Goal: Task Accomplishment & Management: Use online tool/utility

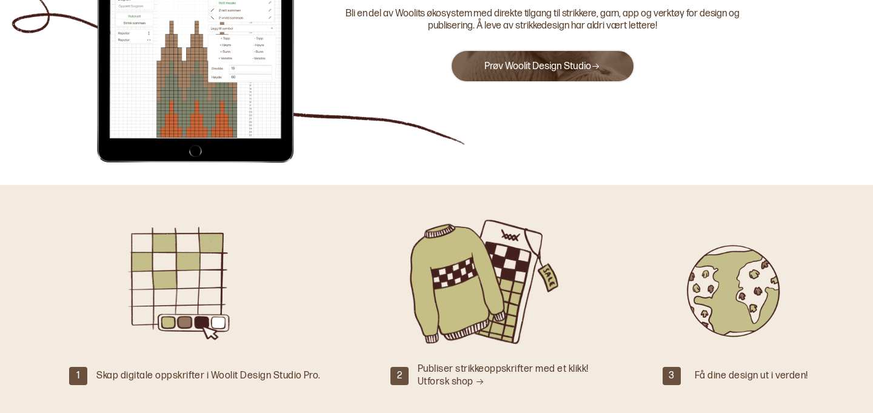
click at [550, 67] on link "Prøv Woolit Design Studio" at bounding box center [542, 67] width 116 height 12
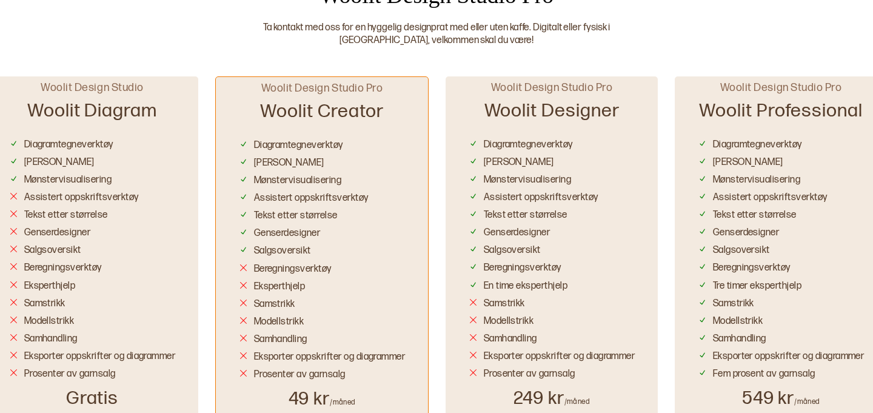
scroll to position [714, 0]
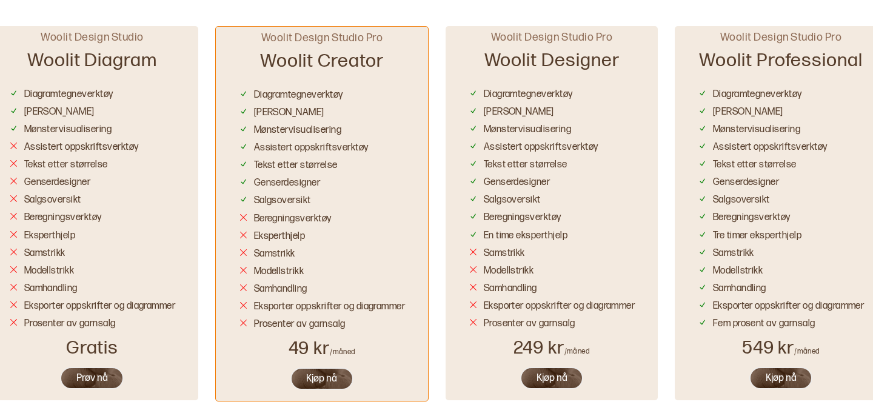
click at [108, 375] on button "Prøv nå" at bounding box center [92, 378] width 64 height 22
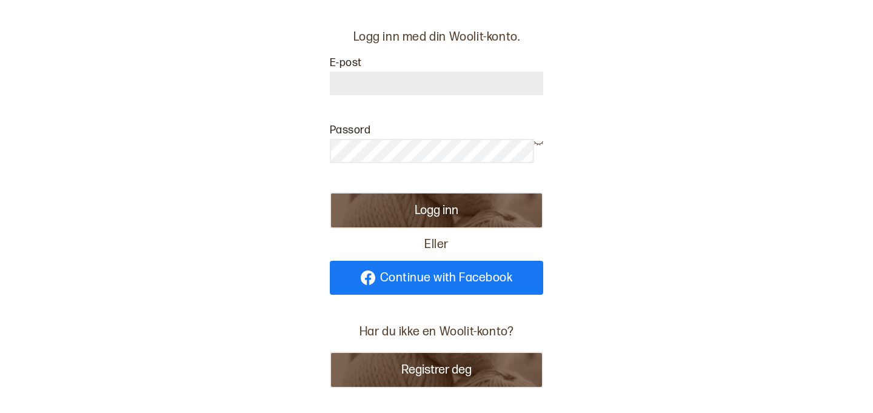
click at [384, 370] on button "Registrer deg" at bounding box center [436, 369] width 213 height 36
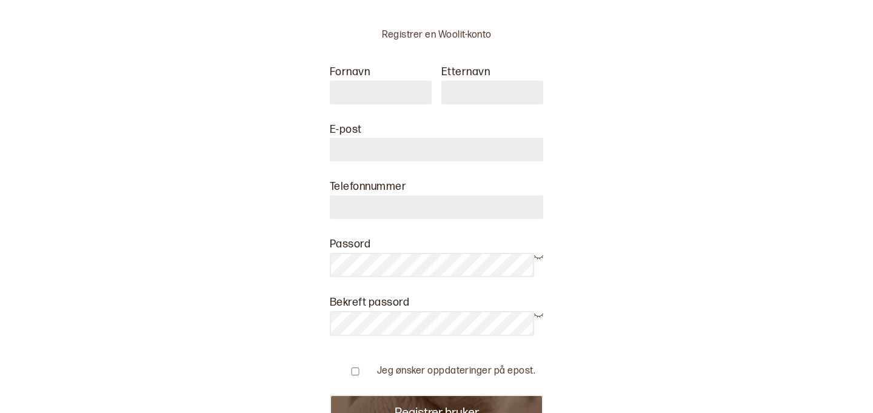
click at [382, 102] on input "text" at bounding box center [381, 93] width 102 height 24
type input "**********"
type input "********"
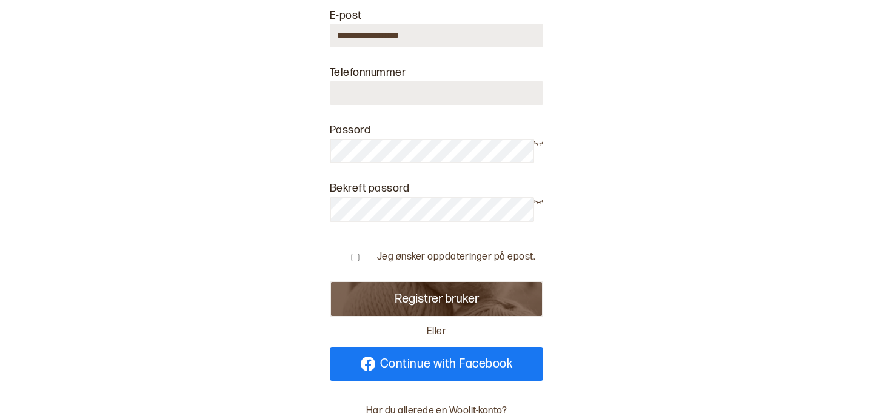
scroll to position [212, 0]
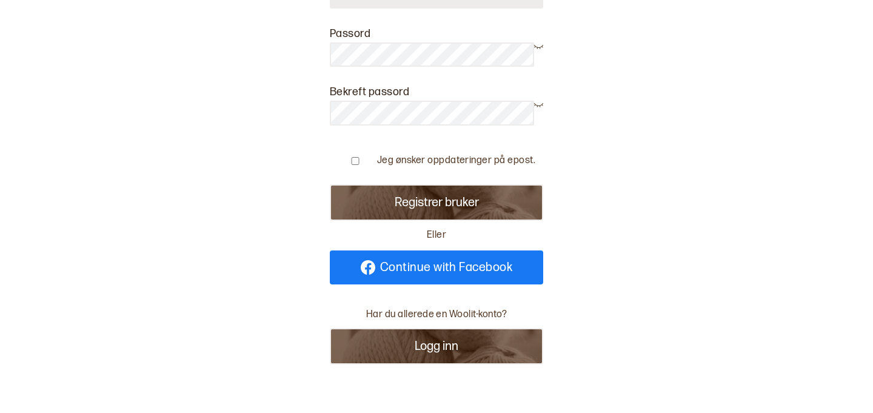
click at [465, 208] on button "Registrer bruker" at bounding box center [436, 202] width 213 height 36
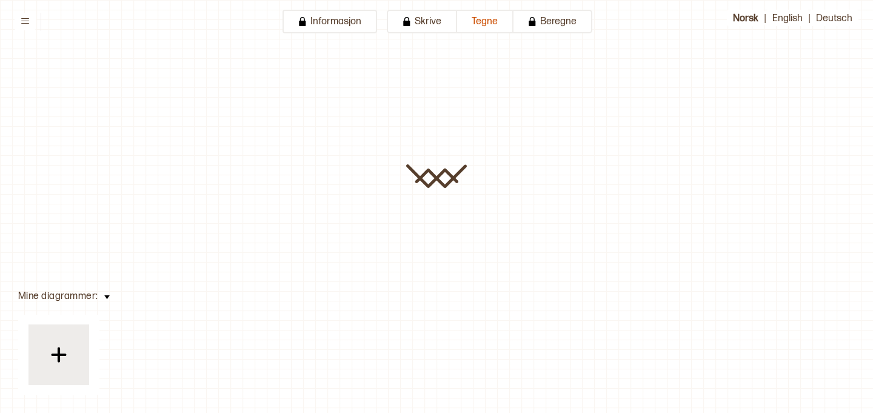
type input "**********"
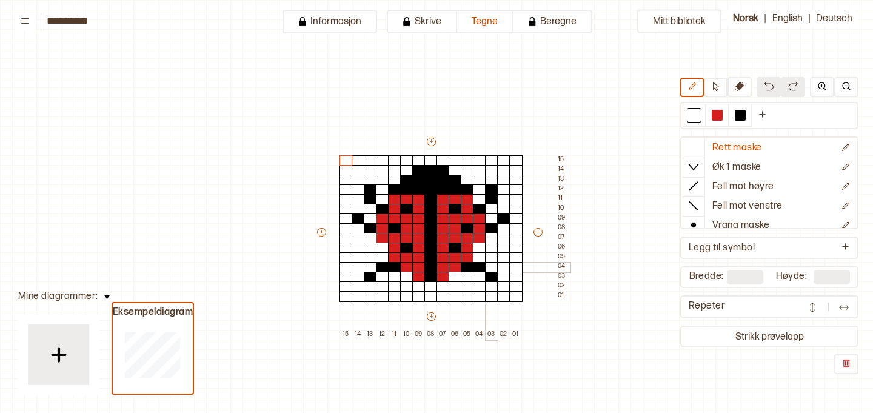
scroll to position [61, 30]
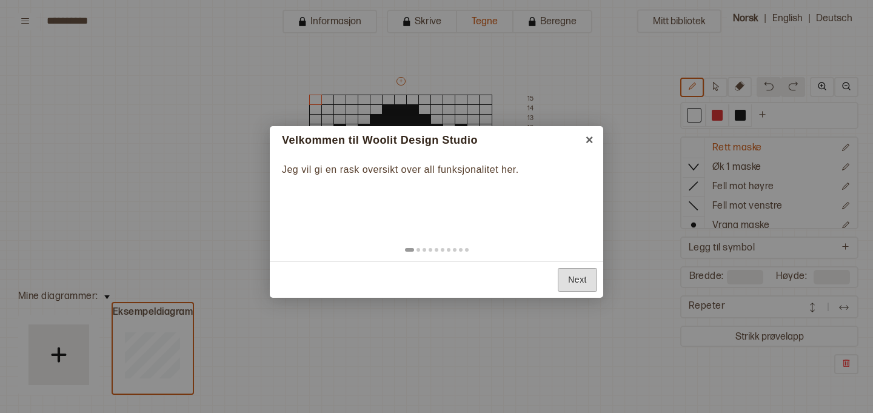
click at [574, 274] on link "Next" at bounding box center [577, 280] width 39 height 24
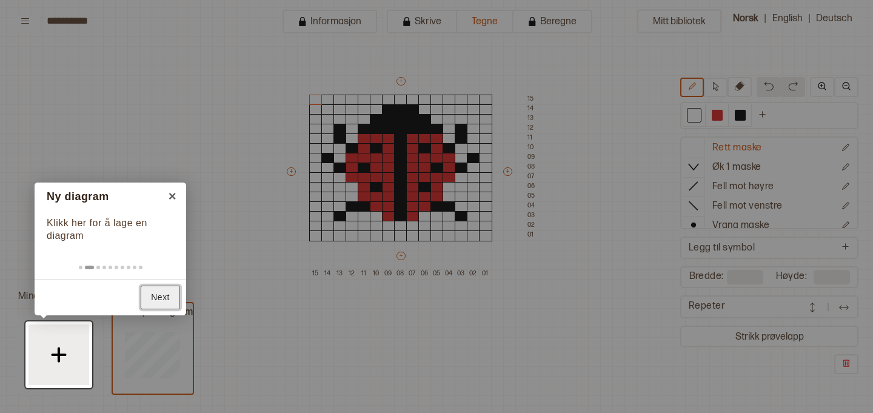
click at [160, 301] on link "Next" at bounding box center [160, 297] width 39 height 24
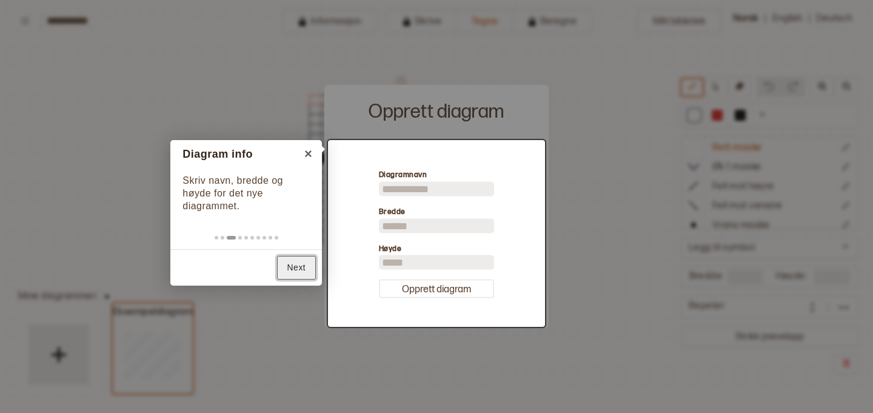
click at [307, 266] on link "Next" at bounding box center [296, 268] width 39 height 24
type input "**"
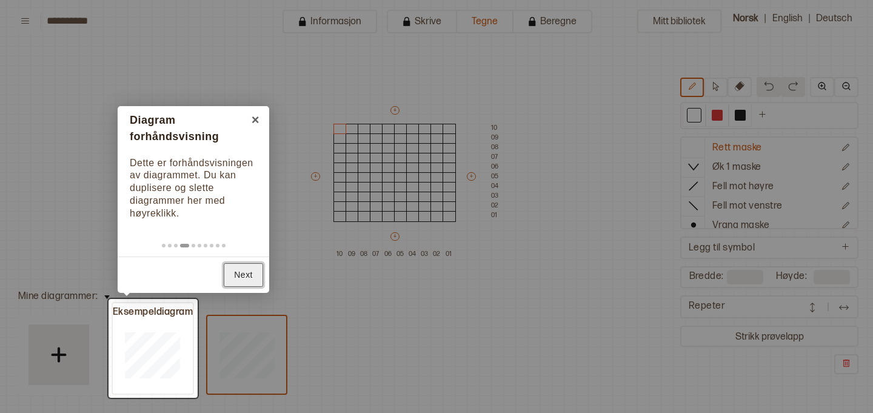
click at [241, 275] on link "Next" at bounding box center [243, 275] width 39 height 24
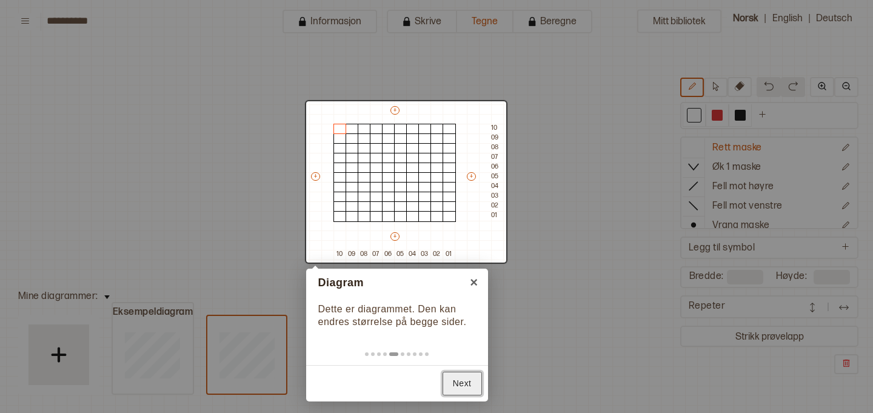
click at [455, 391] on link "Next" at bounding box center [461, 383] width 39 height 24
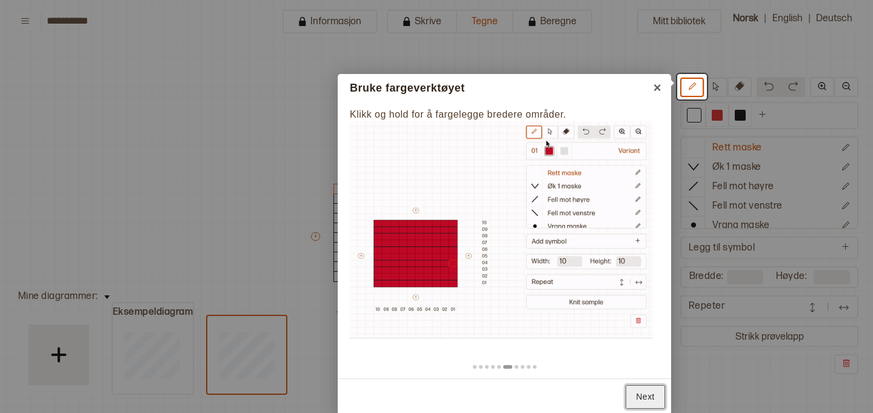
click at [645, 397] on link "Next" at bounding box center [644, 397] width 39 height 24
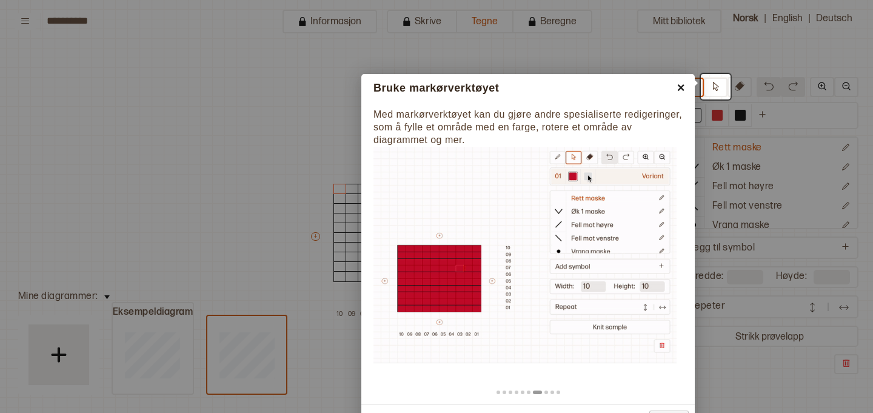
click at [681, 91] on link "×" at bounding box center [680, 87] width 27 height 27
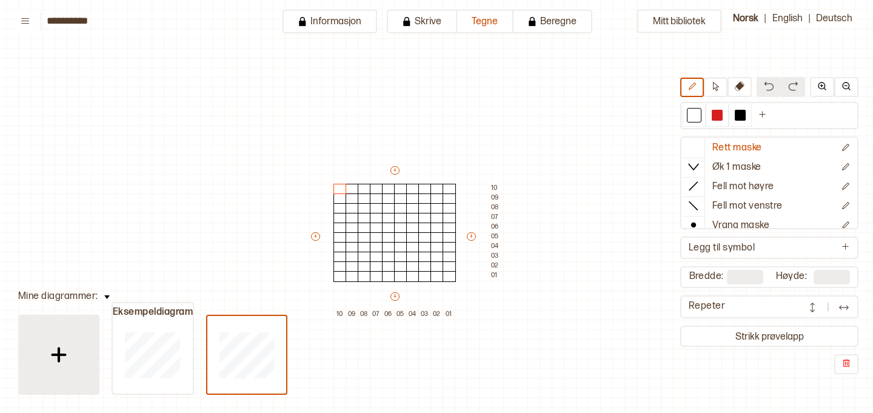
click at [44, 370] on div at bounding box center [58, 354] width 61 height 61
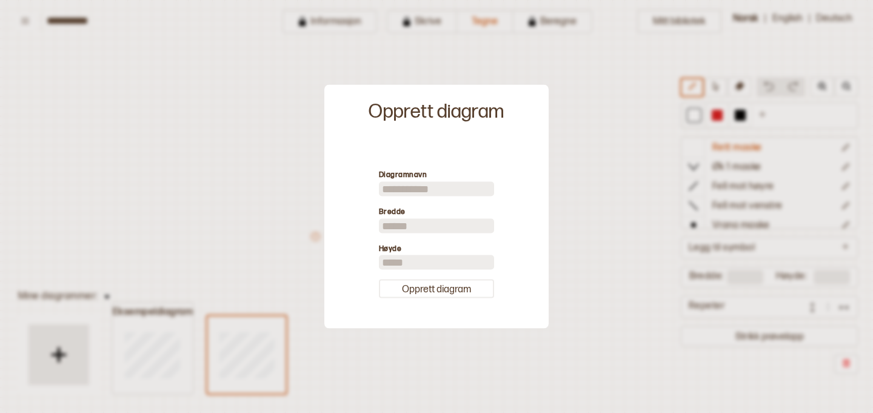
click at [392, 192] on input at bounding box center [436, 188] width 115 height 15
type input "*****"
type input "**"
click at [413, 265] on input "**" at bounding box center [436, 262] width 115 height 15
type input "*"
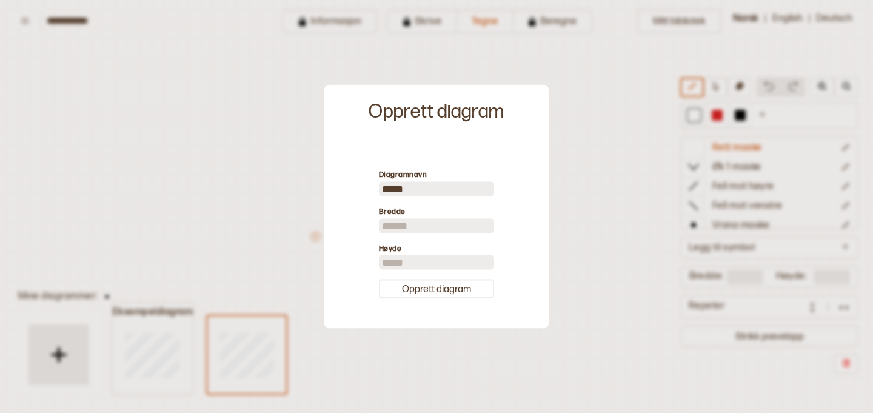
type input "**"
click at [433, 185] on input "*****" at bounding box center [436, 188] width 115 height 15
type input "*********"
click at [439, 285] on button "Opprett diagram" at bounding box center [436, 288] width 115 height 19
type input "**"
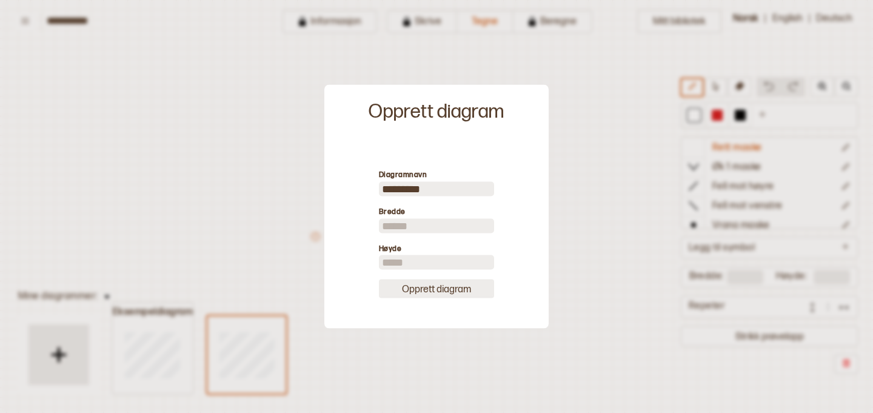
type input "**"
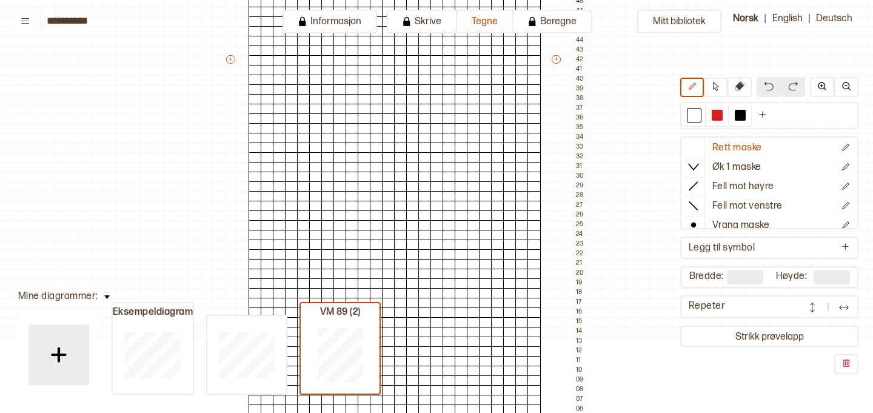
scroll to position [496, 30]
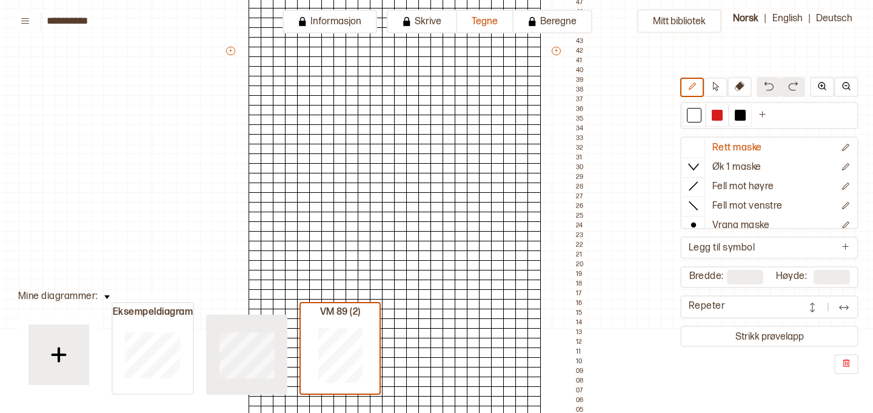
type input "**"
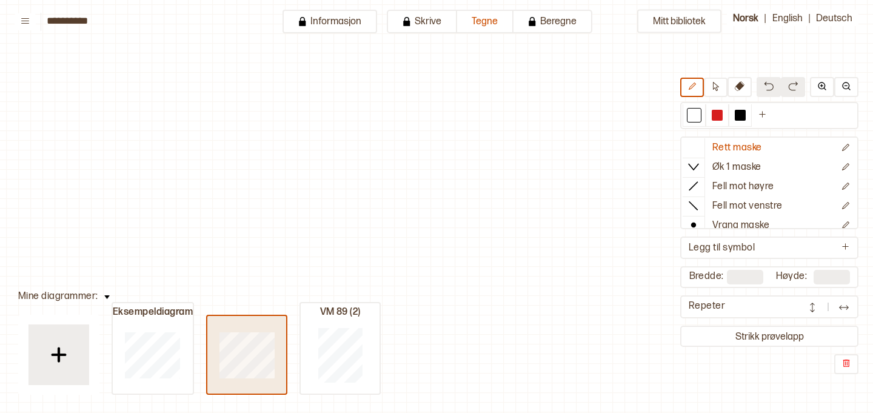
scroll to position [413, 30]
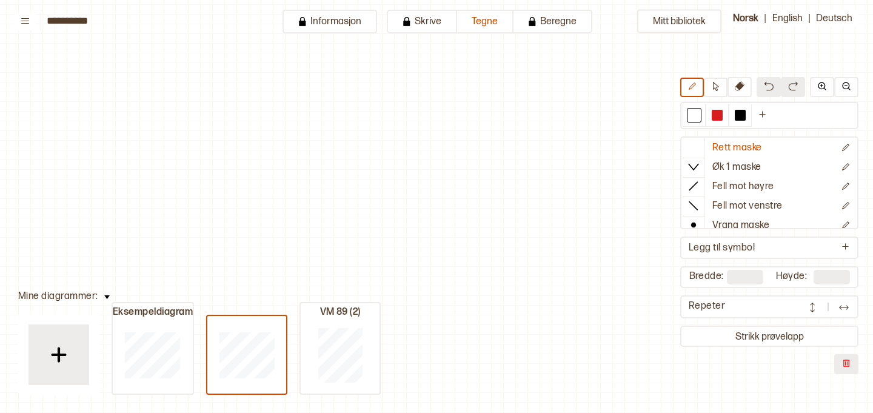
click at [847, 362] on img at bounding box center [846, 363] width 10 height 10
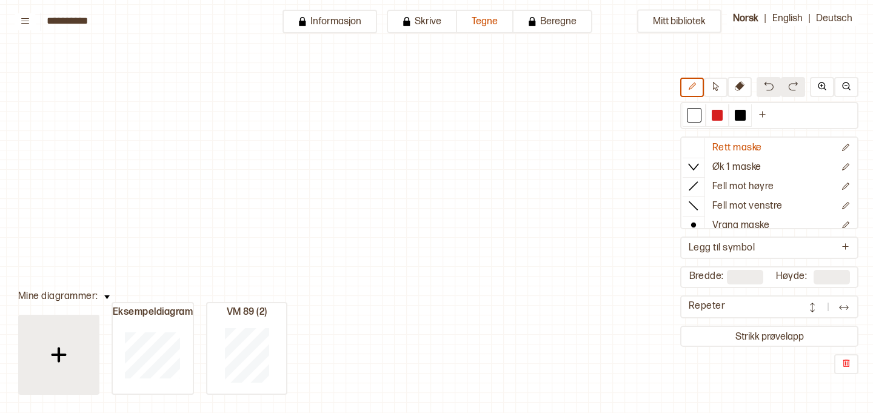
click at [86, 335] on div at bounding box center [58, 354] width 61 height 61
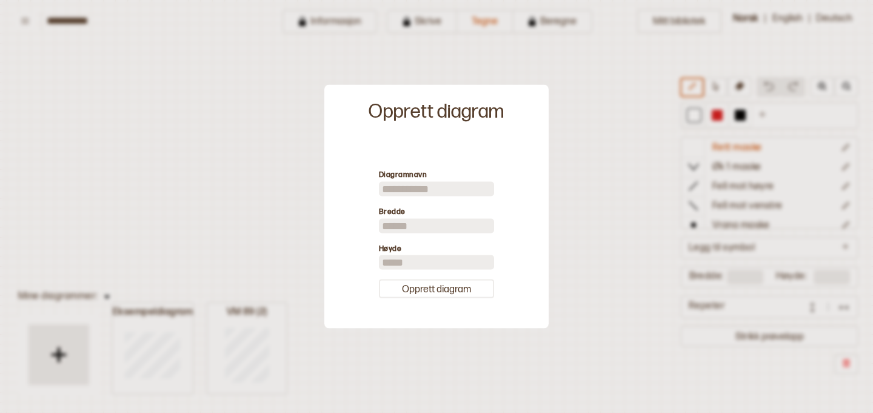
click at [405, 182] on input at bounding box center [436, 188] width 115 height 15
type input "*********"
click at [401, 222] on input "**" at bounding box center [436, 225] width 115 height 15
type input "*"
type input "**"
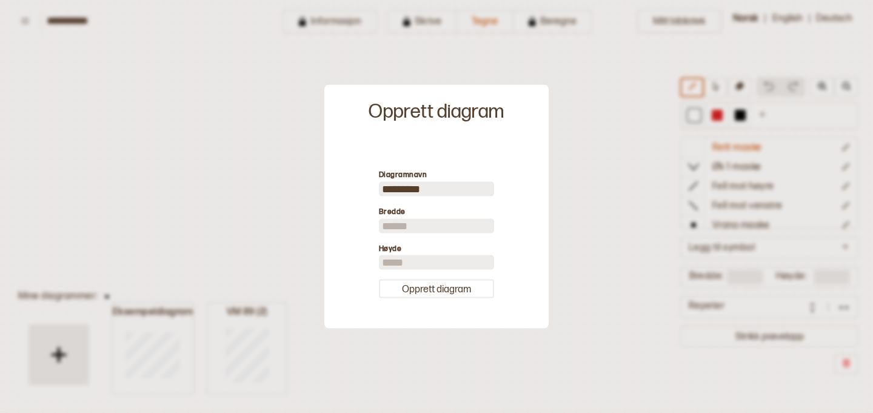
click at [405, 268] on input "**" at bounding box center [436, 262] width 115 height 15
type input "*"
type input "**"
click at [428, 290] on button "Opprett diagram" at bounding box center [436, 288] width 115 height 19
type input "**"
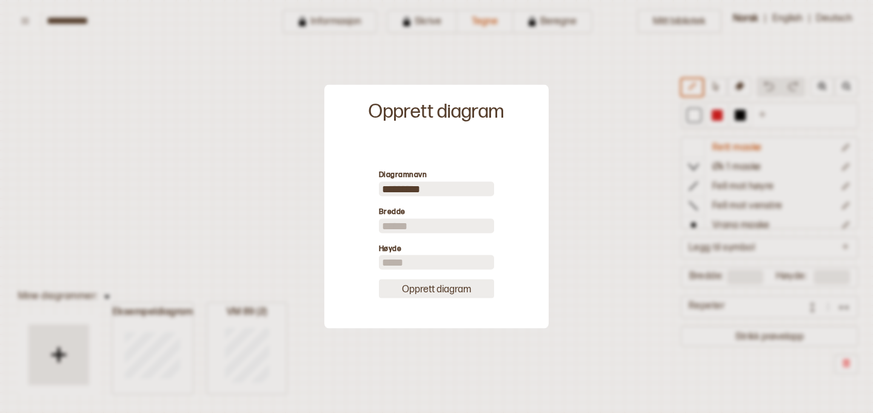
type input "**"
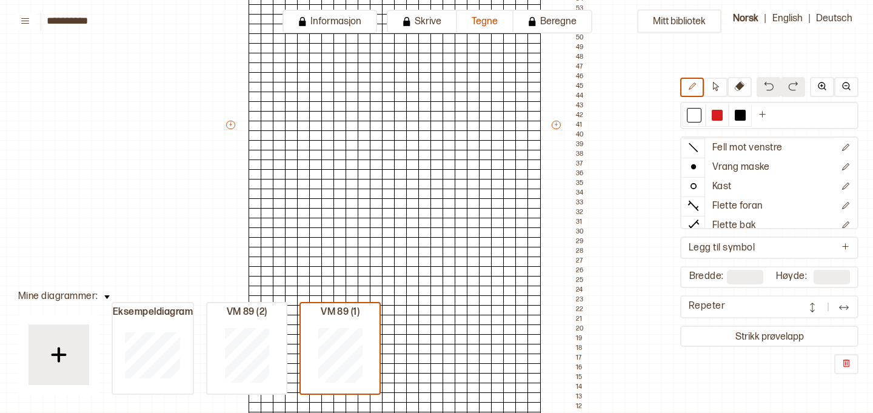
scroll to position [67, 0]
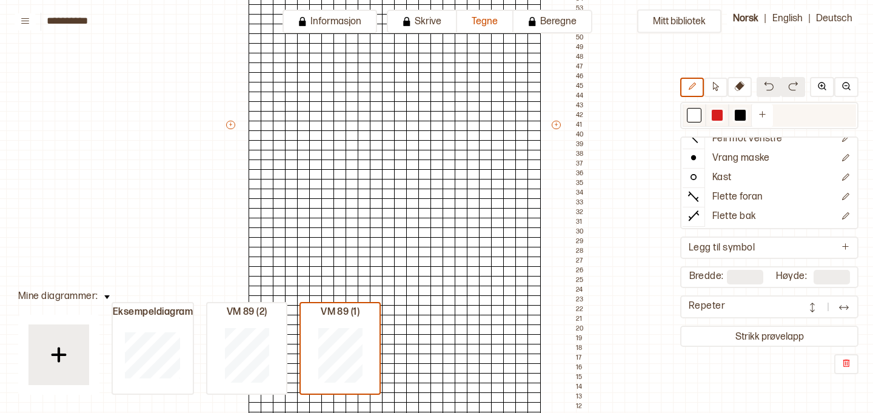
click at [691, 115] on div at bounding box center [693, 115] width 11 height 11
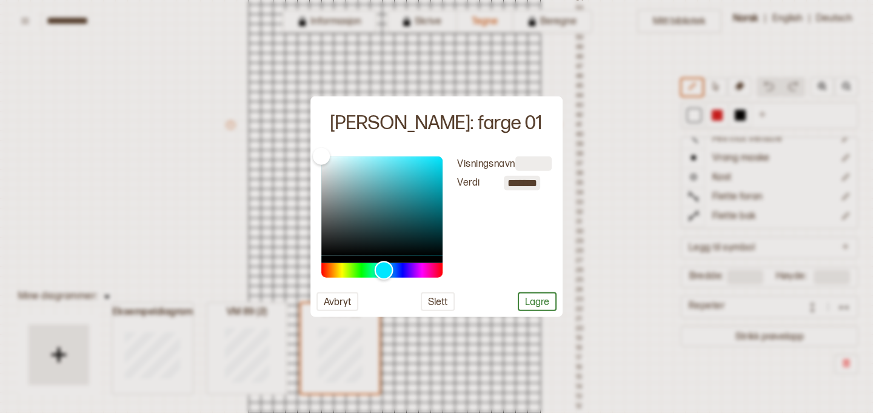
click at [384, 267] on div "Hue" at bounding box center [381, 270] width 121 height 15
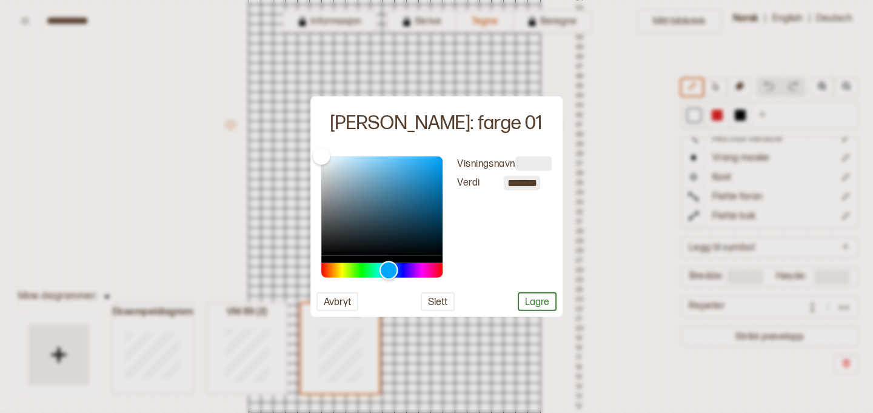
click at [388, 270] on div "Hue" at bounding box center [388, 270] width 19 height 19
type input "*******"
click at [382, 161] on div "Color" at bounding box center [381, 205] width 121 height 99
click at [530, 299] on button "Lagre" at bounding box center [537, 301] width 39 height 19
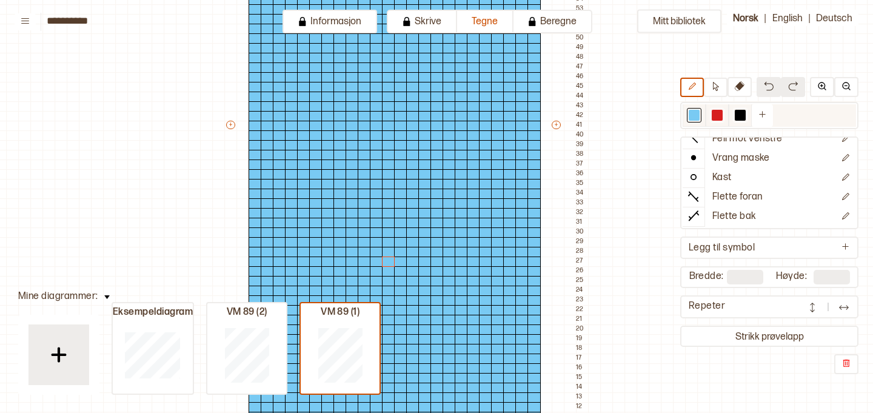
click at [716, 119] on div at bounding box center [716, 115] width 11 height 11
click at [717, 117] on div at bounding box center [716, 115] width 11 height 11
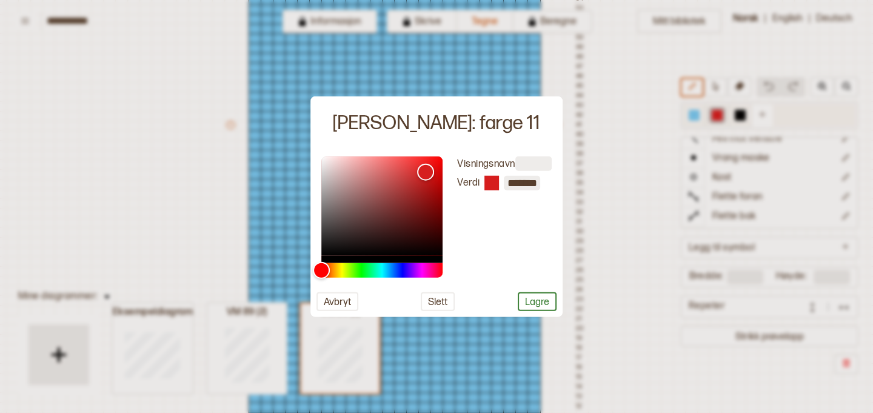
click at [717, 117] on div at bounding box center [436, 206] width 873 height 413
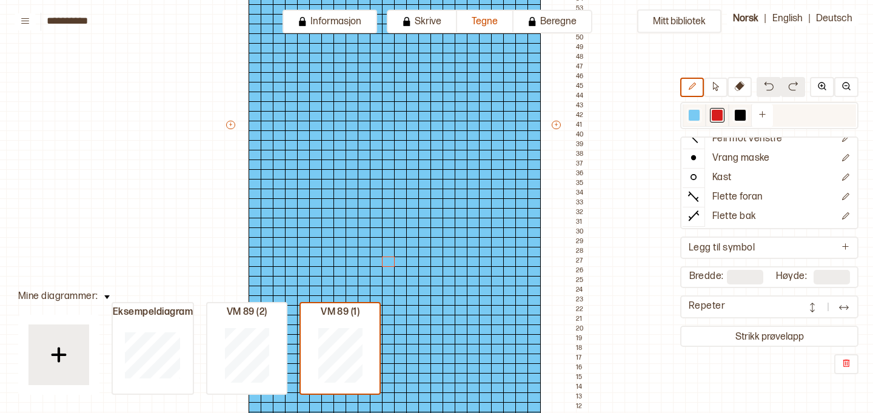
click at [717, 117] on div at bounding box center [716, 115] width 11 height 11
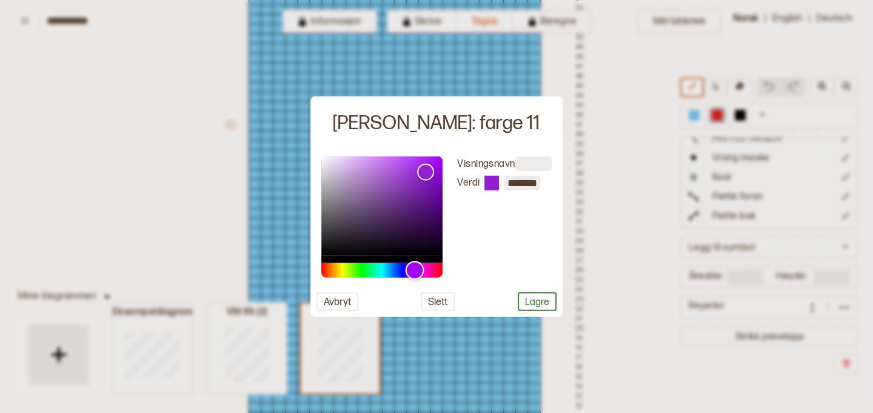
click at [415, 267] on div "Hue" at bounding box center [381, 270] width 121 height 15
click at [382, 162] on div "Color" at bounding box center [381, 205] width 121 height 99
type input "*******"
click at [368, 160] on div "Color" at bounding box center [381, 205] width 121 height 99
click at [539, 304] on button "Lagre" at bounding box center [537, 301] width 39 height 19
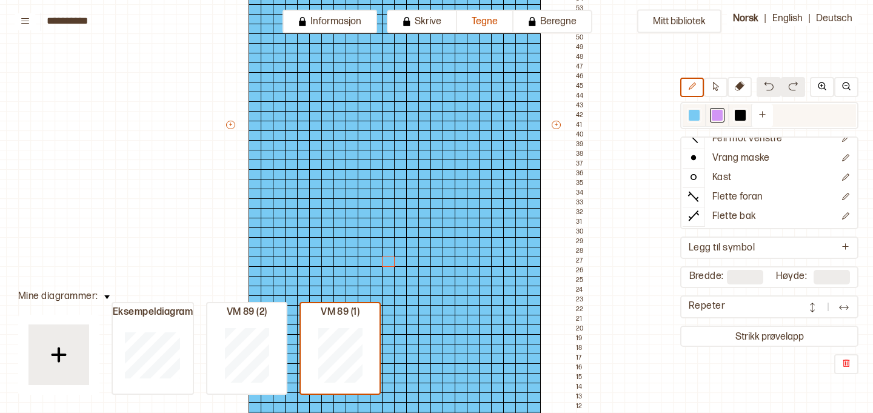
click at [741, 117] on div at bounding box center [740, 115] width 11 height 11
click at [737, 119] on div at bounding box center [740, 115] width 11 height 11
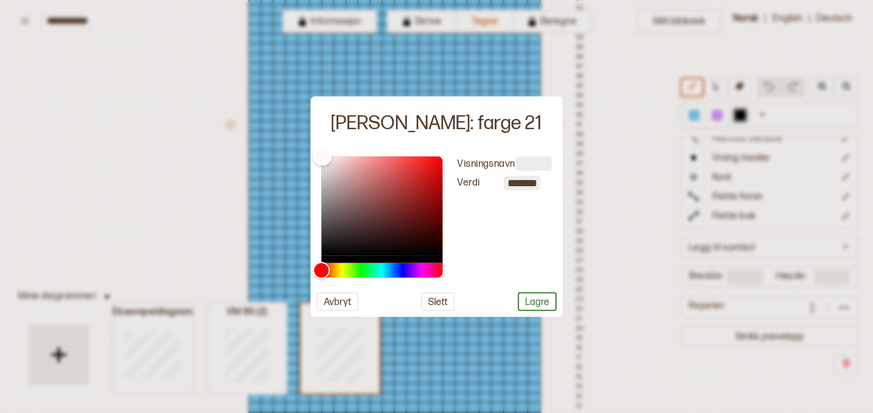
type input "*******"
drag, startPoint x: 324, startPoint y: 157, endPoint x: 312, endPoint y: 147, distance: 15.9
click at [312, 147] on div "Endre: farge 21 Visningsnavn Verdi ******* Avbryt Slett Lagre" at bounding box center [436, 206] width 252 height 221
click at [539, 304] on button "Lagre" at bounding box center [537, 301] width 39 height 19
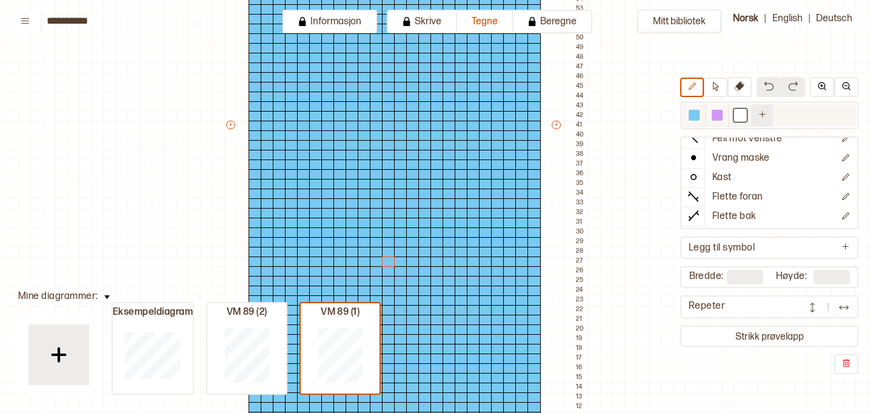
click at [768, 115] on button at bounding box center [761, 115] width 21 height 22
click at [765, 113] on div at bounding box center [763, 115] width 11 height 11
click at [765, 115] on div at bounding box center [763, 115] width 11 height 11
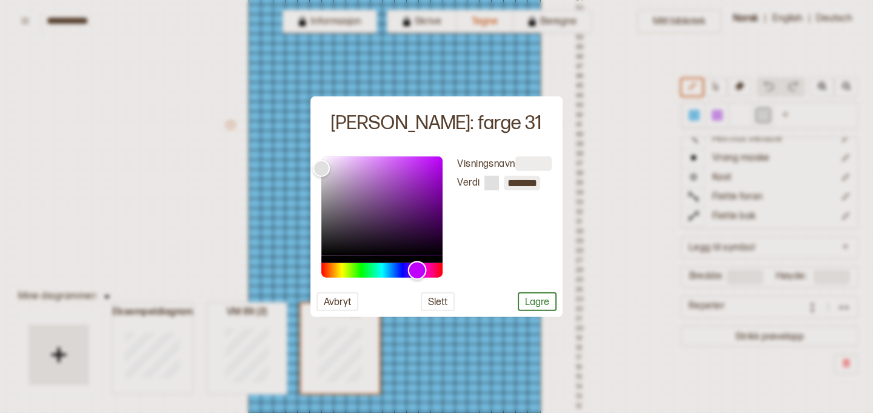
click at [417, 267] on div "Hue" at bounding box center [381, 270] width 121 height 15
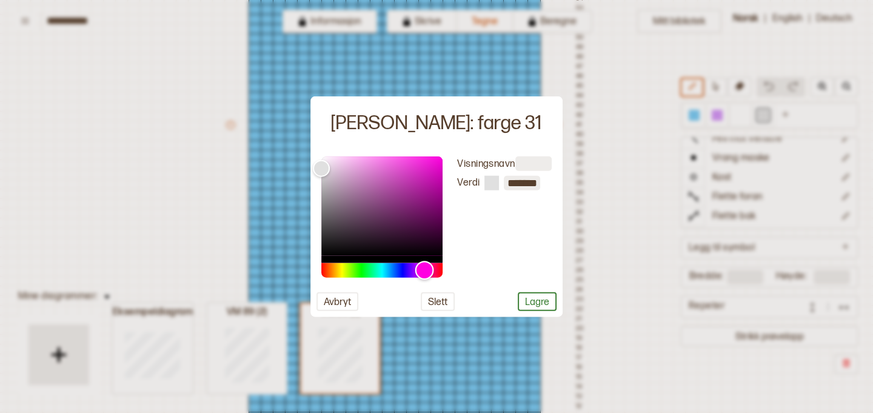
click at [424, 267] on div "Hue" at bounding box center [424, 270] width 19 height 19
click at [386, 158] on div "Color" at bounding box center [381, 205] width 121 height 99
click at [374, 156] on div "Color" at bounding box center [381, 205] width 121 height 99
click at [362, 156] on div "Color" at bounding box center [381, 205] width 121 height 99
click at [359, 170] on div "Color" at bounding box center [381, 205] width 121 height 99
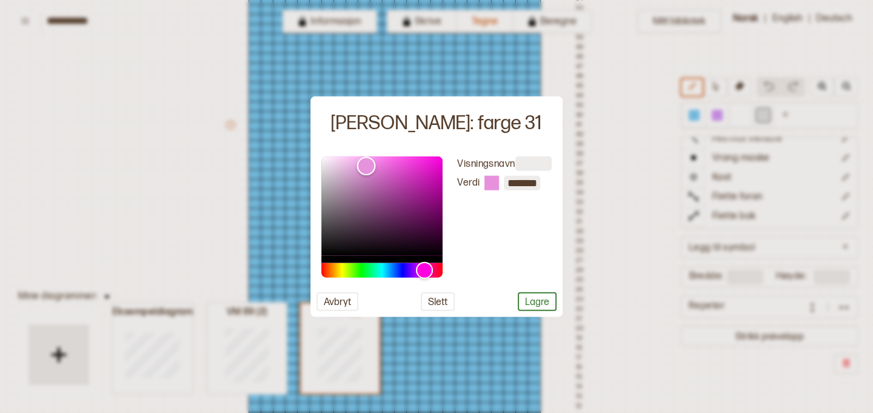
click at [366, 165] on div "Color" at bounding box center [366, 165] width 19 height 19
click at [391, 175] on div "Color" at bounding box center [381, 205] width 121 height 99
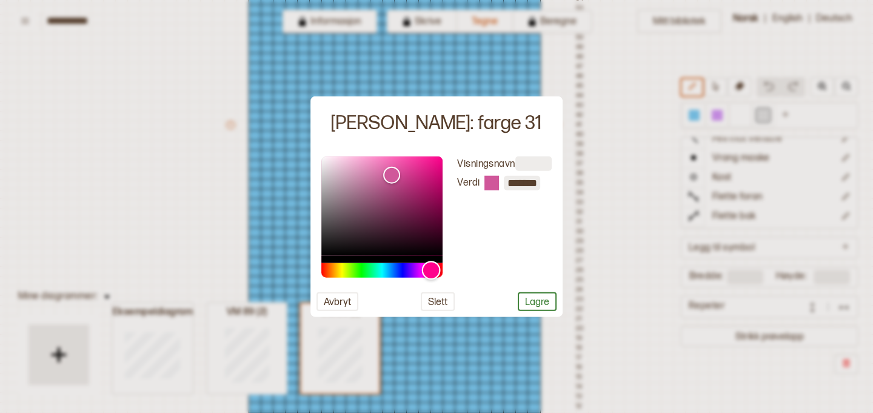
drag, startPoint x: 422, startPoint y: 265, endPoint x: 431, endPoint y: 264, distance: 9.3
click at [431, 264] on div "Hue" at bounding box center [431, 270] width 19 height 19
type input "*******"
click at [401, 158] on div "Color" at bounding box center [381, 205] width 121 height 99
click at [545, 302] on button "Lagre" at bounding box center [537, 301] width 39 height 19
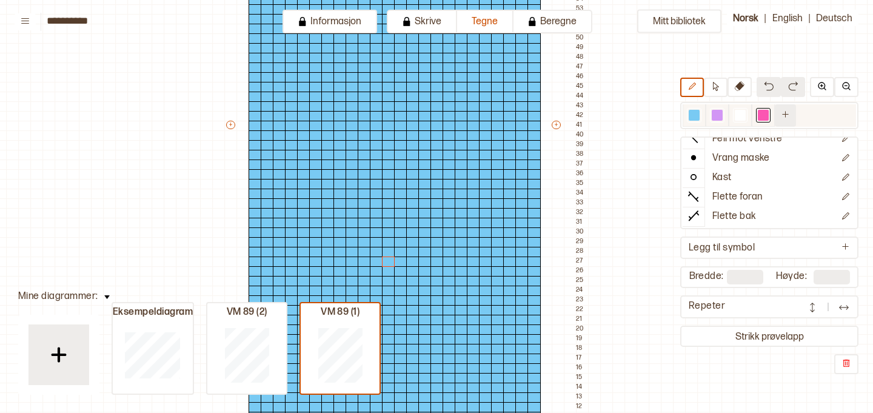
click at [784, 117] on icon "Ny farge" at bounding box center [785, 114] width 9 height 9
click at [784, 117] on div at bounding box center [786, 115] width 11 height 11
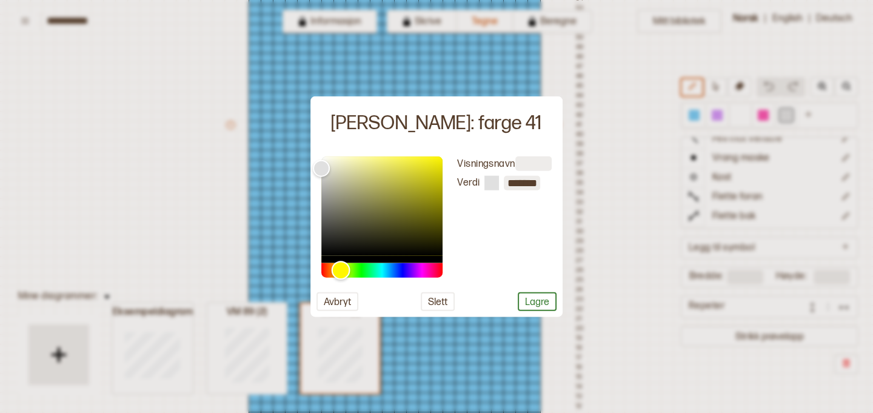
click at [341, 269] on div "Hue" at bounding box center [381, 270] width 121 height 15
click at [342, 267] on div "Hue" at bounding box center [342, 270] width 19 height 19
click at [387, 161] on div "Color" at bounding box center [381, 205] width 121 height 99
click at [340, 267] on div "Hue" at bounding box center [340, 270] width 19 height 19
click at [416, 163] on div "Color" at bounding box center [381, 205] width 121 height 99
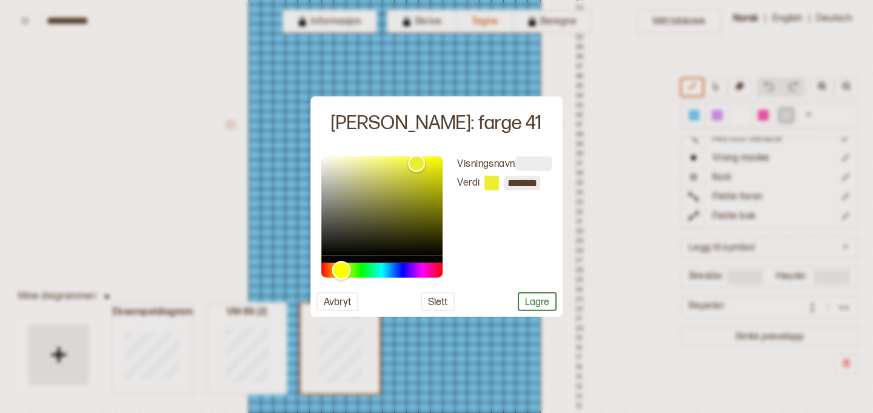
click at [341, 270] on div "Hue" at bounding box center [341, 270] width 19 height 19
click at [406, 173] on div "Color" at bounding box center [381, 205] width 121 height 99
click at [390, 163] on div "Color" at bounding box center [381, 205] width 121 height 99
click at [426, 166] on div "Color" at bounding box center [381, 205] width 121 height 99
click at [435, 164] on div "Color" at bounding box center [435, 164] width 19 height 19
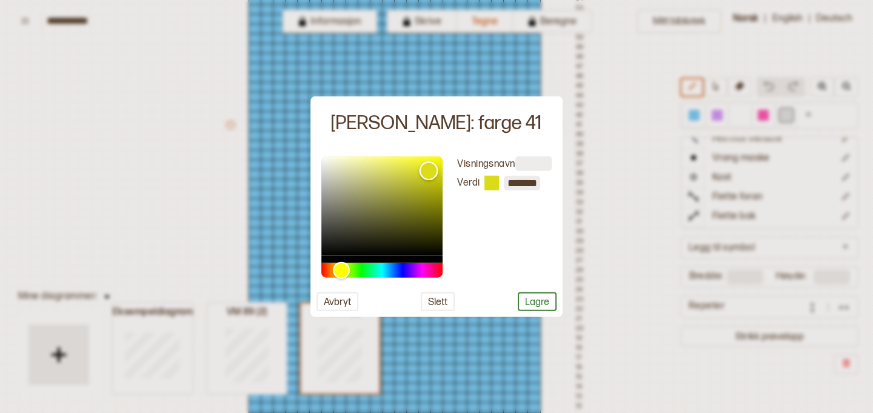
click at [428, 170] on div "Color" at bounding box center [428, 170] width 19 height 19
click at [422, 164] on div "Color" at bounding box center [428, 170] width 19 height 19
type input "*******"
click at [413, 159] on div "Color" at bounding box center [413, 159] width 19 height 19
click at [536, 294] on button "Lagre" at bounding box center [537, 301] width 39 height 19
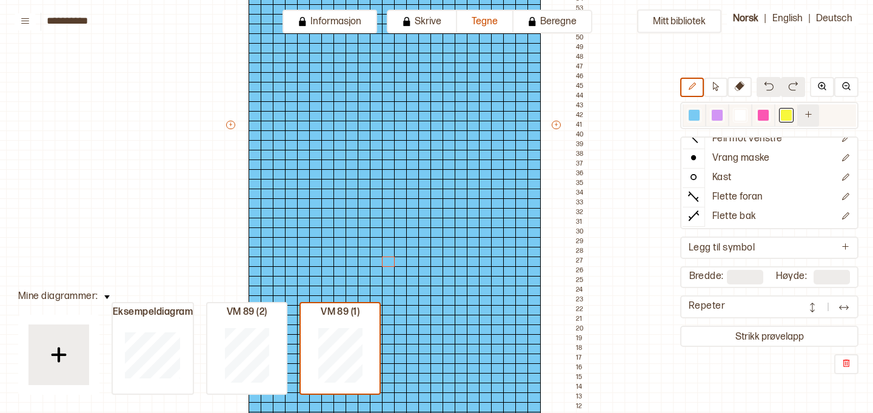
click at [808, 119] on button at bounding box center [808, 115] width 21 height 22
click at [808, 118] on div at bounding box center [809, 115] width 11 height 11
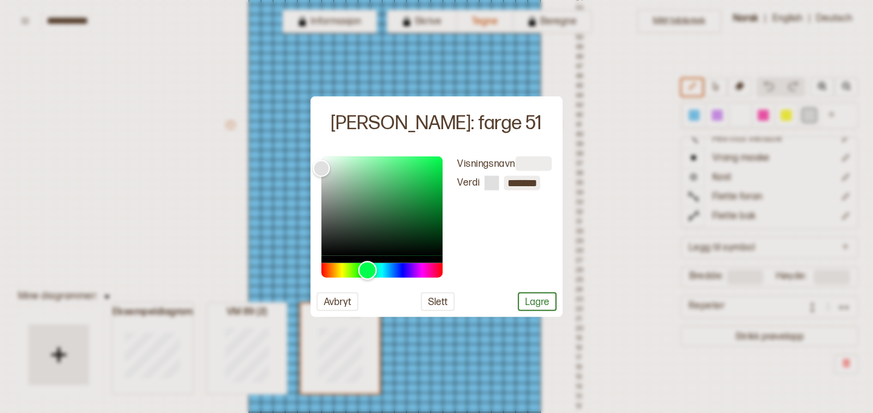
click at [367, 274] on div "Hue" at bounding box center [381, 270] width 121 height 15
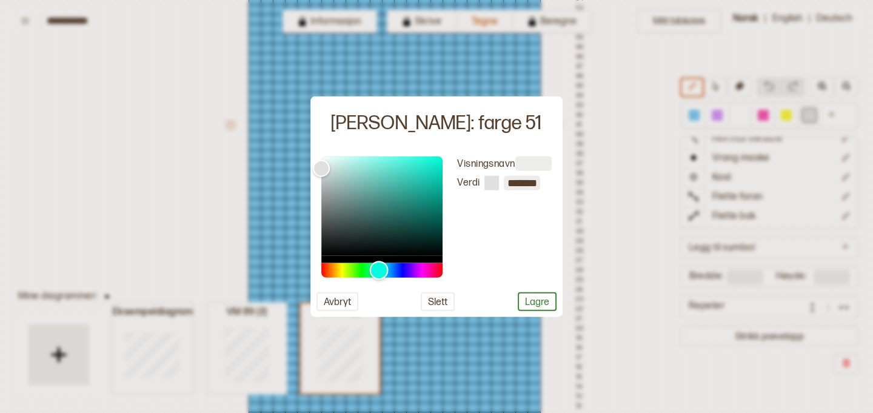
click at [379, 268] on div "Hue" at bounding box center [381, 270] width 121 height 15
click at [430, 165] on div "Color" at bounding box center [381, 205] width 121 height 99
type input "*******"
click at [436, 159] on div "Color" at bounding box center [430, 165] width 19 height 19
click at [530, 309] on button "Lagre" at bounding box center [537, 301] width 39 height 19
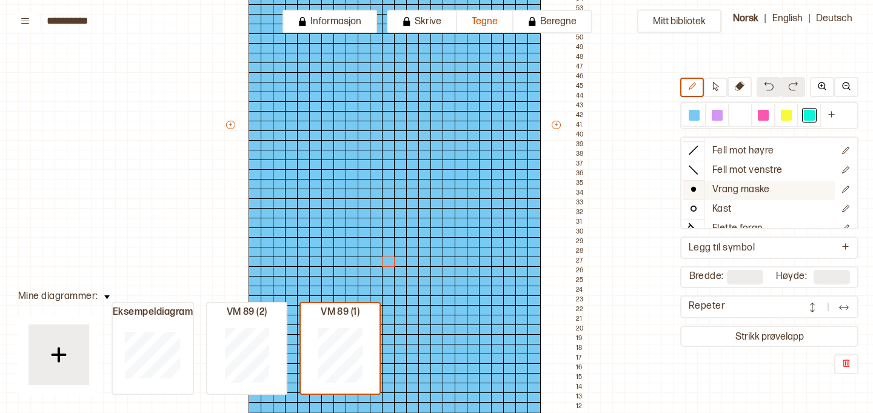
scroll to position [0, 0]
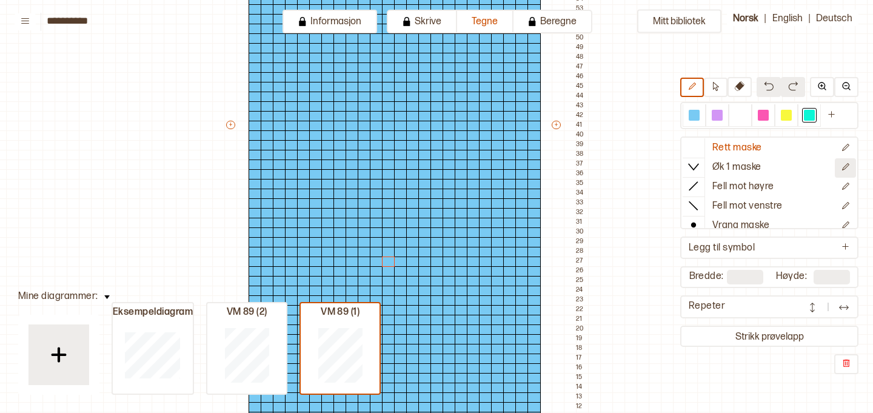
click at [845, 167] on icon "Rediger symbol" at bounding box center [845, 166] width 9 height 9
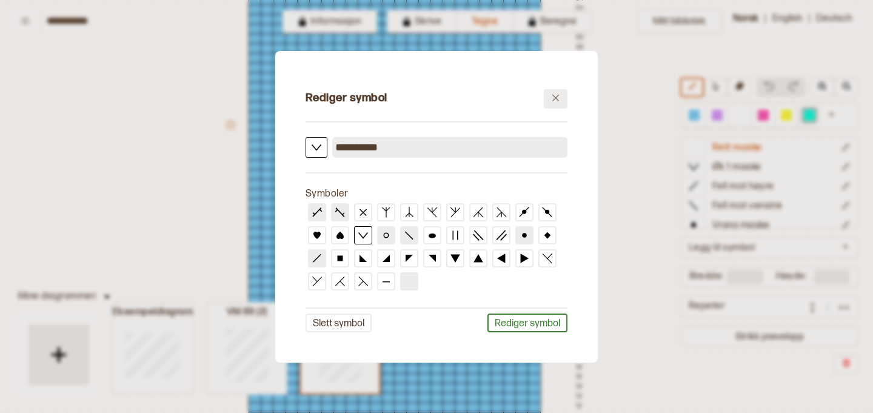
click at [561, 95] on button at bounding box center [556, 98] width 24 height 19
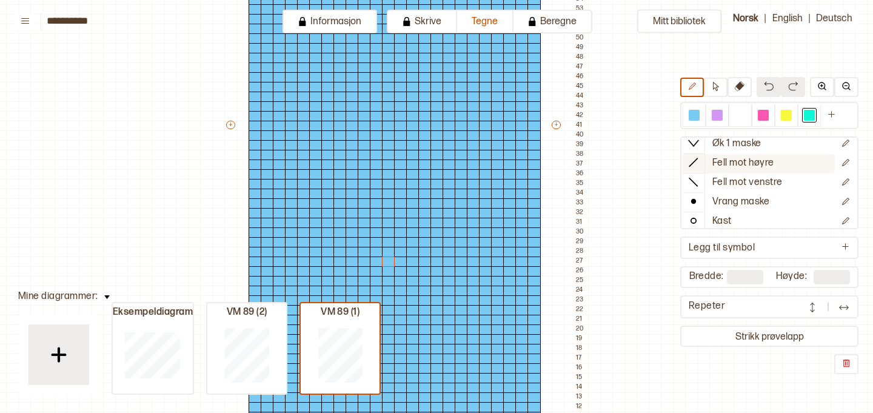
scroll to position [24, 0]
click at [841, 202] on icon "Rediger symbol" at bounding box center [845, 200] width 9 height 9
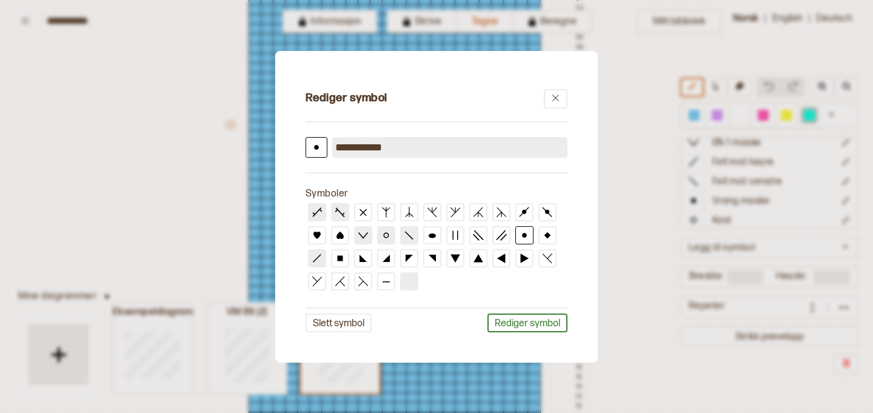
click at [427, 146] on input "**********" at bounding box center [449, 147] width 235 height 21
type input "*****"
click at [342, 322] on button "Slett symbol" at bounding box center [338, 322] width 66 height 19
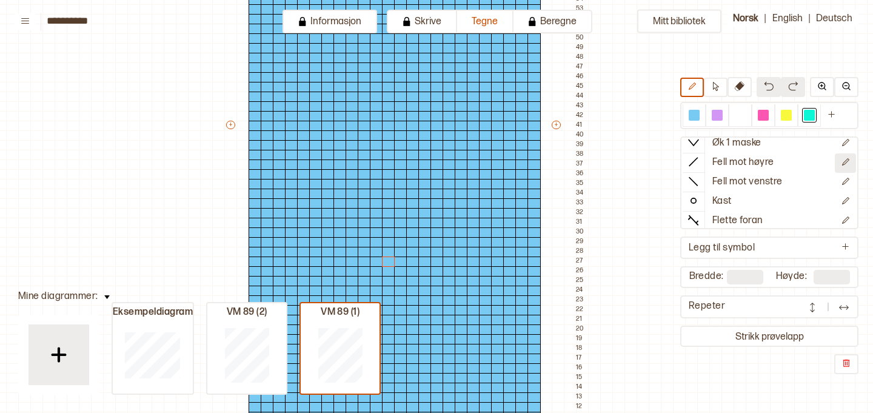
click at [847, 164] on icon "Rediger symbol" at bounding box center [845, 162] width 9 height 9
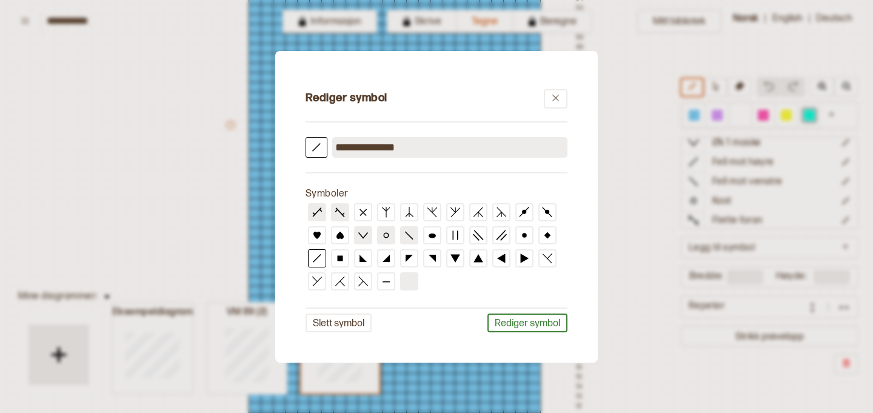
click at [356, 312] on div "**********" at bounding box center [436, 205] width 310 height 299
click at [343, 325] on button "Slett symbol" at bounding box center [338, 322] width 66 height 19
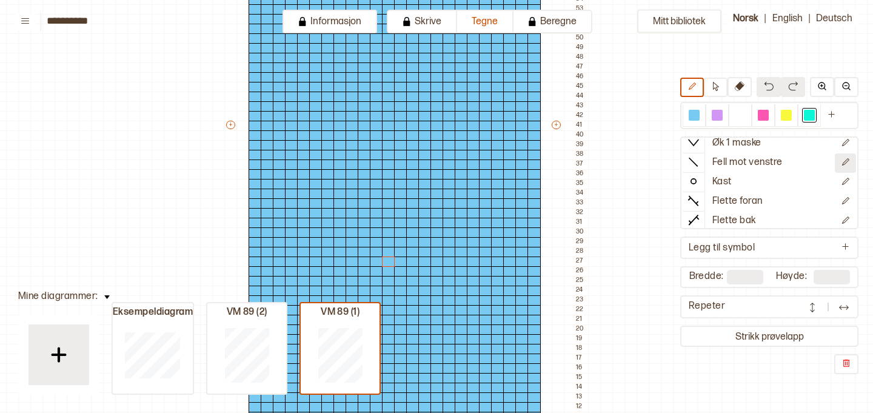
click at [853, 162] on button at bounding box center [845, 162] width 21 height 19
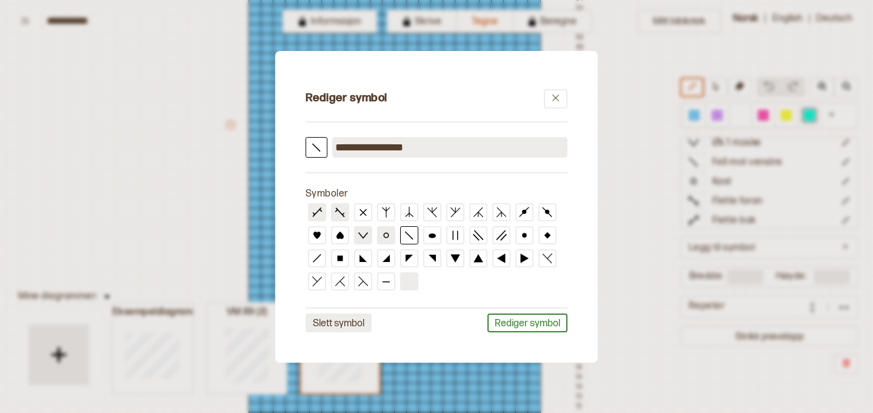
click at [343, 327] on button "Slett symbol" at bounding box center [338, 322] width 66 height 19
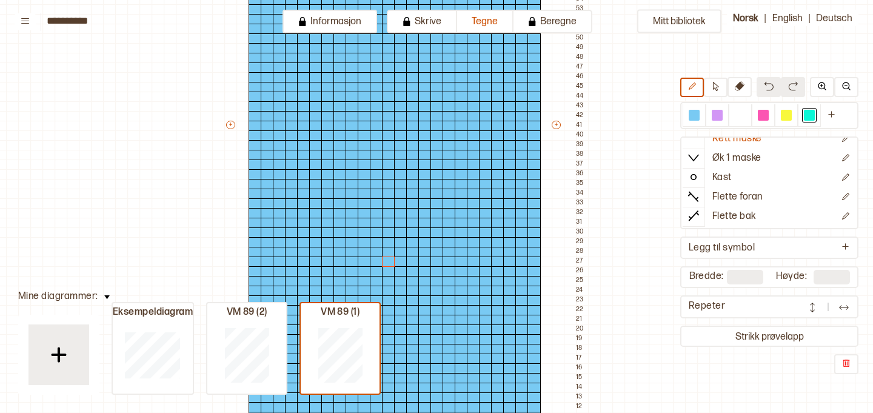
scroll to position [9, 0]
click at [850, 179] on button at bounding box center [845, 177] width 21 height 19
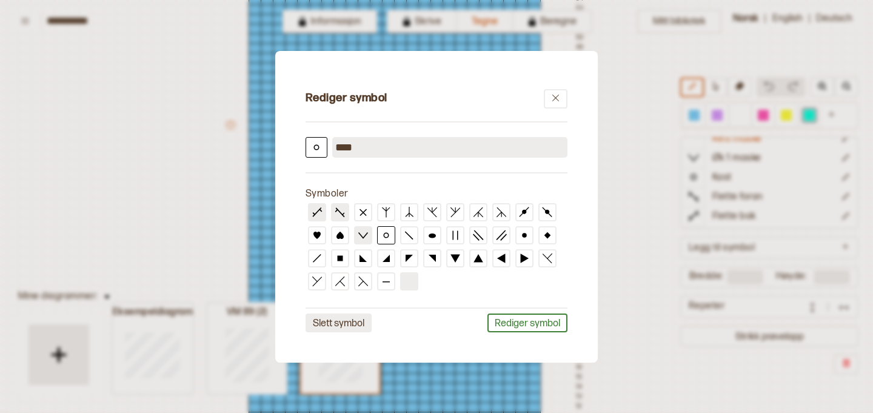
click at [324, 326] on button "Slett symbol" at bounding box center [338, 322] width 66 height 19
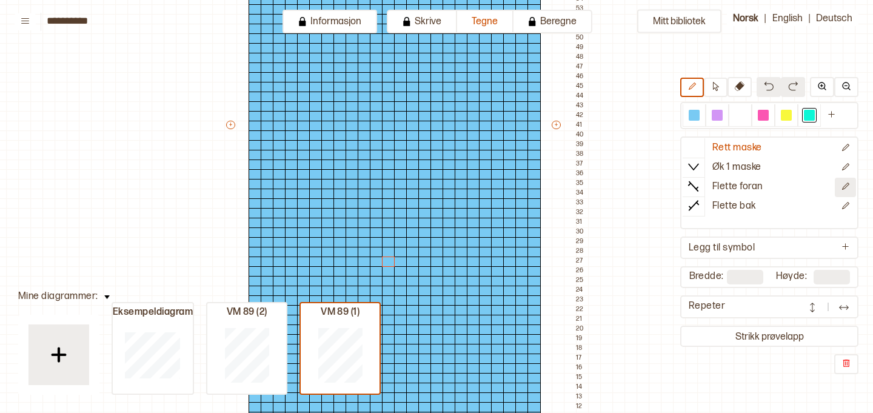
click at [855, 184] on button at bounding box center [845, 187] width 21 height 19
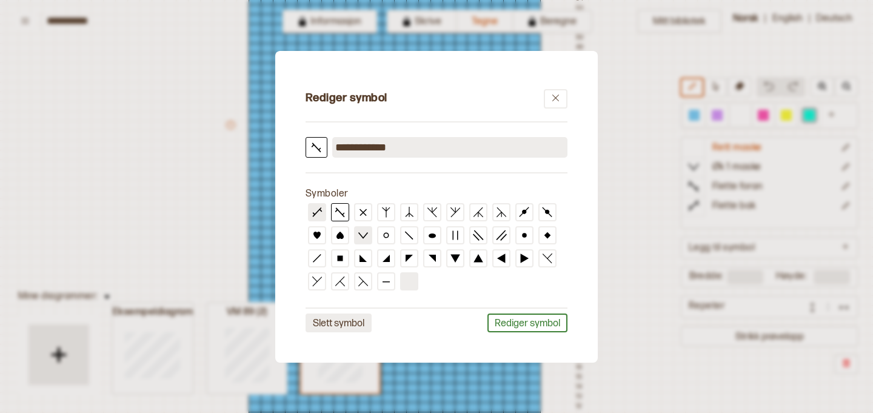
click at [315, 331] on button "Slett symbol" at bounding box center [338, 322] width 66 height 19
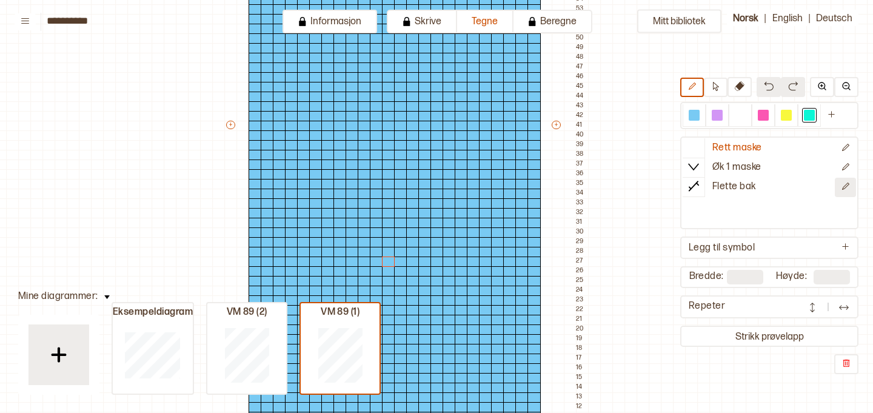
click at [844, 189] on icon "Rediger symbol" at bounding box center [845, 186] width 9 height 9
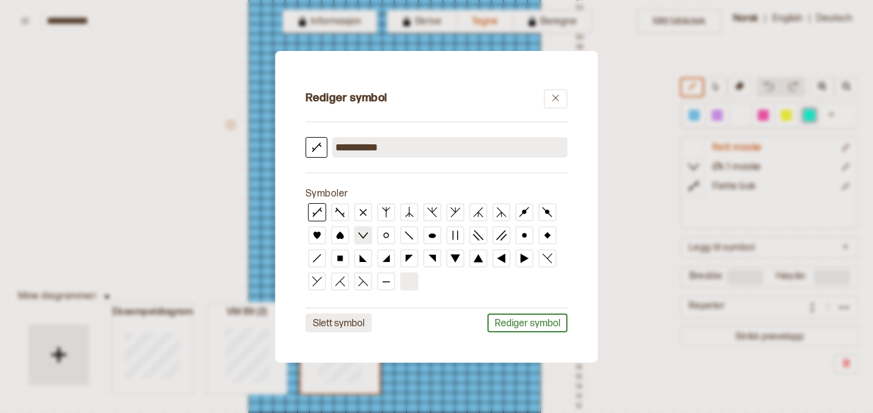
click at [365, 321] on button "Slett symbol" at bounding box center [338, 322] width 66 height 19
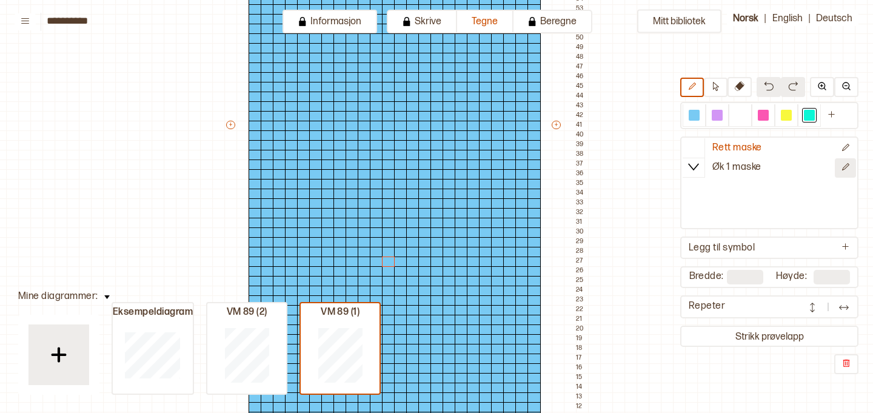
click at [848, 169] on icon "Rediger symbol" at bounding box center [845, 166] width 9 height 9
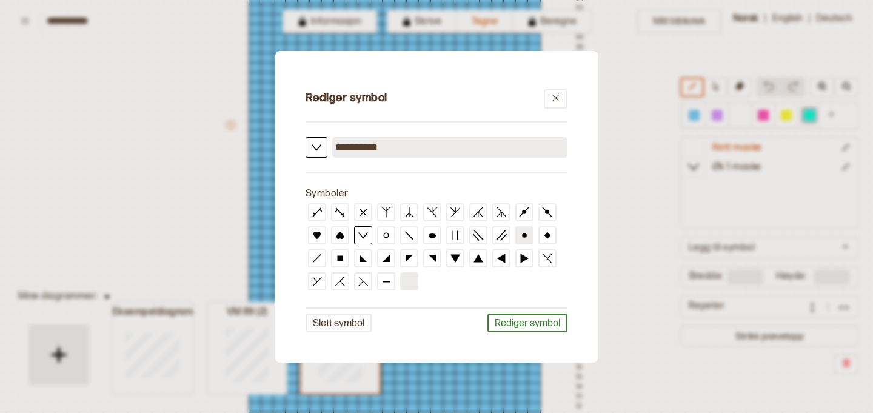
click at [521, 233] on icon at bounding box center [524, 235] width 11 height 11
click at [410, 145] on input "**********" at bounding box center [449, 147] width 235 height 21
type input "**********"
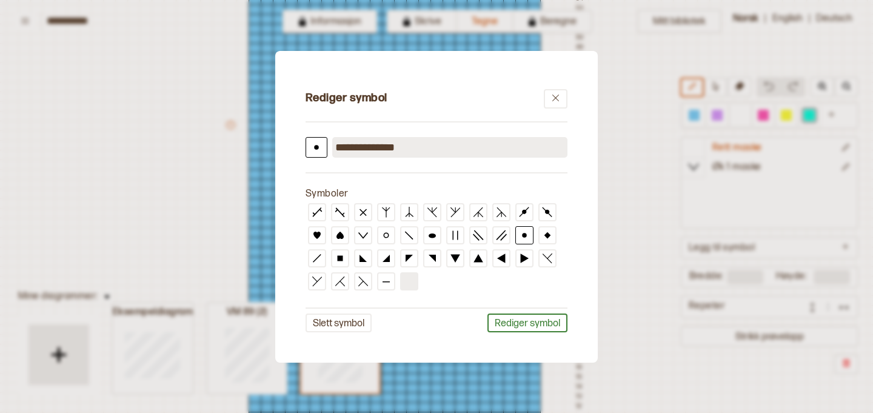
click at [655, 184] on div at bounding box center [436, 206] width 873 height 413
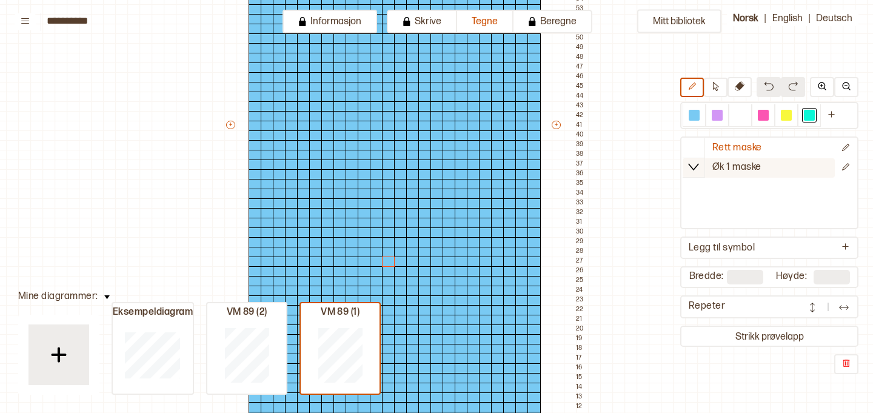
click at [776, 168] on button "Øk 1 maske" at bounding box center [758, 167] width 152 height 19
click at [846, 170] on icon "Rediger symbol" at bounding box center [845, 166] width 9 height 9
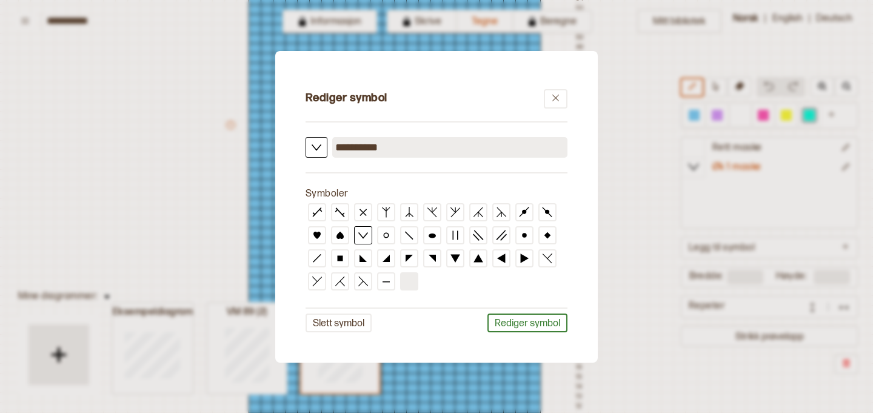
click at [409, 146] on input "**********" at bounding box center [449, 147] width 235 height 21
drag, startPoint x: 409, startPoint y: 146, endPoint x: 321, endPoint y: 140, distance: 88.1
click at [321, 140] on div "**********" at bounding box center [436, 147] width 262 height 21
click at [544, 327] on button "Rediger symbol" at bounding box center [527, 322] width 80 height 19
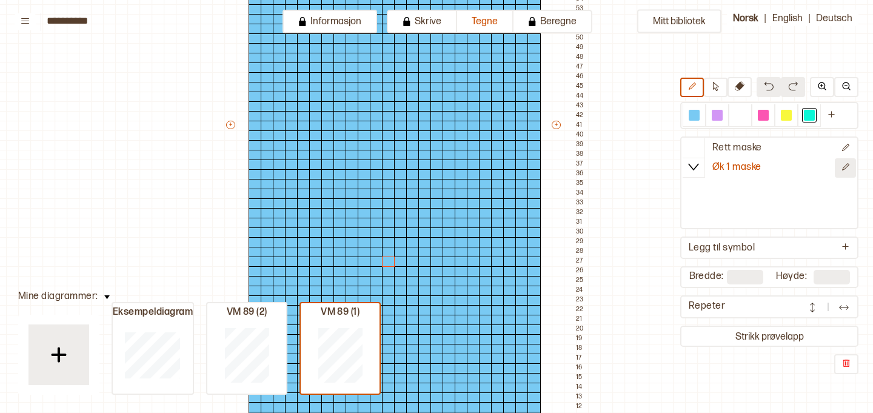
click at [841, 168] on icon "Rediger symbol" at bounding box center [845, 166] width 9 height 9
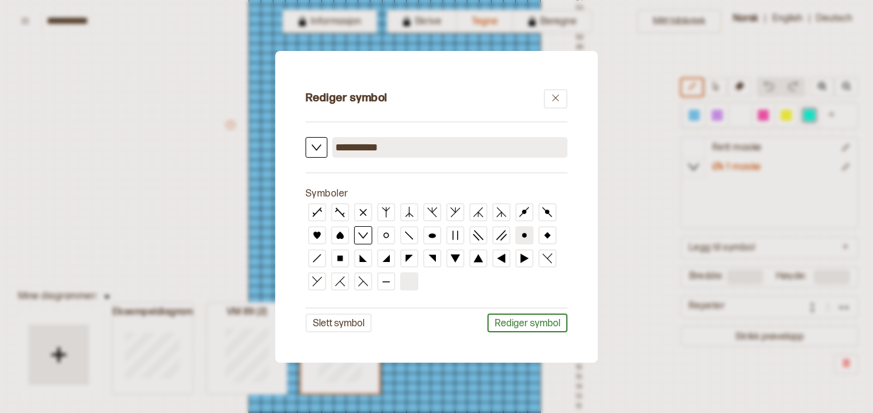
click at [526, 230] on icon at bounding box center [524, 235] width 11 height 11
click at [449, 147] on input "**********" at bounding box center [449, 147] width 235 height 21
type input "*"
type input "**********"
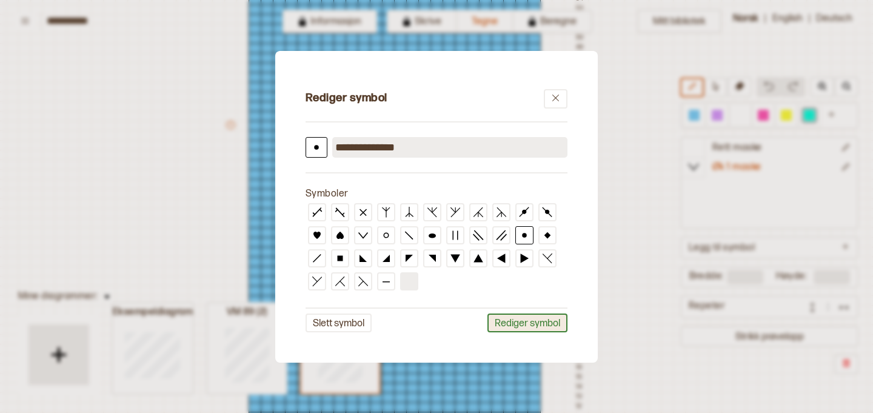
click at [513, 316] on button "Rediger symbol" at bounding box center [527, 322] width 80 height 19
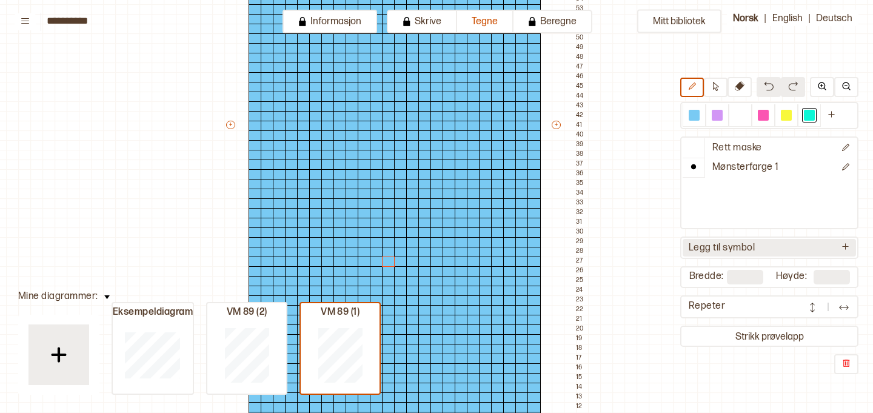
click at [848, 242] on icon at bounding box center [845, 246] width 9 height 9
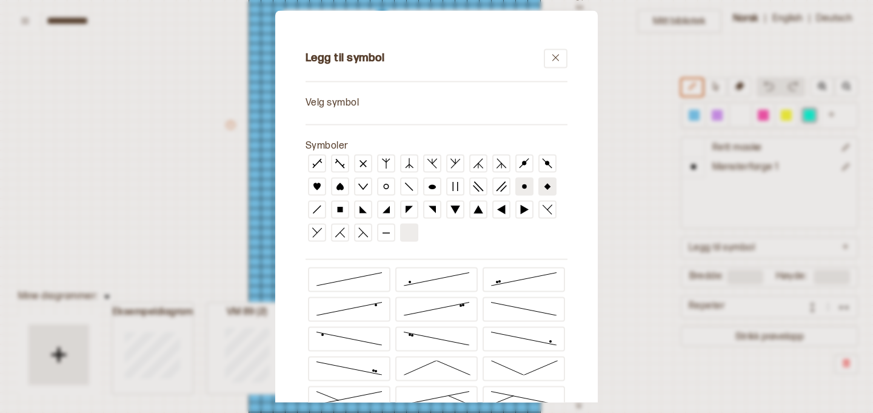
click at [545, 184] on icon at bounding box center [547, 186] width 11 height 11
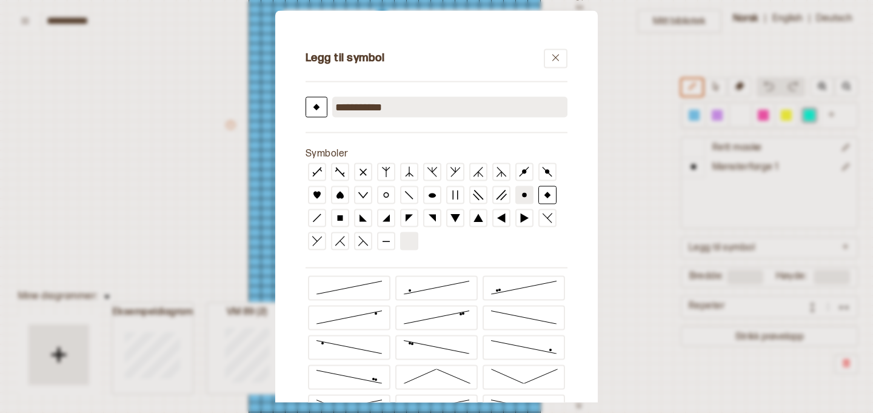
click at [415, 105] on input "**********" at bounding box center [449, 106] width 235 height 21
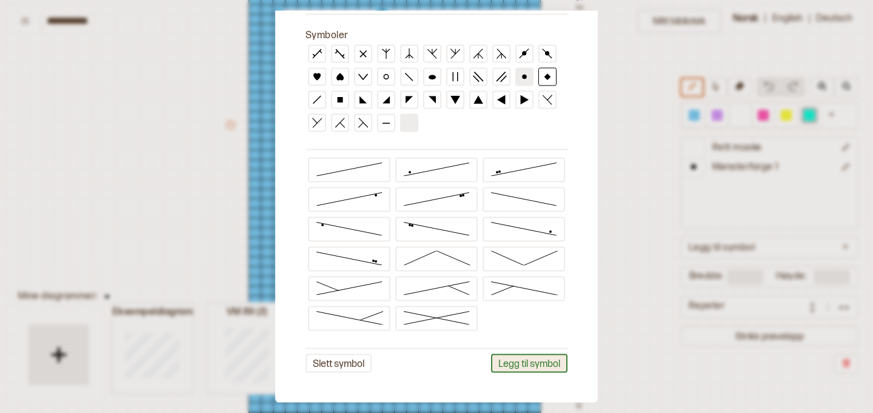
type input "**********"
click at [537, 361] on button "Legg til symbol" at bounding box center [529, 362] width 76 height 19
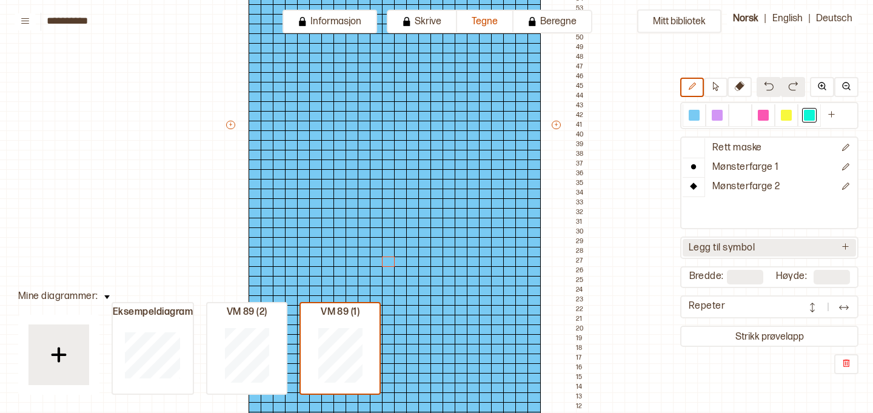
click at [851, 240] on button "Legg til symbol" at bounding box center [768, 248] width 173 height 18
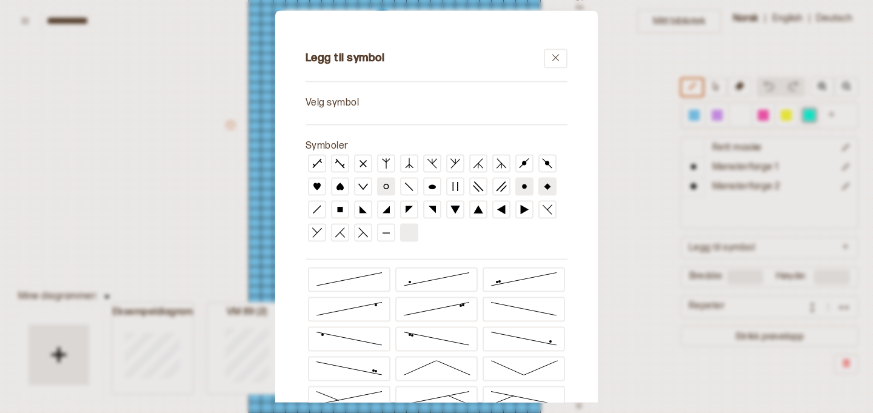
click at [381, 188] on icon at bounding box center [386, 186] width 11 height 11
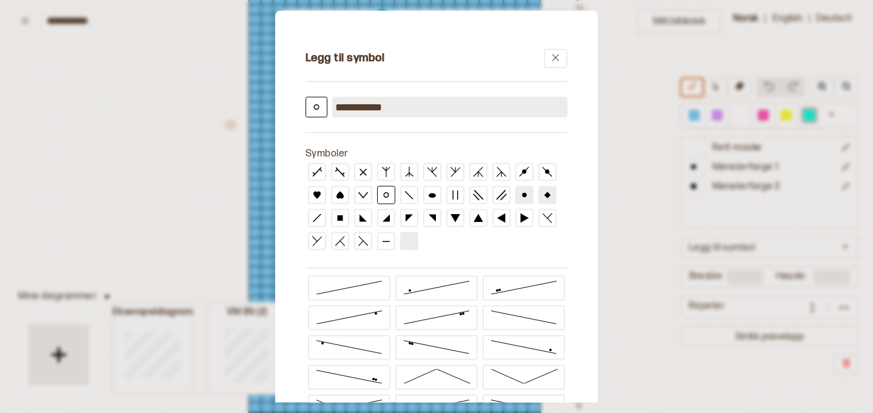
click at [378, 110] on input "**********" at bounding box center [449, 106] width 235 height 21
drag, startPoint x: 432, startPoint y: 109, endPoint x: 299, endPoint y: 88, distance: 134.4
click at [299, 88] on div "**********" at bounding box center [436, 265] width 310 height 498
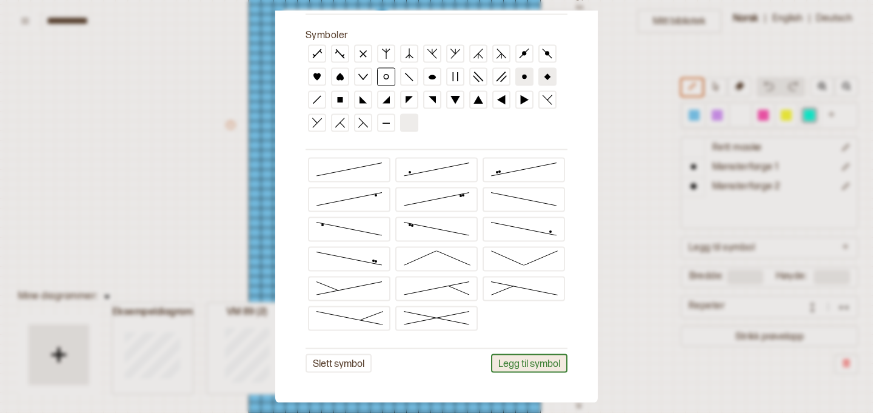
type input "**********"
click at [522, 365] on button "Legg til symbol" at bounding box center [529, 362] width 76 height 19
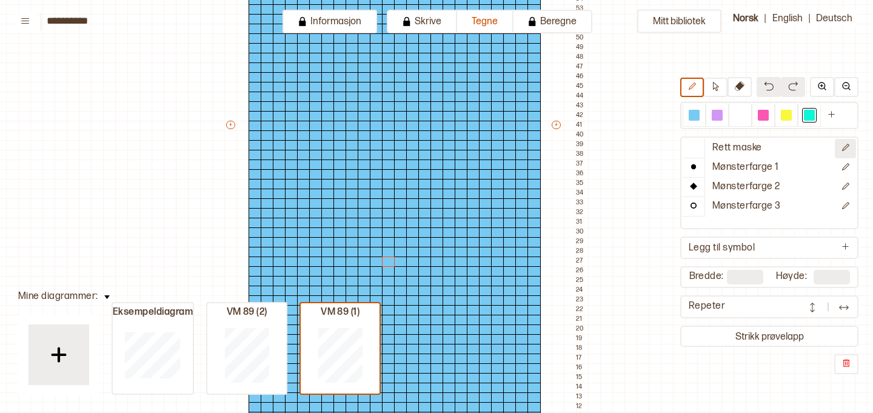
click at [849, 150] on icon "Rediger symbol" at bounding box center [845, 147] width 9 height 9
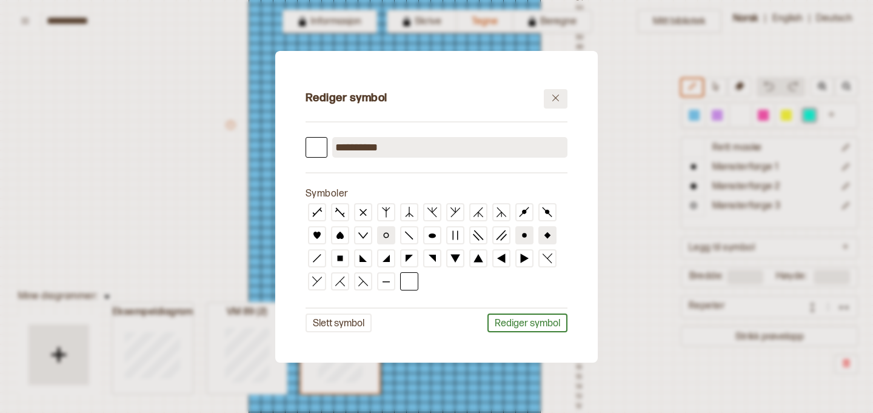
click at [558, 98] on icon at bounding box center [555, 97] width 9 height 9
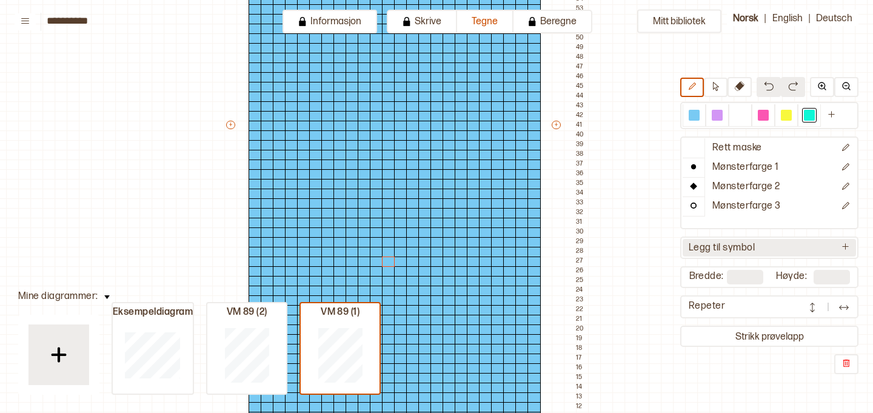
click at [846, 245] on icon at bounding box center [845, 246] width 9 height 9
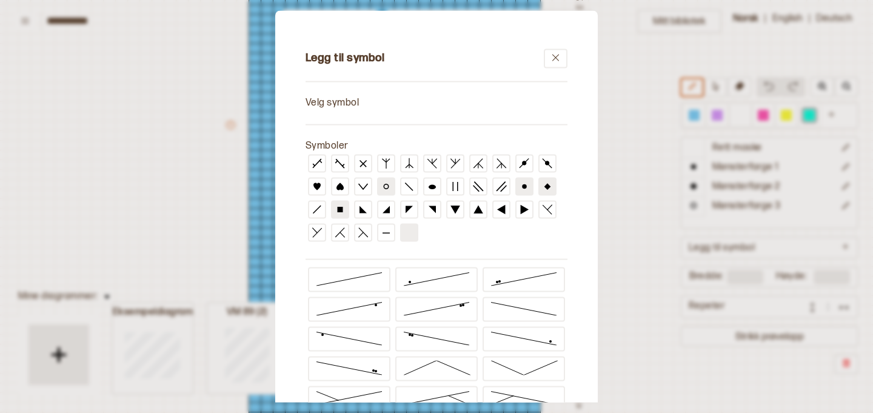
click at [342, 213] on icon at bounding box center [340, 209] width 11 height 11
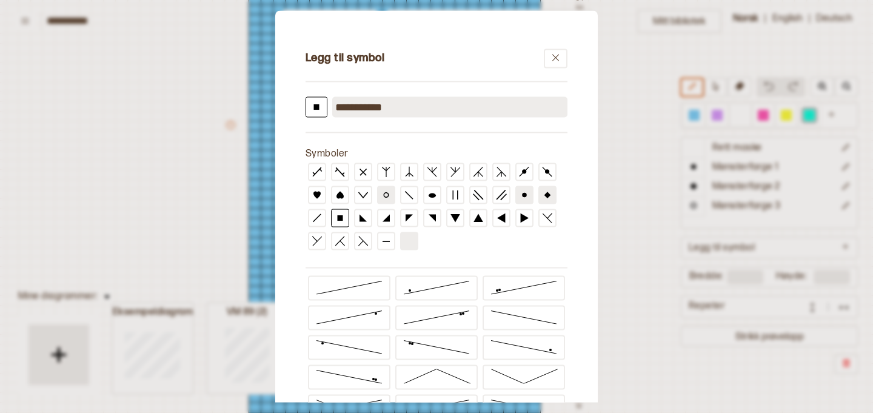
click at [401, 105] on input "**********" at bounding box center [449, 106] width 235 height 21
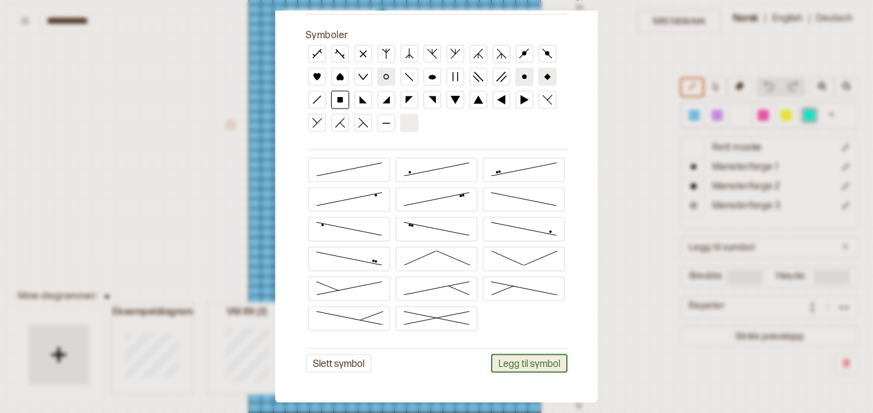
type input "**********"
click at [525, 359] on button "Legg til symbol" at bounding box center [529, 362] width 76 height 19
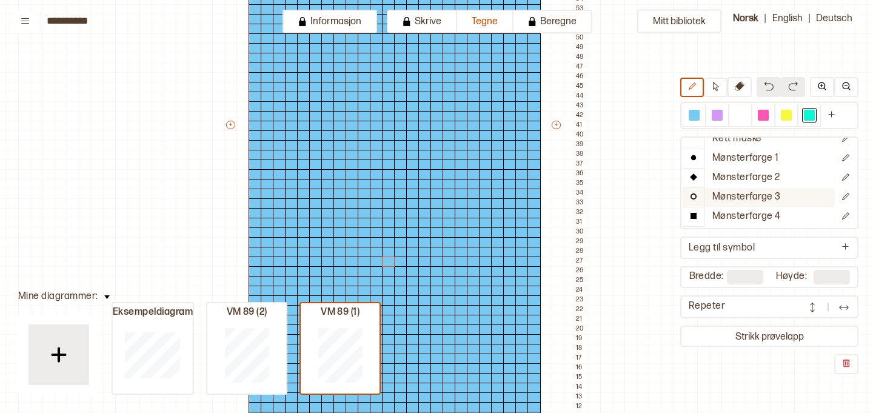
scroll to position [0, 0]
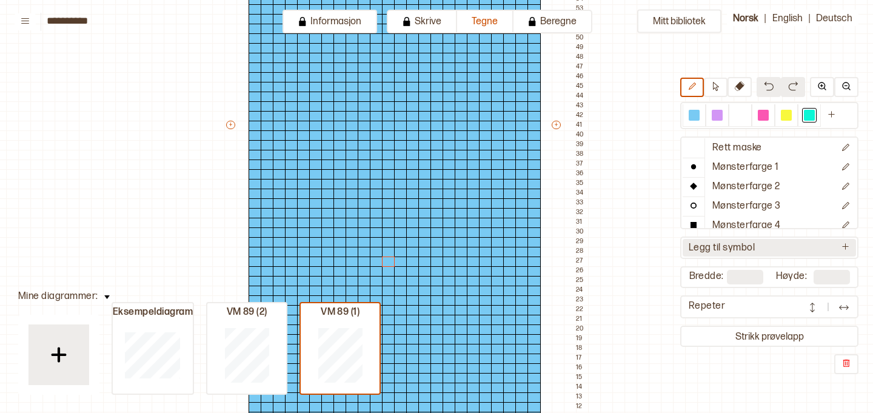
click at [846, 245] on icon at bounding box center [845, 246] width 9 height 9
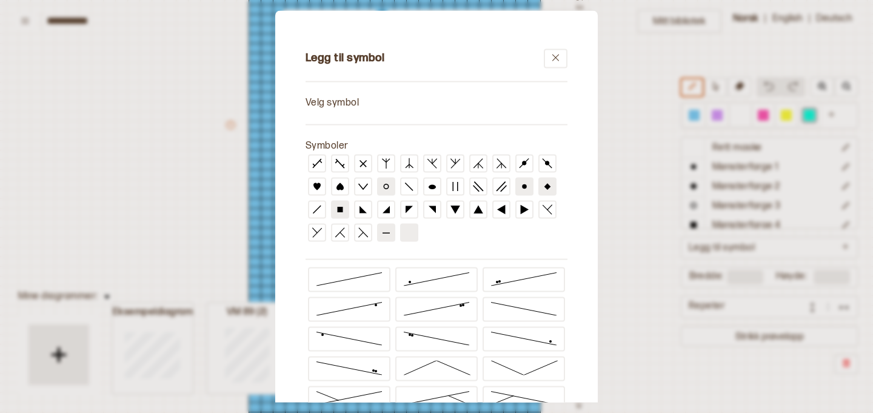
click at [385, 232] on icon at bounding box center [386, 232] width 11 height 11
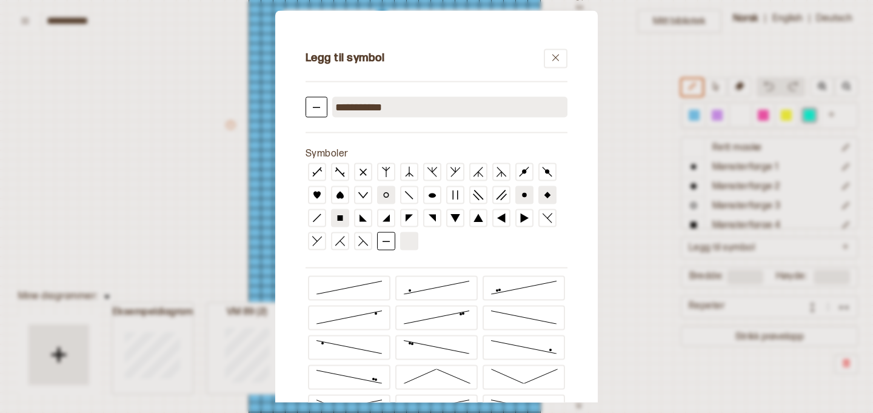
click at [403, 101] on input "**********" at bounding box center [449, 106] width 235 height 21
type input "*"
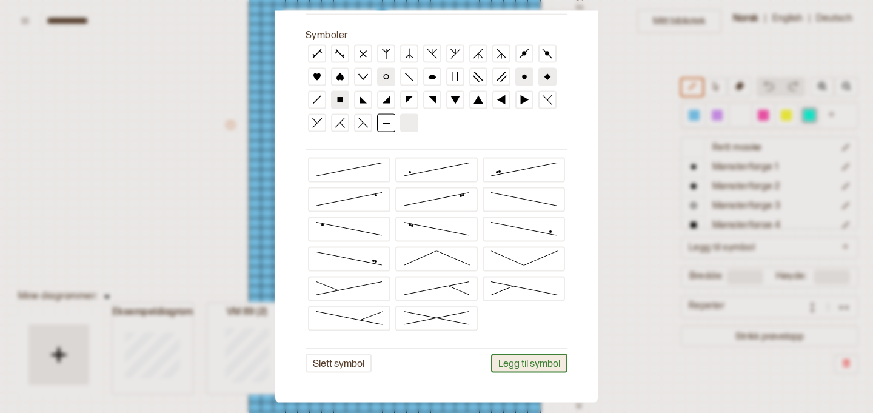
type input "**********"
click at [535, 365] on button "Legg til symbol" at bounding box center [529, 362] width 76 height 19
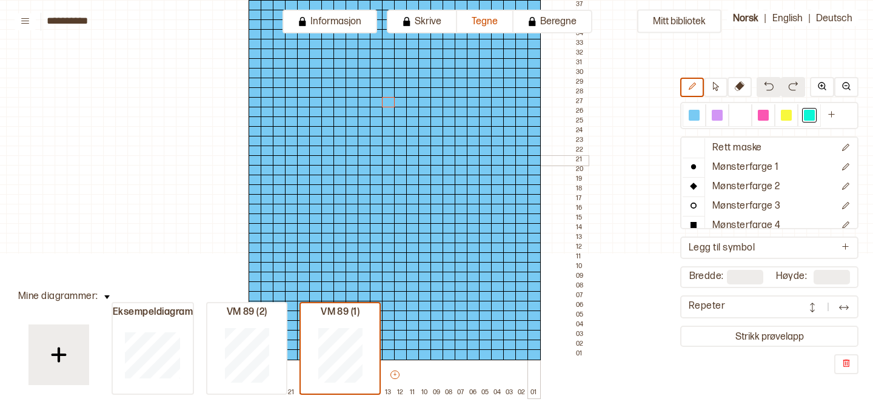
scroll to position [693, 30]
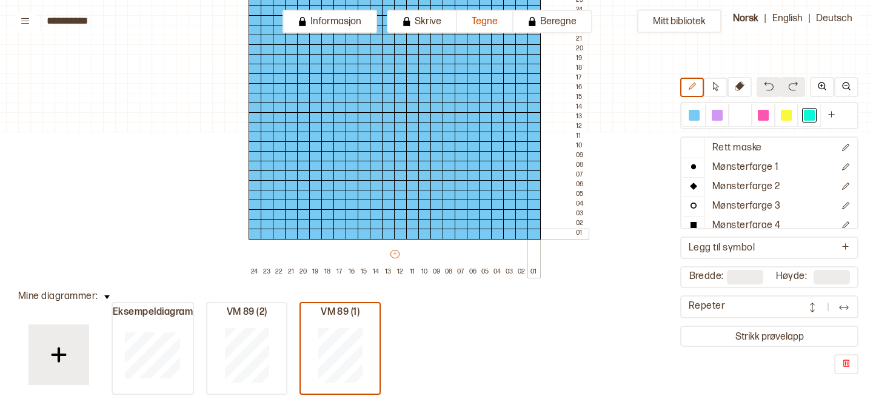
click at [533, 233] on div at bounding box center [533, 233] width 13 height 11
click at [533, 233] on icon at bounding box center [534, 234] width 12 height 10
click at [693, 117] on div at bounding box center [693, 115] width 11 height 11
click at [534, 233] on icon at bounding box center [534, 234] width 12 height 10
click at [718, 145] on p "Rett maske" at bounding box center [737, 148] width 50 height 13
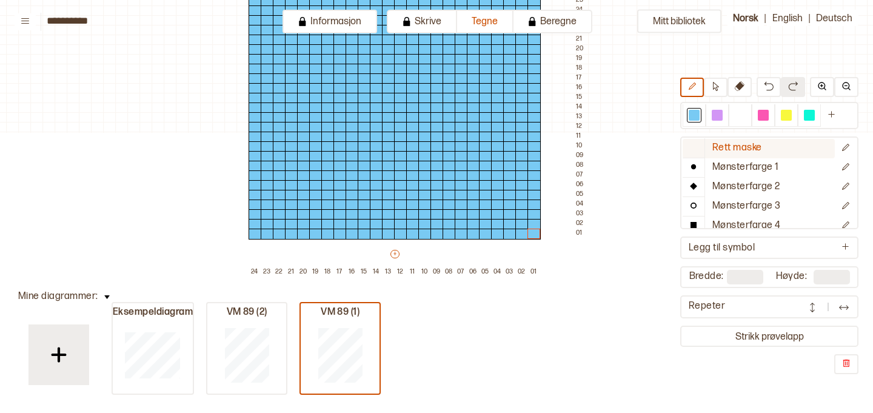
click at [747, 147] on p "Rett maske" at bounding box center [737, 148] width 50 height 13
click at [696, 119] on div at bounding box center [693, 115] width 11 height 11
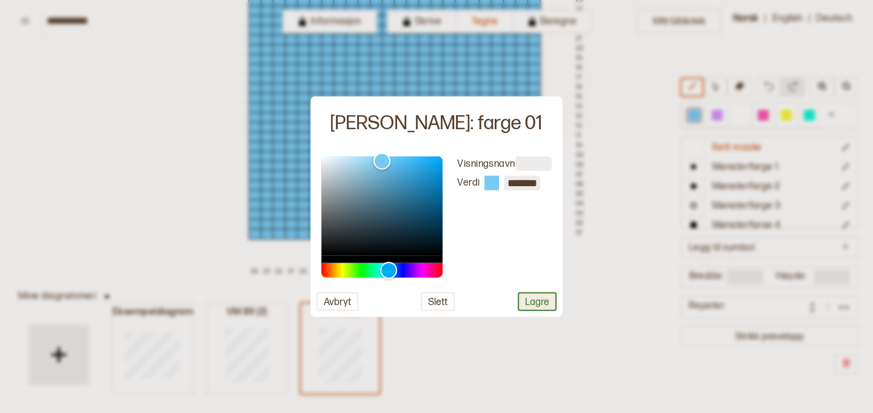
click at [537, 302] on button "Lagre" at bounding box center [537, 301] width 39 height 19
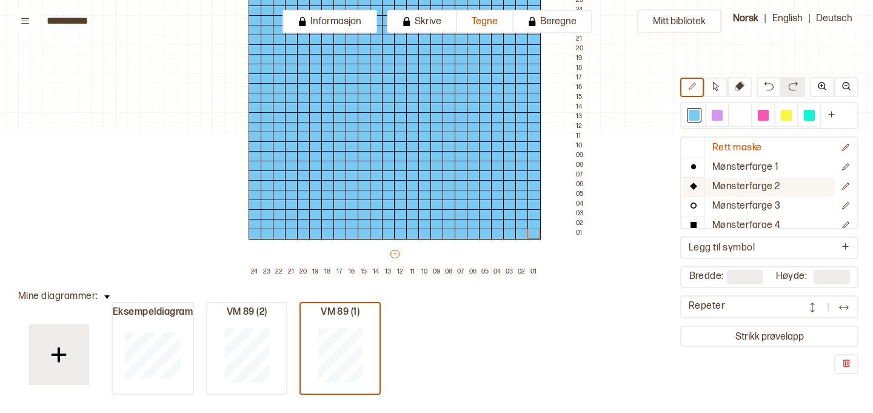
click at [745, 185] on p "Mønsterfarge 2" at bounding box center [746, 187] width 68 height 13
click at [723, 112] on div at bounding box center [717, 115] width 15 height 15
click at [724, 187] on p "Mønsterfarge 2" at bounding box center [746, 187] width 68 height 13
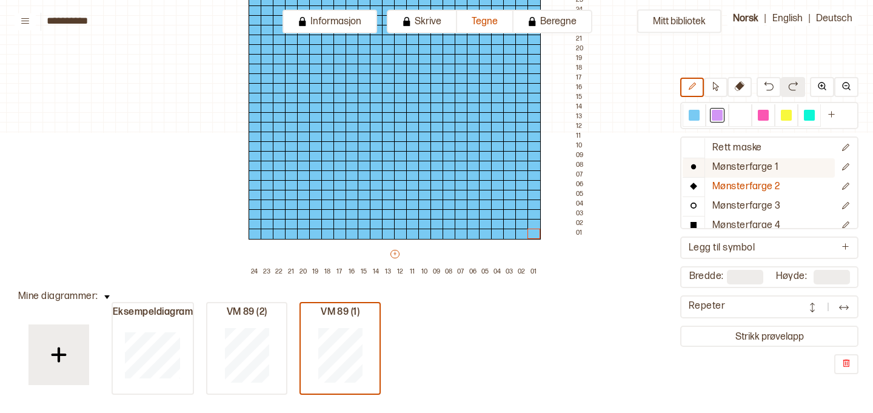
click at [735, 162] on p "Mønsterfarge 1" at bounding box center [745, 167] width 67 height 13
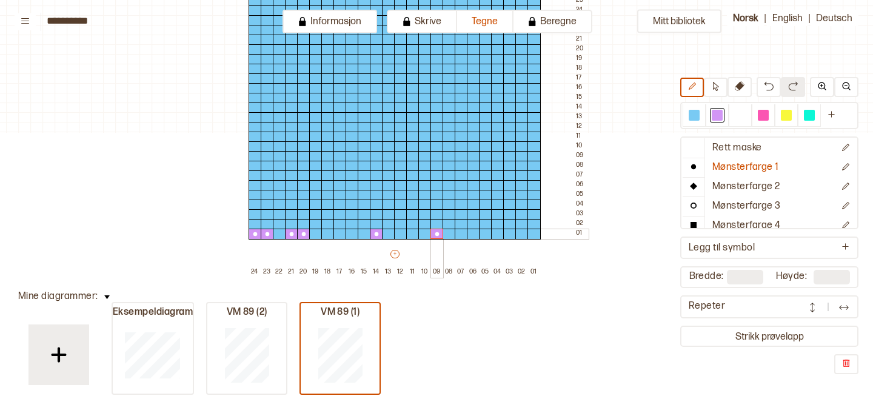
drag, startPoint x: 255, startPoint y: 233, endPoint x: 441, endPoint y: 230, distance: 186.1
click at [279, 232] on div at bounding box center [279, 233] width 13 height 11
click at [318, 233] on div at bounding box center [315, 233] width 13 height 11
click at [330, 235] on div at bounding box center [327, 233] width 13 height 11
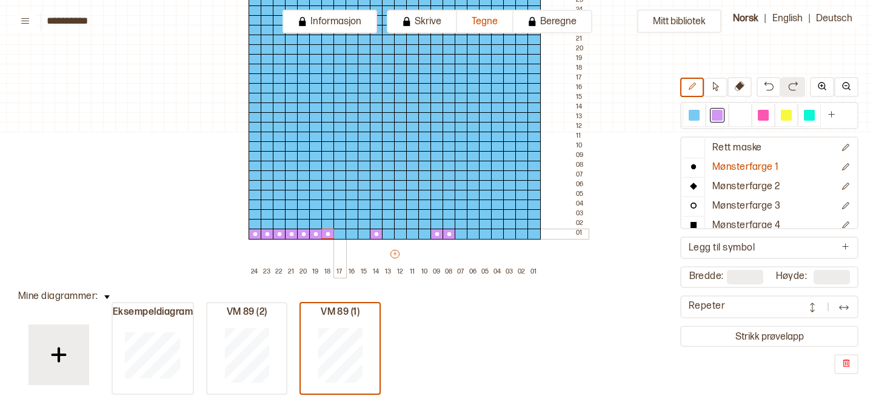
click at [339, 233] on div at bounding box center [339, 233] width 13 height 11
click at [355, 233] on div at bounding box center [351, 233] width 13 height 11
click at [362, 234] on div at bounding box center [364, 233] width 13 height 11
click at [395, 235] on div at bounding box center [400, 233] width 13 height 11
click at [388, 235] on div at bounding box center [388, 233] width 13 height 11
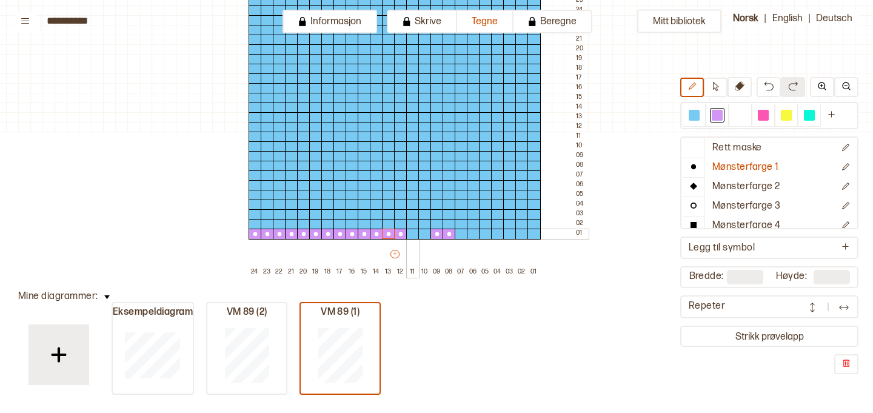
click at [413, 235] on div at bounding box center [412, 233] width 13 height 11
click at [412, 225] on div at bounding box center [412, 224] width 13 height 11
click at [413, 214] on div at bounding box center [412, 214] width 13 height 11
click at [424, 233] on div at bounding box center [424, 233] width 13 height 11
click at [469, 234] on div at bounding box center [473, 233] width 13 height 11
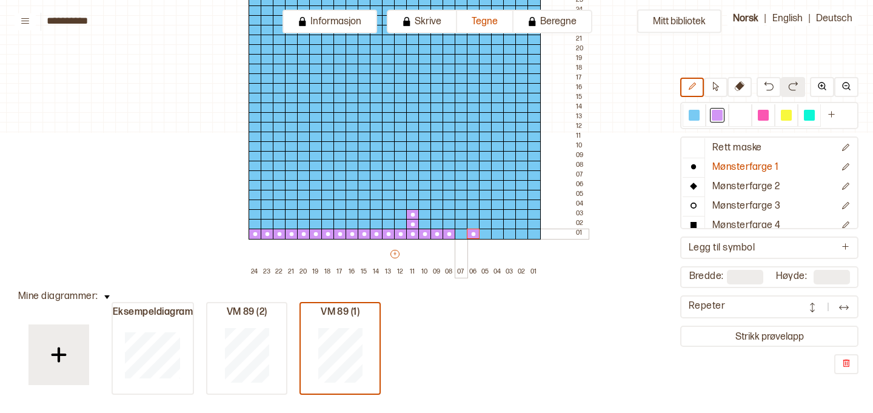
click at [461, 231] on div at bounding box center [461, 233] width 13 height 11
click at [485, 231] on div at bounding box center [485, 233] width 13 height 11
click at [491, 233] on div at bounding box center [497, 233] width 13 height 11
click at [508, 236] on div at bounding box center [509, 233] width 13 height 11
click at [522, 236] on div at bounding box center [521, 233] width 13 height 11
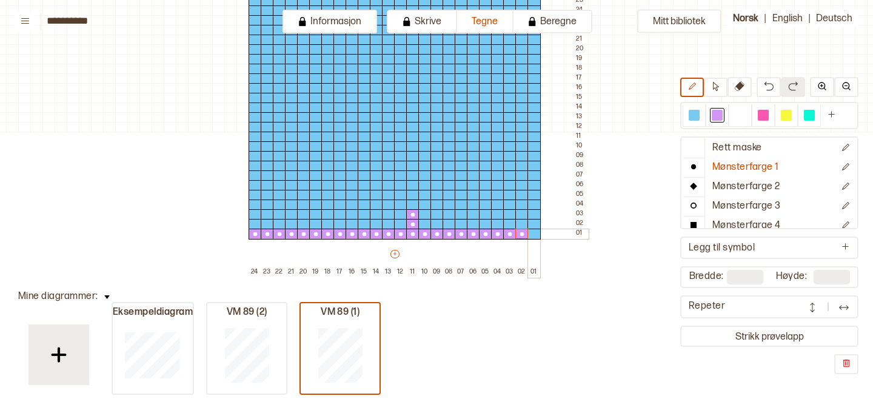
click at [532, 236] on div at bounding box center [533, 233] width 13 height 11
click at [531, 229] on icon at bounding box center [534, 234] width 12 height 10
click at [533, 218] on div at bounding box center [533, 214] width 13 height 11
click at [534, 224] on div at bounding box center [533, 224] width 13 height 11
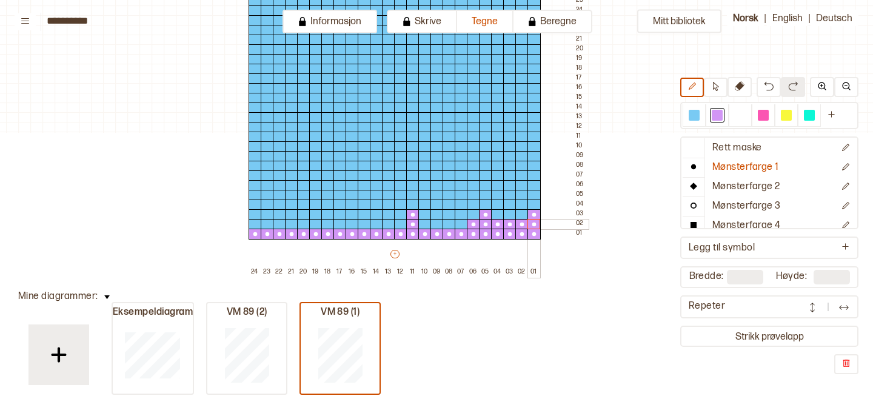
drag, startPoint x: 476, startPoint y: 223, endPoint x: 528, endPoint y: 224, distance: 51.5
drag, startPoint x: 254, startPoint y: 222, endPoint x: 342, endPoint y: 227, distance: 88.0
click at [313, 225] on div at bounding box center [315, 224] width 13 height 11
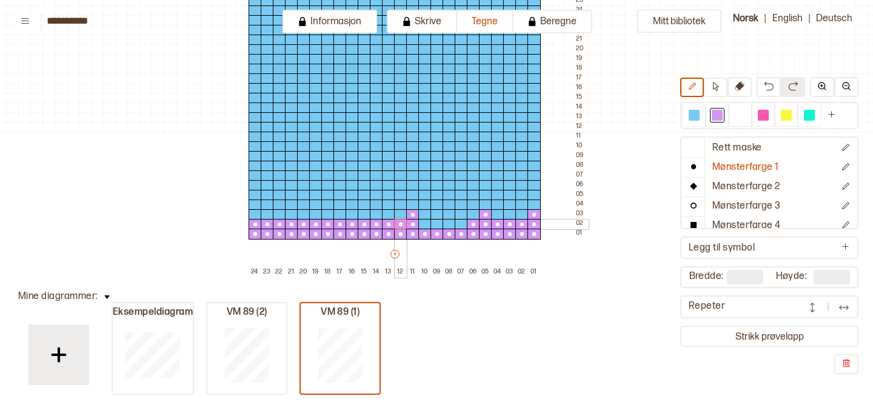
drag, startPoint x: 351, startPoint y: 223, endPoint x: 399, endPoint y: 224, distance: 47.9
drag, startPoint x: 425, startPoint y: 221, endPoint x: 466, endPoint y: 222, distance: 41.2
drag, startPoint x: 255, startPoint y: 212, endPoint x: 402, endPoint y: 214, distance: 146.7
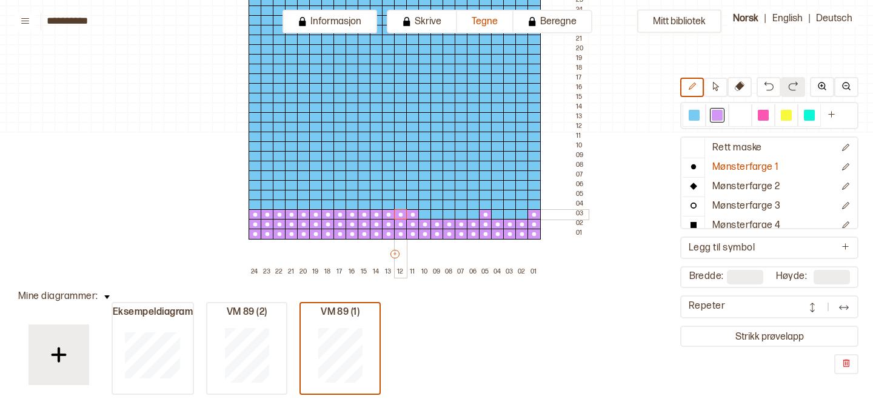
drag, startPoint x: 425, startPoint y: 214, endPoint x: 470, endPoint y: 215, distance: 44.9
drag, startPoint x: 499, startPoint y: 216, endPoint x: 523, endPoint y: 216, distance: 24.2
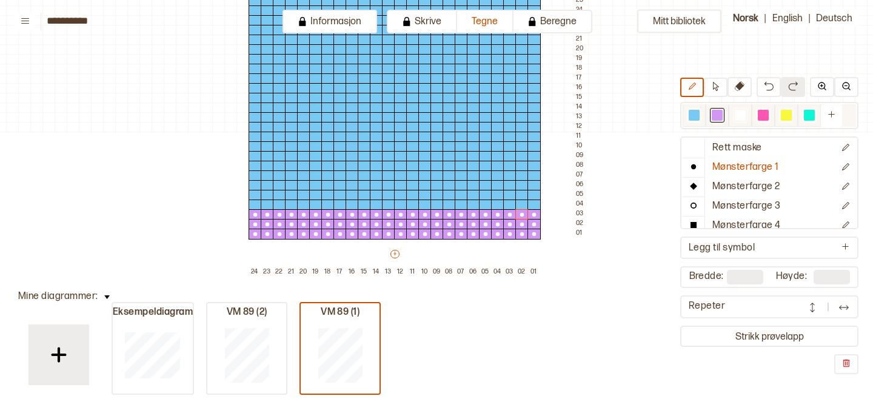
click at [741, 112] on div at bounding box center [740, 115] width 11 height 11
click at [736, 187] on p "Mønsterfarge 2" at bounding box center [746, 187] width 68 height 13
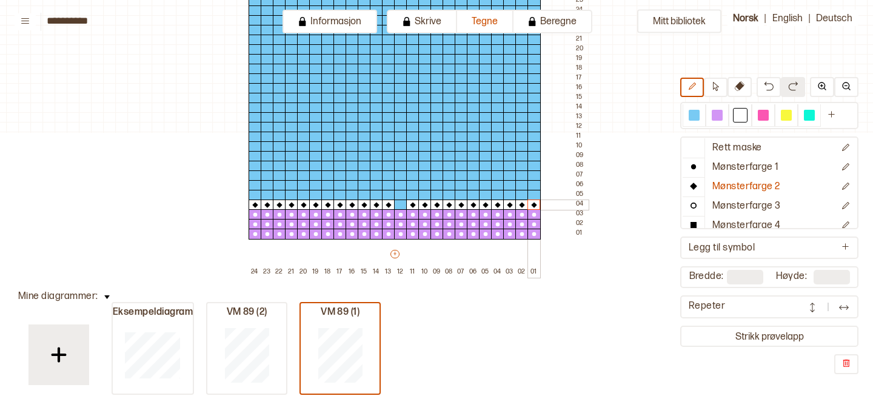
drag, startPoint x: 255, startPoint y: 205, endPoint x: 527, endPoint y: 206, distance: 272.7
click at [402, 202] on div at bounding box center [400, 204] width 13 height 11
drag, startPoint x: 255, startPoint y: 184, endPoint x: 489, endPoint y: 185, distance: 234.5
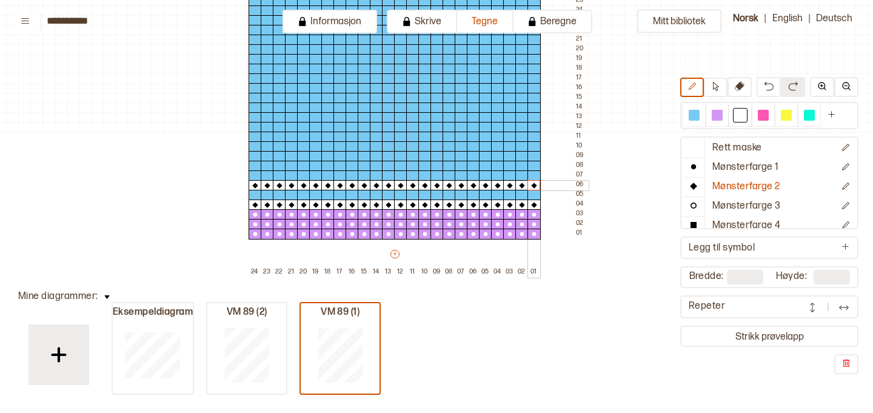
drag, startPoint x: 489, startPoint y: 185, endPoint x: 534, endPoint y: 183, distance: 44.9
click at [534, 193] on div at bounding box center [533, 195] width 13 height 11
click at [510, 196] on div at bounding box center [509, 195] width 13 height 11
click at [485, 195] on div at bounding box center [485, 195] width 13 height 11
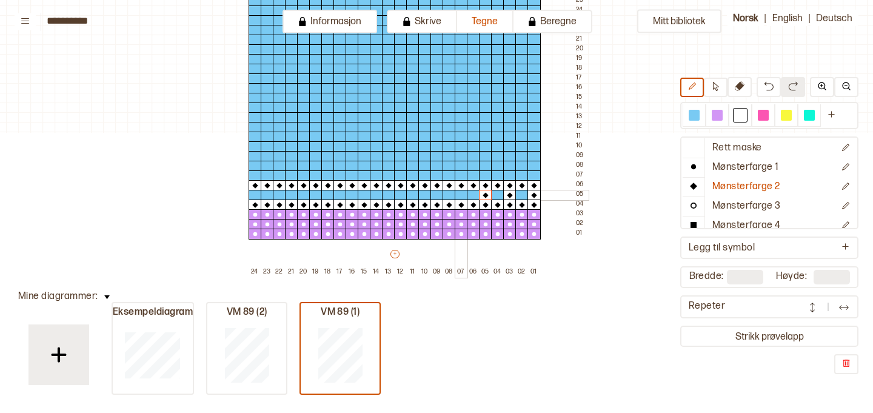
click at [461, 195] on div at bounding box center [461, 195] width 13 height 11
click at [435, 196] on div at bounding box center [436, 195] width 13 height 11
click at [409, 196] on div at bounding box center [412, 195] width 13 height 11
click at [390, 196] on div at bounding box center [388, 195] width 13 height 11
click at [364, 198] on div at bounding box center [364, 195] width 13 height 11
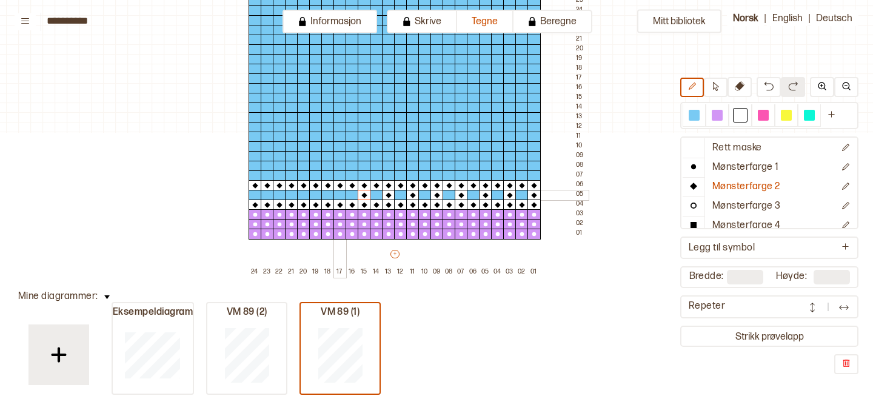
click at [344, 198] on div at bounding box center [339, 195] width 13 height 11
click at [319, 196] on div at bounding box center [315, 195] width 13 height 11
click at [292, 195] on div at bounding box center [291, 195] width 13 height 11
click at [270, 196] on div at bounding box center [267, 195] width 13 height 11
click at [729, 175] on button "Mønsterfarge 1" at bounding box center [758, 167] width 152 height 19
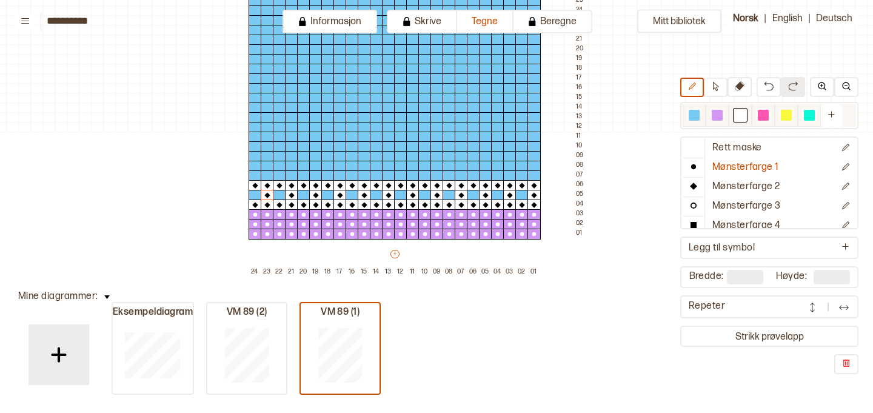
click at [711, 116] on div at bounding box center [716, 115] width 11 height 11
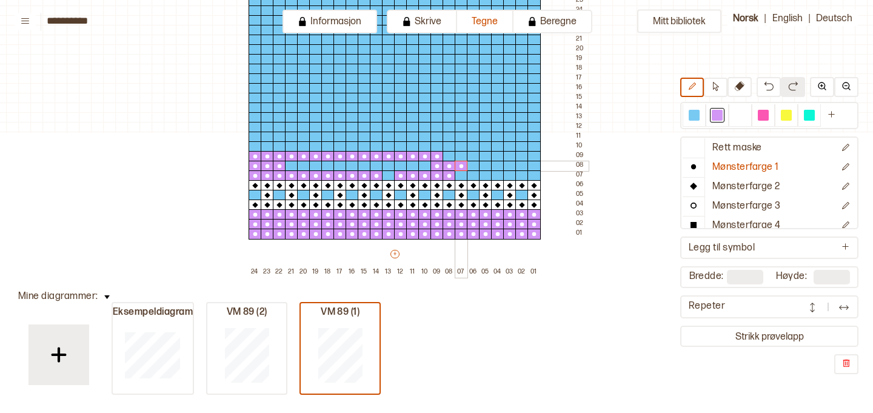
drag, startPoint x: 252, startPoint y: 174, endPoint x: 465, endPoint y: 161, distance: 213.1
drag, startPoint x: 449, startPoint y: 154, endPoint x: 533, endPoint y: 152, distance: 84.3
click at [485, 157] on div at bounding box center [485, 156] width 13 height 11
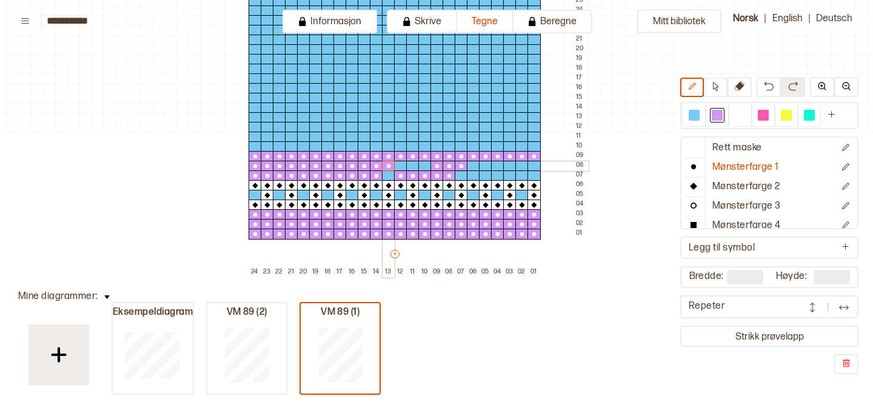
drag, startPoint x: 290, startPoint y: 167, endPoint x: 390, endPoint y: 167, distance: 100.0
click at [389, 176] on div at bounding box center [388, 175] width 13 height 11
drag, startPoint x: 400, startPoint y: 167, endPoint x: 527, endPoint y: 168, distance: 126.7
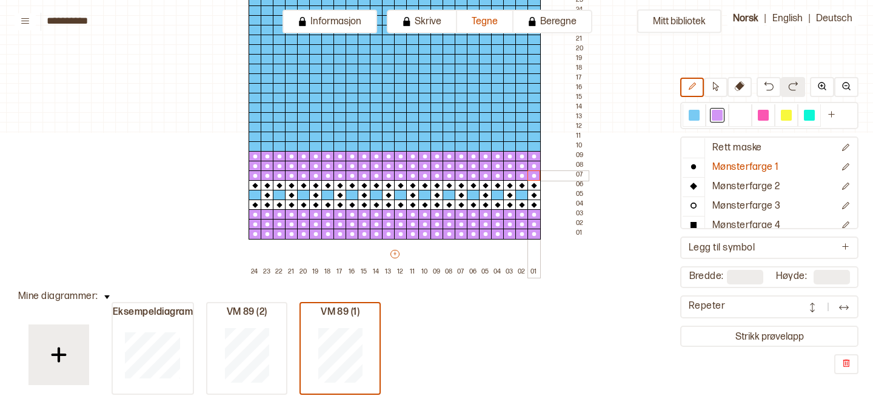
drag, startPoint x: 462, startPoint y: 173, endPoint x: 528, endPoint y: 172, distance: 66.1
click at [751, 188] on p "Mønsterfarge 2" at bounding box center [746, 187] width 68 height 13
click at [738, 116] on div at bounding box center [740, 115] width 11 height 11
click at [256, 145] on div at bounding box center [254, 146] width 13 height 11
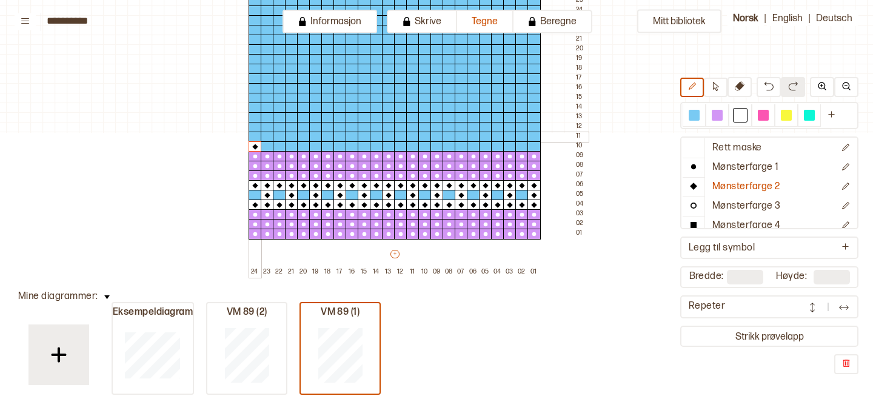
click at [255, 133] on div at bounding box center [254, 137] width 13 height 11
click at [270, 137] on div at bounding box center [267, 137] width 13 height 11
click at [255, 126] on div at bounding box center [254, 127] width 13 height 11
click at [291, 128] on div at bounding box center [291, 127] width 13 height 11
click at [305, 128] on div at bounding box center [303, 127] width 13 height 11
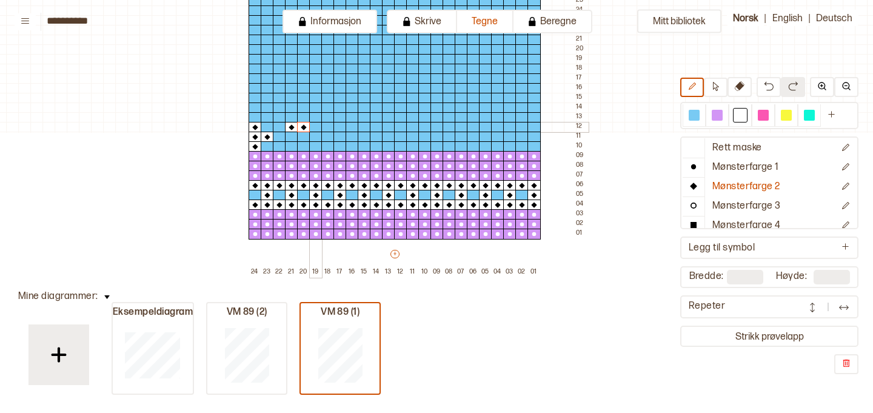
click at [316, 128] on div at bounding box center [315, 127] width 13 height 11
click at [302, 137] on div at bounding box center [303, 137] width 13 height 11
click at [315, 138] on div at bounding box center [315, 137] width 13 height 11
click at [329, 137] on div at bounding box center [327, 137] width 13 height 11
click at [317, 147] on div at bounding box center [315, 146] width 13 height 11
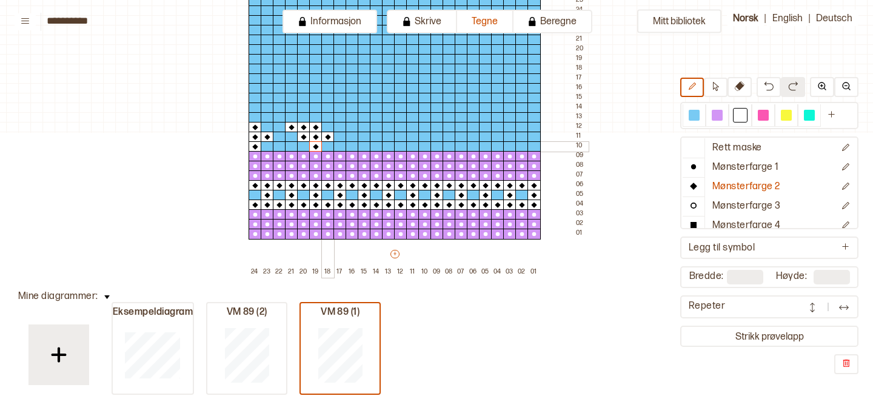
click at [324, 148] on div at bounding box center [327, 146] width 13 height 11
click at [340, 148] on div at bounding box center [339, 146] width 13 height 11
click at [377, 127] on div at bounding box center [376, 127] width 13 height 11
click at [389, 127] on div at bounding box center [388, 127] width 13 height 11
click at [399, 128] on div at bounding box center [400, 127] width 13 height 11
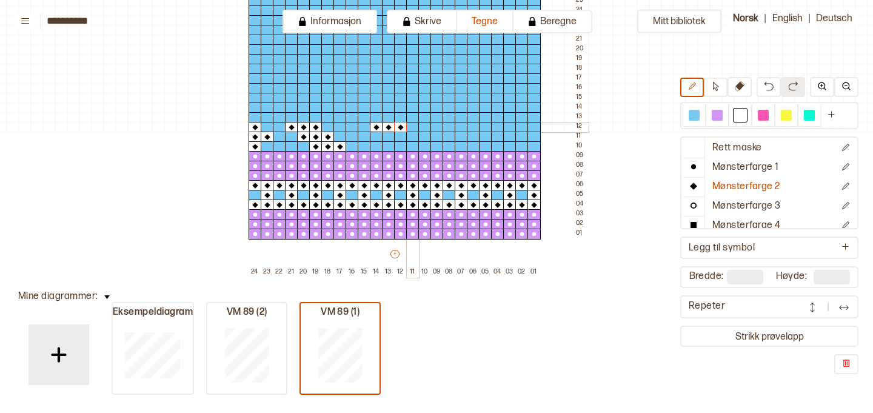
click at [415, 128] on div at bounding box center [412, 127] width 13 height 11
click at [425, 129] on div at bounding box center [424, 127] width 13 height 11
click at [389, 137] on div at bounding box center [388, 137] width 13 height 11
click at [396, 138] on div at bounding box center [400, 137] width 13 height 11
click at [413, 138] on div at bounding box center [412, 137] width 13 height 11
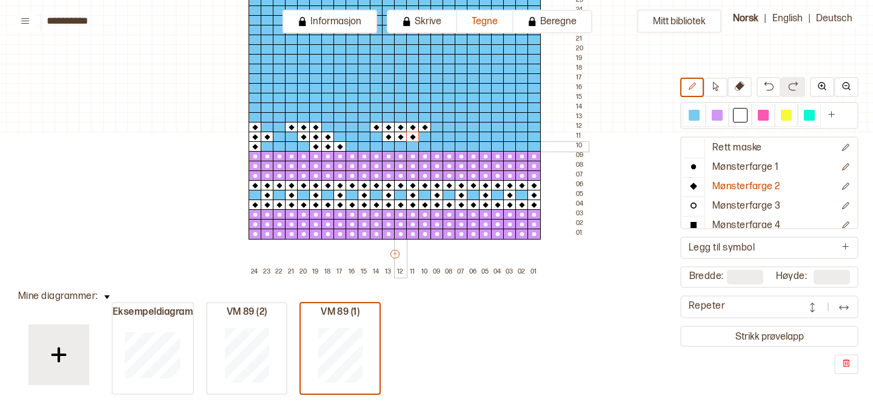
click at [401, 147] on div at bounding box center [400, 146] width 13 height 11
click at [469, 128] on div at bounding box center [473, 127] width 13 height 11
click at [484, 128] on div at bounding box center [485, 127] width 13 height 11
click at [496, 127] on div at bounding box center [497, 127] width 13 height 11
click at [464, 136] on div at bounding box center [461, 137] width 13 height 11
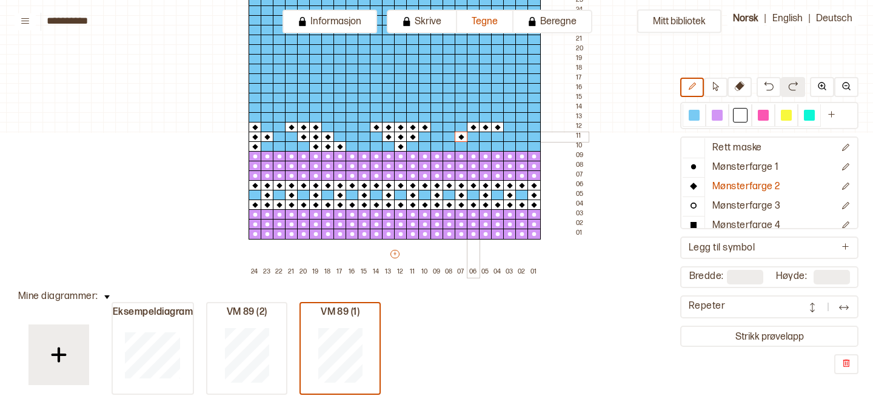
click at [470, 136] on div at bounding box center [473, 137] width 13 height 11
click at [483, 138] on div at bounding box center [485, 137] width 13 height 11
click at [448, 147] on div at bounding box center [448, 146] width 13 height 11
click at [461, 147] on div at bounding box center [461, 146] width 13 height 11
click at [474, 146] on div at bounding box center [473, 146] width 13 height 11
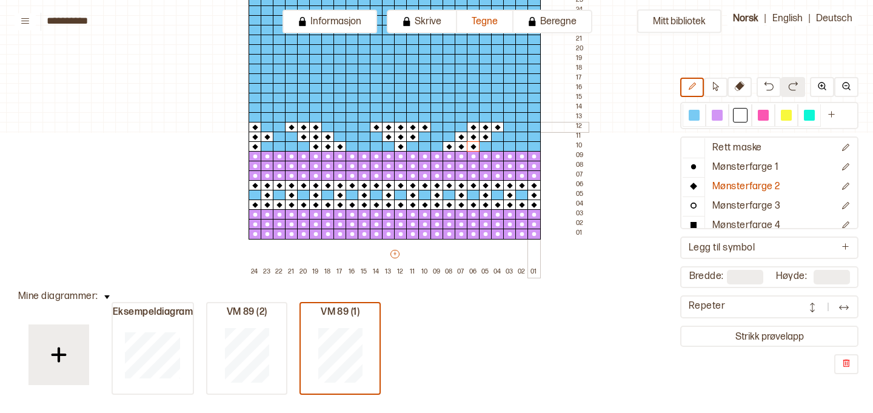
click at [536, 125] on div at bounding box center [533, 127] width 13 height 11
click at [535, 136] on div at bounding box center [533, 137] width 13 height 11
click at [726, 155] on button "Rett maske" at bounding box center [758, 148] width 152 height 19
click at [696, 118] on div at bounding box center [693, 115] width 11 height 11
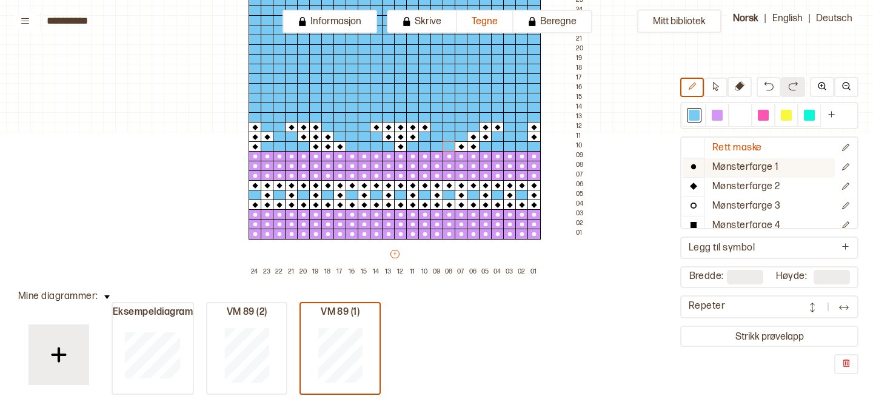
click at [722, 167] on p "Mønsterfarge 1" at bounding box center [745, 167] width 67 height 13
click at [738, 119] on div at bounding box center [740, 115] width 11 height 11
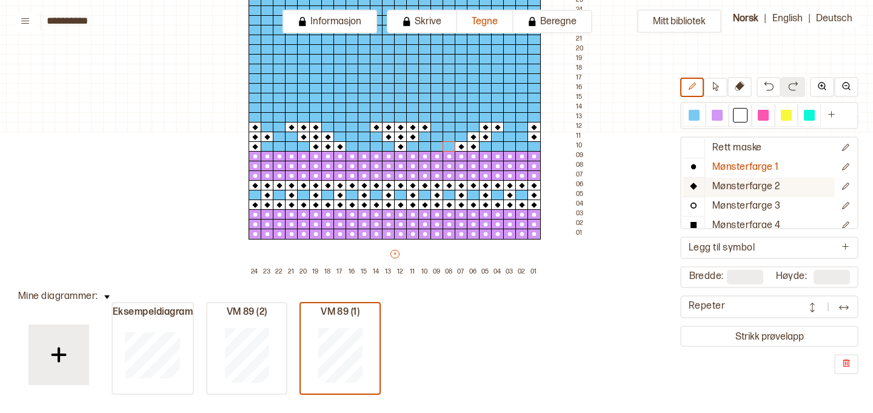
click at [735, 191] on p "Mønsterfarge 2" at bounding box center [746, 187] width 68 height 13
click at [507, 127] on div at bounding box center [509, 127] width 13 height 11
click at [497, 136] on div at bounding box center [497, 137] width 13 height 11
click at [486, 144] on div at bounding box center [485, 146] width 13 height 11
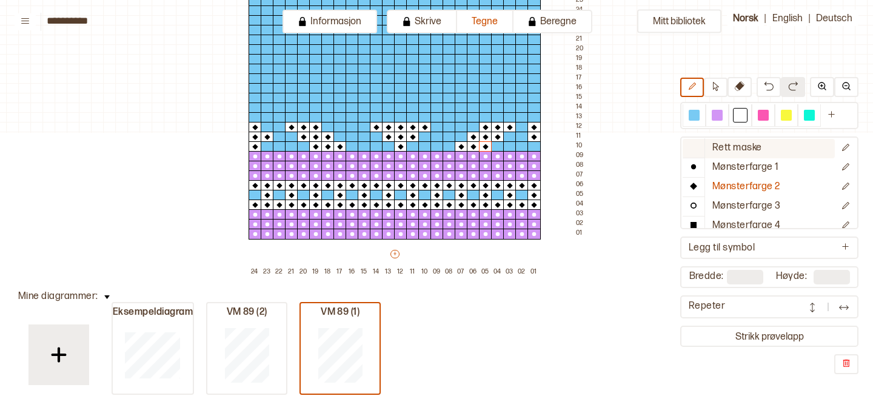
click at [711, 144] on button "Rett maske" at bounding box center [758, 148] width 152 height 19
click at [695, 114] on div at bounding box center [693, 115] width 11 height 11
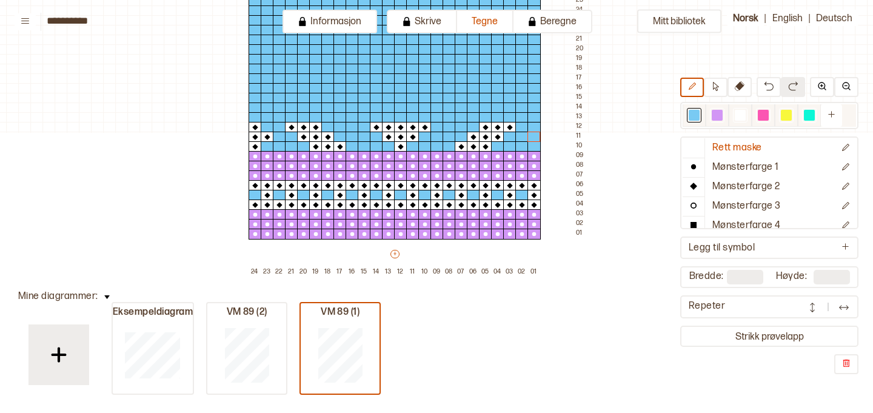
click at [731, 116] on div at bounding box center [739, 115] width 23 height 22
click at [728, 182] on p "Mønsterfarge 2" at bounding box center [746, 187] width 68 height 13
click at [534, 135] on div at bounding box center [533, 137] width 13 height 11
click at [808, 113] on div at bounding box center [809, 115] width 11 height 11
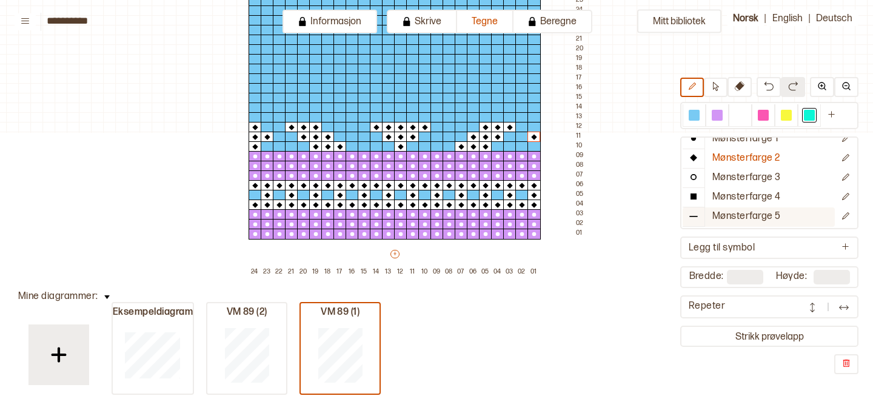
click at [755, 217] on p "Mønsterfarge 5" at bounding box center [746, 216] width 68 height 13
click at [531, 128] on div at bounding box center [533, 127] width 13 height 11
click at [523, 126] on div at bounding box center [521, 127] width 13 height 11
click at [511, 133] on div at bounding box center [509, 137] width 13 height 11
click at [519, 135] on div at bounding box center [521, 137] width 13 height 11
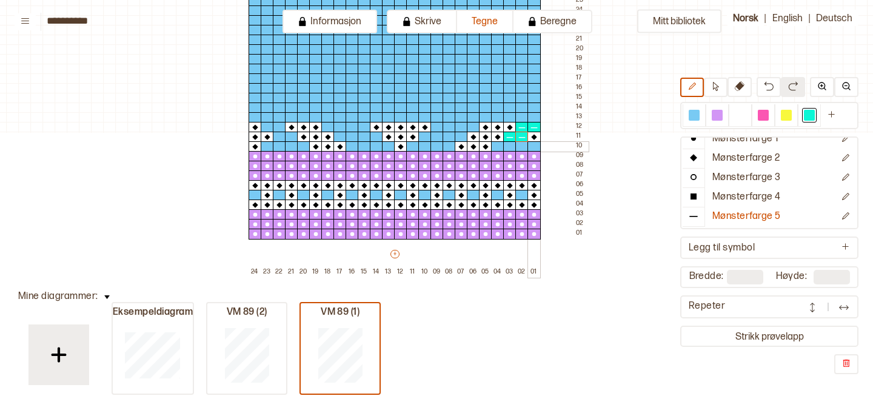
click at [533, 145] on div at bounding box center [533, 146] width 13 height 11
click at [519, 145] on div at bounding box center [521, 146] width 13 height 11
click at [506, 145] on div at bounding box center [509, 146] width 13 height 11
click at [493, 148] on div at bounding box center [497, 146] width 13 height 11
drag, startPoint x: 438, startPoint y: 147, endPoint x: 449, endPoint y: 146, distance: 11.5
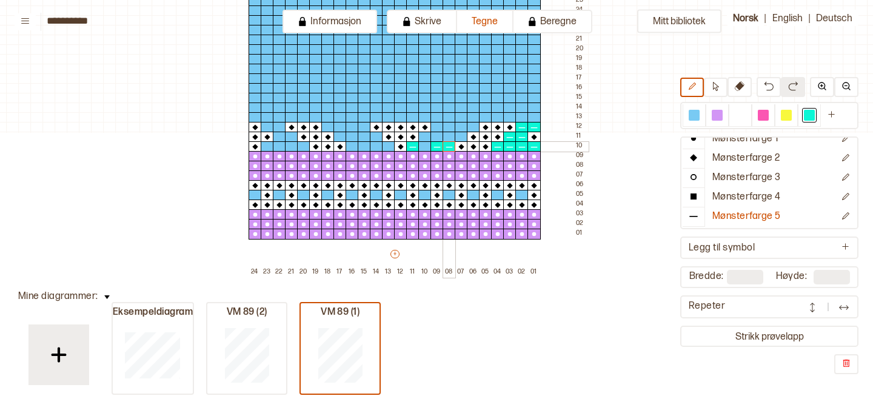
click at [423, 147] on div at bounding box center [424, 146] width 13 height 11
drag, startPoint x: 430, startPoint y: 138, endPoint x: 460, endPoint y: 137, distance: 29.7
drag, startPoint x: 438, startPoint y: 128, endPoint x: 459, endPoint y: 127, distance: 21.2
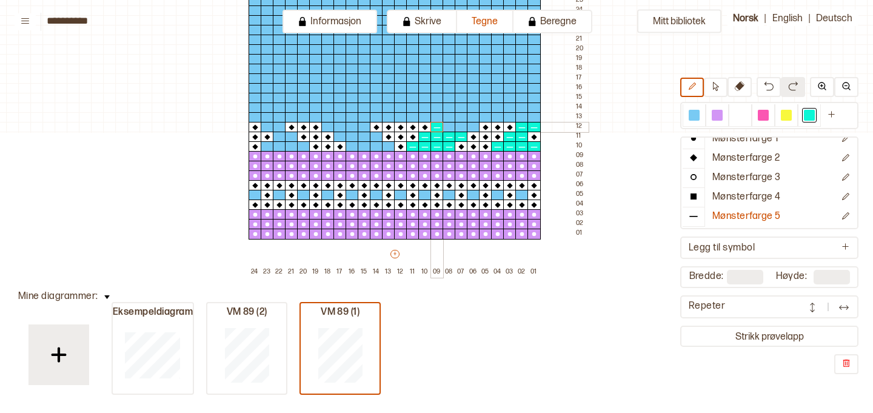
click at [472, 128] on div at bounding box center [473, 127] width 13 height 11
click at [461, 127] on div at bounding box center [461, 127] width 13 height 11
click at [279, 132] on div at bounding box center [279, 137] width 13 height 11
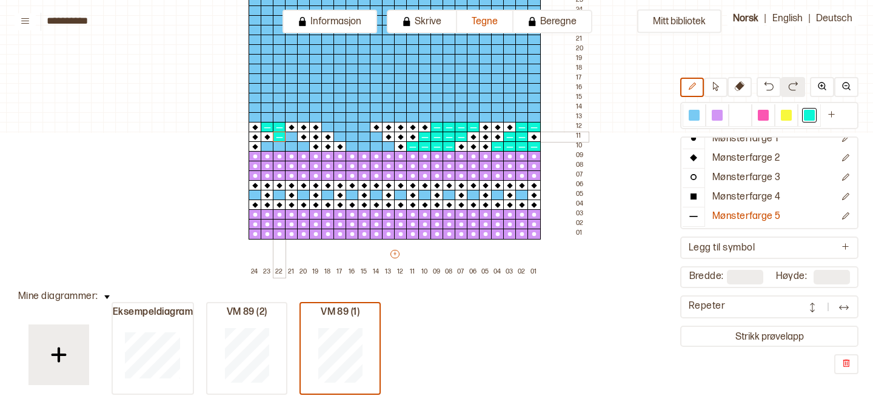
click at [289, 136] on div at bounding box center [291, 137] width 13 height 11
drag, startPoint x: 268, startPoint y: 148, endPoint x: 302, endPoint y: 147, distance: 34.5
drag, startPoint x: 326, startPoint y: 125, endPoint x: 365, endPoint y: 127, distance: 39.4
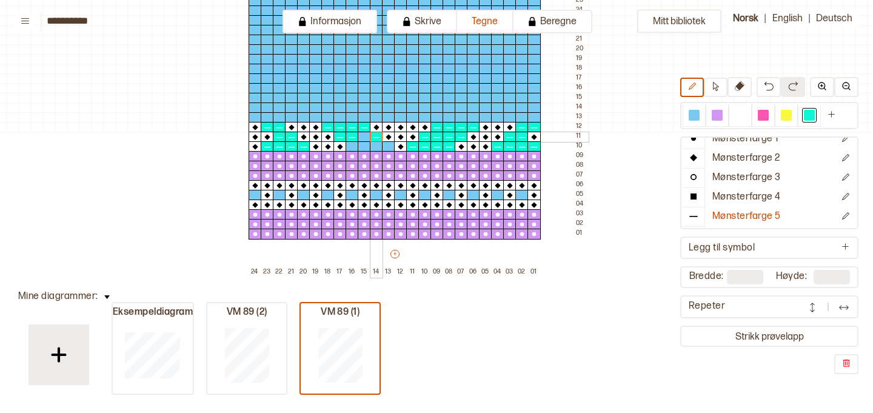
drag, startPoint x: 347, startPoint y: 138, endPoint x: 370, endPoint y: 138, distance: 23.6
click at [362, 139] on div at bounding box center [364, 137] width 13 height 11
drag, startPoint x: 352, startPoint y: 145, endPoint x: 387, endPoint y: 148, distance: 35.3
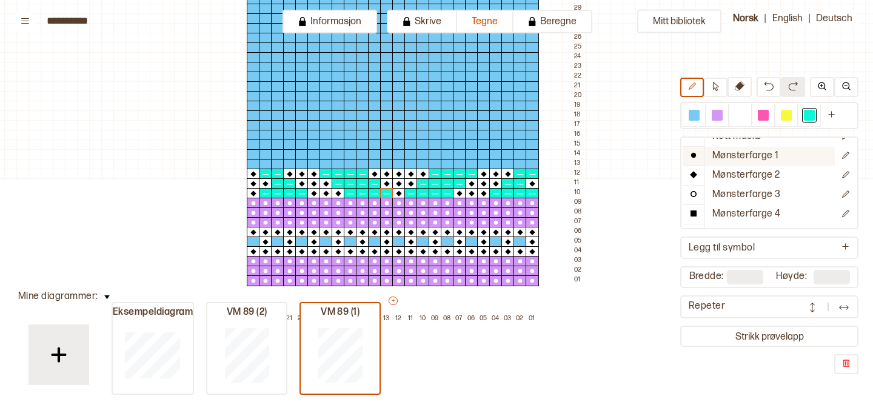
scroll to position [0, 0]
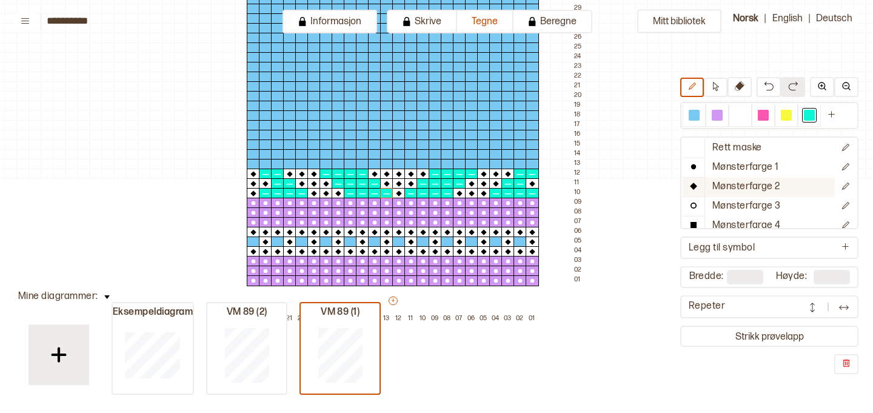
click at [747, 187] on p "Mønsterfarge 2" at bounding box center [746, 187] width 68 height 13
click at [276, 164] on div at bounding box center [277, 164] width 13 height 11
click at [741, 116] on div at bounding box center [740, 115] width 11 height 11
click at [277, 162] on icon at bounding box center [277, 163] width 5 height 5
click at [288, 165] on div at bounding box center [289, 164] width 13 height 11
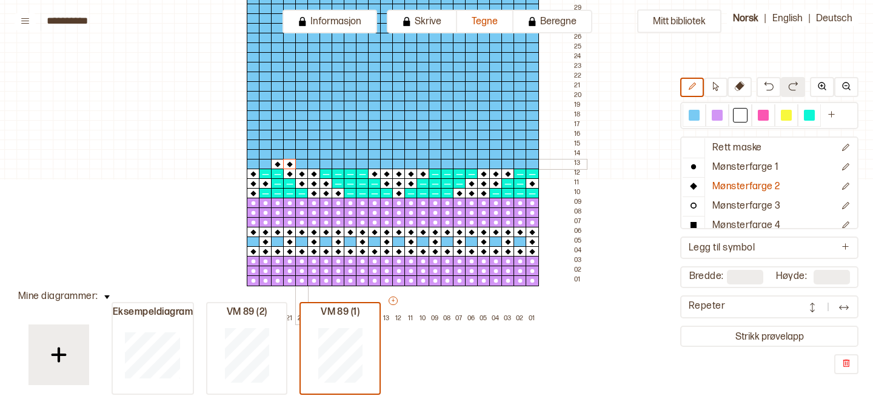
click at [300, 164] on div at bounding box center [301, 164] width 13 height 11
click at [362, 161] on div at bounding box center [362, 164] width 13 height 11
click at [378, 162] on div at bounding box center [374, 164] width 13 height 11
click at [391, 165] on div at bounding box center [386, 164] width 13 height 11
click at [397, 166] on div at bounding box center [398, 164] width 13 height 11
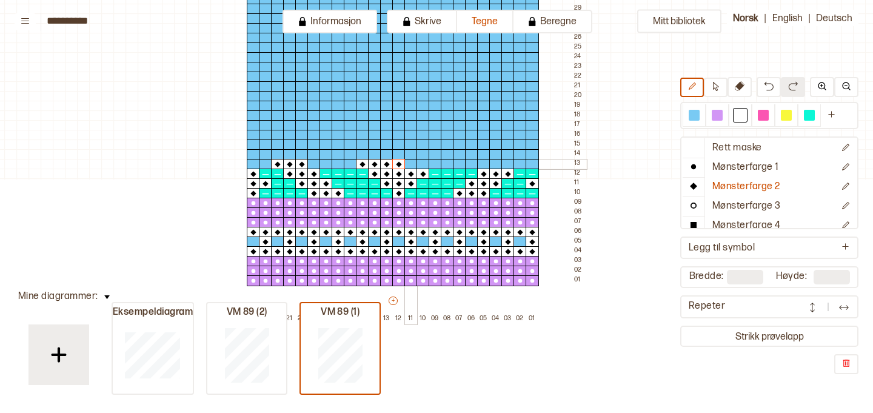
click at [408, 165] on div at bounding box center [410, 164] width 13 height 11
click at [421, 165] on div at bounding box center [422, 164] width 13 height 11
click at [433, 164] on div at bounding box center [434, 164] width 13 height 11
click at [495, 163] on div at bounding box center [495, 164] width 13 height 11
click at [507, 162] on div at bounding box center [507, 164] width 13 height 11
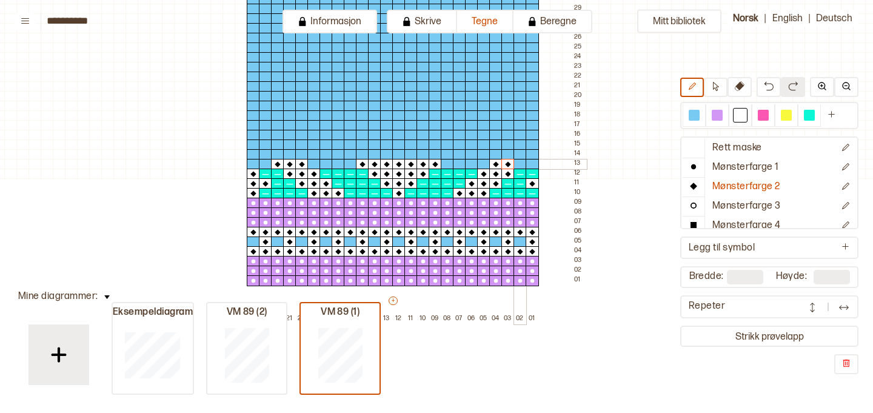
click at [518, 164] on div at bounding box center [519, 164] width 13 height 11
click at [534, 154] on div at bounding box center [531, 154] width 13 height 11
click at [521, 155] on div at bounding box center [519, 154] width 13 height 11
click at [508, 156] on div at bounding box center [507, 154] width 13 height 11
click at [450, 153] on div at bounding box center [447, 154] width 13 height 11
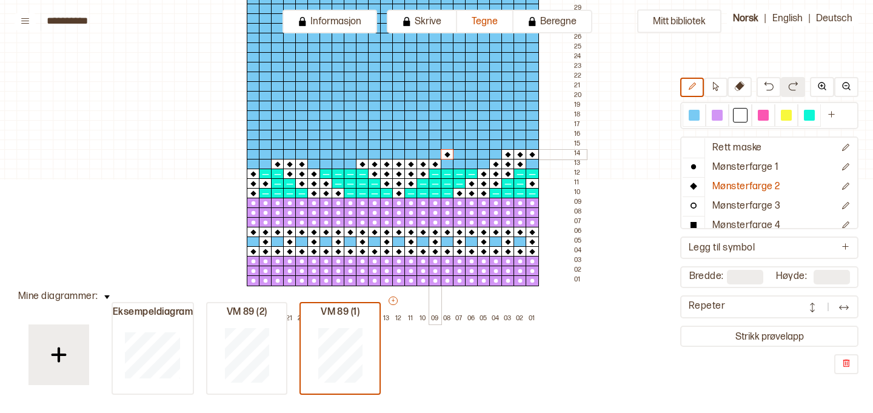
click at [436, 152] on div at bounding box center [434, 154] width 13 height 11
click at [422, 154] on div at bounding box center [422, 154] width 13 height 11
click at [414, 155] on div at bounding box center [410, 154] width 13 height 11
click at [385, 155] on div at bounding box center [386, 154] width 13 height 11
click at [373, 155] on div at bounding box center [374, 154] width 13 height 11
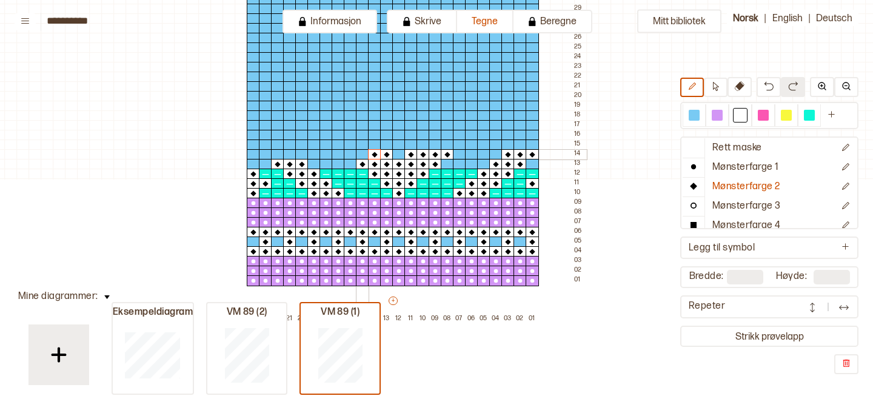
click at [361, 155] on div at bounding box center [362, 154] width 13 height 11
click at [348, 156] on div at bounding box center [350, 154] width 13 height 11
click at [290, 153] on div at bounding box center [289, 154] width 13 height 11
click at [278, 154] on div at bounding box center [277, 154] width 13 height 11
click at [265, 156] on div at bounding box center [265, 154] width 13 height 11
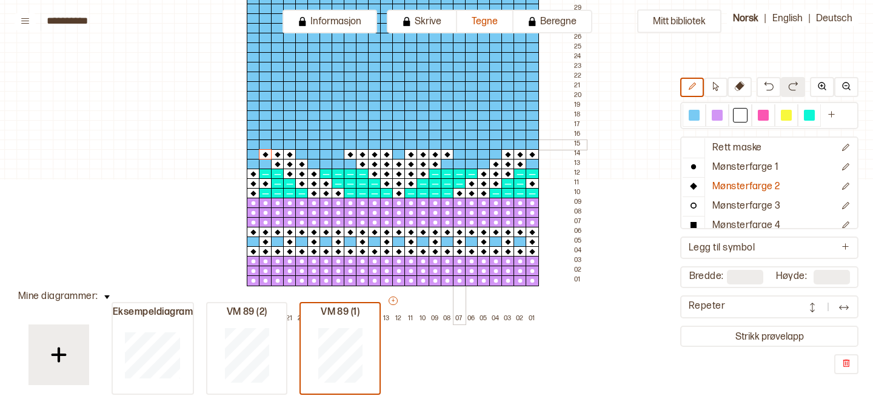
click at [458, 144] on div at bounding box center [459, 144] width 13 height 11
click at [448, 144] on div at bounding box center [447, 144] width 13 height 11
click at [435, 144] on div at bounding box center [434, 144] width 13 height 11
click at [425, 145] on div at bounding box center [422, 144] width 13 height 11
click at [375, 143] on div at bounding box center [374, 144] width 13 height 11
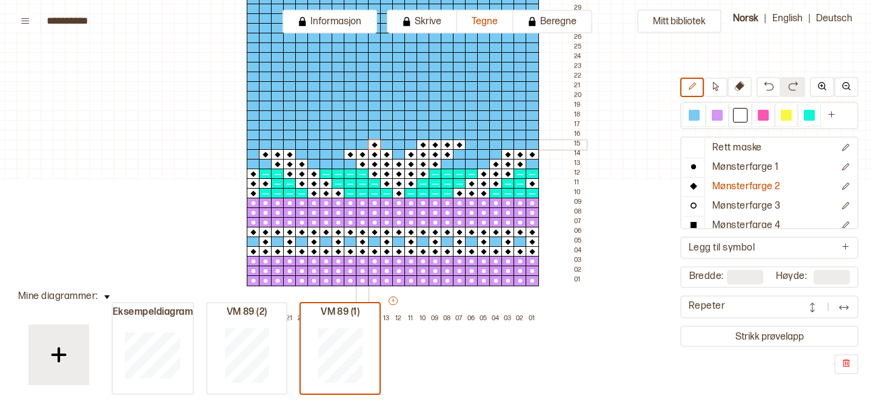
click at [364, 142] on div at bounding box center [362, 144] width 13 height 11
click at [351, 142] on div at bounding box center [350, 144] width 13 height 11
click at [340, 144] on div at bounding box center [337, 144] width 13 height 11
click at [255, 142] on div at bounding box center [253, 144] width 13 height 11
click at [256, 132] on div at bounding box center [253, 135] width 13 height 11
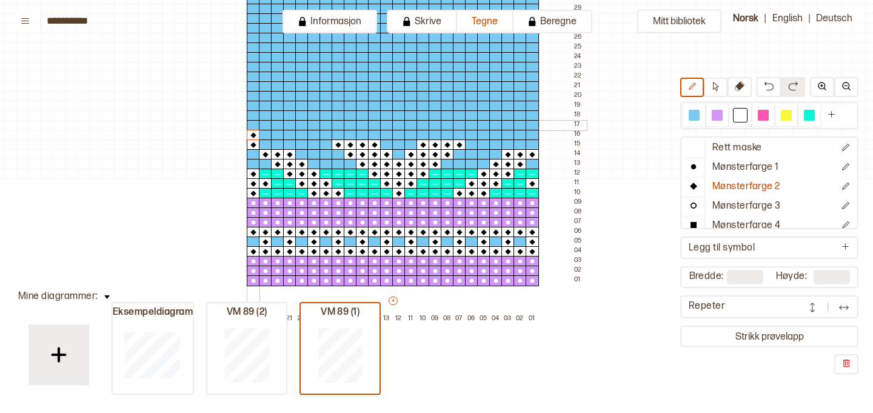
click at [256, 126] on div at bounding box center [253, 125] width 13 height 11
click at [262, 135] on div at bounding box center [265, 135] width 13 height 11
click at [276, 133] on div at bounding box center [277, 135] width 13 height 11
click at [290, 133] on div at bounding box center [289, 135] width 13 height 11
click at [322, 133] on div at bounding box center [325, 135] width 13 height 11
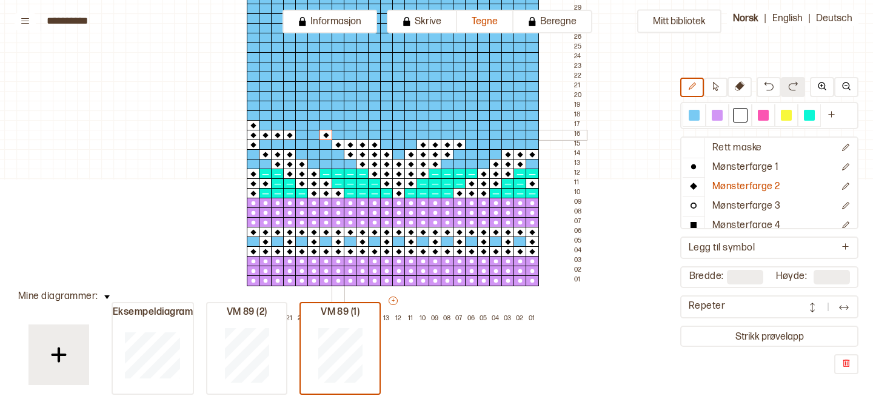
click at [338, 132] on div at bounding box center [337, 135] width 13 height 11
click at [350, 133] on div at bounding box center [350, 135] width 13 height 11
click at [362, 133] on div at bounding box center [362, 135] width 13 height 11
click at [399, 133] on div at bounding box center [398, 135] width 13 height 11
click at [438, 132] on div at bounding box center [434, 135] width 13 height 11
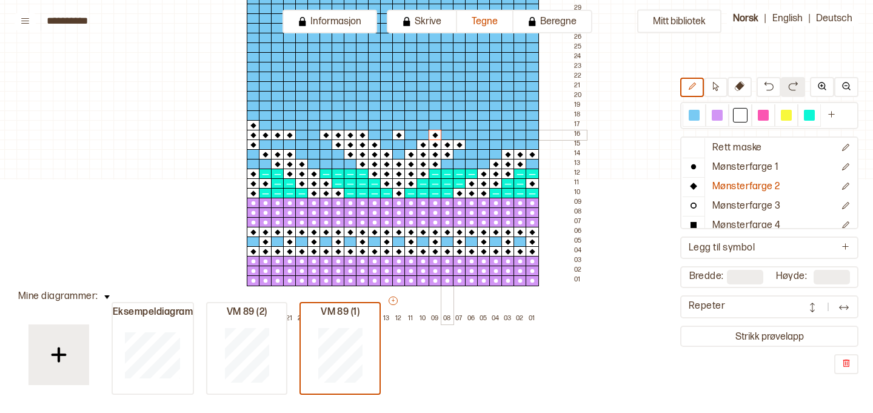
click at [446, 133] on div at bounding box center [447, 135] width 13 height 11
click at [459, 133] on div at bounding box center [459, 135] width 13 height 11
click at [472, 133] on div at bounding box center [471, 135] width 13 height 11
click at [505, 136] on div at bounding box center [507, 135] width 13 height 11
click at [515, 135] on div at bounding box center [519, 135] width 13 height 11
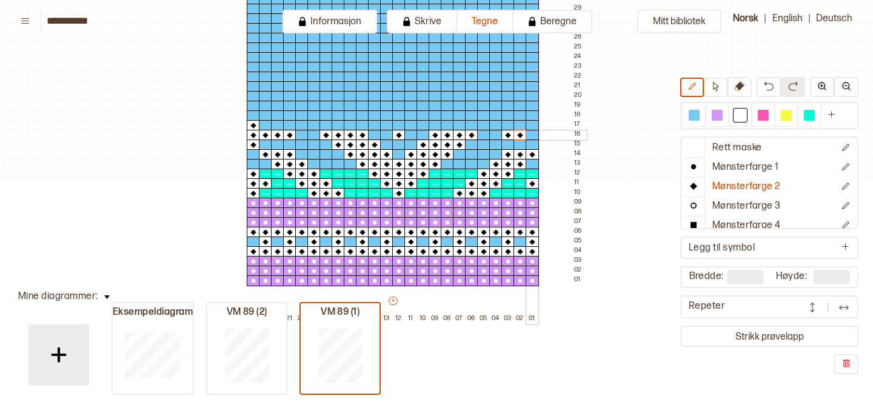
click at [528, 135] on div at bounding box center [531, 135] width 13 height 11
click at [461, 122] on div at bounding box center [459, 125] width 13 height 11
click at [448, 125] on div at bounding box center [447, 125] width 13 height 11
click at [435, 124] on div at bounding box center [434, 125] width 13 height 11
click at [424, 124] on div at bounding box center [422, 125] width 13 height 11
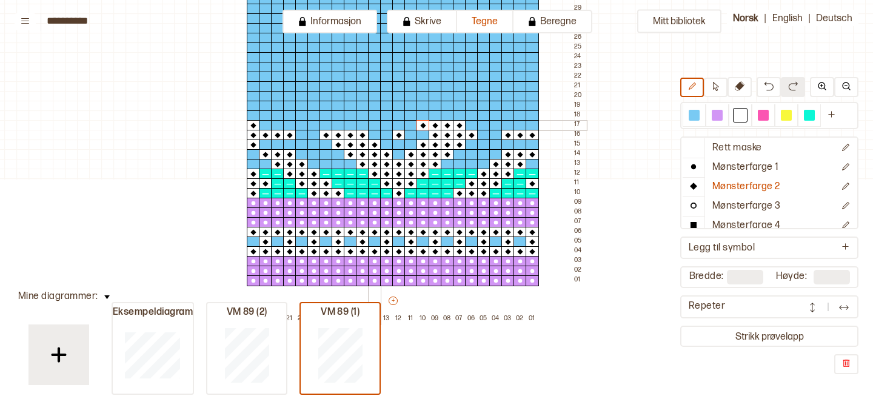
click at [376, 123] on div at bounding box center [374, 125] width 13 height 11
click at [361, 124] on div at bounding box center [362, 125] width 13 height 11
click at [346, 127] on div at bounding box center [350, 125] width 13 height 11
click at [336, 124] on div at bounding box center [337, 125] width 13 height 11
click at [533, 113] on div at bounding box center [531, 115] width 13 height 11
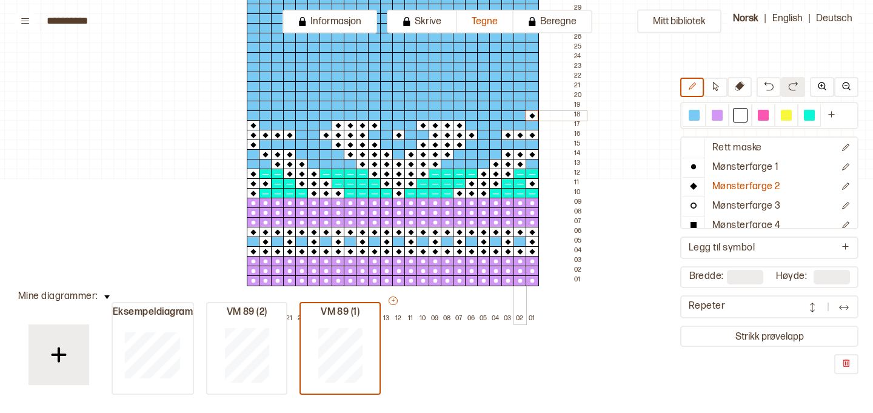
click at [518, 114] on div at bounding box center [519, 115] width 13 height 11
click at [506, 115] on div at bounding box center [507, 115] width 13 height 11
click at [518, 105] on div at bounding box center [519, 106] width 13 height 11
click at [507, 104] on div at bounding box center [507, 106] width 13 height 11
click at [496, 106] on div at bounding box center [495, 106] width 13 height 11
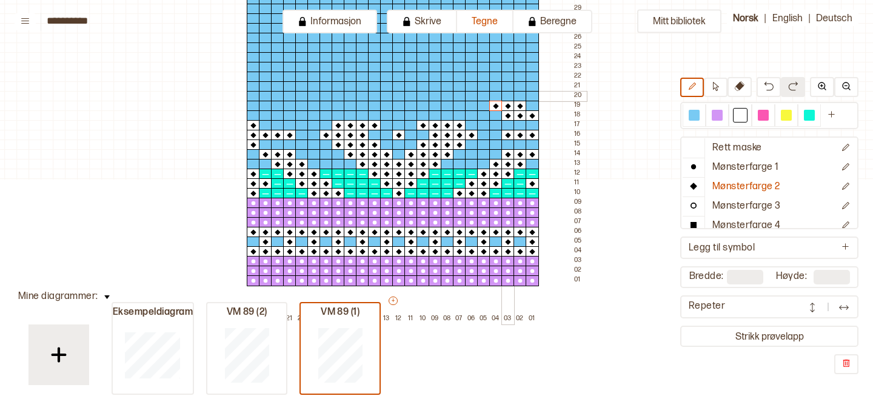
click at [508, 96] on div at bounding box center [507, 96] width 13 height 11
click at [497, 96] on div at bounding box center [495, 96] width 13 height 11
click at [484, 94] on div at bounding box center [483, 96] width 13 height 11
click at [496, 85] on div at bounding box center [495, 86] width 13 height 11
click at [482, 85] on div at bounding box center [483, 86] width 13 height 11
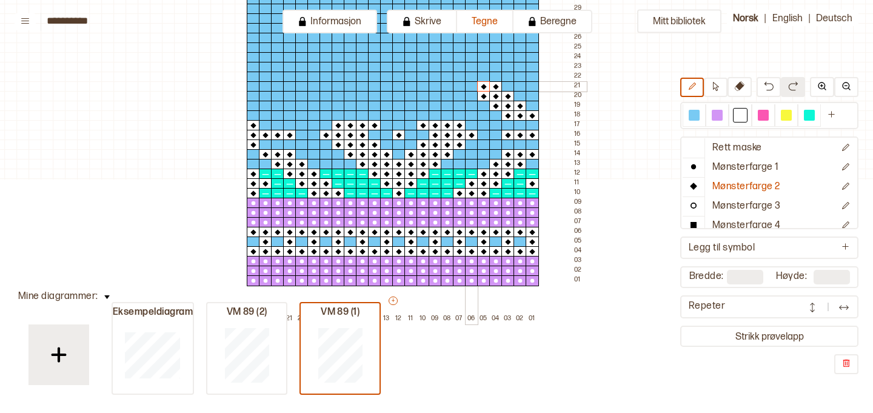
click at [469, 87] on div at bounding box center [471, 86] width 13 height 11
click at [484, 78] on div at bounding box center [483, 77] width 13 height 11
click at [470, 76] on div at bounding box center [471, 77] width 13 height 11
click at [456, 76] on div at bounding box center [459, 77] width 13 height 11
click at [522, 76] on div at bounding box center [519, 77] width 13 height 11
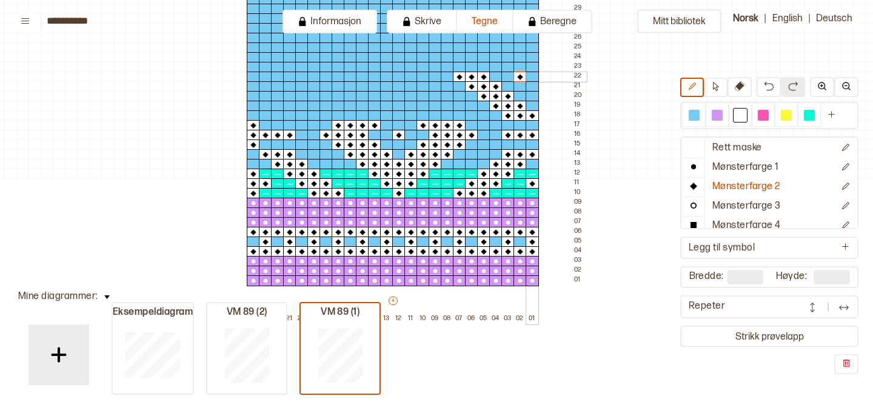
click at [530, 76] on div at bounding box center [531, 77] width 13 height 11
click at [531, 85] on div at bounding box center [531, 86] width 13 height 11
click at [253, 74] on div at bounding box center [253, 77] width 13 height 11
click at [264, 75] on div at bounding box center [265, 77] width 13 height 11
click at [273, 76] on div at bounding box center [277, 77] width 13 height 11
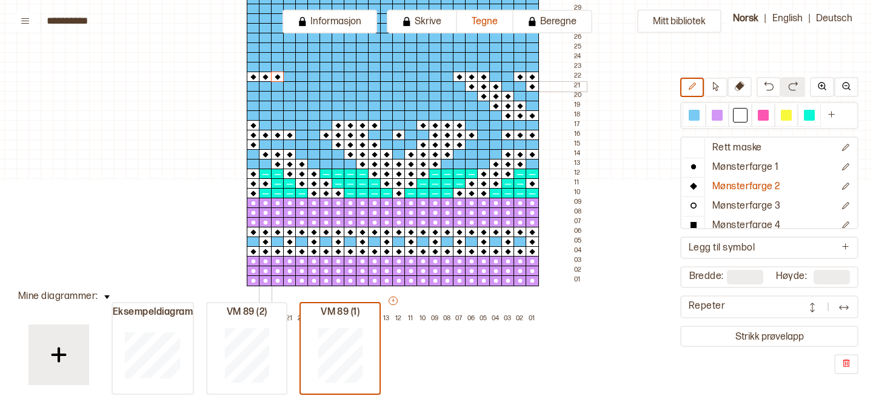
click at [263, 85] on div at bounding box center [265, 86] width 13 height 11
click at [253, 85] on div at bounding box center [253, 86] width 13 height 11
click at [253, 95] on div at bounding box center [253, 96] width 13 height 11
click at [323, 78] on div at bounding box center [325, 77] width 13 height 11
click at [336, 77] on div at bounding box center [337, 77] width 13 height 11
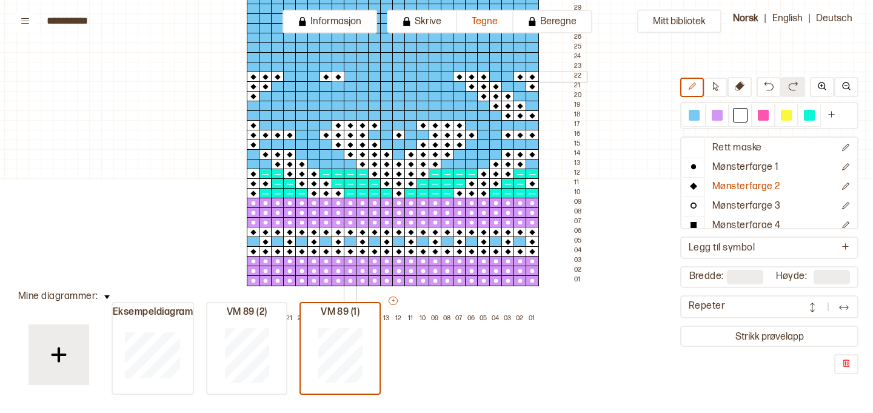
click at [350, 76] on div at bounding box center [350, 77] width 13 height 11
click at [336, 86] on div at bounding box center [337, 86] width 13 height 11
click at [326, 86] on div at bounding box center [325, 86] width 13 height 11
click at [316, 86] on div at bounding box center [313, 86] width 13 height 11
click at [325, 96] on div at bounding box center [325, 96] width 13 height 11
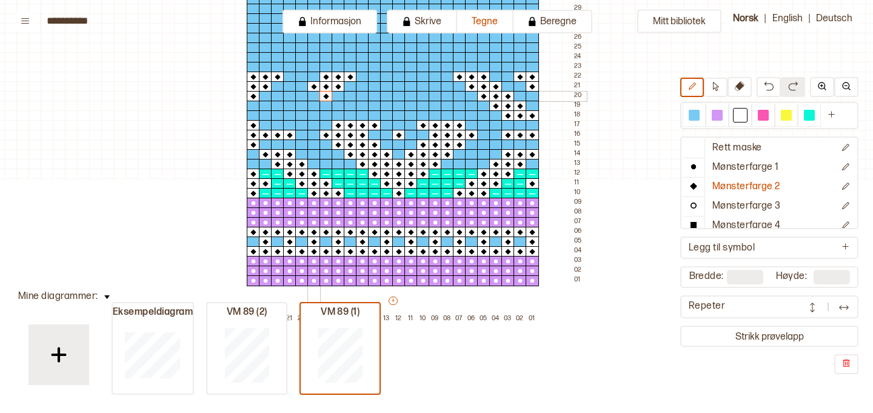
click at [315, 96] on div at bounding box center [313, 96] width 13 height 11
click at [301, 97] on div at bounding box center [301, 96] width 13 height 11
click at [315, 104] on div at bounding box center [313, 106] width 13 height 11
click at [301, 102] on div at bounding box center [301, 106] width 13 height 11
click at [288, 104] on div at bounding box center [289, 106] width 13 height 11
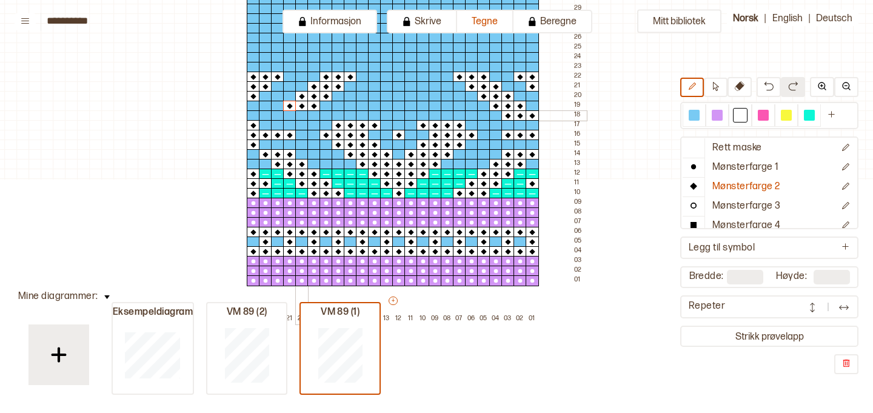
click at [300, 114] on div at bounding box center [301, 115] width 13 height 11
click at [288, 116] on div at bounding box center [289, 115] width 13 height 11
click at [266, 115] on div at bounding box center [265, 115] width 13 height 11
click at [276, 115] on div at bounding box center [277, 115] width 13 height 11
click at [732, 147] on p "Rett maske" at bounding box center [737, 148] width 50 height 13
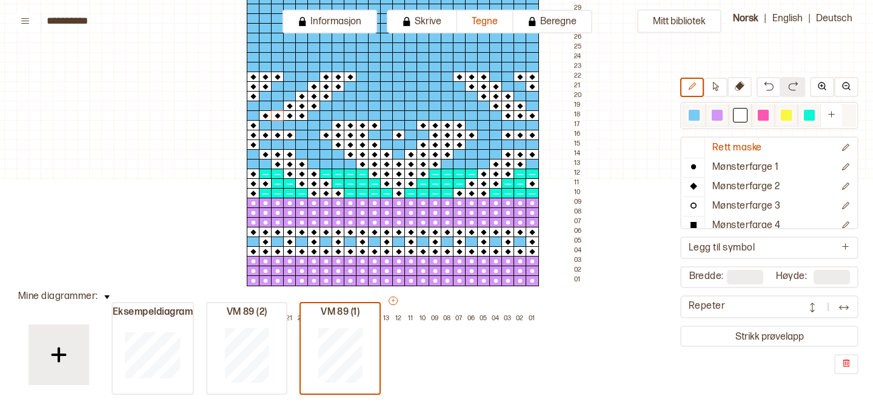
click at [690, 118] on div at bounding box center [693, 115] width 11 height 11
click at [748, 183] on p "Mønsterfarge 2" at bounding box center [746, 187] width 68 height 13
click at [739, 113] on div at bounding box center [740, 115] width 11 height 11
click at [350, 115] on div at bounding box center [350, 115] width 13 height 11
click at [361, 115] on div at bounding box center [362, 115] width 13 height 11
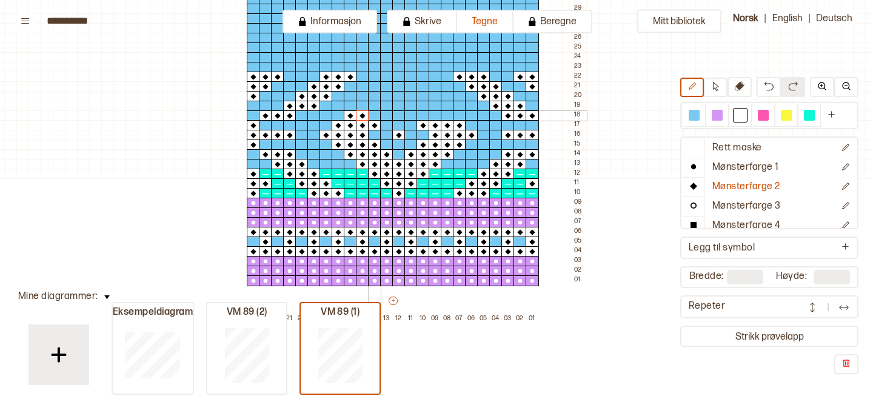
click at [371, 115] on div at bounding box center [374, 115] width 13 height 11
click at [382, 115] on div at bounding box center [386, 115] width 13 height 11
click at [413, 115] on div at bounding box center [410, 115] width 13 height 11
click at [425, 116] on div at bounding box center [422, 115] width 13 height 11
click at [438, 116] on div at bounding box center [434, 115] width 13 height 11
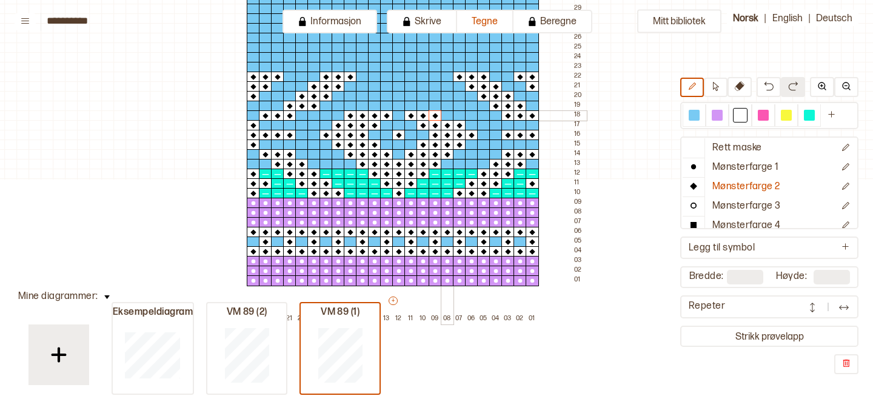
click at [444, 115] on div at bounding box center [447, 115] width 13 height 11
click at [362, 104] on div at bounding box center [362, 106] width 13 height 11
click at [373, 104] on div at bounding box center [374, 106] width 13 height 11
click at [385, 104] on div at bounding box center [386, 106] width 13 height 11
click at [398, 104] on div at bounding box center [398, 106] width 13 height 11
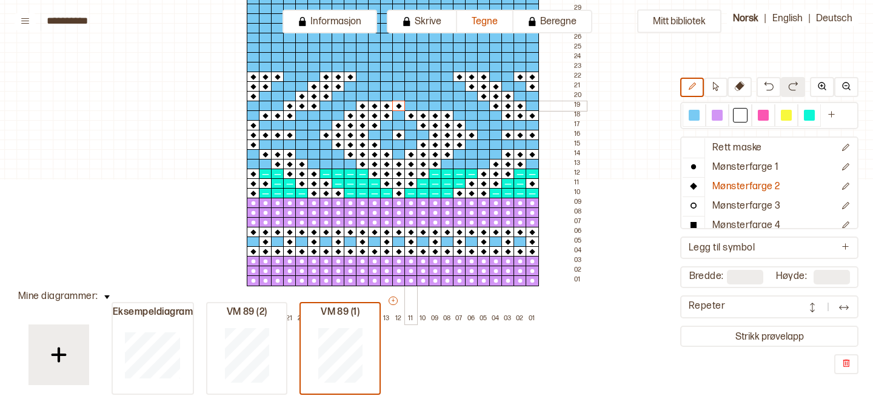
click at [408, 105] on div at bounding box center [410, 106] width 13 height 11
click at [421, 104] on div at bounding box center [422, 106] width 13 height 11
click at [433, 108] on div at bounding box center [434, 106] width 13 height 11
click at [423, 96] on div at bounding box center [422, 96] width 13 height 11
click at [411, 96] on div at bounding box center [410, 96] width 13 height 11
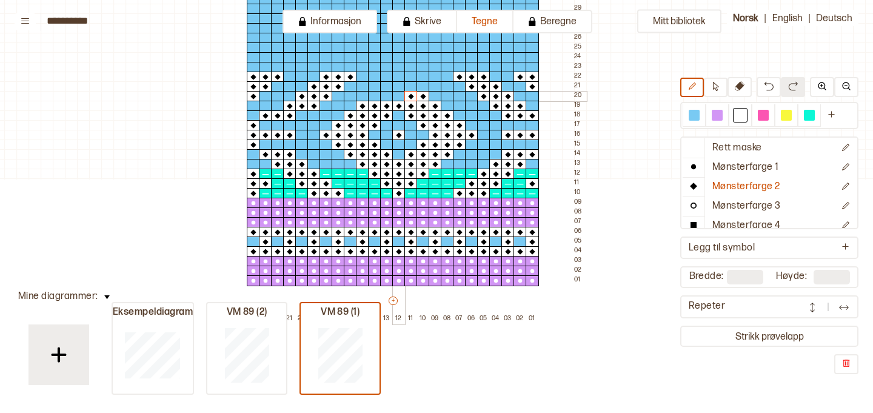
click at [396, 95] on div at bounding box center [398, 96] width 13 height 11
click at [384, 94] on div at bounding box center [386, 96] width 13 height 11
click at [372, 96] on div at bounding box center [374, 96] width 13 height 11
click at [388, 86] on div at bounding box center [386, 86] width 13 height 11
click at [395, 88] on div at bounding box center [398, 86] width 13 height 11
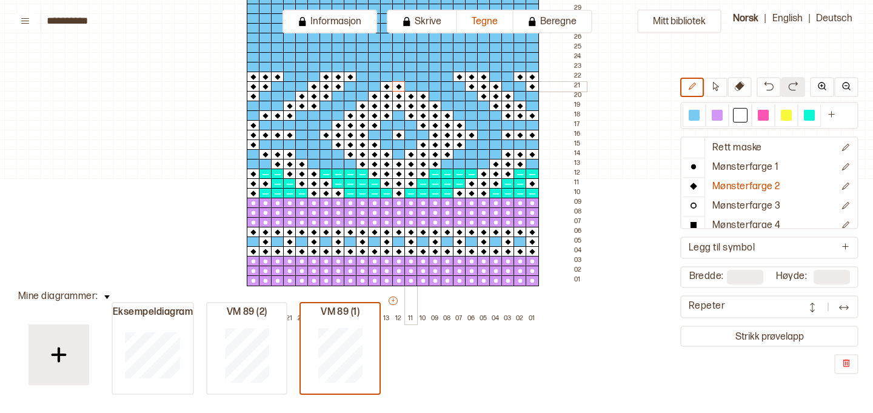
click at [408, 88] on div at bounding box center [410, 86] width 13 height 11
click at [398, 78] on div at bounding box center [398, 77] width 13 height 11
click at [761, 114] on div at bounding box center [763, 115] width 11 height 11
click at [771, 204] on p "Mønsterfarge 3" at bounding box center [746, 206] width 68 height 13
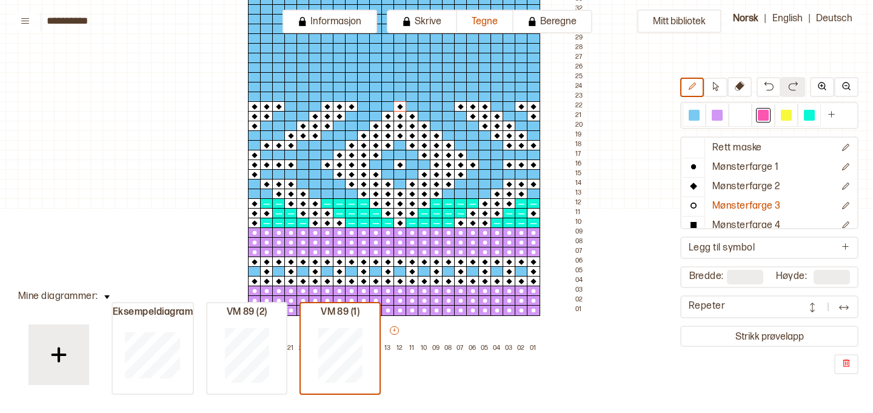
scroll to position [613, 31]
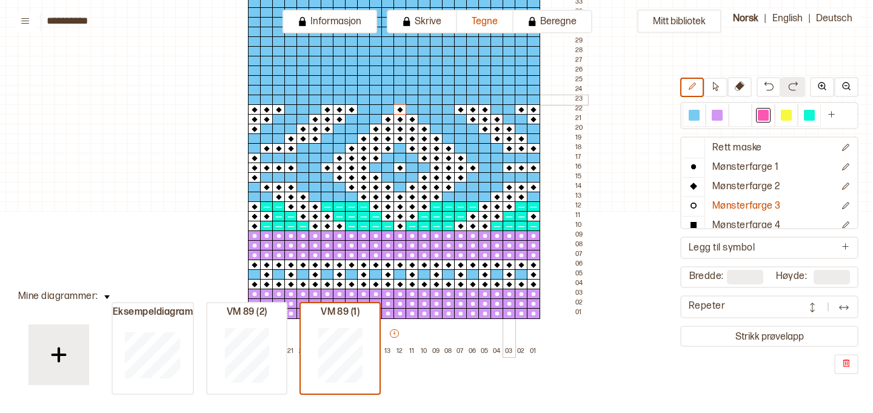
click at [508, 96] on div at bounding box center [508, 100] width 13 height 11
click at [508, 87] on div at bounding box center [508, 90] width 13 height 11
click at [519, 89] on div at bounding box center [521, 90] width 13 height 11
click at [520, 96] on div at bounding box center [521, 100] width 13 height 11
click at [530, 90] on div at bounding box center [533, 90] width 13 height 11
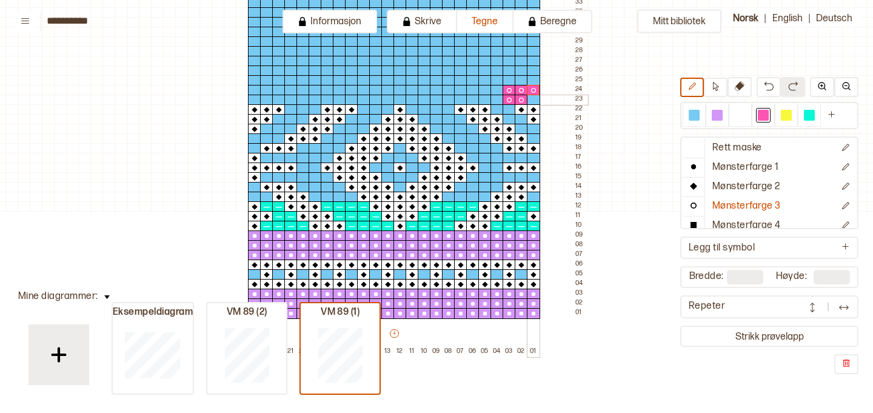
click at [533, 96] on div at bounding box center [533, 100] width 13 height 11
click at [532, 80] on div at bounding box center [533, 80] width 13 height 11
click at [531, 73] on div at bounding box center [533, 70] width 13 height 11
click at [469, 99] on div at bounding box center [472, 100] width 13 height 11
click at [459, 99] on div at bounding box center [460, 100] width 13 height 11
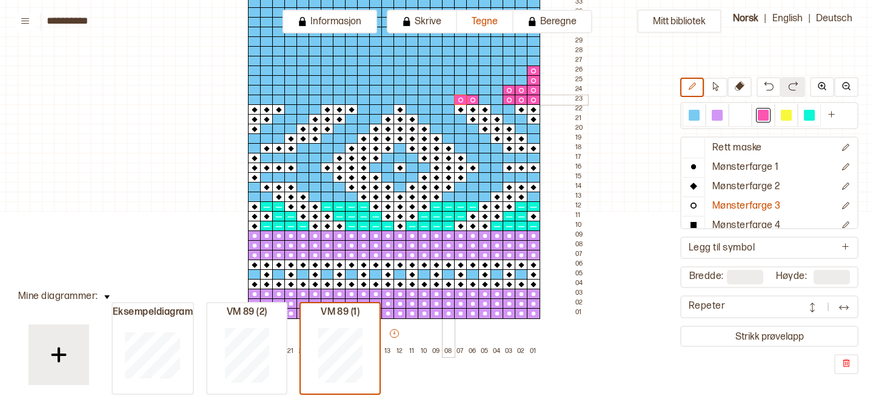
click at [447, 101] on div at bounding box center [448, 100] width 13 height 11
click at [460, 90] on div at bounding box center [460, 90] width 13 height 11
click at [450, 92] on div at bounding box center [448, 90] width 13 height 11
click at [438, 90] on div at bounding box center [436, 90] width 13 height 11
click at [447, 81] on div at bounding box center [448, 80] width 13 height 11
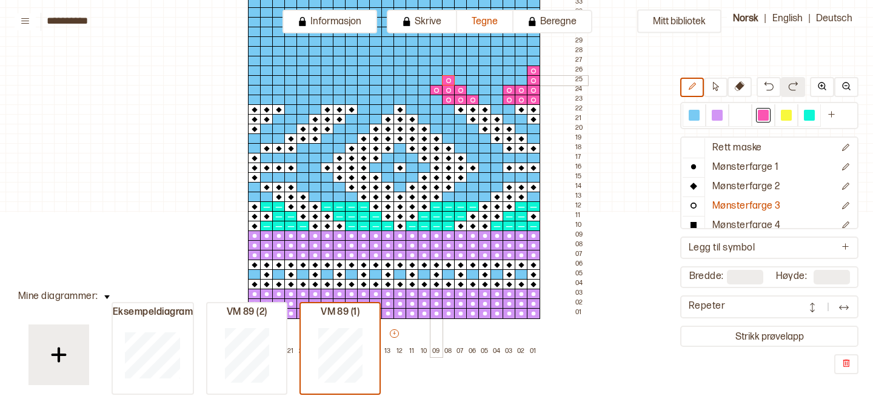
click at [435, 79] on div at bounding box center [436, 80] width 13 height 11
click at [424, 79] on div at bounding box center [424, 80] width 13 height 11
click at [438, 70] on div at bounding box center [436, 70] width 13 height 11
click at [423, 68] on div at bounding box center [424, 70] width 13 height 11
click at [409, 68] on div at bounding box center [411, 70] width 13 height 11
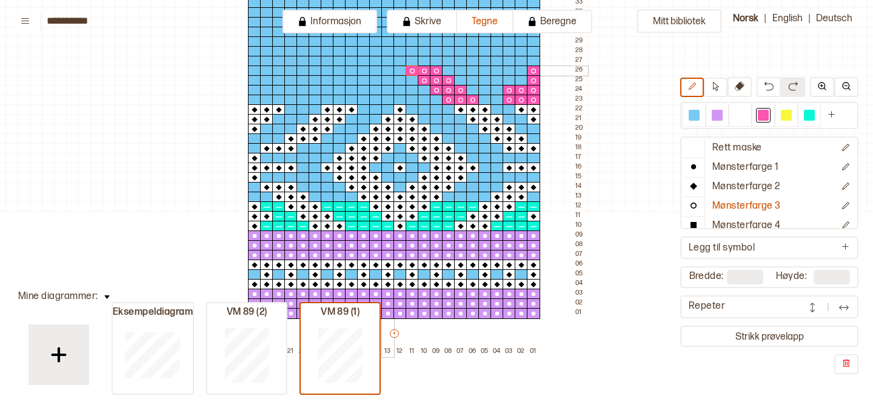
click at [391, 68] on div at bounding box center [387, 70] width 13 height 11
click at [375, 71] on div at bounding box center [375, 70] width 13 height 11
click at [359, 72] on div at bounding box center [363, 70] width 13 height 11
click at [375, 79] on div at bounding box center [375, 80] width 13 height 11
click at [364, 80] on div at bounding box center [363, 80] width 13 height 11
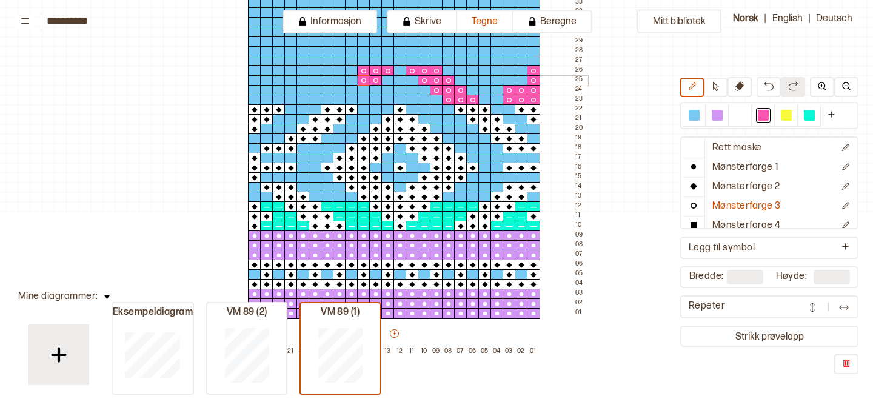
click at [350, 81] on div at bounding box center [351, 80] width 13 height 11
click at [360, 92] on div at bounding box center [363, 90] width 13 height 11
click at [347, 91] on div at bounding box center [351, 90] width 13 height 11
click at [339, 91] on div at bounding box center [339, 90] width 13 height 11
click at [350, 100] on div at bounding box center [351, 100] width 13 height 11
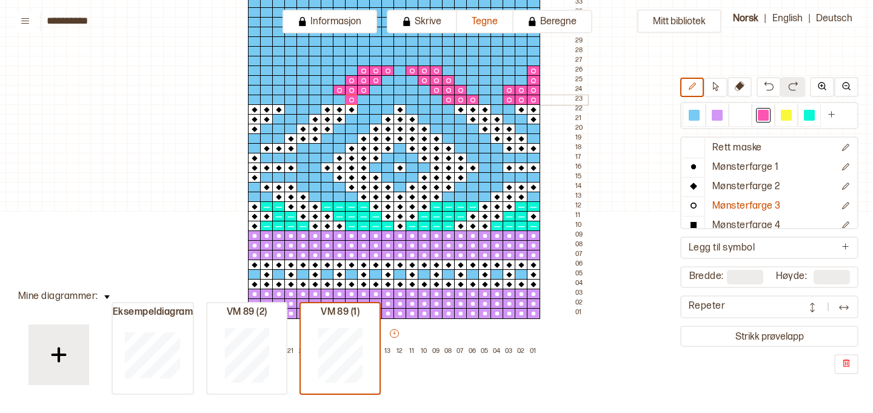
click at [337, 99] on div at bounding box center [339, 100] width 13 height 11
click at [322, 98] on div at bounding box center [327, 100] width 13 height 11
click at [252, 99] on div at bounding box center [254, 100] width 13 height 11
click at [264, 99] on div at bounding box center [266, 100] width 13 height 11
click at [277, 99] on div at bounding box center [278, 100] width 13 height 11
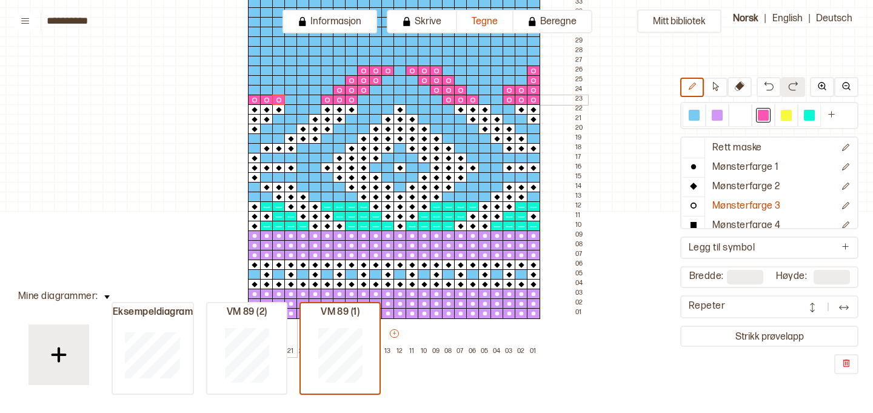
click at [288, 99] on div at bounding box center [290, 100] width 13 height 11
click at [290, 92] on div at bounding box center [290, 90] width 13 height 11
click at [281, 92] on div at bounding box center [278, 90] width 13 height 11
click at [263, 90] on div at bounding box center [266, 90] width 13 height 11
click at [255, 90] on div at bounding box center [254, 90] width 13 height 11
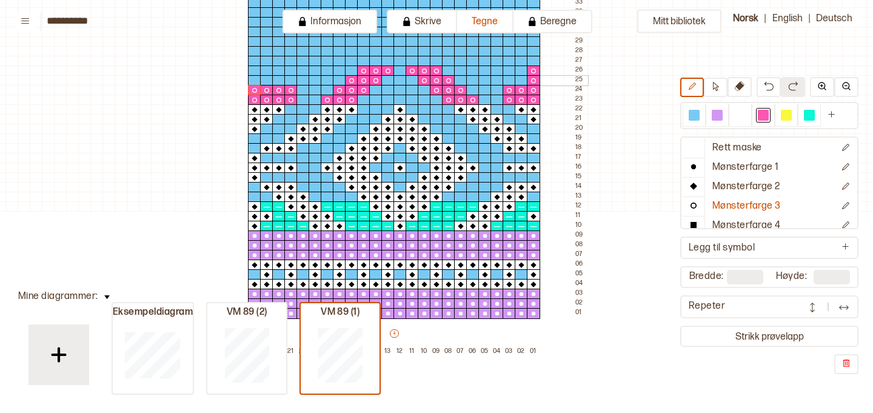
click at [255, 72] on div at bounding box center [254, 70] width 13 height 11
click at [264, 71] on div at bounding box center [266, 70] width 13 height 11
click at [264, 78] on div at bounding box center [266, 80] width 13 height 11
click at [255, 78] on div at bounding box center [254, 80] width 13 height 11
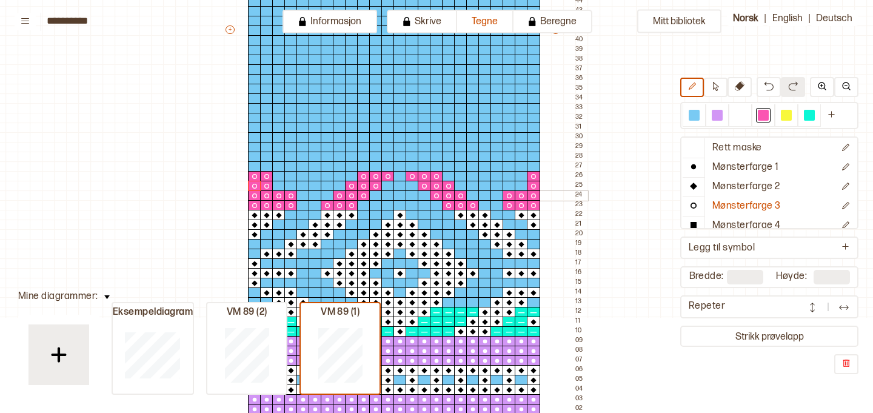
scroll to position [507, 31]
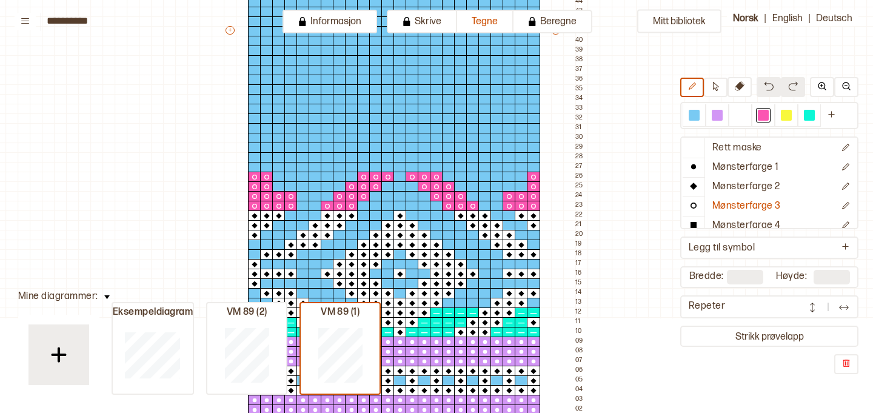
click at [835, 280] on input "**" at bounding box center [831, 277] width 36 height 15
click at [825, 273] on input "**" at bounding box center [831, 277] width 36 height 15
type input "**"
click at [755, 379] on div "Mitt bibliotek Rett maske Mønsterfarge 1 Mønsterfarge 2 Mønsterfarge 3 Mønsterf…" at bounding box center [436, 206] width 873 height 413
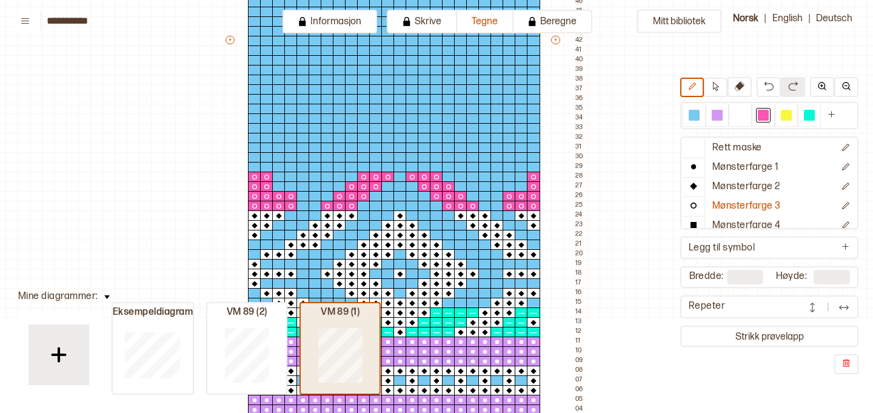
click at [345, 319] on div at bounding box center [340, 355] width 79 height 78
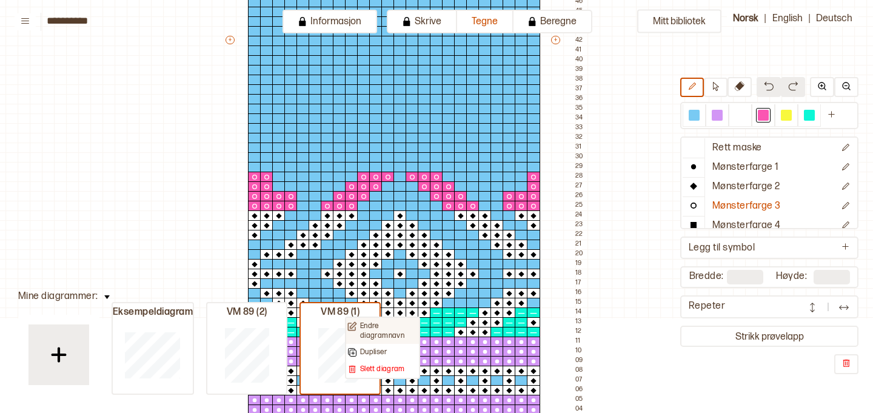
click at [362, 325] on p "Endre diagramnavn" at bounding box center [389, 330] width 58 height 19
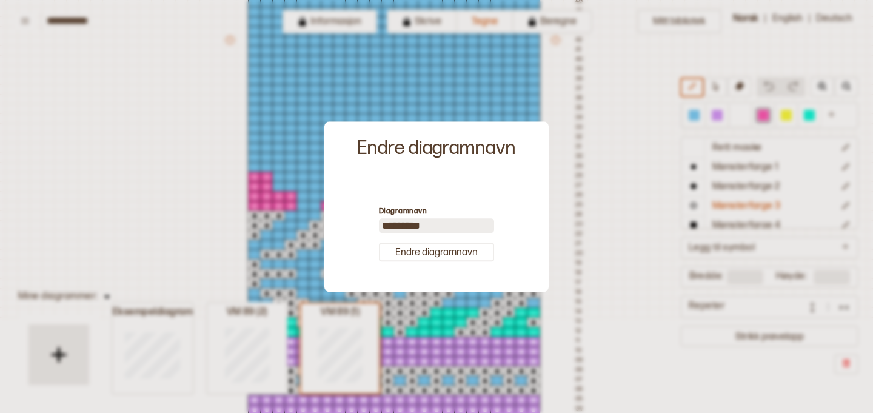
click at [422, 224] on input "*********" at bounding box center [436, 225] width 115 height 15
click at [438, 230] on input "*********" at bounding box center [436, 225] width 115 height 15
type input "**********"
click at [450, 247] on button "Endre diagramnavn" at bounding box center [436, 251] width 115 height 19
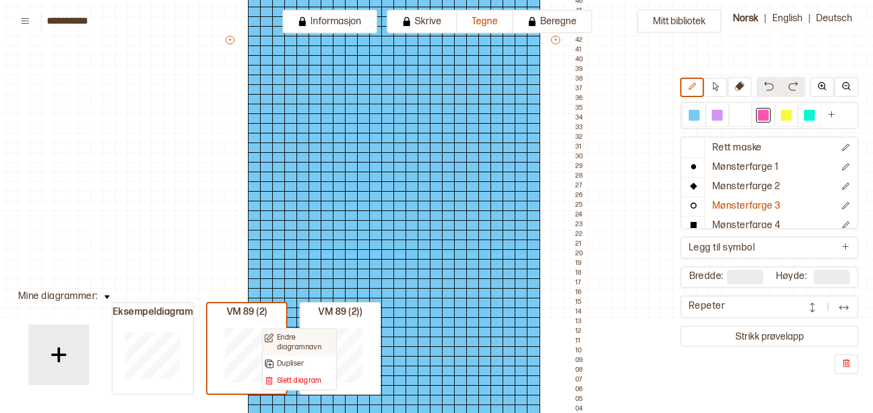
click at [270, 335] on img at bounding box center [269, 338] width 10 height 10
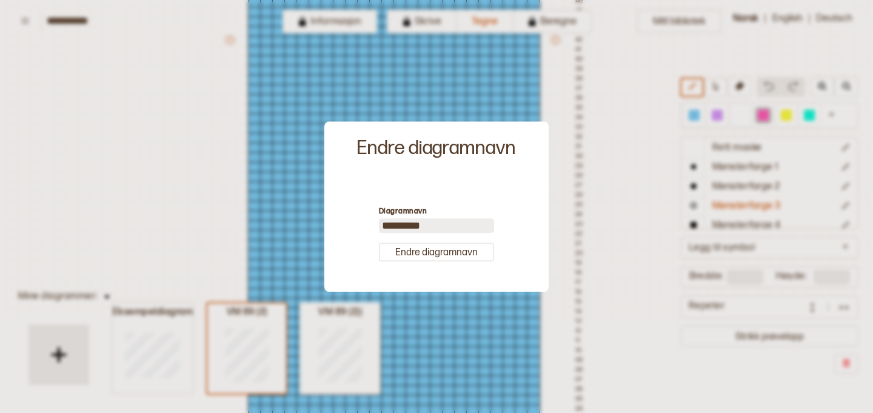
click at [439, 223] on input "*********" at bounding box center [436, 225] width 115 height 15
type input "*********"
click at [458, 257] on button "Endre diagramnavn" at bounding box center [436, 251] width 115 height 19
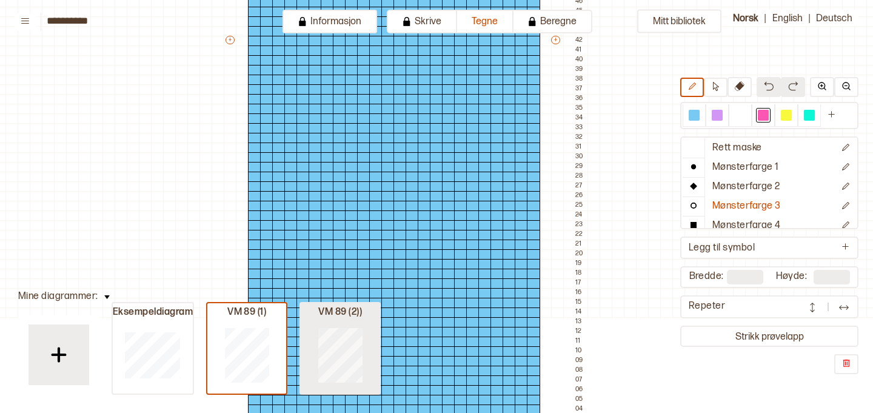
click at [192, 324] on div at bounding box center [152, 355] width 79 height 78
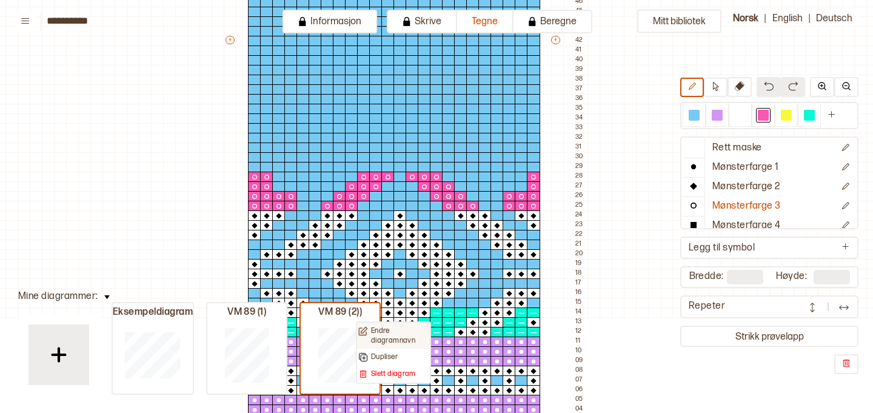
click at [368, 335] on div "Endre diagramnavn" at bounding box center [393, 335] width 70 height 19
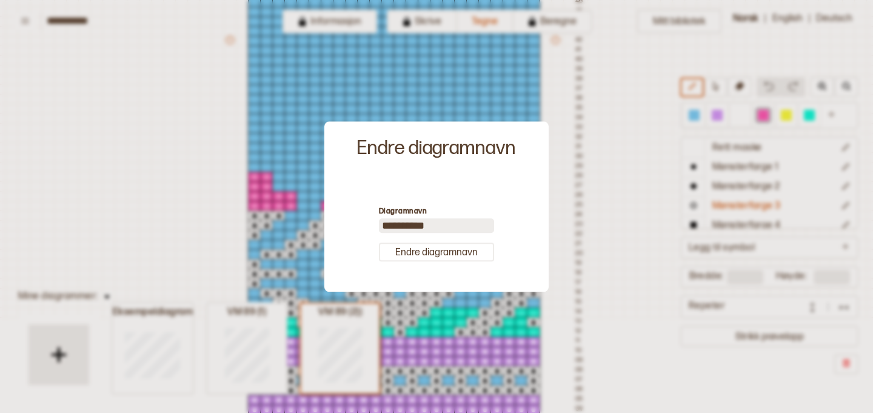
click at [441, 227] on input "**********" at bounding box center [436, 225] width 115 height 15
type input "*********"
click at [439, 258] on button "Endre diagramnavn" at bounding box center [436, 251] width 115 height 19
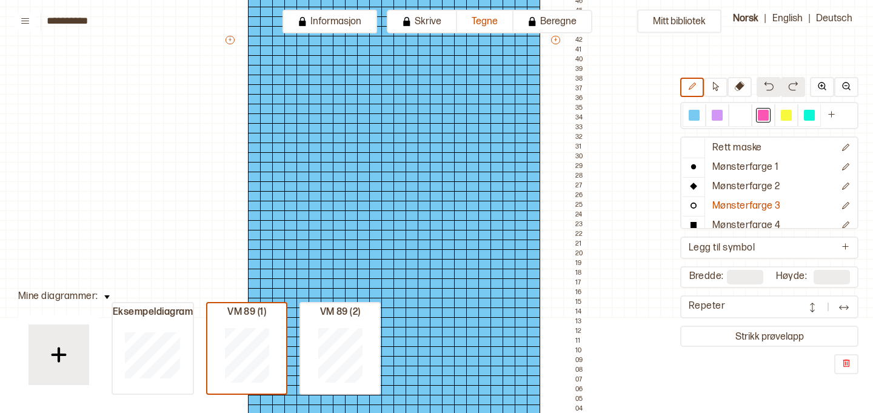
click at [847, 276] on input "**" at bounding box center [831, 277] width 36 height 15
click at [840, 278] on input "**" at bounding box center [831, 277] width 36 height 15
click at [736, 380] on div "Mitt bibliotek Rett maske Mønsterfarge 1 Mønsterfarge 2 Mønsterfarge 3 Mønsterf…" at bounding box center [436, 206] width 873 height 413
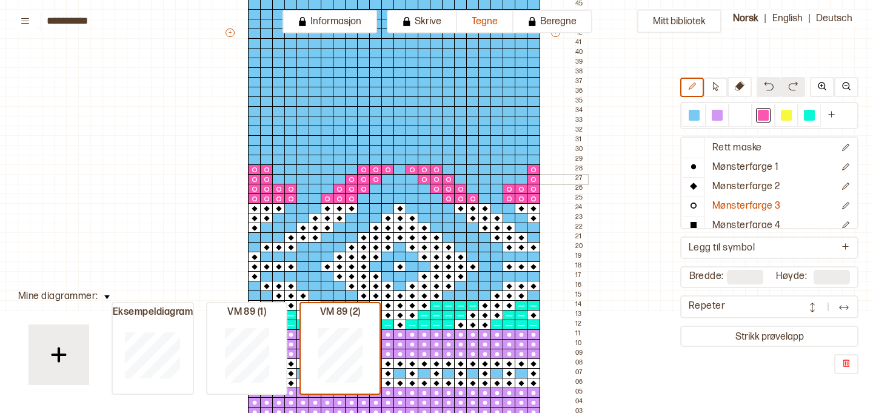
scroll to position [516, 31]
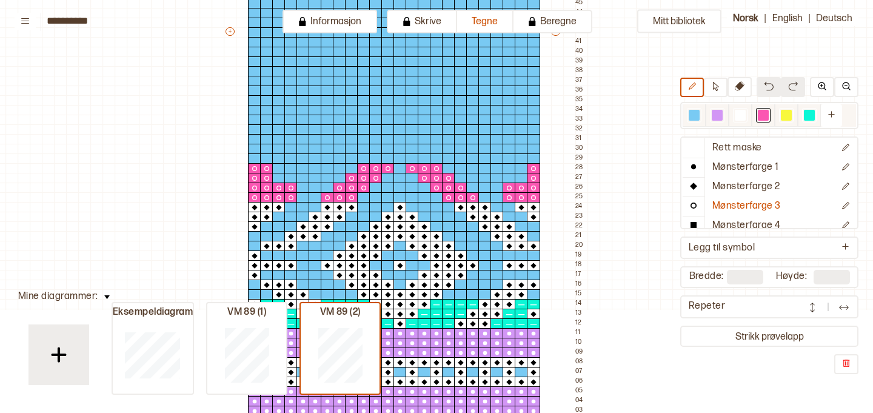
click at [810, 116] on div at bounding box center [809, 115] width 11 height 11
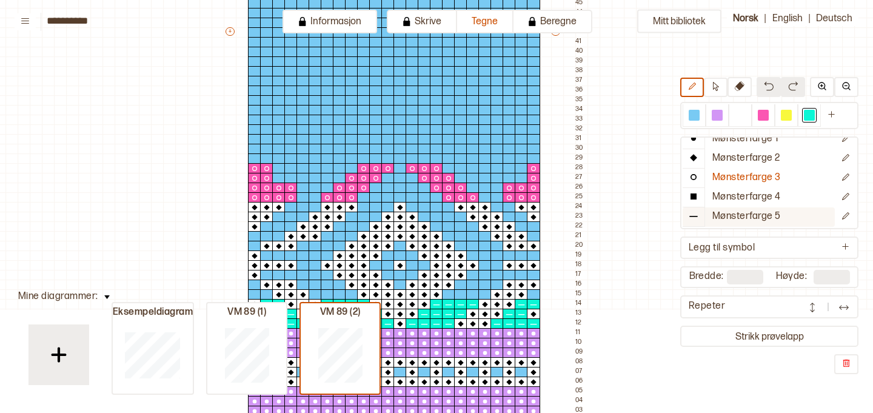
click at [742, 218] on p "Mønsterfarge 5" at bounding box center [746, 216] width 68 height 13
click at [511, 155] on div at bounding box center [508, 158] width 13 height 11
click at [461, 156] on div at bounding box center [460, 158] width 13 height 11
click at [412, 158] on div at bounding box center [411, 158] width 13 height 11
click at [398, 159] on div at bounding box center [399, 158] width 13 height 11
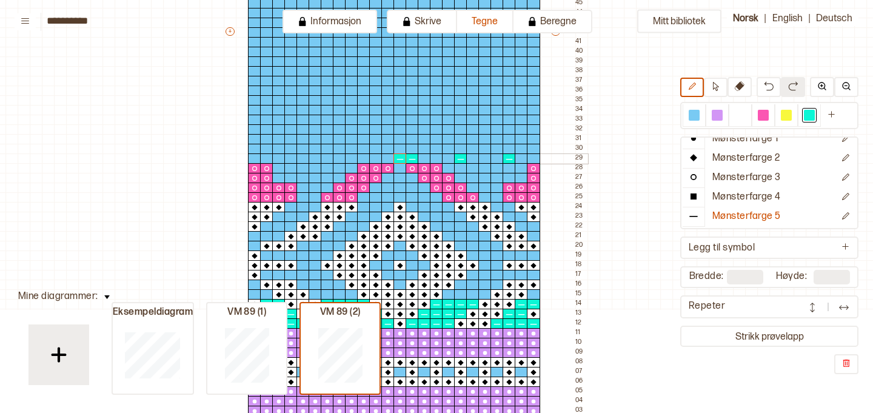
click at [385, 160] on div at bounding box center [387, 158] width 13 height 11
click at [387, 152] on div at bounding box center [387, 149] width 13 height 11
click at [403, 152] on div at bounding box center [399, 149] width 13 height 11
click at [411, 152] on div at bounding box center [411, 149] width 13 height 11
click at [475, 149] on div at bounding box center [472, 149] width 13 height 11
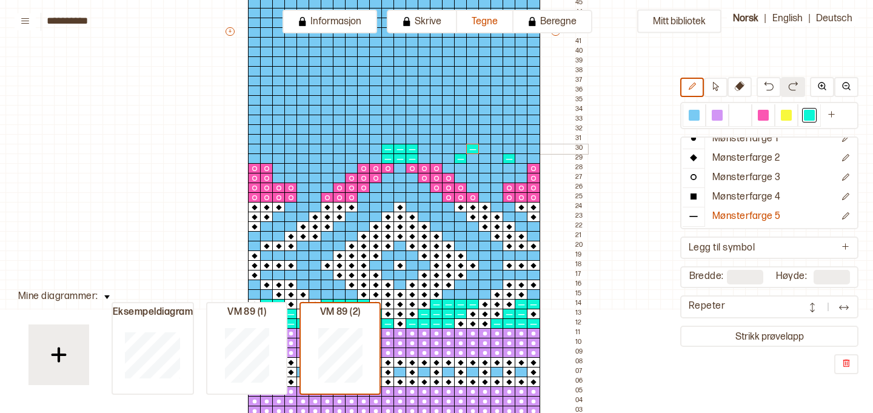
click at [489, 148] on div at bounding box center [484, 149] width 13 height 11
click at [495, 148] on div at bounding box center [496, 149] width 13 height 11
click at [339, 159] on div at bounding box center [339, 158] width 13 height 11
click at [325, 147] on div at bounding box center [327, 149] width 13 height 11
click at [316, 149] on div at bounding box center [314, 149] width 13 height 11
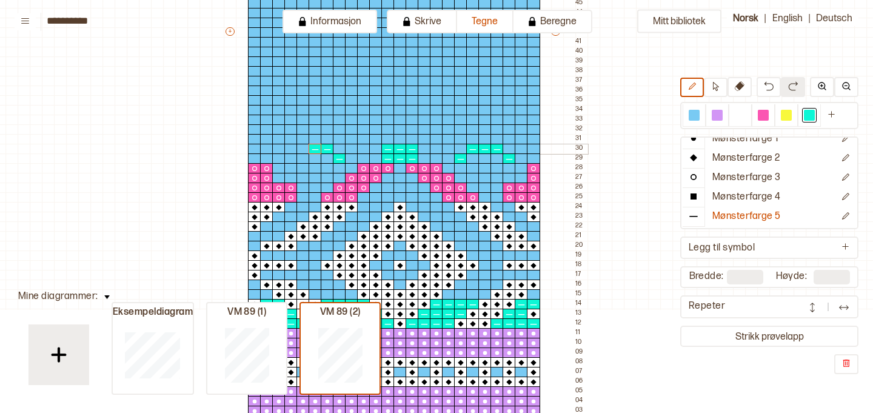
click at [304, 150] on div at bounding box center [302, 149] width 13 height 11
click at [292, 158] on div at bounding box center [290, 158] width 13 height 11
click at [255, 147] on div at bounding box center [254, 149] width 13 height 11
click at [253, 155] on div at bounding box center [254, 158] width 13 height 11
click at [754, 179] on p "Mønsterfarge 3" at bounding box center [746, 178] width 68 height 13
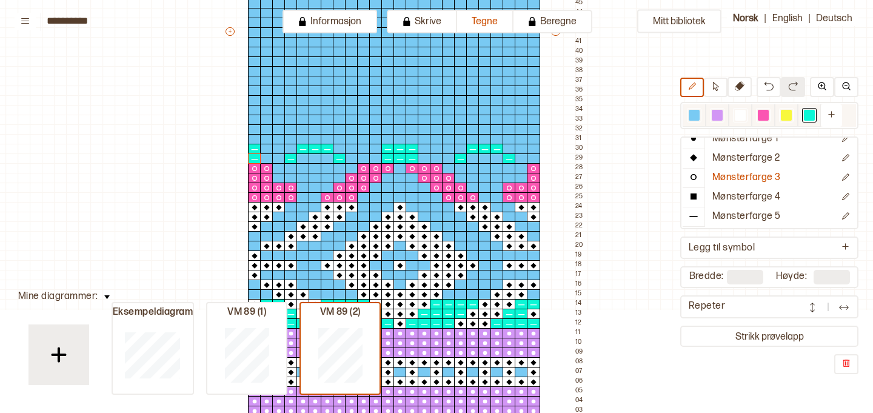
click at [761, 116] on div at bounding box center [763, 115] width 11 height 11
click at [533, 138] on div at bounding box center [533, 139] width 13 height 11
click at [523, 139] on div at bounding box center [521, 139] width 13 height 11
click at [494, 139] on div at bounding box center [496, 139] width 13 height 11
click at [479, 141] on div at bounding box center [484, 139] width 13 height 11
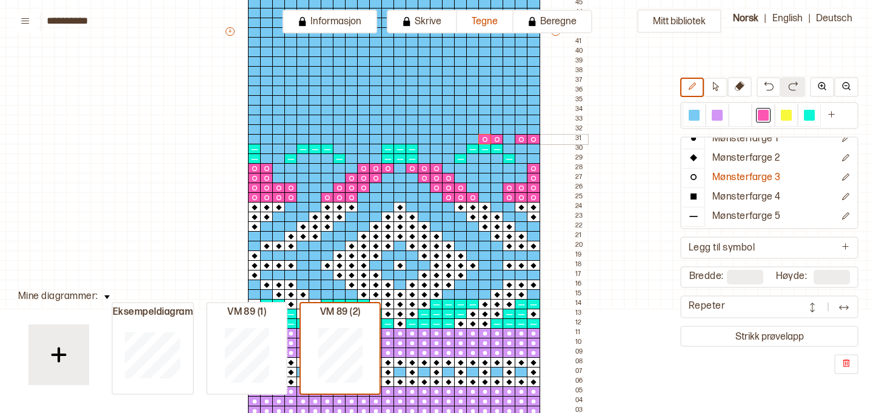
click at [468, 140] on div at bounding box center [472, 139] width 13 height 11
click at [436, 138] on div at bounding box center [436, 139] width 13 height 11
click at [423, 138] on div at bounding box center [424, 139] width 13 height 11
click at [411, 139] on div at bounding box center [411, 139] width 13 height 11
click at [389, 140] on div at bounding box center [387, 139] width 13 height 11
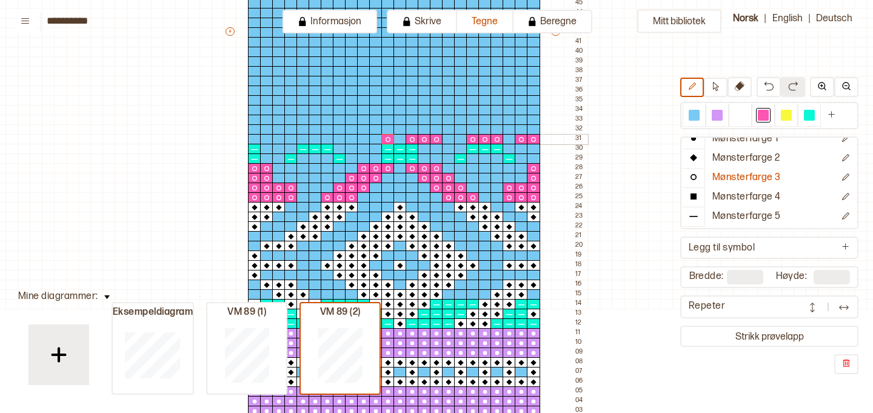
click at [373, 140] on div at bounding box center [375, 139] width 13 height 11
click at [362, 139] on div at bounding box center [363, 139] width 13 height 11
click at [330, 138] on div at bounding box center [327, 139] width 13 height 11
click at [316, 138] on div at bounding box center [314, 139] width 13 height 11
click at [304, 139] on div at bounding box center [302, 139] width 13 height 11
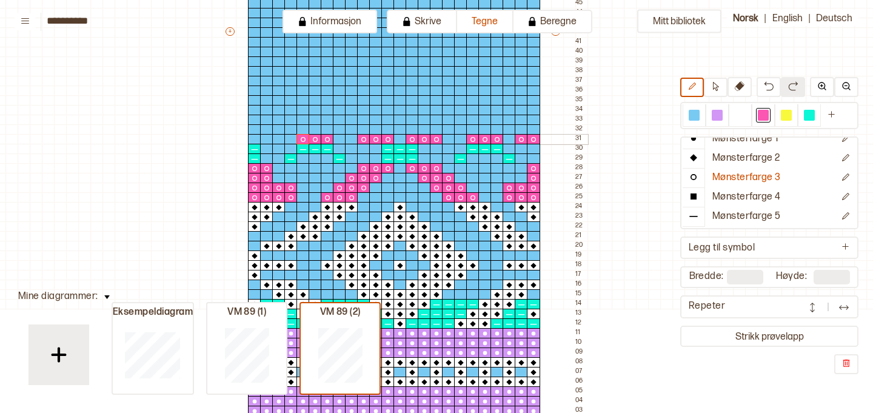
click at [277, 140] on div at bounding box center [278, 139] width 13 height 11
click at [268, 141] on div at bounding box center [266, 139] width 13 height 11
click at [255, 140] on div at bounding box center [254, 139] width 13 height 11
click at [253, 127] on div at bounding box center [254, 129] width 13 height 11
click at [277, 128] on div at bounding box center [278, 129] width 13 height 11
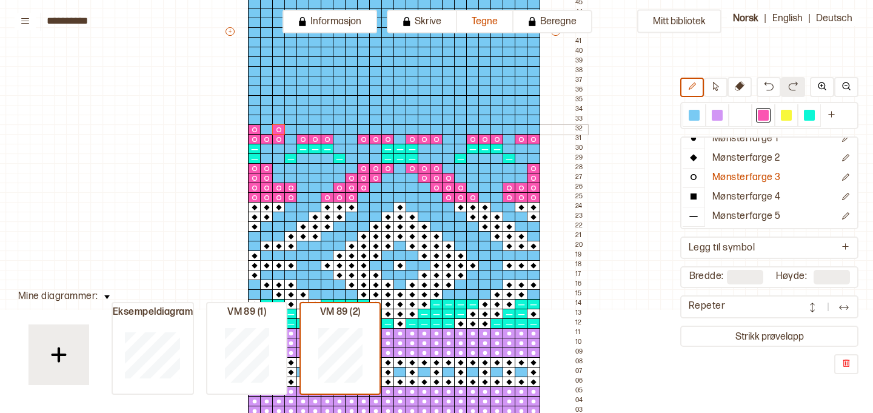
click at [288, 128] on div at bounding box center [290, 129] width 13 height 11
click at [300, 128] on div at bounding box center [302, 129] width 13 height 11
click at [314, 127] on div at bounding box center [314, 129] width 13 height 11
click at [276, 118] on div at bounding box center [278, 120] width 13 height 11
click at [288, 119] on div at bounding box center [290, 120] width 13 height 11
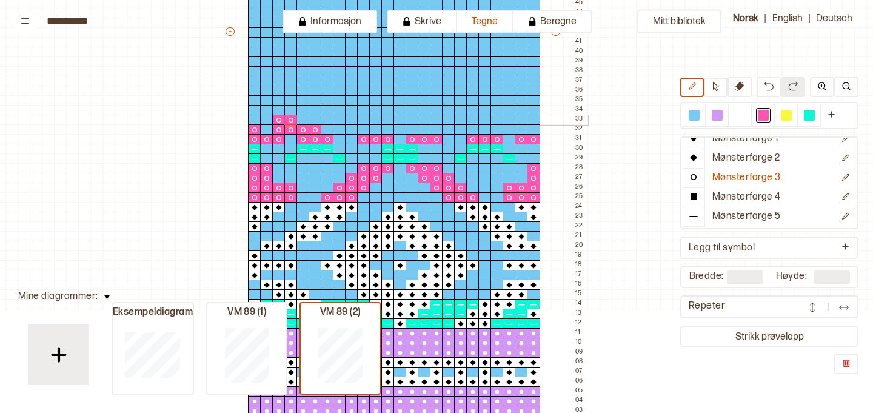
click at [301, 119] on div at bounding box center [302, 120] width 13 height 11
click at [267, 109] on div at bounding box center [266, 110] width 13 height 11
click at [276, 110] on div at bounding box center [278, 110] width 13 height 11
click at [288, 109] on div at bounding box center [290, 110] width 13 height 11
click at [325, 110] on div at bounding box center [327, 110] width 13 height 11
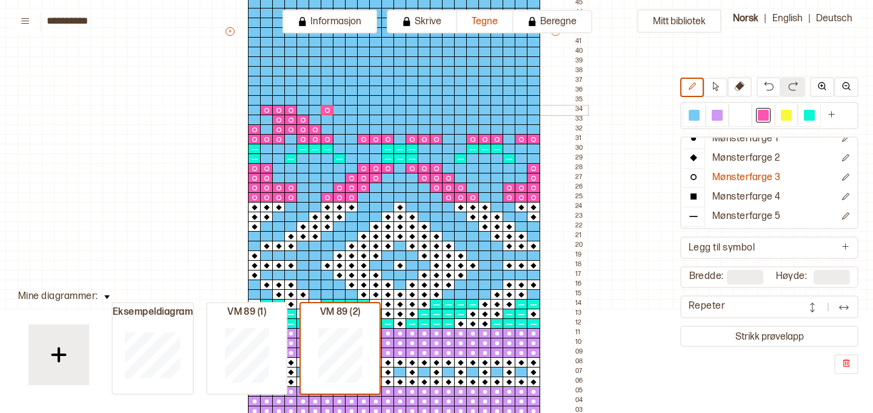
click at [338, 110] on div at bounding box center [339, 110] width 13 height 11
click at [351, 110] on div at bounding box center [351, 110] width 13 height 11
click at [337, 120] on div at bounding box center [339, 120] width 13 height 11
click at [351, 120] on div at bounding box center [351, 120] width 13 height 11
click at [361, 121] on div at bounding box center [363, 120] width 13 height 11
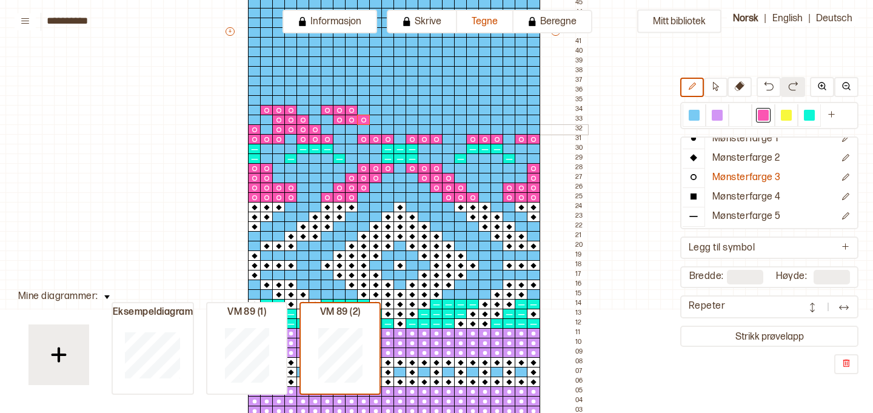
click at [353, 130] on div at bounding box center [351, 129] width 13 height 11
click at [362, 131] on div at bounding box center [363, 129] width 13 height 11
click at [375, 130] on div at bounding box center [375, 129] width 13 height 11
click at [398, 109] on div at bounding box center [399, 110] width 13 height 11
click at [448, 110] on div at bounding box center [448, 110] width 13 height 11
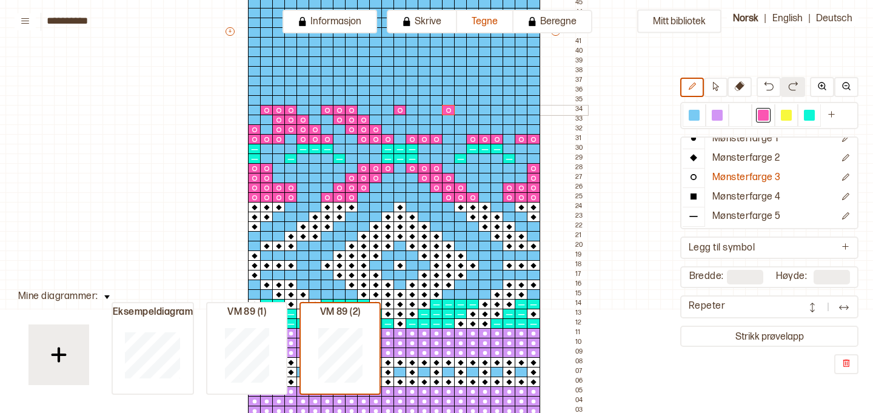
click at [462, 110] on div at bounding box center [460, 110] width 13 height 11
click at [473, 110] on div at bounding box center [472, 110] width 13 height 11
click at [463, 120] on div at bounding box center [460, 120] width 13 height 11
click at [451, 120] on div at bounding box center [448, 120] width 13 height 11
click at [439, 121] on div at bounding box center [436, 120] width 13 height 11
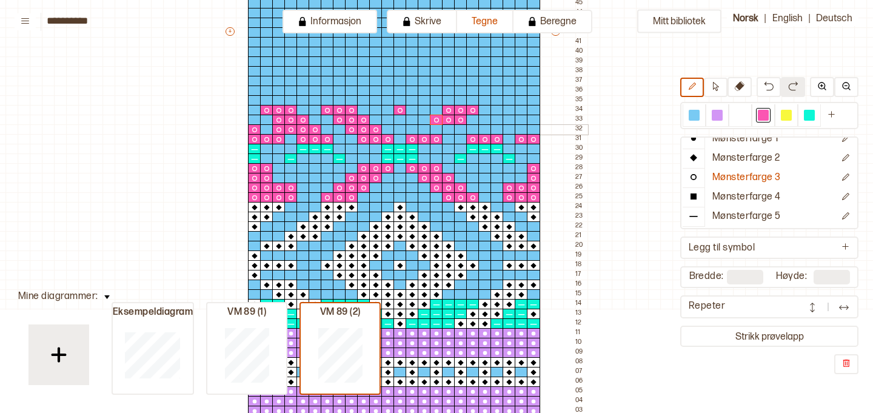
click at [428, 128] on div at bounding box center [424, 129] width 13 height 11
click at [434, 130] on div at bounding box center [436, 129] width 13 height 11
click at [445, 132] on div at bounding box center [448, 129] width 13 height 11
click at [505, 109] on div at bounding box center [508, 110] width 13 height 11
click at [522, 109] on div at bounding box center [521, 110] width 13 height 11
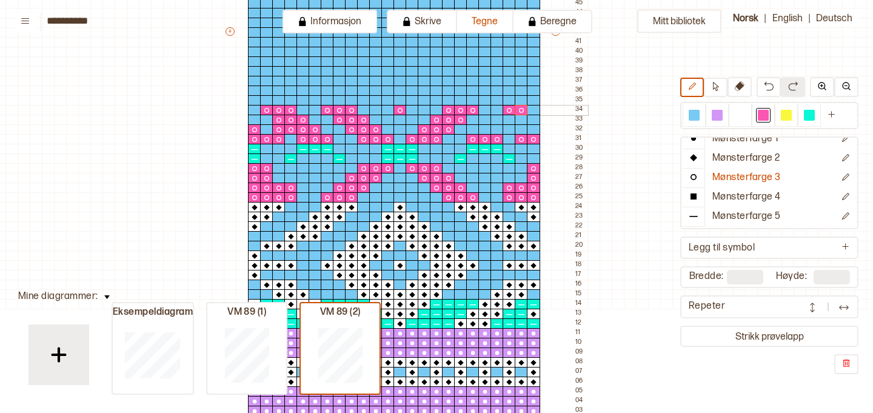
click at [537, 110] on div at bounding box center [533, 110] width 13 height 11
click at [517, 120] on div at bounding box center [521, 120] width 13 height 11
click at [520, 129] on div at bounding box center [521, 129] width 13 height 11
click at [507, 121] on div at bounding box center [508, 120] width 13 height 11
click at [495, 120] on div at bounding box center [496, 120] width 13 height 11
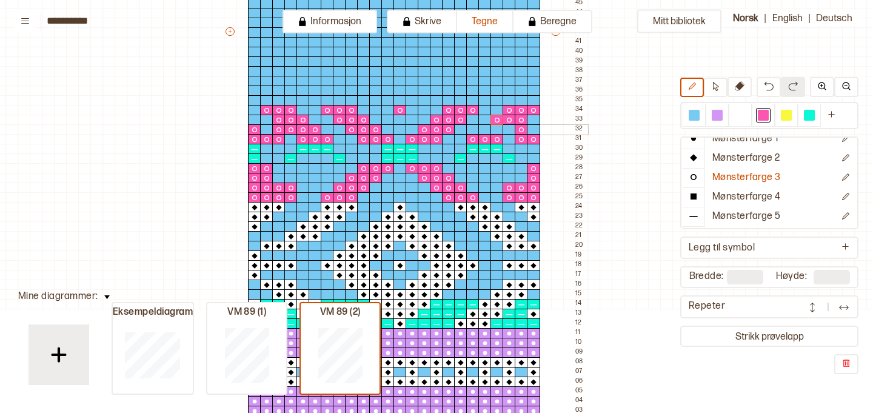
click at [511, 130] on div at bounding box center [508, 129] width 13 height 11
click at [499, 130] on div at bounding box center [496, 129] width 13 height 11
click at [487, 130] on div at bounding box center [484, 129] width 13 height 11
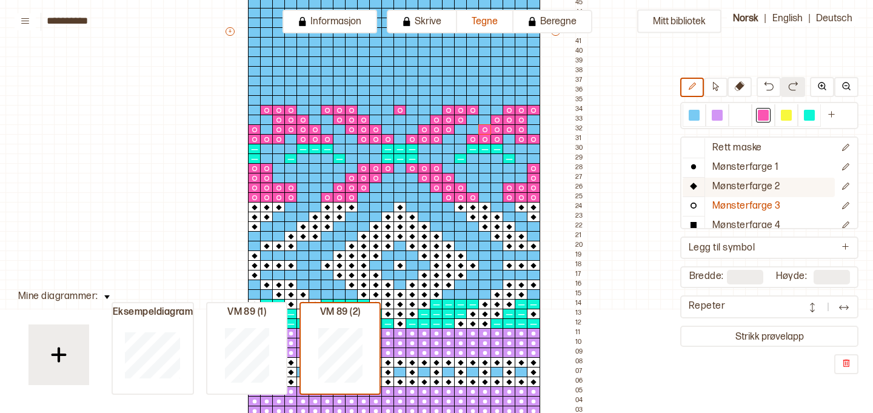
click at [748, 181] on p "Mønsterfarge 2" at bounding box center [746, 187] width 68 height 13
click at [733, 115] on div at bounding box center [740, 115] width 15 height 15
click at [532, 99] on div at bounding box center [533, 100] width 13 height 11
click at [530, 93] on div at bounding box center [533, 90] width 13 height 11
click at [532, 82] on div at bounding box center [533, 81] width 13 height 11
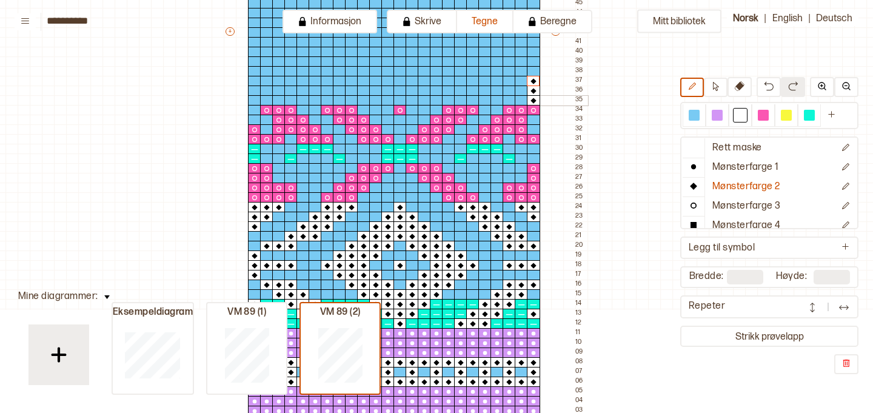
click at [474, 101] on div at bounding box center [472, 100] width 13 height 11
click at [460, 100] on div at bounding box center [460, 100] width 13 height 11
click at [461, 88] on div at bounding box center [460, 90] width 13 height 11
click at [449, 89] on div at bounding box center [448, 90] width 13 height 11
click at [449, 84] on div at bounding box center [448, 81] width 13 height 11
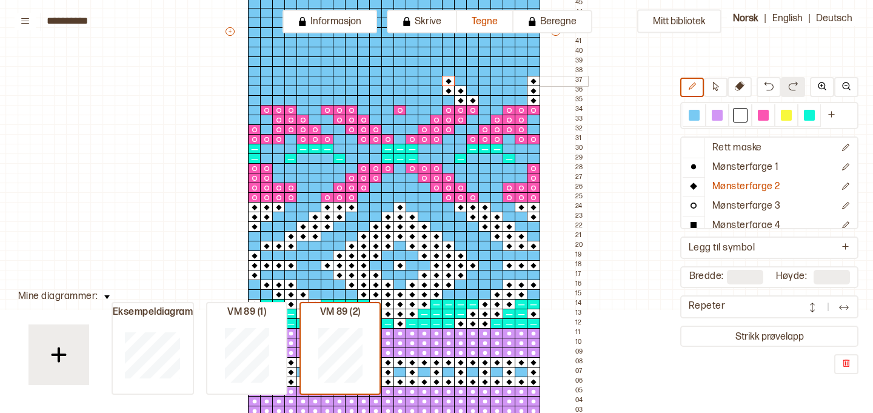
click at [435, 82] on div at bounding box center [436, 81] width 13 height 11
click at [401, 79] on div at bounding box center [399, 81] width 13 height 11
click at [400, 88] on div at bounding box center [399, 90] width 13 height 11
click at [387, 90] on div at bounding box center [387, 90] width 13 height 11
click at [409, 92] on div at bounding box center [411, 90] width 13 height 11
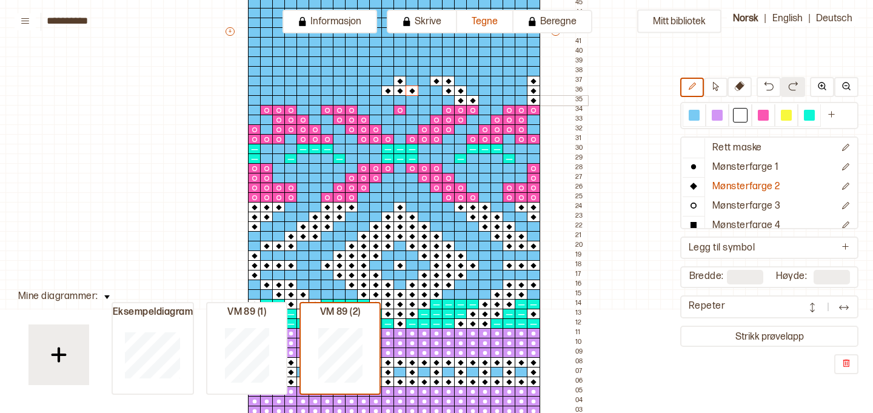
click at [401, 99] on div at bounding box center [399, 100] width 13 height 11
click at [366, 79] on div at bounding box center [363, 81] width 13 height 11
click at [352, 79] on div at bounding box center [351, 81] width 13 height 11
click at [351, 91] on div at bounding box center [351, 90] width 13 height 11
click at [339, 91] on div at bounding box center [339, 90] width 13 height 11
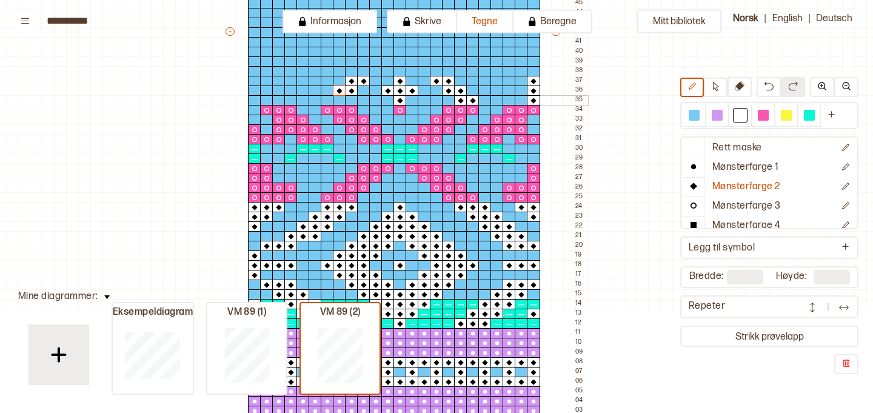
click at [339, 99] on div at bounding box center [339, 100] width 13 height 11
click at [325, 100] on div at bounding box center [327, 100] width 13 height 11
click at [267, 100] on div at bounding box center [266, 100] width 13 height 11
click at [255, 102] on div at bounding box center [254, 100] width 13 height 11
click at [253, 96] on icon at bounding box center [254, 101] width 12 height 10
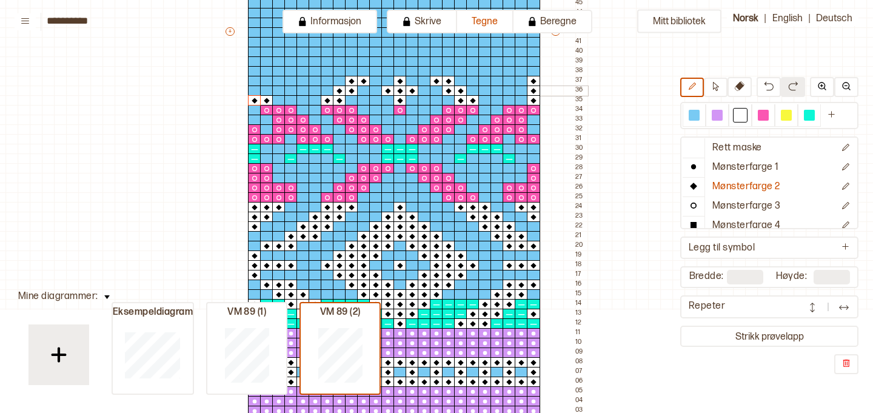
click at [252, 82] on div at bounding box center [254, 81] width 13 height 11
click at [252, 86] on div at bounding box center [254, 90] width 13 height 11
click at [264, 82] on div at bounding box center [266, 81] width 13 height 11
click at [265, 90] on div at bounding box center [266, 90] width 13 height 11
click at [719, 115] on div at bounding box center [716, 115] width 11 height 11
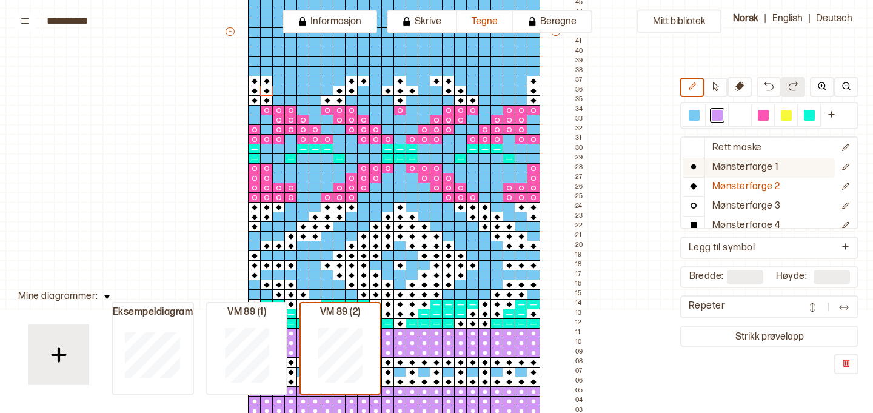
click at [729, 164] on p "Mønsterfarge 1" at bounding box center [745, 167] width 67 height 13
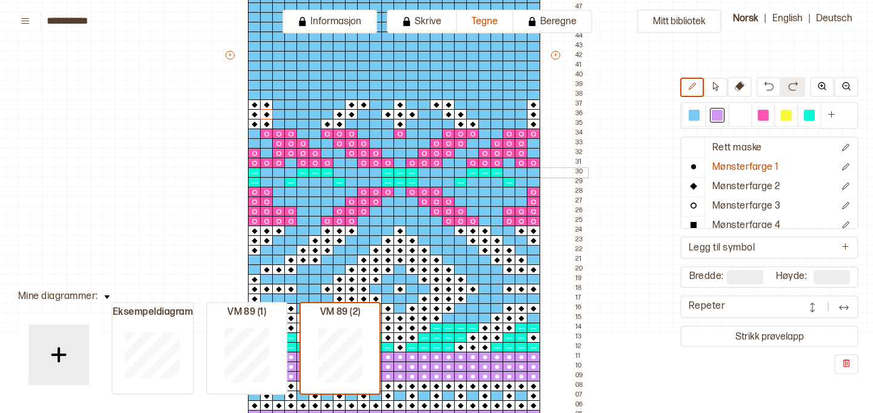
scroll to position [485, 31]
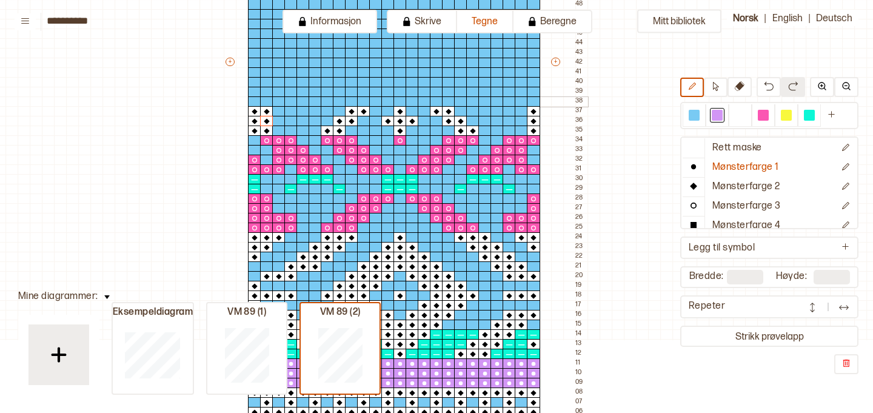
click at [267, 99] on div at bounding box center [266, 101] width 13 height 11
click at [276, 100] on div at bounding box center [278, 101] width 13 height 11
click at [276, 90] on div at bounding box center [278, 92] width 13 height 11
click at [288, 90] on div at bounding box center [290, 92] width 13 height 11
click at [299, 90] on div at bounding box center [302, 92] width 13 height 11
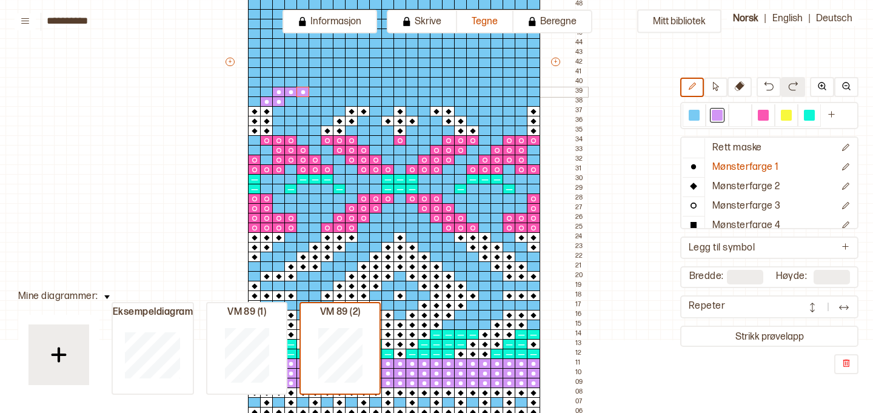
click at [349, 91] on div at bounding box center [351, 92] width 13 height 11
click at [362, 90] on div at bounding box center [363, 92] width 13 height 11
click at [378, 92] on div at bounding box center [375, 92] width 13 height 11
click at [385, 92] on div at bounding box center [387, 92] width 13 height 11
click at [364, 101] on div at bounding box center [363, 101] width 13 height 11
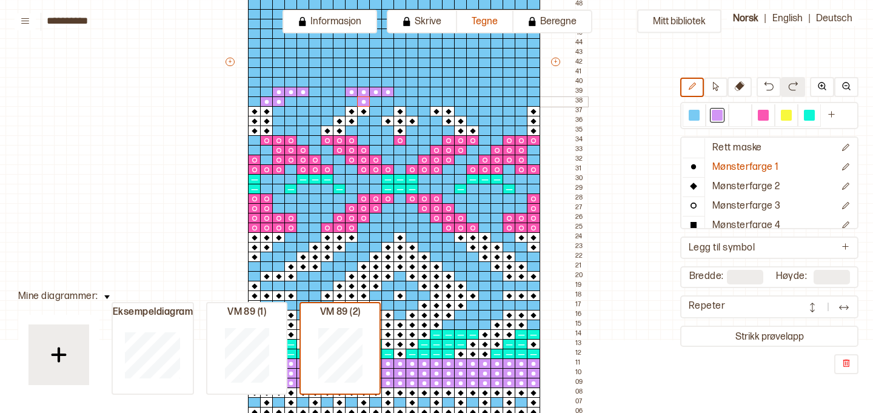
click at [375, 102] on div at bounding box center [375, 101] width 13 height 11
click at [385, 103] on div at bounding box center [387, 101] width 13 height 11
click at [410, 89] on div at bounding box center [411, 92] width 13 height 11
click at [422, 90] on div at bounding box center [424, 92] width 13 height 11
click at [434, 92] on div at bounding box center [436, 92] width 13 height 11
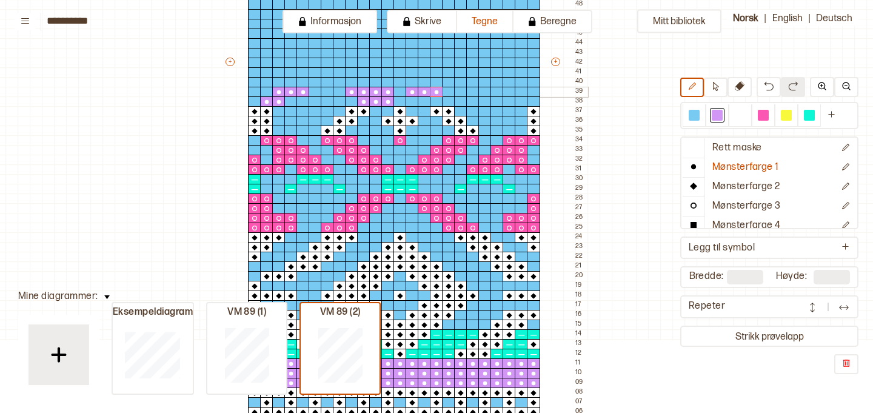
click at [447, 91] on div at bounding box center [448, 92] width 13 height 11
click at [399, 99] on div at bounding box center [399, 101] width 13 height 11
click at [415, 102] on div at bounding box center [411, 101] width 13 height 11
click at [427, 102] on div at bounding box center [424, 101] width 13 height 11
click at [436, 102] on div at bounding box center [436, 101] width 13 height 11
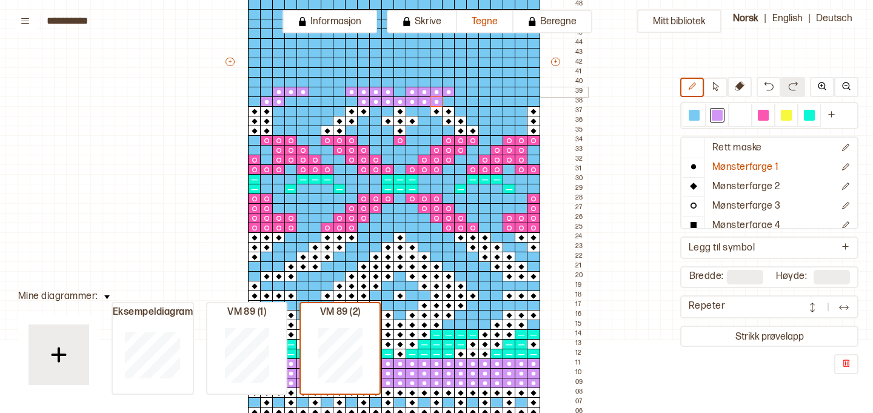
click at [493, 92] on div at bounding box center [496, 92] width 13 height 11
click at [510, 92] on div at bounding box center [508, 92] width 13 height 11
click at [519, 92] on div at bounding box center [521, 92] width 13 height 11
click at [519, 102] on div at bounding box center [521, 101] width 13 height 11
click at [531, 101] on div at bounding box center [533, 101] width 13 height 11
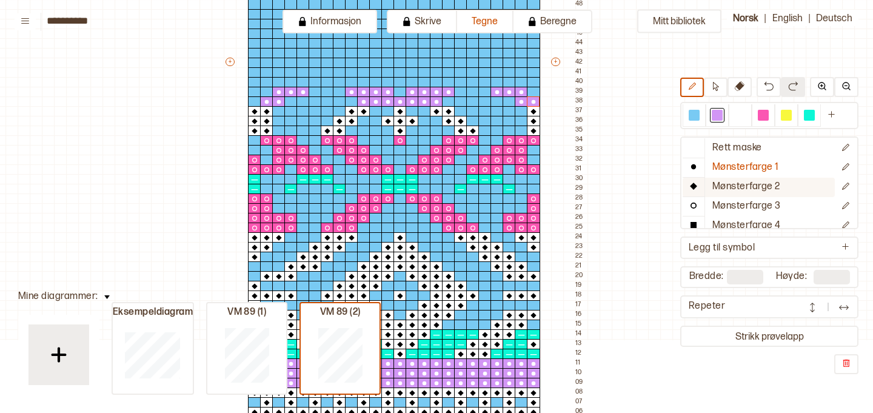
click at [735, 182] on p "Mønsterfarge 2" at bounding box center [746, 187] width 68 height 13
click at [738, 115] on div at bounding box center [740, 115] width 11 height 11
click at [508, 78] on div at bounding box center [508, 82] width 13 height 11
click at [496, 79] on div at bounding box center [496, 82] width 13 height 11
click at [506, 74] on div at bounding box center [508, 72] width 13 height 11
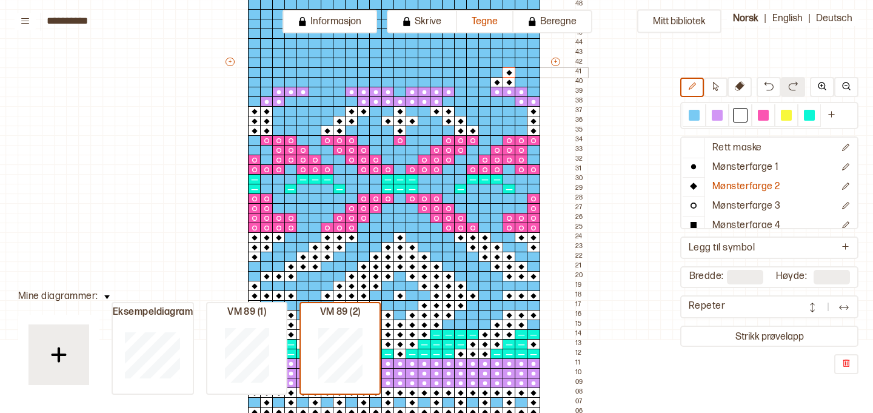
click at [520, 74] on div at bounding box center [521, 72] width 13 height 11
click at [532, 62] on div at bounding box center [533, 63] width 13 height 11
click at [388, 81] on div at bounding box center [387, 82] width 13 height 11
click at [399, 81] on div at bounding box center [399, 82] width 13 height 11
click at [411, 82] on div at bounding box center [411, 82] width 13 height 11
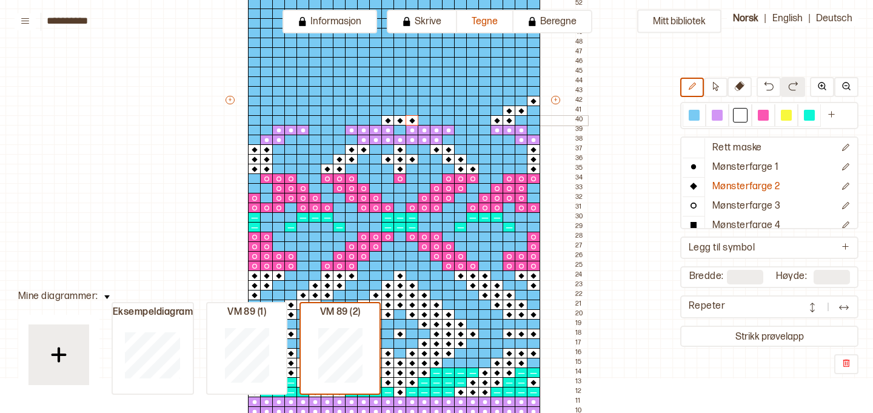
scroll to position [424, 31]
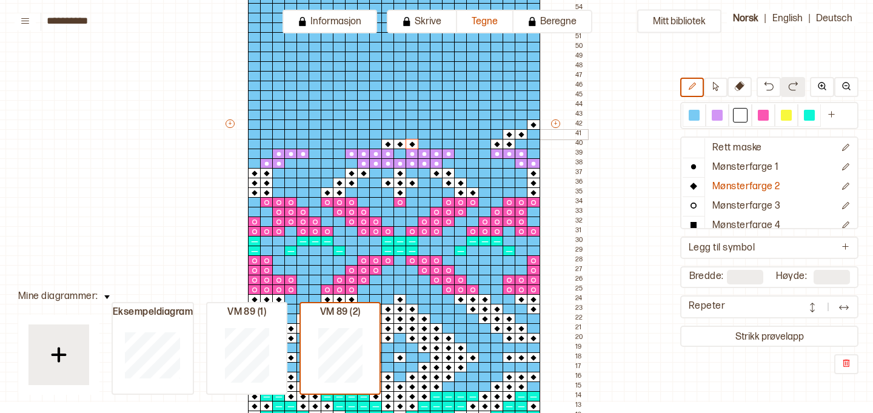
click at [409, 133] on div at bounding box center [411, 134] width 13 height 11
click at [424, 133] on div at bounding box center [424, 134] width 13 height 11
click at [389, 132] on div at bounding box center [387, 134] width 13 height 11
click at [375, 135] on div at bounding box center [375, 134] width 13 height 11
click at [303, 142] on div at bounding box center [302, 144] width 13 height 11
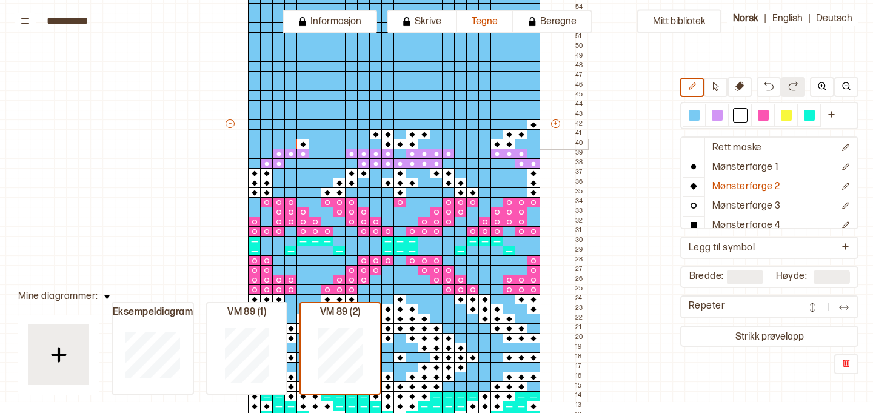
click at [292, 144] on div at bounding box center [290, 144] width 13 height 11
click at [253, 142] on div at bounding box center [254, 144] width 13 height 11
click at [253, 136] on div at bounding box center [254, 134] width 13 height 11
click at [253, 127] on div at bounding box center [254, 124] width 13 height 11
click at [253, 118] on div at bounding box center [254, 115] width 13 height 11
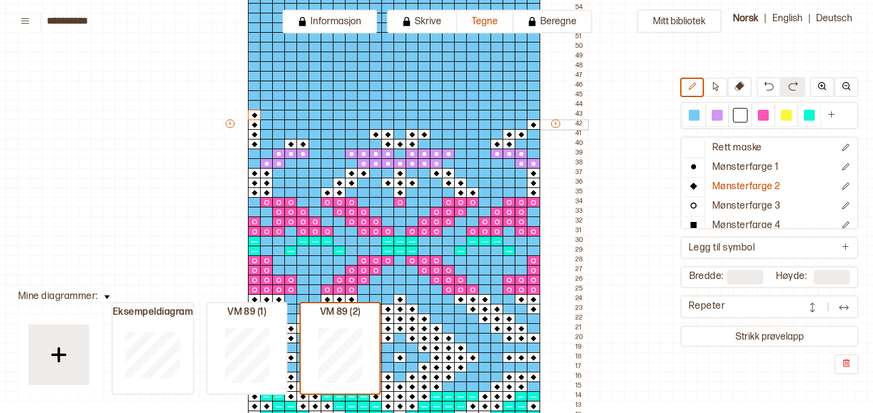
click at [268, 125] on div at bounding box center [266, 124] width 13 height 11
click at [279, 134] on div at bounding box center [278, 134] width 13 height 11
click at [291, 135] on div at bounding box center [290, 134] width 13 height 11
click at [301, 115] on div at bounding box center [302, 115] width 13 height 11
click at [316, 113] on div at bounding box center [314, 115] width 13 height 11
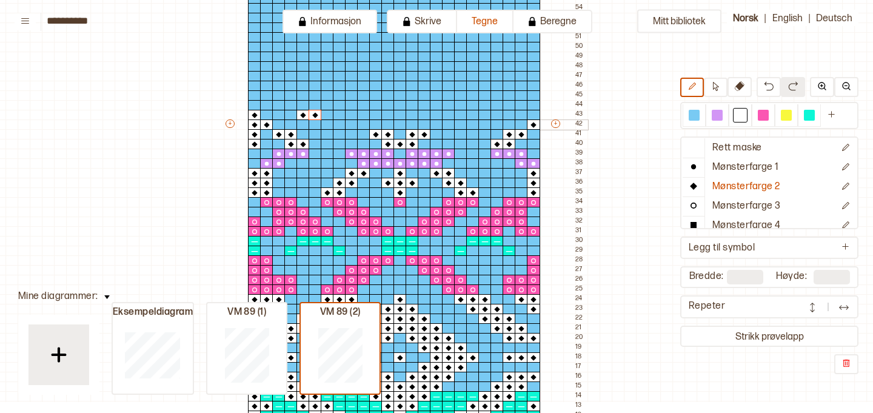
click at [315, 124] on div at bounding box center [314, 124] width 13 height 11
click at [326, 124] on div at bounding box center [327, 124] width 13 height 11
click at [348, 115] on div at bounding box center [351, 115] width 13 height 11
click at [362, 113] on div at bounding box center [363, 115] width 13 height 11
click at [362, 121] on div at bounding box center [363, 124] width 13 height 11
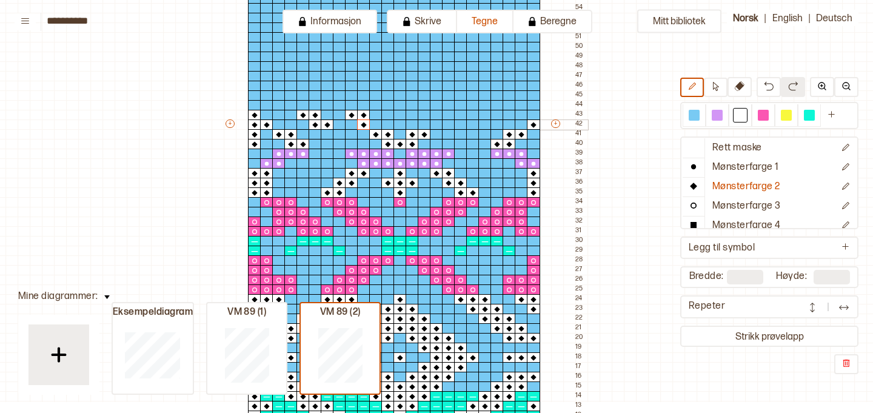
click at [375, 122] on div at bounding box center [375, 124] width 13 height 11
click at [484, 122] on div at bounding box center [484, 124] width 13 height 11
click at [473, 122] on div at bounding box center [472, 124] width 13 height 11
click at [486, 117] on div at bounding box center [484, 115] width 13 height 11
click at [498, 116] on div at bounding box center [496, 115] width 13 height 11
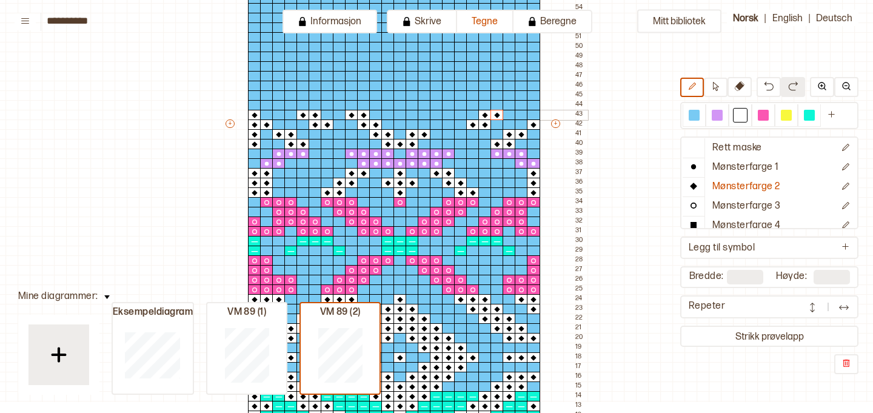
click at [448, 116] on div at bounding box center [448, 115] width 13 height 11
click at [436, 115] on div at bounding box center [436, 115] width 13 height 11
click at [436, 124] on div at bounding box center [436, 124] width 13 height 11
click at [422, 124] on div at bounding box center [424, 124] width 13 height 11
click at [724, 167] on p "Mønsterfarge 1" at bounding box center [745, 167] width 67 height 13
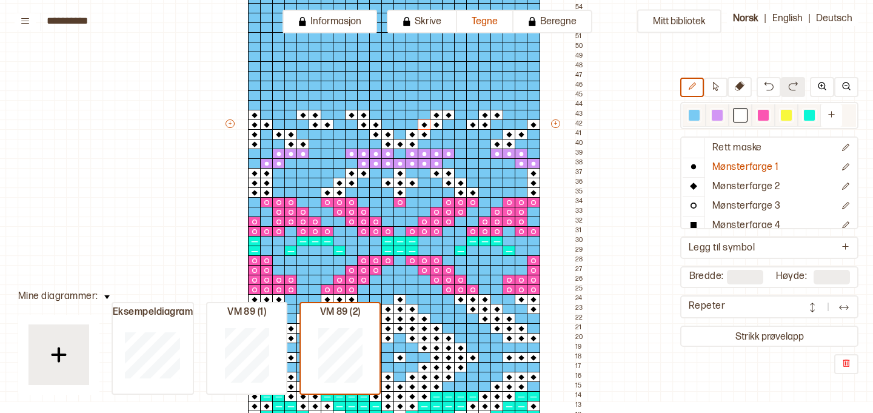
click at [718, 119] on div at bounding box center [716, 115] width 11 height 11
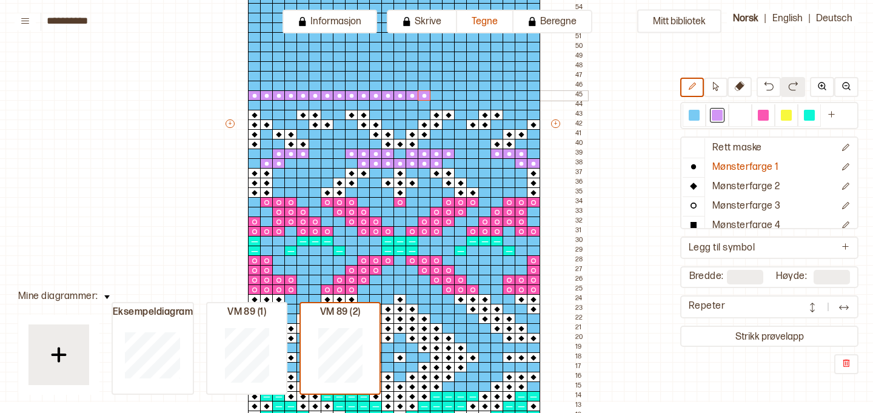
click at [431, 93] on div "+ + + + 24 23 22 21 20 19 18 17 16 15 14 13 12 11 10 09 08 07 06 05 04 03 02 01…" at bounding box center [406, 129] width 364 height 873
click at [448, 94] on div at bounding box center [448, 95] width 13 height 11
click at [462, 96] on div at bounding box center [460, 95] width 13 height 11
click at [470, 96] on div at bounding box center [472, 95] width 13 height 11
click at [484, 96] on div at bounding box center [484, 95] width 13 height 11
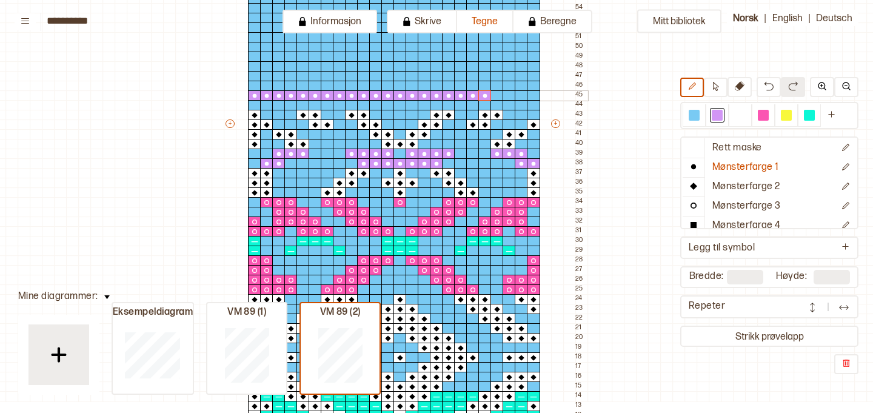
click at [496, 96] on div at bounding box center [496, 95] width 13 height 11
click at [508, 98] on div at bounding box center [508, 95] width 13 height 11
click at [516, 97] on div at bounding box center [521, 95] width 13 height 11
click at [530, 97] on div at bounding box center [533, 95] width 13 height 11
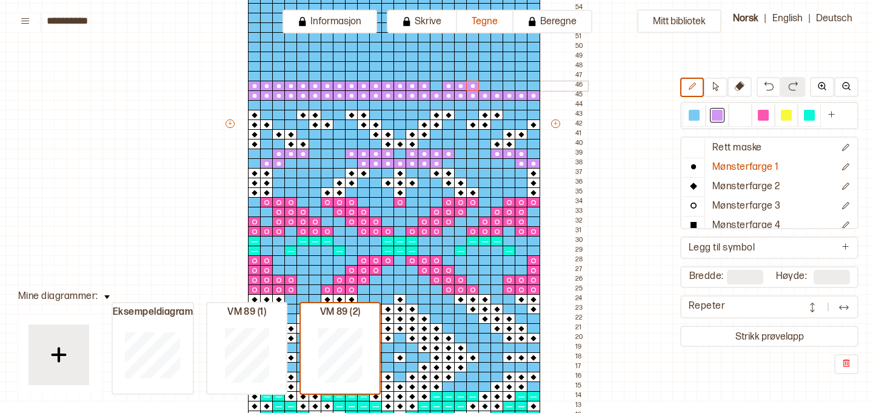
drag, startPoint x: 252, startPoint y: 84, endPoint x: 490, endPoint y: 82, distance: 237.6
click at [490, 82] on div "+ + + + 24 23 22 21 20 19 18 17 16 15 14 13 12 11 10 09 08 07 06 05 04 03 02 01…" at bounding box center [406, 129] width 364 height 873
click at [438, 88] on div at bounding box center [436, 86] width 13 height 11
drag, startPoint x: 520, startPoint y: 87, endPoint x: 535, endPoint y: 87, distance: 15.2
click at [538, 87] on div "+ + + + 24 23 22 21 20 19 18 17 16 15 14 13 12 11 10 09 08 07 06 05 04 03 02 01…" at bounding box center [406, 129] width 364 height 873
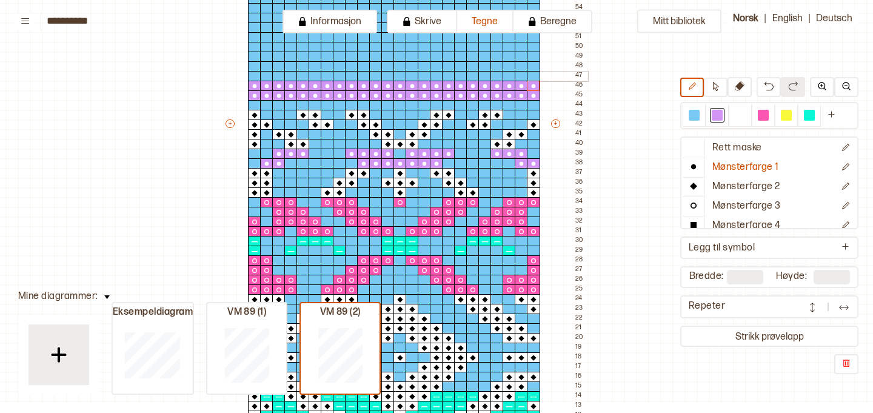
click at [254, 73] on div at bounding box center [254, 76] width 13 height 11
drag, startPoint x: 277, startPoint y: 75, endPoint x: 417, endPoint y: 73, distance: 140.0
click at [424, 74] on div "+ + + + 24 23 22 21 20 19 18 17 16 15 14 13 12 11 10 09 08 07 06 05 04 03 02 01…" at bounding box center [406, 129] width 364 height 873
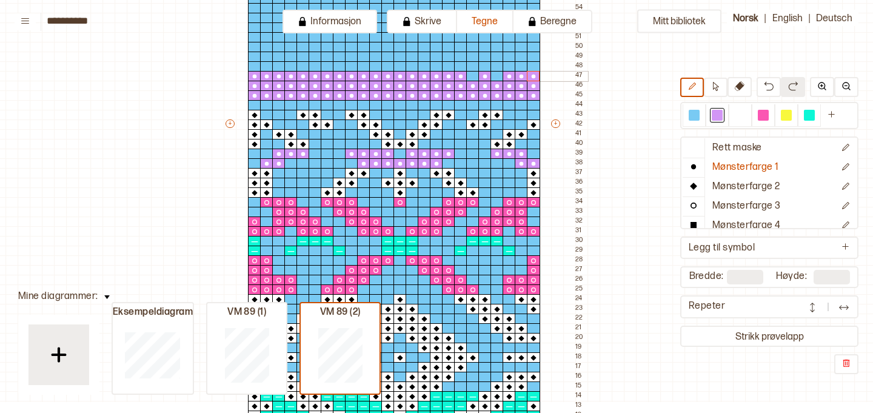
drag, startPoint x: 458, startPoint y: 74, endPoint x: 532, endPoint y: 75, distance: 73.9
click at [532, 75] on div "+ + + + 24 23 22 21 20 19 18 17 16 15 14 13 12 11 10 09 08 07 06 05 04 03 02 01…" at bounding box center [406, 129] width 364 height 873
click at [499, 75] on div at bounding box center [496, 76] width 13 height 11
click at [480, 75] on icon at bounding box center [485, 77] width 12 height 10
click at [475, 75] on div at bounding box center [472, 76] width 13 height 11
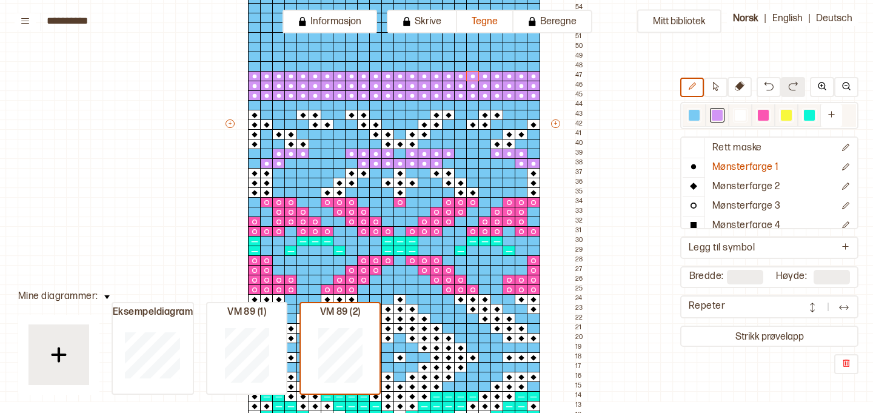
click at [736, 113] on div at bounding box center [740, 115] width 11 height 11
click at [727, 181] on p "Mønsterfarge 2" at bounding box center [746, 187] width 68 height 13
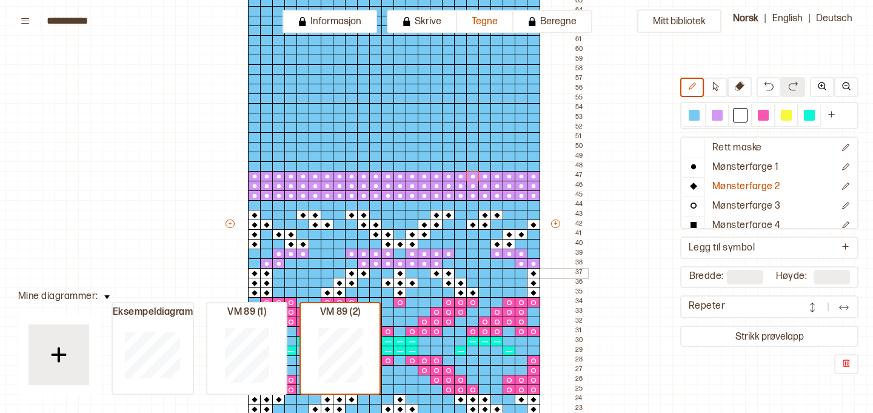
scroll to position [314, 31]
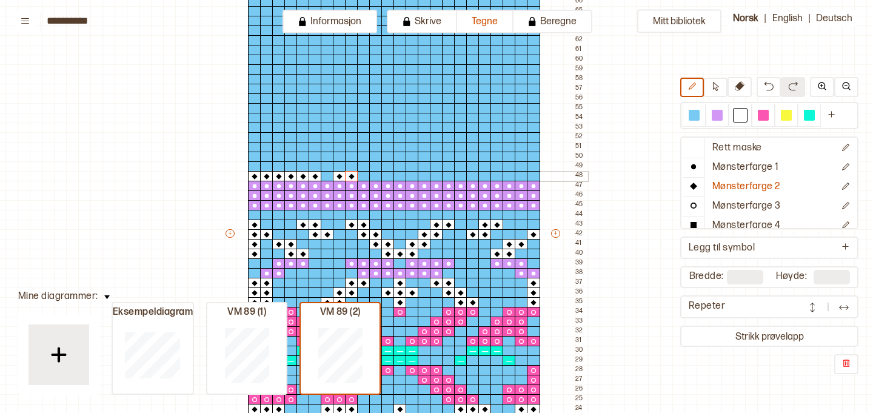
click at [371, 177] on div "+ + + + 24 23 22 21 20 19 18 17 16 15 14 13 12 11 10 09 08 07 06 05 04 03 02 01…" at bounding box center [406, 238] width 364 height 873
click at [327, 174] on div at bounding box center [327, 176] width 13 height 11
click at [412, 172] on div "+ + + + 24 23 22 21 20 19 18 17 16 15 14 13 12 11 10 09 08 07 06 05 04 03 02 01…" at bounding box center [406, 238] width 364 height 873
click at [424, 176] on div at bounding box center [424, 176] width 13 height 11
drag, startPoint x: 445, startPoint y: 173, endPoint x: 498, endPoint y: 175, distance: 52.7
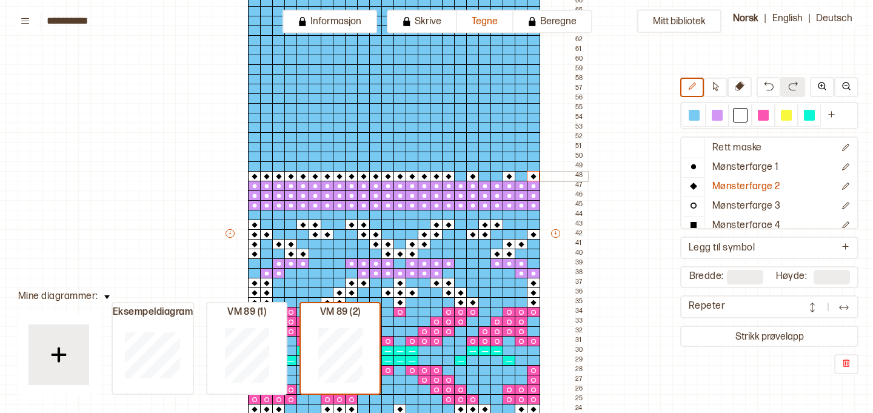
click at [530, 174] on div "+ + + + 24 23 22 21 20 19 18 17 16 15 14 13 12 11 10 09 08 07 06 05 04 03 02 01…" at bounding box center [406, 238] width 364 height 873
click at [530, 174] on icon at bounding box center [533, 177] width 12 height 10
click at [519, 174] on div at bounding box center [521, 176] width 13 height 11
click at [498, 175] on div at bounding box center [496, 176] width 13 height 11
click at [485, 175] on div at bounding box center [484, 176] width 13 height 11
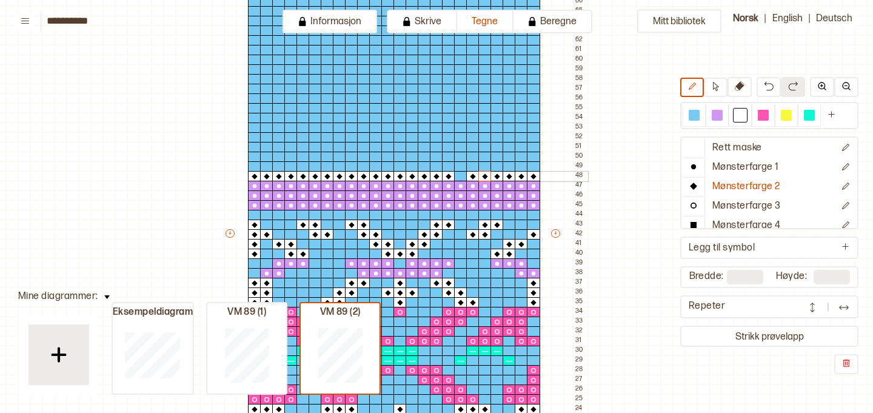
click at [462, 176] on div at bounding box center [460, 176] width 13 height 11
click at [535, 164] on div at bounding box center [533, 166] width 13 height 11
click at [507, 165] on div at bounding box center [508, 166] width 13 height 11
click at [484, 165] on div at bounding box center [484, 166] width 13 height 11
click at [459, 167] on div at bounding box center [460, 166] width 13 height 11
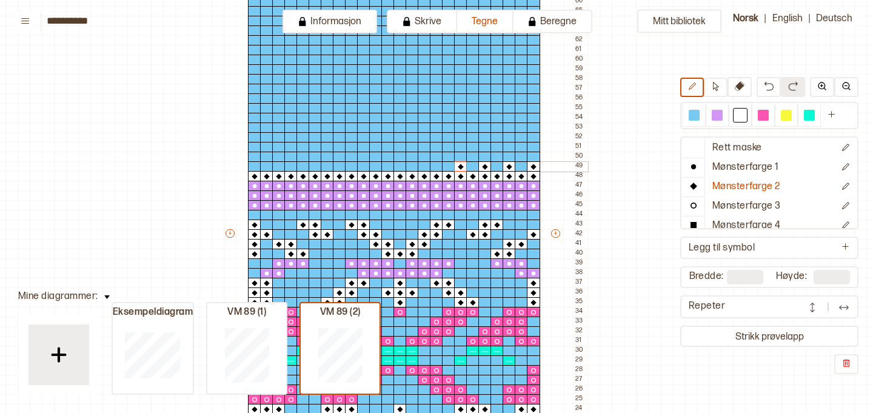
click at [435, 167] on div at bounding box center [436, 166] width 13 height 11
click at [413, 167] on div at bounding box center [411, 166] width 13 height 11
click at [388, 166] on div at bounding box center [387, 166] width 13 height 11
click at [361, 165] on div at bounding box center [363, 166] width 13 height 11
click at [339, 166] on div at bounding box center [339, 166] width 13 height 11
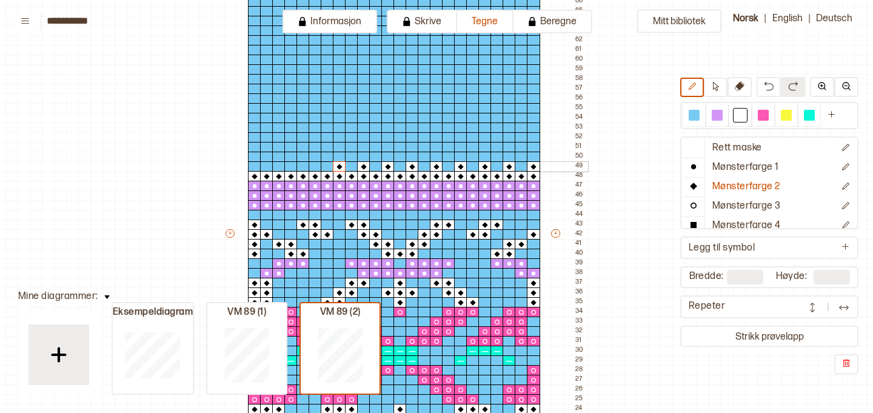
click at [314, 168] on div at bounding box center [314, 166] width 13 height 11
click at [290, 168] on div at bounding box center [290, 166] width 13 height 11
click at [268, 169] on div at bounding box center [266, 166] width 13 height 11
click at [770, 167] on p "Mønsterfarge 1" at bounding box center [745, 167] width 67 height 13
click at [717, 119] on div at bounding box center [716, 115] width 11 height 11
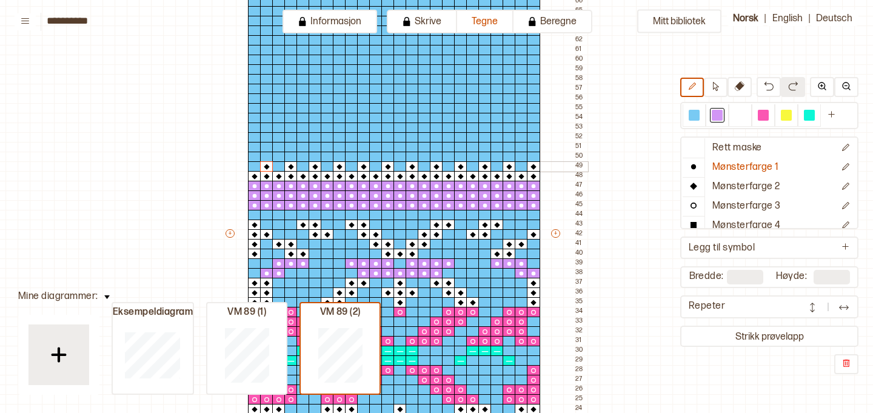
click at [521, 167] on div at bounding box center [521, 166] width 13 height 11
click at [494, 165] on div at bounding box center [496, 166] width 13 height 11
click at [470, 165] on div at bounding box center [472, 166] width 13 height 11
click at [445, 164] on div at bounding box center [448, 166] width 13 height 11
click at [424, 164] on div at bounding box center [424, 166] width 13 height 11
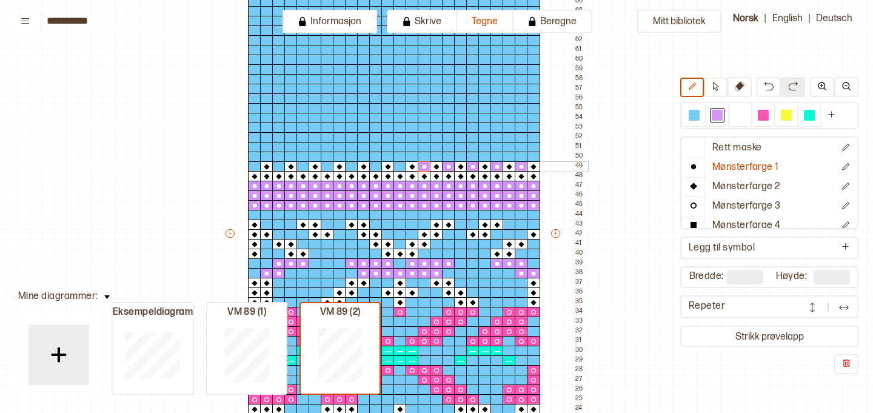
click at [397, 164] on div at bounding box center [399, 166] width 13 height 11
click at [373, 165] on div at bounding box center [375, 166] width 13 height 11
click at [353, 164] on div at bounding box center [351, 166] width 13 height 11
click at [327, 164] on div at bounding box center [327, 166] width 13 height 11
click at [303, 164] on div at bounding box center [302, 166] width 13 height 11
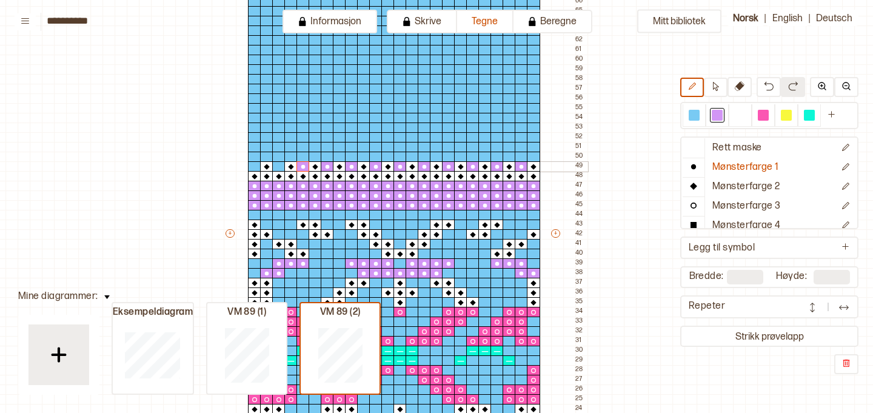
click at [279, 165] on div at bounding box center [278, 166] width 13 height 11
click at [254, 165] on div at bounding box center [254, 166] width 13 height 11
click at [741, 184] on p "Mønsterfarge 2" at bounding box center [746, 187] width 68 height 13
click at [731, 116] on div at bounding box center [739, 115] width 23 height 22
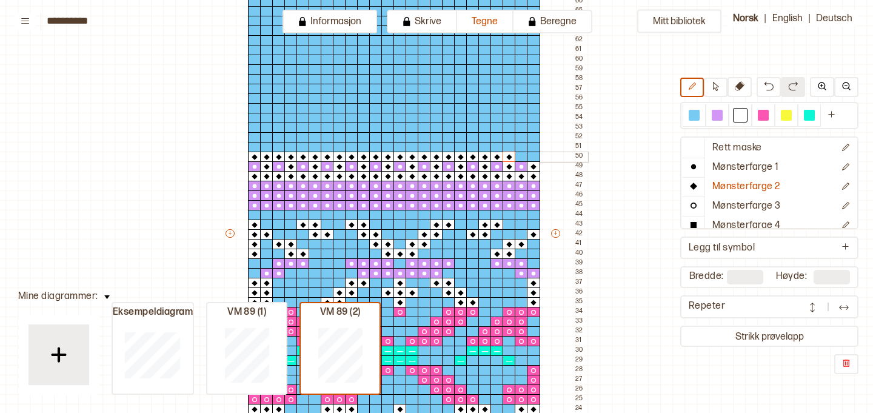
drag, startPoint x: 253, startPoint y: 153, endPoint x: 514, endPoint y: 156, distance: 260.6
click at [514, 156] on div "+ + + + 24 23 22 21 20 19 18 17 16 15 14 13 12 11 10 09 08 07 06 05 04 03 02 01…" at bounding box center [406, 238] width 364 height 873
click at [533, 155] on div at bounding box center [533, 157] width 13 height 11
click at [719, 118] on div at bounding box center [716, 115] width 11 height 11
click at [728, 170] on p "Mønsterfarge 1" at bounding box center [745, 167] width 67 height 13
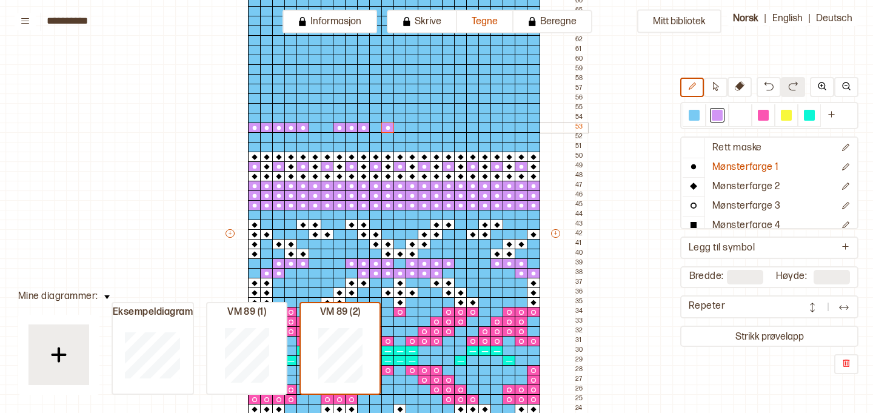
click at [396, 127] on div "+ + + + 24 23 22 21 20 19 18 17 16 15 14 13 12 11 10 09 08 07 06 05 04 03 02 01…" at bounding box center [406, 238] width 364 height 873
click at [581, 126] on div "53" at bounding box center [579, 127] width 8 height 10
click at [579, 128] on div "53" at bounding box center [579, 127] width 8 height 10
drag, startPoint x: 342, startPoint y: 127, endPoint x: 327, endPoint y: 127, distance: 15.2
click at [327, 127] on div "+ + + + 24 23 22 21 20 19 18 17 16 15 14 13 12 11 10 09 08 07 06 05 04 03 02 01…" at bounding box center [406, 238] width 364 height 873
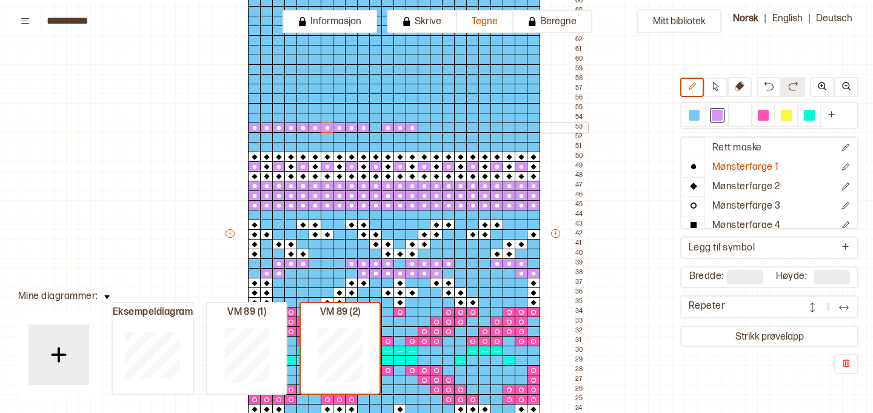
click at [375, 125] on div at bounding box center [375, 127] width 13 height 11
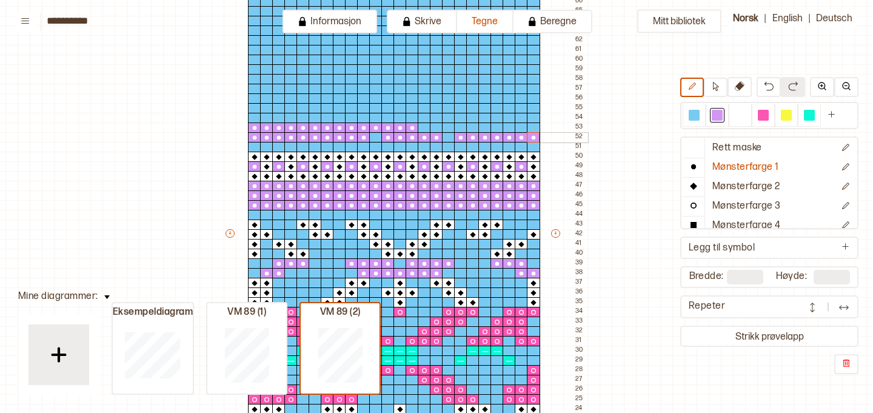
drag, startPoint x: 250, startPoint y: 136, endPoint x: 537, endPoint y: 136, distance: 286.7
click at [537, 136] on div "+ + + + 24 23 22 21 20 19 18 17 16 15 14 13 12 11 10 09 08 07 06 05 04 03 02 01…" at bounding box center [406, 238] width 364 height 873
click at [447, 135] on div at bounding box center [448, 137] width 13 height 11
click at [373, 136] on div at bounding box center [375, 137] width 13 height 11
click at [482, 146] on div "+ + + + 24 23 22 21 20 19 18 17 16 15 14 13 12 11 10 09 08 07 06 05 04 03 02 01…" at bounding box center [406, 238] width 364 height 873
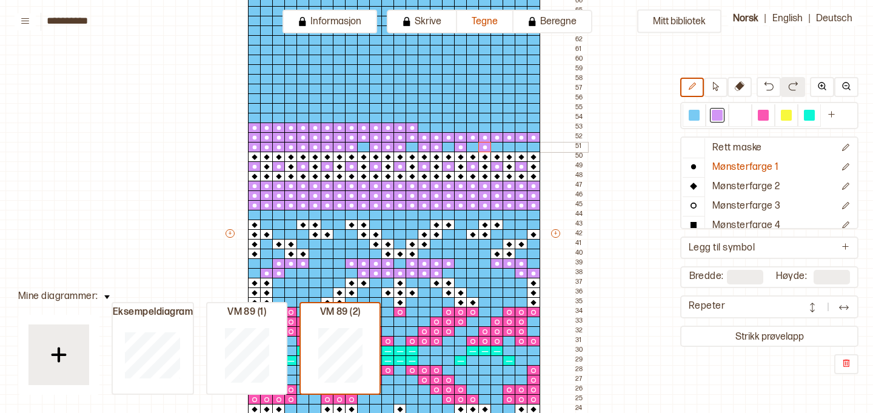
click at [363, 144] on div at bounding box center [363, 147] width 13 height 11
click at [410, 145] on div at bounding box center [411, 147] width 13 height 11
click at [534, 128] on div "+ + + + 24 23 22 21 20 19 18 17 16 15 14 13 12 11 10 09 08 07 06 05 04 03 02 01…" at bounding box center [406, 238] width 364 height 873
click at [505, 127] on div at bounding box center [508, 127] width 13 height 11
click at [453, 144] on div at bounding box center [448, 147] width 13 height 11
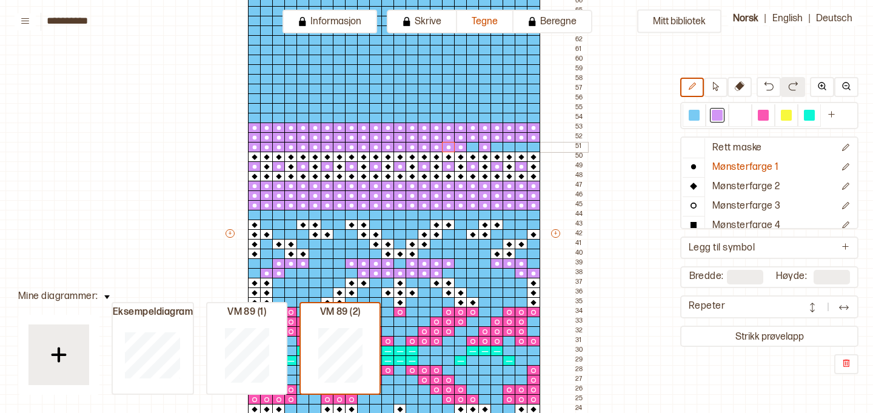
click at [470, 146] on div at bounding box center [472, 147] width 13 height 11
drag, startPoint x: 511, startPoint y: 145, endPoint x: 530, endPoint y: 144, distance: 18.9
click at [530, 144] on div "+ + + + 24 23 22 21 20 19 18 17 16 15 14 13 12 11 10 09 08 07 06 05 04 03 02 01…" at bounding box center [406, 238] width 364 height 873
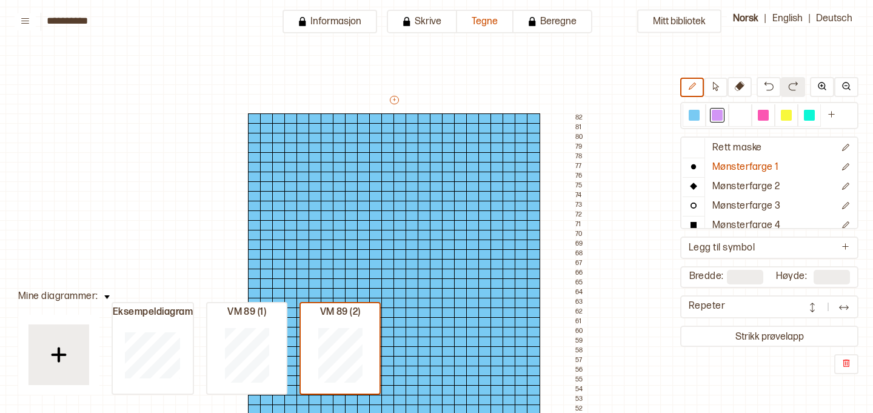
scroll to position [22, 31]
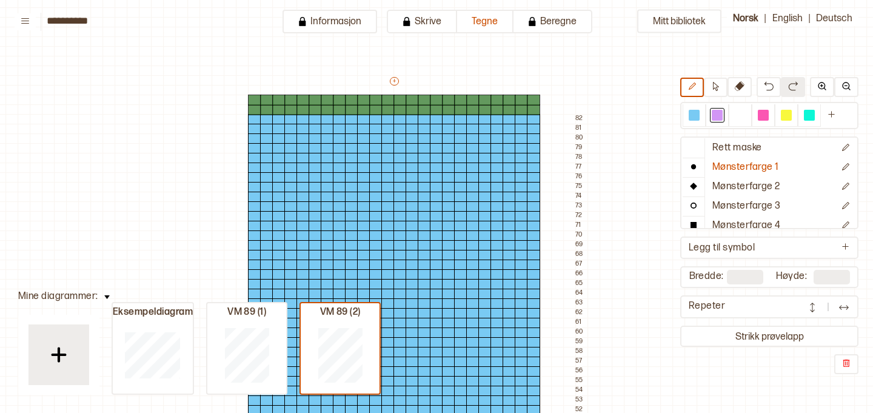
type input "**"
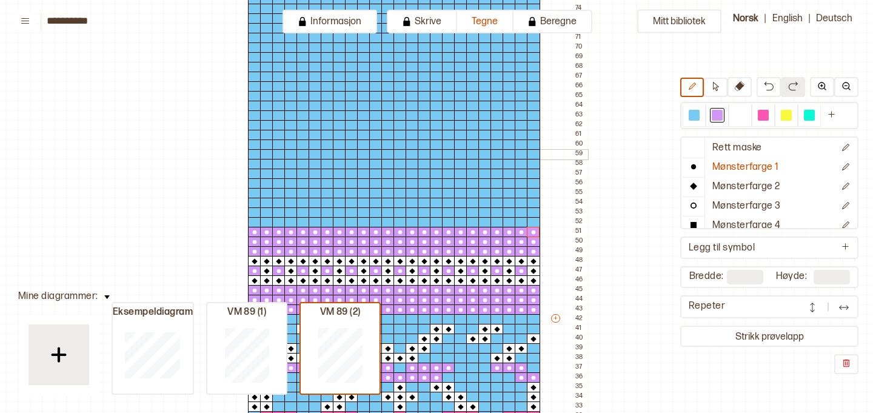
scroll to position [233, 31]
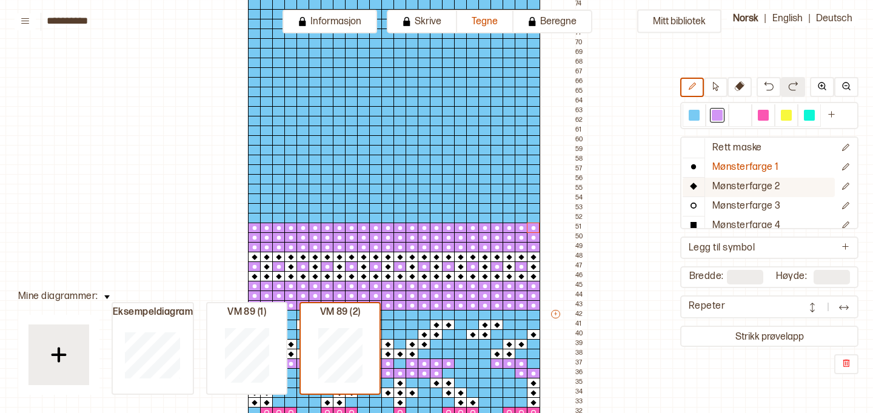
click at [736, 192] on p "Mønsterfarge 2" at bounding box center [746, 187] width 68 height 13
click at [736, 113] on div at bounding box center [740, 115] width 11 height 11
click at [534, 198] on div at bounding box center [533, 198] width 13 height 11
click at [521, 198] on div at bounding box center [521, 198] width 13 height 11
click at [475, 198] on div at bounding box center [472, 198] width 13 height 11
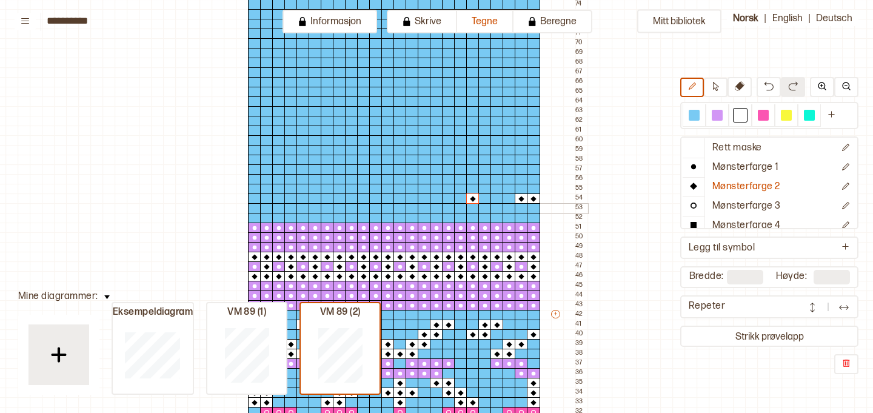
click at [473, 207] on div at bounding box center [472, 208] width 13 height 11
click at [436, 196] on div at bounding box center [436, 198] width 13 height 11
click at [435, 204] on div at bounding box center [436, 208] width 13 height 11
click at [421, 207] on div at bounding box center [424, 208] width 13 height 11
click at [421, 200] on div at bounding box center [424, 198] width 13 height 11
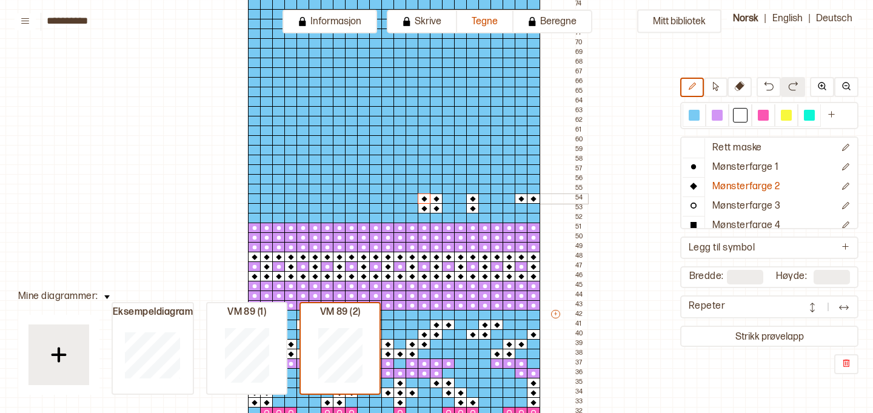
click at [374, 198] on div at bounding box center [375, 198] width 13 height 11
click at [362, 199] on div at bounding box center [363, 198] width 13 height 11
click at [362, 206] on div at bounding box center [363, 208] width 13 height 11
click at [375, 208] on div at bounding box center [375, 208] width 13 height 11
click at [387, 192] on div at bounding box center [387, 189] width 13 height 11
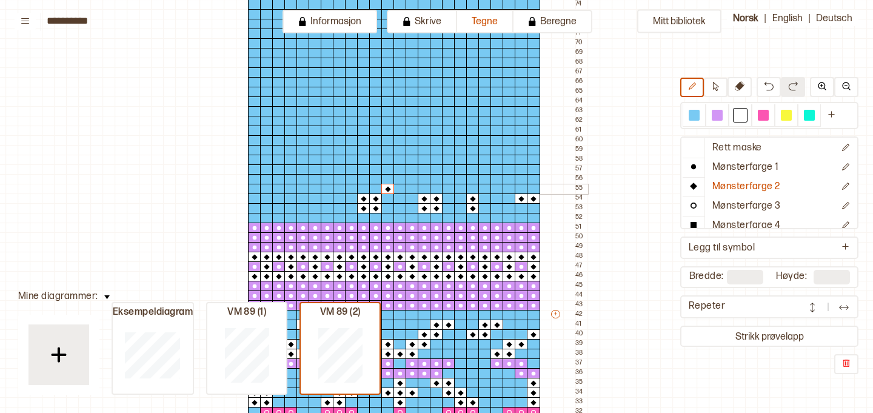
click at [399, 189] on div at bounding box center [399, 189] width 13 height 11
click at [410, 190] on div at bounding box center [411, 189] width 13 height 11
click at [411, 182] on div at bounding box center [411, 179] width 13 height 11
click at [400, 181] on div at bounding box center [399, 179] width 13 height 11
click at [391, 181] on div at bounding box center [387, 179] width 13 height 11
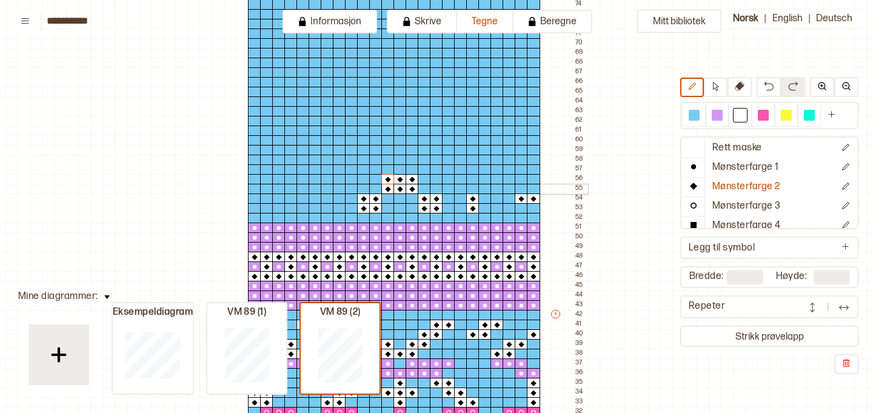
click at [507, 189] on div at bounding box center [508, 189] width 13 height 11
click at [498, 182] on div at bounding box center [496, 179] width 13 height 11
click at [327, 199] on div at bounding box center [327, 198] width 13 height 11
click at [327, 207] on div at bounding box center [327, 208] width 13 height 11
click at [280, 198] on div at bounding box center [278, 198] width 13 height 11
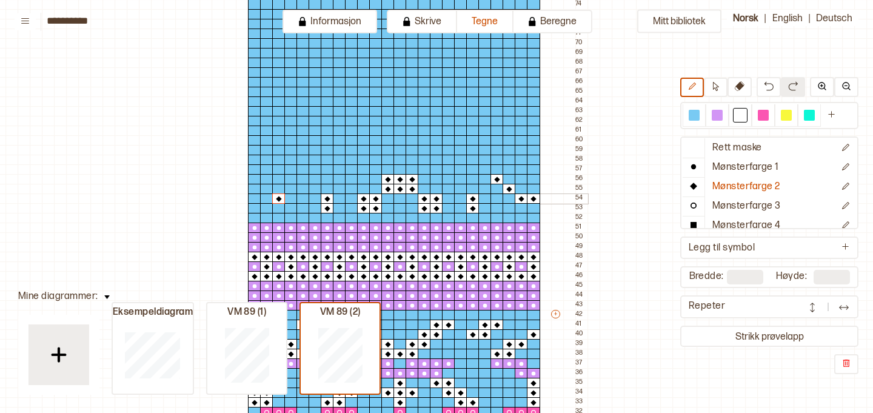
click at [268, 200] on div at bounding box center [266, 198] width 13 height 11
click at [253, 199] on div at bounding box center [254, 198] width 13 height 11
click at [254, 207] on div at bounding box center [254, 208] width 13 height 11
click at [293, 191] on div at bounding box center [290, 189] width 13 height 11
click at [302, 182] on div at bounding box center [302, 179] width 13 height 11
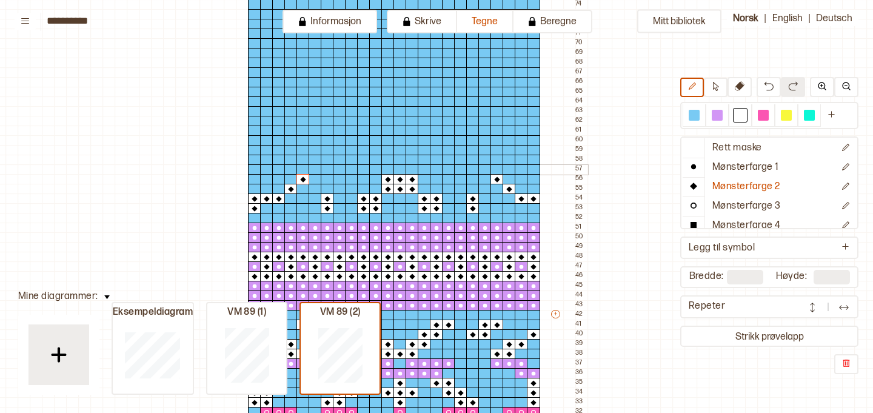
click at [312, 171] on div at bounding box center [314, 169] width 13 height 11
click at [328, 159] on div at bounding box center [327, 160] width 13 height 11
click at [339, 150] on div at bounding box center [339, 150] width 13 height 11
click at [373, 150] on div at bounding box center [375, 150] width 13 height 11
click at [366, 158] on div at bounding box center [363, 160] width 13 height 11
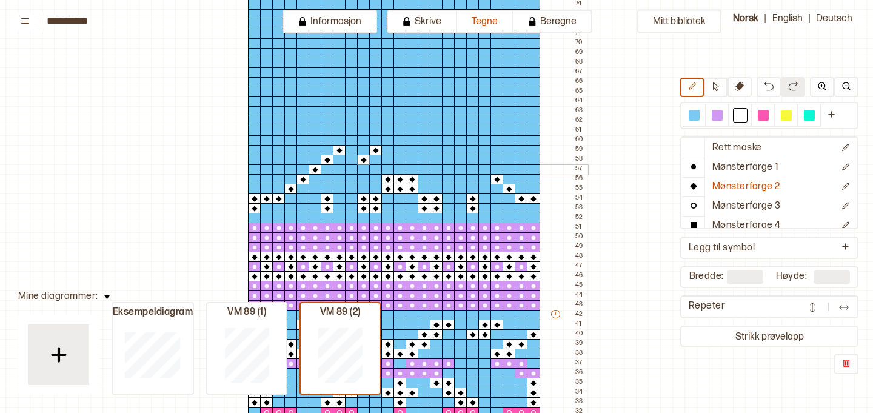
click at [364, 168] on div at bounding box center [363, 169] width 13 height 11
click at [424, 150] on div at bounding box center [424, 150] width 13 height 11
click at [436, 156] on div at bounding box center [436, 160] width 13 height 11
click at [436, 167] on div at bounding box center [436, 169] width 13 height 11
click at [461, 150] on div at bounding box center [460, 150] width 13 height 11
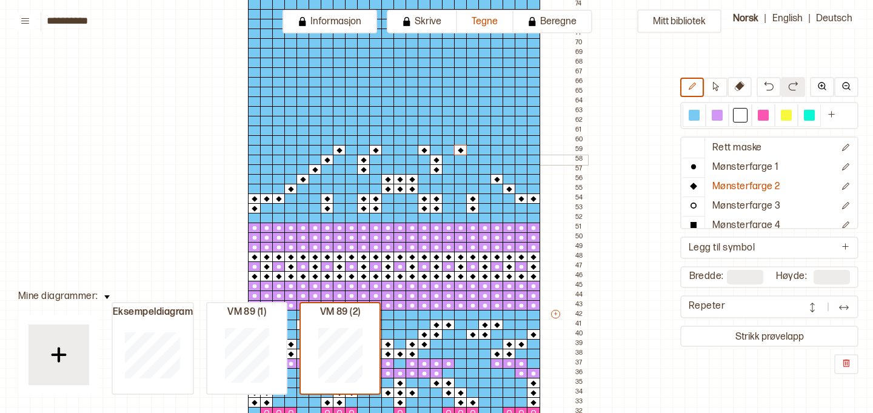
click at [472, 158] on div at bounding box center [472, 160] width 13 height 11
click at [485, 168] on div at bounding box center [484, 169] width 13 height 11
click at [506, 151] on div at bounding box center [508, 150] width 13 height 11
click at [517, 152] on div at bounding box center [521, 150] width 13 height 11
click at [533, 152] on div at bounding box center [533, 150] width 13 height 11
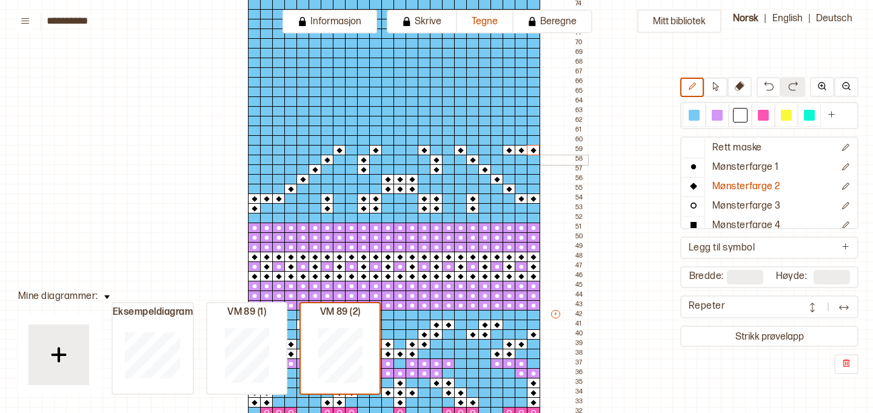
click at [527, 161] on div at bounding box center [533, 160] width 13 height 11
click at [521, 162] on div at bounding box center [521, 160] width 13 height 11
click at [509, 161] on div at bounding box center [508, 160] width 13 height 11
click at [511, 169] on div at bounding box center [508, 169] width 13 height 11
click at [730, 153] on p "Rett maske" at bounding box center [737, 148] width 50 height 13
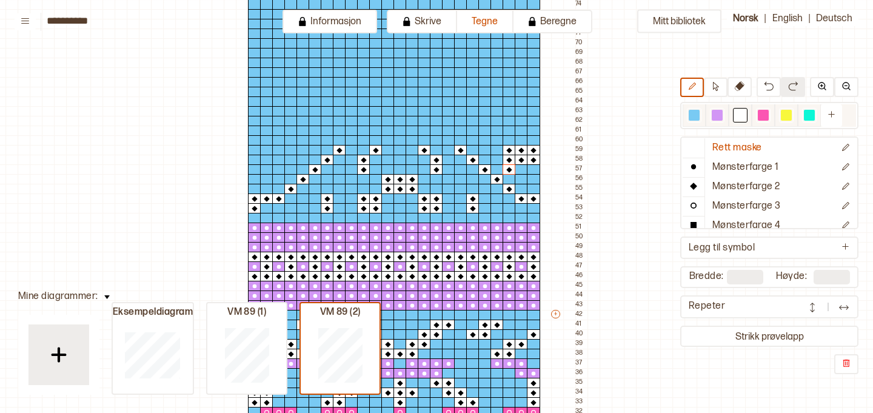
click at [694, 120] on div at bounding box center [694, 115] width 15 height 15
click at [713, 190] on p "Mønsterfarge 2" at bounding box center [746, 187] width 68 height 13
click at [741, 118] on div at bounding box center [740, 115] width 11 height 11
click at [788, 114] on div at bounding box center [786, 115] width 11 height 11
click at [764, 223] on p "Mønsterfarge 4" at bounding box center [746, 225] width 68 height 13
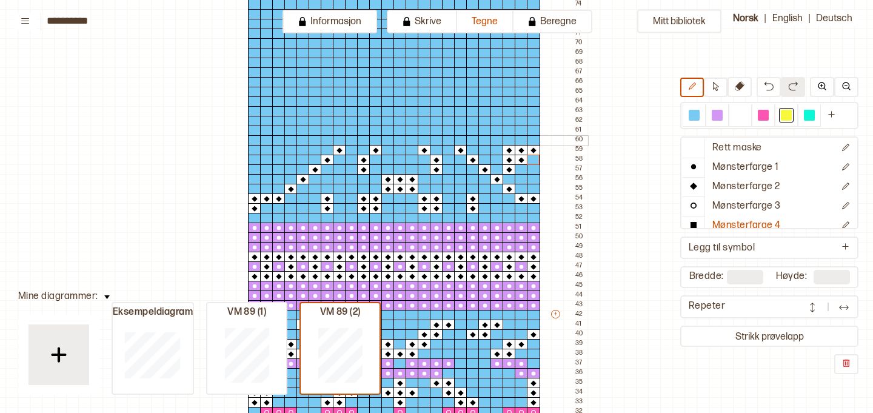
click at [461, 142] on div at bounding box center [460, 140] width 13 height 11
click at [462, 128] on div at bounding box center [460, 130] width 13 height 11
click at [462, 121] on div at bounding box center [460, 121] width 13 height 11
click at [462, 114] on div at bounding box center [460, 111] width 13 height 11
click at [505, 113] on div at bounding box center [508, 111] width 13 height 11
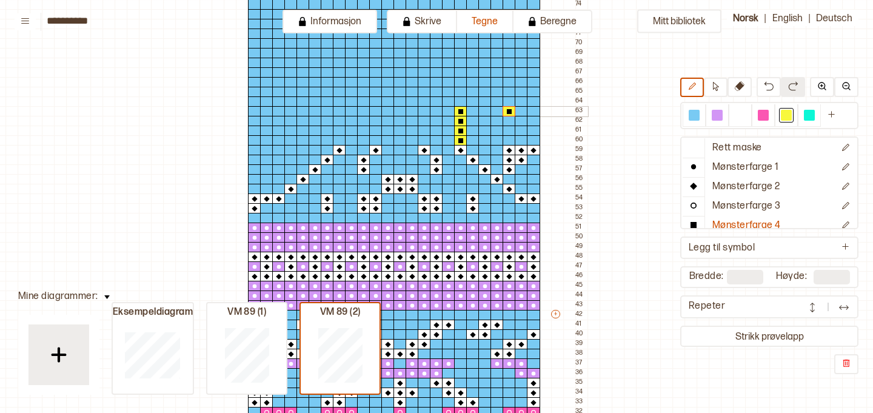
click at [521, 113] on div at bounding box center [521, 111] width 13 height 11
click at [531, 113] on div at bounding box center [533, 111] width 13 height 11
click at [517, 121] on div at bounding box center [521, 121] width 13 height 11
click at [527, 121] on div at bounding box center [533, 121] width 13 height 11
click at [532, 132] on div at bounding box center [533, 130] width 13 height 11
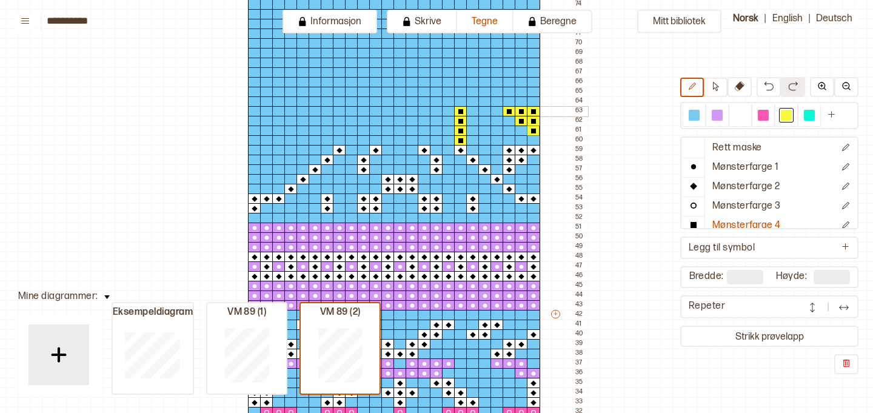
click at [448, 112] on div at bounding box center [448, 111] width 13 height 11
click at [448, 120] on div at bounding box center [448, 121] width 13 height 11
click at [415, 112] on div at bounding box center [411, 111] width 13 height 11
click at [413, 119] on div at bounding box center [411, 121] width 13 height 11
click at [422, 131] on div at bounding box center [424, 130] width 13 height 11
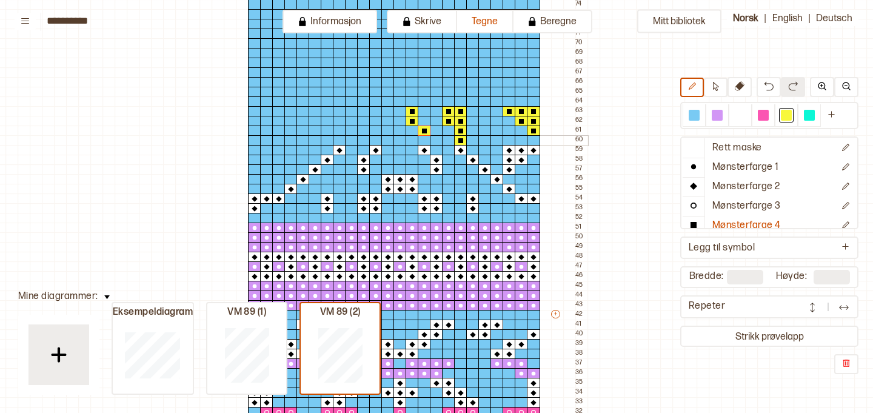
click at [424, 138] on div at bounding box center [424, 140] width 13 height 11
click at [375, 139] on div at bounding box center [375, 140] width 13 height 11
click at [373, 133] on div at bounding box center [375, 130] width 13 height 11
click at [385, 124] on div at bounding box center [387, 121] width 13 height 11
click at [386, 113] on div at bounding box center [387, 111] width 13 height 11
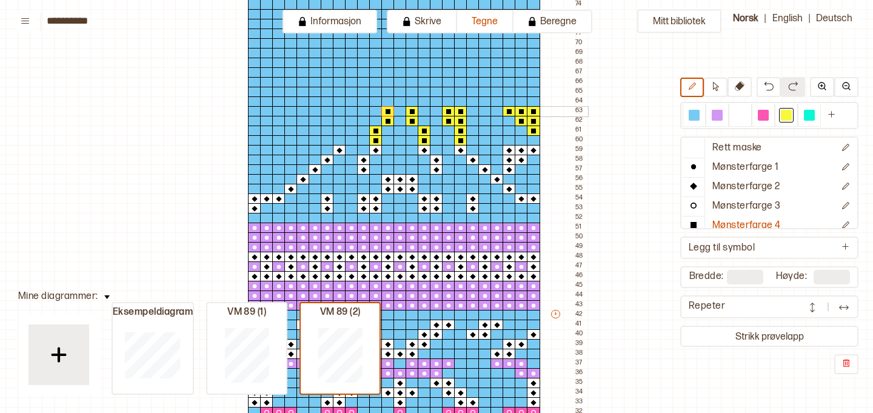
click at [351, 112] on div at bounding box center [351, 111] width 13 height 11
click at [351, 120] on div at bounding box center [351, 121] width 13 height 11
click at [339, 110] on div at bounding box center [339, 111] width 13 height 11
click at [339, 120] on div at bounding box center [339, 121] width 13 height 11
click at [339, 128] on div at bounding box center [339, 130] width 13 height 11
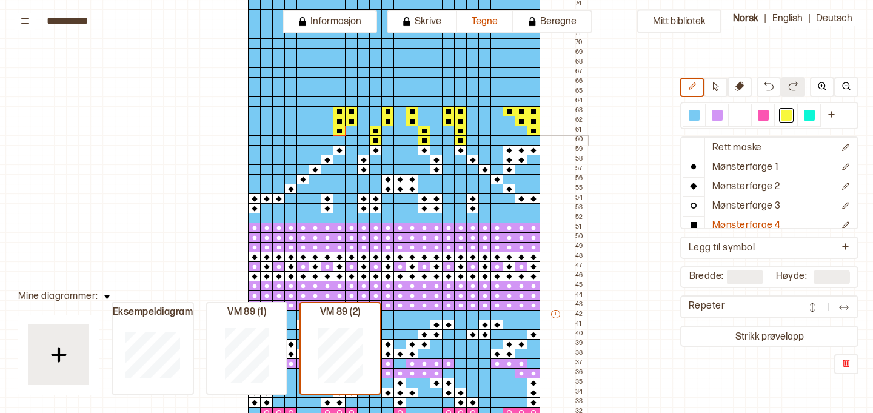
click at [341, 136] on div at bounding box center [339, 140] width 13 height 11
click at [280, 111] on div at bounding box center [278, 111] width 13 height 11
click at [264, 112] on div at bounding box center [266, 111] width 13 height 11
click at [255, 111] on div at bounding box center [254, 111] width 13 height 11
click at [288, 112] on div at bounding box center [290, 111] width 13 height 11
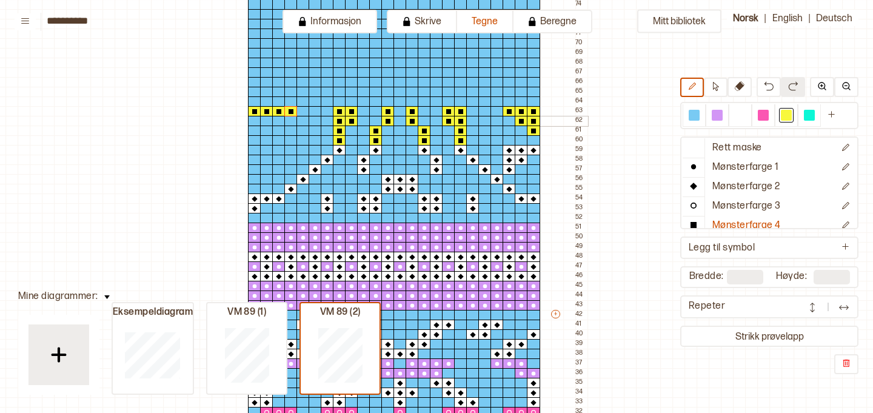
click at [278, 120] on div at bounding box center [278, 121] width 13 height 11
click at [265, 120] on div at bounding box center [266, 121] width 13 height 11
click at [256, 121] on div at bounding box center [254, 121] width 13 height 11
click at [254, 128] on div at bounding box center [254, 130] width 13 height 11
click at [265, 128] on div at bounding box center [266, 130] width 13 height 11
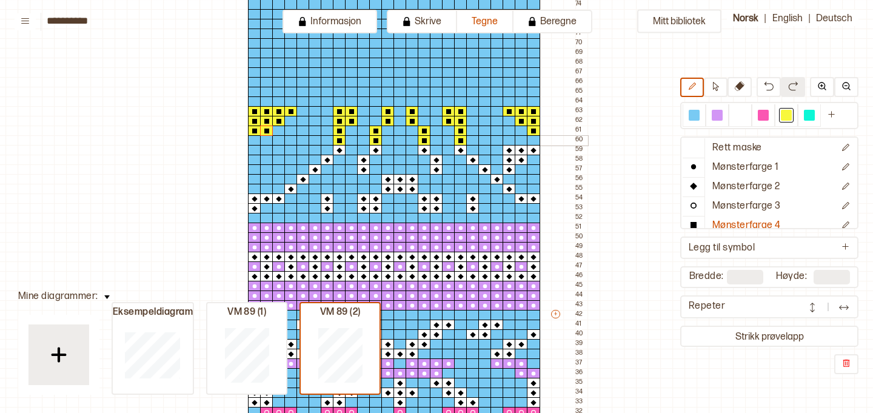
click at [256, 139] on div at bounding box center [254, 140] width 13 height 11
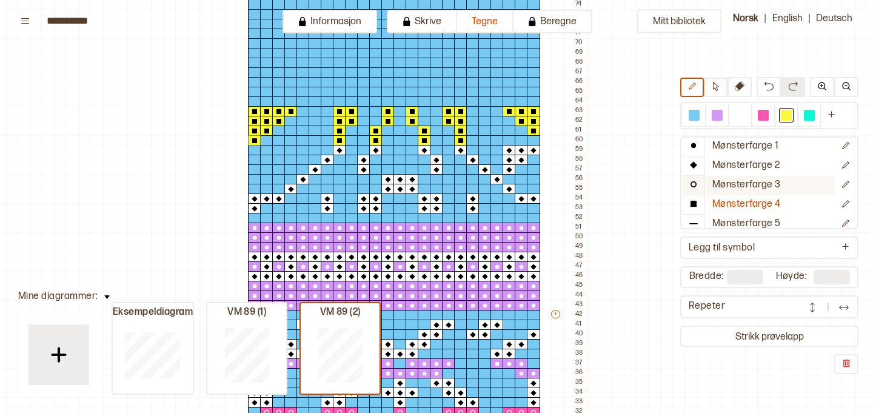
scroll to position [28, 0]
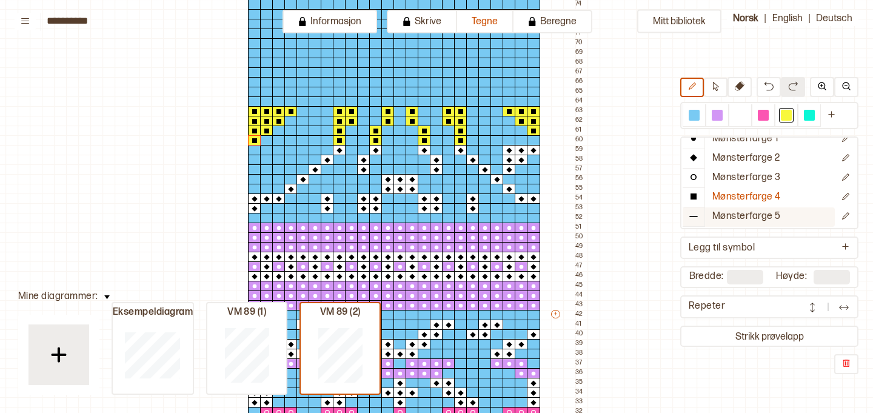
click at [741, 216] on p "Mønsterfarge 5" at bounding box center [746, 216] width 68 height 13
click at [803, 118] on div at bounding box center [809, 115] width 15 height 15
click at [531, 140] on div at bounding box center [533, 140] width 13 height 11
click at [519, 138] on div at bounding box center [521, 140] width 13 height 11
click at [502, 138] on div at bounding box center [508, 140] width 13 height 11
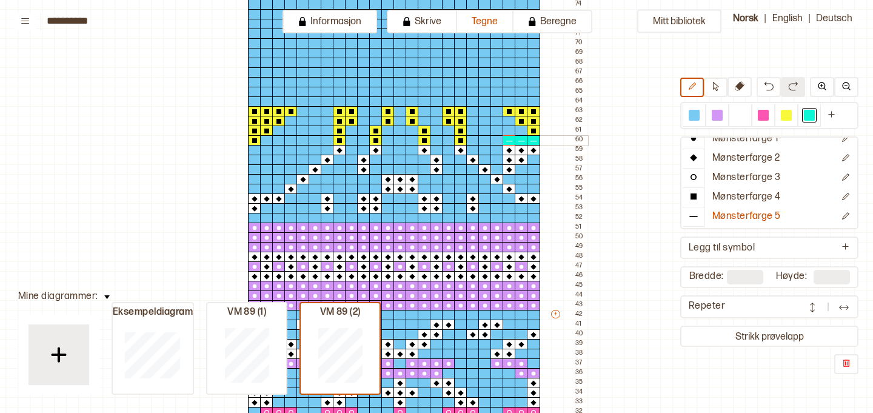
click at [491, 138] on div at bounding box center [496, 140] width 13 height 11
click at [484, 139] on div at bounding box center [484, 140] width 13 height 11
click at [472, 141] on div at bounding box center [472, 140] width 13 height 11
click at [473, 131] on div at bounding box center [472, 130] width 13 height 11
click at [473, 120] on div at bounding box center [472, 121] width 13 height 11
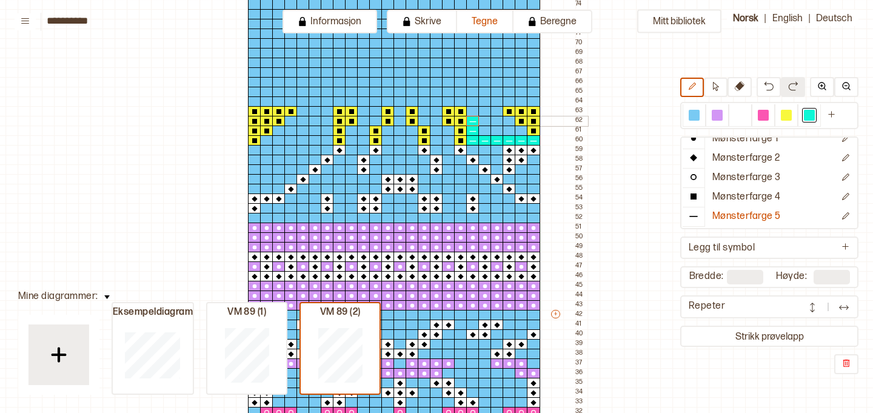
click at [473, 115] on div at bounding box center [472, 111] width 13 height 11
drag, startPoint x: 473, startPoint y: 115, endPoint x: 493, endPoint y: 113, distance: 20.0
click at [493, 113] on div "+ + + + 24 23 22 21 20 19 18 17 16 15 14 13 12 11 10 09 08 07 06 05 04 03 02 01…" at bounding box center [406, 319] width 364 height 873
drag, startPoint x: 502, startPoint y: 120, endPoint x: 512, endPoint y: 119, distance: 9.8
click at [512, 119] on div "+ + + + 24 23 22 21 20 19 18 17 16 15 14 13 12 11 10 09 08 07 06 05 04 03 02 01…" at bounding box center [406, 319] width 364 height 873
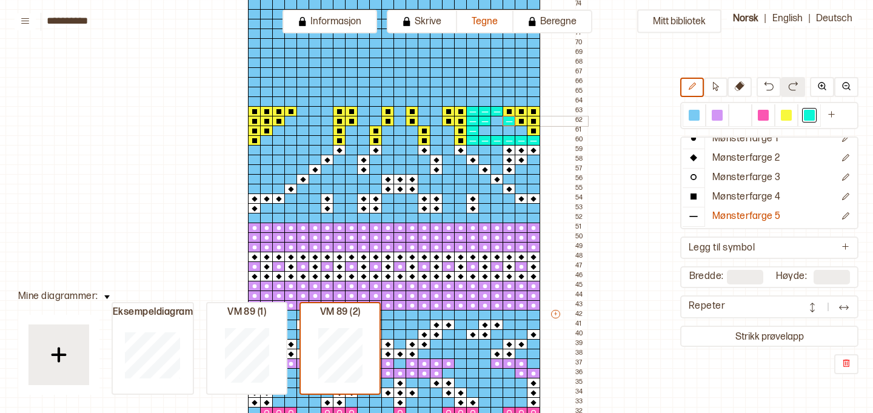
click at [497, 120] on div at bounding box center [496, 121] width 13 height 11
drag, startPoint x: 483, startPoint y: 131, endPoint x: 519, endPoint y: 131, distance: 36.4
click at [519, 131] on div "+ + + + 24 23 22 21 20 19 18 17 16 15 14 13 12 11 10 09 08 07 06 05 04 03 02 01…" at bounding box center [406, 319] width 364 height 873
click at [423, 113] on div at bounding box center [424, 111] width 13 height 11
click at [431, 113] on div at bounding box center [436, 111] width 13 height 11
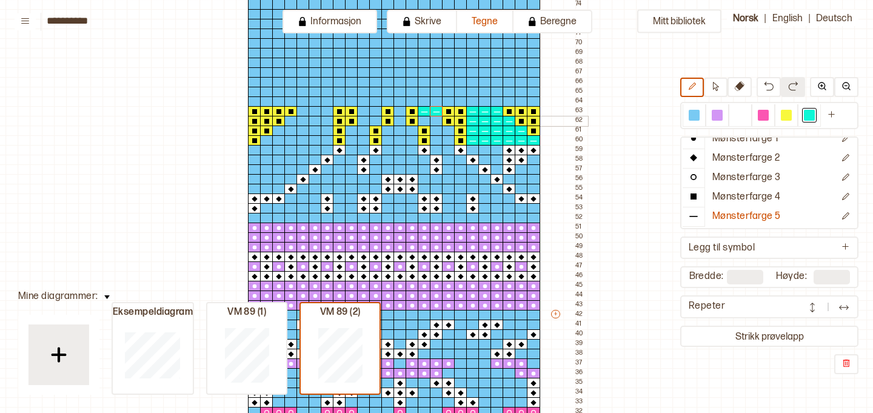
click at [433, 121] on div at bounding box center [436, 121] width 13 height 11
click at [424, 121] on div at bounding box center [424, 121] width 13 height 11
click at [433, 130] on div at bounding box center [436, 130] width 13 height 11
click at [442, 132] on div at bounding box center [448, 130] width 13 height 11
click at [444, 133] on icon at bounding box center [448, 131] width 12 height 10
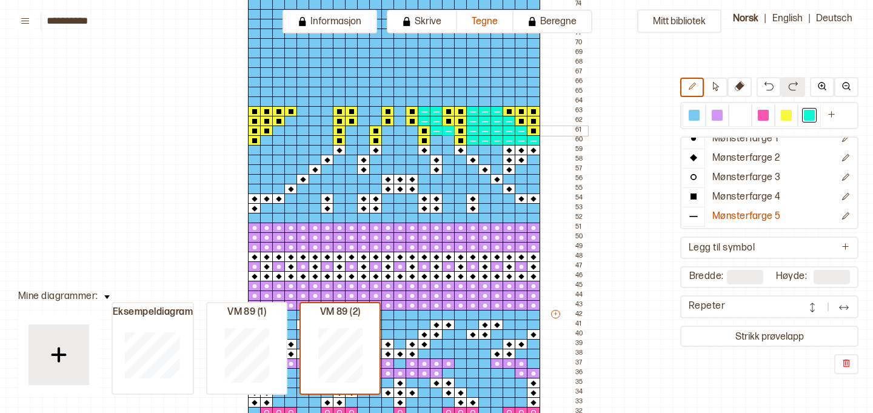
click at [438, 138] on div at bounding box center [436, 140] width 13 height 11
click at [448, 138] on div at bounding box center [448, 140] width 13 height 11
click at [398, 113] on div at bounding box center [399, 111] width 13 height 11
click at [399, 119] on div at bounding box center [399, 121] width 13 height 11
click at [388, 130] on div at bounding box center [387, 130] width 13 height 11
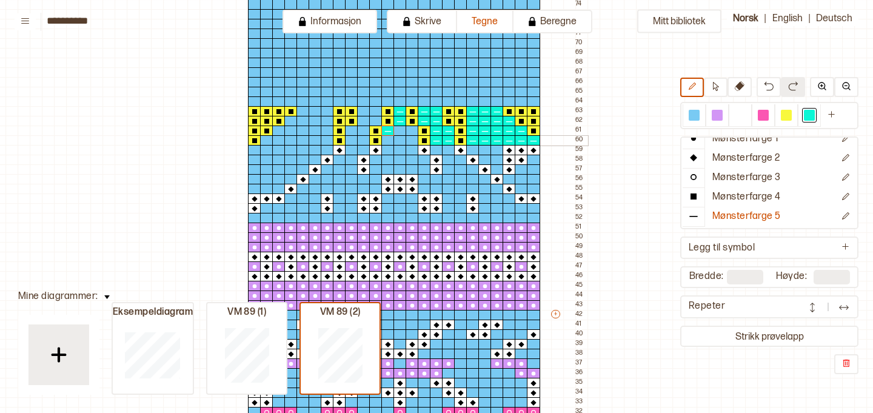
click at [388, 138] on div at bounding box center [387, 140] width 13 height 11
click at [400, 139] on div at bounding box center [399, 140] width 13 height 11
click at [400, 132] on div at bounding box center [399, 130] width 13 height 11
click at [410, 133] on div at bounding box center [411, 130] width 13 height 11
click at [410, 141] on div at bounding box center [411, 140] width 13 height 11
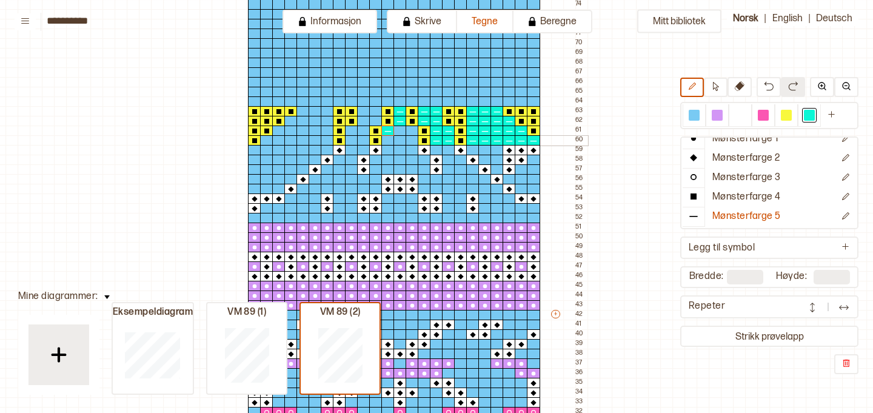
click at [347, 141] on div at bounding box center [351, 140] width 13 height 11
click at [364, 139] on div at bounding box center [363, 140] width 13 height 11
click at [362, 133] on div at bounding box center [363, 130] width 13 height 11
click at [351, 132] on div at bounding box center [351, 130] width 13 height 11
click at [322, 140] on div "+ + + + 24 23 22 21 20 19 18 17 16 15 14 13 12 11 10 09 08 07 06 05 04 03 02 01…" at bounding box center [406, 319] width 364 height 873
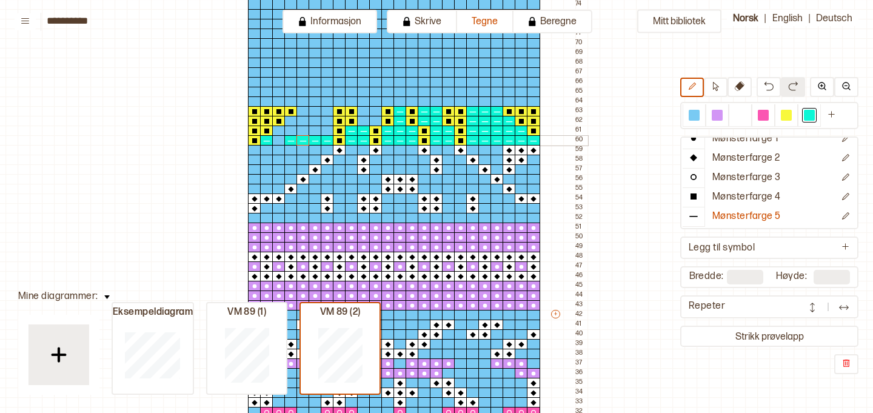
click at [305, 139] on div at bounding box center [302, 140] width 13 height 11
click at [280, 139] on div at bounding box center [278, 140] width 13 height 11
click at [279, 133] on div at bounding box center [278, 130] width 13 height 11
click at [289, 124] on div at bounding box center [290, 121] width 13 height 11
click at [305, 112] on div at bounding box center [302, 111] width 13 height 11
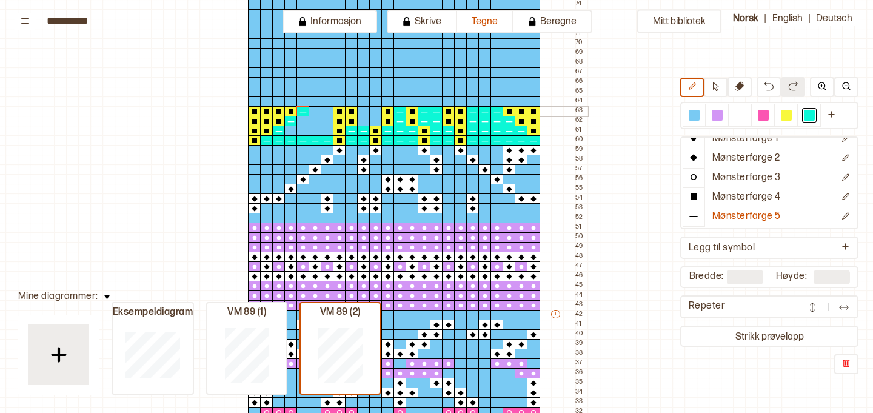
click at [315, 112] on div at bounding box center [314, 111] width 13 height 11
click at [325, 112] on div at bounding box center [327, 111] width 13 height 11
click at [324, 121] on div at bounding box center [327, 121] width 13 height 11
click at [324, 130] on div at bounding box center [327, 130] width 13 height 11
click at [312, 129] on div at bounding box center [314, 130] width 13 height 11
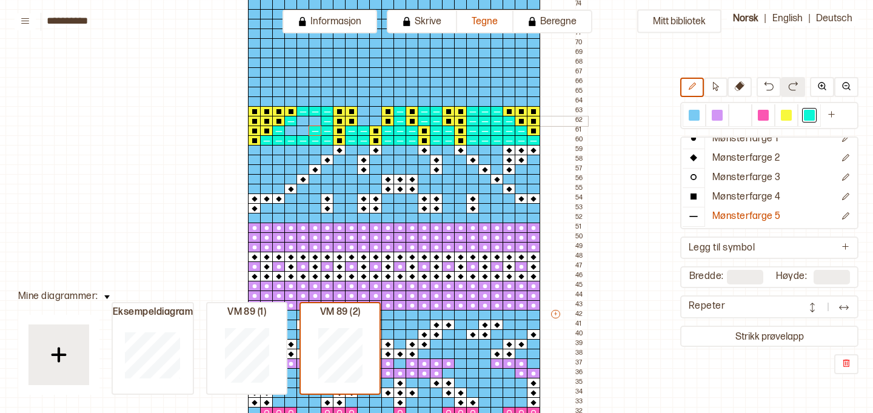
click at [311, 123] on div at bounding box center [314, 121] width 13 height 11
click at [303, 122] on div at bounding box center [302, 121] width 13 height 11
click at [292, 130] on div at bounding box center [290, 130] width 13 height 11
click at [302, 132] on div at bounding box center [302, 130] width 13 height 11
click at [362, 121] on div at bounding box center [363, 121] width 13 height 11
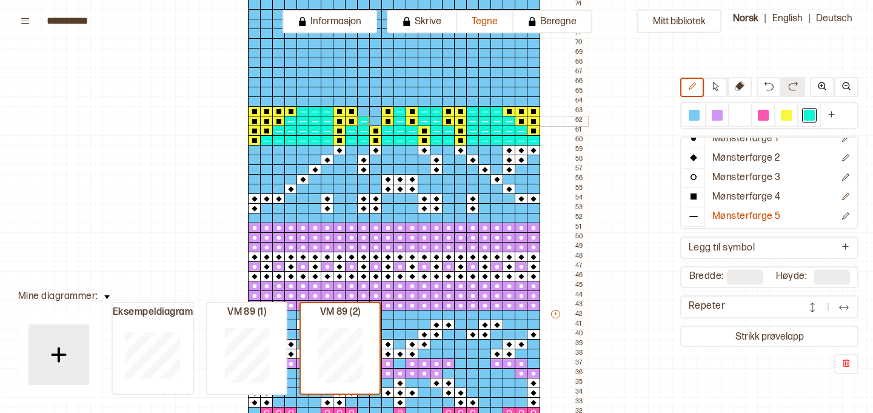
click at [375, 120] on div at bounding box center [375, 121] width 13 height 11
click at [373, 113] on div at bounding box center [375, 111] width 13 height 11
click at [365, 113] on div at bounding box center [363, 111] width 13 height 11
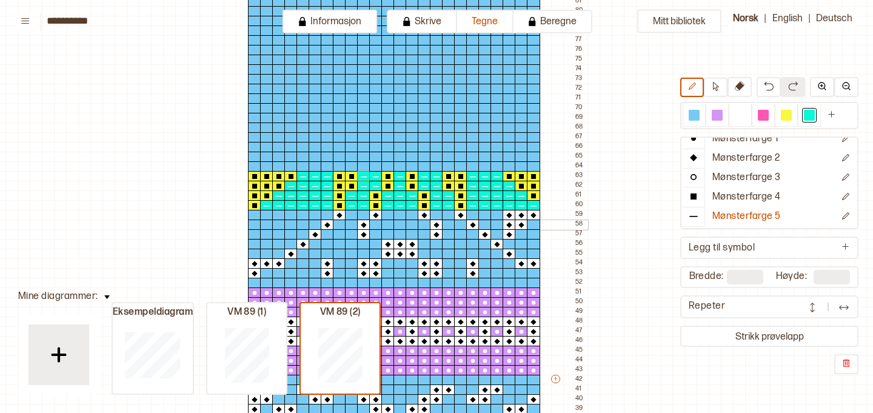
scroll to position [168, 31]
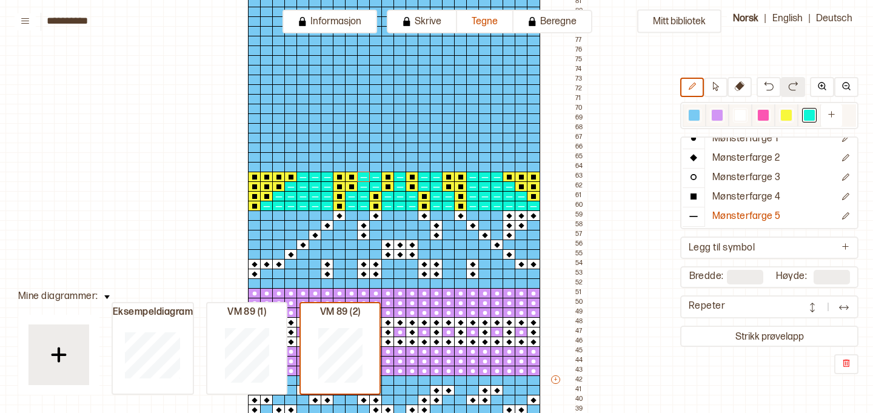
click at [762, 117] on div at bounding box center [763, 115] width 11 height 11
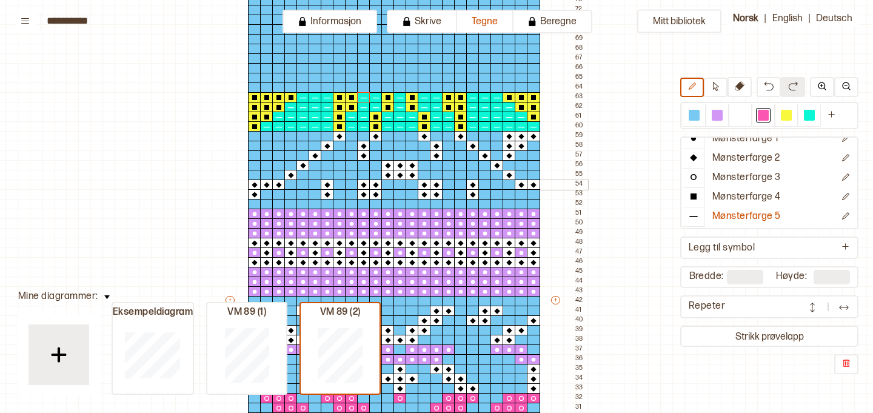
scroll to position [250, 31]
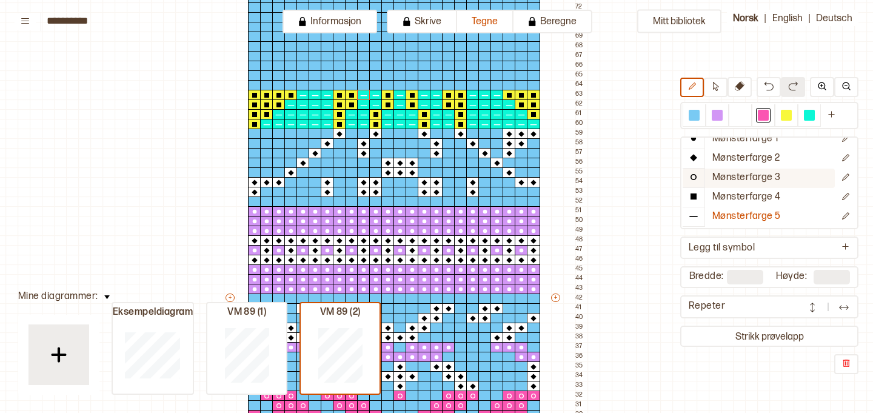
click at [722, 182] on p "Mønsterfarge 3" at bounding box center [746, 178] width 68 height 13
click at [516, 85] on div at bounding box center [521, 85] width 13 height 11
click at [530, 86] on div at bounding box center [533, 85] width 13 height 11
click at [532, 78] on div at bounding box center [533, 75] width 13 height 11
click at [534, 53] on div at bounding box center [533, 56] width 13 height 11
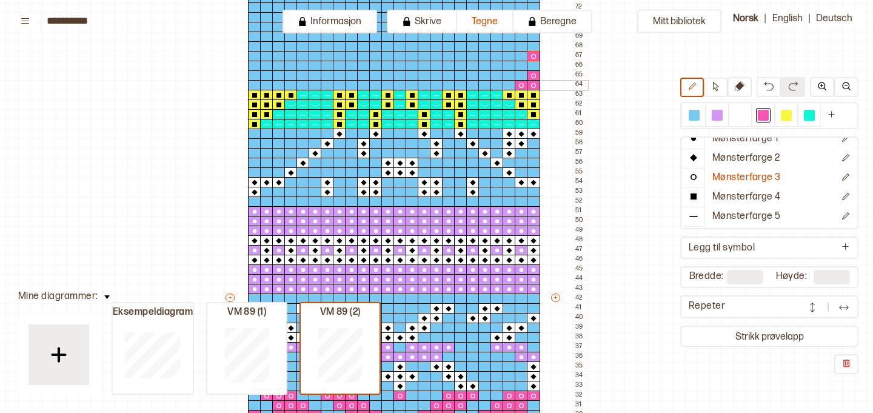
click at [496, 84] on div at bounding box center [496, 85] width 13 height 11
click at [484, 85] on div at bounding box center [484, 85] width 13 height 11
click at [471, 85] on div at bounding box center [472, 85] width 13 height 11
click at [436, 83] on div at bounding box center [436, 85] width 13 height 11
click at [421, 85] on div at bounding box center [424, 85] width 13 height 11
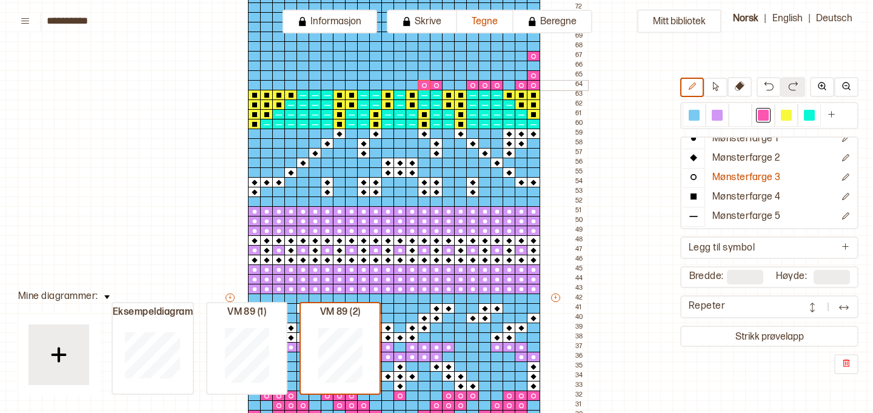
click at [399, 85] on div at bounding box center [399, 85] width 13 height 11
click at [398, 76] on div at bounding box center [399, 75] width 13 height 11
click at [424, 75] on div at bounding box center [424, 75] width 13 height 11
click at [437, 76] on div at bounding box center [436, 75] width 13 height 11
click at [472, 75] on div at bounding box center [472, 75] width 13 height 11
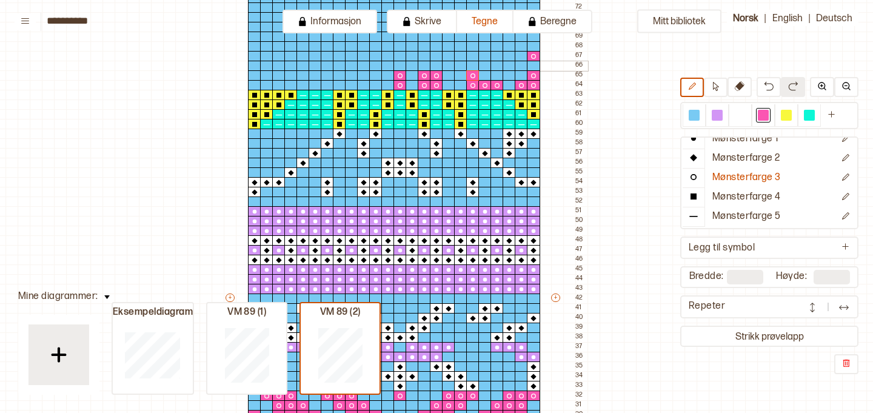
click at [472, 67] on div at bounding box center [472, 66] width 13 height 11
click at [471, 58] on div at bounding box center [472, 56] width 13 height 11
click at [483, 75] on div at bounding box center [484, 75] width 13 height 11
click at [491, 75] on div at bounding box center [496, 75] width 13 height 11
click at [505, 74] on div at bounding box center [508, 75] width 13 height 11
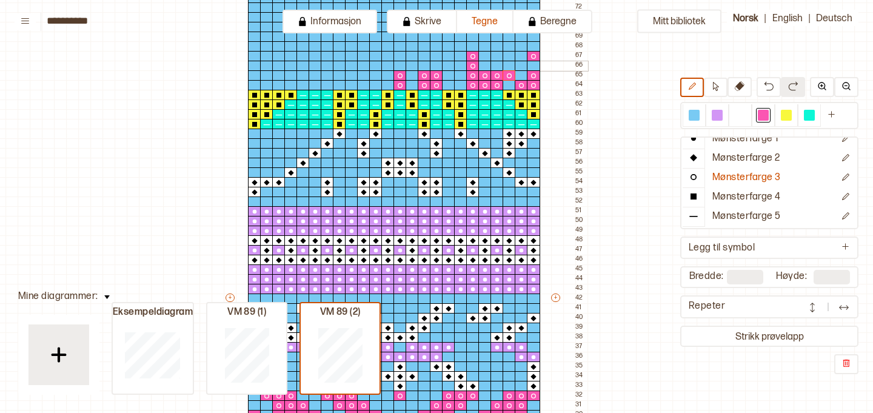
click at [518, 65] on div at bounding box center [521, 66] width 13 height 11
click at [508, 65] on div at bounding box center [508, 66] width 13 height 11
click at [496, 66] on div at bounding box center [496, 66] width 13 height 11
click at [484, 67] on div at bounding box center [484, 66] width 13 height 11
click at [483, 58] on div at bounding box center [484, 56] width 13 height 11
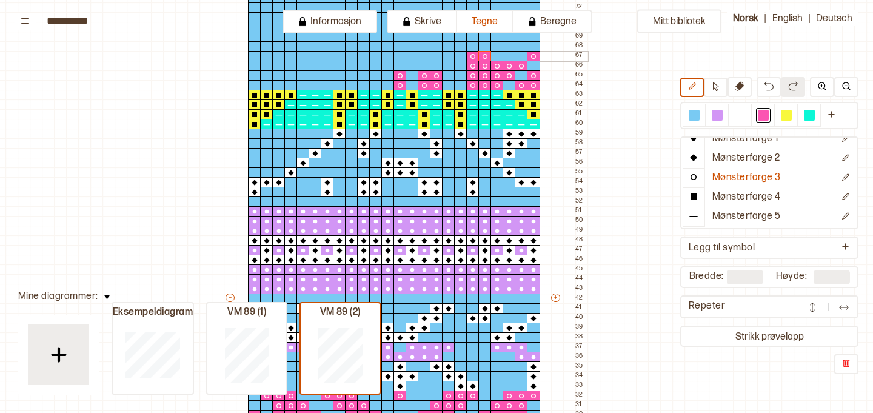
click at [498, 58] on div at bounding box center [496, 56] width 13 height 11
click at [507, 58] on div at bounding box center [508, 56] width 13 height 11
click at [520, 58] on div at bounding box center [521, 56] width 13 height 11
click at [450, 57] on div at bounding box center [448, 56] width 13 height 11
click at [448, 64] on div at bounding box center [448, 66] width 13 height 11
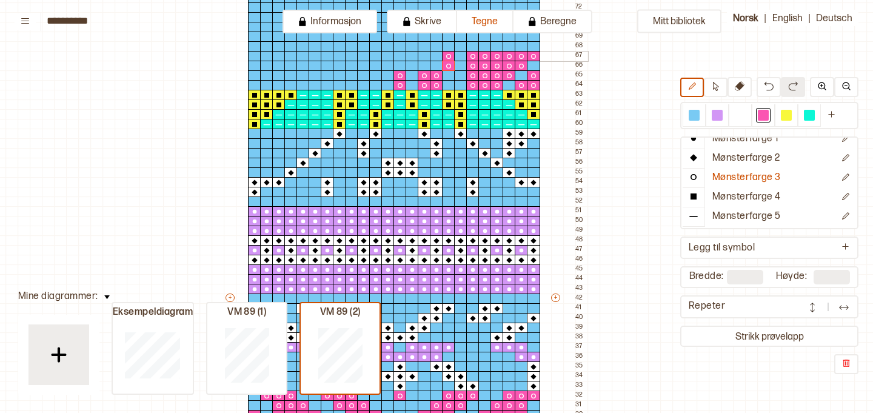
click at [436, 56] on div at bounding box center [436, 56] width 13 height 11
click at [436, 65] on div at bounding box center [436, 66] width 13 height 11
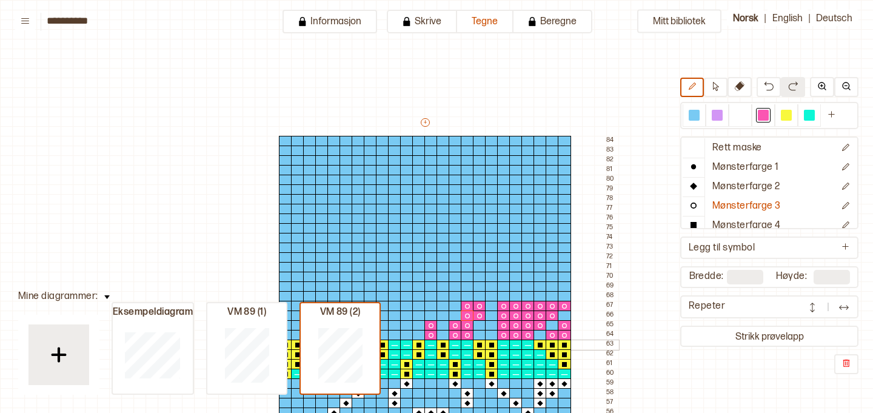
scroll to position [28, 0]
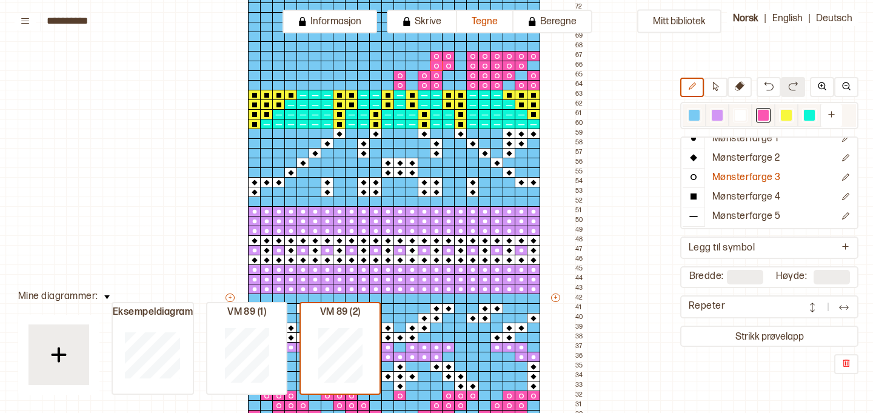
click at [741, 114] on div at bounding box center [740, 115] width 11 height 11
click at [728, 161] on p "Mønsterfarge 2" at bounding box center [746, 158] width 68 height 13
click at [508, 85] on div at bounding box center [508, 85] width 13 height 11
click at [520, 76] on div at bounding box center [521, 75] width 13 height 11
click at [534, 67] on div at bounding box center [533, 66] width 13 height 11
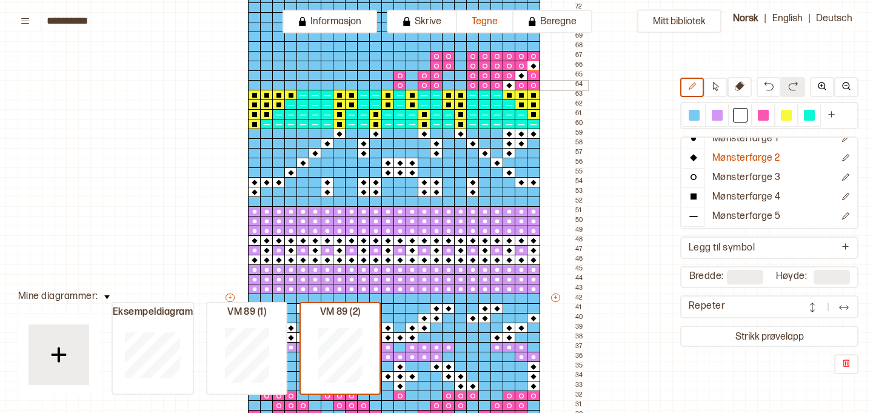
click at [457, 84] on div at bounding box center [460, 85] width 13 height 11
click at [446, 84] on div at bounding box center [448, 85] width 13 height 11
click at [447, 79] on div at bounding box center [448, 75] width 13 height 11
click at [461, 76] on div at bounding box center [460, 75] width 13 height 11
click at [459, 68] on div at bounding box center [460, 66] width 13 height 11
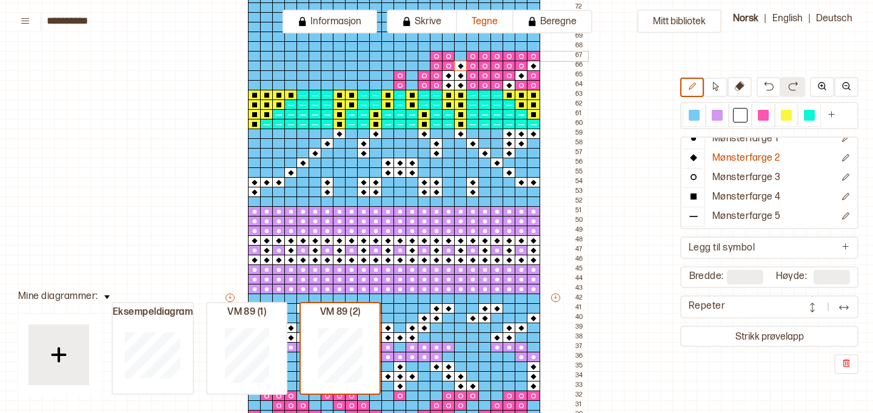
click at [461, 56] on div at bounding box center [460, 56] width 13 height 11
click at [461, 47] on div at bounding box center [460, 46] width 13 height 11
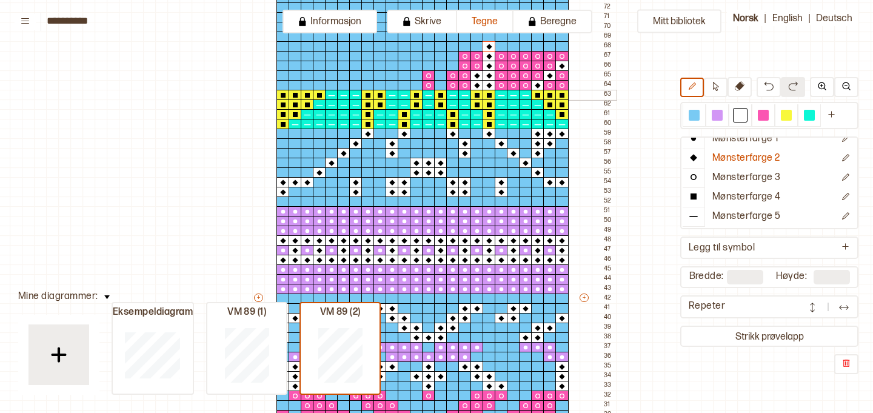
scroll to position [250, 0]
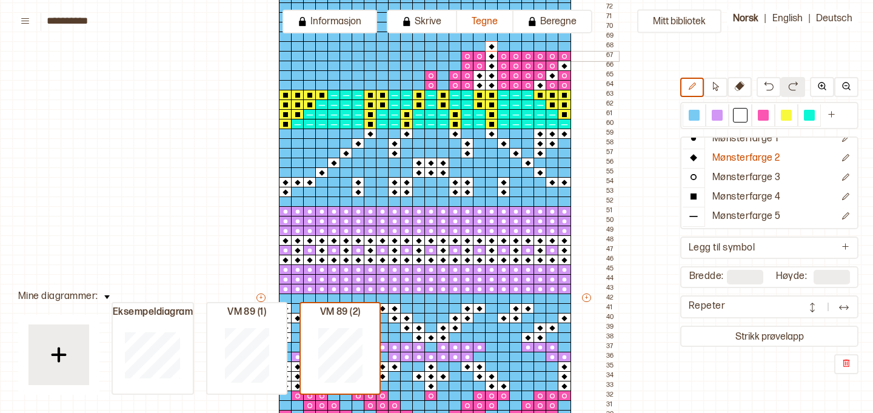
click at [456, 54] on div at bounding box center [454, 56] width 13 height 11
click at [456, 62] on div at bounding box center [454, 66] width 13 height 11
click at [453, 44] on div at bounding box center [454, 46] width 13 height 11
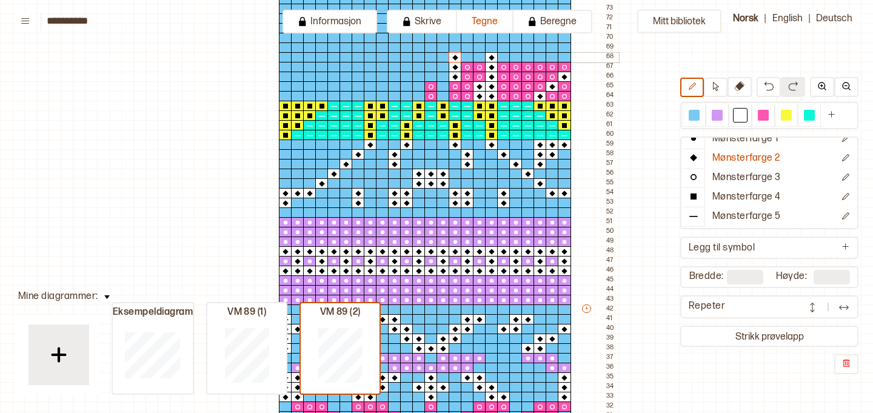
scroll to position [231, 0]
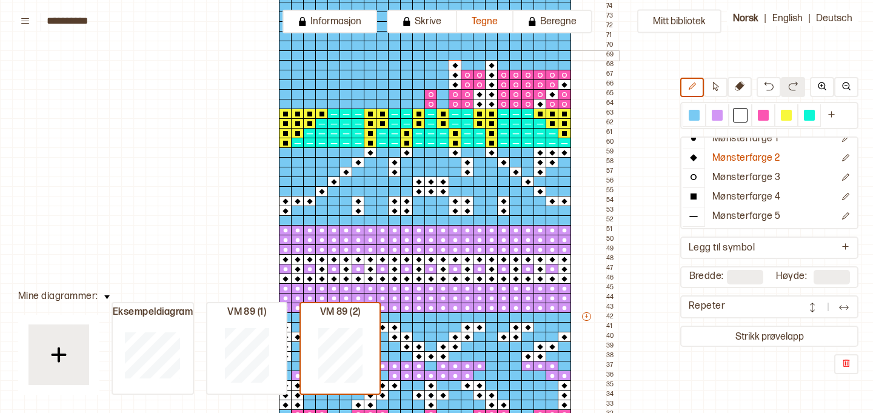
click at [466, 53] on div at bounding box center [467, 55] width 13 height 11
click at [467, 45] on div at bounding box center [467, 46] width 13 height 11
click at [445, 99] on div at bounding box center [442, 104] width 13 height 11
click at [444, 95] on div at bounding box center [442, 94] width 13 height 11
click at [417, 95] on div at bounding box center [418, 94] width 13 height 11
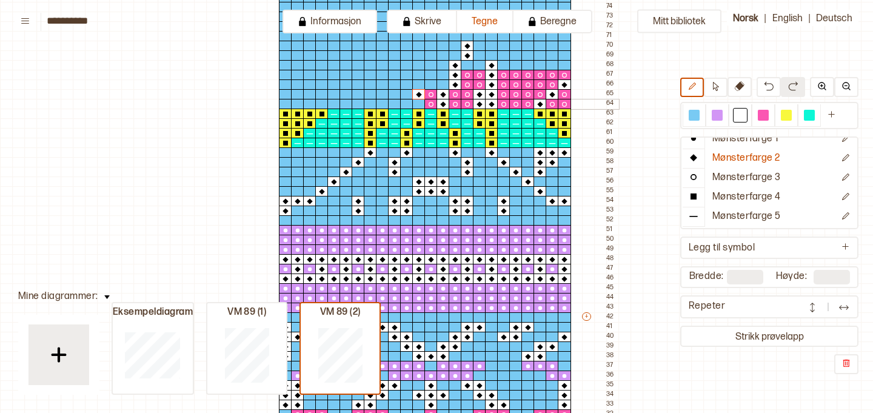
click at [418, 101] on div at bounding box center [418, 104] width 13 height 11
click at [416, 85] on div at bounding box center [418, 84] width 13 height 11
click at [738, 90] on icon at bounding box center [740, 86] width 10 height 10
click at [741, 175] on p "Mønsterfarge 3" at bounding box center [746, 178] width 68 height 13
click at [761, 111] on div at bounding box center [763, 115] width 11 height 11
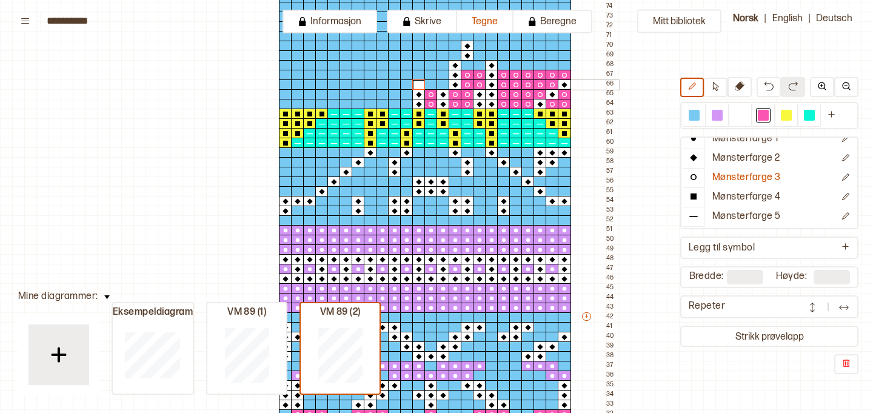
click at [419, 82] on div at bounding box center [418, 84] width 13 height 11
click at [441, 83] on div at bounding box center [442, 84] width 13 height 11
click at [431, 83] on div at bounding box center [430, 84] width 13 height 11
click at [416, 75] on div at bounding box center [418, 75] width 13 height 11
click at [426, 75] on div at bounding box center [430, 75] width 13 height 11
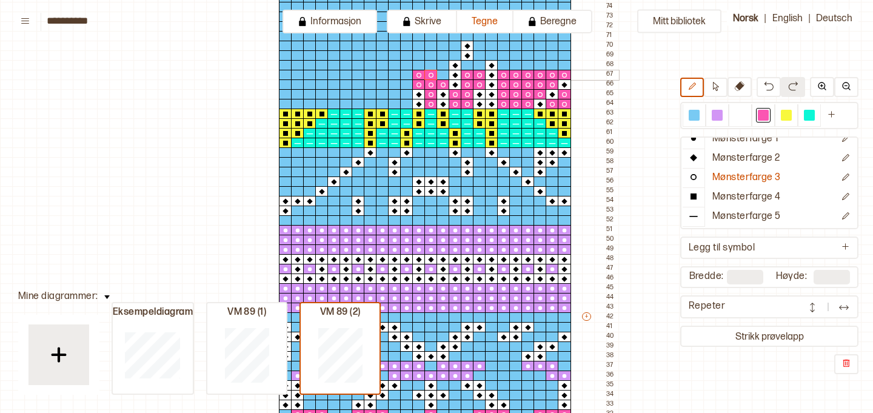
click at [443, 75] on div at bounding box center [442, 75] width 13 height 11
click at [730, 160] on p "Mønsterfarge 2" at bounding box center [746, 158] width 68 height 13
click at [736, 118] on div at bounding box center [740, 115] width 11 height 11
click at [407, 84] on div at bounding box center [406, 84] width 13 height 11
click at [406, 77] on div at bounding box center [406, 75] width 13 height 11
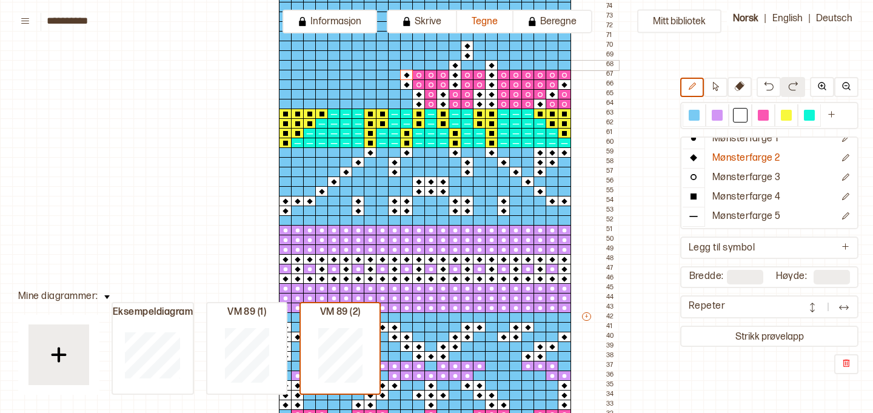
click at [406, 67] on div at bounding box center [406, 65] width 13 height 11
click at [370, 65] on div at bounding box center [370, 65] width 13 height 11
click at [369, 71] on div at bounding box center [370, 75] width 13 height 11
click at [370, 81] on div at bounding box center [370, 84] width 13 height 11
click at [370, 90] on div at bounding box center [370, 94] width 13 height 11
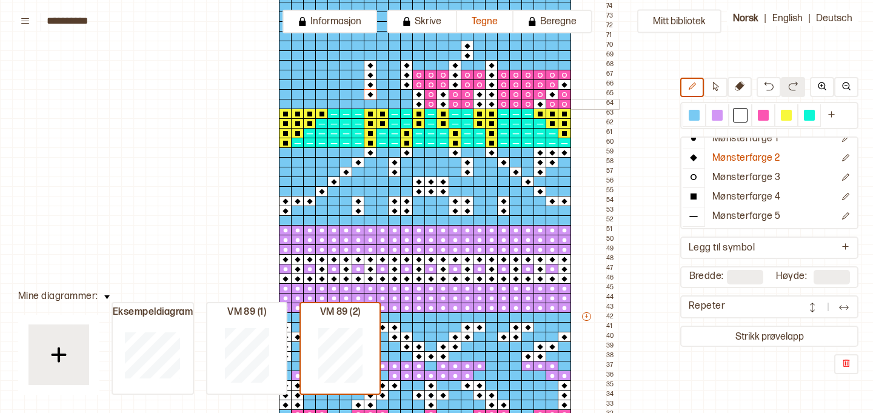
click at [369, 101] on div at bounding box center [370, 104] width 13 height 11
click at [381, 102] on div at bounding box center [382, 104] width 13 height 11
click at [381, 96] on div at bounding box center [382, 94] width 13 height 11
click at [321, 104] on div at bounding box center [321, 104] width 13 height 11
click at [310, 94] on div at bounding box center [309, 94] width 13 height 11
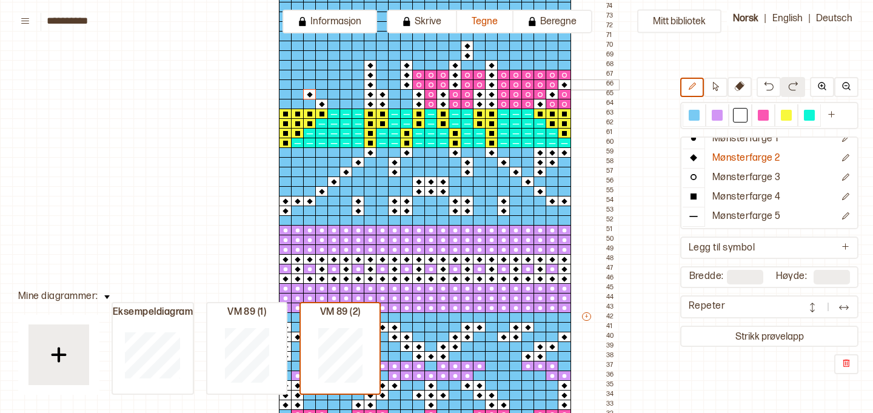
click at [299, 85] on div at bounding box center [297, 84] width 13 height 11
click at [285, 74] on div at bounding box center [285, 75] width 13 height 11
click at [298, 64] on div at bounding box center [297, 65] width 13 height 11
click at [308, 65] on div at bounding box center [309, 65] width 13 height 11
click at [321, 65] on div at bounding box center [321, 65] width 13 height 11
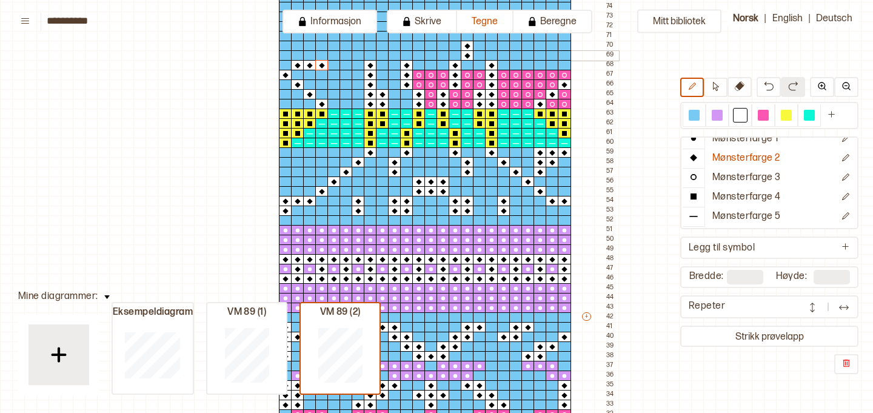
click at [321, 58] on div at bounding box center [321, 55] width 13 height 11
click at [310, 57] on div at bounding box center [309, 55] width 13 height 11
click at [322, 47] on div at bounding box center [321, 46] width 13 height 11
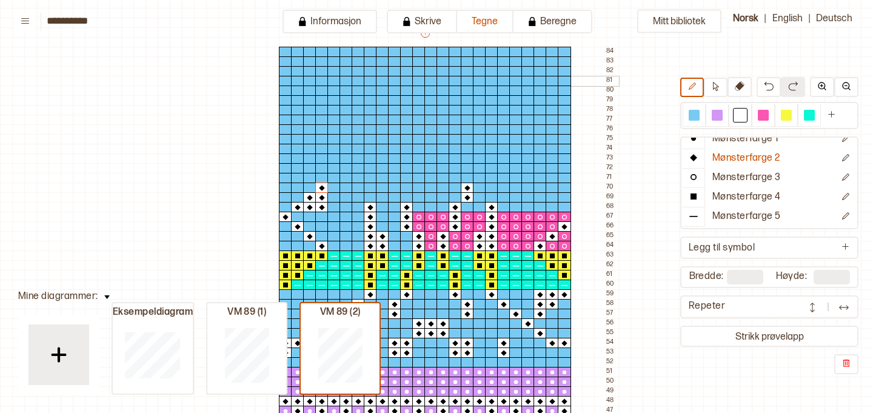
scroll to position [88, 0]
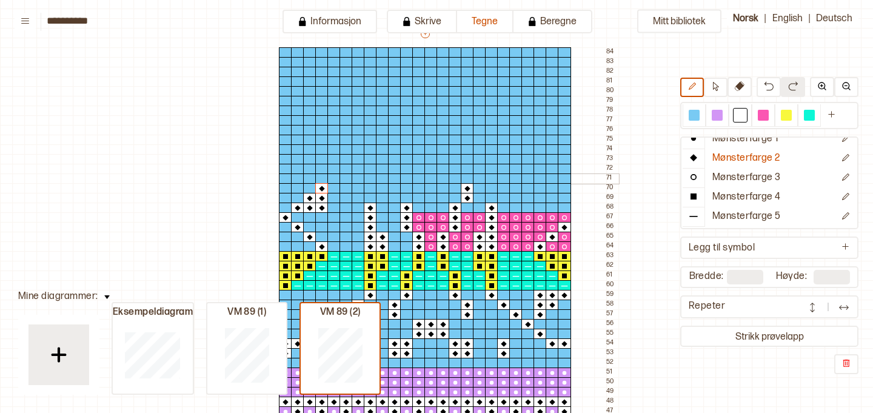
click at [332, 179] on div at bounding box center [333, 178] width 13 height 11
click at [350, 188] on div at bounding box center [345, 188] width 13 height 11
click at [359, 199] on div at bounding box center [357, 198] width 13 height 11
click at [322, 167] on div at bounding box center [321, 169] width 13 height 11
click at [310, 158] on div at bounding box center [309, 159] width 13 height 11
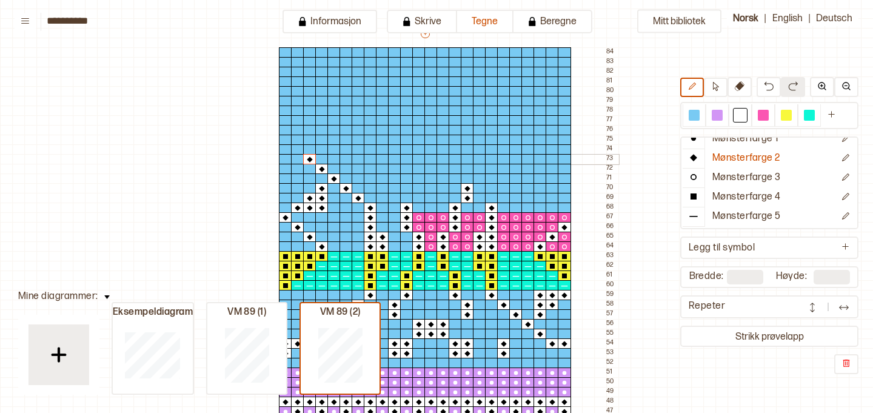
click at [296, 156] on div at bounding box center [297, 159] width 13 height 11
click at [284, 158] on div at bounding box center [285, 159] width 13 height 11
click at [283, 148] on div at bounding box center [285, 149] width 13 height 11
click at [359, 161] on div at bounding box center [357, 159] width 13 height 11
click at [358, 150] on div at bounding box center [357, 149] width 13 height 11
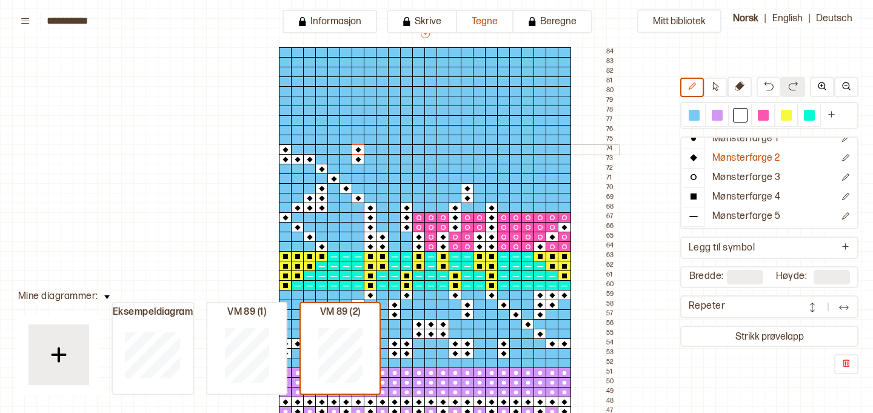
click at [383, 150] on div at bounding box center [382, 149] width 13 height 11
click at [384, 158] on div at bounding box center [382, 159] width 13 height 11
click at [393, 157] on div at bounding box center [394, 159] width 13 height 11
click at [393, 151] on div at bounding box center [394, 149] width 13 height 11
click at [442, 150] on div at bounding box center [442, 149] width 13 height 11
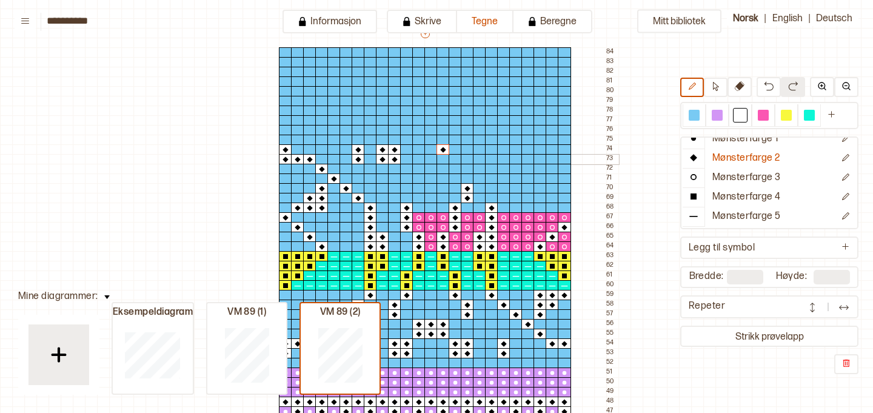
click at [442, 158] on div at bounding box center [442, 159] width 13 height 11
click at [455, 158] on div at bounding box center [454, 159] width 13 height 11
click at [455, 152] on div at bounding box center [454, 149] width 13 height 11
click at [489, 150] on div at bounding box center [491, 149] width 13 height 11
click at [490, 157] on div at bounding box center [491, 159] width 13 height 11
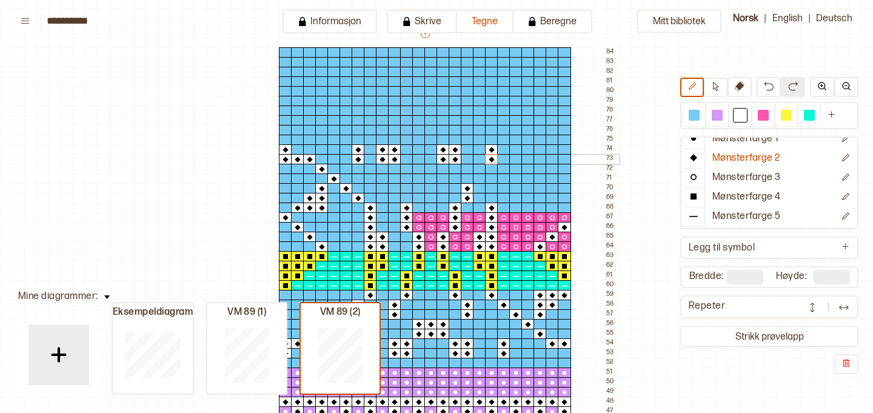
click at [537, 160] on div at bounding box center [539, 159] width 13 height 11
click at [738, 91] on button at bounding box center [739, 87] width 24 height 20
drag, startPoint x: 378, startPoint y: 152, endPoint x: 393, endPoint y: 158, distance: 16.9
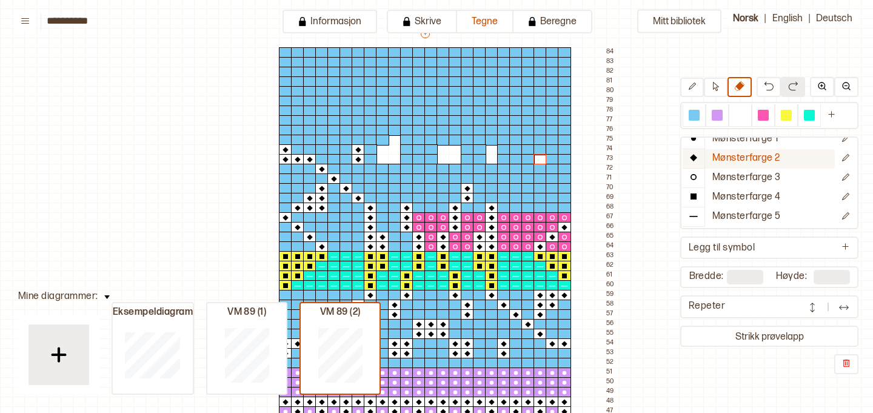
click at [730, 158] on p "Mønsterfarge 2" at bounding box center [746, 158] width 68 height 13
click at [738, 119] on div at bounding box center [740, 115] width 11 height 11
click at [393, 151] on div at bounding box center [394, 149] width 13 height 11
click at [394, 157] on div at bounding box center [394, 159] width 13 height 11
click at [405, 150] on div at bounding box center [406, 149] width 13 height 11
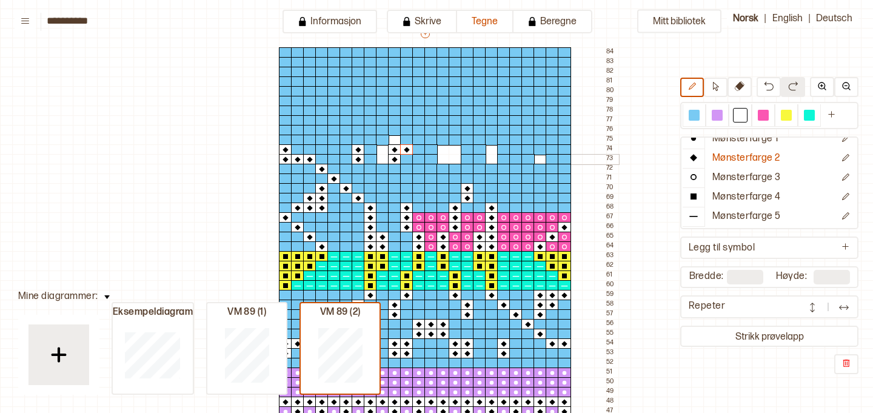
click at [406, 159] on div at bounding box center [406, 159] width 13 height 11
click at [454, 149] on div at bounding box center [454, 149] width 13 height 11
click at [455, 159] on div at bounding box center [454, 159] width 13 height 11
click at [468, 150] on div at bounding box center [467, 149] width 13 height 11
click at [468, 159] on div at bounding box center [467, 159] width 13 height 11
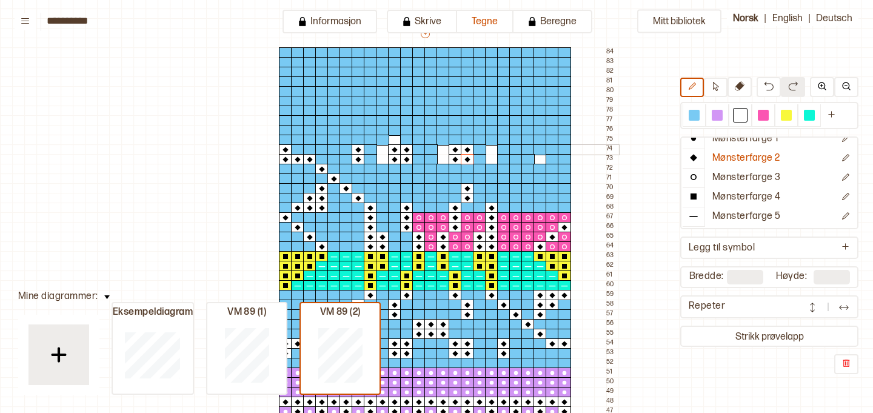
click at [505, 148] on div at bounding box center [503, 149] width 13 height 11
click at [505, 155] on div at bounding box center [503, 159] width 13 height 11
click at [550, 160] on div at bounding box center [551, 159] width 13 height 11
click at [563, 160] on div at bounding box center [564, 159] width 13 height 11
click at [696, 116] on div at bounding box center [693, 115] width 11 height 11
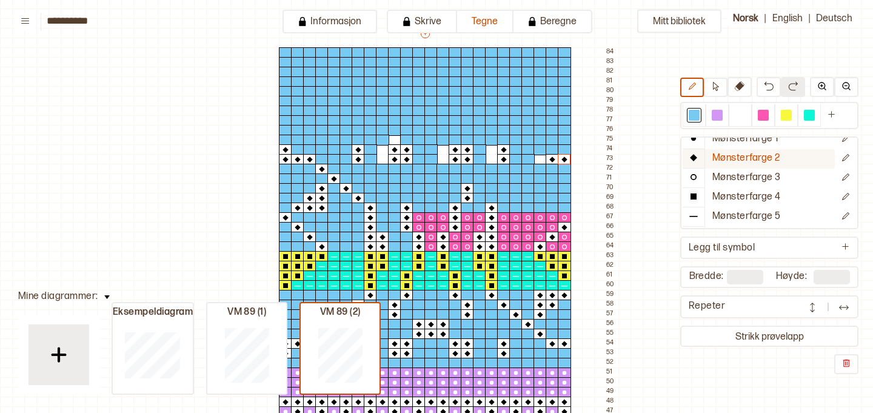
scroll to position [0, 0]
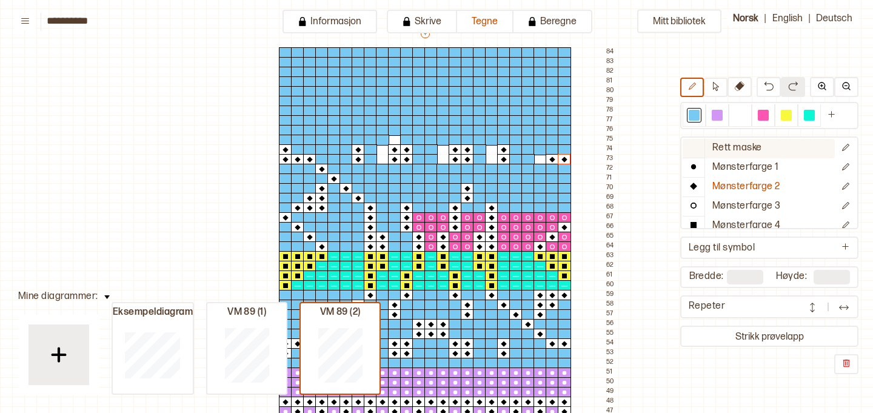
click at [711, 149] on button "Rett maske" at bounding box center [758, 148] width 152 height 19
click at [490, 158] on div at bounding box center [491, 159] width 13 height 11
click at [491, 149] on div at bounding box center [491, 149] width 13 height 11
click at [542, 158] on div at bounding box center [539, 159] width 13 height 11
click at [444, 149] on div at bounding box center [442, 149] width 13 height 11
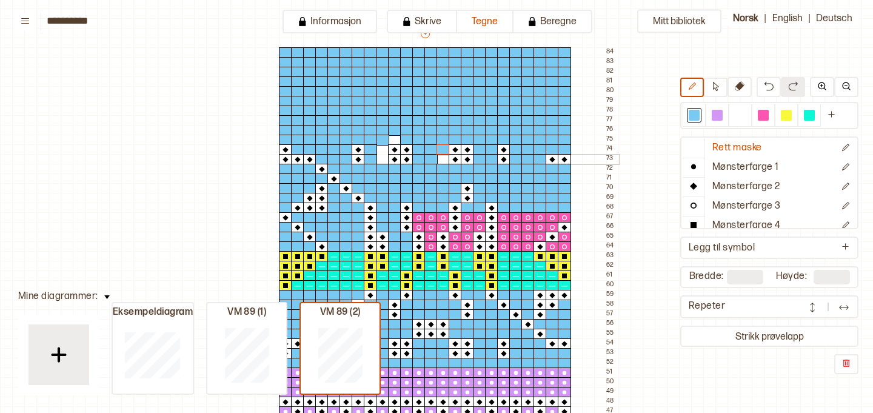
click at [442, 157] on div at bounding box center [442, 159] width 13 height 11
click at [393, 139] on div at bounding box center [394, 140] width 13 height 11
click at [382, 151] on div at bounding box center [382, 149] width 13 height 11
click at [381, 156] on div at bounding box center [382, 159] width 13 height 11
click at [763, 118] on div at bounding box center [763, 115] width 11 height 11
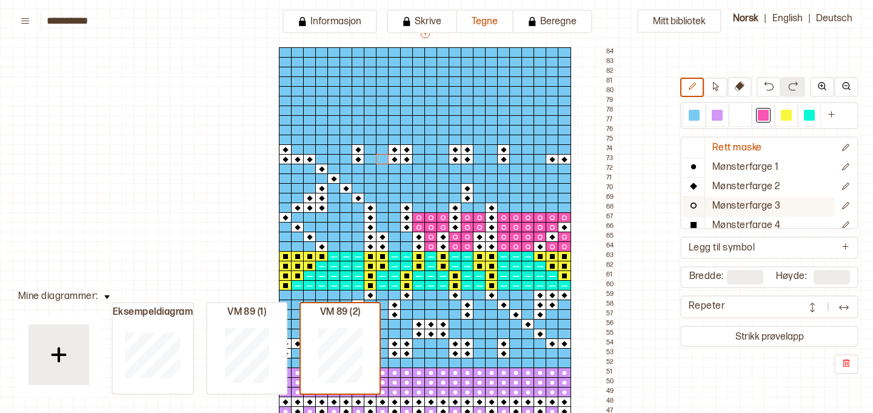
click at [757, 201] on p "Mønsterfarge 3" at bounding box center [746, 206] width 68 height 13
click at [379, 217] on div at bounding box center [382, 217] width 13 height 11
click at [391, 217] on div at bounding box center [394, 217] width 13 height 11
click at [384, 224] on div at bounding box center [382, 227] width 13 height 11
click at [392, 226] on div at bounding box center [394, 227] width 13 height 11
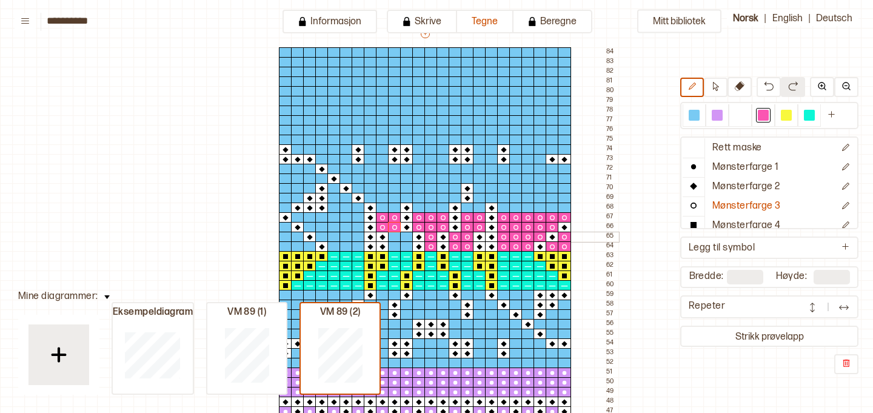
click at [395, 235] on div at bounding box center [394, 237] width 13 height 11
click at [405, 238] on div at bounding box center [406, 237] width 13 height 11
click at [405, 245] on div at bounding box center [406, 246] width 13 height 11
click at [397, 245] on div at bounding box center [394, 246] width 13 height 11
drag, startPoint x: 317, startPoint y: 217, endPoint x: 298, endPoint y: 216, distance: 19.4
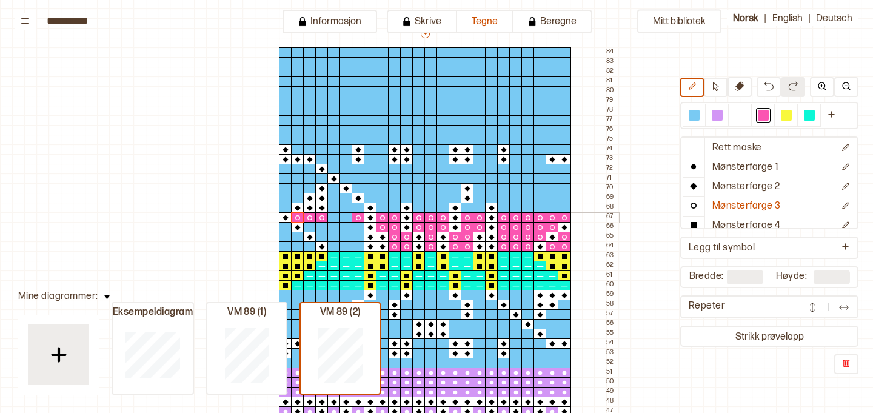
click at [333, 219] on div at bounding box center [333, 217] width 13 height 11
click at [346, 218] on div at bounding box center [345, 217] width 13 height 11
click at [284, 230] on div at bounding box center [285, 227] width 13 height 11
click at [285, 238] on div at bounding box center [285, 237] width 13 height 11
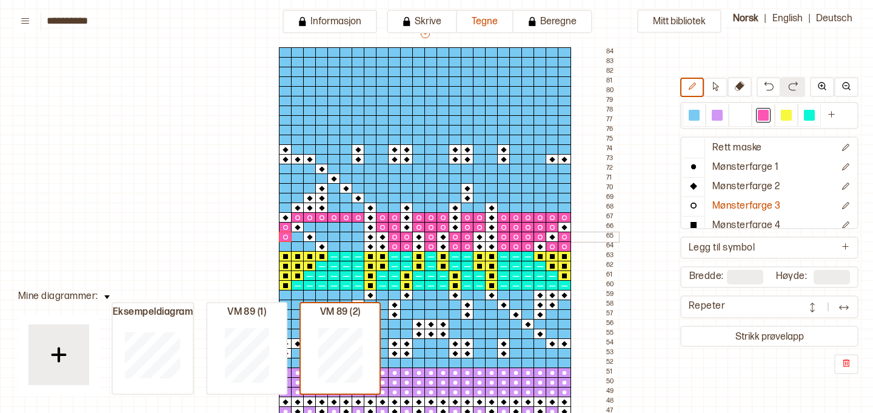
click at [294, 235] on div at bounding box center [297, 237] width 13 height 11
click at [287, 244] on div at bounding box center [285, 246] width 13 height 11
click at [296, 245] on div at bounding box center [297, 246] width 13 height 11
click at [305, 245] on div at bounding box center [309, 246] width 13 height 11
click at [333, 247] on div at bounding box center [333, 246] width 13 height 11
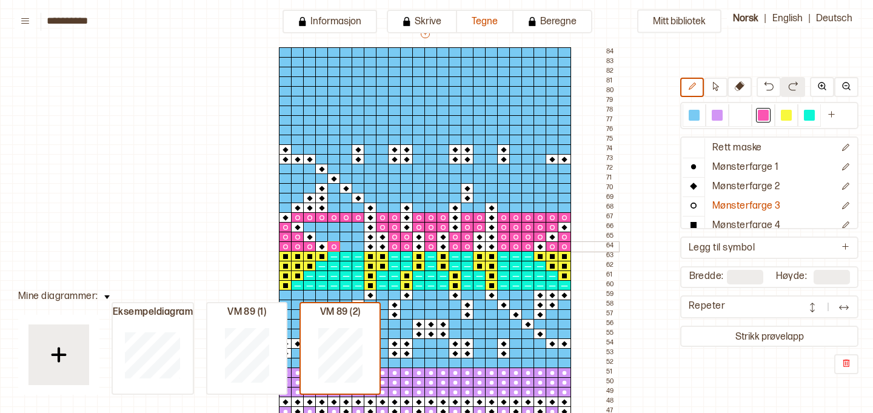
click at [345, 246] on div at bounding box center [345, 246] width 13 height 11
click at [356, 246] on div at bounding box center [357, 246] width 13 height 11
click at [322, 240] on div at bounding box center [321, 237] width 13 height 11
click at [311, 228] on div at bounding box center [309, 227] width 13 height 11
click at [322, 227] on div at bounding box center [321, 227] width 13 height 11
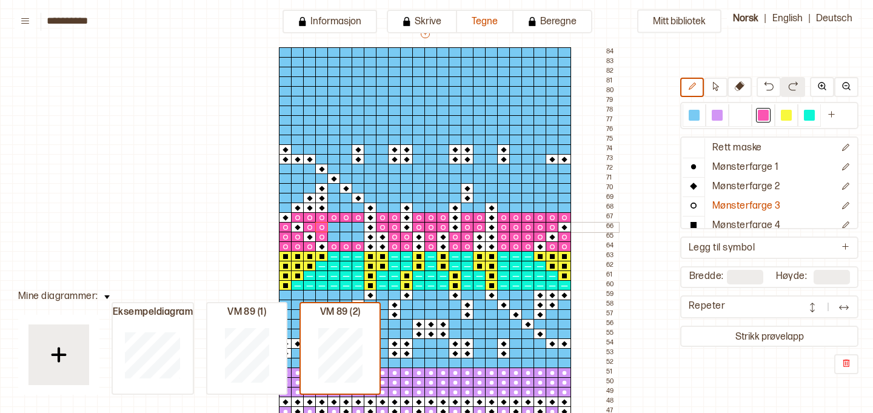
click at [330, 227] on div at bounding box center [333, 227] width 13 height 11
click at [333, 235] on div at bounding box center [333, 237] width 13 height 11
click at [344, 230] on div at bounding box center [345, 227] width 13 height 11
click at [345, 234] on div at bounding box center [345, 237] width 13 height 11
click at [355, 227] on div at bounding box center [357, 227] width 13 height 11
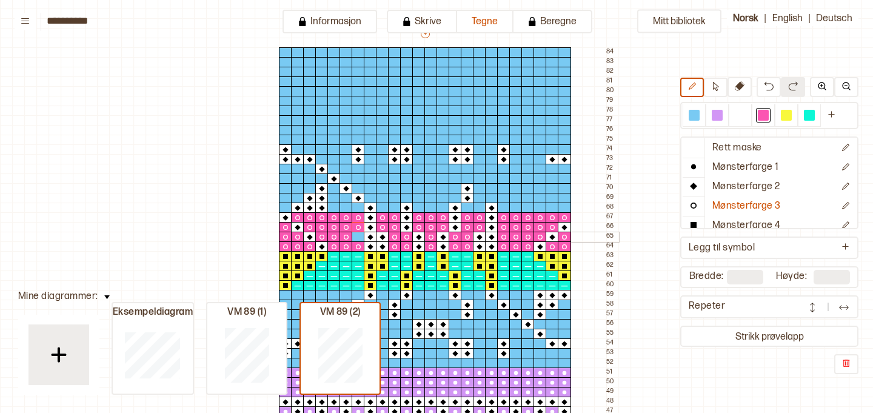
click at [355, 235] on div at bounding box center [357, 237] width 13 height 11
click at [729, 184] on p "Mønsterfarge 2" at bounding box center [746, 187] width 68 height 13
click at [741, 116] on div at bounding box center [740, 115] width 11 height 11
click at [537, 207] on div at bounding box center [539, 207] width 13 height 11
click at [550, 207] on div at bounding box center [551, 207] width 13 height 11
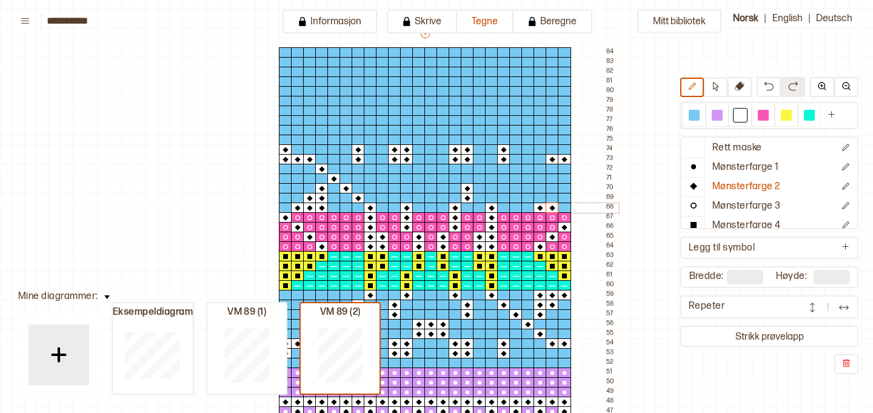
click at [562, 207] on div at bounding box center [564, 207] width 13 height 11
click at [551, 199] on div at bounding box center [551, 198] width 13 height 11
click at [540, 198] on div at bounding box center [539, 198] width 13 height 11
click at [540, 188] on div at bounding box center [539, 188] width 13 height 11
click at [502, 198] on div at bounding box center [503, 198] width 13 height 11
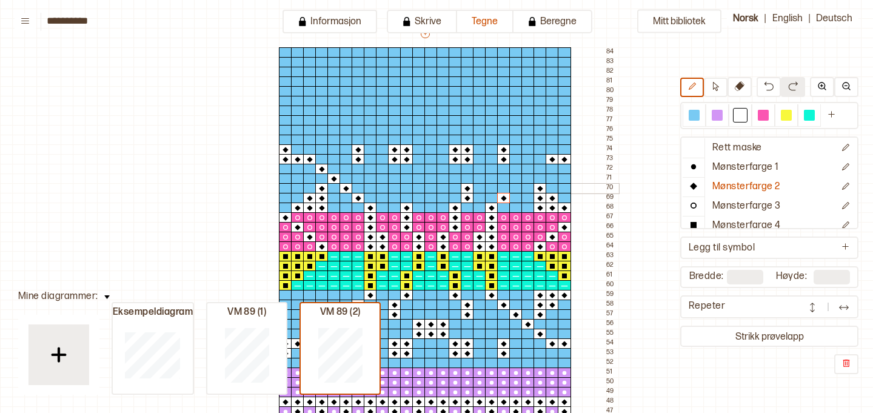
click at [513, 190] on div at bounding box center [515, 188] width 13 height 11
click at [527, 181] on div at bounding box center [527, 178] width 13 height 11
click at [539, 167] on div at bounding box center [539, 169] width 13 height 11
click at [740, 204] on p "Mønsterfarge 3" at bounding box center [746, 206] width 68 height 13
click at [761, 113] on div at bounding box center [763, 115] width 11 height 11
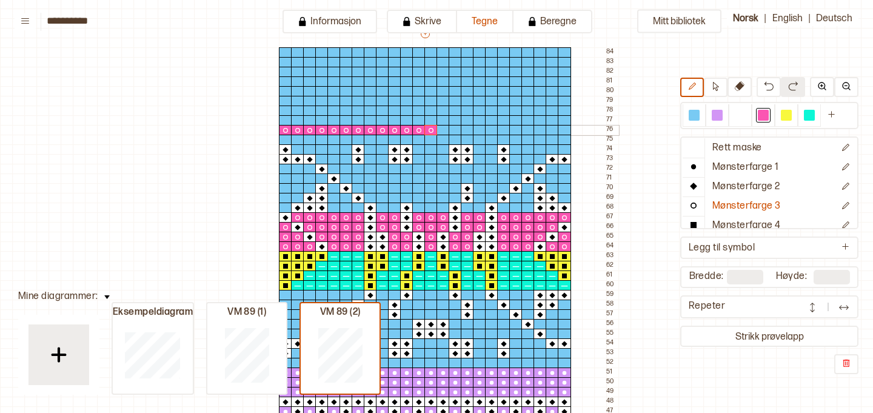
drag, startPoint x: 322, startPoint y: 128, endPoint x: 428, endPoint y: 129, distance: 106.1
drag, startPoint x: 458, startPoint y: 130, endPoint x: 562, endPoint y: 128, distance: 104.2
click at [284, 119] on div at bounding box center [285, 120] width 13 height 11
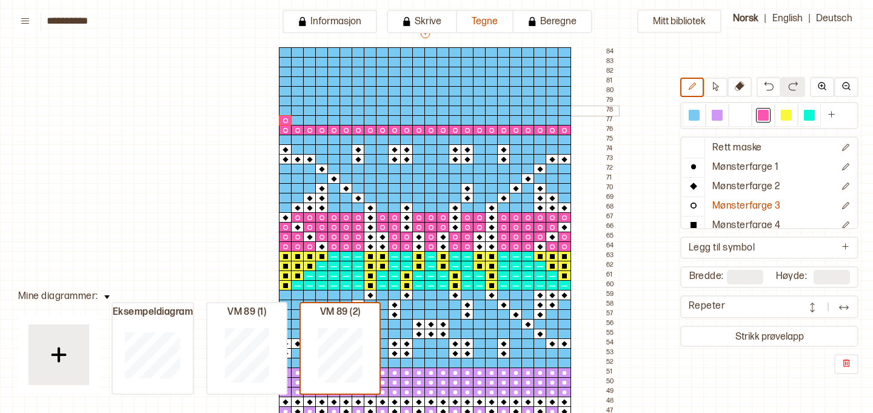
click at [285, 111] on div at bounding box center [285, 110] width 13 height 11
click at [747, 172] on p "Mønsterfarge 1" at bounding box center [745, 167] width 67 height 13
click at [717, 120] on div at bounding box center [716, 115] width 11 height 11
click at [284, 99] on div at bounding box center [285, 101] width 13 height 11
click at [785, 117] on div at bounding box center [786, 115] width 11 height 11
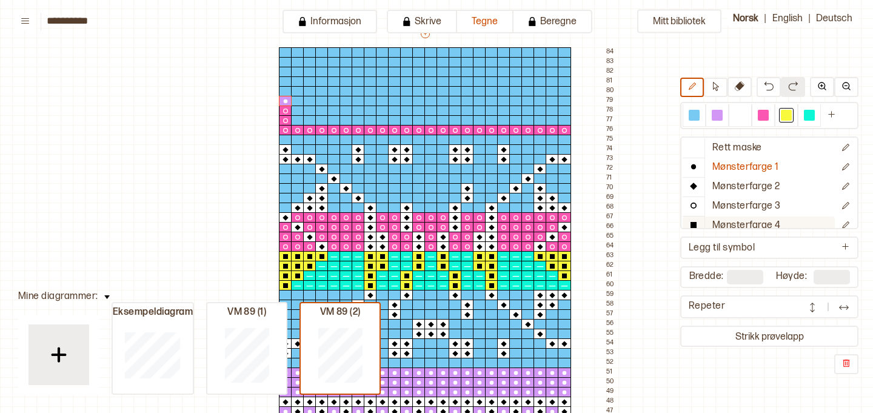
click at [751, 218] on button "Mønsterfarge 4" at bounding box center [758, 225] width 152 height 19
click at [285, 88] on div at bounding box center [285, 91] width 13 height 11
click at [285, 81] on div at bounding box center [285, 81] width 13 height 11
click at [284, 72] on div at bounding box center [285, 72] width 13 height 11
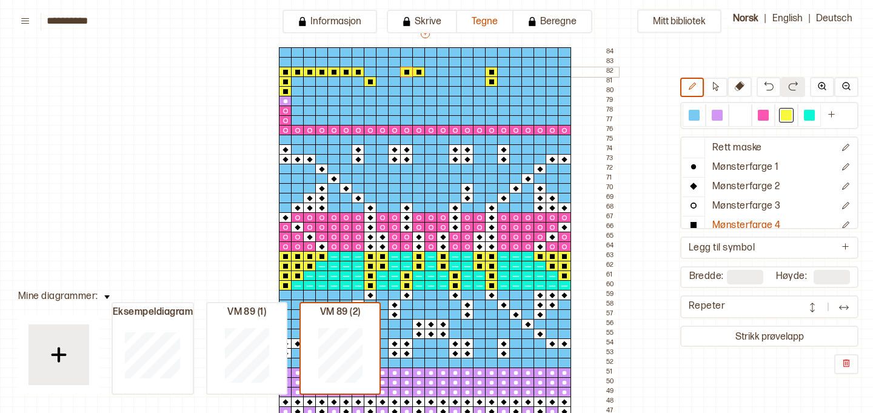
click at [384, 70] on div at bounding box center [382, 72] width 13 height 11
click at [382, 80] on div at bounding box center [382, 81] width 13 height 11
click at [390, 81] on div at bounding box center [394, 81] width 13 height 11
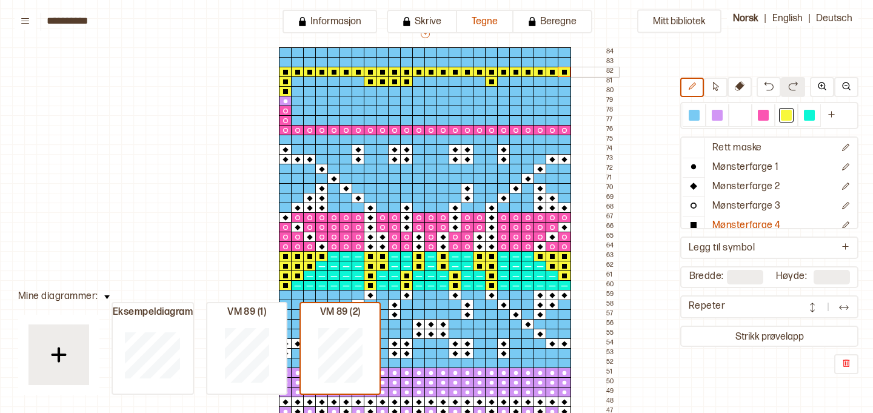
drag, startPoint x: 431, startPoint y: 70, endPoint x: 564, endPoint y: 70, distance: 132.7
drag, startPoint x: 296, startPoint y: 80, endPoint x: 342, endPoint y: 81, distance: 46.1
click at [342, 81] on div at bounding box center [345, 81] width 13 height 11
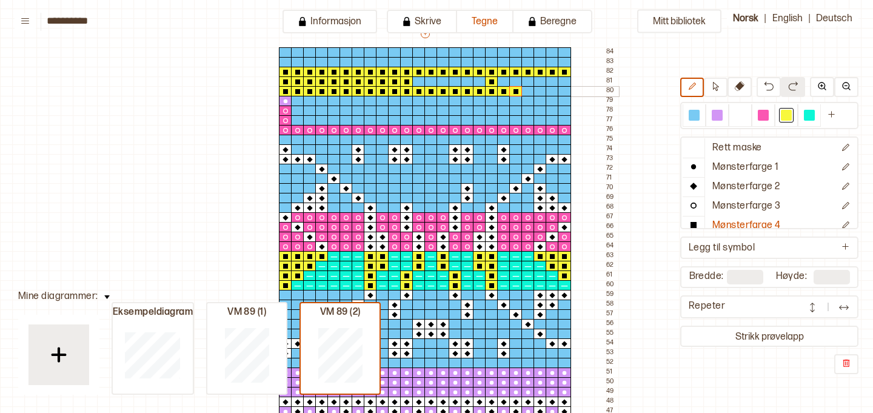
drag, startPoint x: 296, startPoint y: 90, endPoint x: 519, endPoint y: 93, distance: 223.0
drag, startPoint x: 431, startPoint y: 79, endPoint x: 453, endPoint y: 79, distance: 21.8
click at [444, 79] on div at bounding box center [442, 81] width 13 height 11
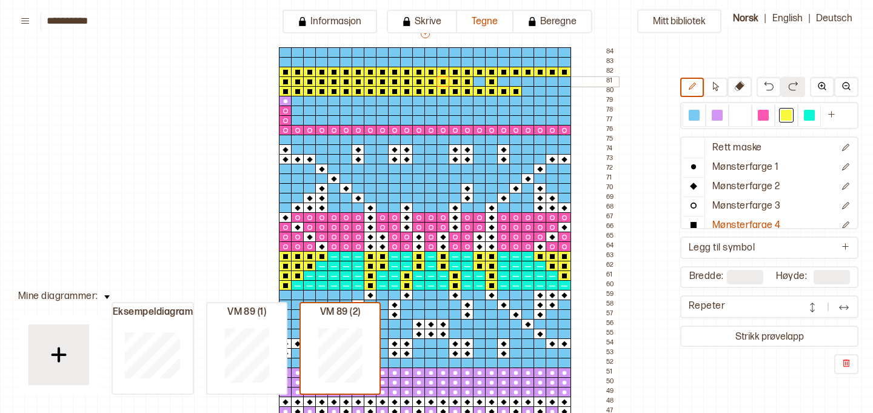
click at [482, 82] on div at bounding box center [479, 81] width 13 height 11
drag, startPoint x: 503, startPoint y: 82, endPoint x: 561, endPoint y: 84, distance: 57.6
click at [541, 78] on div at bounding box center [539, 81] width 13 height 11
click at [518, 81] on div at bounding box center [515, 81] width 13 height 11
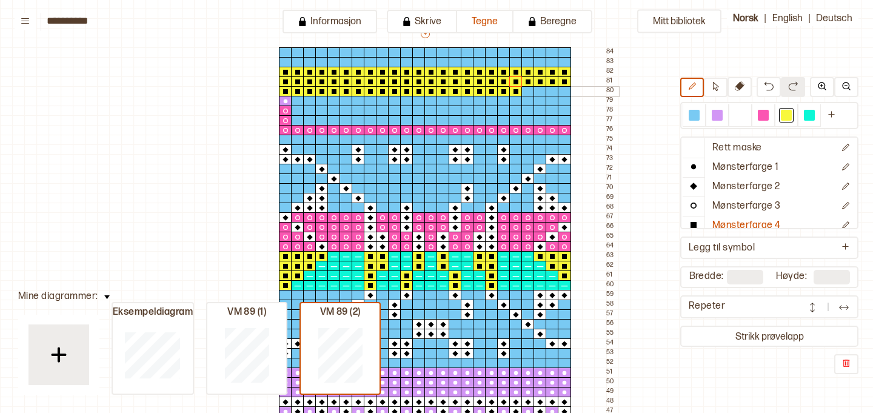
click at [528, 92] on div at bounding box center [527, 91] width 13 height 11
click at [541, 93] on div at bounding box center [539, 91] width 13 height 11
click at [555, 90] on div at bounding box center [551, 91] width 13 height 11
click at [562, 92] on div at bounding box center [564, 91] width 13 height 11
click at [764, 113] on div at bounding box center [763, 115] width 11 height 11
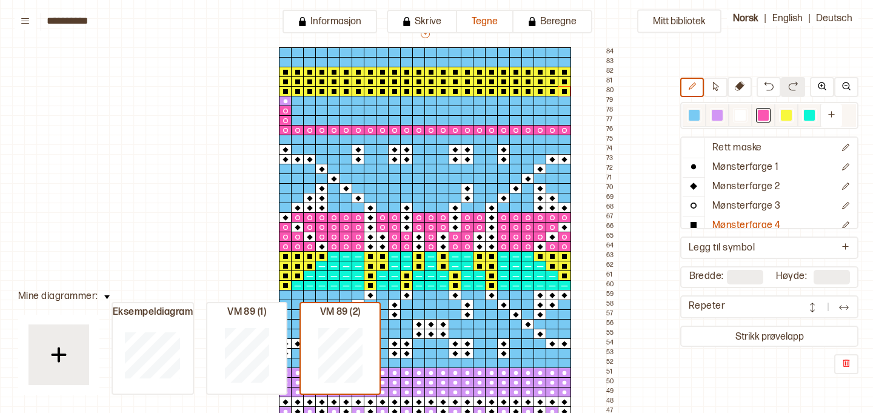
click at [717, 114] on div at bounding box center [716, 115] width 11 height 11
click at [733, 167] on p "Mønsterfarge 1" at bounding box center [745, 167] width 67 height 13
drag, startPoint x: 297, startPoint y: 101, endPoint x: 321, endPoint y: 98, distance: 24.4
click at [321, 98] on icon at bounding box center [322, 101] width 12 height 10
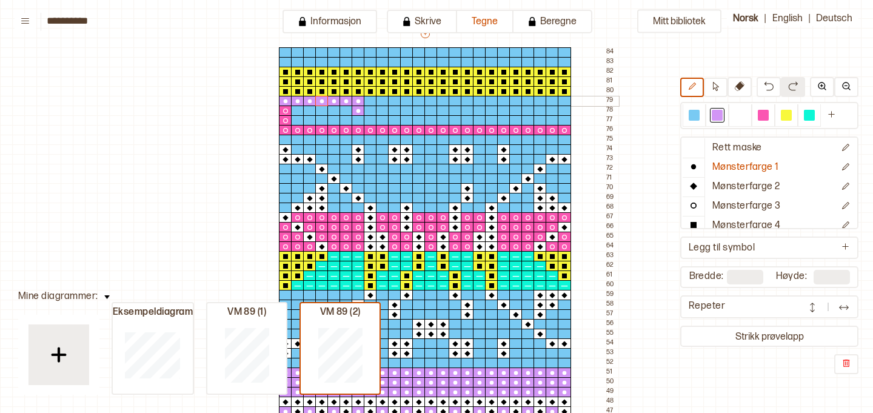
click at [370, 99] on div at bounding box center [370, 101] width 13 height 11
drag, startPoint x: 382, startPoint y: 101, endPoint x: 558, endPoint y: 99, distance: 175.8
click at [530, 102] on div at bounding box center [527, 101] width 13 height 11
click at [480, 99] on div at bounding box center [479, 101] width 13 height 11
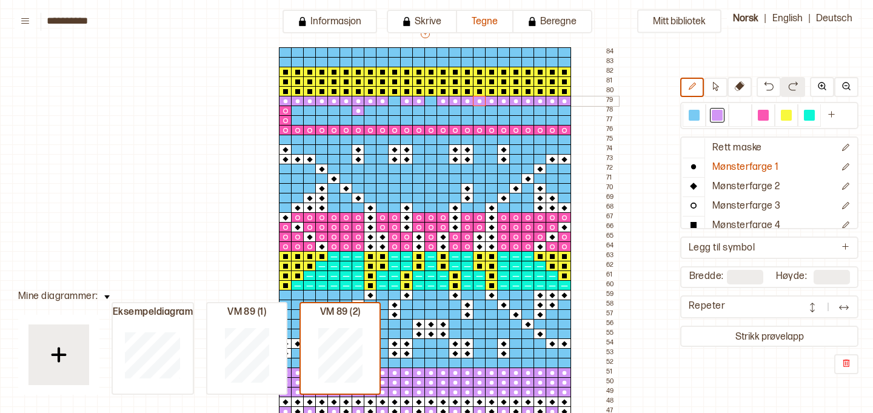
click at [431, 99] on div at bounding box center [430, 101] width 13 height 11
click at [392, 96] on div at bounding box center [394, 101] width 13 height 11
click at [761, 120] on div at bounding box center [763, 115] width 15 height 15
click at [745, 204] on p "Mønsterfarge 3" at bounding box center [746, 206] width 68 height 13
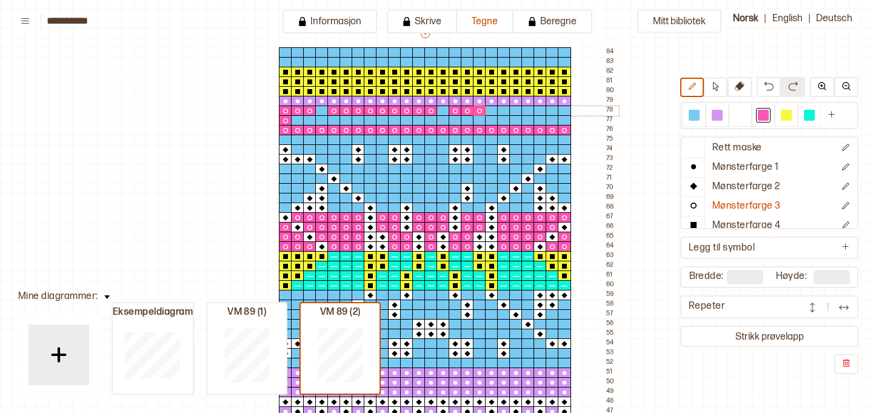
click at [324, 109] on div at bounding box center [321, 110] width 13 height 11
drag, startPoint x: 296, startPoint y: 118, endPoint x: 524, endPoint y: 116, distance: 227.3
click at [520, 118] on div at bounding box center [515, 120] width 13 height 11
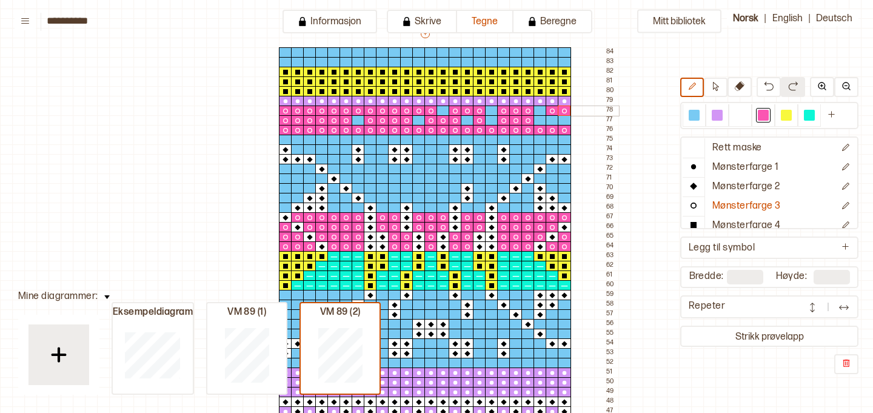
drag, startPoint x: 529, startPoint y: 110, endPoint x: 561, endPoint y: 110, distance: 31.5
click at [539, 112] on div at bounding box center [539, 110] width 13 height 11
click at [541, 118] on div at bounding box center [539, 120] width 13 height 11
click at [556, 121] on div at bounding box center [551, 120] width 13 height 11
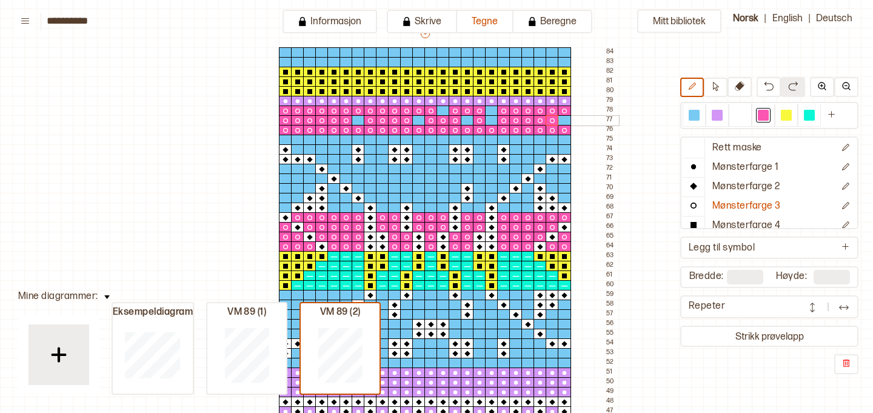
click at [560, 120] on div at bounding box center [564, 120] width 13 height 11
click at [492, 110] on div at bounding box center [491, 110] width 13 height 11
click at [491, 118] on div at bounding box center [491, 120] width 13 height 11
click at [468, 121] on div at bounding box center [467, 120] width 13 height 11
click at [443, 108] on div at bounding box center [442, 110] width 13 height 11
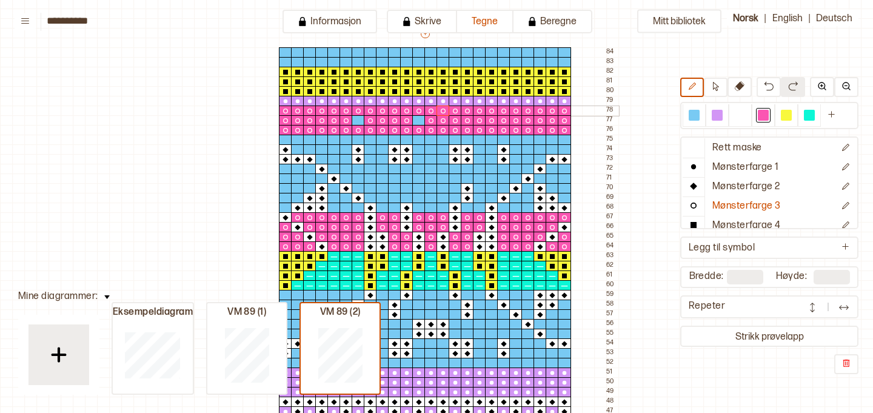
click at [419, 117] on div at bounding box center [418, 120] width 13 height 11
click at [359, 118] on div at bounding box center [357, 120] width 13 height 11
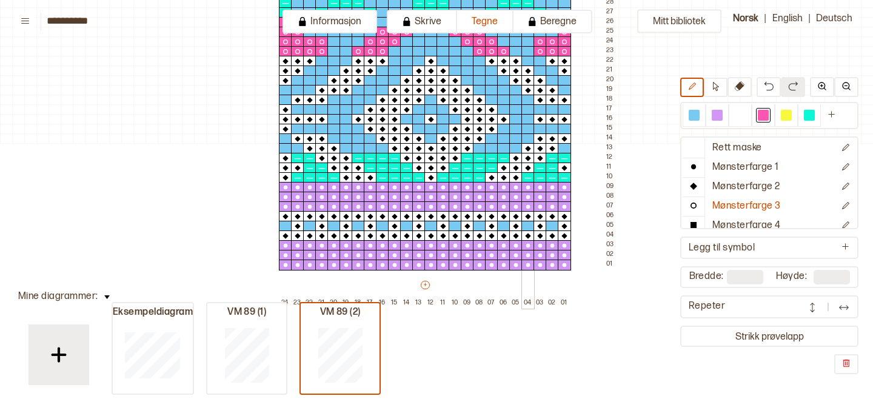
scroll to position [689, 0]
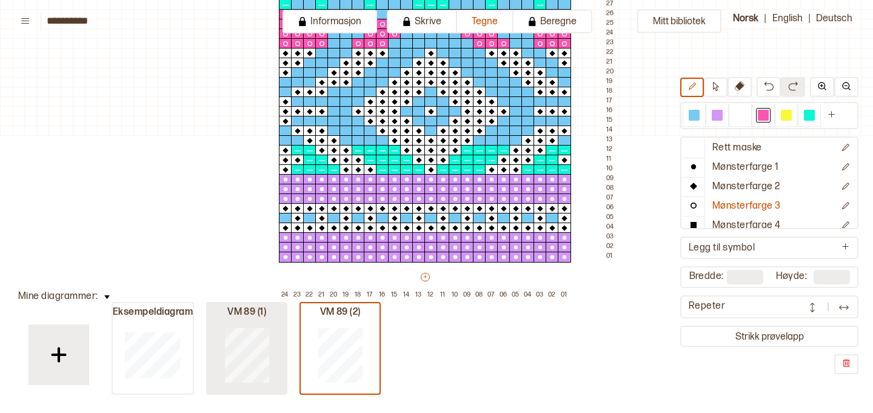
type input "**"
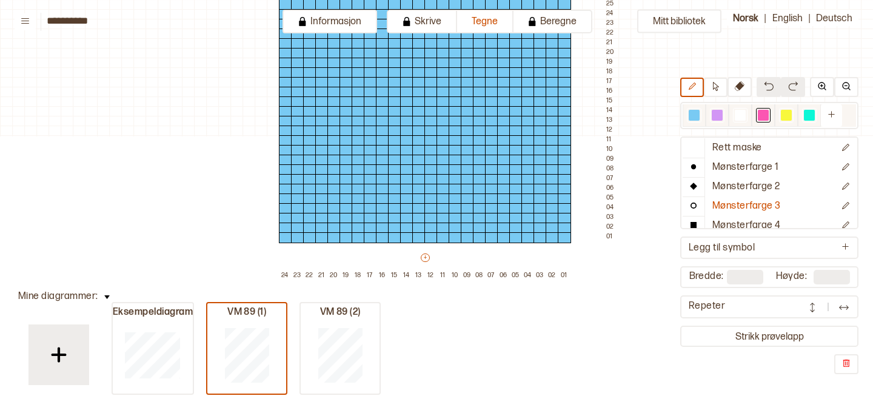
click at [717, 114] on div at bounding box center [716, 115] width 11 height 11
click at [728, 166] on p "Mønsterfarge 1" at bounding box center [745, 167] width 67 height 13
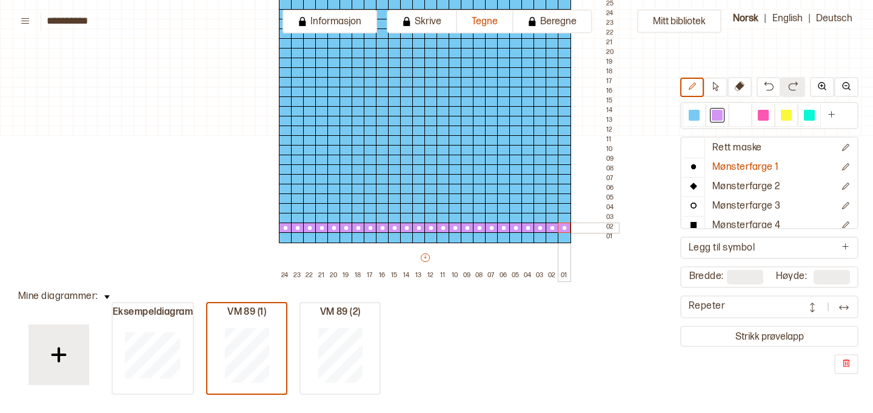
drag, startPoint x: 284, startPoint y: 226, endPoint x: 561, endPoint y: 227, distance: 276.4
drag, startPoint x: 281, startPoint y: 238, endPoint x: 418, endPoint y: 239, distance: 137.0
click at [382, 239] on div at bounding box center [382, 237] width 13 height 11
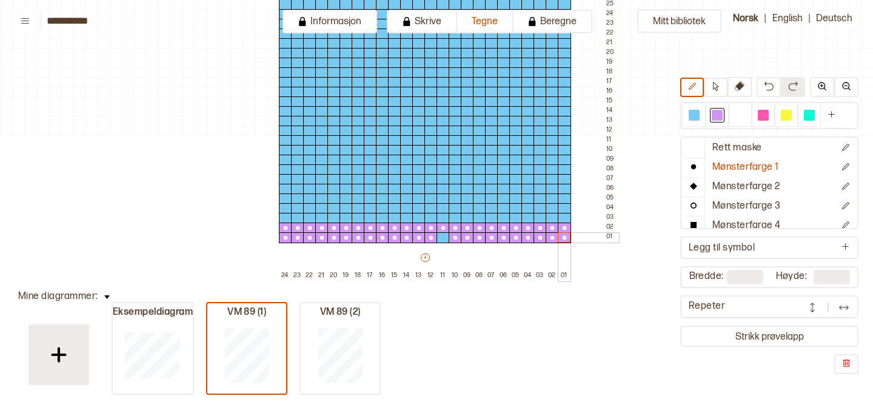
drag, startPoint x: 428, startPoint y: 237, endPoint x: 558, endPoint y: 235, distance: 129.7
click at [442, 234] on div at bounding box center [442, 237] width 13 height 11
click at [765, 115] on div at bounding box center [763, 115] width 11 height 11
click at [741, 200] on p "Mønsterfarge 3" at bounding box center [746, 206] width 68 height 13
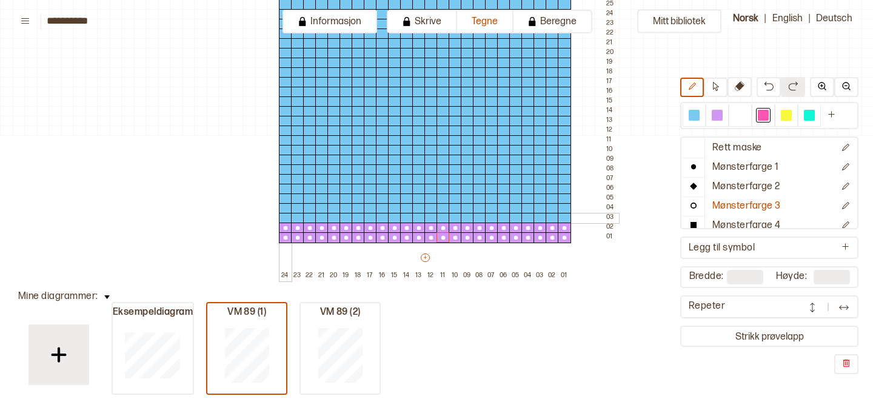
click at [287, 215] on div at bounding box center [285, 218] width 13 height 11
click at [286, 208] on div at bounding box center [285, 208] width 13 height 11
click at [285, 200] on div at bounding box center [285, 198] width 13 height 11
click at [287, 189] on div at bounding box center [285, 189] width 13 height 11
click at [286, 161] on div at bounding box center [285, 160] width 13 height 11
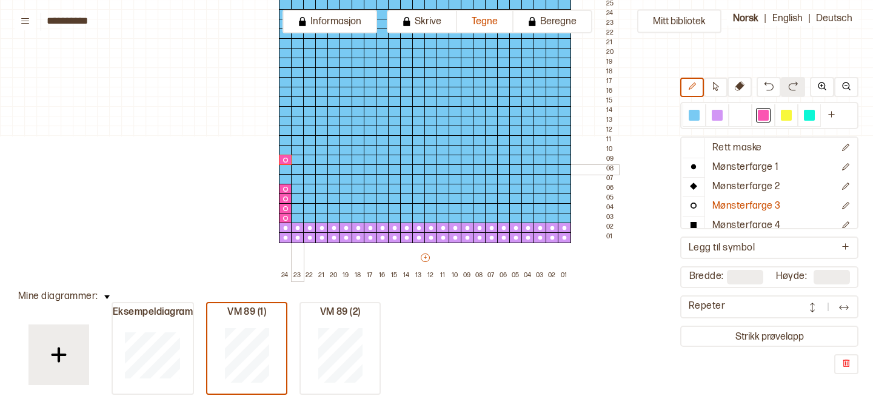
click at [297, 171] on div at bounding box center [297, 169] width 13 height 11
click at [310, 180] on div at bounding box center [309, 179] width 13 height 11
click at [324, 191] on div at bounding box center [321, 189] width 13 height 11
click at [299, 199] on div at bounding box center [297, 198] width 13 height 11
click at [299, 210] on div at bounding box center [297, 208] width 13 height 11
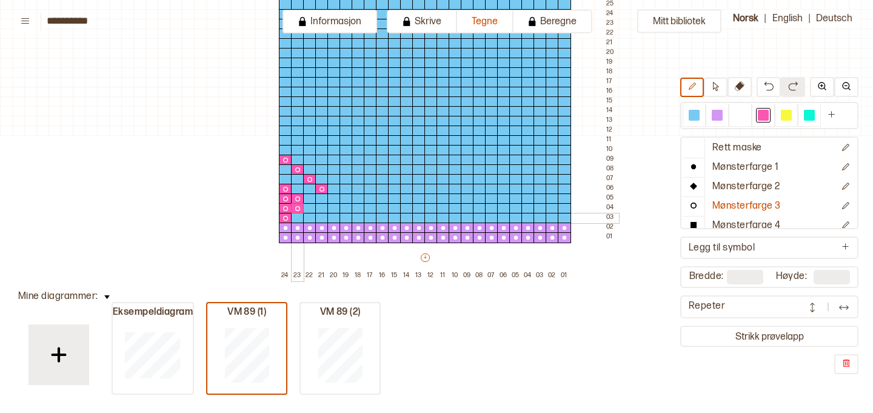
click at [298, 217] on div at bounding box center [297, 218] width 13 height 11
drag, startPoint x: 298, startPoint y: 217, endPoint x: 554, endPoint y: 213, distance: 256.4
click at [563, 215] on div at bounding box center [564, 218] width 13 height 11
click at [514, 215] on div at bounding box center [515, 218] width 13 height 11
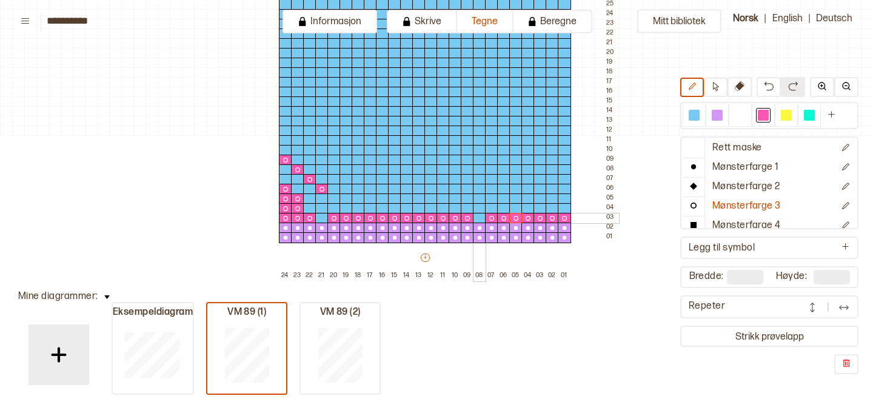
click at [477, 218] on div at bounding box center [479, 218] width 13 height 11
click at [324, 216] on div at bounding box center [321, 218] width 13 height 11
click at [310, 207] on div at bounding box center [309, 208] width 13 height 11
click at [334, 207] on div at bounding box center [333, 208] width 13 height 11
click at [345, 208] on div at bounding box center [345, 208] width 13 height 11
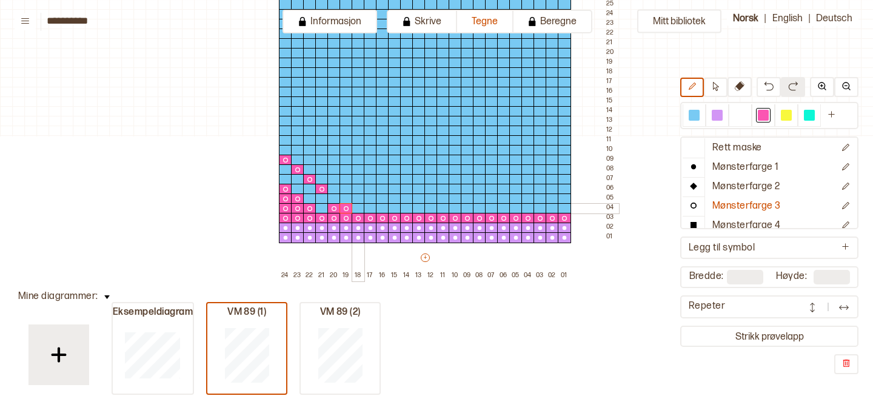
click at [358, 207] on div at bounding box center [357, 208] width 13 height 11
click at [370, 208] on div at bounding box center [370, 208] width 13 height 11
click at [381, 208] on div at bounding box center [382, 208] width 13 height 11
click at [371, 198] on div at bounding box center [370, 198] width 13 height 11
click at [359, 199] on div at bounding box center [357, 198] width 13 height 11
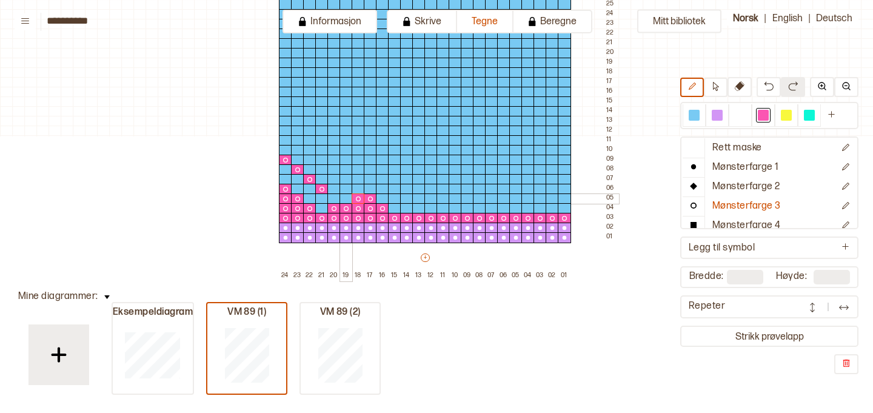
click at [347, 198] on div at bounding box center [345, 198] width 13 height 11
click at [359, 190] on div at bounding box center [357, 189] width 13 height 11
click at [358, 158] on div at bounding box center [357, 160] width 13 height 11
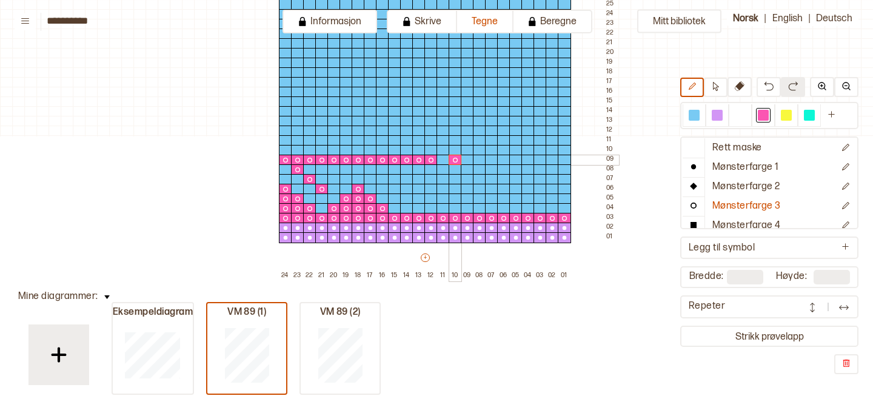
click at [444, 161] on div at bounding box center [442, 160] width 13 height 11
drag, startPoint x: 489, startPoint y: 159, endPoint x: 559, endPoint y: 161, distance: 70.3
click at [518, 158] on div at bounding box center [515, 160] width 13 height 11
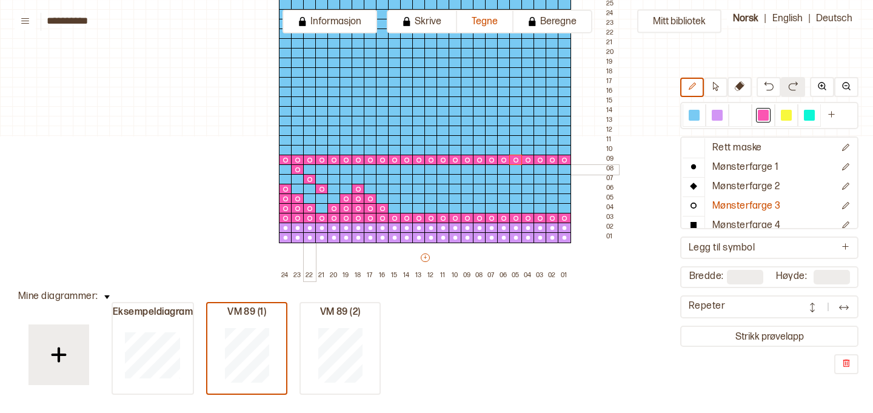
click at [311, 172] on div at bounding box center [309, 169] width 13 height 11
click at [324, 170] on div at bounding box center [321, 169] width 13 height 11
click at [336, 170] on div at bounding box center [333, 169] width 13 height 11
click at [347, 171] on div at bounding box center [345, 169] width 13 height 11
click at [331, 179] on div at bounding box center [333, 179] width 13 height 11
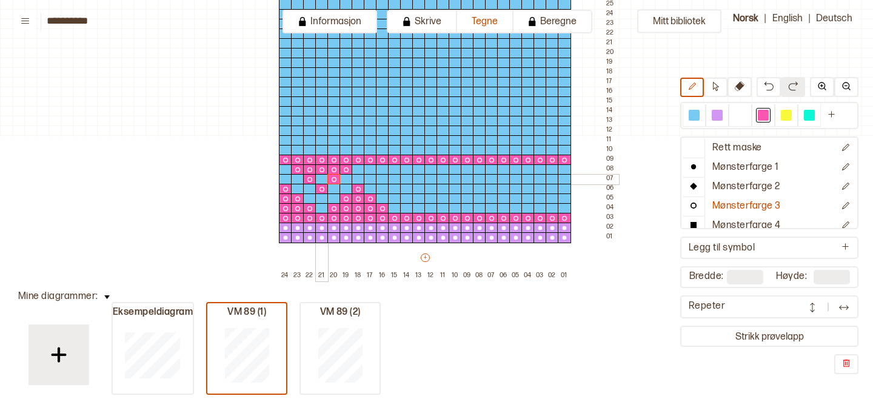
click at [322, 179] on div at bounding box center [321, 179] width 13 height 11
click at [369, 169] on div at bounding box center [370, 169] width 13 height 11
click at [381, 169] on div at bounding box center [382, 169] width 13 height 11
click at [393, 169] on div at bounding box center [394, 169] width 13 height 11
click at [406, 170] on div at bounding box center [406, 169] width 13 height 11
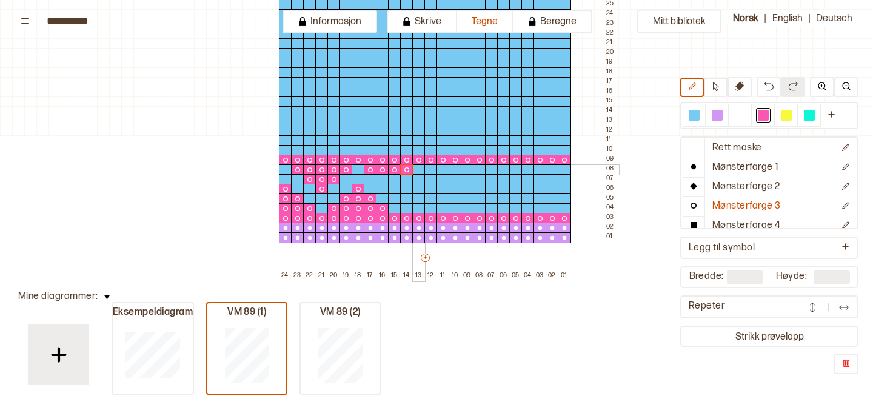
click at [419, 169] on div at bounding box center [418, 169] width 13 height 11
click at [386, 178] on div at bounding box center [382, 179] width 13 height 11
click at [393, 179] on div at bounding box center [394, 179] width 13 height 11
click at [406, 180] on div at bounding box center [406, 179] width 13 height 11
click at [395, 189] on div at bounding box center [394, 189] width 13 height 11
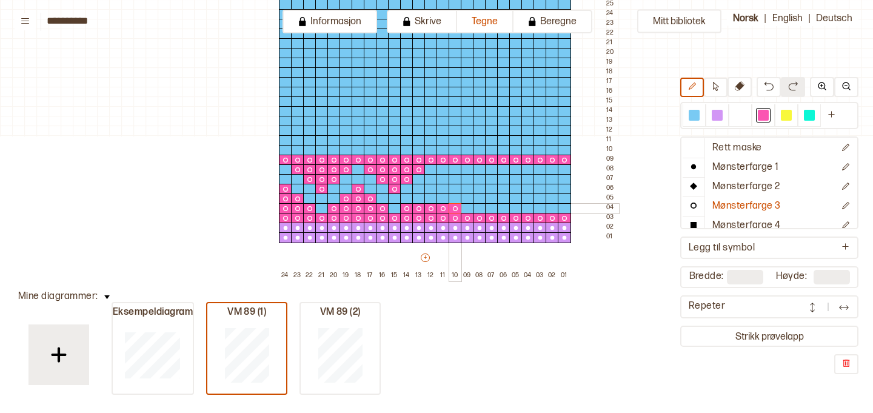
drag, startPoint x: 405, startPoint y: 207, endPoint x: 456, endPoint y: 207, distance: 51.5
drag, startPoint x: 425, startPoint y: 198, endPoint x: 437, endPoint y: 198, distance: 11.5
click at [431, 188] on div at bounding box center [430, 189] width 13 height 11
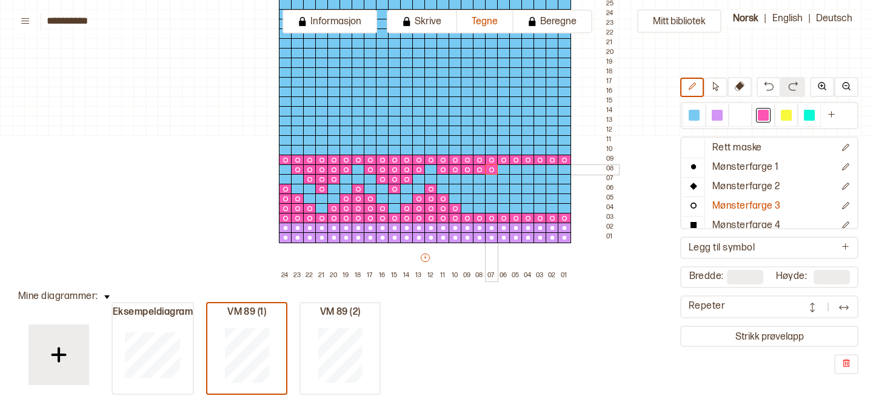
drag, startPoint x: 441, startPoint y: 169, endPoint x: 490, endPoint y: 169, distance: 48.5
drag, startPoint x: 454, startPoint y: 179, endPoint x: 476, endPoint y: 179, distance: 22.4
click at [468, 188] on div at bounding box center [467, 189] width 13 height 11
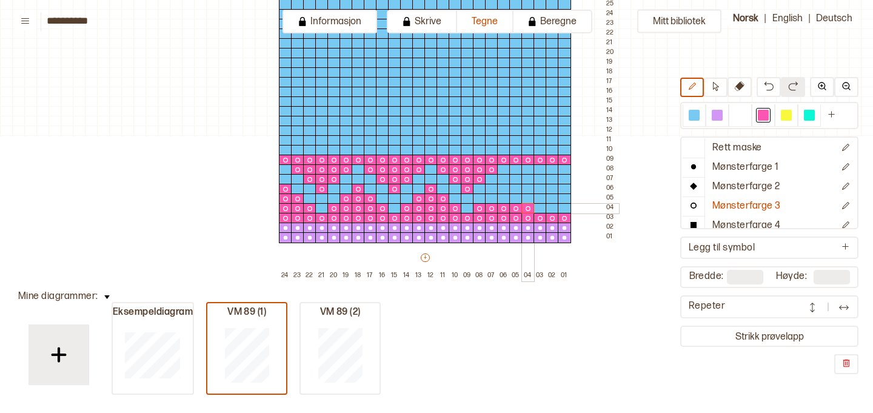
drag, startPoint x: 481, startPoint y: 208, endPoint x: 524, endPoint y: 209, distance: 42.4
click at [515, 199] on div at bounding box center [515, 198] width 13 height 11
click at [505, 188] on div at bounding box center [503, 189] width 13 height 11
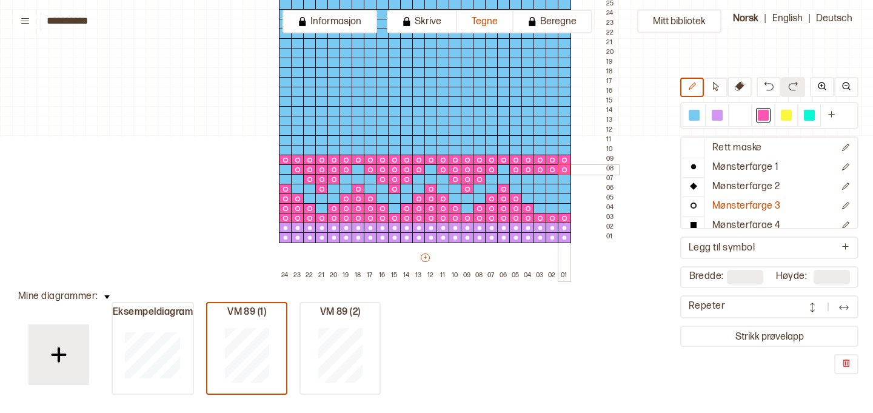
drag, startPoint x: 516, startPoint y: 169, endPoint x: 562, endPoint y: 170, distance: 46.1
drag, startPoint x: 541, startPoint y: 178, endPoint x: 565, endPoint y: 178, distance: 24.8
click at [553, 187] on div at bounding box center [551, 189] width 13 height 11
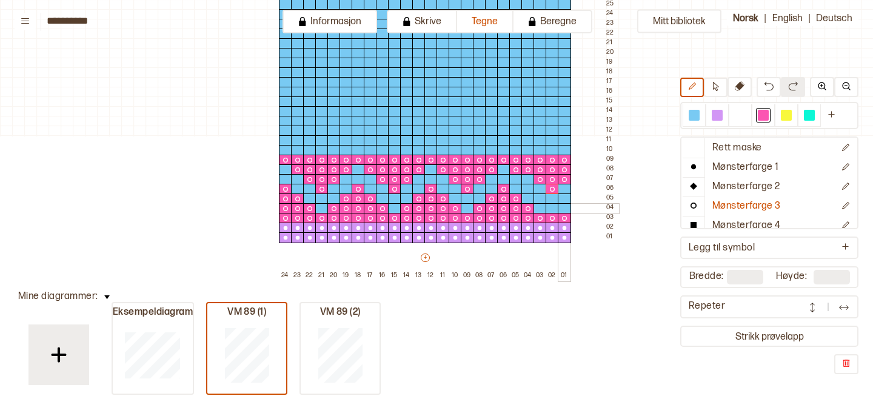
click at [564, 208] on div at bounding box center [564, 208] width 13 height 11
click at [553, 209] on div at bounding box center [551, 208] width 13 height 11
click at [530, 176] on div at bounding box center [527, 179] width 13 height 11
click at [543, 187] on div at bounding box center [539, 189] width 13 height 11
click at [782, 115] on div at bounding box center [786, 115] width 11 height 11
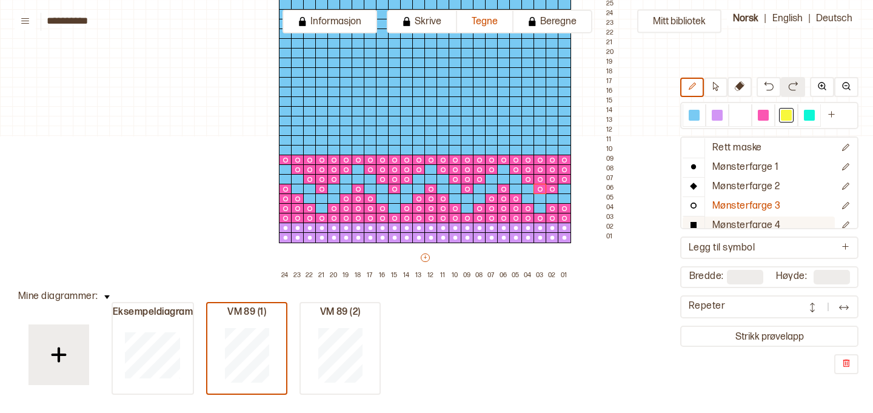
click at [748, 218] on button "Mønsterfarge 4" at bounding box center [758, 225] width 152 height 19
click at [562, 188] on div at bounding box center [564, 189] width 13 height 11
click at [551, 195] on div at bounding box center [551, 198] width 13 height 11
click at [541, 204] on div at bounding box center [539, 208] width 13 height 11
click at [541, 202] on div at bounding box center [539, 198] width 13 height 11
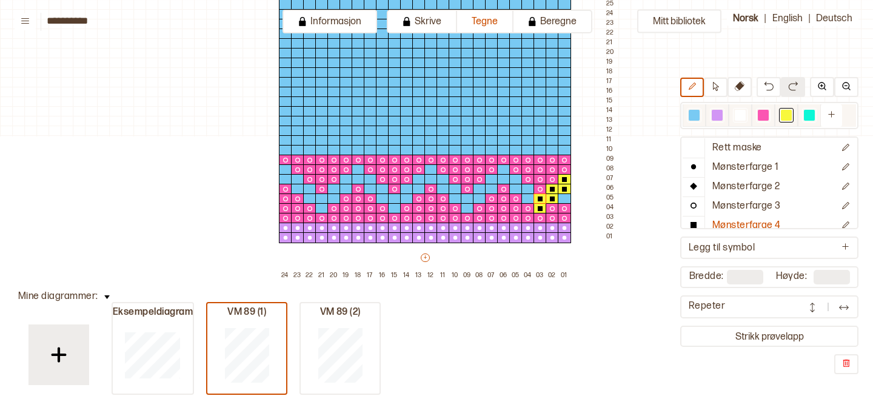
click at [761, 118] on div at bounding box center [763, 115] width 11 height 11
click at [734, 204] on p "Mønsterfarge 3" at bounding box center [746, 206] width 68 height 13
click at [567, 196] on div at bounding box center [564, 198] width 13 height 11
click at [784, 117] on div at bounding box center [786, 115] width 11 height 11
click at [722, 222] on p "Mønsterfarge 4" at bounding box center [746, 225] width 68 height 13
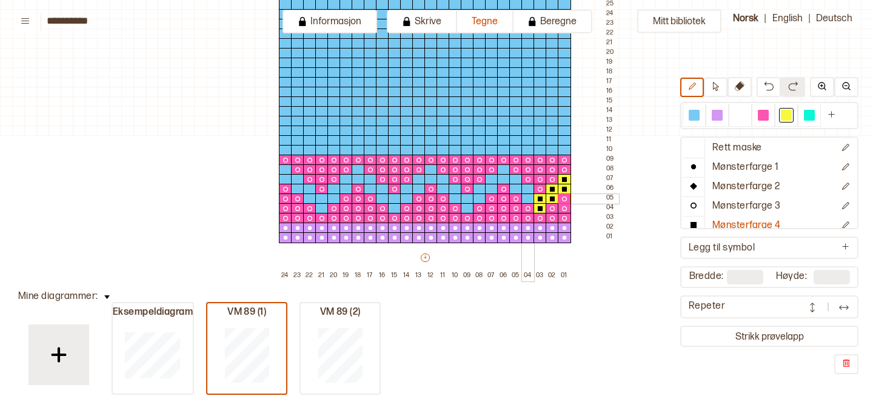
click at [531, 196] on div at bounding box center [527, 198] width 13 height 11
click at [530, 189] on div at bounding box center [527, 189] width 13 height 11
click at [519, 189] on div at bounding box center [515, 189] width 13 height 11
click at [516, 182] on div at bounding box center [515, 179] width 13 height 11
click at [505, 172] on div at bounding box center [503, 169] width 13 height 11
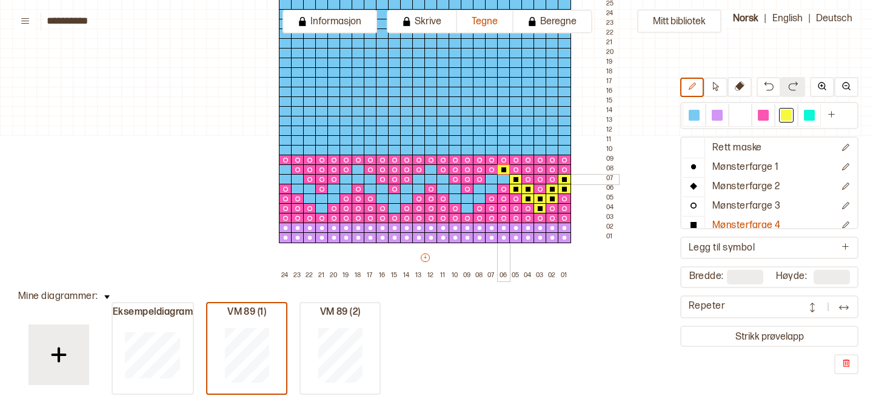
click at [505, 176] on div at bounding box center [503, 179] width 13 height 11
click at [491, 178] on div at bounding box center [491, 179] width 13 height 11
click at [491, 187] on div at bounding box center [491, 189] width 13 height 11
click at [481, 187] on div at bounding box center [479, 189] width 13 height 11
click at [479, 198] on div at bounding box center [479, 198] width 13 height 11
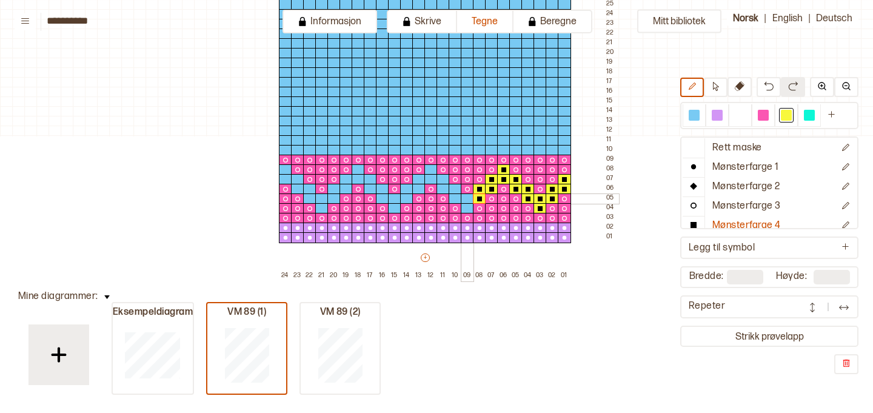
click at [468, 198] on div at bounding box center [467, 198] width 13 height 11
click at [458, 199] on div at bounding box center [454, 198] width 13 height 11
click at [457, 191] on div at bounding box center [454, 189] width 13 height 11
click at [448, 190] on div at bounding box center [442, 189] width 13 height 11
click at [445, 183] on div at bounding box center [442, 179] width 13 height 11
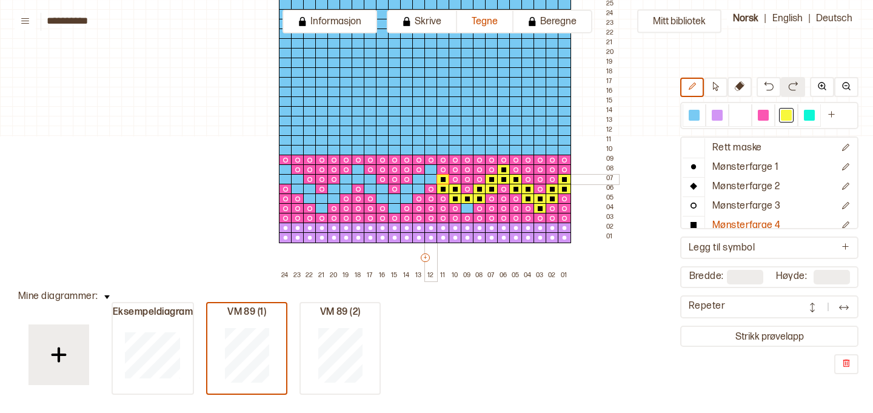
click at [432, 171] on div at bounding box center [430, 169] width 13 height 11
click at [431, 176] on div at bounding box center [430, 179] width 13 height 11
click at [469, 209] on div at bounding box center [467, 208] width 13 height 11
click at [418, 181] on div at bounding box center [418, 179] width 13 height 11
click at [419, 188] on div at bounding box center [418, 189] width 13 height 11
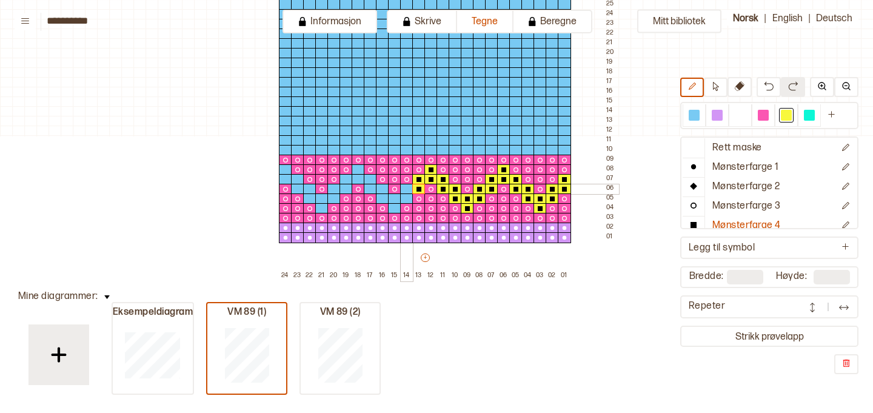
click at [409, 188] on div at bounding box center [406, 189] width 13 height 11
click at [407, 197] on div at bounding box center [406, 198] width 13 height 11
click at [395, 198] on div at bounding box center [394, 198] width 13 height 11
click at [395, 207] on div at bounding box center [394, 208] width 13 height 11
click at [382, 196] on div at bounding box center [382, 198] width 13 height 11
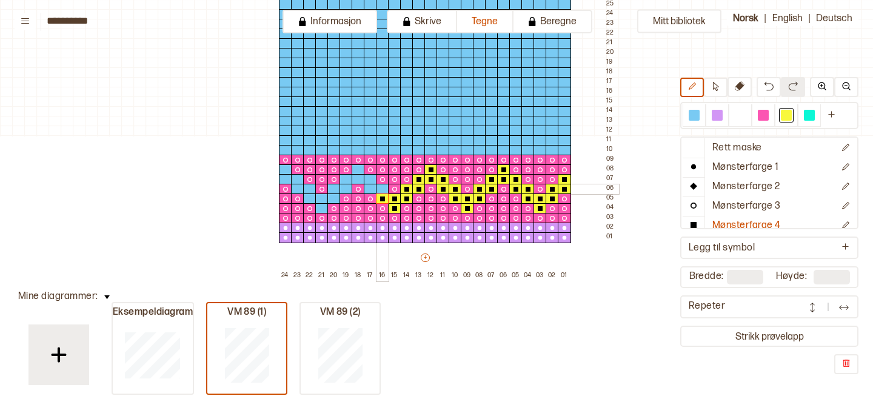
click at [382, 190] on div at bounding box center [382, 189] width 13 height 11
click at [373, 190] on div at bounding box center [370, 189] width 13 height 11
click at [371, 182] on div at bounding box center [370, 179] width 13 height 11
click at [359, 181] on div at bounding box center [357, 179] width 13 height 11
click at [358, 173] on div at bounding box center [357, 169] width 13 height 11
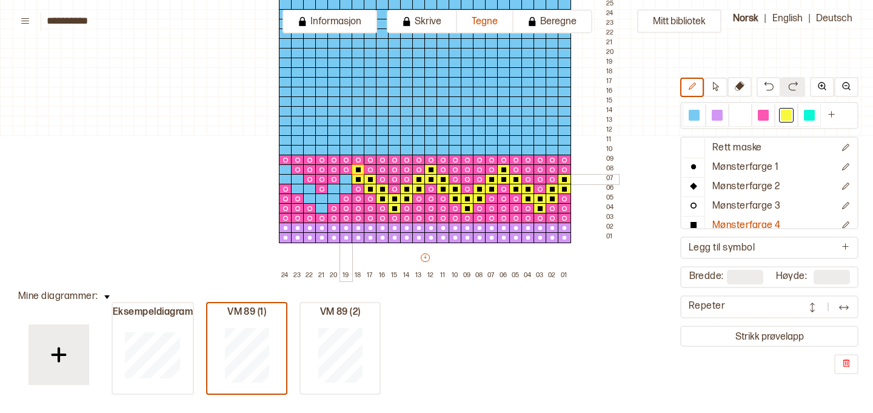
click at [346, 181] on div at bounding box center [345, 179] width 13 height 11
click at [346, 187] on div at bounding box center [345, 189] width 13 height 11
click at [337, 189] on div at bounding box center [333, 189] width 13 height 11
click at [332, 199] on div at bounding box center [333, 198] width 13 height 11
click at [324, 205] on div at bounding box center [321, 208] width 13 height 11
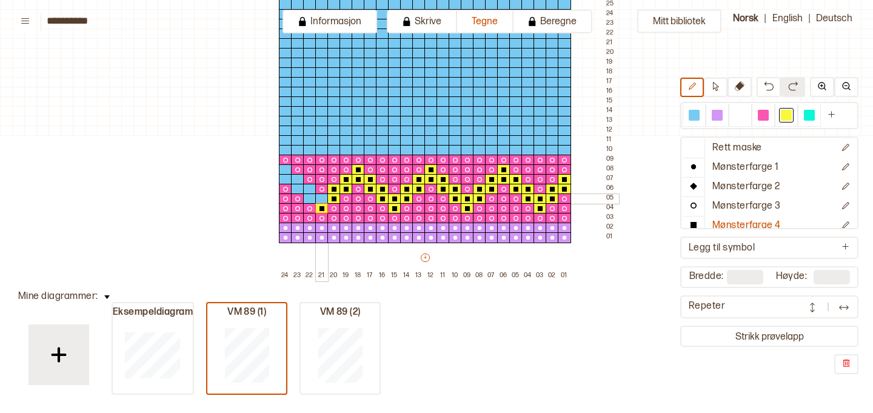
click at [324, 200] on div at bounding box center [321, 198] width 13 height 11
click at [313, 199] on div at bounding box center [309, 198] width 13 height 11
click at [310, 189] on div at bounding box center [309, 189] width 13 height 11
click at [301, 189] on div at bounding box center [297, 189] width 13 height 11
click at [299, 182] on div at bounding box center [297, 179] width 13 height 11
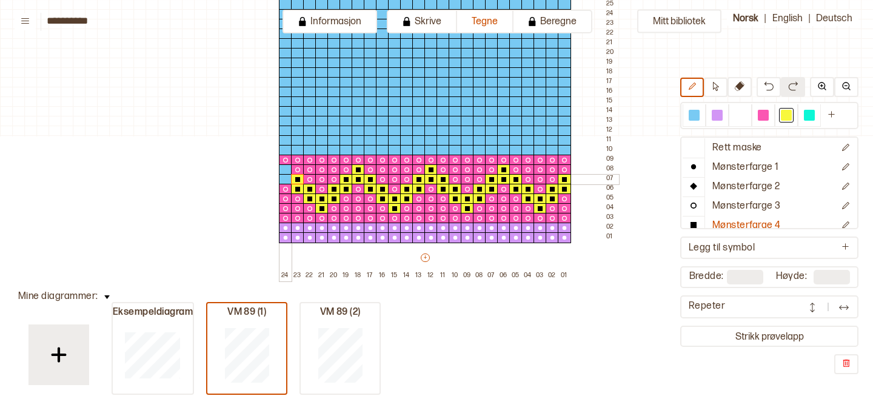
click at [287, 181] on div at bounding box center [285, 179] width 13 height 11
click at [287, 175] on icon at bounding box center [285, 180] width 12 height 10
click at [287, 167] on div at bounding box center [285, 169] width 13 height 11
click at [718, 119] on div at bounding box center [716, 115] width 11 height 11
click at [724, 164] on p "Mønsterfarge 1" at bounding box center [745, 167] width 67 height 13
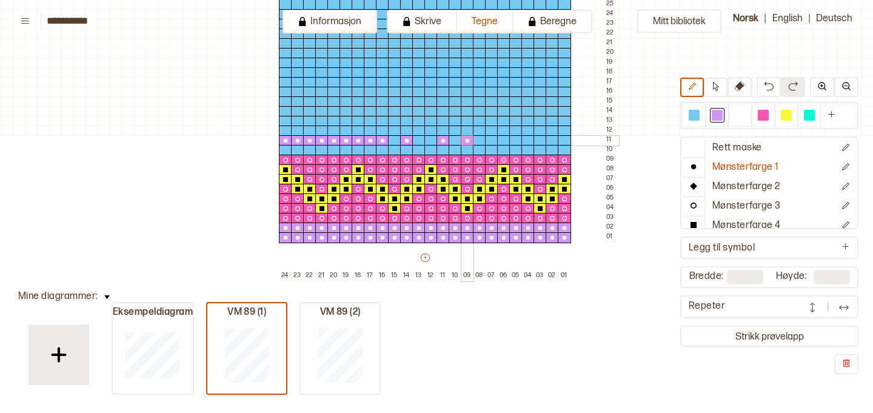
drag, startPoint x: 280, startPoint y: 141, endPoint x: 467, endPoint y: 142, distance: 187.3
drag, startPoint x: 280, startPoint y: 148, endPoint x: 505, endPoint y: 146, distance: 225.5
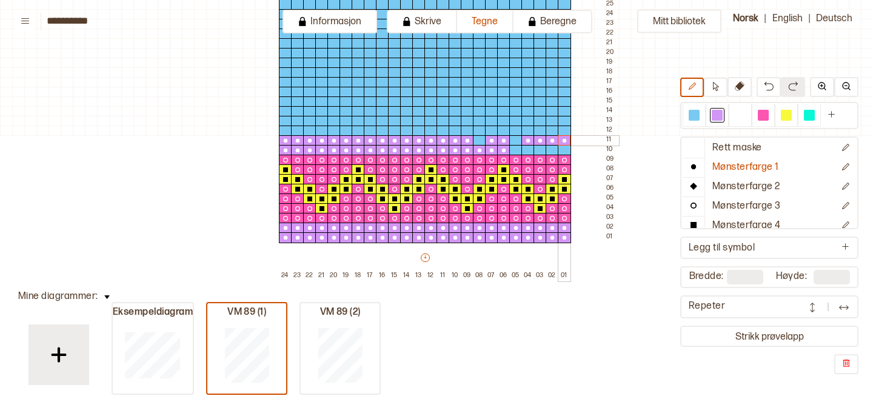
drag, startPoint x: 395, startPoint y: 138, endPoint x: 559, endPoint y: 138, distance: 164.8
drag, startPoint x: 475, startPoint y: 136, endPoint x: 519, endPoint y: 136, distance: 43.6
drag, startPoint x: 522, startPoint y: 148, endPoint x: 560, endPoint y: 147, distance: 38.2
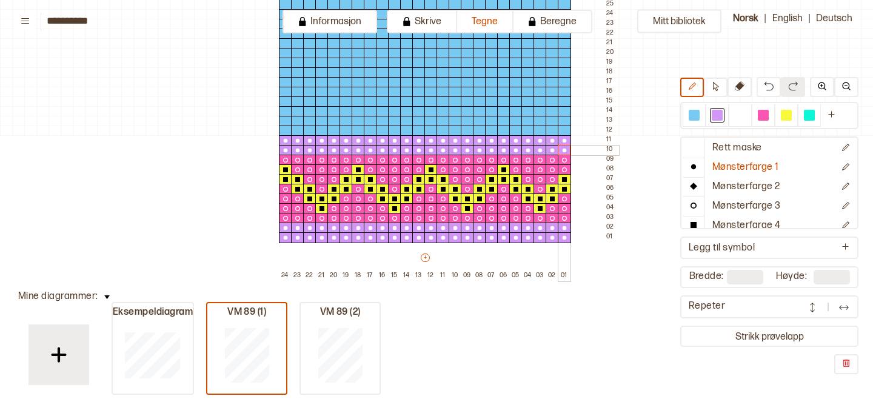
click at [787, 116] on div at bounding box center [786, 115] width 11 height 11
click at [743, 218] on button "Mønsterfarge 4" at bounding box center [758, 225] width 152 height 19
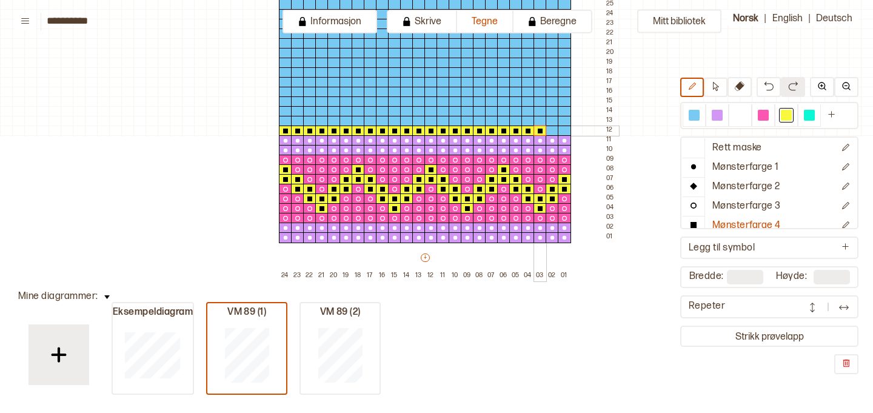
drag, startPoint x: 284, startPoint y: 127, endPoint x: 536, endPoint y: 128, distance: 252.1
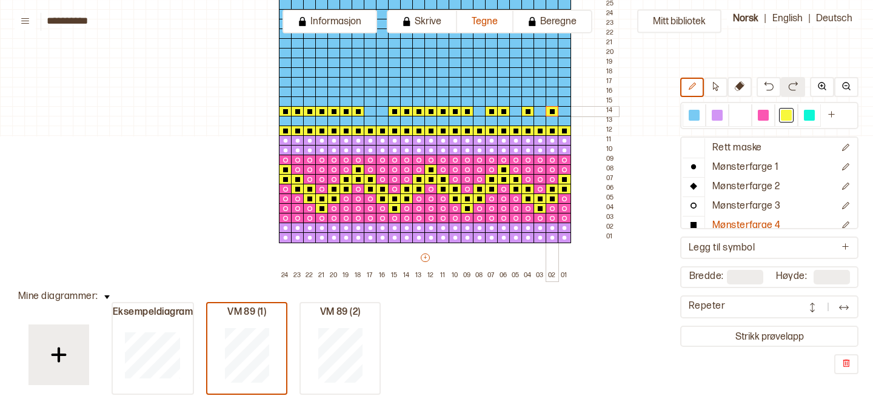
drag, startPoint x: 283, startPoint y: 108, endPoint x: 553, endPoint y: 111, distance: 270.3
drag, startPoint x: 282, startPoint y: 99, endPoint x: 342, endPoint y: 93, distance: 60.3
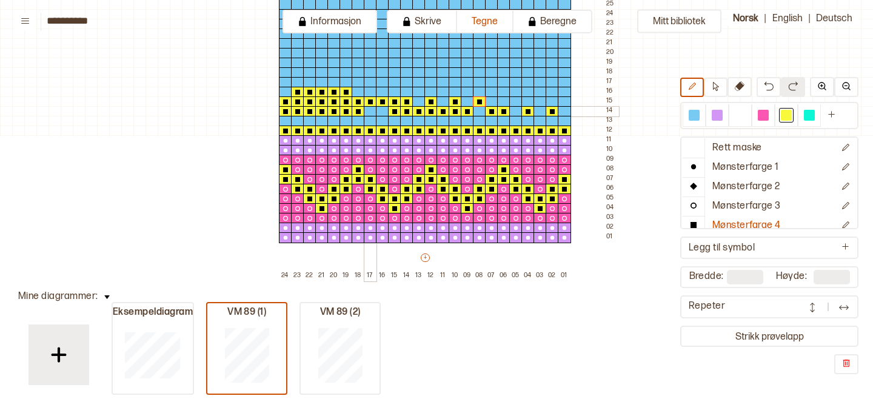
click at [370, 108] on div at bounding box center [370, 111] width 13 height 11
click at [379, 109] on div at bounding box center [382, 111] width 13 height 11
drag, startPoint x: 420, startPoint y: 101, endPoint x: 568, endPoint y: 99, distance: 147.9
click at [512, 99] on div at bounding box center [515, 101] width 13 height 11
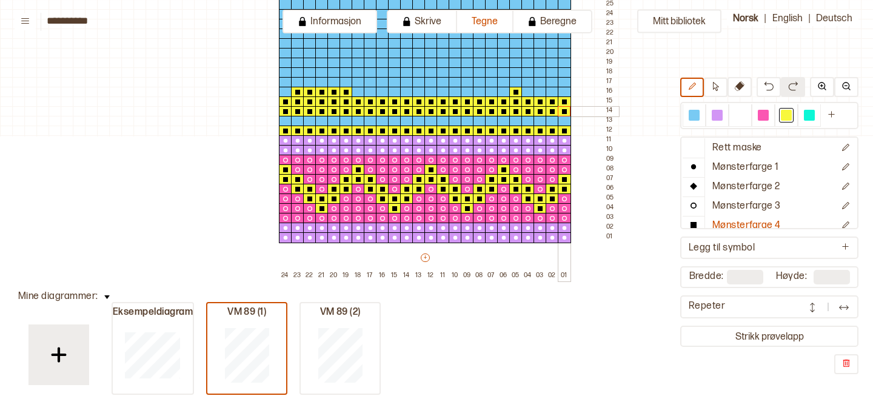
drag, startPoint x: 478, startPoint y: 108, endPoint x: 567, endPoint y: 110, distance: 89.7
click at [736, 203] on p "Mønsterfarge 3" at bounding box center [746, 206] width 68 height 13
click at [759, 124] on div at bounding box center [762, 115] width 23 height 22
click at [760, 119] on div at bounding box center [763, 115] width 11 height 11
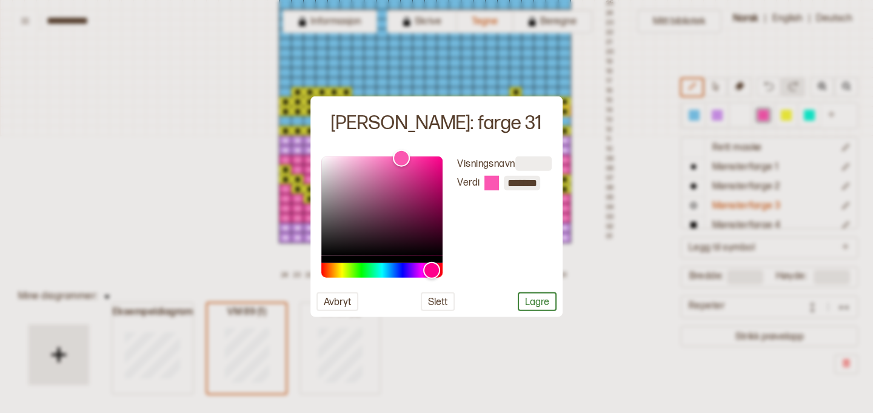
click at [753, 117] on div at bounding box center [436, 206] width 873 height 413
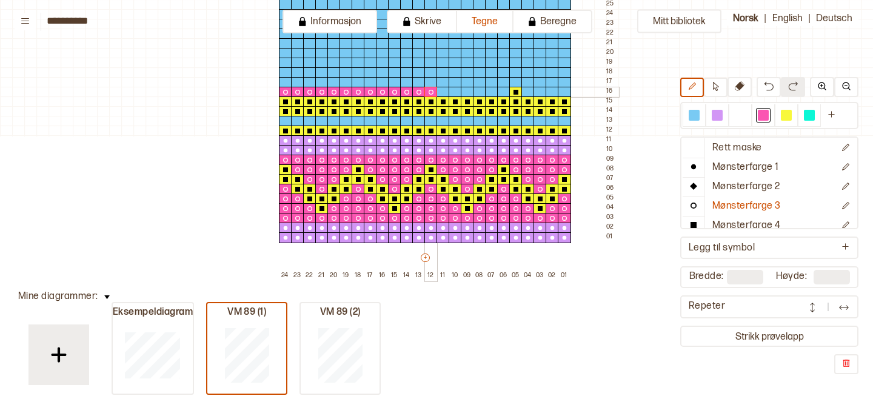
drag, startPoint x: 465, startPoint y: 90, endPoint x: 565, endPoint y: 88, distance: 100.0
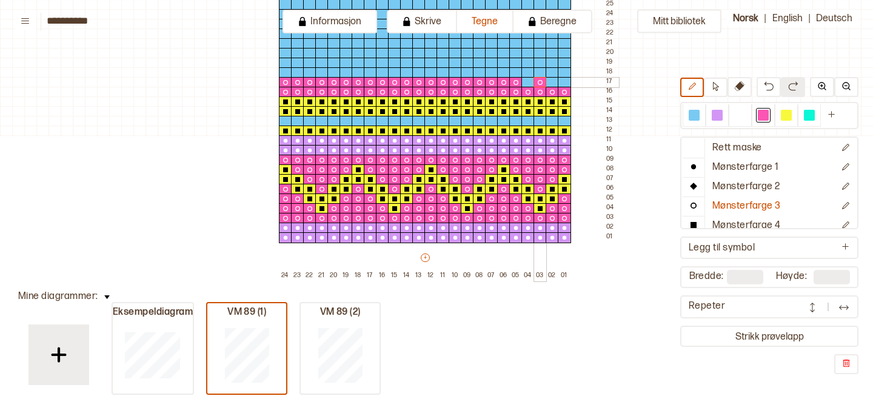
drag, startPoint x: 283, startPoint y: 81, endPoint x: 534, endPoint y: 81, distance: 250.9
click at [529, 79] on div at bounding box center [527, 82] width 13 height 11
click at [558, 79] on div at bounding box center [564, 82] width 13 height 11
click at [552, 82] on div at bounding box center [551, 82] width 13 height 11
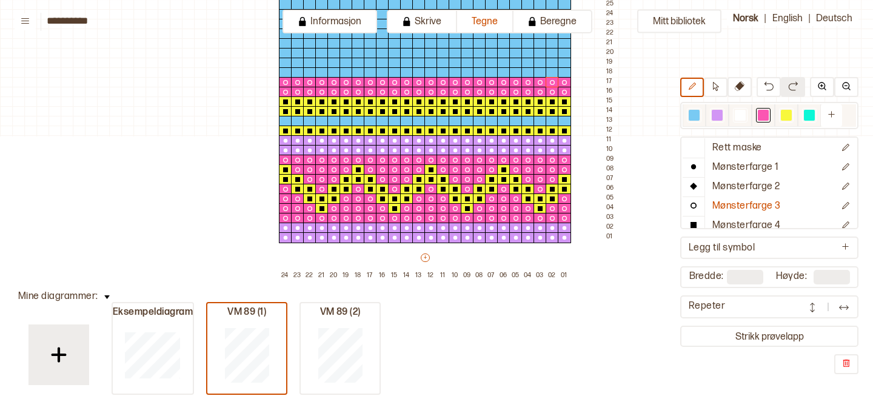
click at [713, 118] on div at bounding box center [716, 115] width 11 height 11
click at [725, 165] on p "Mønsterfarge 1" at bounding box center [745, 167] width 67 height 13
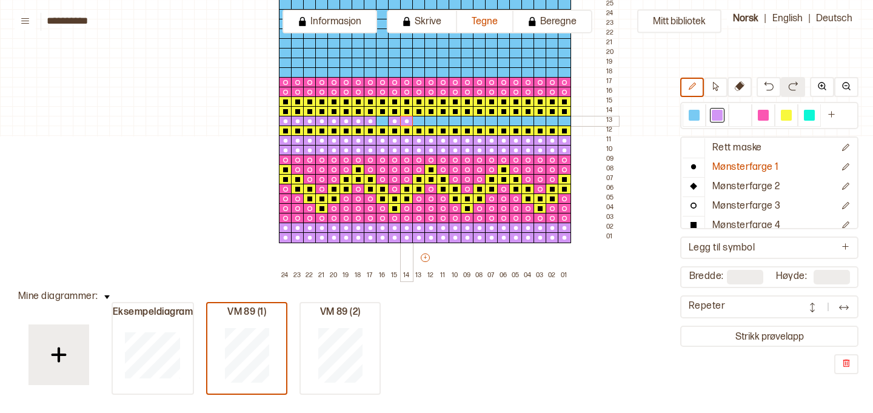
drag, startPoint x: 281, startPoint y: 120, endPoint x: 407, endPoint y: 119, distance: 126.7
click at [384, 120] on div at bounding box center [382, 121] width 13 height 11
drag, startPoint x: 433, startPoint y: 119, endPoint x: 561, endPoint y: 119, distance: 127.3
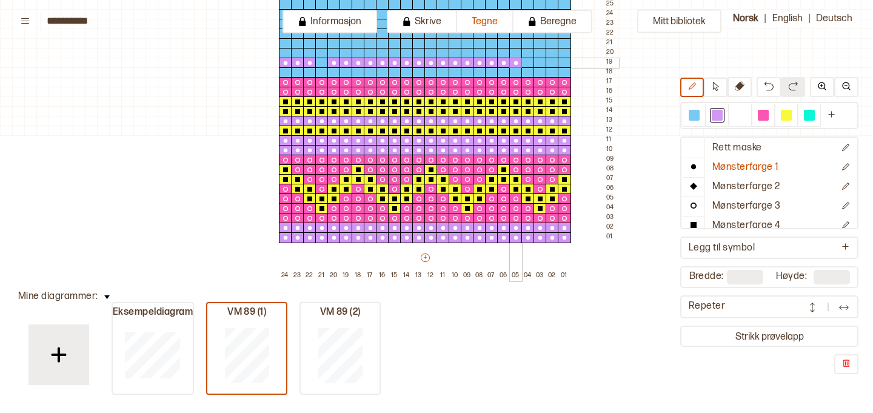
click at [554, 62] on div at bounding box center [551, 63] width 13 height 11
click at [564, 62] on div at bounding box center [564, 63] width 13 height 11
click at [530, 61] on div at bounding box center [527, 63] width 13 height 11
click at [321, 61] on div at bounding box center [321, 63] width 13 height 11
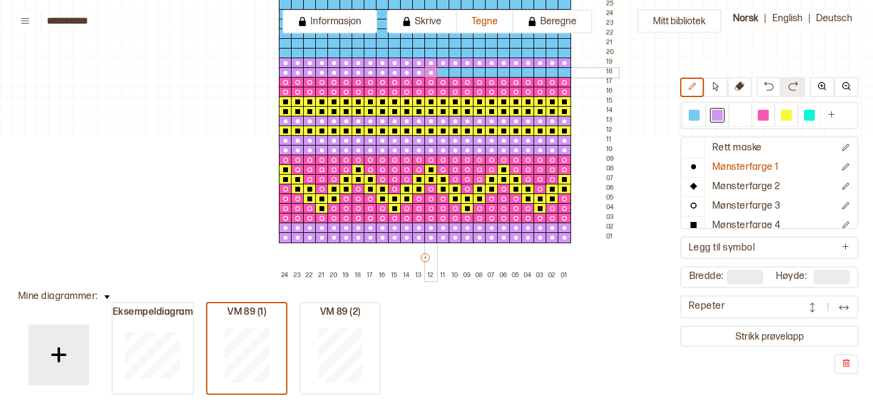
drag, startPoint x: 473, startPoint y: 70, endPoint x: 565, endPoint y: 68, distance: 92.1
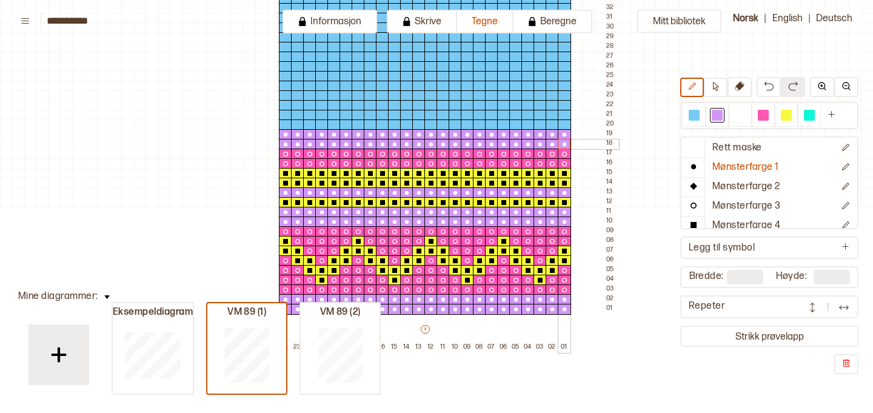
scroll to position [616, 0]
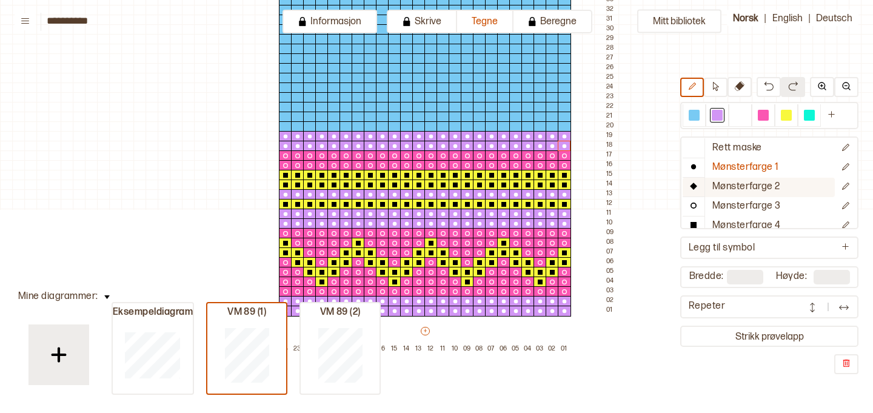
click at [729, 182] on p "Mønsterfarge 2" at bounding box center [746, 187] width 68 height 13
click at [744, 110] on div at bounding box center [740, 115] width 11 height 11
drag, startPoint x: 551, startPoint y: 116, endPoint x: 562, endPoint y: 121, distance: 12.2
click at [552, 124] on div at bounding box center [551, 126] width 13 height 11
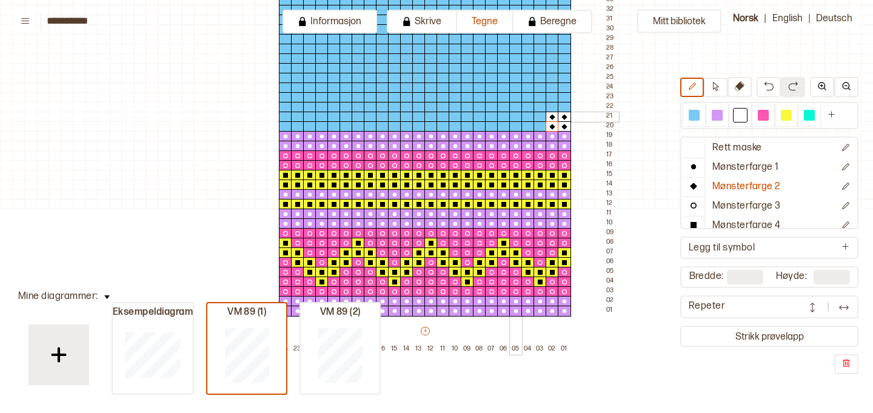
click at [513, 116] on div at bounding box center [515, 117] width 13 height 11
click at [501, 116] on div at bounding box center [503, 117] width 13 height 11
click at [503, 124] on div at bounding box center [503, 126] width 13 height 11
click at [514, 125] on div at bounding box center [515, 126] width 13 height 11
click at [465, 116] on div at bounding box center [467, 117] width 13 height 11
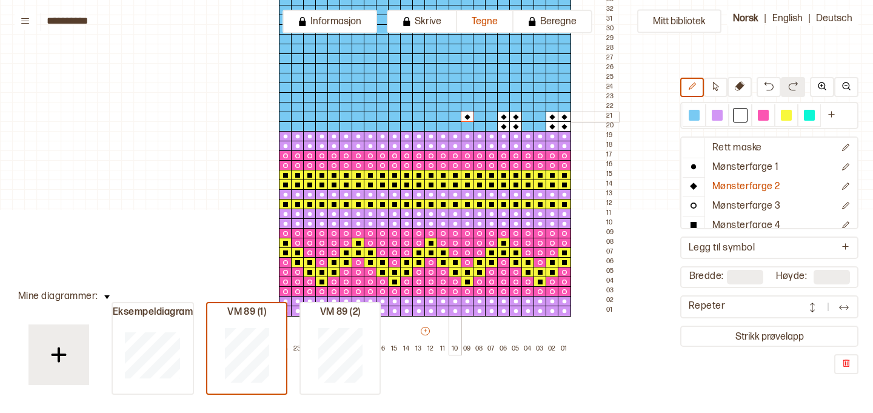
click at [453, 116] on div at bounding box center [454, 117] width 13 height 11
click at [454, 124] on div at bounding box center [454, 126] width 13 height 11
click at [465, 125] on div at bounding box center [467, 126] width 13 height 11
click at [418, 116] on div at bounding box center [418, 117] width 13 height 11
click at [403, 116] on div at bounding box center [406, 117] width 13 height 11
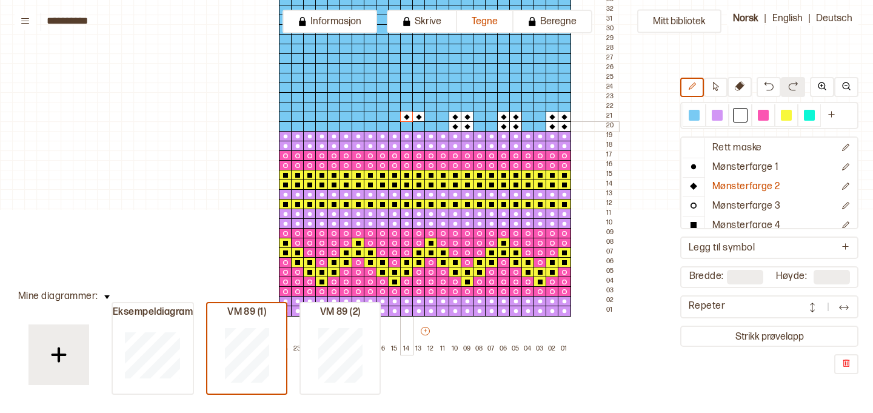
click at [405, 122] on div at bounding box center [406, 126] width 13 height 11
click at [416, 123] on div at bounding box center [418, 126] width 13 height 11
click at [366, 117] on div at bounding box center [370, 117] width 13 height 11
click at [367, 123] on div at bounding box center [370, 126] width 13 height 11
click at [357, 115] on div at bounding box center [357, 117] width 13 height 11
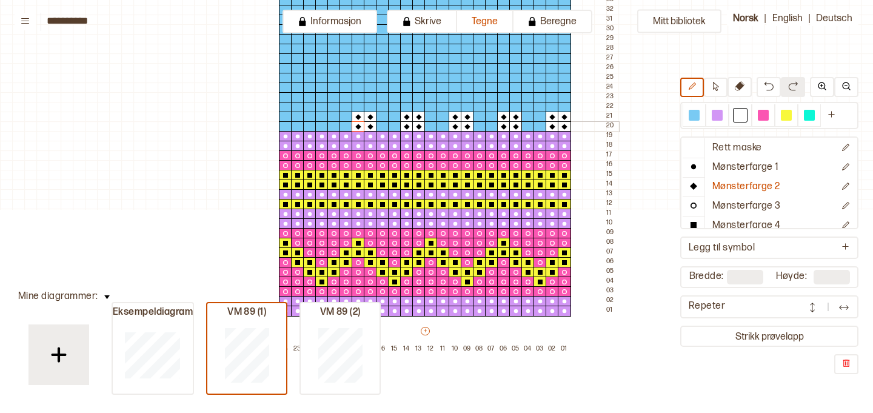
click at [357, 121] on div at bounding box center [357, 126] width 13 height 11
click at [321, 116] on div at bounding box center [321, 117] width 13 height 11
click at [321, 125] on div at bounding box center [321, 126] width 13 height 11
click at [312, 124] on div at bounding box center [309, 126] width 13 height 11
click at [311, 118] on div at bounding box center [309, 117] width 13 height 11
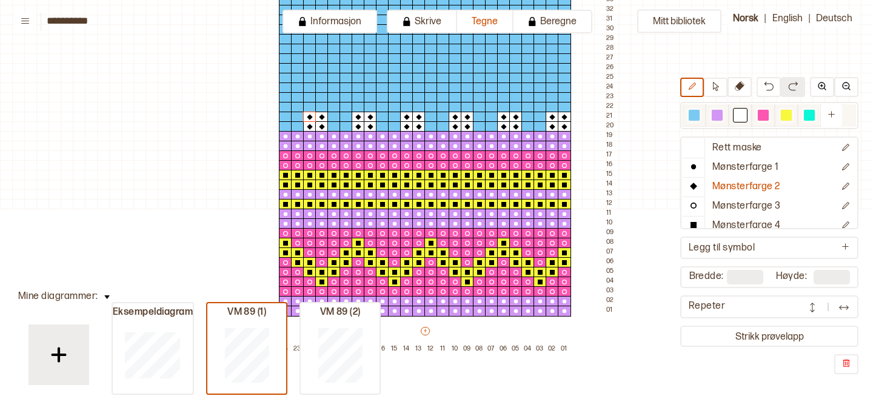
click at [714, 120] on div at bounding box center [717, 115] width 15 height 15
click at [723, 167] on p "Mønsterfarge 1" at bounding box center [745, 167] width 67 height 13
drag, startPoint x: 529, startPoint y: 96, endPoint x: 529, endPoint y: 107, distance: 10.9
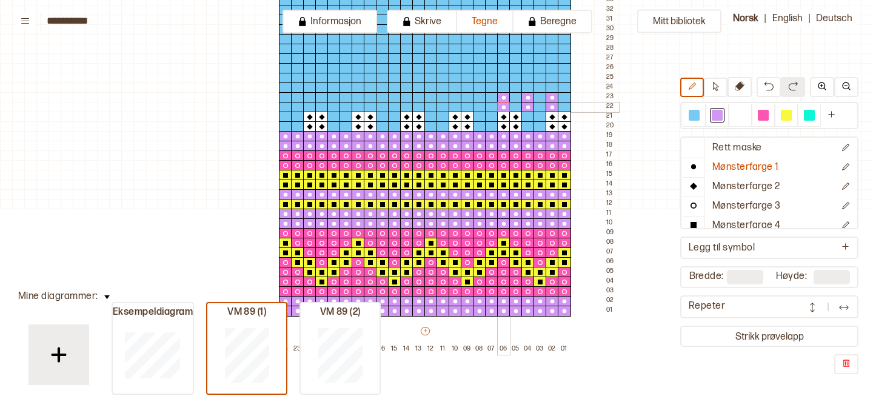
drag, startPoint x: 503, startPoint y: 97, endPoint x: 503, endPoint y: 109, distance: 12.1
click at [455, 102] on icon at bounding box center [455, 107] width 12 height 10
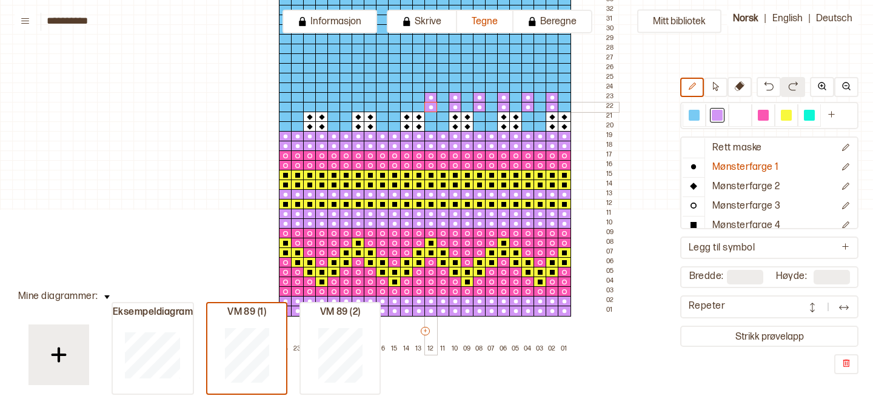
drag, startPoint x: 432, startPoint y: 97, endPoint x: 432, endPoint y: 104, distance: 6.7
drag, startPoint x: 406, startPoint y: 97, endPoint x: 406, endPoint y: 104, distance: 6.7
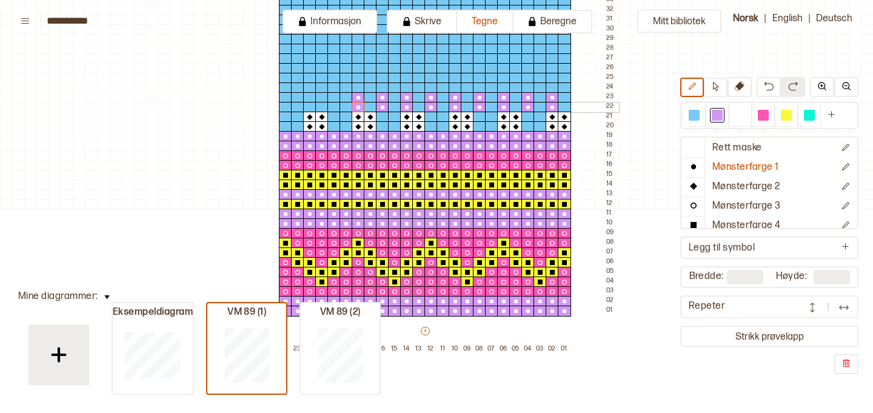
drag, startPoint x: 358, startPoint y: 96, endPoint x: 358, endPoint y: 104, distance: 7.9
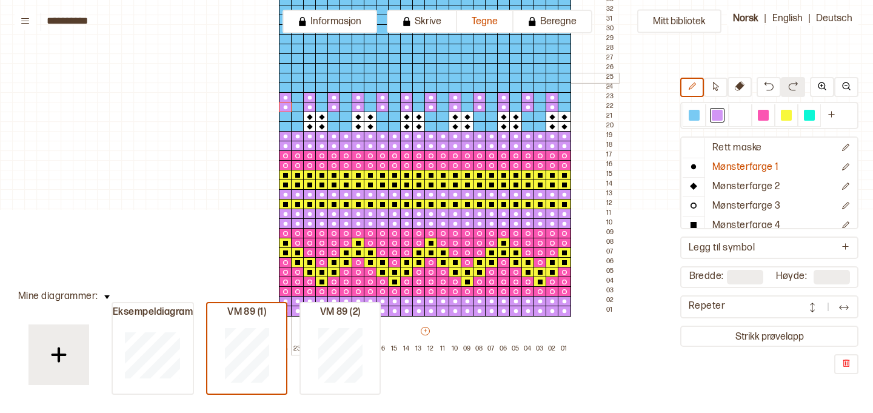
drag, startPoint x: 395, startPoint y: 78, endPoint x: 396, endPoint y: 85, distance: 6.7
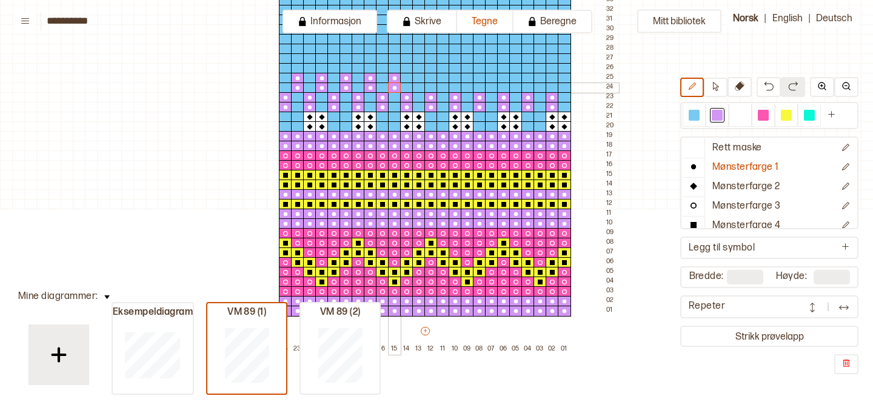
click at [442, 84] on icon at bounding box center [443, 88] width 12 height 10
click at [468, 78] on div at bounding box center [467, 78] width 13 height 11
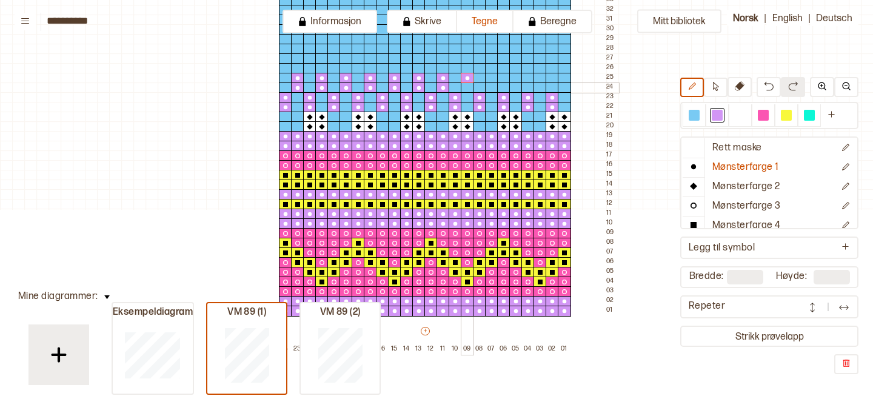
click at [467, 85] on div at bounding box center [467, 87] width 13 height 11
click at [490, 79] on div at bounding box center [491, 78] width 13 height 11
click at [491, 86] on div at bounding box center [491, 87] width 13 height 11
click at [515, 79] on div at bounding box center [515, 78] width 13 height 11
click at [516, 88] on div at bounding box center [515, 87] width 13 height 11
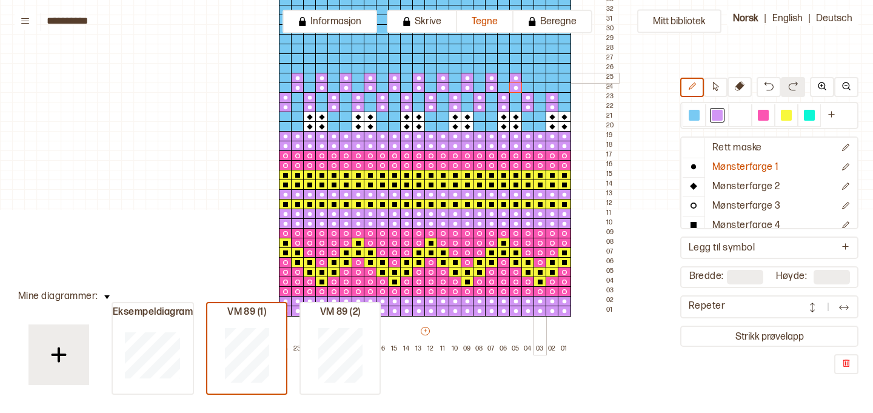
click at [539, 79] on div at bounding box center [539, 78] width 13 height 11
click at [539, 87] on div at bounding box center [539, 87] width 13 height 11
click at [565, 78] on div at bounding box center [564, 78] width 13 height 11
click at [565, 87] on div at bounding box center [564, 87] width 13 height 11
click at [562, 70] on div at bounding box center [564, 68] width 13 height 11
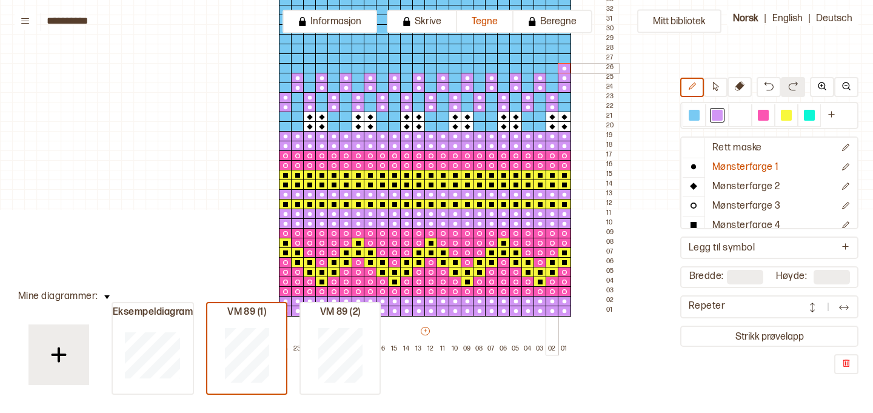
click at [552, 70] on div at bounding box center [551, 68] width 13 height 11
click at [536, 70] on div at bounding box center [539, 68] width 13 height 11
click at [522, 70] on div at bounding box center [527, 68] width 13 height 11
click at [516, 68] on div at bounding box center [515, 68] width 13 height 11
click at [517, 59] on div at bounding box center [515, 58] width 13 height 11
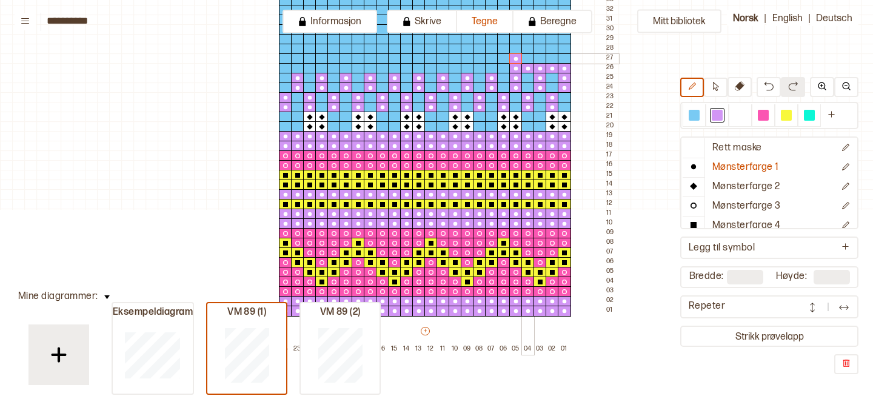
click at [528, 58] on div at bounding box center [527, 58] width 13 height 11
click at [538, 60] on div at bounding box center [539, 58] width 13 height 11
click at [548, 60] on div at bounding box center [551, 58] width 13 height 11
click at [561, 60] on div at bounding box center [564, 58] width 13 height 11
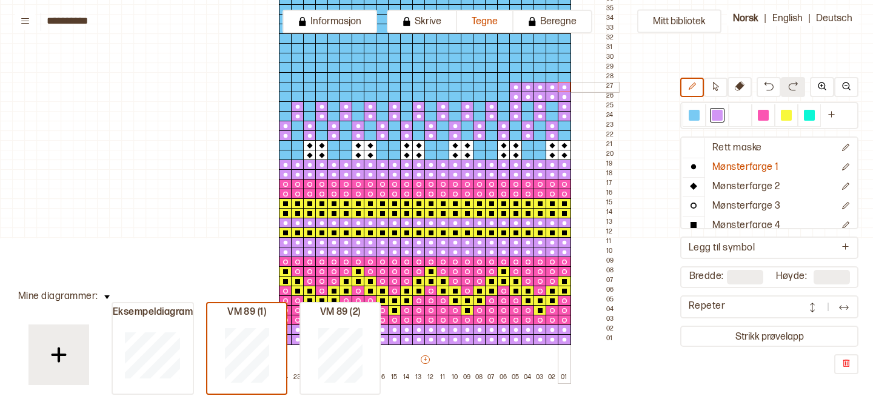
scroll to position [586, 0]
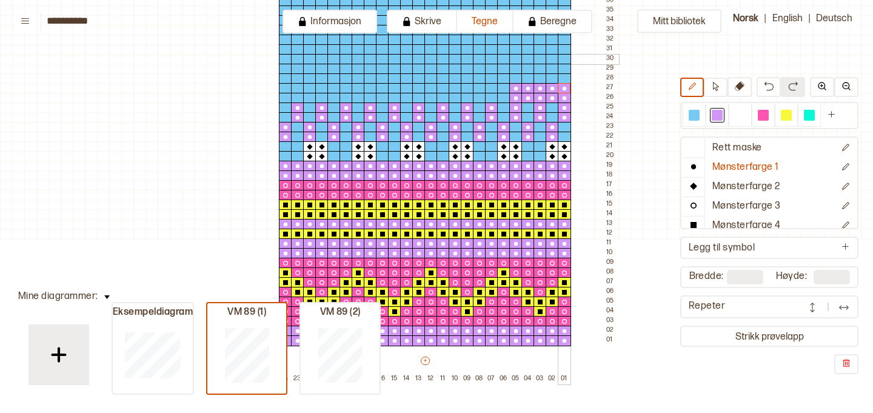
click at [565, 59] on div at bounding box center [564, 59] width 13 height 11
click at [550, 59] on div at bounding box center [551, 59] width 13 height 11
click at [542, 59] on div at bounding box center [539, 59] width 13 height 11
click at [530, 59] on div at bounding box center [527, 59] width 13 height 11
click at [518, 58] on div at bounding box center [515, 59] width 13 height 11
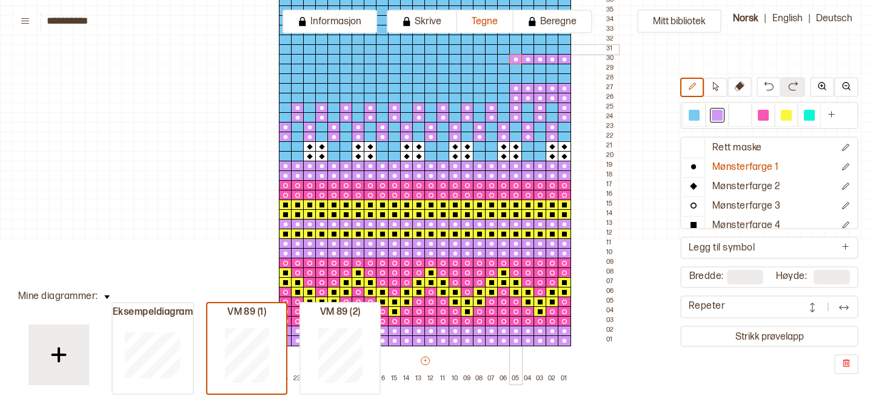
click at [517, 48] on div at bounding box center [515, 49] width 13 height 11
click at [526, 50] on div at bounding box center [527, 49] width 13 height 11
click at [536, 49] on div at bounding box center [539, 49] width 13 height 11
click at [547, 50] on div at bounding box center [551, 49] width 13 height 11
click at [561, 51] on div at bounding box center [564, 49] width 13 height 11
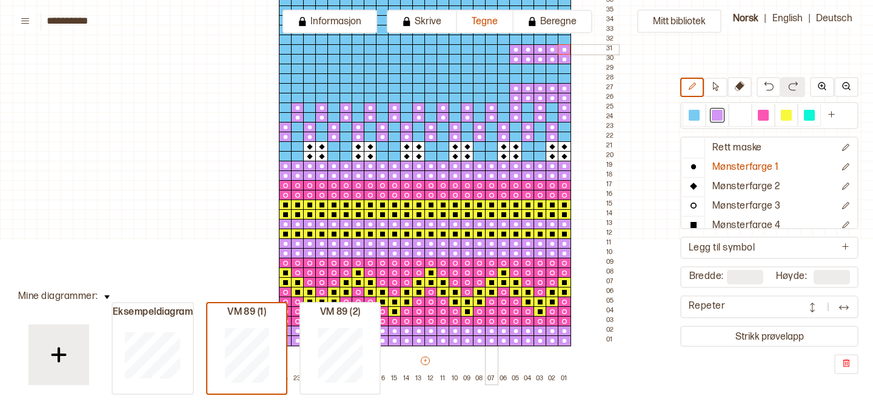
click at [489, 48] on div at bounding box center [491, 49] width 13 height 11
click at [488, 58] on div at bounding box center [491, 59] width 13 height 11
click at [490, 87] on div at bounding box center [491, 88] width 13 height 11
click at [490, 95] on div at bounding box center [491, 98] width 13 height 11
click at [479, 87] on div at bounding box center [479, 88] width 13 height 11
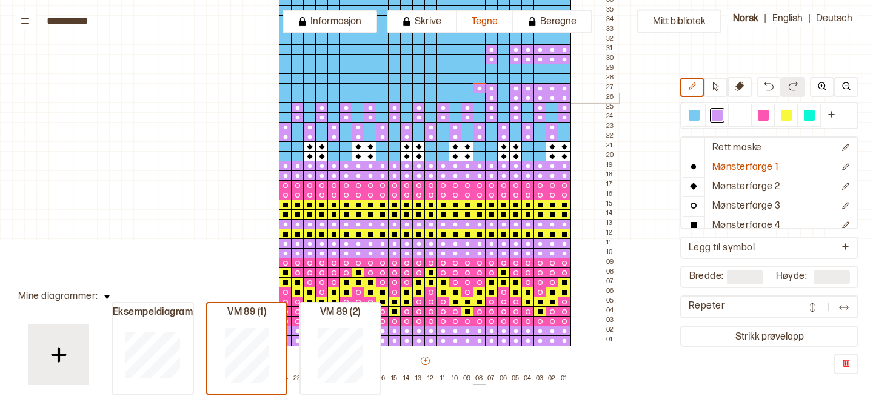
click at [479, 93] on div at bounding box center [479, 98] width 13 height 11
click at [465, 95] on div at bounding box center [467, 98] width 13 height 11
click at [468, 86] on div at bounding box center [467, 88] width 13 height 11
click at [456, 87] on div at bounding box center [454, 88] width 13 height 11
click at [456, 96] on div at bounding box center [454, 98] width 13 height 11
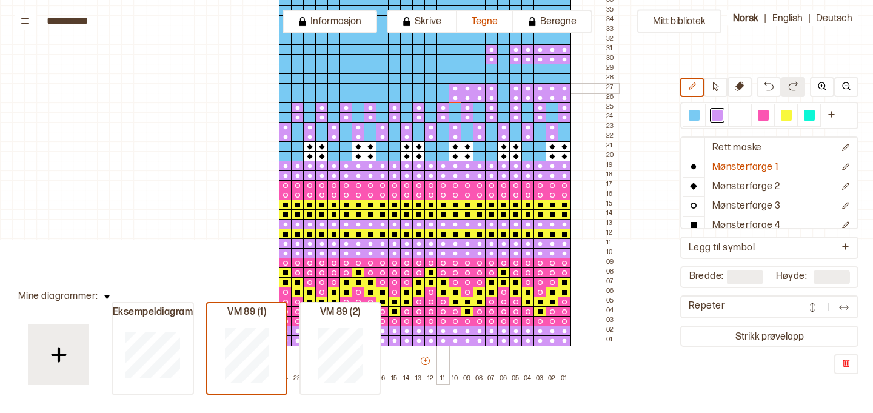
click at [443, 87] on div at bounding box center [442, 88] width 13 height 11
click at [441, 98] on div at bounding box center [442, 98] width 13 height 11
click at [416, 96] on div at bounding box center [418, 98] width 13 height 11
click at [419, 87] on div at bounding box center [418, 88] width 13 height 11
click at [407, 88] on div at bounding box center [406, 88] width 13 height 11
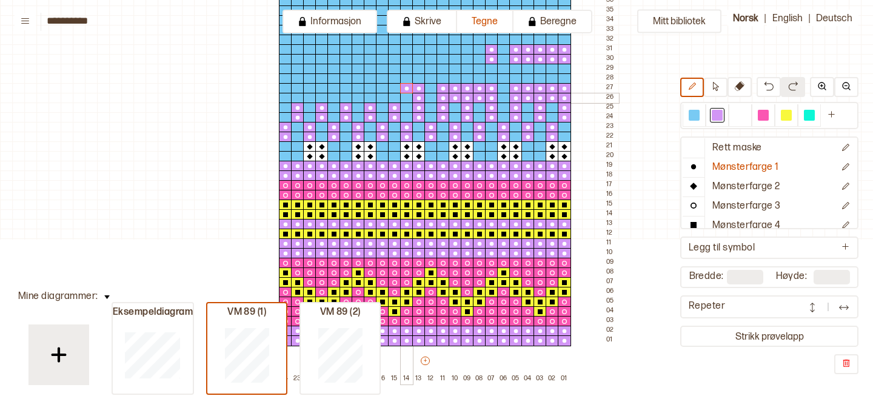
click at [407, 96] on div at bounding box center [406, 98] width 13 height 11
click at [396, 98] on div at bounding box center [394, 98] width 13 height 11
click at [384, 96] on div at bounding box center [382, 98] width 13 height 11
click at [371, 96] on div at bounding box center [370, 98] width 13 height 11
click at [371, 90] on div at bounding box center [370, 88] width 13 height 11
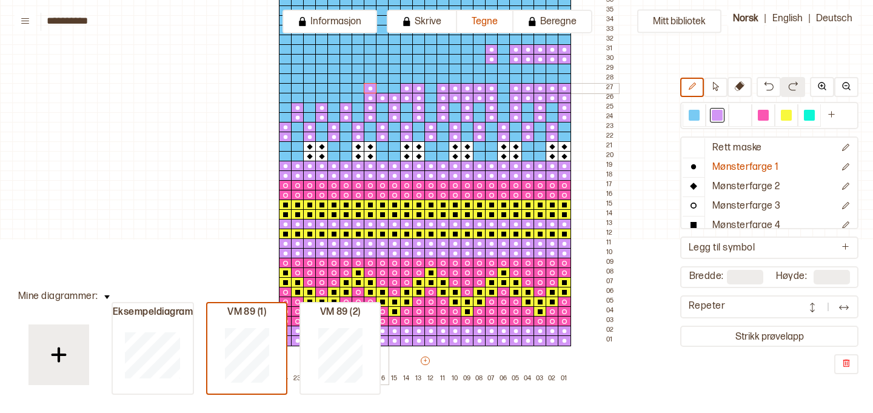
click at [381, 90] on div at bounding box center [382, 88] width 13 height 11
click at [398, 89] on div at bounding box center [394, 88] width 13 height 11
click at [347, 96] on div at bounding box center [345, 98] width 13 height 11
click at [347, 88] on div at bounding box center [345, 88] width 13 height 11
click at [333, 89] on div at bounding box center [333, 88] width 13 height 11
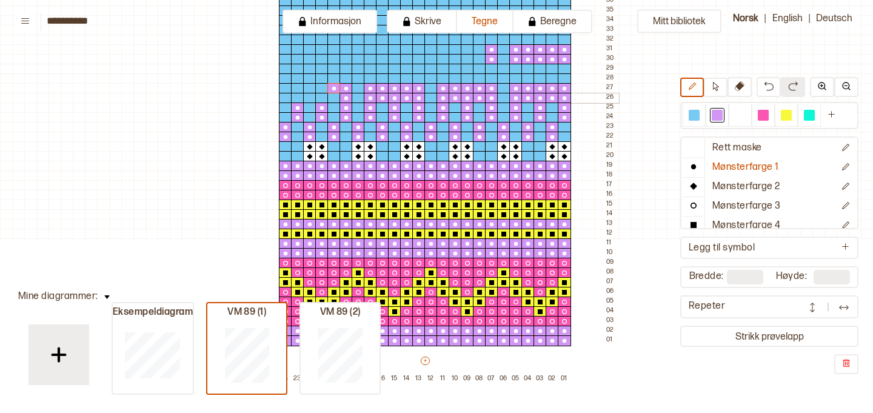
click at [333, 97] on div at bounding box center [333, 98] width 13 height 11
click at [324, 96] on div at bounding box center [321, 98] width 13 height 11
click at [323, 92] on div at bounding box center [321, 88] width 13 height 11
click at [313, 92] on div at bounding box center [309, 88] width 13 height 11
click at [311, 96] on div at bounding box center [309, 98] width 13 height 11
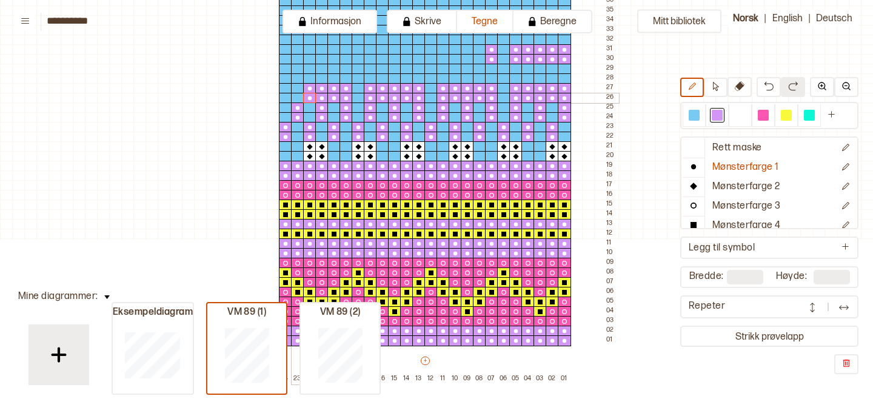
click at [301, 96] on div at bounding box center [297, 98] width 13 height 11
click at [299, 91] on div at bounding box center [297, 88] width 13 height 11
click at [300, 60] on div at bounding box center [297, 59] width 13 height 11
click at [298, 52] on div at bounding box center [297, 49] width 13 height 11
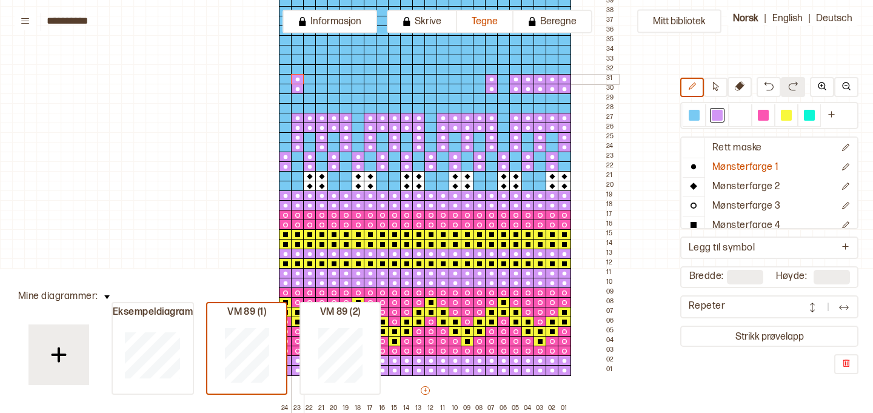
scroll to position [555, 0]
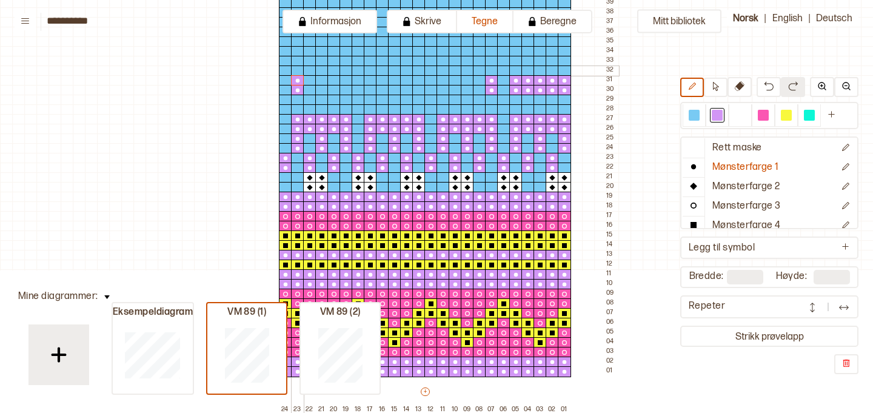
click at [297, 67] on div at bounding box center [297, 70] width 13 height 11
click at [298, 61] on div at bounding box center [297, 61] width 13 height 11
click at [307, 79] on div at bounding box center [309, 80] width 13 height 11
click at [321, 81] on div at bounding box center [321, 80] width 13 height 11
click at [331, 80] on div at bounding box center [333, 80] width 13 height 11
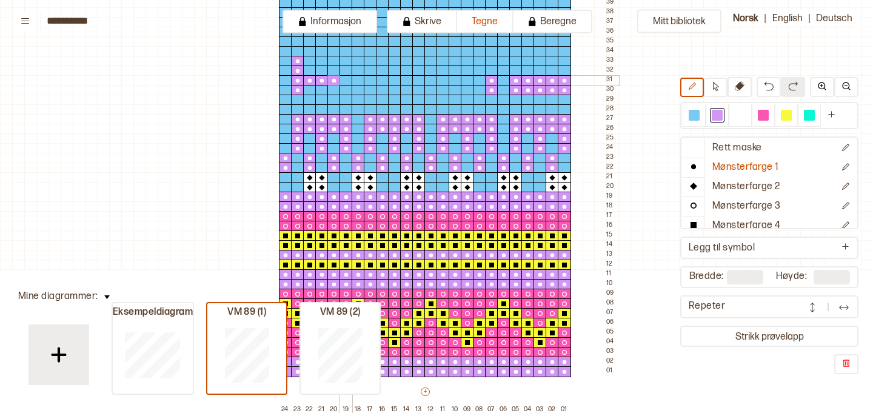
click at [345, 80] on div at bounding box center [345, 80] width 13 height 11
click at [310, 88] on div at bounding box center [309, 90] width 13 height 11
click at [319, 90] on div at bounding box center [321, 90] width 13 height 11
click at [333, 92] on div at bounding box center [333, 90] width 13 height 11
click at [348, 90] on div at bounding box center [345, 90] width 13 height 11
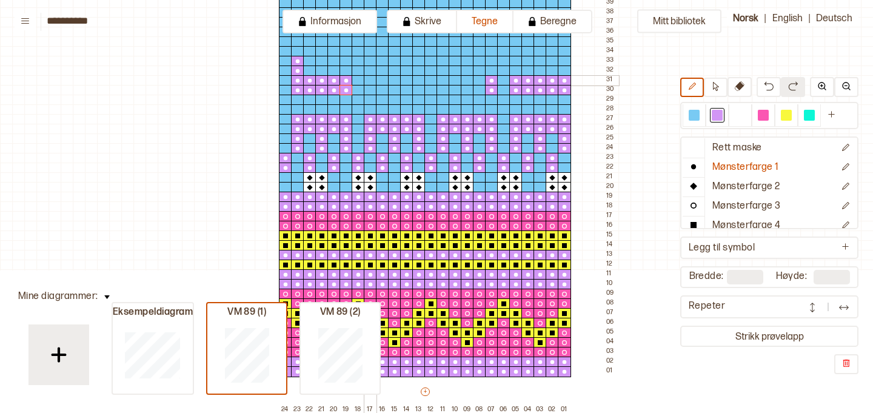
click at [368, 81] on div at bounding box center [370, 80] width 13 height 11
click at [370, 87] on div at bounding box center [370, 90] width 13 height 11
click at [382, 80] on div at bounding box center [382, 80] width 13 height 11
click at [383, 87] on div at bounding box center [382, 90] width 13 height 11
click at [395, 82] on div at bounding box center [394, 80] width 13 height 11
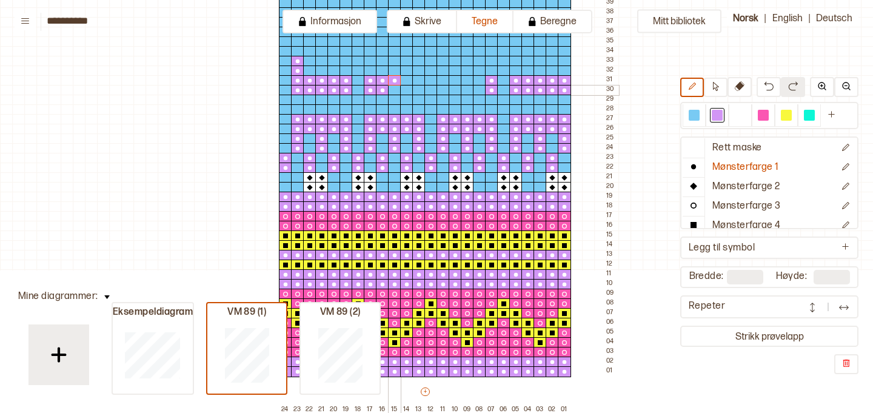
click at [395, 88] on div at bounding box center [394, 90] width 13 height 11
click at [410, 79] on div at bounding box center [406, 80] width 13 height 11
click at [408, 87] on div at bounding box center [406, 90] width 13 height 11
click at [420, 81] on div at bounding box center [418, 80] width 13 height 11
click at [418, 87] on div at bounding box center [418, 90] width 13 height 11
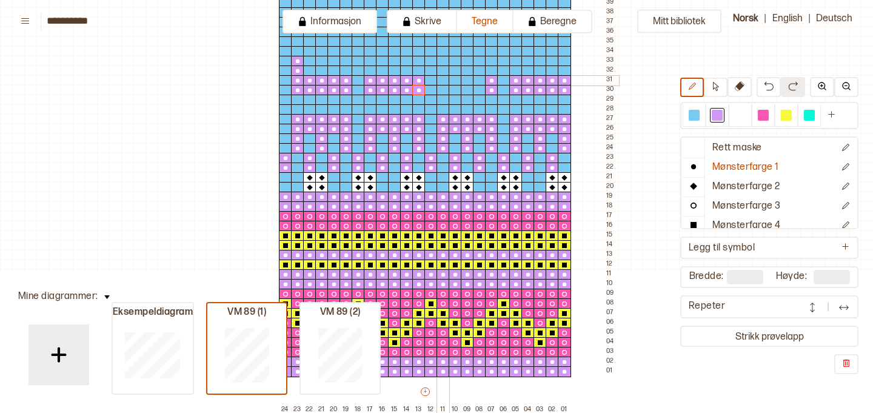
click at [442, 79] on div at bounding box center [442, 80] width 13 height 11
click at [442, 86] on div at bounding box center [442, 90] width 13 height 11
click at [455, 88] on div at bounding box center [454, 90] width 13 height 11
click at [455, 81] on div at bounding box center [454, 80] width 13 height 11
click at [468, 82] on div at bounding box center [467, 80] width 13 height 11
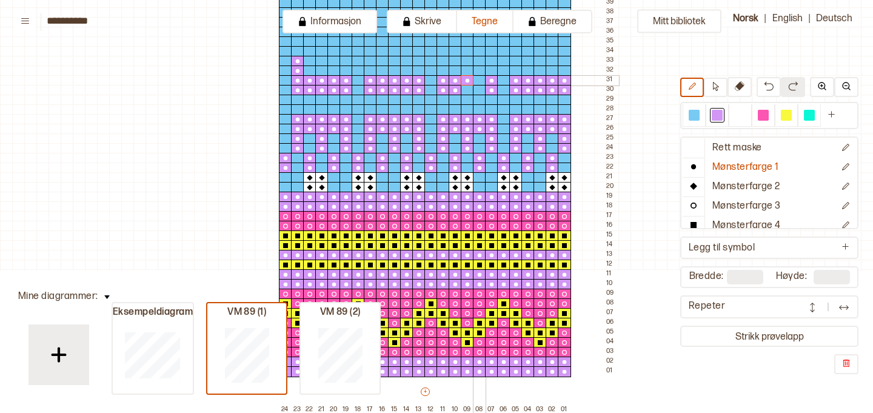
click at [475, 83] on div at bounding box center [479, 80] width 13 height 11
click at [475, 88] on div at bounding box center [479, 90] width 13 height 11
click at [467, 88] on div at bounding box center [467, 90] width 13 height 11
click at [321, 58] on div at bounding box center [321, 61] width 13 height 11
click at [321, 67] on div at bounding box center [321, 70] width 13 height 11
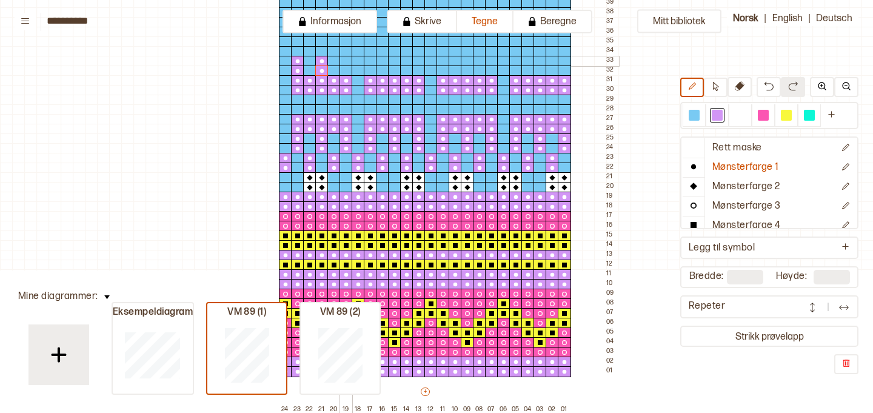
click at [347, 59] on div at bounding box center [345, 61] width 13 height 11
click at [347, 67] on div at bounding box center [345, 70] width 13 height 11
click at [373, 61] on div at bounding box center [370, 61] width 13 height 11
click at [372, 68] on div at bounding box center [370, 70] width 13 height 11
click at [395, 61] on div at bounding box center [394, 61] width 13 height 11
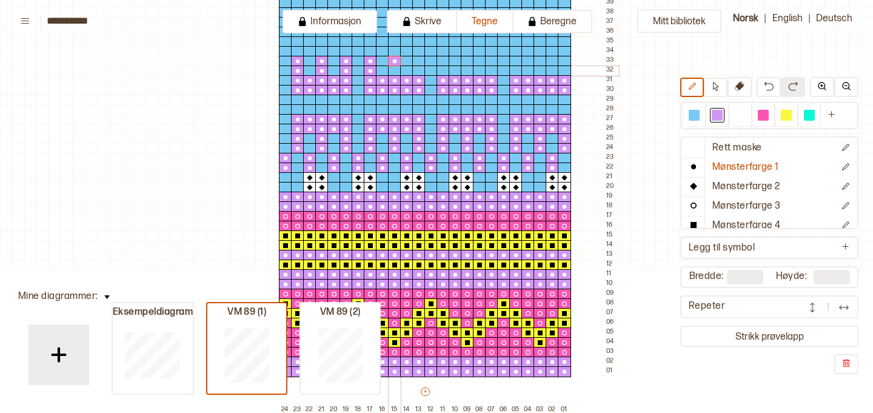
click at [395, 68] on div at bounding box center [394, 70] width 13 height 11
click at [421, 59] on div at bounding box center [418, 61] width 13 height 11
click at [422, 68] on div at bounding box center [418, 70] width 13 height 11
click at [444, 63] on div at bounding box center [442, 61] width 13 height 11
click at [445, 69] on div at bounding box center [442, 70] width 13 height 11
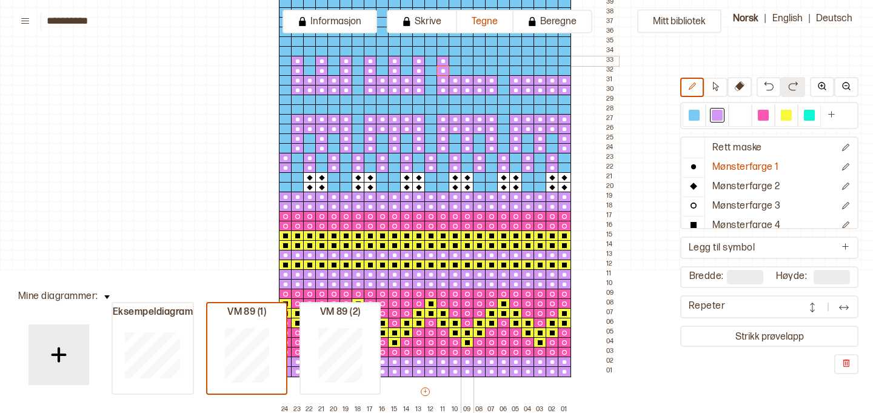
click at [468, 61] on div at bounding box center [467, 61] width 13 height 11
click at [468, 68] on div at bounding box center [467, 70] width 13 height 11
click at [490, 62] on div at bounding box center [491, 61] width 13 height 11
click at [491, 68] on div at bounding box center [491, 70] width 13 height 11
click at [516, 60] on div at bounding box center [515, 61] width 13 height 11
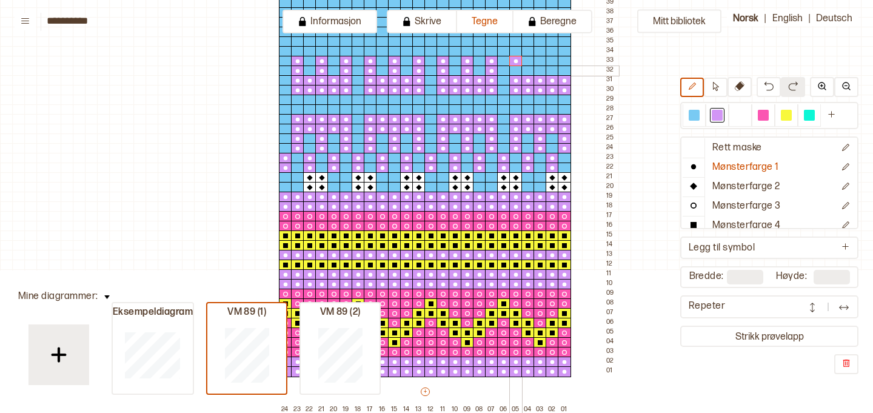
click at [516, 69] on div at bounding box center [515, 70] width 13 height 11
click at [541, 61] on div at bounding box center [539, 61] width 13 height 11
click at [541, 70] on div at bounding box center [539, 70] width 13 height 11
click at [567, 62] on div at bounding box center [564, 61] width 13 height 11
click at [567, 68] on div at bounding box center [564, 70] width 13 height 11
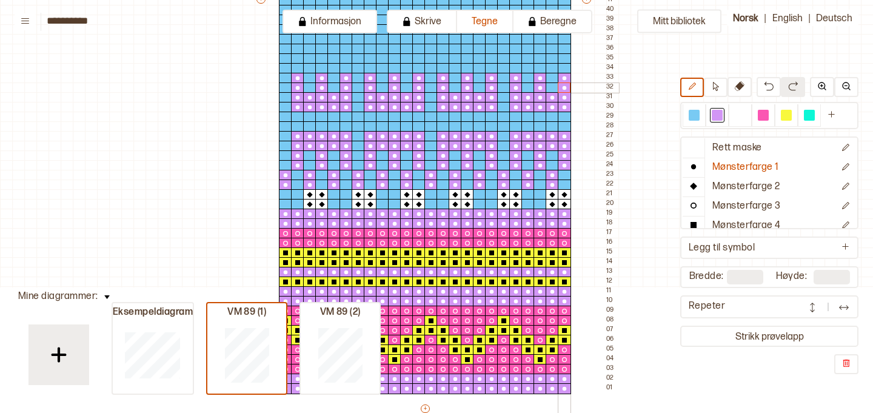
scroll to position [535, 0]
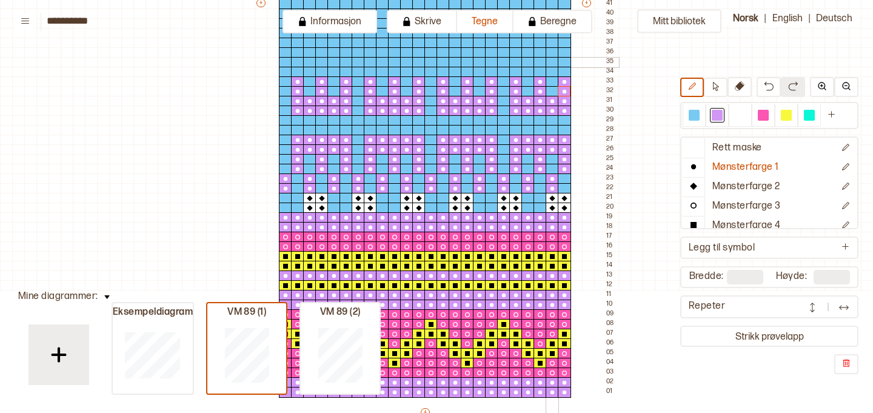
click at [555, 62] on div at bounding box center [551, 62] width 13 height 11
click at [553, 72] on div at bounding box center [551, 72] width 13 height 11
click at [527, 64] on div at bounding box center [527, 62] width 13 height 11
click at [528, 72] on div at bounding box center [527, 72] width 13 height 11
click at [505, 62] on div at bounding box center [503, 62] width 13 height 11
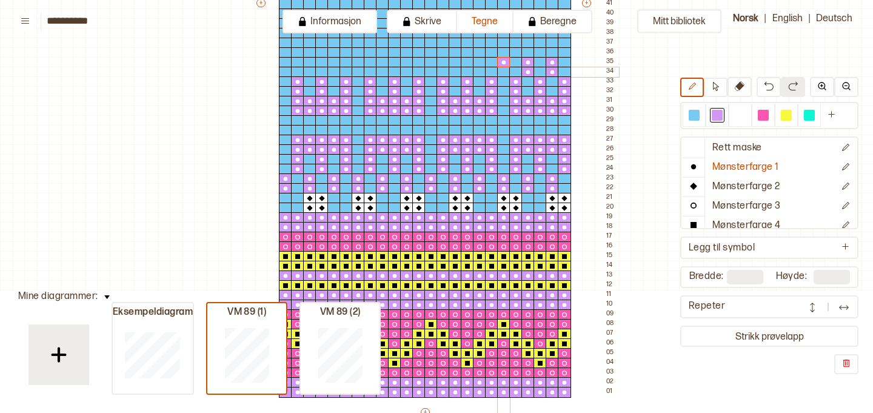
click at [503, 70] on div at bounding box center [503, 72] width 13 height 11
click at [478, 62] on div at bounding box center [479, 62] width 13 height 11
click at [480, 70] on div at bounding box center [479, 72] width 13 height 11
click at [454, 64] on div at bounding box center [454, 62] width 13 height 11
click at [456, 71] on div at bounding box center [454, 72] width 13 height 11
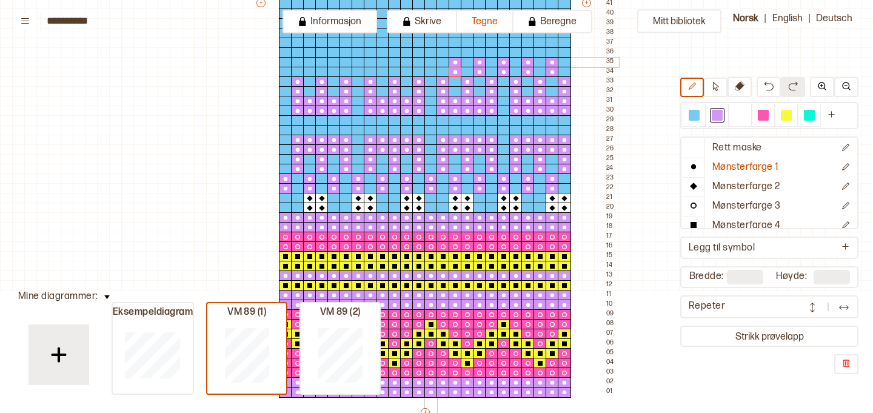
click at [431, 64] on div at bounding box center [430, 62] width 13 height 11
click at [431, 70] on div at bounding box center [430, 72] width 13 height 11
click at [409, 64] on div at bounding box center [406, 62] width 13 height 11
click at [407, 72] on div at bounding box center [406, 72] width 13 height 11
click at [382, 62] on div at bounding box center [382, 62] width 13 height 11
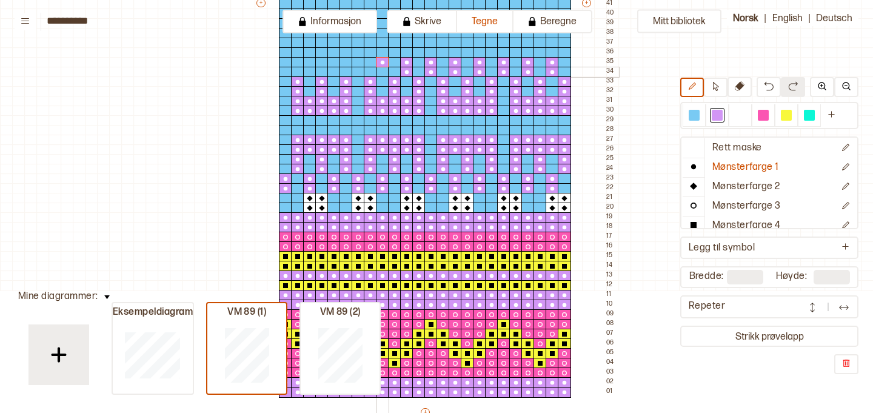
click at [382, 70] on div at bounding box center [382, 72] width 13 height 11
click at [359, 62] on div at bounding box center [357, 62] width 13 height 11
click at [358, 70] on div at bounding box center [357, 72] width 13 height 11
click at [334, 64] on div at bounding box center [333, 62] width 13 height 11
click at [335, 72] on div at bounding box center [333, 72] width 13 height 11
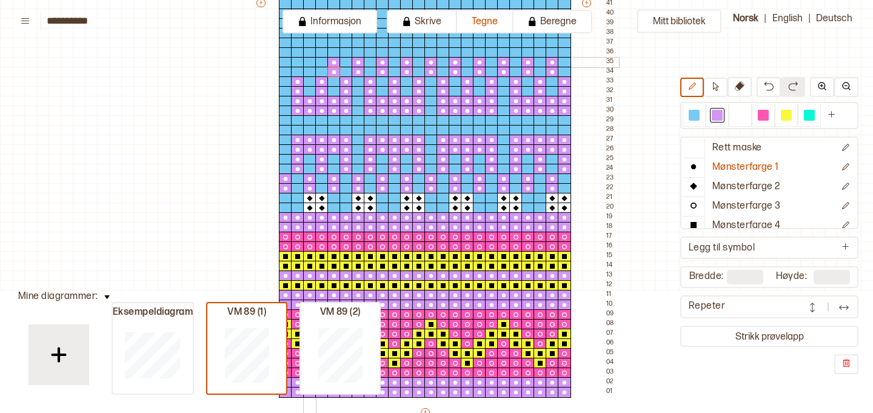
click at [308, 63] on div at bounding box center [309, 62] width 13 height 11
click at [308, 70] on div at bounding box center [309, 72] width 13 height 11
click at [285, 65] on div at bounding box center [285, 62] width 13 height 11
click at [284, 74] on div at bounding box center [285, 72] width 13 height 11
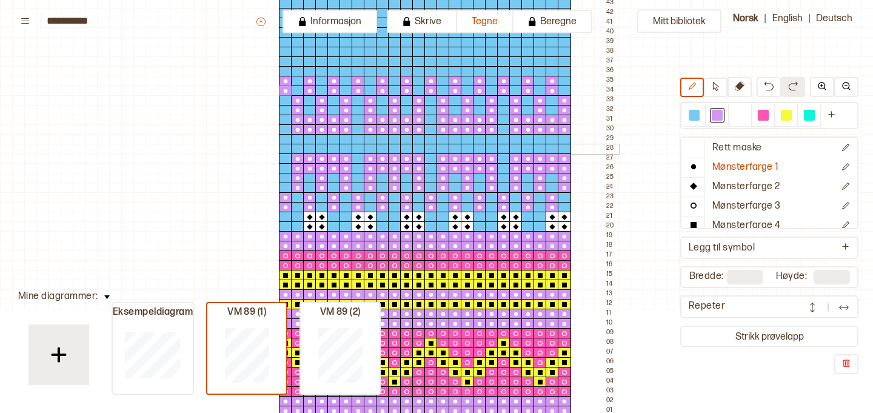
scroll to position [506, 0]
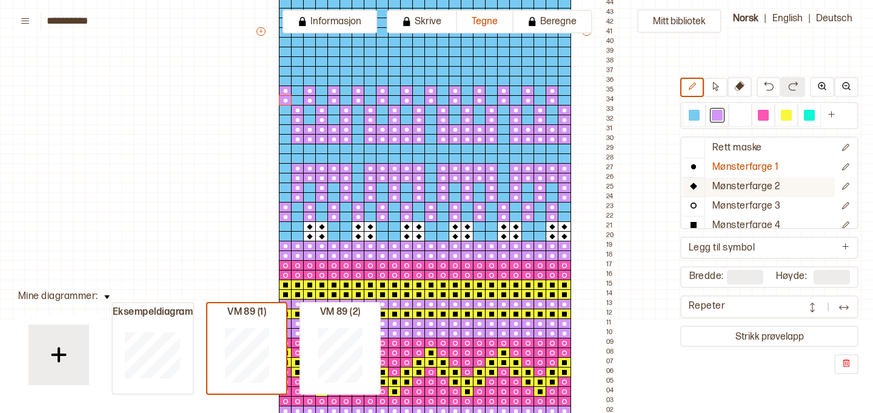
click at [740, 181] on p "Mønsterfarge 2" at bounding box center [746, 187] width 68 height 13
click at [742, 113] on div at bounding box center [740, 115] width 11 height 11
click at [563, 80] on div at bounding box center [564, 81] width 13 height 11
click at [549, 79] on div at bounding box center [551, 81] width 13 height 11
click at [549, 73] on div at bounding box center [551, 71] width 13 height 11
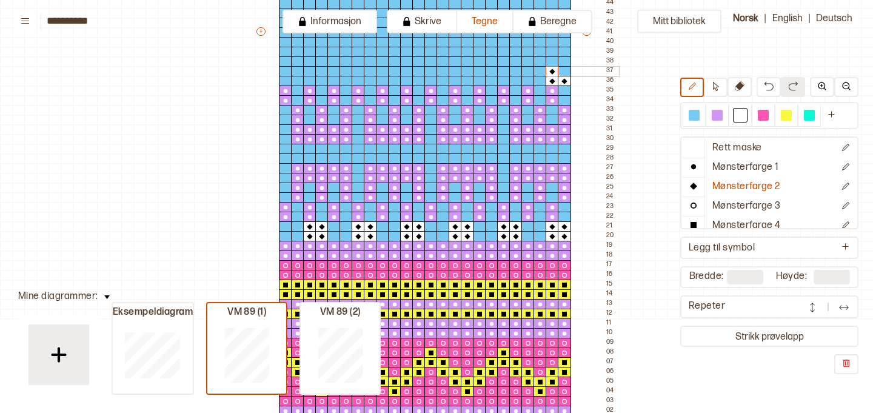
click at [562, 73] on div at bounding box center [564, 71] width 13 height 11
click at [516, 70] on div at bounding box center [515, 71] width 13 height 11
click at [516, 78] on div at bounding box center [515, 81] width 13 height 11
click at [505, 78] on div at bounding box center [503, 81] width 13 height 11
click at [505, 73] on div at bounding box center [503, 71] width 13 height 11
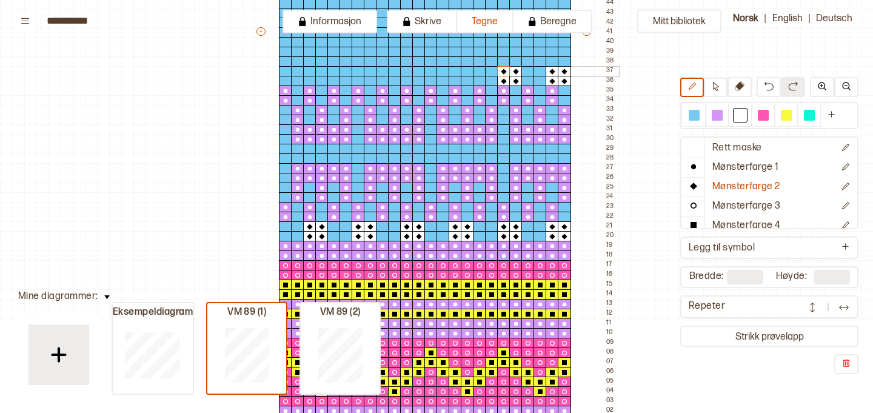
click at [467, 68] on div at bounding box center [467, 71] width 13 height 11
click at [467, 76] on div at bounding box center [467, 81] width 13 height 11
click at [456, 76] on div at bounding box center [454, 81] width 13 height 11
click at [456, 72] on div at bounding box center [454, 71] width 13 height 11
click at [419, 72] on div at bounding box center [418, 71] width 13 height 11
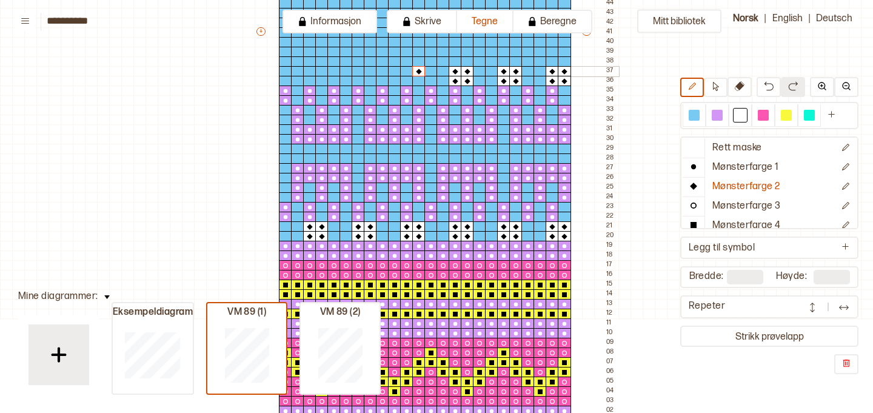
click at [408, 71] on div at bounding box center [406, 71] width 13 height 11
click at [409, 79] on div at bounding box center [406, 81] width 13 height 11
click at [417, 79] on div at bounding box center [418, 81] width 13 height 11
click at [383, 70] on div at bounding box center [382, 71] width 13 height 11
click at [695, 114] on div at bounding box center [693, 115] width 11 height 11
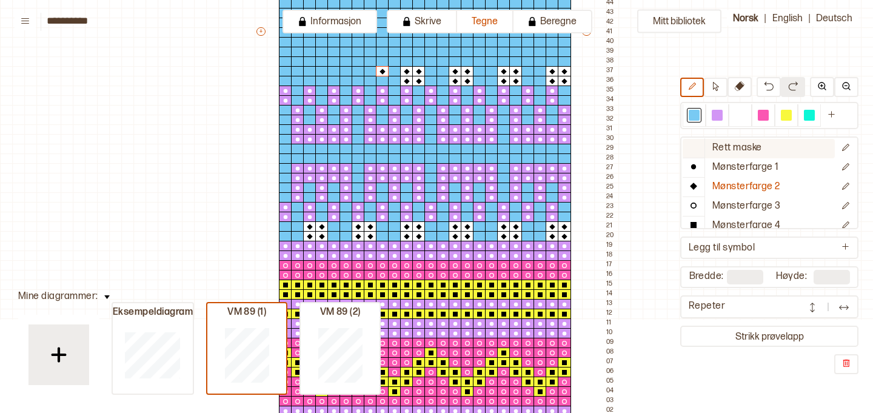
click at [724, 147] on p "Rett maske" at bounding box center [737, 148] width 50 height 13
click at [729, 188] on p "Mønsterfarge 2" at bounding box center [746, 187] width 68 height 13
click at [737, 119] on div at bounding box center [740, 115] width 11 height 11
click at [368, 69] on div at bounding box center [370, 71] width 13 height 11
click at [367, 78] on div at bounding box center [370, 81] width 13 height 11
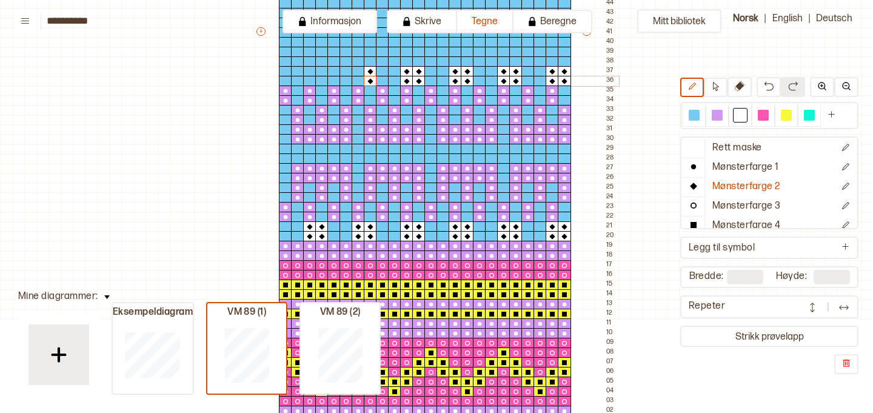
click at [353, 77] on div at bounding box center [357, 81] width 13 height 11
click at [355, 72] on div at bounding box center [357, 71] width 13 height 11
click at [322, 69] on div at bounding box center [321, 71] width 13 height 11
click at [321, 81] on div at bounding box center [321, 81] width 13 height 11
click at [311, 79] on div at bounding box center [309, 81] width 13 height 11
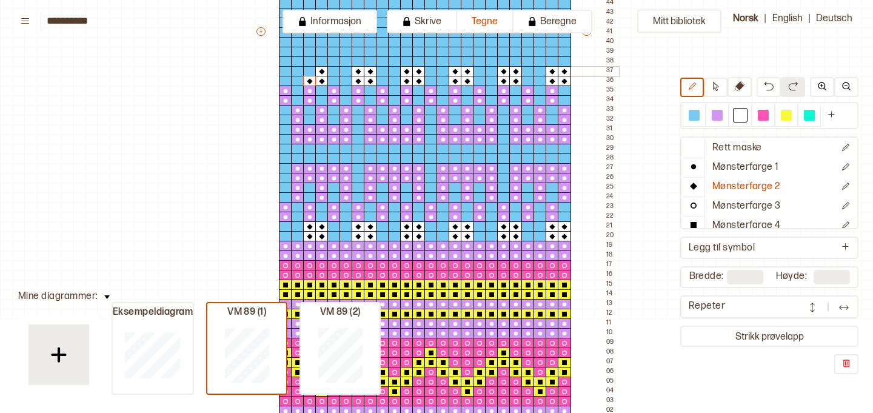
click at [310, 72] on div at bounding box center [309, 71] width 13 height 11
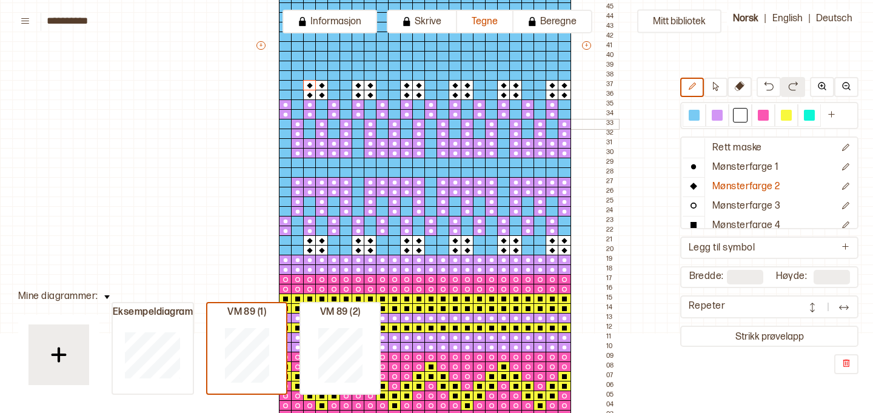
scroll to position [493, 0]
click at [760, 117] on div at bounding box center [763, 115] width 11 height 11
click at [738, 203] on p "Mønsterfarge 3" at bounding box center [746, 206] width 68 height 13
click at [562, 164] on div at bounding box center [564, 162] width 13 height 11
click at [564, 169] on div at bounding box center [564, 172] width 13 height 11
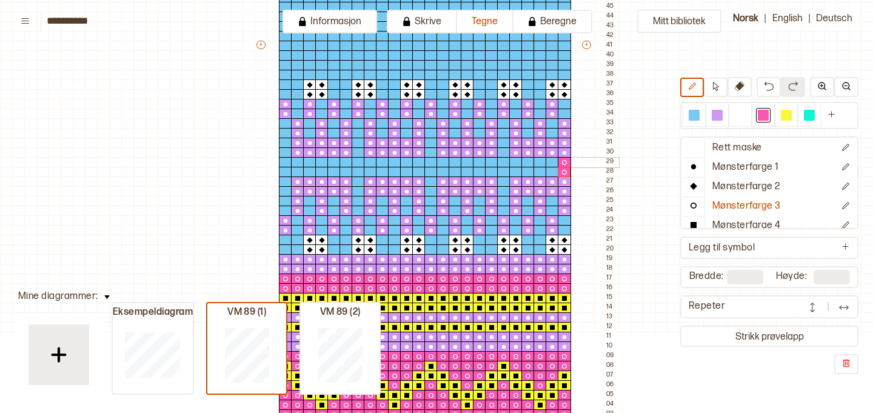
click at [518, 159] on div at bounding box center [515, 162] width 13 height 11
click at [517, 168] on div at bounding box center [515, 172] width 13 height 11
drag, startPoint x: 504, startPoint y: 127, endPoint x: 504, endPoint y: 134, distance: 7.3
click at [504, 134] on div "+ + + + 24 23 22 21 20 19 18 17 16 15 14 13 12 11 10 09 08 07 06 05 04 03 02 01…" at bounding box center [437, 50] width 364 height 853
click at [718, 152] on p "Rett maske" at bounding box center [737, 148] width 50 height 13
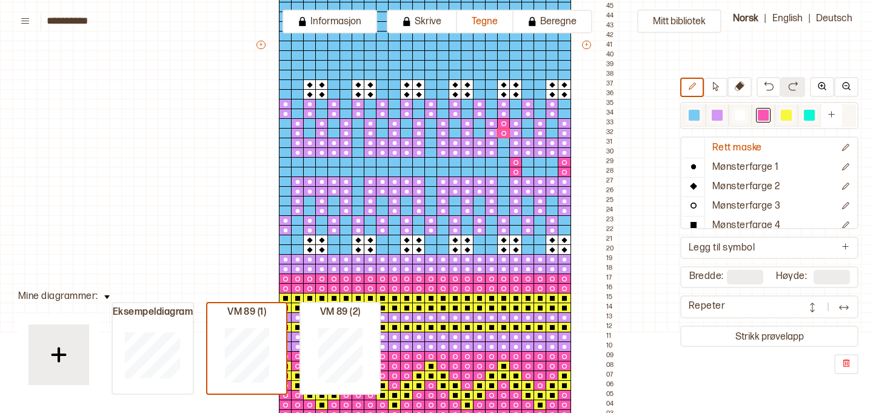
click at [694, 119] on div at bounding box center [693, 115] width 11 height 11
click at [765, 117] on div at bounding box center [763, 115] width 11 height 11
click at [760, 208] on p "Mønsterfarge 3" at bounding box center [746, 206] width 68 height 13
drag, startPoint x: 503, startPoint y: 142, endPoint x: 504, endPoint y: 192, distance: 49.1
click at [504, 192] on div "+ + + + 24 23 22 21 20 19 18 17 16 15 14 13 12 11 10 09 08 07 06 05 04 03 02 01…" at bounding box center [437, 50] width 364 height 853
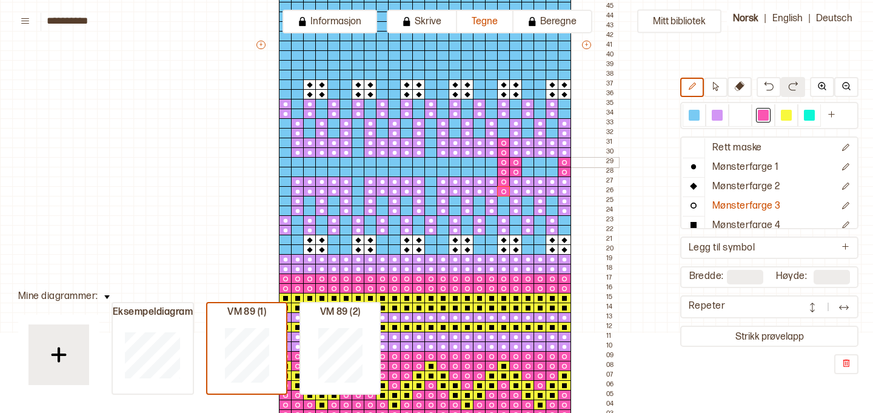
click at [491, 165] on div at bounding box center [491, 162] width 13 height 11
click at [491, 170] on div at bounding box center [491, 172] width 13 height 11
click at [445, 164] on div at bounding box center [442, 162] width 13 height 11
click at [442, 171] on div at bounding box center [442, 172] width 13 height 11
click at [418, 164] on div at bounding box center [418, 162] width 13 height 11
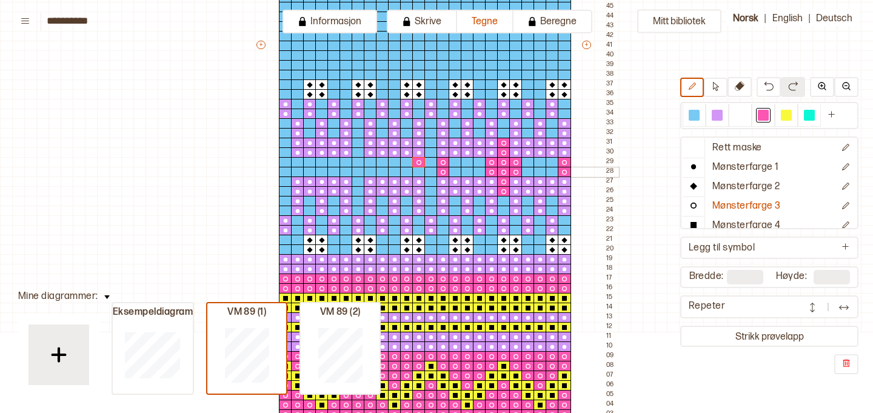
click at [418, 171] on div at bounding box center [418, 172] width 13 height 11
drag, startPoint x: 430, startPoint y: 144, endPoint x: 430, endPoint y: 187, distance: 42.4
click at [430, 187] on div "+ + + + 24 23 22 21 20 19 18 17 16 15 14 13 12 11 10 09 08 07 06 05 04 03 02 01…" at bounding box center [437, 50] width 364 height 853
click at [430, 160] on div at bounding box center [430, 162] width 13 height 11
click at [371, 162] on div at bounding box center [370, 162] width 13 height 11
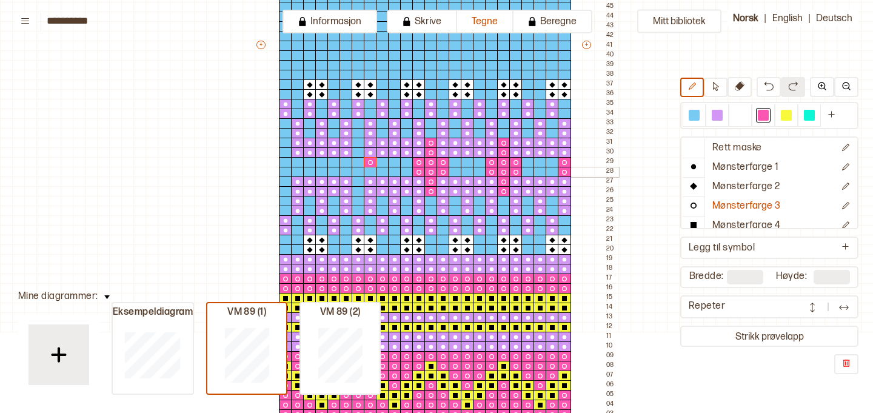
click at [371, 171] on div at bounding box center [370, 172] width 13 height 11
drag, startPoint x: 359, startPoint y: 143, endPoint x: 359, endPoint y: 184, distance: 41.2
click at [359, 184] on div "+ + + + 24 23 22 21 20 19 18 17 16 15 14 13 12 11 10 09 08 07 06 05 04 03 02 01…" at bounding box center [437, 50] width 364 height 853
click at [359, 163] on div at bounding box center [357, 162] width 13 height 11
click at [348, 162] on div at bounding box center [345, 162] width 13 height 11
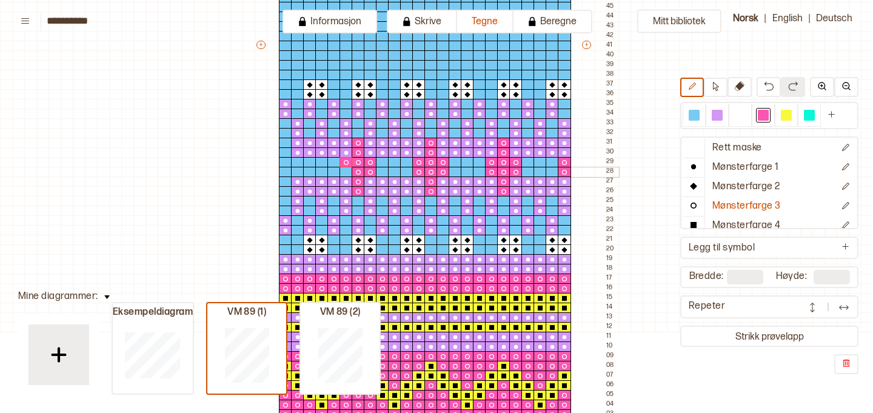
click at [346, 169] on div at bounding box center [345, 172] width 13 height 11
click at [298, 164] on div at bounding box center [297, 162] width 13 height 11
click at [298, 169] on div at bounding box center [297, 172] width 13 height 11
drag, startPoint x: 285, startPoint y: 145, endPoint x: 288, endPoint y: 186, distance: 41.3
click at [288, 186] on div "+ + + + 24 23 22 21 20 19 18 17 16 15 14 13 12 11 10 09 08 07 06 05 04 03 02 01…" at bounding box center [437, 50] width 364 height 853
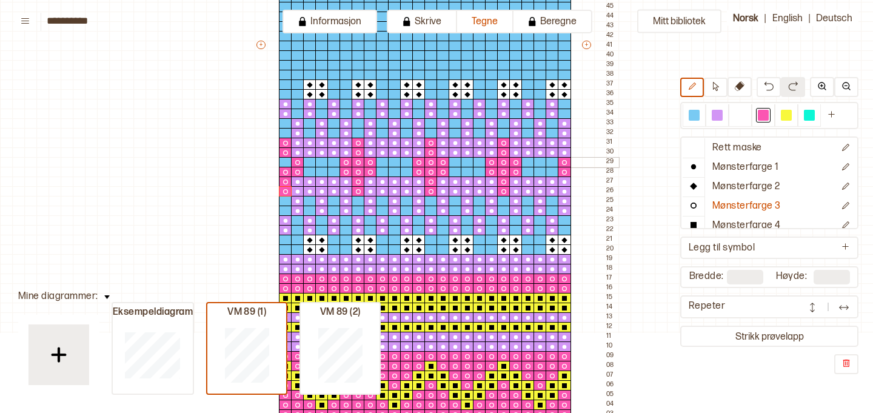
click at [285, 161] on div at bounding box center [285, 162] width 13 height 11
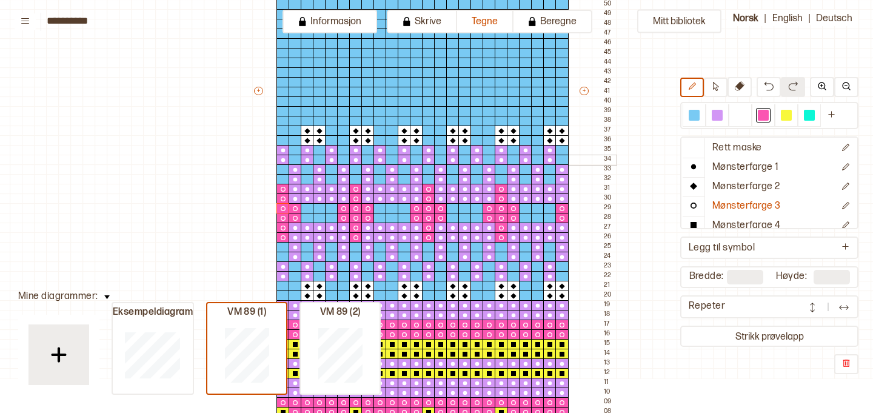
scroll to position [445, 2]
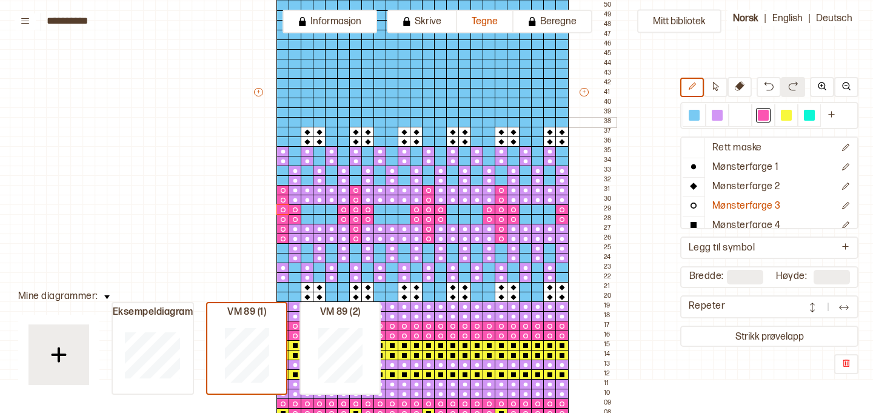
click at [281, 121] on div at bounding box center [282, 122] width 13 height 11
click at [283, 113] on div at bounding box center [282, 112] width 13 height 11
click at [284, 105] on div at bounding box center [282, 103] width 13 height 11
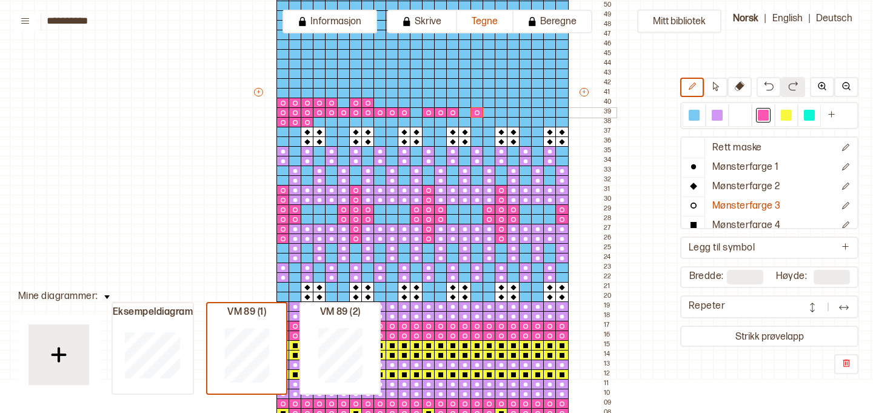
drag, startPoint x: 331, startPoint y: 102, endPoint x: 472, endPoint y: 110, distance: 141.5
click at [472, 110] on div "+ + + + 24 23 22 21 20 19 18 17 16 15 14 13 12 11 10 09 08 07 06 05 04 03 02 01…" at bounding box center [434, 97] width 364 height 853
drag, startPoint x: 318, startPoint y: 120, endPoint x: 565, endPoint y: 118, distance: 247.3
click at [565, 118] on div "+ + + + 24 23 22 21 20 19 18 17 16 15 14 13 12 11 10 09 08 07 06 05 04 03 02 01…" at bounding box center [434, 97] width 364 height 853
click at [414, 120] on div at bounding box center [416, 122] width 13 height 11
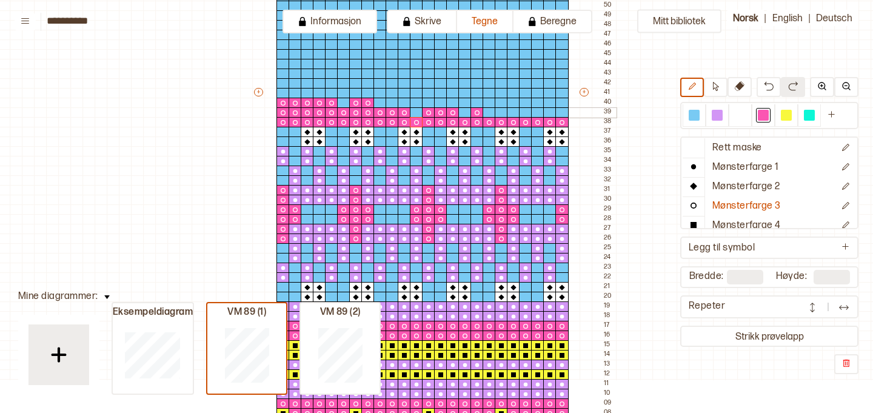
click at [414, 113] on div at bounding box center [416, 112] width 13 height 11
click at [465, 113] on div at bounding box center [464, 112] width 13 height 11
click at [565, 110] on div "+ + + + 24 23 22 21 20 19 18 17 16 15 14 13 12 11 10 09 08 07 06 05 04 03 02 01…" at bounding box center [434, 97] width 364 height 853
drag, startPoint x: 340, startPoint y: 101, endPoint x: 530, endPoint y: 100, distance: 190.3
click at [530, 100] on div "+ + + + 24 23 22 21 20 19 18 17 16 15 14 13 12 11 10 09 08 07 06 05 04 03 02 01…" at bounding box center [434, 97] width 364 height 853
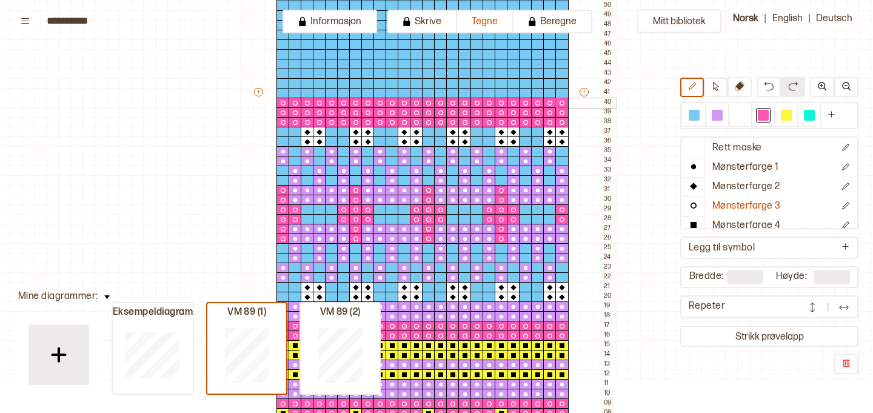
drag, startPoint x: 530, startPoint y: 100, endPoint x: 558, endPoint y: 99, distance: 27.9
click at [558, 99] on div "+ + + + 24 23 22 21 20 19 18 17 16 15 14 13 12 11 10 09 08 07 06 05 04 03 02 01…" at bounding box center [434, 97] width 364 height 853
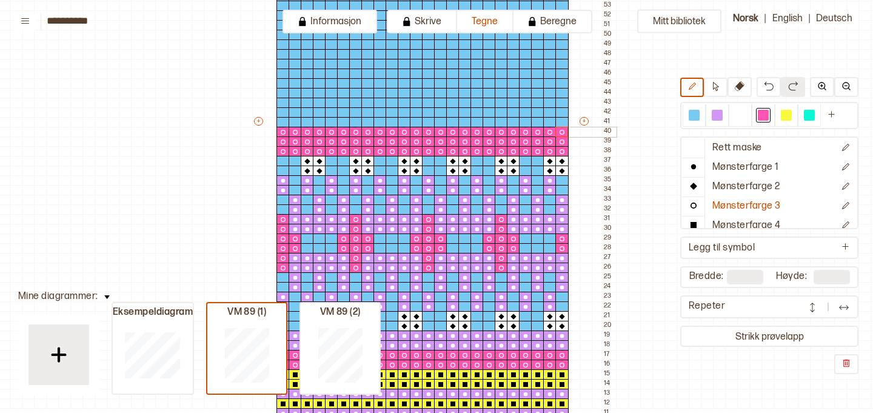
scroll to position [384, 2]
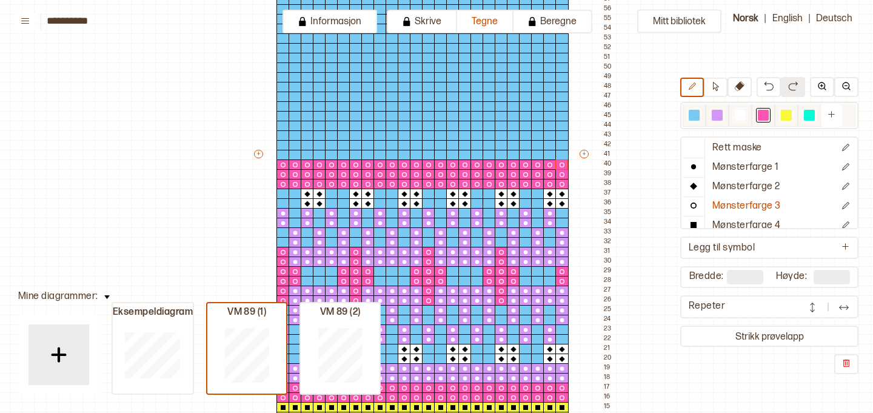
click at [719, 115] on div at bounding box center [716, 115] width 11 height 11
click at [727, 168] on p "Mønsterfarge 1" at bounding box center [745, 167] width 67 height 13
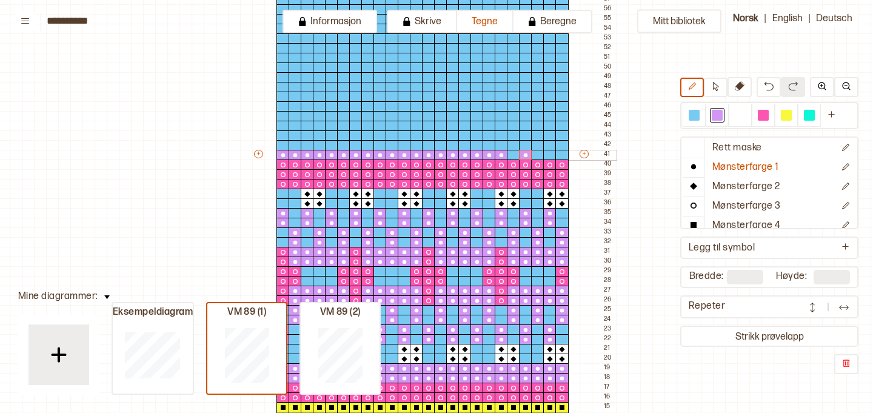
drag, startPoint x: 281, startPoint y: 153, endPoint x: 519, endPoint y: 153, distance: 238.8
click at [519, 153] on div "+ + + + 24 23 22 21 20 19 18 17 16 15 14 13 12 11 10 09 08 07 06 05 04 03 02 01…" at bounding box center [434, 159] width 364 height 853
click at [518, 153] on div at bounding box center [513, 155] width 13 height 11
drag, startPoint x: 544, startPoint y: 152, endPoint x: 560, endPoint y: 153, distance: 16.4
click at [560, 153] on div "+ + + + 24 23 22 21 20 19 18 17 16 15 14 13 12 11 10 09 08 07 06 05 04 03 02 01…" at bounding box center [434, 159] width 364 height 853
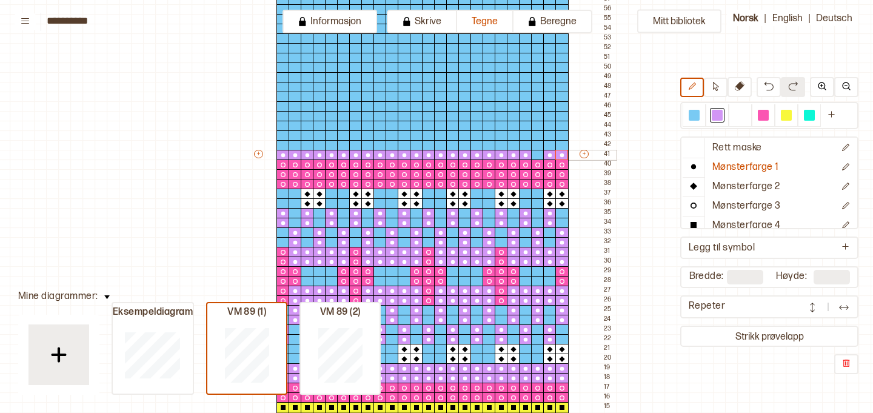
click at [539, 153] on div at bounding box center [537, 155] width 13 height 11
click at [785, 114] on div at bounding box center [786, 115] width 11 height 11
click at [760, 222] on p "Mønsterfarge 4" at bounding box center [746, 225] width 68 height 13
click at [286, 142] on div at bounding box center [282, 145] width 13 height 11
click at [298, 143] on div at bounding box center [294, 145] width 13 height 11
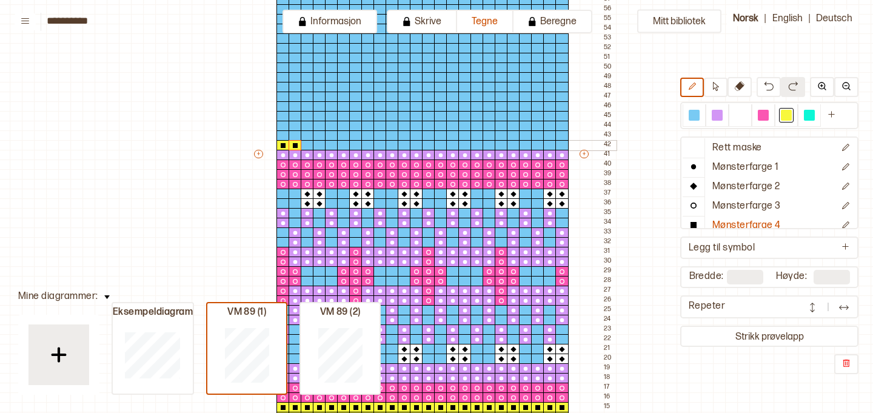
click at [308, 144] on div at bounding box center [307, 145] width 13 height 11
click at [321, 145] on div at bounding box center [319, 145] width 13 height 11
click at [318, 136] on div at bounding box center [319, 135] width 13 height 11
click at [318, 127] on div at bounding box center [319, 126] width 13 height 11
click at [308, 134] on div at bounding box center [307, 135] width 13 height 11
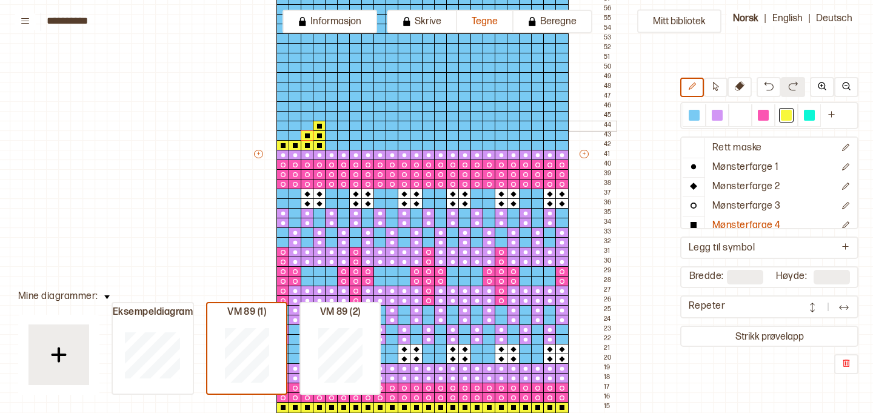
click at [281, 123] on div at bounding box center [282, 126] width 13 height 11
click at [345, 124] on div at bounding box center [343, 126] width 13 height 11
click at [355, 125] on div at bounding box center [355, 126] width 13 height 11
click at [367, 125] on div at bounding box center [367, 126] width 13 height 11
click at [418, 126] on div at bounding box center [416, 126] width 13 height 11
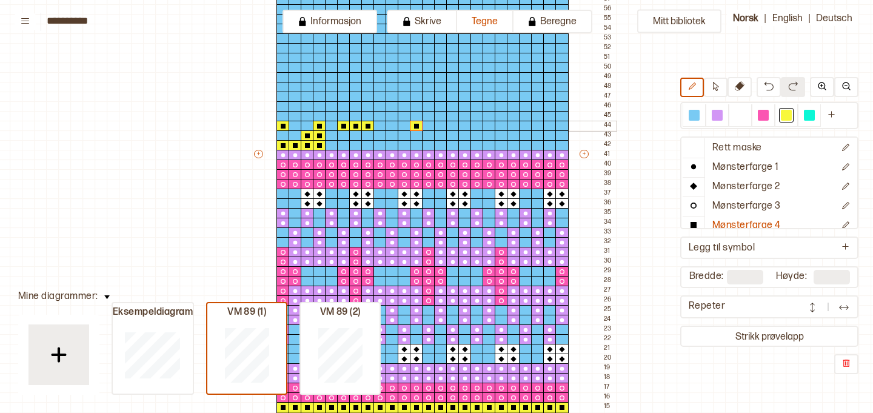
click at [431, 126] on div at bounding box center [428, 126] width 13 height 11
click at [453, 126] on div at bounding box center [452, 126] width 13 height 11
click at [487, 125] on div at bounding box center [488, 126] width 13 height 11
click at [522, 126] on div at bounding box center [525, 126] width 13 height 11
click at [550, 125] on div at bounding box center [549, 126] width 13 height 11
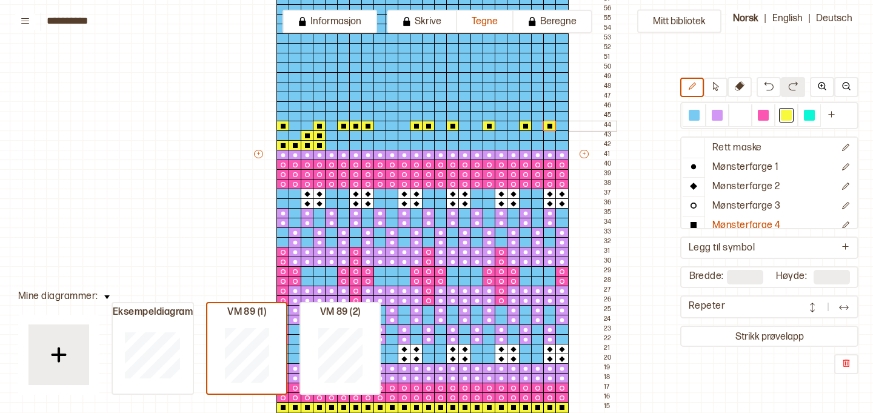
click at [562, 125] on div at bounding box center [561, 126] width 13 height 11
click at [539, 136] on div at bounding box center [537, 135] width 13 height 11
click at [551, 144] on div at bounding box center [549, 145] width 13 height 11
click at [521, 142] on div at bounding box center [525, 145] width 13 height 11
click at [490, 142] on div at bounding box center [488, 145] width 13 height 11
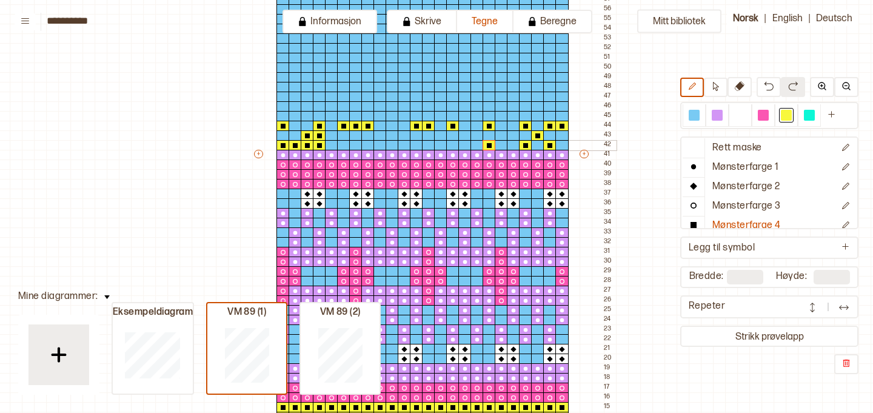
click at [453, 143] on div at bounding box center [452, 145] width 13 height 11
click at [772, 91] on button at bounding box center [768, 87] width 24 height 20
click at [466, 144] on div at bounding box center [464, 145] width 13 height 11
click at [441, 144] on div at bounding box center [440, 145] width 13 height 11
click at [428, 144] on div at bounding box center [428, 145] width 13 height 11
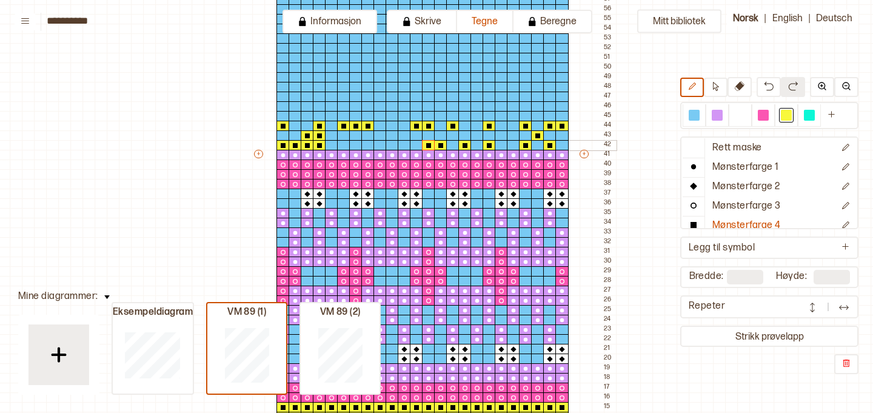
click at [416, 144] on div at bounding box center [416, 145] width 13 height 11
click at [416, 139] on div at bounding box center [416, 135] width 13 height 11
click at [425, 138] on div at bounding box center [428, 135] width 13 height 11
click at [406, 145] on div at bounding box center [404, 145] width 13 height 11
click at [393, 137] on div at bounding box center [391, 135] width 13 height 11
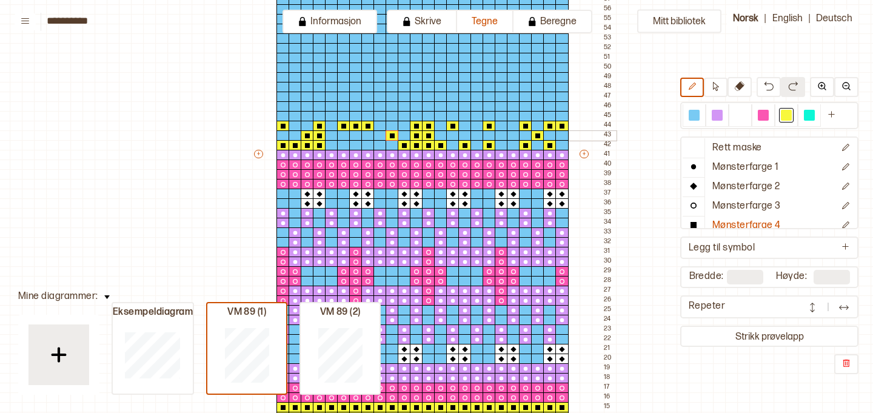
click at [380, 137] on div at bounding box center [379, 135] width 13 height 11
click at [379, 142] on div at bounding box center [379, 145] width 13 height 11
click at [717, 119] on div at bounding box center [716, 115] width 11 height 11
click at [738, 173] on p "Mønsterfarge 1" at bounding box center [745, 167] width 67 height 13
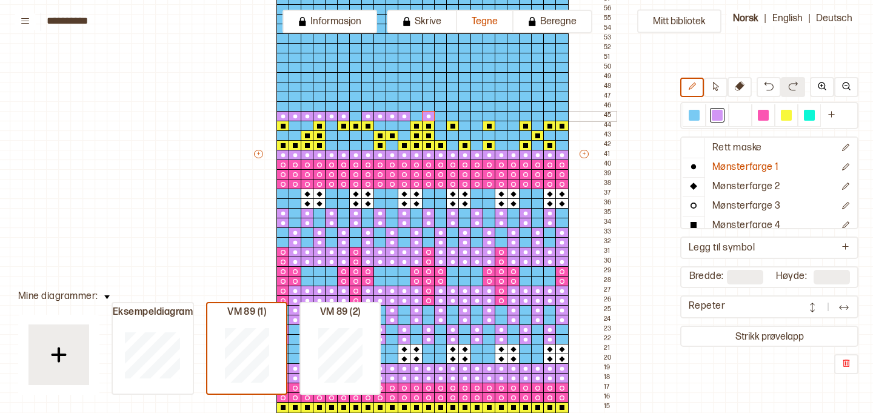
click at [442, 115] on div "+ + + + 24 23 22 21 20 19 18 17 16 15 14 13 12 11 10 09 08 07 06 05 04 03 02 01…" at bounding box center [434, 159] width 364 height 853
click at [410, 115] on div at bounding box center [416, 116] width 13 height 11
click at [416, 115] on circle at bounding box center [417, 117] width 4 height 4
click at [355, 114] on div at bounding box center [355, 116] width 13 height 11
drag, startPoint x: 452, startPoint y: 112, endPoint x: 561, endPoint y: 112, distance: 108.5
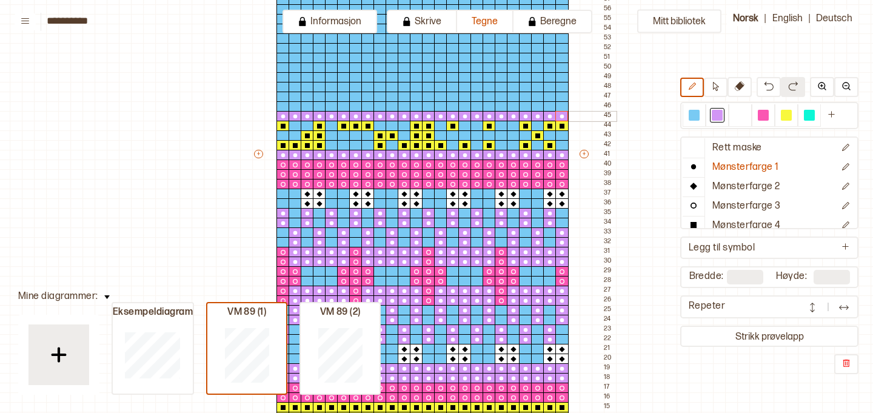
click at [561, 112] on div "+ + + + 24 23 22 21 20 19 18 17 16 15 14 13 12 11 10 09 08 07 06 05 04 03 02 01…" at bounding box center [434, 159] width 364 height 853
click at [739, 201] on p "Mønsterfarge 3" at bounding box center [746, 206] width 68 height 13
click at [761, 115] on div at bounding box center [763, 115] width 11 height 11
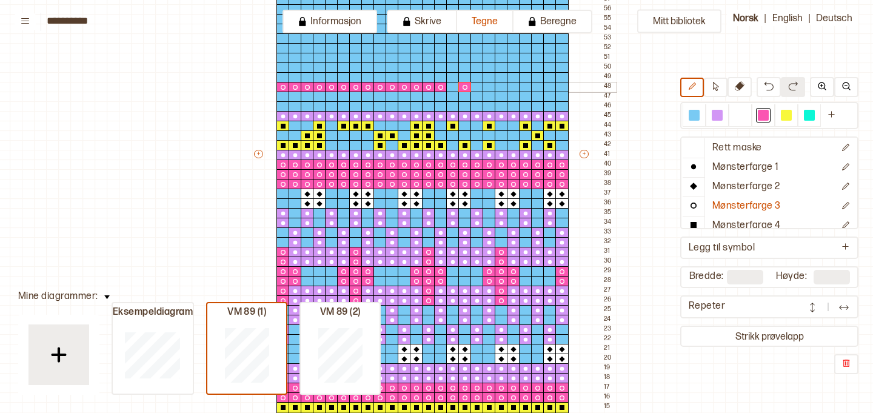
click at [474, 86] on div "+ + + + 24 23 22 21 20 19 18 17 16 15 14 13 12 11 10 09 08 07 06 05 04 03 02 01…" at bounding box center [434, 159] width 364 height 853
click at [458, 86] on div at bounding box center [464, 87] width 13 height 11
click at [556, 85] on div "+ + + + 24 23 22 21 20 19 18 17 16 15 14 13 12 11 10 09 08 07 06 05 04 03 02 01…" at bounding box center [434, 159] width 364 height 853
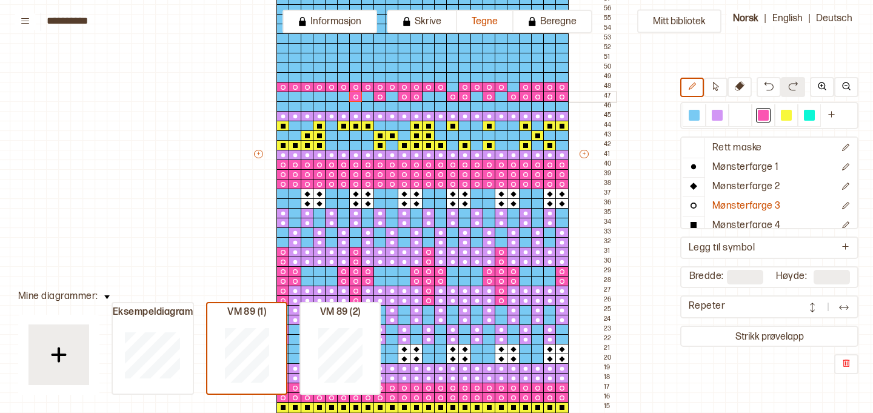
drag, startPoint x: 560, startPoint y: 94, endPoint x: 352, endPoint y: 90, distance: 207.9
click at [352, 90] on div "+ + + + 24 23 22 21 20 19 18 17 16 15 14 13 12 11 10 09 08 07 06 05 04 03 02 01…" at bounding box center [434, 159] width 364 height 853
click at [510, 87] on div "+ + + + 24 23 22 21 20 19 18 17 16 15 14 13 12 11 10 09 08 07 06 05 04 03 02 01…" at bounding box center [434, 159] width 364 height 853
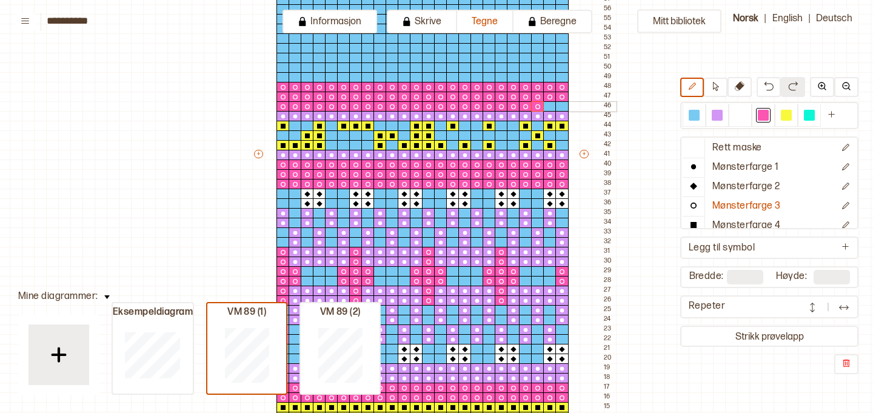
drag, startPoint x: 283, startPoint y: 104, endPoint x: 539, endPoint y: 104, distance: 255.7
click at [539, 104] on div "+ + + + 24 23 22 21 20 19 18 17 16 15 14 13 12 11 10 09 08 07 06 05 04 03 02 01…" at bounding box center [434, 159] width 364 height 853
click at [550, 104] on div at bounding box center [549, 106] width 13 height 11
click at [559, 104] on div at bounding box center [561, 106] width 13 height 11
click at [748, 191] on p "Mønsterfarge 2" at bounding box center [746, 187] width 68 height 13
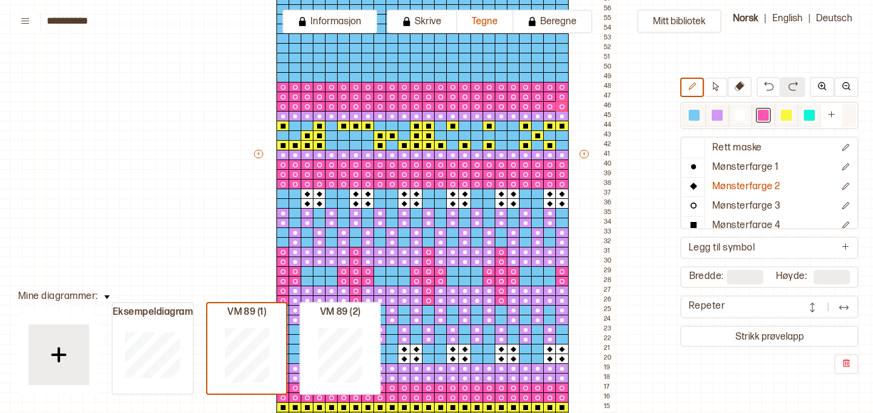
click at [736, 120] on div at bounding box center [740, 115] width 11 height 11
click at [282, 66] on div at bounding box center [282, 67] width 13 height 11
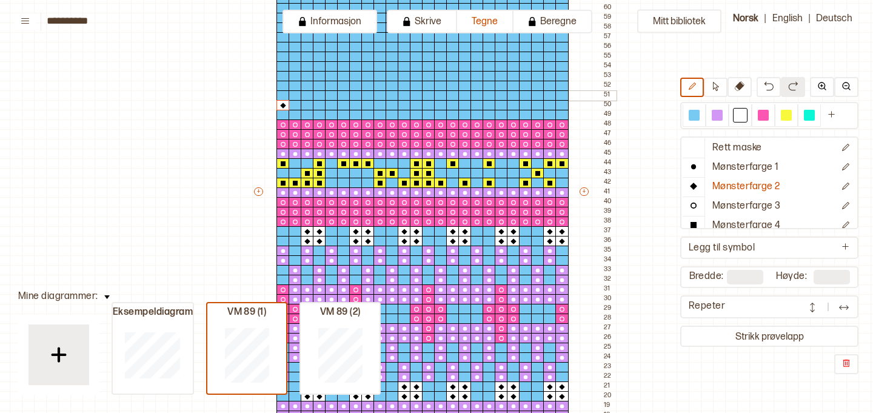
click at [285, 93] on div at bounding box center [282, 95] width 13 height 11
click at [296, 95] on div at bounding box center [294, 95] width 13 height 11
click at [305, 95] on div at bounding box center [307, 95] width 13 height 11
click at [319, 86] on div at bounding box center [319, 86] width 13 height 11
click at [329, 76] on div at bounding box center [331, 76] width 13 height 11
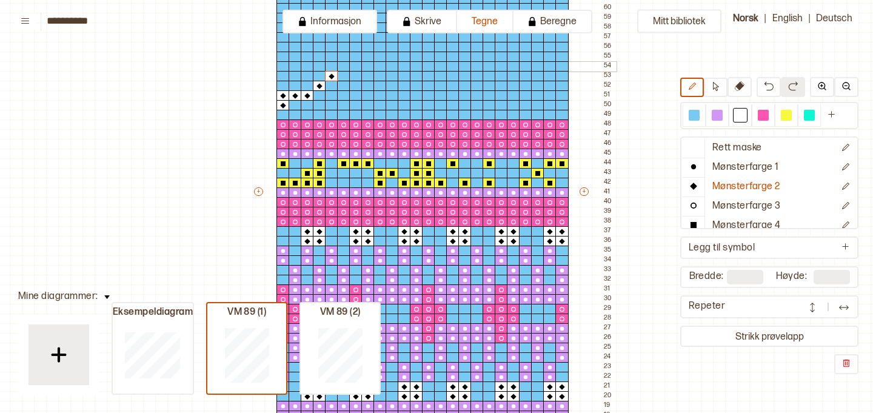
click at [346, 65] on div at bounding box center [343, 66] width 13 height 11
click at [355, 59] on div at bounding box center [355, 57] width 13 height 11
click at [367, 48] on div at bounding box center [367, 47] width 13 height 11
click at [316, 45] on div at bounding box center [319, 47] width 13 height 11
click at [308, 45] on div at bounding box center [307, 47] width 13 height 11
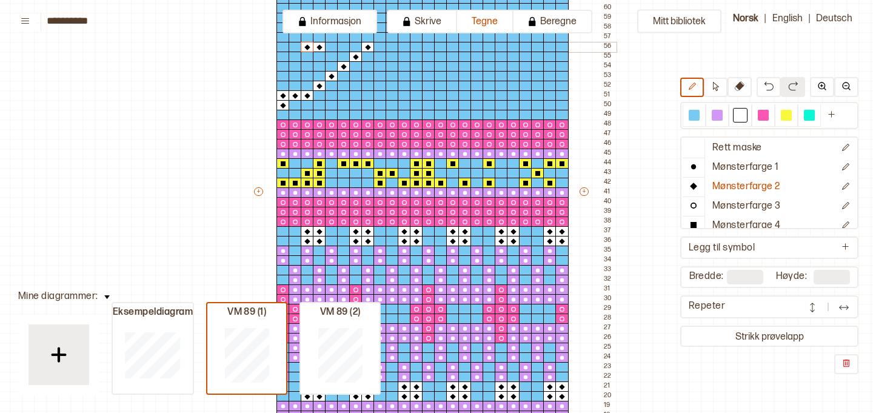
click at [293, 46] on div at bounding box center [294, 47] width 13 height 11
click at [304, 56] on div at bounding box center [307, 57] width 13 height 11
click at [318, 58] on div at bounding box center [319, 57] width 13 height 11
click at [318, 67] on div at bounding box center [319, 66] width 13 height 11
click at [404, 48] on div at bounding box center [404, 47] width 13 height 11
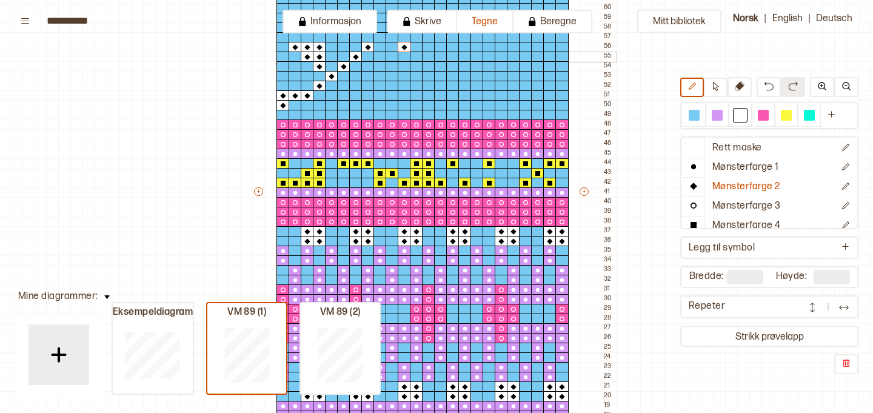
click at [395, 55] on div at bounding box center [391, 57] width 13 height 11
click at [393, 67] on div at bounding box center [391, 66] width 13 height 11
click at [413, 78] on div at bounding box center [416, 76] width 13 height 11
click at [425, 76] on div at bounding box center [428, 76] width 13 height 11
click at [439, 76] on div at bounding box center [440, 76] width 13 height 11
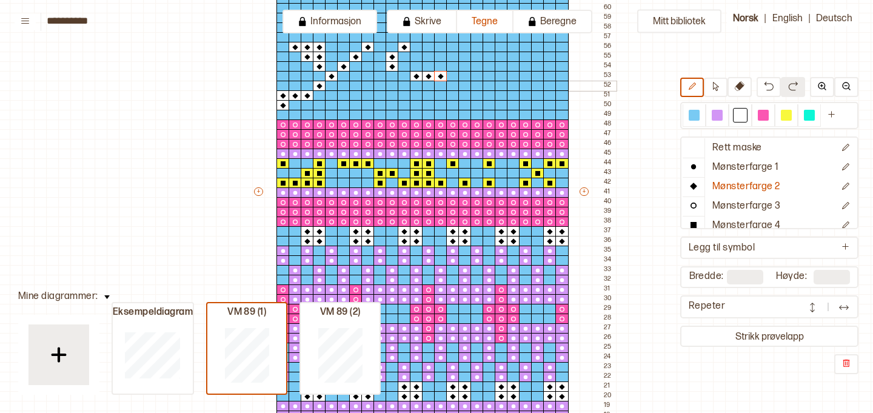
click at [438, 87] on div at bounding box center [440, 86] width 13 height 11
click at [429, 87] on div at bounding box center [428, 86] width 13 height 11
click at [418, 85] on div at bounding box center [416, 86] width 13 height 11
click at [407, 95] on div at bounding box center [404, 95] width 13 height 11
click at [405, 105] on div at bounding box center [404, 105] width 13 height 11
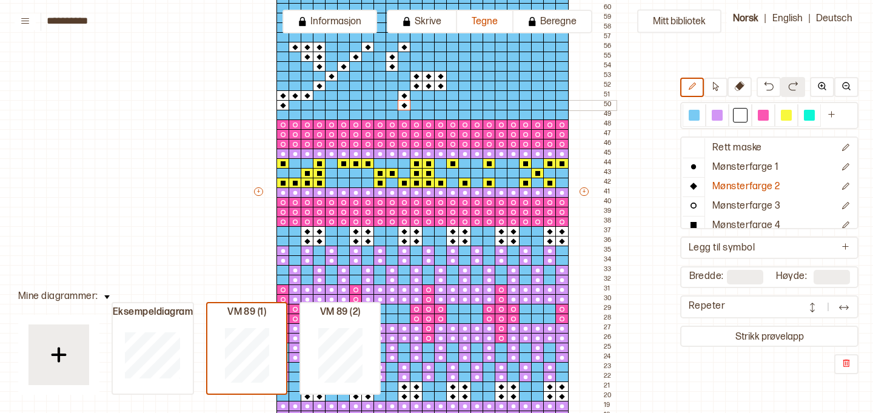
click at [391, 104] on div at bounding box center [391, 105] width 13 height 11
click at [392, 96] on div at bounding box center [391, 95] width 13 height 11
click at [357, 93] on div at bounding box center [355, 95] width 13 height 11
click at [358, 102] on div at bounding box center [355, 105] width 13 height 11
click at [455, 93] on div at bounding box center [452, 95] width 13 height 11
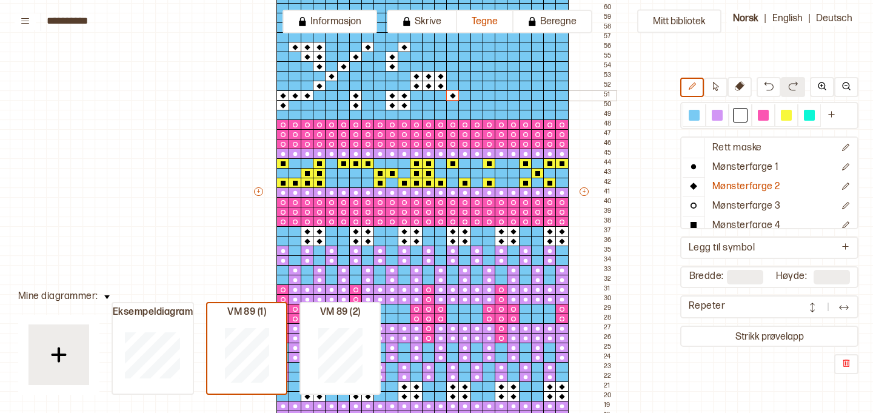
click at [465, 94] on div at bounding box center [464, 95] width 13 height 11
click at [464, 104] on div at bounding box center [464, 105] width 13 height 11
click at [453, 104] on div at bounding box center [452, 105] width 13 height 11
click at [501, 93] on div at bounding box center [501, 95] width 13 height 11
click at [502, 102] on div at bounding box center [501, 105] width 13 height 11
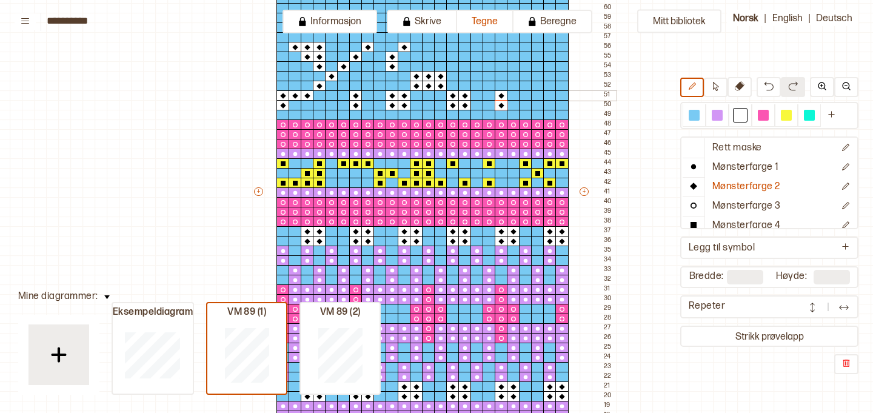
click at [548, 96] on div at bounding box center [549, 95] width 13 height 11
click at [564, 95] on div at bounding box center [561, 95] width 13 height 11
click at [538, 86] on div at bounding box center [537, 86] width 13 height 11
click at [525, 77] on div at bounding box center [525, 76] width 13 height 11
click at [513, 65] on div at bounding box center [513, 66] width 13 height 11
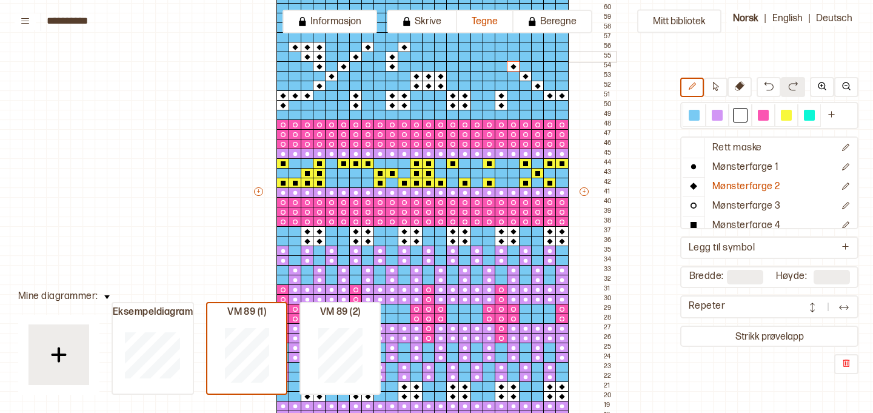
click at [500, 56] on div at bounding box center [501, 57] width 13 height 11
click at [493, 47] on div at bounding box center [488, 47] width 13 height 11
click at [535, 47] on div at bounding box center [537, 47] width 13 height 11
click at [553, 48] on div at bounding box center [549, 47] width 13 height 11
click at [563, 48] on div at bounding box center [561, 47] width 13 height 11
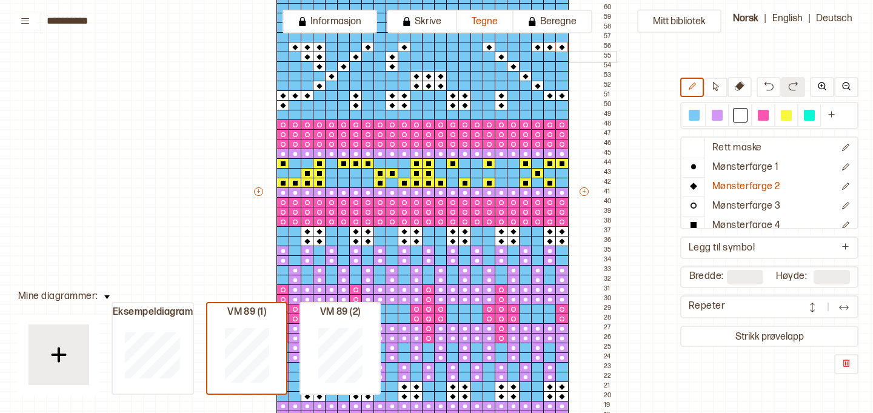
click at [553, 58] on div at bounding box center [549, 57] width 13 height 11
click at [539, 67] on div at bounding box center [537, 66] width 13 height 11
click at [538, 59] on div at bounding box center [537, 57] width 13 height 11
click at [454, 47] on div at bounding box center [452, 47] width 13 height 11
click at [464, 56] on div at bounding box center [464, 57] width 13 height 11
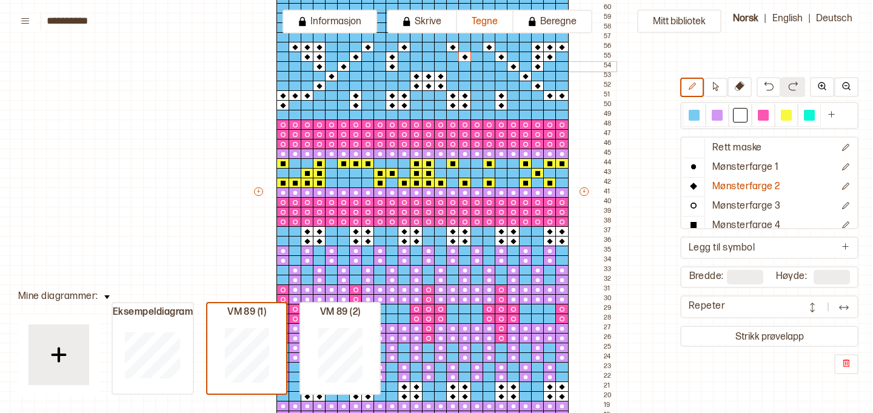
click at [466, 65] on div at bounding box center [464, 66] width 13 height 11
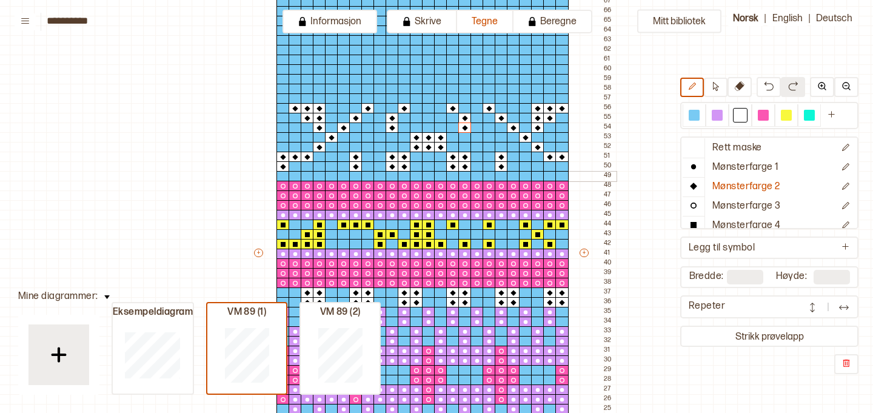
scroll to position [276, 2]
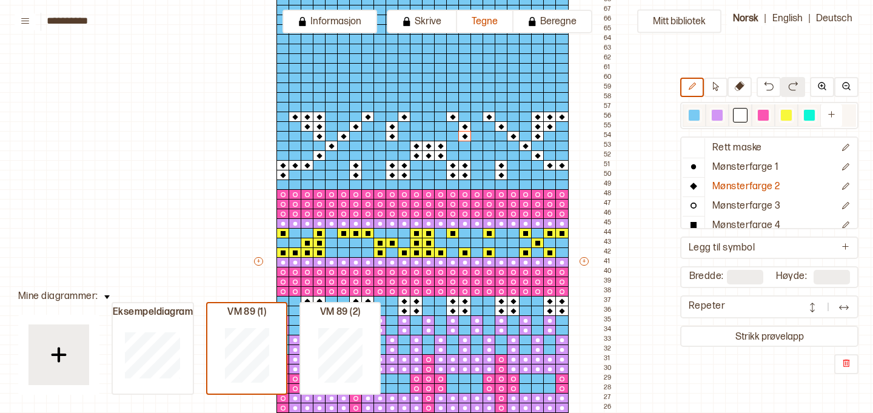
click at [811, 121] on div at bounding box center [809, 115] width 15 height 15
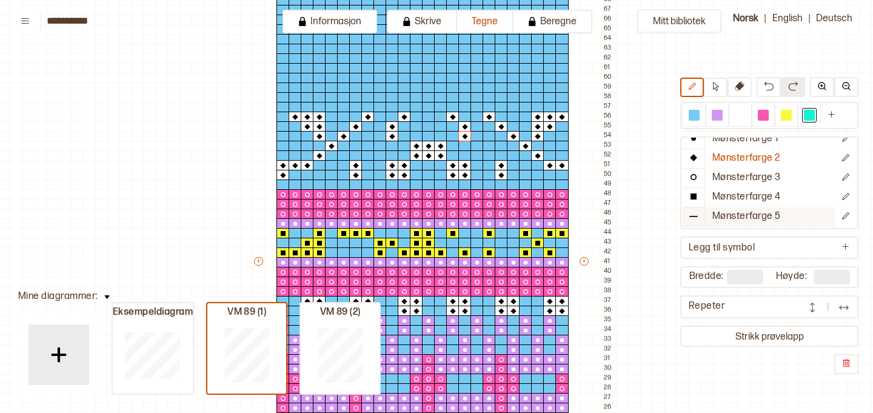
click at [764, 213] on p "Mønsterfarge 5" at bounding box center [746, 216] width 68 height 13
drag, startPoint x: 563, startPoint y: 105, endPoint x: 501, endPoint y: 104, distance: 61.8
click at [501, 104] on div "+ + + + 24 23 22 21 20 19 18 17 16 15 14 13 12 11 10 09 08 07 06 05 04 03 02 01…" at bounding box center [434, 266] width 364 height 853
click at [511, 106] on div at bounding box center [513, 107] width 13 height 11
click at [537, 107] on div at bounding box center [537, 107] width 13 height 11
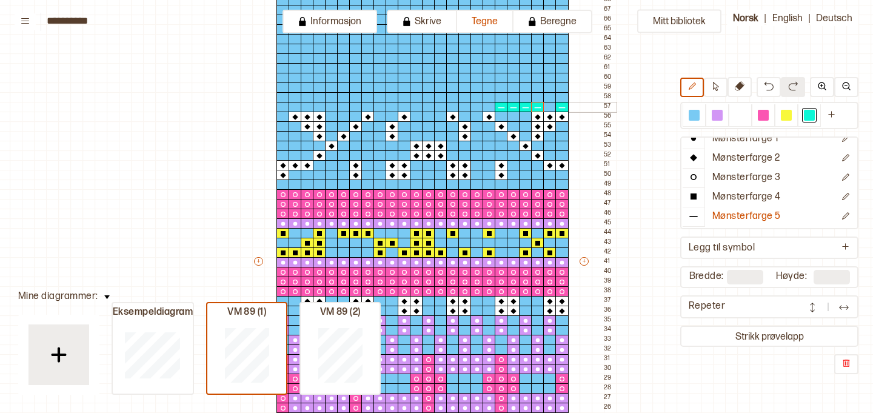
click at [550, 107] on div at bounding box center [549, 107] width 13 height 11
click at [550, 99] on div at bounding box center [549, 97] width 13 height 11
click at [536, 97] on div at bounding box center [537, 97] width 13 height 11
click at [524, 97] on div at bounding box center [525, 97] width 13 height 11
click at [512, 97] on div at bounding box center [513, 97] width 13 height 11
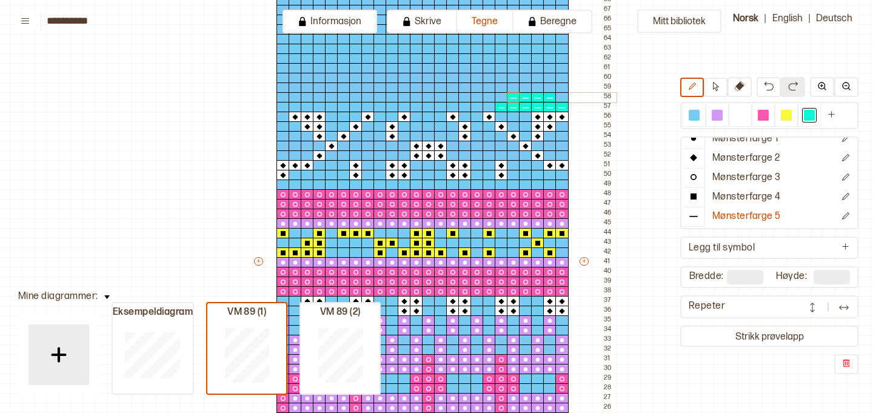
click at [501, 97] on div at bounding box center [501, 97] width 13 height 11
click at [501, 91] on div at bounding box center [501, 87] width 13 height 11
click at [501, 79] on div at bounding box center [501, 78] width 13 height 11
click at [515, 78] on div at bounding box center [513, 78] width 13 height 11
click at [527, 77] on div at bounding box center [525, 78] width 13 height 11
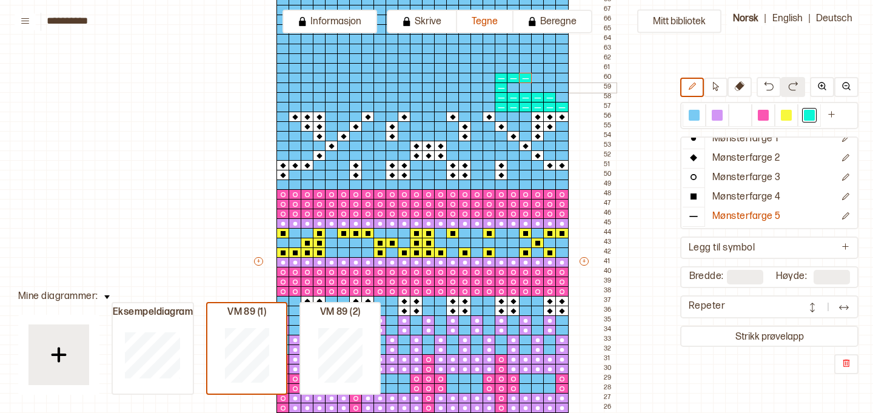
click at [539, 91] on div at bounding box center [537, 87] width 13 height 11
click at [525, 87] on div at bounding box center [525, 87] width 13 height 11
click at [511, 86] on div at bounding box center [513, 87] width 13 height 11
click at [466, 75] on div at bounding box center [464, 78] width 13 height 11
click at [467, 83] on div at bounding box center [464, 87] width 13 height 11
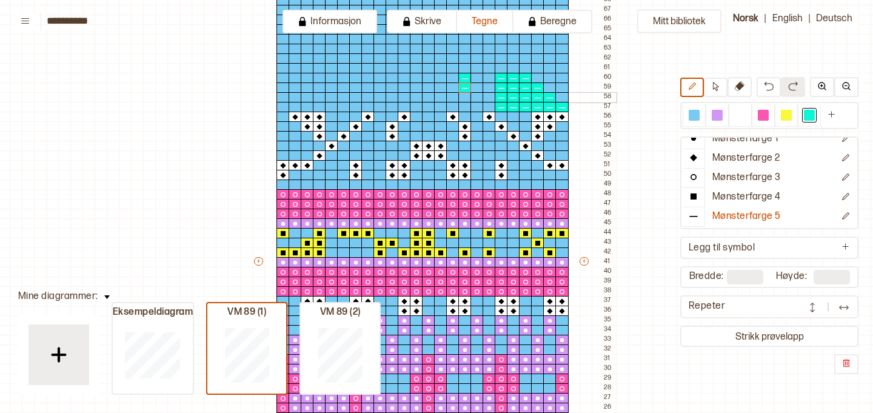
click at [476, 94] on div at bounding box center [476, 97] width 13 height 11
click at [476, 103] on div at bounding box center [476, 107] width 13 height 11
click at [463, 105] on div at bounding box center [464, 107] width 13 height 11
click at [464, 96] on div at bounding box center [464, 97] width 13 height 11
click at [452, 87] on div at bounding box center [452, 87] width 13 height 11
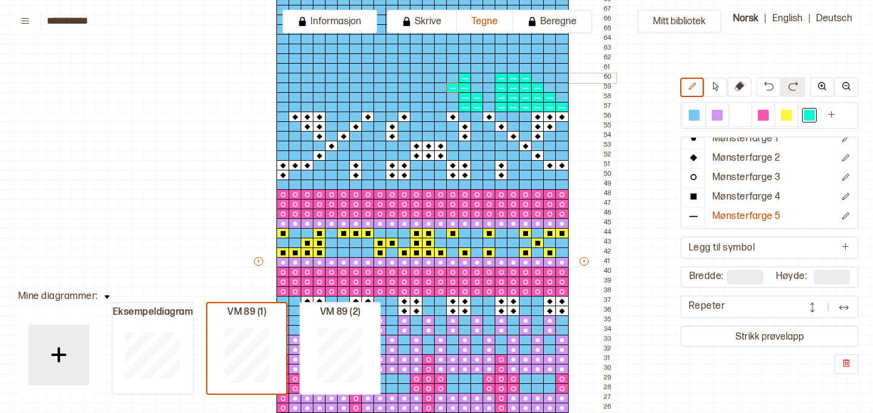
click at [451, 79] on div at bounding box center [452, 78] width 13 height 11
click at [431, 78] on div at bounding box center [428, 78] width 13 height 11
click at [430, 85] on div at bounding box center [428, 87] width 13 height 11
click at [431, 96] on div at bounding box center [428, 97] width 13 height 11
click at [430, 105] on div at bounding box center [428, 107] width 13 height 11
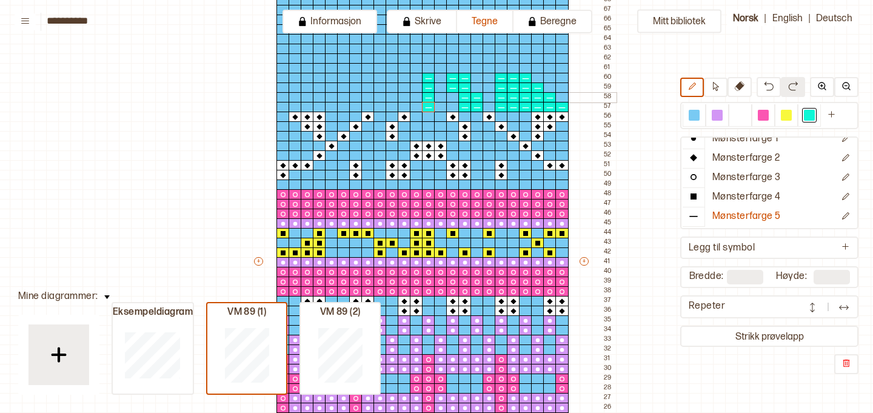
click at [441, 99] on div at bounding box center [440, 97] width 13 height 11
click at [441, 104] on div at bounding box center [440, 107] width 13 height 11
click at [413, 105] on div at bounding box center [416, 107] width 13 height 11
click at [416, 96] on div at bounding box center [416, 97] width 13 height 11
click at [404, 89] on div at bounding box center [404, 87] width 13 height 11
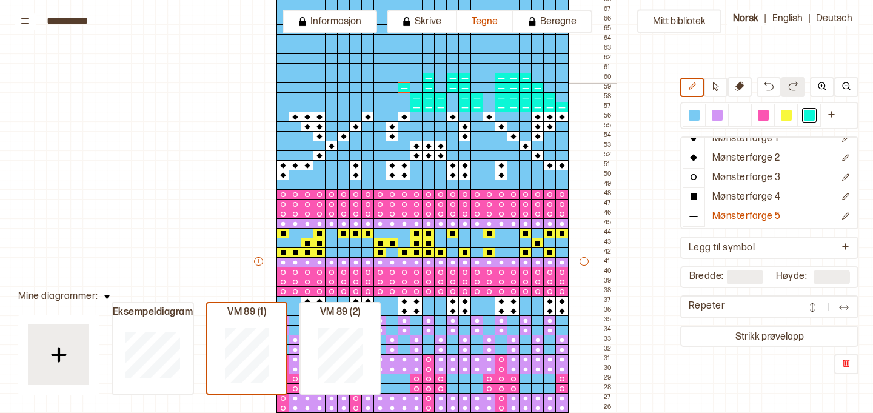
click at [402, 76] on div at bounding box center [404, 78] width 13 height 11
click at [394, 77] on div at bounding box center [391, 78] width 13 height 11
click at [393, 86] on div at bounding box center [391, 87] width 13 height 11
click at [393, 95] on div at bounding box center [391, 97] width 13 height 11
click at [393, 104] on div at bounding box center [391, 107] width 13 height 11
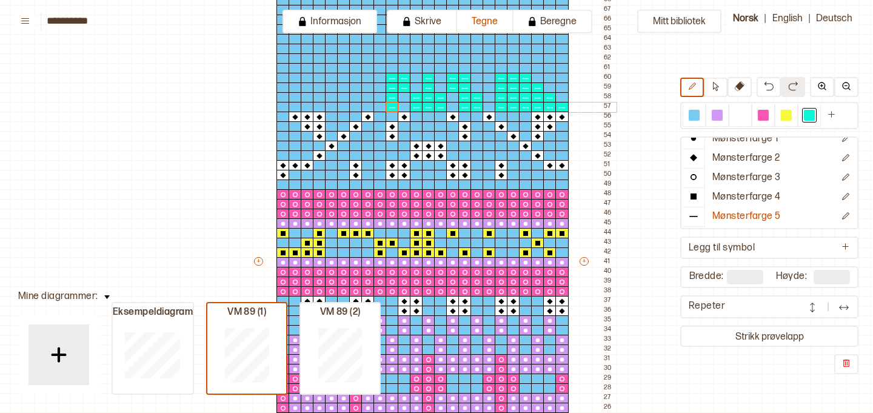
click at [379, 104] on div at bounding box center [379, 107] width 13 height 11
click at [379, 98] on div at bounding box center [379, 97] width 13 height 11
drag, startPoint x: 356, startPoint y: 79, endPoint x: 358, endPoint y: 105, distance: 26.1
click at [358, 105] on div "+ + + + 24 23 22 21 20 19 18 17 16 15 14 13 12 11 10 09 08 07 06 05 04 03 02 01…" at bounding box center [434, 266] width 364 height 853
click at [342, 105] on div at bounding box center [343, 107] width 13 height 11
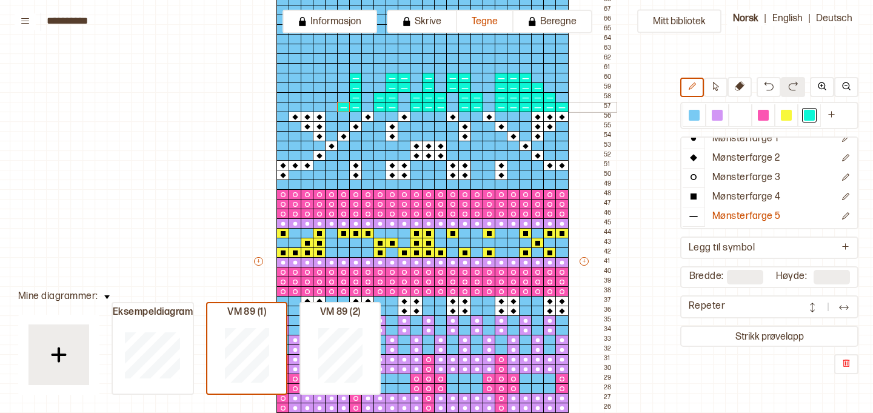
click at [330, 107] on div at bounding box center [331, 107] width 13 height 11
click at [319, 107] on div at bounding box center [319, 107] width 13 height 11
click at [307, 107] on div at bounding box center [307, 107] width 13 height 11
click at [297, 107] on div at bounding box center [294, 107] width 13 height 11
click at [307, 99] on div at bounding box center [307, 97] width 13 height 11
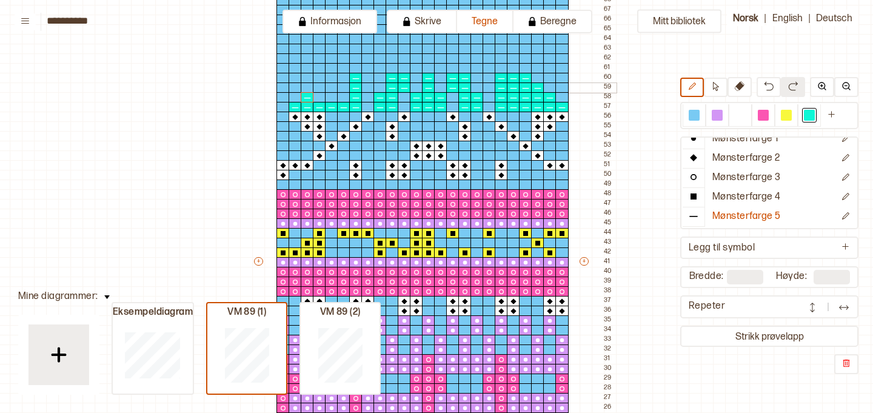
click at [318, 89] on div at bounding box center [319, 87] width 13 height 11
click at [330, 81] on div at bounding box center [331, 78] width 13 height 11
click at [339, 80] on div at bounding box center [343, 78] width 13 height 11
click at [342, 87] on div at bounding box center [343, 87] width 13 height 11
click at [331, 87] on div at bounding box center [331, 87] width 13 height 11
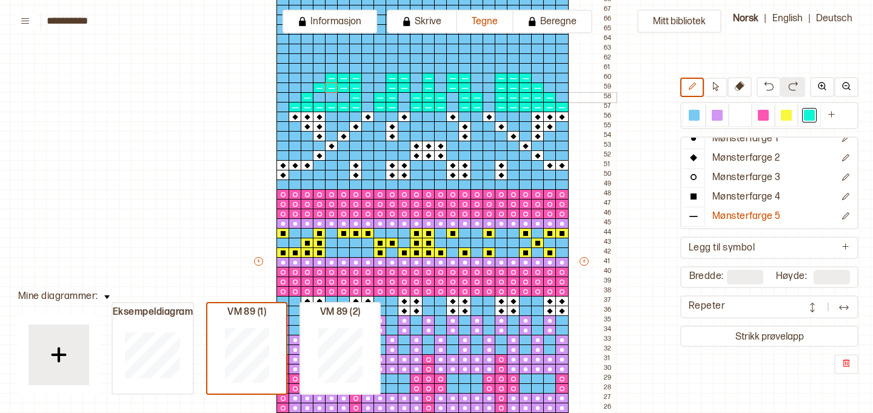
click at [319, 96] on div at bounding box center [319, 97] width 13 height 11
click at [331, 96] on div at bounding box center [331, 97] width 13 height 11
click at [343, 98] on div at bounding box center [343, 97] width 13 height 11
click at [787, 121] on div at bounding box center [786, 115] width 15 height 15
click at [767, 198] on p "Mønsterfarge 4" at bounding box center [746, 197] width 68 height 13
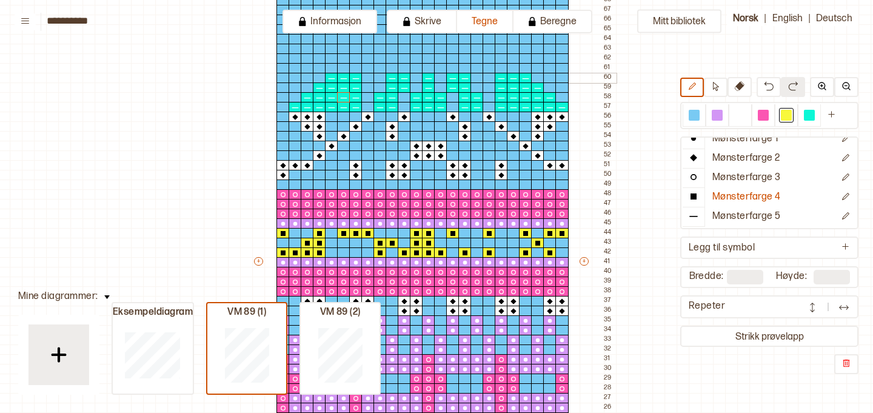
click at [538, 78] on div at bounding box center [537, 78] width 13 height 11
click at [550, 76] on div at bounding box center [549, 78] width 13 height 11
click at [560, 78] on div at bounding box center [561, 78] width 13 height 11
click at [564, 94] on div at bounding box center [561, 97] width 13 height 11
click at [562, 88] on div at bounding box center [561, 87] width 13 height 11
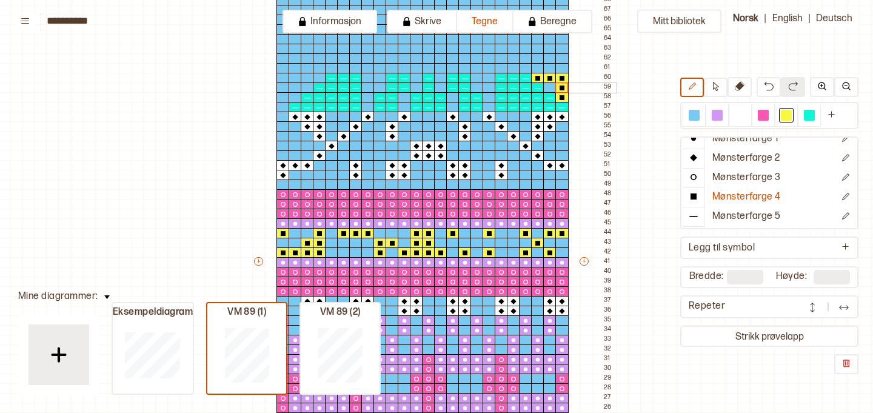
click at [551, 87] on div at bounding box center [549, 87] width 13 height 11
drag, startPoint x: 488, startPoint y: 88, endPoint x: 489, endPoint y: 81, distance: 6.7
click at [489, 81] on div "+ + + + 24 23 22 21 20 19 18 17 16 15 14 13 12 11 10 09 08 07 06 05 04 03 02 01…" at bounding box center [434, 266] width 364 height 853
click at [477, 78] on div at bounding box center [476, 78] width 13 height 11
click at [477, 85] on div at bounding box center [476, 87] width 13 height 11
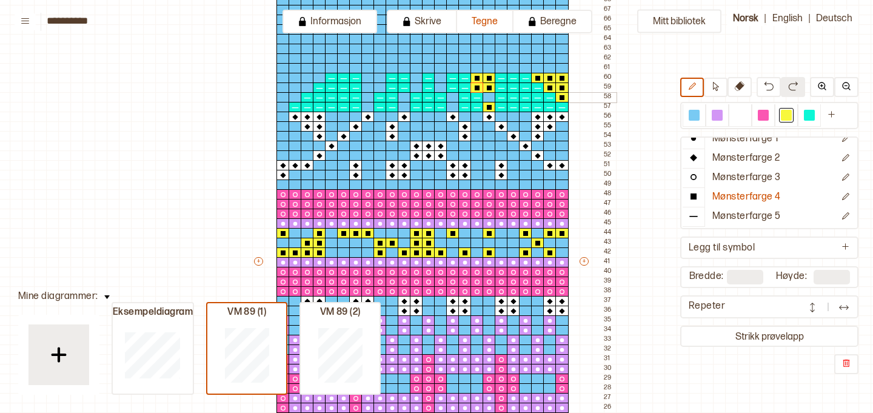
click at [489, 94] on div at bounding box center [488, 97] width 13 height 11
click at [438, 78] on div at bounding box center [440, 78] width 13 height 11
click at [438, 84] on div at bounding box center [440, 87] width 13 height 11
click at [449, 95] on div at bounding box center [452, 97] width 13 height 11
click at [452, 103] on div at bounding box center [452, 107] width 13 height 11
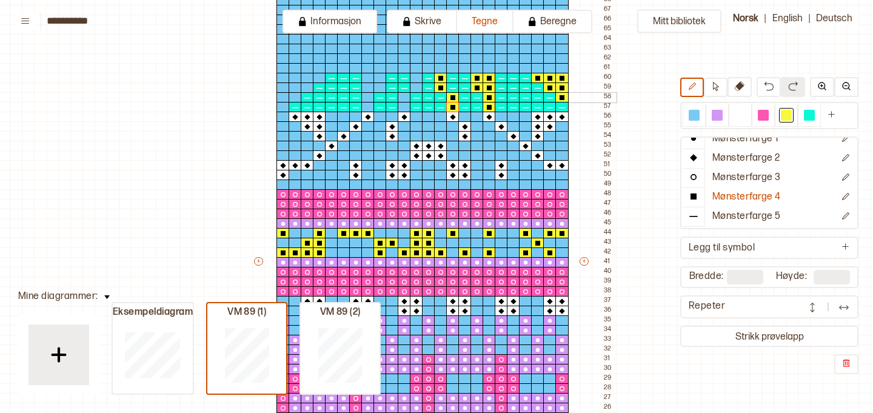
click at [402, 96] on div at bounding box center [404, 97] width 13 height 11
click at [402, 104] on div at bounding box center [404, 107] width 13 height 11
click at [416, 77] on div at bounding box center [416, 78] width 13 height 11
click at [416, 84] on div at bounding box center [416, 87] width 13 height 11
drag, startPoint x: 367, startPoint y: 77, endPoint x: 368, endPoint y: 102, distance: 25.5
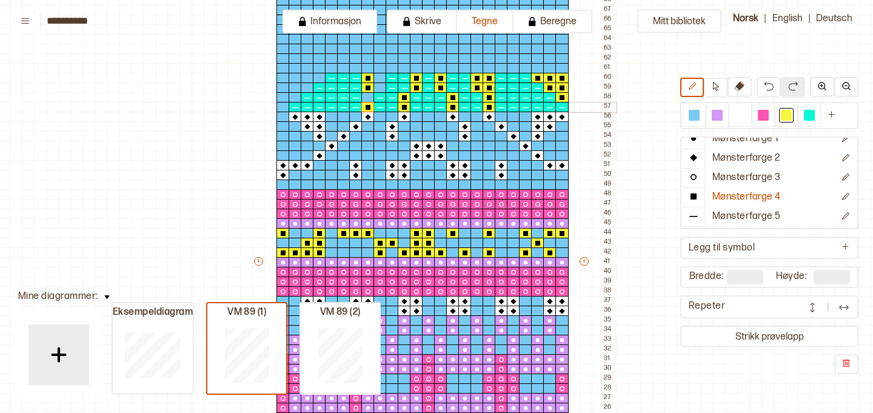
click at [368, 102] on div "+ + + + 24 23 22 21 20 19 18 17 16 15 14 13 12 11 10 09 08 07 06 05 04 03 02 01…" at bounding box center [434, 266] width 364 height 853
click at [368, 99] on div at bounding box center [367, 97] width 13 height 11
click at [376, 88] on div at bounding box center [379, 87] width 13 height 11
click at [376, 79] on div at bounding box center [379, 78] width 13 height 11
drag, startPoint x: 285, startPoint y: 105, endPoint x: 283, endPoint y: 77, distance: 27.9
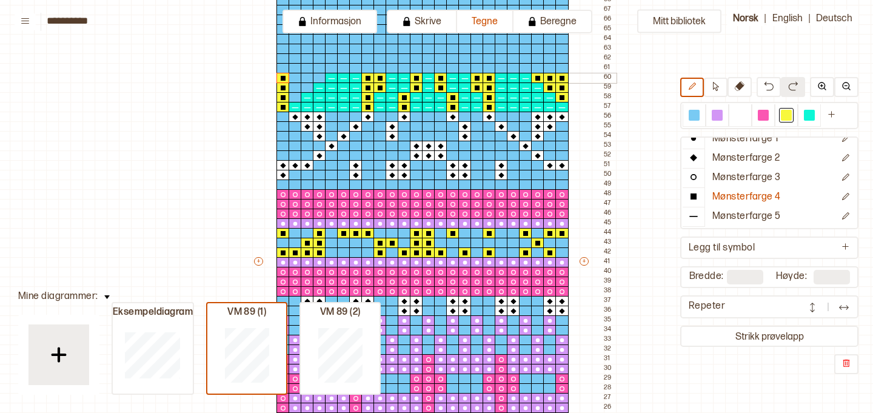
click at [283, 77] on div "+ + + + 24 23 22 21 20 19 18 17 16 15 14 13 12 11 10 09 08 07 06 05 04 03 02 01…" at bounding box center [434, 266] width 364 height 853
click at [292, 78] on div at bounding box center [294, 78] width 13 height 11
click at [307, 79] on div at bounding box center [307, 78] width 13 height 11
click at [314, 78] on div at bounding box center [319, 78] width 13 height 11
click at [306, 86] on div at bounding box center [307, 87] width 13 height 11
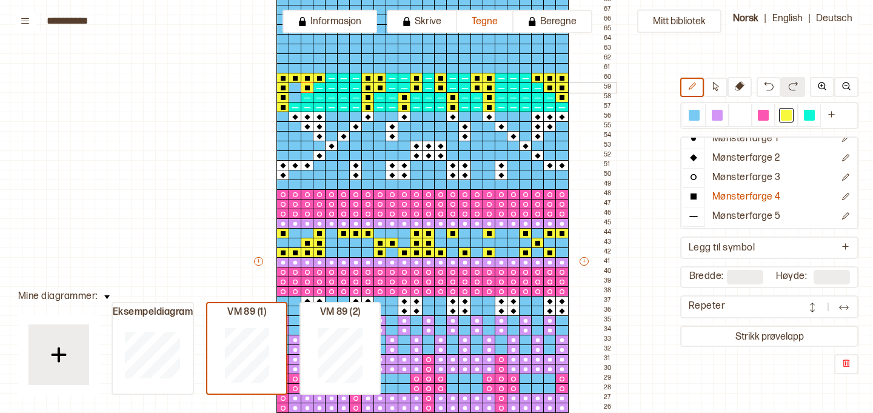
click at [297, 87] on div at bounding box center [294, 87] width 13 height 11
click at [295, 95] on div at bounding box center [294, 97] width 13 height 11
click at [758, 178] on p "Mønsterfarge 3" at bounding box center [746, 178] width 68 height 13
click at [759, 115] on div at bounding box center [763, 115] width 11 height 11
click at [285, 67] on div at bounding box center [282, 68] width 13 height 11
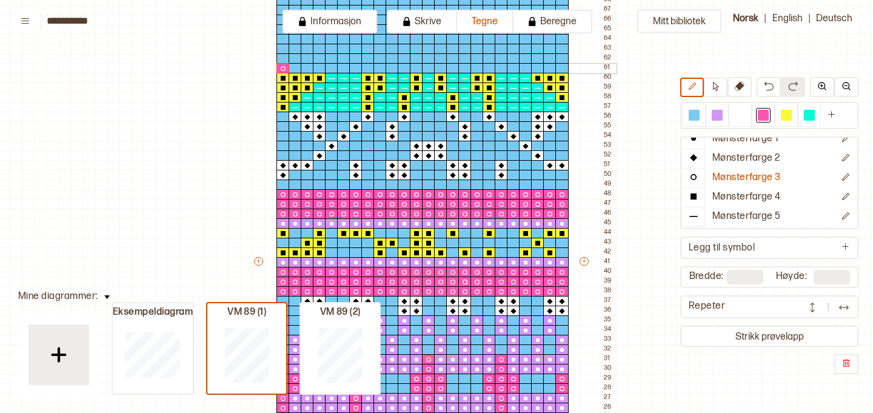
click at [293, 67] on div at bounding box center [294, 68] width 13 height 11
click at [305, 67] on div at bounding box center [307, 68] width 13 height 11
click at [295, 56] on div at bounding box center [294, 58] width 13 height 11
click at [284, 55] on div at bounding box center [282, 58] width 13 height 11
click at [283, 50] on div at bounding box center [282, 49] width 13 height 11
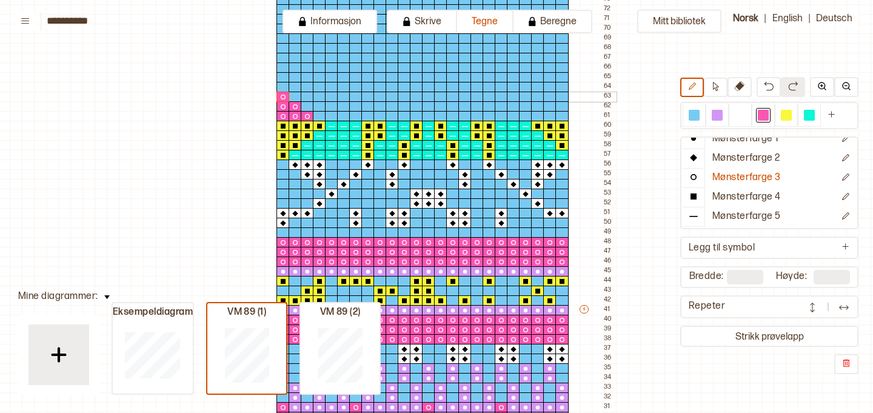
scroll to position [227, 2]
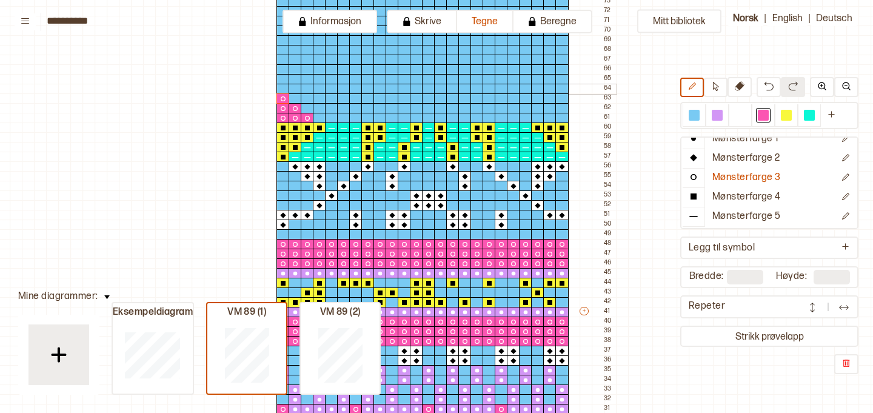
click at [297, 85] on div at bounding box center [294, 89] width 13 height 11
click at [307, 87] on div at bounding box center [307, 89] width 13 height 11
click at [319, 87] on div at bounding box center [319, 89] width 13 height 11
click at [336, 87] on div at bounding box center [331, 89] width 13 height 11
click at [344, 88] on div at bounding box center [343, 89] width 13 height 11
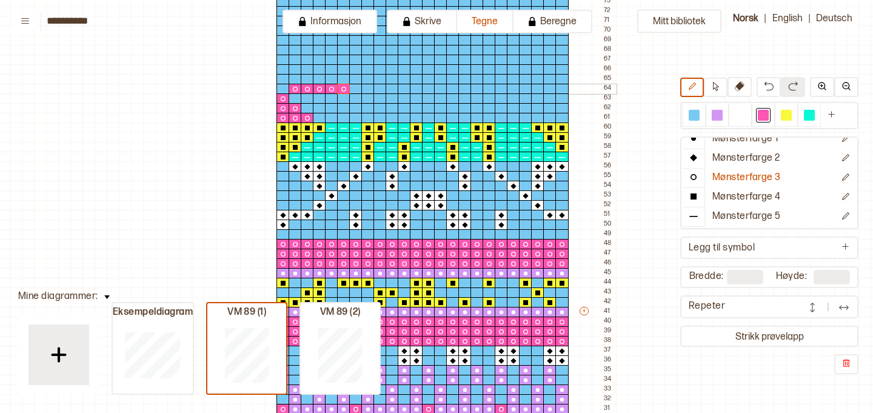
click at [354, 89] on div at bounding box center [355, 89] width 13 height 11
click at [354, 95] on div at bounding box center [355, 98] width 13 height 11
click at [357, 105] on div at bounding box center [355, 108] width 13 height 11
click at [356, 115] on div at bounding box center [355, 118] width 13 height 11
click at [343, 118] on div at bounding box center [343, 118] width 13 height 11
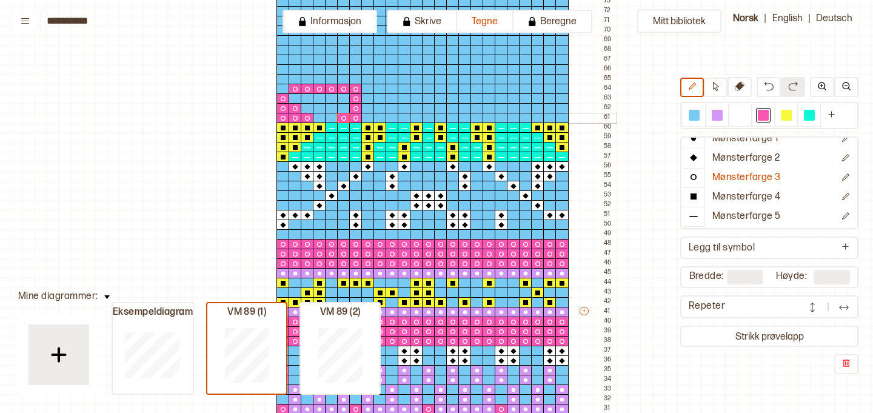
click at [330, 119] on div at bounding box center [331, 118] width 13 height 11
click at [319, 108] on div at bounding box center [319, 108] width 13 height 11
click at [308, 97] on div at bounding box center [307, 98] width 13 height 11
click at [319, 98] on div at bounding box center [319, 98] width 13 height 11
click at [332, 99] on div at bounding box center [331, 98] width 13 height 11
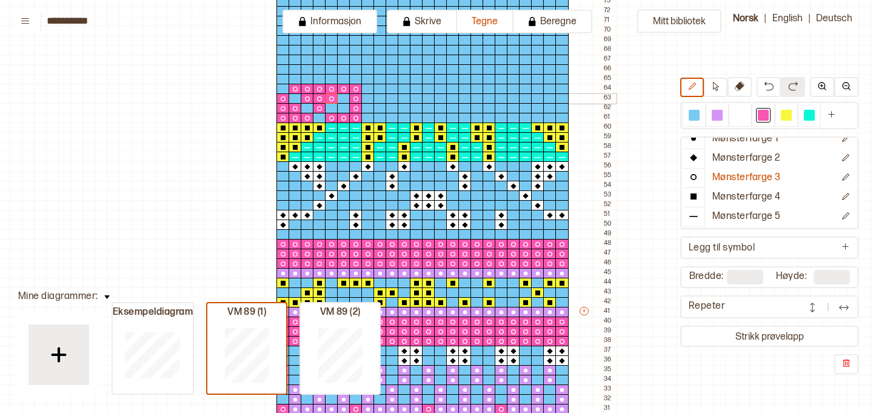
click at [345, 99] on div at bounding box center [343, 98] width 13 height 11
click at [335, 106] on div at bounding box center [331, 108] width 13 height 11
click at [345, 108] on div at bounding box center [343, 108] width 13 height 11
click at [380, 87] on div at bounding box center [379, 89] width 13 height 11
click at [391, 88] on div at bounding box center [391, 89] width 13 height 11
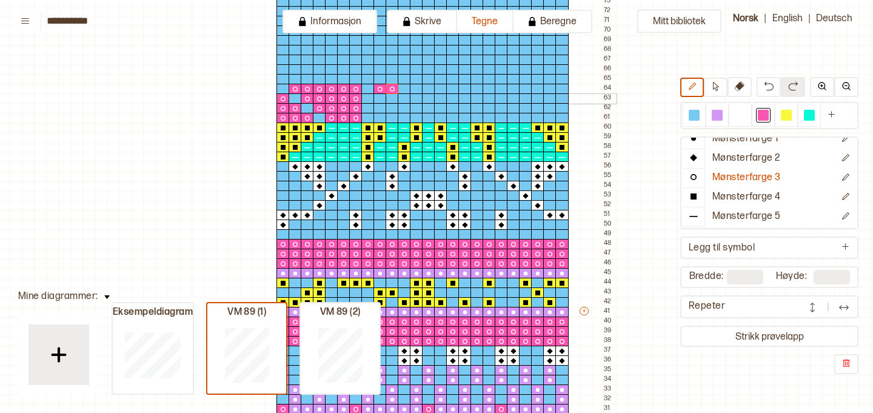
click at [392, 98] on div at bounding box center [391, 98] width 13 height 11
click at [379, 96] on div at bounding box center [379, 98] width 13 height 11
click at [394, 107] on div at bounding box center [391, 108] width 13 height 11
click at [395, 116] on div at bounding box center [391, 118] width 13 height 11
click at [407, 116] on div at bounding box center [404, 118] width 13 height 11
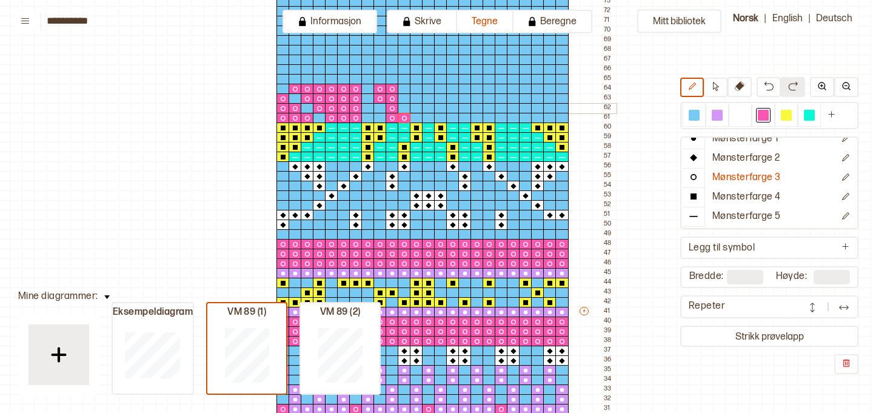
click at [407, 106] on div at bounding box center [404, 108] width 13 height 11
click at [427, 104] on div at bounding box center [428, 108] width 13 height 11
click at [429, 115] on div at bounding box center [428, 118] width 13 height 11
click at [452, 106] on div at bounding box center [452, 108] width 13 height 11
click at [467, 105] on div at bounding box center [464, 108] width 13 height 11
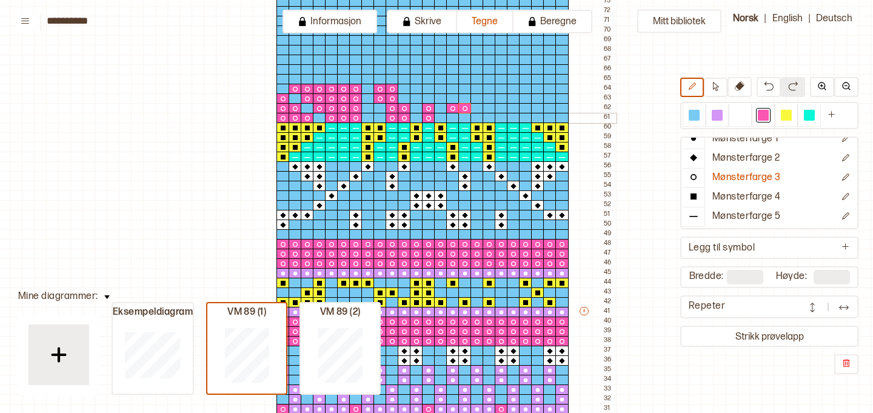
click at [467, 115] on div at bounding box center [464, 118] width 13 height 11
click at [453, 113] on div at bounding box center [452, 118] width 13 height 11
click at [465, 99] on div at bounding box center [464, 98] width 13 height 11
click at [465, 85] on div at bounding box center [464, 89] width 13 height 11
click at [476, 87] on div at bounding box center [476, 89] width 13 height 11
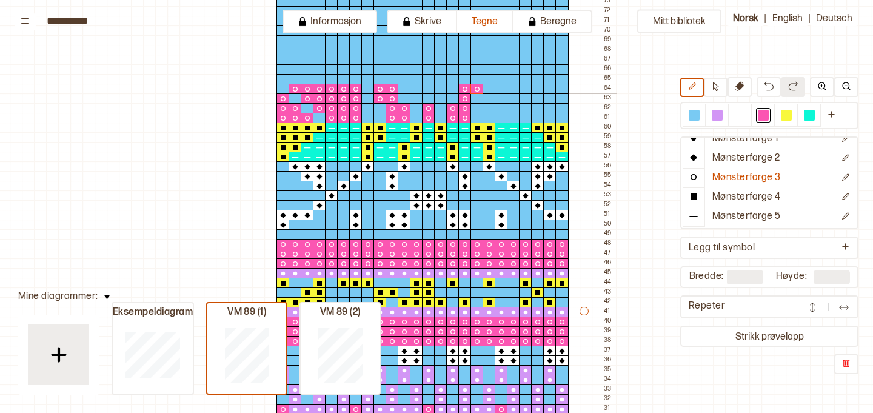
click at [477, 96] on div at bounding box center [476, 98] width 13 height 11
drag, startPoint x: 499, startPoint y: 88, endPoint x: 504, endPoint y: 115, distance: 26.5
click at [504, 115] on div "+ + + + 24 23 22 21 20 19 18 17 16 15 14 13 12 11 10 09 08 07 06 05 04 03 02 01…" at bounding box center [434, 316] width 364 height 853
drag, startPoint x: 520, startPoint y: 91, endPoint x: 559, endPoint y: 90, distance: 38.8
click at [559, 90] on div "+ + + + 24 23 22 21 20 19 18 17 16 15 14 13 12 11 10 09 08 07 06 05 04 03 02 01…" at bounding box center [434, 316] width 364 height 853
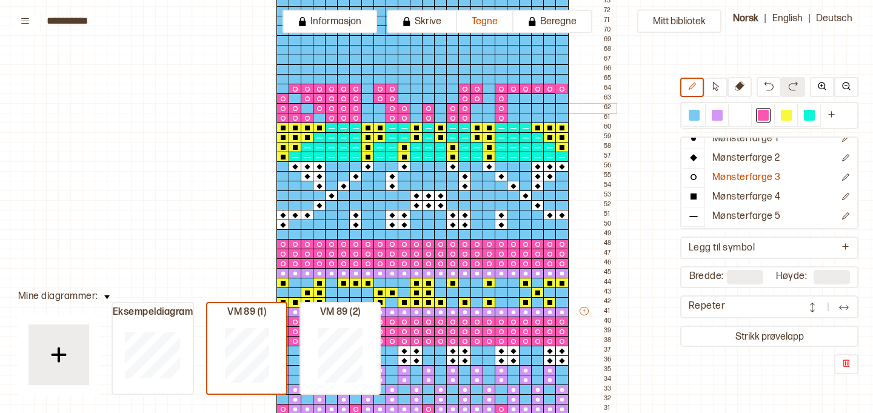
click at [564, 107] on div at bounding box center [561, 108] width 13 height 11
click at [561, 116] on div at bounding box center [561, 118] width 13 height 11
click at [551, 116] on div at bounding box center [549, 118] width 13 height 11
click at [527, 118] on div at bounding box center [525, 118] width 13 height 11
click at [515, 115] on div at bounding box center [513, 118] width 13 height 11
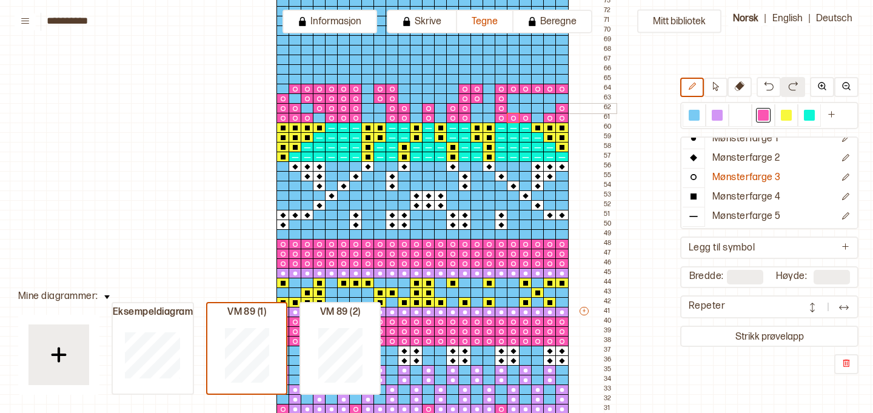
click at [515, 110] on div at bounding box center [513, 108] width 13 height 11
click at [527, 110] on div at bounding box center [525, 108] width 13 height 11
click at [537, 110] on div at bounding box center [537, 108] width 13 height 11
click at [550, 99] on div at bounding box center [549, 98] width 13 height 11
click at [536, 99] on div at bounding box center [537, 98] width 13 height 11
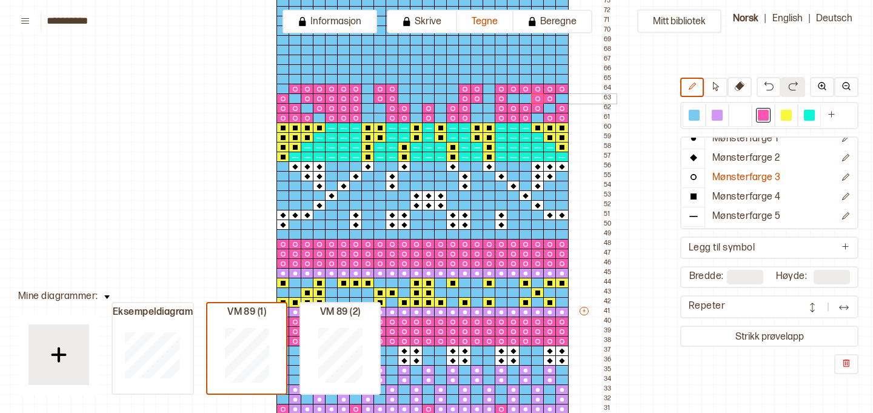
click at [521, 98] on div at bounding box center [525, 98] width 13 height 11
click at [513, 98] on div at bounding box center [513, 98] width 13 height 11
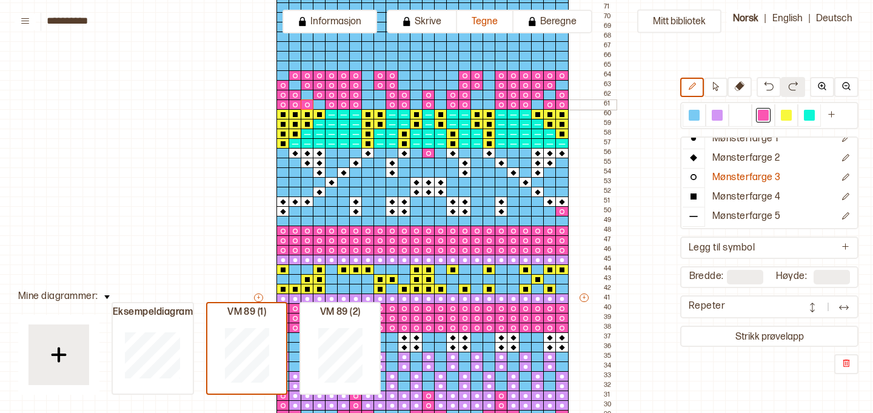
drag, startPoint x: 579, startPoint y: 218, endPoint x: 262, endPoint y: 78, distance: 346.5
click at [262, 78] on div "+ + + + 24 23 22 21 20 19 18 17 16 15 14 13 12 11 10 09 08 07 06 05 04 03 02 01…" at bounding box center [434, 302] width 364 height 853
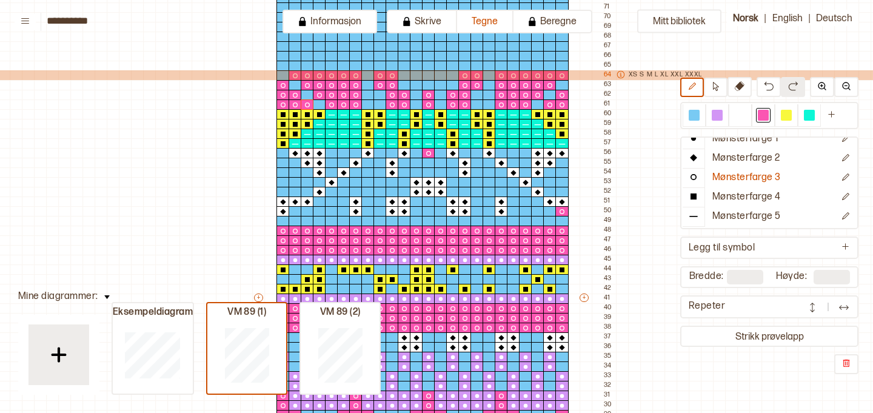
click at [606, 74] on div "64 XS S M L XL XXL XXXL" at bounding box center [653, 75] width 99 height 10
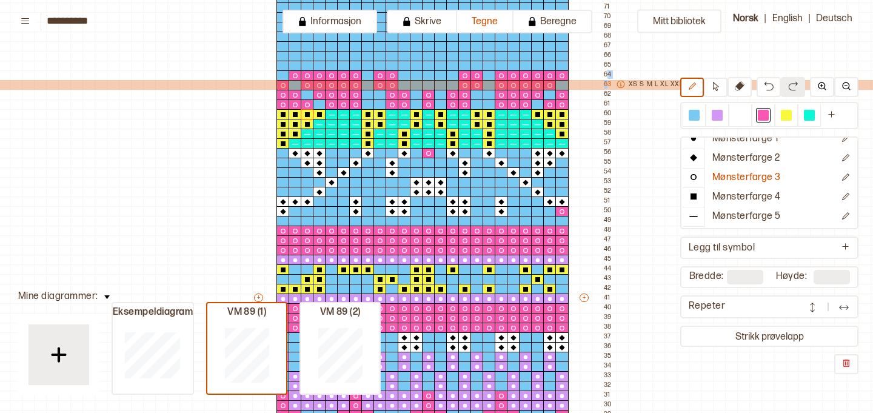
click at [605, 82] on div "63 XS S M L XL XXL XXXL" at bounding box center [653, 85] width 99 height 10
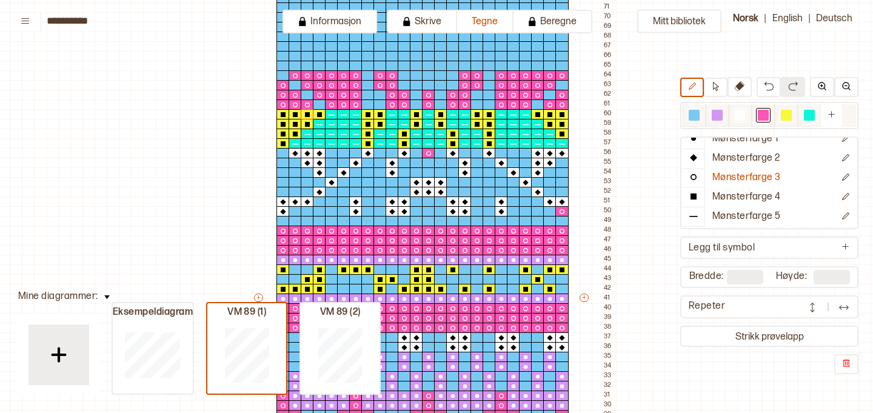
click at [739, 115] on div at bounding box center [740, 115] width 11 height 11
click at [728, 165] on button "Mønsterfarge 2" at bounding box center [758, 158] width 152 height 19
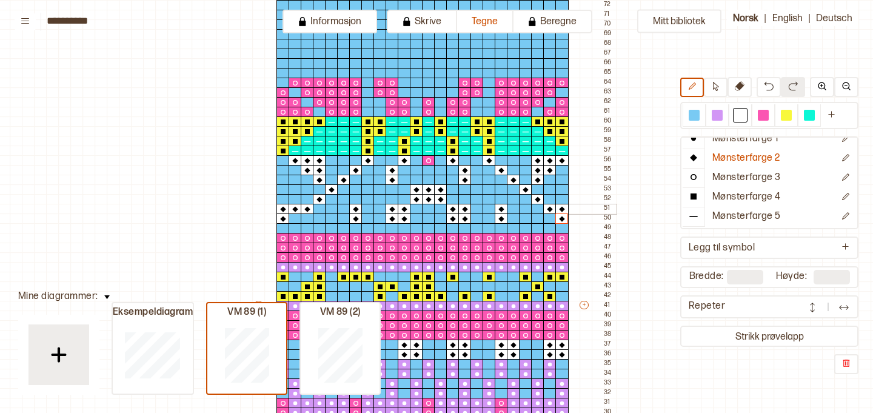
scroll to position [232, 2]
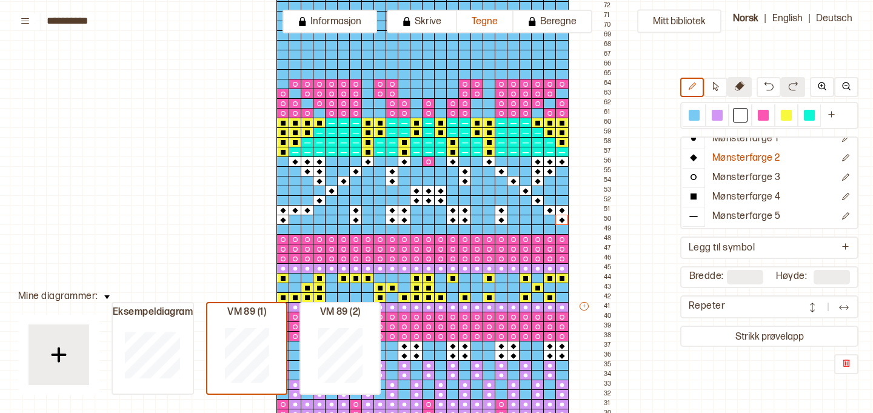
click at [736, 87] on icon at bounding box center [740, 86] width 10 height 10
click at [430, 99] on div "+ + + + 24 23 22 21 20 19 18 17 16 15 14 13 12 11 10 09 08 07 06 05 04 03 02 01…" at bounding box center [434, 311] width 364 height 853
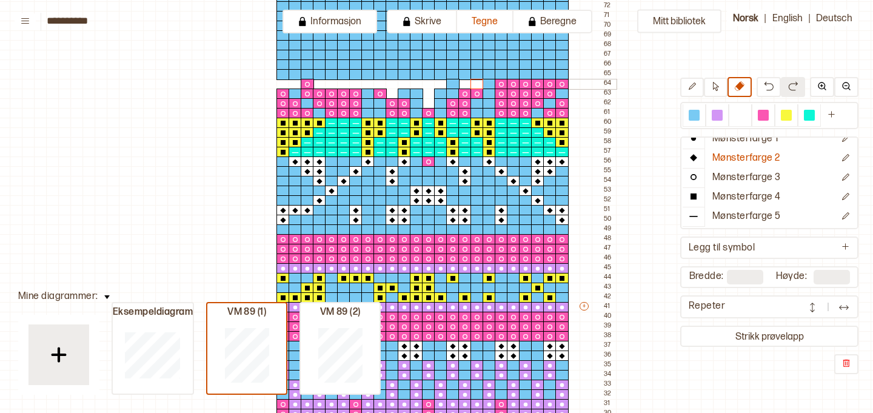
drag, startPoint x: 279, startPoint y: 81, endPoint x: 481, endPoint y: 81, distance: 201.8
click at [481, 81] on div "+ + + + 24 23 22 21 20 19 18 17 16 15 14 13 12 11 10 09 08 07 06 05 04 03 02 01…" at bounding box center [434, 311] width 364 height 853
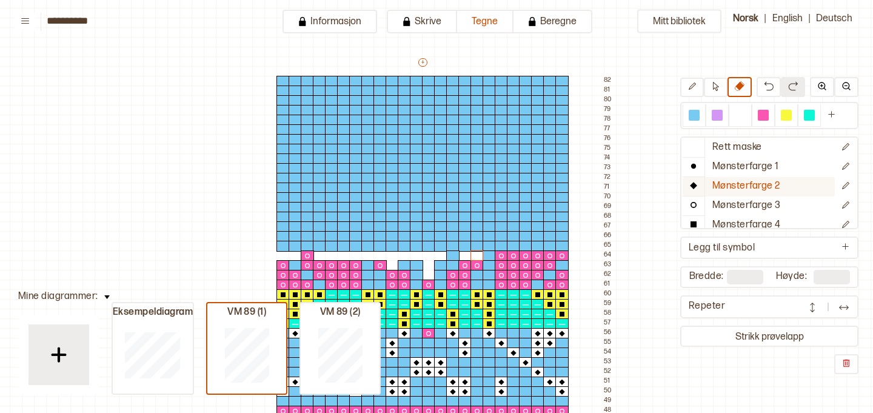
scroll to position [0, 0]
click at [739, 121] on div at bounding box center [740, 115] width 15 height 15
click at [282, 91] on div at bounding box center [282, 90] width 13 height 11
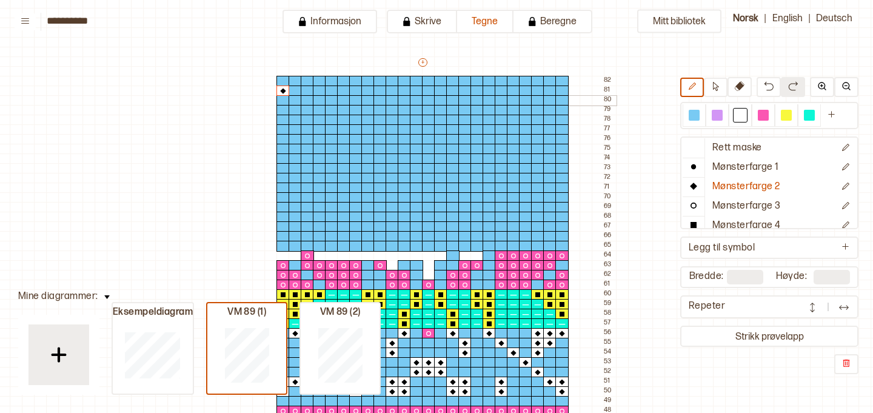
click at [284, 100] on div at bounding box center [282, 100] width 13 height 11
click at [295, 100] on div at bounding box center [294, 100] width 13 height 11
click at [308, 101] on div at bounding box center [307, 100] width 13 height 11
click at [320, 109] on div at bounding box center [319, 110] width 13 height 11
click at [332, 119] on div at bounding box center [331, 120] width 13 height 11
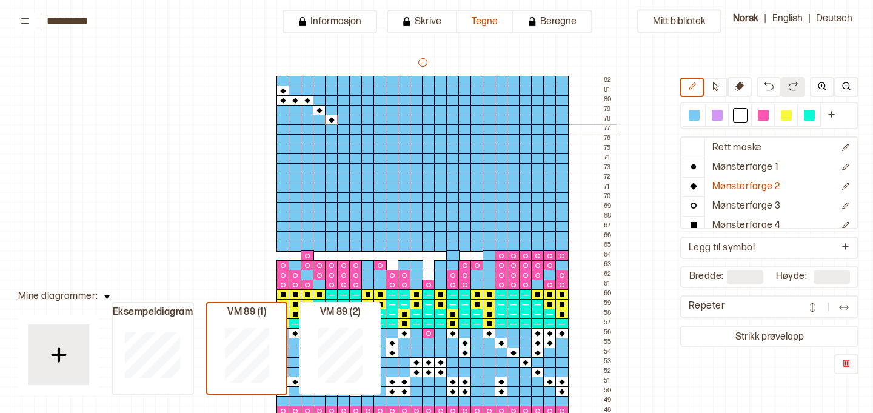
click at [344, 130] on div at bounding box center [343, 129] width 13 height 11
click at [358, 142] on div at bounding box center [355, 139] width 13 height 11
click at [368, 151] on div at bounding box center [367, 149] width 13 height 11
click at [368, 156] on div at bounding box center [367, 158] width 13 height 11
click at [369, 168] on div at bounding box center [367, 168] width 13 height 11
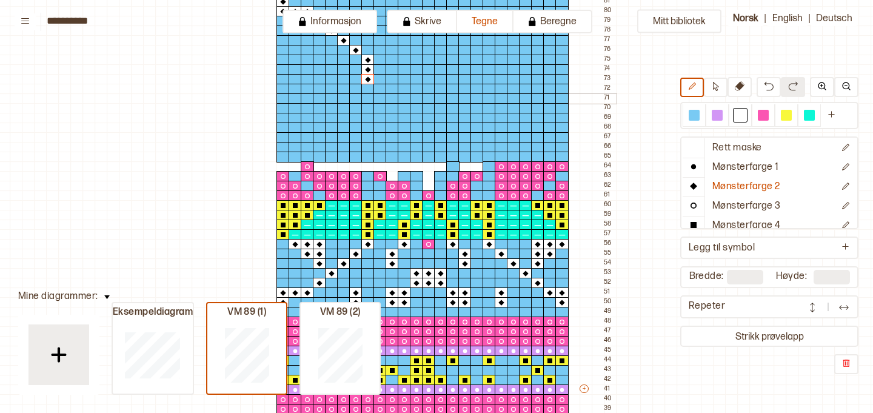
scroll to position [152, 2]
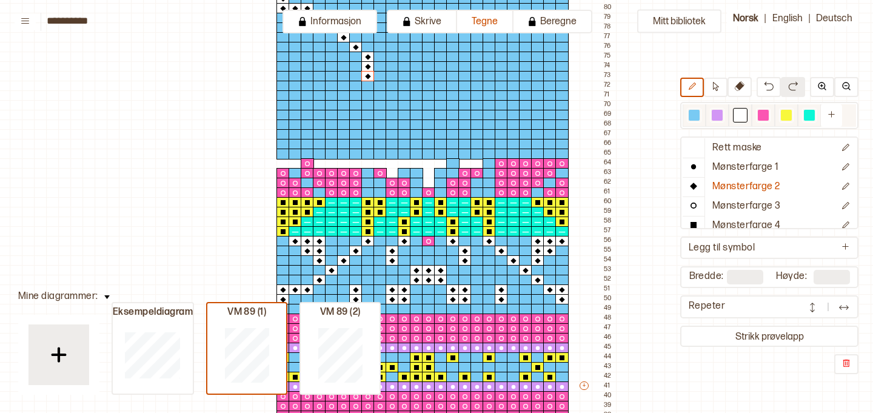
click at [719, 116] on div at bounding box center [716, 115] width 11 height 11
click at [727, 172] on p "Mønsterfarge 1" at bounding box center [745, 167] width 67 height 13
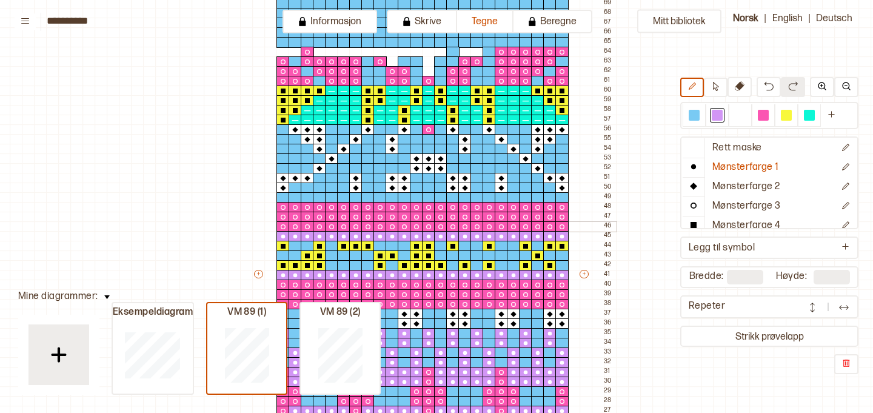
scroll to position [269, 2]
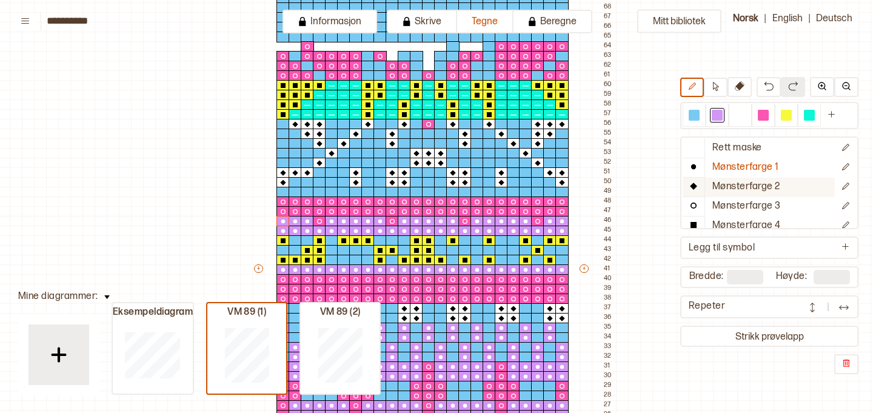
click at [751, 181] on p "Mønsterfarge 2" at bounding box center [746, 187] width 68 height 13
click at [740, 119] on div at bounding box center [740, 115] width 11 height 11
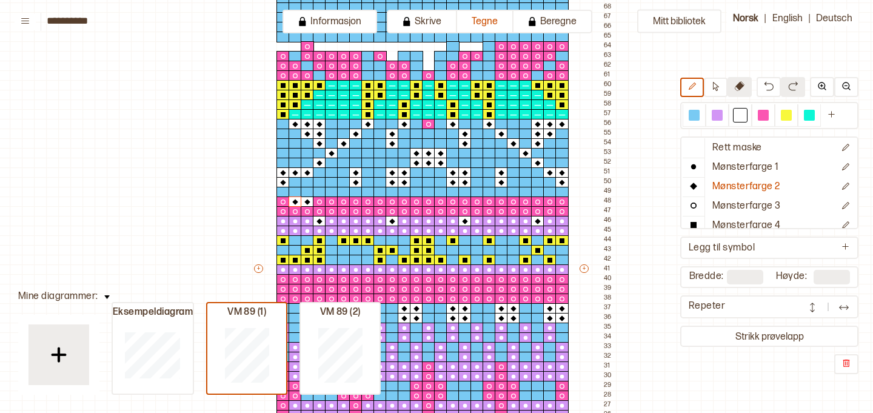
click at [738, 88] on icon at bounding box center [740, 86] width 10 height 10
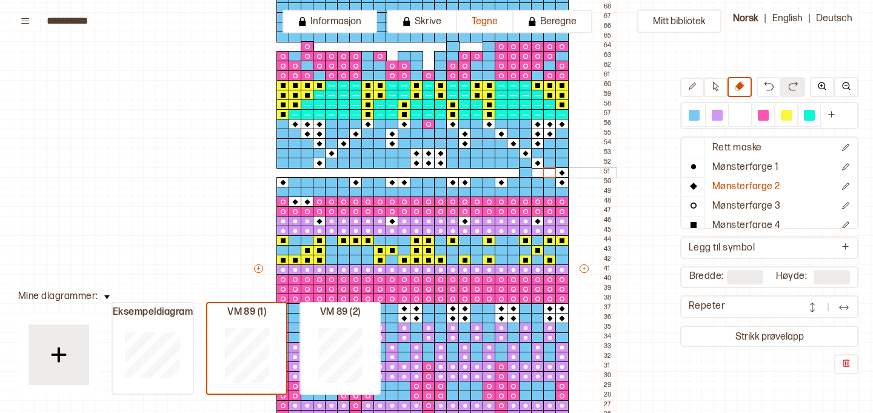
drag, startPoint x: 278, startPoint y: 173, endPoint x: 555, endPoint y: 168, distance: 277.0
click at [524, 170] on div at bounding box center [525, 172] width 13 height 11
click at [734, 165] on p "Mønsterfarge 1" at bounding box center [745, 167] width 67 height 13
click at [715, 119] on div at bounding box center [716, 115] width 11 height 11
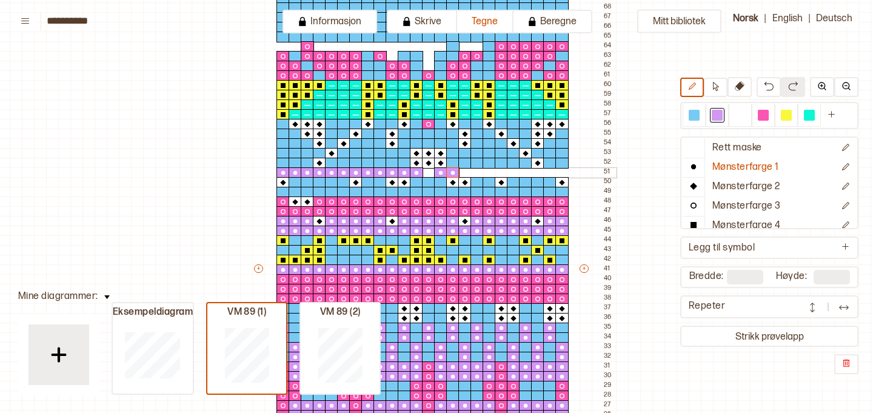
click at [428, 171] on div "+ + + + 24 23 22 21 20 19 18 17 16 15 14 13 12 11 10 09 08 07 06 05 04 03 02 01…" at bounding box center [434, 273] width 364 height 853
drag, startPoint x: 465, startPoint y: 172, endPoint x: 556, endPoint y: 171, distance: 90.3
click at [556, 171] on div "+ + + + 24 23 22 21 20 19 18 17 16 15 14 13 12 11 10 09 08 07 06 05 04 03 02 01…" at bounding box center [434, 273] width 364 height 853
click at [561, 171] on div at bounding box center [561, 172] width 13 height 11
click at [539, 171] on div at bounding box center [537, 172] width 13 height 11
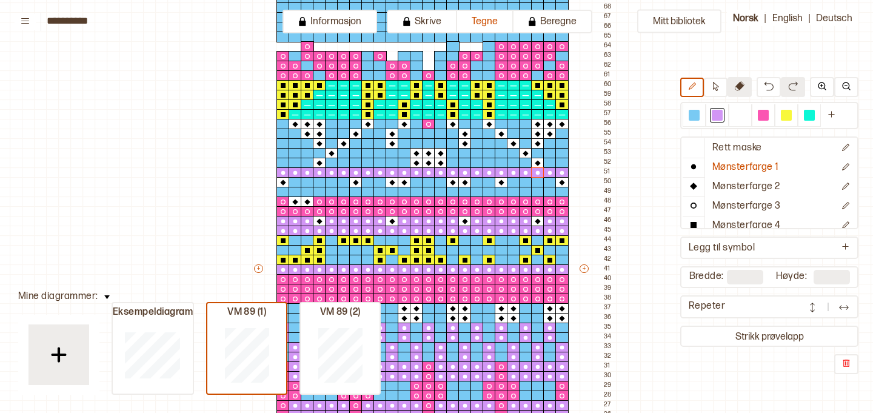
click at [739, 89] on icon at bounding box center [740, 86] width 10 height 10
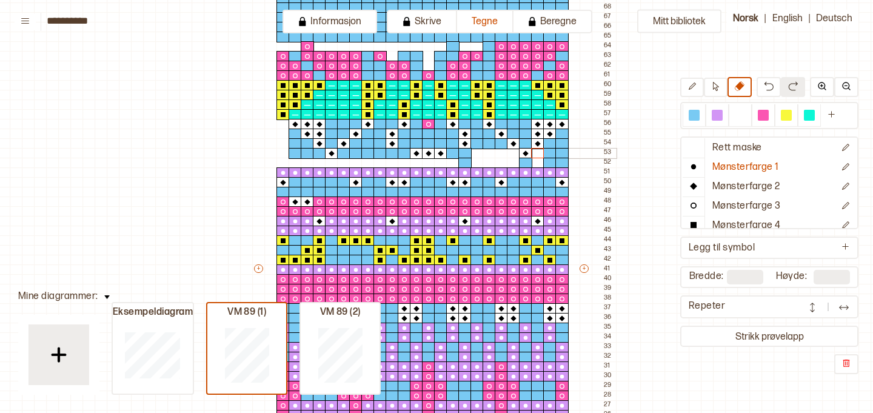
drag, startPoint x: 279, startPoint y: 122, endPoint x: 535, endPoint y: 157, distance: 257.5
click at [535, 157] on div "+ + + + 24 23 22 21 20 19 18 17 16 15 14 13 12 11 10 09 08 07 06 05 04 03 02 01…" at bounding box center [434, 273] width 364 height 853
drag, startPoint x: 471, startPoint y: 120, endPoint x: 560, endPoint y: 130, distance: 89.0
click at [561, 139] on div "+ + + + 24 23 22 21 20 19 18 17 16 15 14 13 12 11 10 09 08 07 06 05 04 03 02 01…" at bounding box center [434, 273] width 364 height 853
click at [527, 158] on div at bounding box center [525, 163] width 13 height 11
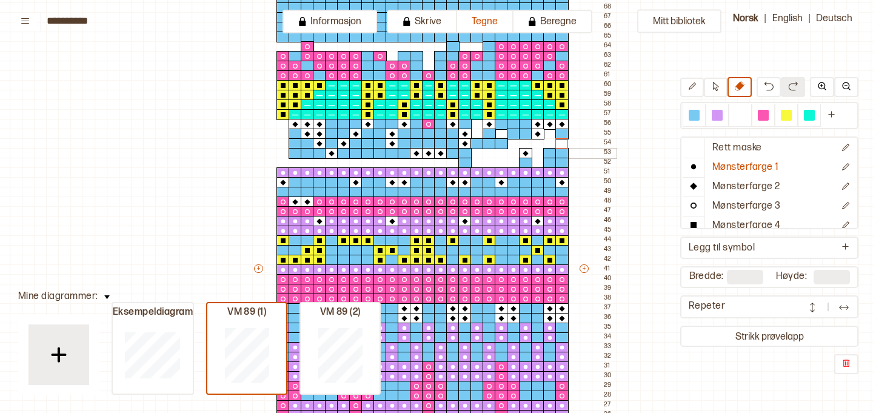
click at [526, 150] on div at bounding box center [525, 153] width 13 height 11
drag, startPoint x: 550, startPoint y: 150, endPoint x: 561, endPoint y: 151, distance: 10.3
click at [561, 151] on div "+ + + + 24 23 22 21 20 19 18 17 16 15 14 13 12 11 10 09 08 07 06 05 04 03 02 01…" at bounding box center [434, 273] width 364 height 853
drag, startPoint x: 554, startPoint y: 158, endPoint x: 566, endPoint y: 158, distance: 12.1
click at [566, 158] on div "+ + + + 24 23 22 21 20 19 18 17 16 15 14 13 12 11 10 09 08 07 06 05 04 03 02 01…" at bounding box center [434, 273] width 364 height 853
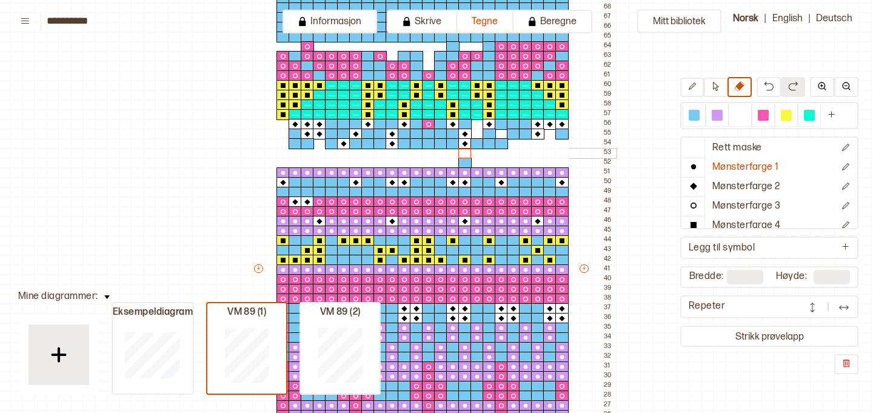
drag, startPoint x: 295, startPoint y: 150, endPoint x: 466, endPoint y: 152, distance: 171.5
click at [466, 152] on div "+ + + + 24 23 22 21 20 19 18 17 16 15 14 13 12 11 10 09 08 07 06 05 04 03 02 01…" at bounding box center [434, 273] width 364 height 853
click at [464, 161] on div at bounding box center [464, 163] width 13 height 11
drag, startPoint x: 294, startPoint y: 141, endPoint x: 508, endPoint y: 142, distance: 214.5
click at [508, 142] on div "+ + + + 24 23 22 21 20 19 18 17 16 15 14 13 12 11 10 09 08 07 06 05 04 03 02 01…" at bounding box center [434, 273] width 364 height 853
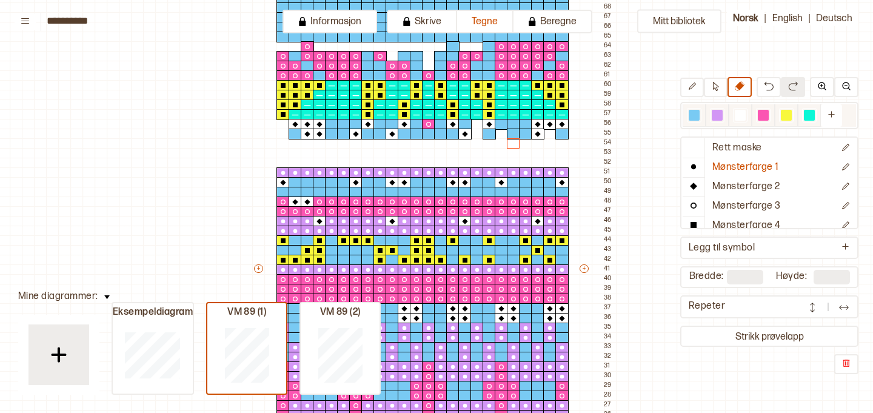
click at [716, 110] on div at bounding box center [716, 115] width 11 height 11
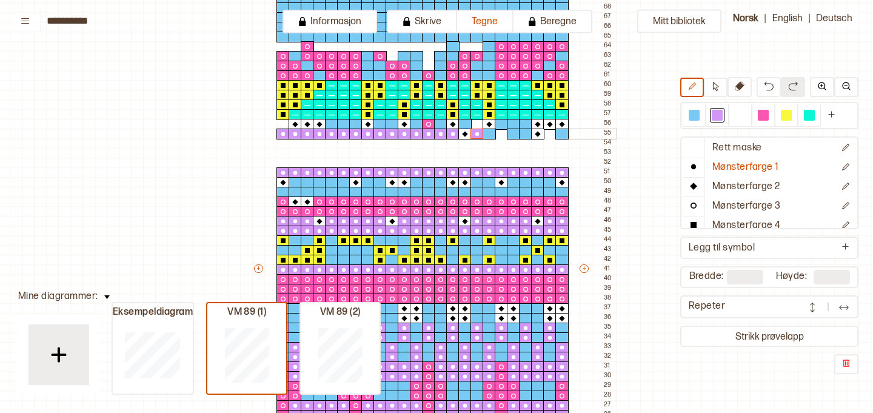
click at [489, 135] on div "+ + + + 24 23 22 21 20 19 18 17 16 15 14 13 12 11 10 09 08 07 06 05 04 03 02 01…" at bounding box center [434, 273] width 364 height 853
click at [562, 133] on div "+ + + + 24 23 22 21 20 19 18 17 16 15 14 13 12 11 10 09 08 07 06 05 04 03 02 01…" at bounding box center [434, 273] width 364 height 853
click at [513, 135] on div at bounding box center [513, 133] width 13 height 11
click at [728, 205] on p "Mønsterfarge 3" at bounding box center [746, 206] width 68 height 13
click at [764, 117] on div at bounding box center [763, 115] width 11 height 11
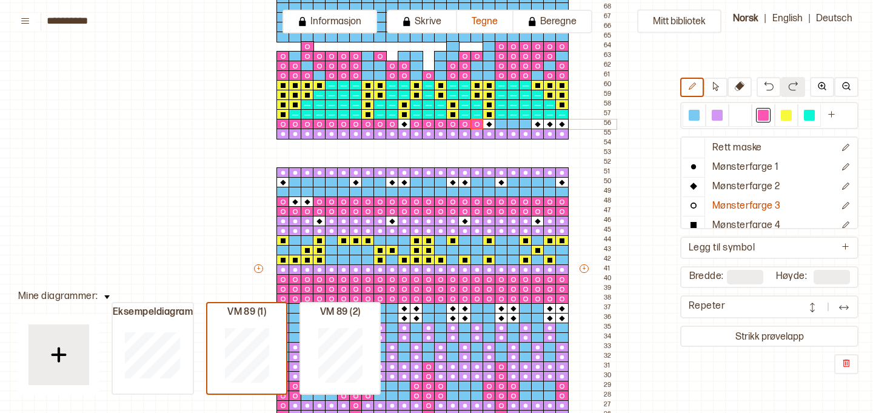
click at [497, 123] on div "+ + + + 24 23 22 21 20 19 18 17 16 15 14 13 12 11 10 09 08 07 06 05 04 03 02 01…" at bounding box center [434, 273] width 364 height 853
drag, startPoint x: 515, startPoint y: 122, endPoint x: 561, endPoint y: 121, distance: 45.5
click at [561, 121] on div "+ + + + 24 23 22 21 20 19 18 17 16 15 14 13 12 11 10 09 08 07 06 05 04 03 02 01…" at bounding box center [434, 273] width 364 height 853
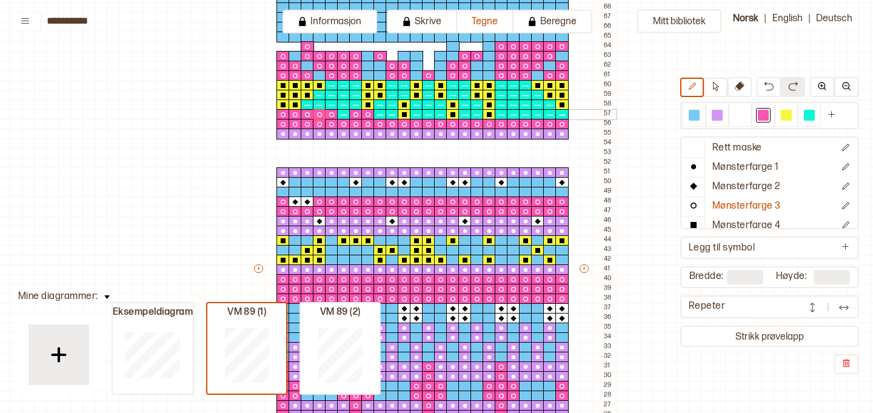
drag, startPoint x: 279, startPoint y: 112, endPoint x: 322, endPoint y: 110, distance: 43.1
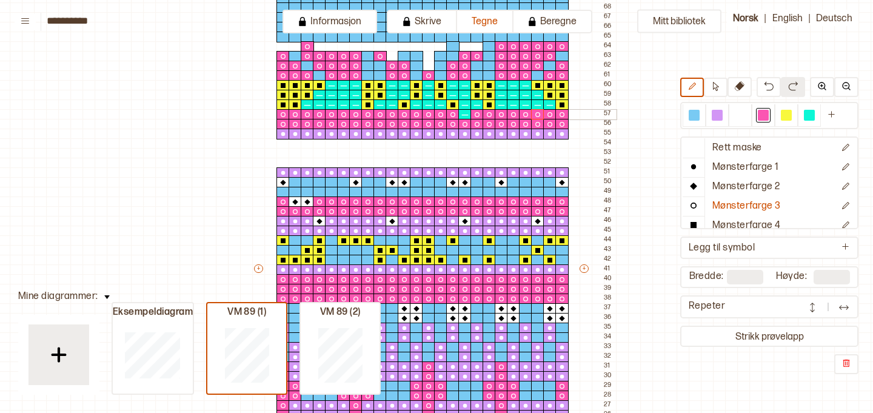
drag, startPoint x: 562, startPoint y: 112, endPoint x: 534, endPoint y: 113, distance: 27.9
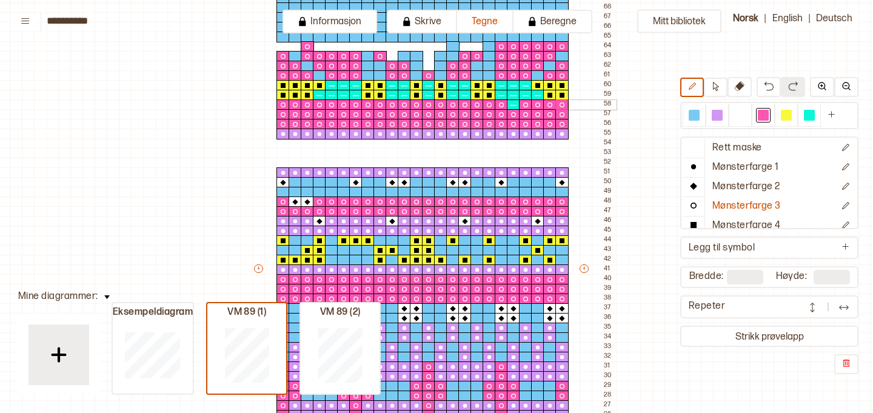
drag, startPoint x: 428, startPoint y: 102, endPoint x: 558, endPoint y: 102, distance: 129.1
click at [753, 143] on p "Rett maske" at bounding box center [737, 148] width 50 height 13
click at [695, 115] on div at bounding box center [693, 115] width 11 height 11
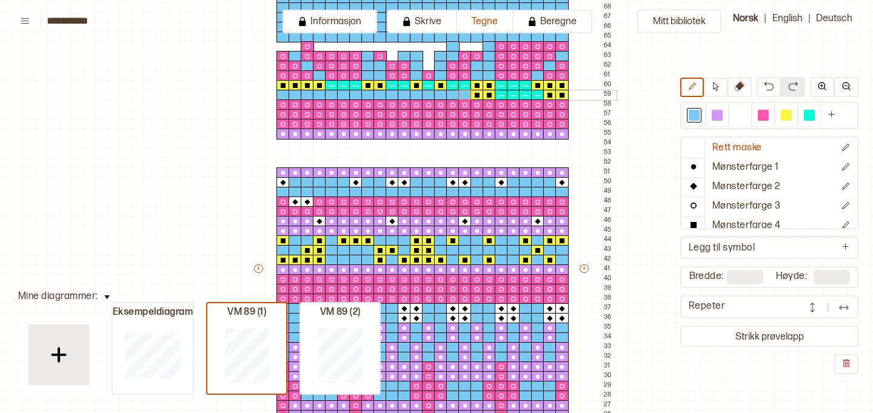
drag, startPoint x: 279, startPoint y: 95, endPoint x: 462, endPoint y: 96, distance: 182.4
drag, startPoint x: 462, startPoint y: 96, endPoint x: 564, endPoint y: 91, distance: 102.0
click at [564, 91] on div "+ + + + 24 23 22 21 20 19 18 17 16 15 14 13 12 11 10 09 08 07 06 05 04 03 02 01…" at bounding box center [434, 273] width 364 height 853
click at [814, 114] on div at bounding box center [809, 115] width 11 height 11
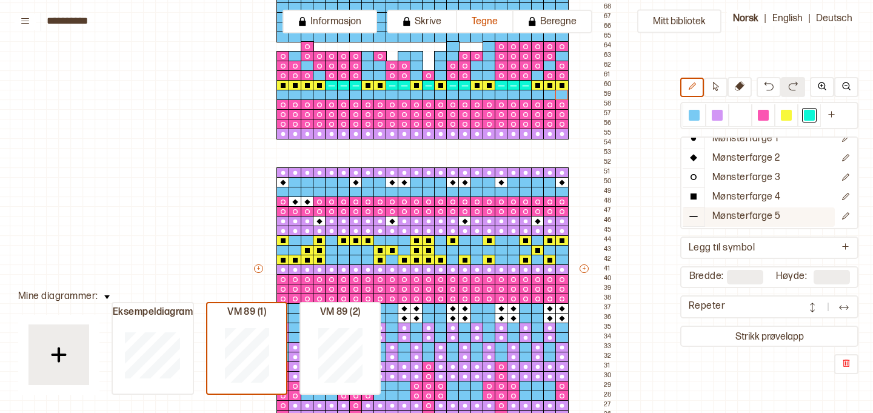
click at [775, 216] on p "Mønsterfarge 5" at bounding box center [746, 216] width 68 height 13
drag, startPoint x: 547, startPoint y: 213, endPoint x: 524, endPoint y: 212, distance: 23.1
click at [561, 193] on div at bounding box center [561, 192] width 13 height 11
click at [715, 119] on div at bounding box center [716, 115] width 11 height 11
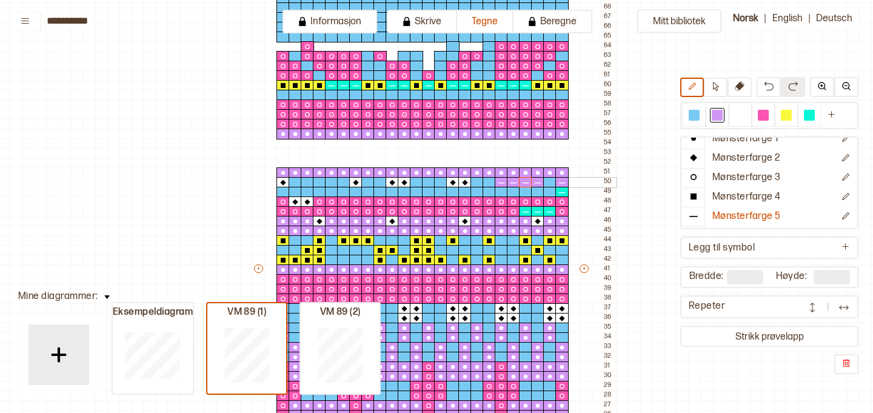
drag, startPoint x: 561, startPoint y: 182, endPoint x: 519, endPoint y: 183, distance: 42.4
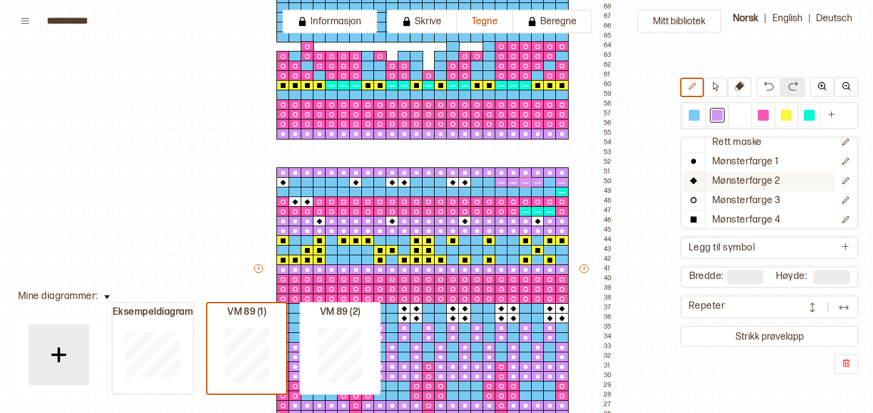
scroll to position [12, 0]
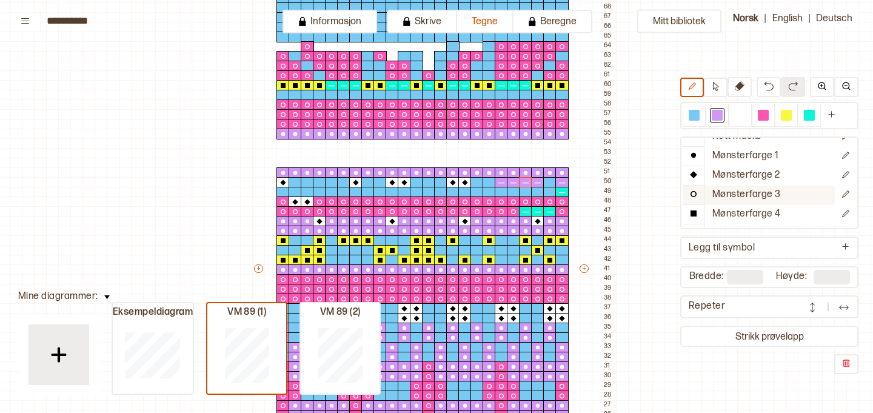
click at [779, 193] on p "Mønsterfarge 3" at bounding box center [746, 194] width 68 height 13
drag, startPoint x: 501, startPoint y: 180, endPoint x: 559, endPoint y: 184, distance: 58.9
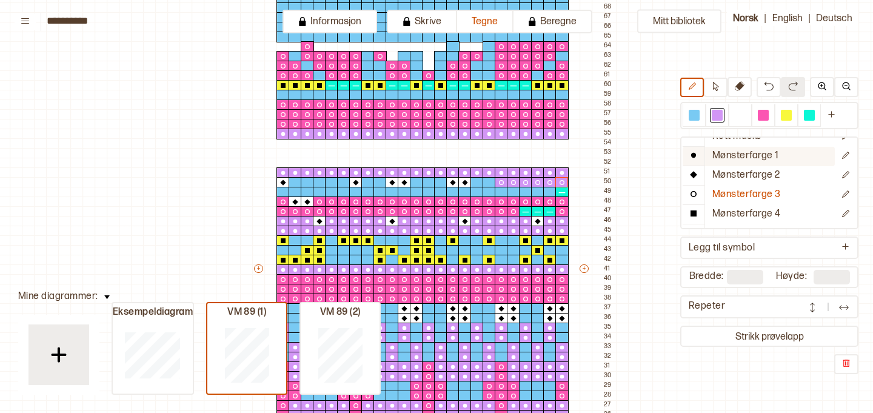
scroll to position [0, 0]
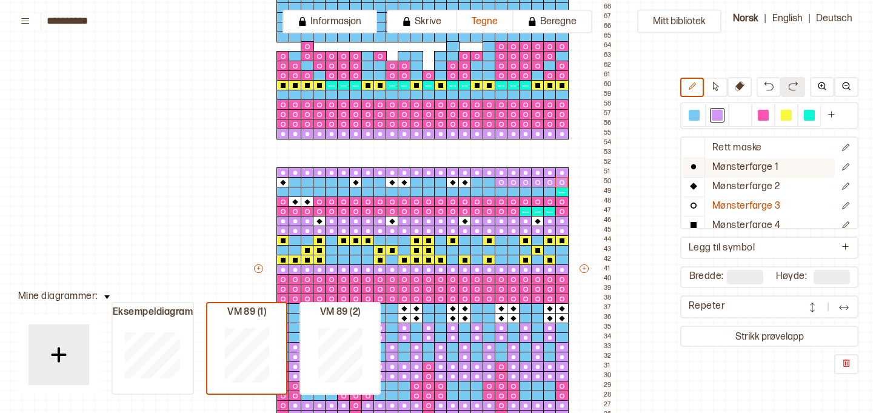
click at [735, 167] on p "Mønsterfarge 1" at bounding box center [745, 167] width 67 height 13
drag, startPoint x: 501, startPoint y: 181, endPoint x: 519, endPoint y: 183, distance: 18.9
click at [551, 192] on div at bounding box center [549, 192] width 13 height 11
click at [536, 192] on div at bounding box center [537, 192] width 13 height 11
click at [524, 193] on div at bounding box center [525, 192] width 13 height 11
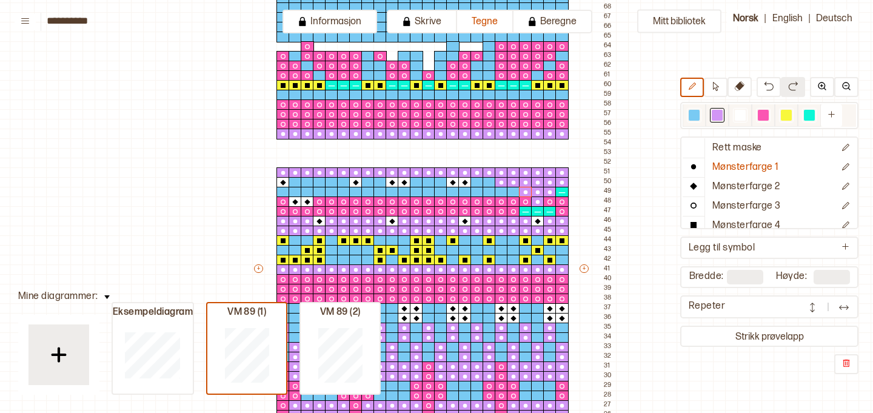
click at [739, 119] on div at bounding box center [740, 115] width 11 height 11
click at [722, 185] on p "Mønsterfarge 2" at bounding box center [746, 187] width 68 height 13
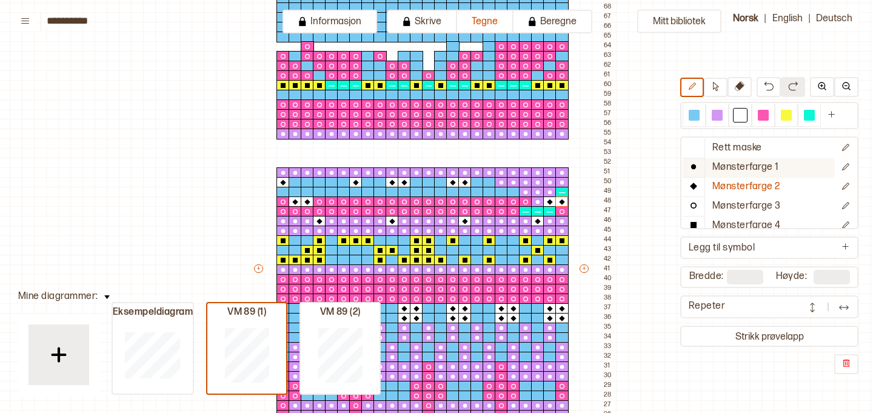
click at [710, 167] on button "Mønsterfarge 1" at bounding box center [758, 167] width 152 height 19
click at [718, 118] on div at bounding box center [716, 115] width 11 height 11
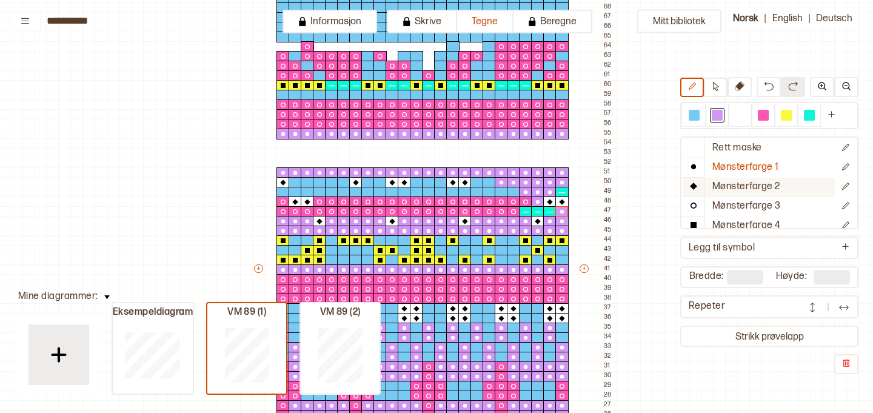
click at [720, 186] on p "Mønsterfarge 2" at bounding box center [746, 187] width 68 height 13
click at [740, 115] on div at bounding box center [740, 115] width 11 height 11
drag, startPoint x: 524, startPoint y: 201, endPoint x: 515, endPoint y: 202, distance: 9.1
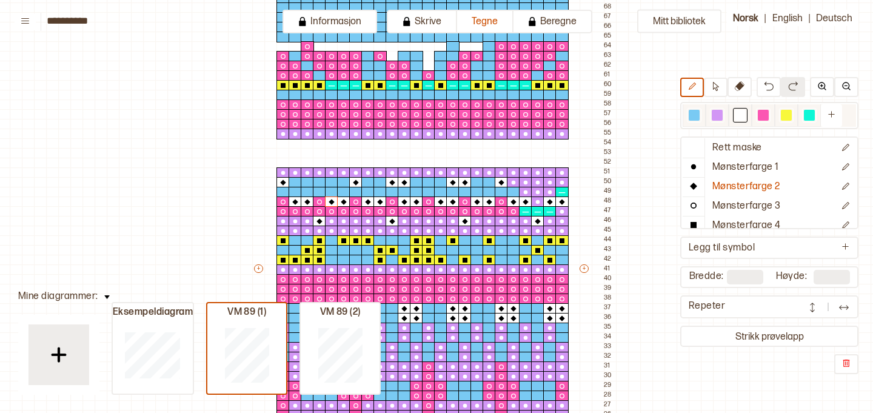
click at [802, 119] on div at bounding box center [809, 115] width 15 height 15
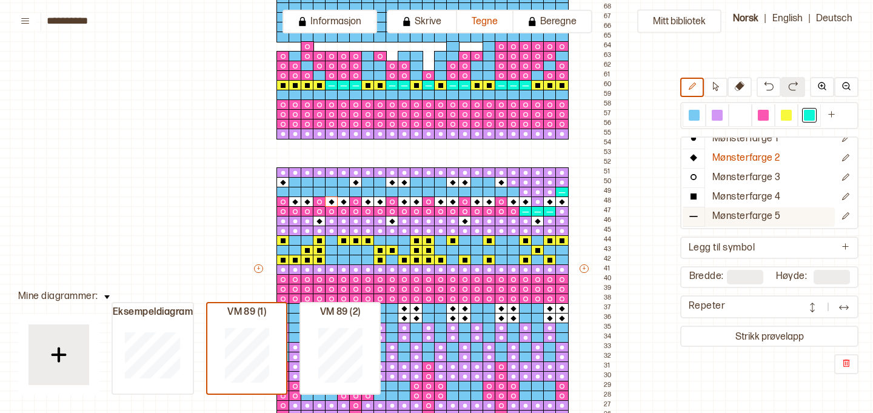
click at [740, 215] on p "Mønsterfarge 5" at bounding box center [746, 216] width 68 height 13
click at [513, 193] on div at bounding box center [513, 192] width 13 height 11
click at [501, 193] on div at bounding box center [501, 192] width 13 height 11
click at [487, 193] on div at bounding box center [488, 192] width 13 height 11
click at [441, 193] on div at bounding box center [440, 192] width 13 height 11
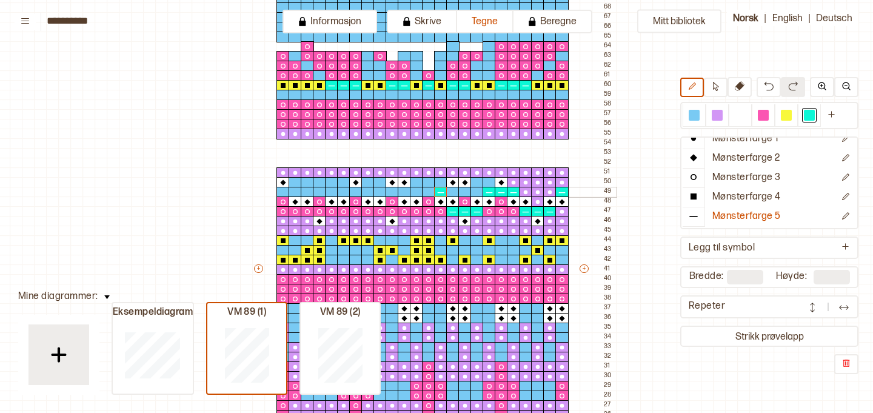
click at [424, 190] on div at bounding box center [428, 192] width 13 height 11
click at [412, 192] on div at bounding box center [416, 192] width 13 height 11
click at [365, 194] on div at bounding box center [367, 192] width 13 height 11
click at [354, 191] on div at bounding box center [355, 192] width 13 height 11
click at [341, 190] on div at bounding box center [343, 192] width 13 height 11
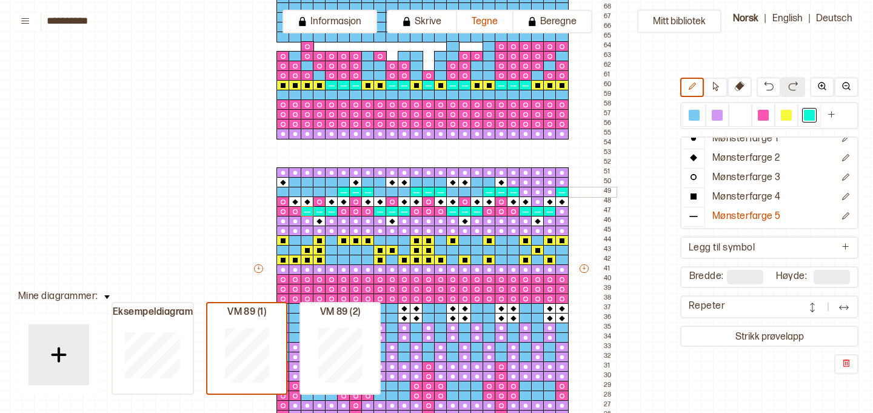
click at [296, 192] on div at bounding box center [294, 192] width 13 height 11
click at [286, 193] on div at bounding box center [282, 192] width 13 height 11
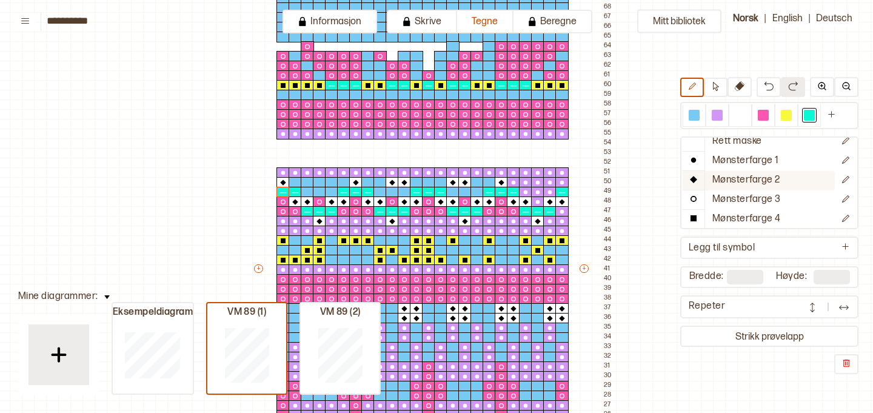
scroll to position [0, 0]
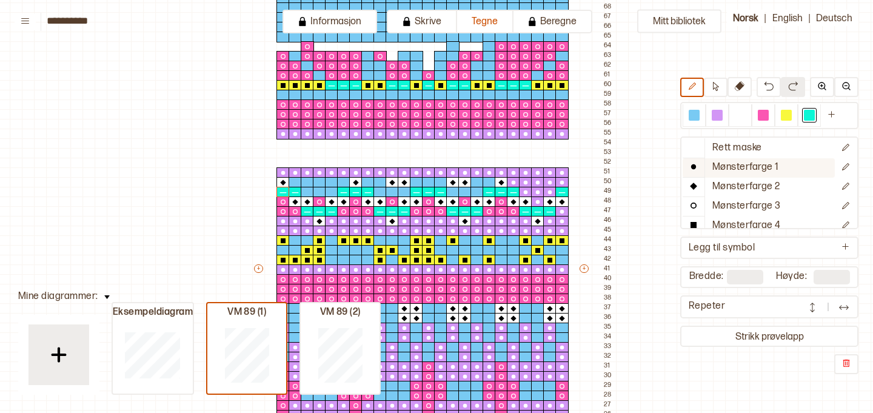
click at [744, 173] on button "Mønsterfarge 1" at bounding box center [758, 167] width 152 height 19
click at [715, 113] on div at bounding box center [716, 115] width 11 height 11
drag, startPoint x: 491, startPoint y: 181, endPoint x: 439, endPoint y: 181, distance: 51.5
click at [439, 181] on div "+ + + + 24 23 22 21 20 19 18 17 16 15 14 13 12 11 10 09 08 07 06 05 04 03 02 01…" at bounding box center [434, 273] width 364 height 853
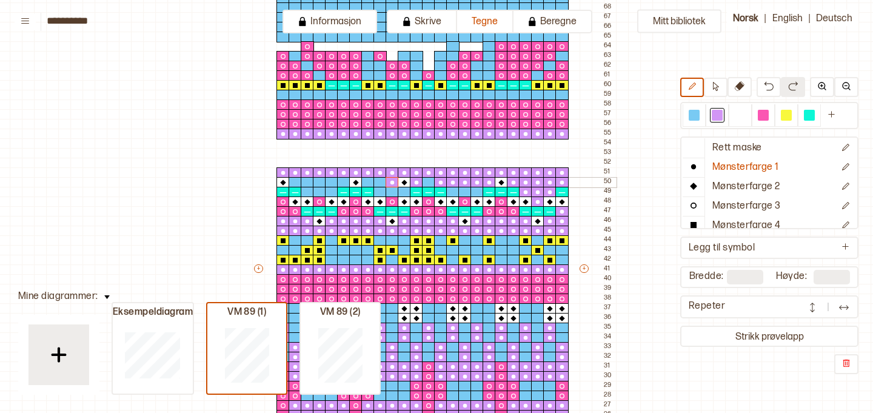
click at [368, 180] on div "+ + + + 24 23 22 21 20 19 18 17 16 15 14 13 12 11 10 09 08 07 06 05 04 03 02 01…" at bounding box center [434, 273] width 364 height 853
click at [298, 182] on div "+ + + + 24 23 22 21 20 19 18 17 16 15 14 13 12 11 10 09 08 07 06 05 04 03 02 01…" at bounding box center [434, 273] width 364 height 853
click at [332, 182] on div at bounding box center [331, 182] width 13 height 11
click at [308, 190] on div at bounding box center [307, 192] width 13 height 11
click at [319, 190] on div at bounding box center [319, 192] width 13 height 11
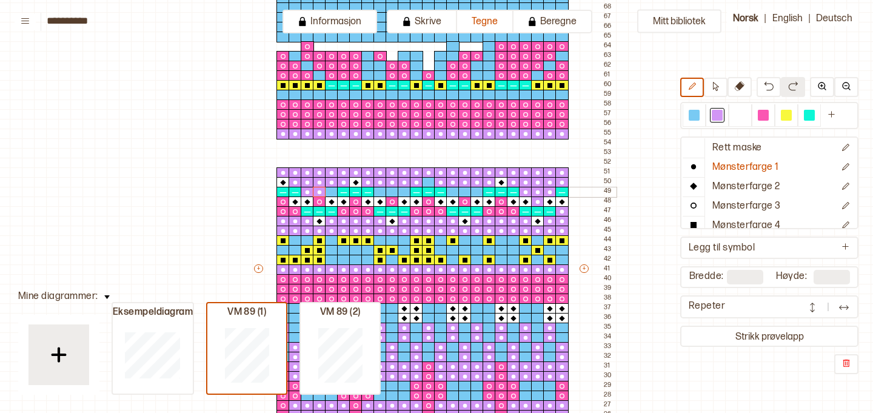
click at [333, 192] on div at bounding box center [331, 192] width 13 height 11
click at [375, 191] on div at bounding box center [379, 192] width 13 height 11
click at [390, 192] on div at bounding box center [391, 192] width 13 height 11
click at [402, 192] on div at bounding box center [404, 192] width 13 height 11
click at [456, 193] on div at bounding box center [452, 192] width 13 height 11
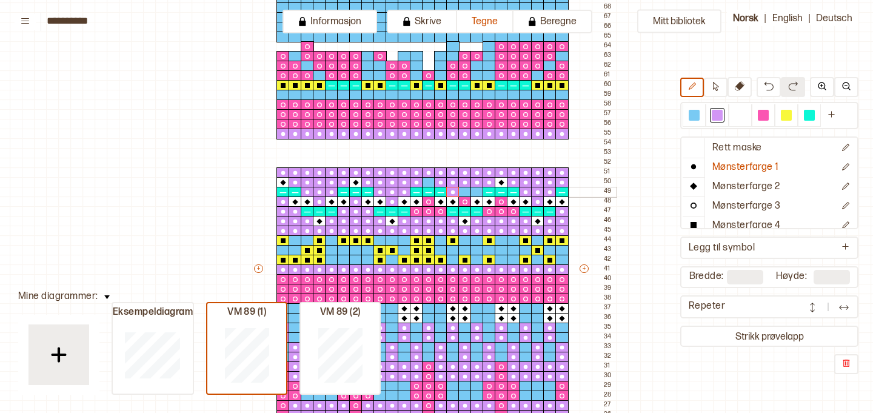
click at [465, 193] on div at bounding box center [464, 192] width 13 height 11
click at [473, 192] on div at bounding box center [476, 192] width 13 height 11
click at [705, 192] on button "Mønsterfarge 2" at bounding box center [758, 187] width 152 height 19
click at [737, 116] on div at bounding box center [740, 115] width 11 height 11
click at [429, 181] on div at bounding box center [428, 182] width 13 height 11
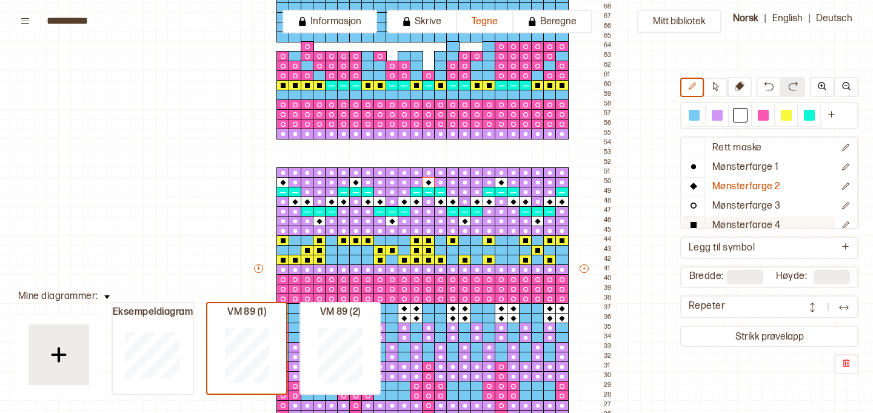
click at [771, 216] on button "Mønsterfarge 4" at bounding box center [758, 225] width 152 height 19
click at [785, 116] on div at bounding box center [786, 115] width 11 height 11
drag, startPoint x: 282, startPoint y: 145, endPoint x: 284, endPoint y: 159, distance: 14.7
click at [284, 159] on div "+ + + + 24 23 22 21 20 19 18 17 16 15 14 13 12 11 10 09 08 07 06 05 04 03 02 01…" at bounding box center [434, 273] width 364 height 853
click at [296, 145] on div at bounding box center [294, 143] width 13 height 11
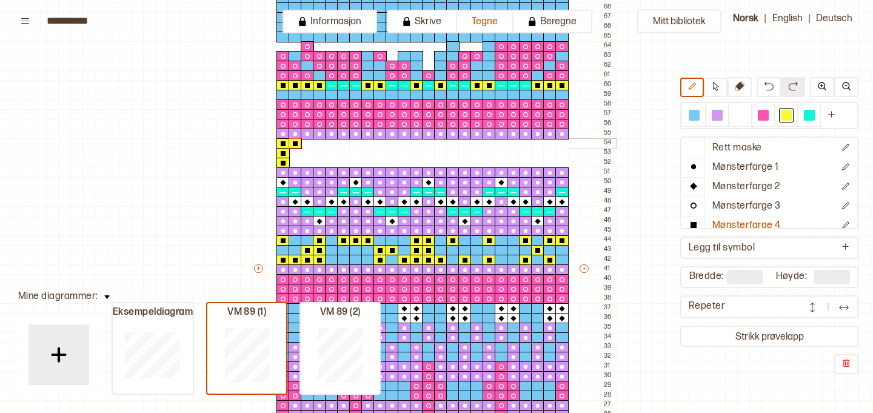
click at [308, 145] on div at bounding box center [307, 143] width 13 height 11
click at [322, 144] on div at bounding box center [319, 143] width 13 height 11
click at [299, 163] on div at bounding box center [294, 163] width 13 height 11
click at [308, 164] on div at bounding box center [307, 163] width 13 height 11
click at [322, 164] on div at bounding box center [319, 163] width 13 height 11
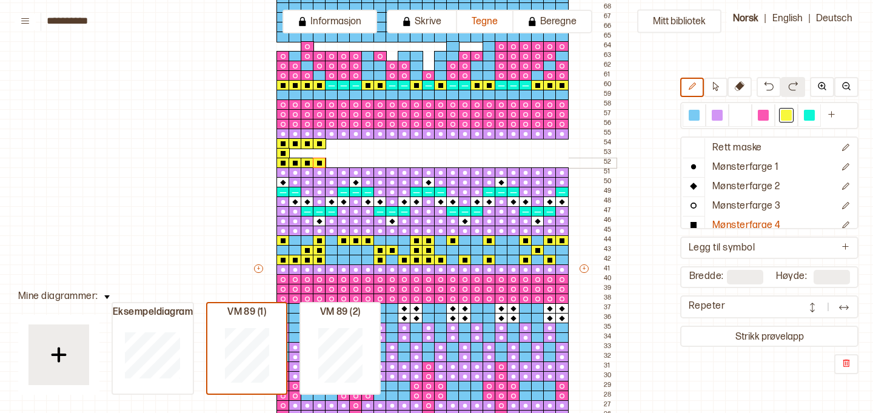
click at [318, 155] on div at bounding box center [319, 153] width 13 height 11
click at [310, 154] on div at bounding box center [307, 153] width 13 height 11
click at [354, 144] on div at bounding box center [355, 143] width 13 height 11
click at [367, 144] on div at bounding box center [367, 143] width 13 height 11
click at [356, 161] on div at bounding box center [355, 163] width 13 height 11
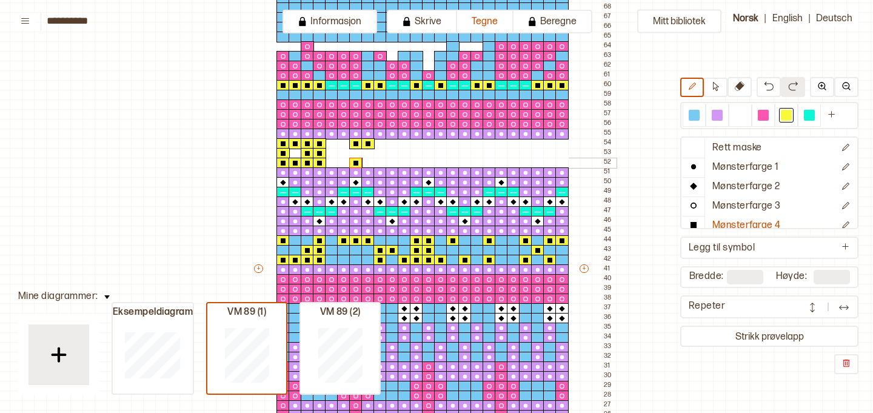
click at [379, 161] on div at bounding box center [379, 163] width 13 height 11
click at [393, 153] on div at bounding box center [391, 153] width 13 height 11
click at [416, 152] on div at bounding box center [416, 153] width 13 height 11
click at [563, 162] on div at bounding box center [561, 163] width 13 height 11
click at [551, 153] on div at bounding box center [549, 153] width 13 height 11
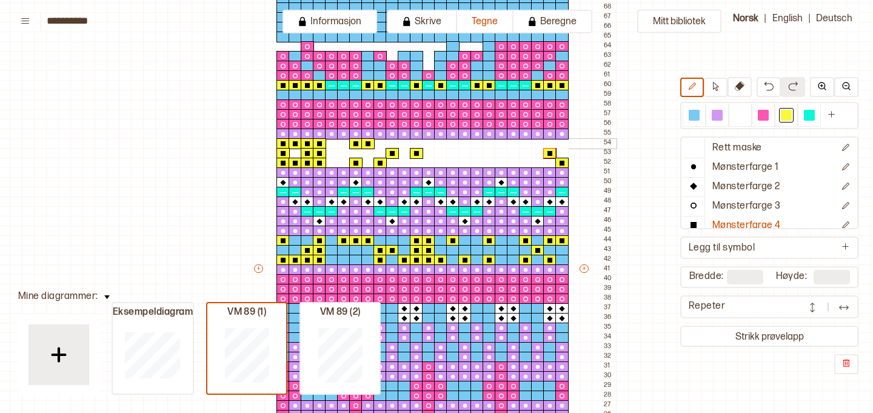
click at [548, 144] on div at bounding box center [549, 143] width 13 height 11
click at [537, 143] on div at bounding box center [537, 143] width 13 height 11
click at [536, 161] on div at bounding box center [537, 163] width 13 height 11
click at [522, 161] on div at bounding box center [525, 163] width 13 height 11
click at [510, 160] on div at bounding box center [513, 163] width 13 height 11
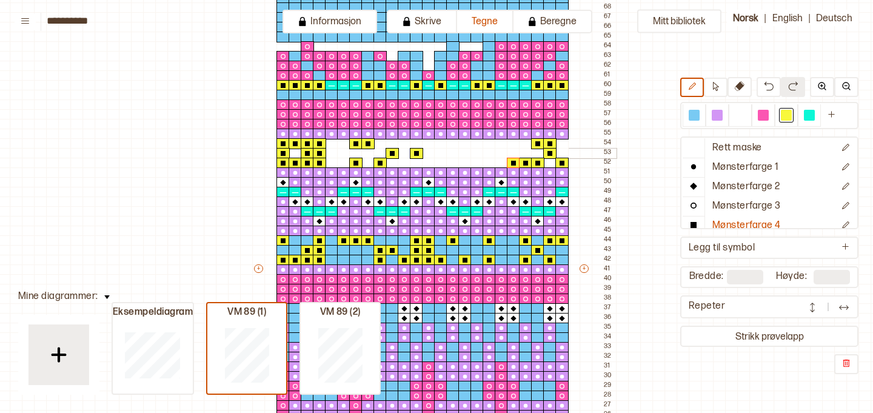
click at [513, 154] on div at bounding box center [513, 153] width 13 height 11
click at [501, 153] on div at bounding box center [501, 153] width 13 height 11
click at [738, 148] on p "Rett maske" at bounding box center [737, 148] width 50 height 13
click at [698, 118] on div at bounding box center [693, 115] width 11 height 11
drag, startPoint x: 331, startPoint y: 145, endPoint x: 343, endPoint y: 159, distance: 18.1
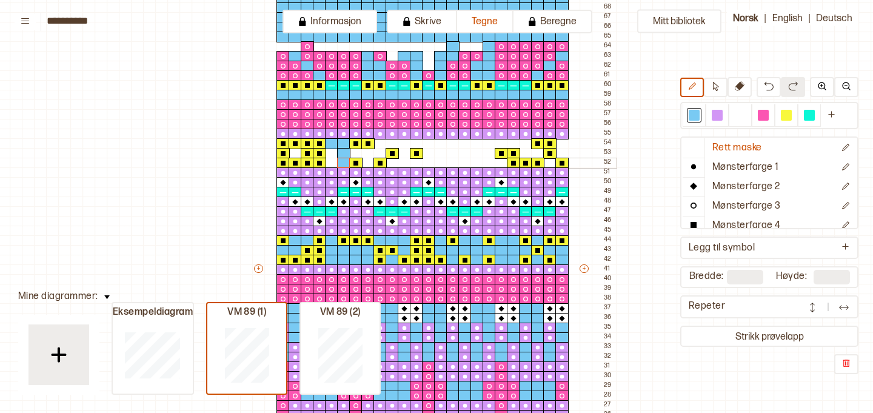
click at [343, 159] on div "+ + + + 24 23 22 21 20 19 18 17 16 15 14 13 12 11 10 09 08 07 06 05 04 03 02 01…" at bounding box center [434, 273] width 364 height 853
click at [332, 153] on div at bounding box center [331, 153] width 13 height 11
click at [331, 163] on div at bounding box center [331, 163] width 13 height 11
click at [295, 151] on div at bounding box center [294, 153] width 13 height 11
drag, startPoint x: 356, startPoint y: 152, endPoint x: 376, endPoint y: 153, distance: 20.7
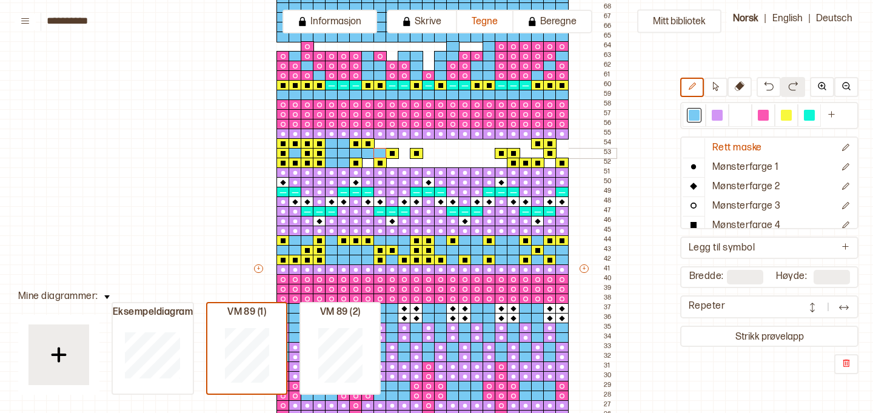
click at [376, 153] on div "+ + + + 24 23 22 21 20 19 18 17 16 15 14 13 12 11 10 09 08 07 06 05 04 03 02 01…" at bounding box center [434, 273] width 364 height 853
drag, startPoint x: 381, startPoint y: 143, endPoint x: 524, endPoint y: 145, distance: 143.0
click at [524, 145] on div "+ + + + 24 23 22 21 20 19 18 17 16 15 14 13 12 11 10 09 08 07 06 05 04 03 02 01…" at bounding box center [434, 273] width 364 height 853
click at [525, 151] on div at bounding box center [525, 153] width 13 height 11
click at [539, 151] on div at bounding box center [537, 153] width 13 height 11
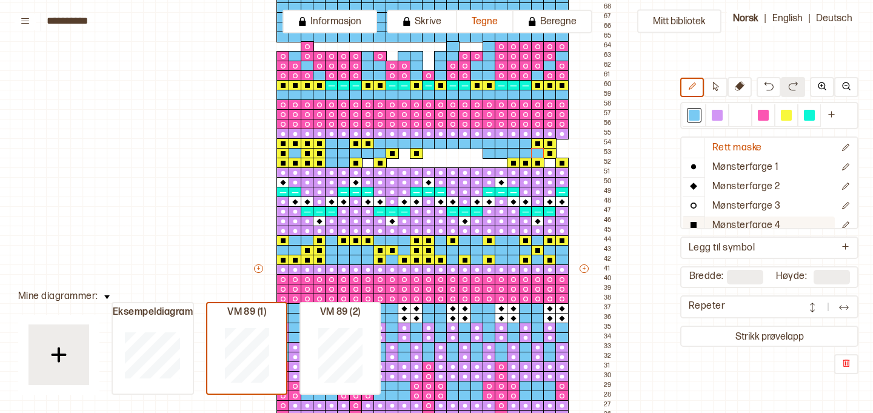
click at [761, 219] on button "Mønsterfarge 4" at bounding box center [758, 225] width 152 height 19
click at [785, 118] on div at bounding box center [786, 115] width 11 height 11
click at [511, 153] on div at bounding box center [513, 153] width 13 height 11
click at [500, 153] on div at bounding box center [501, 153] width 13 height 11
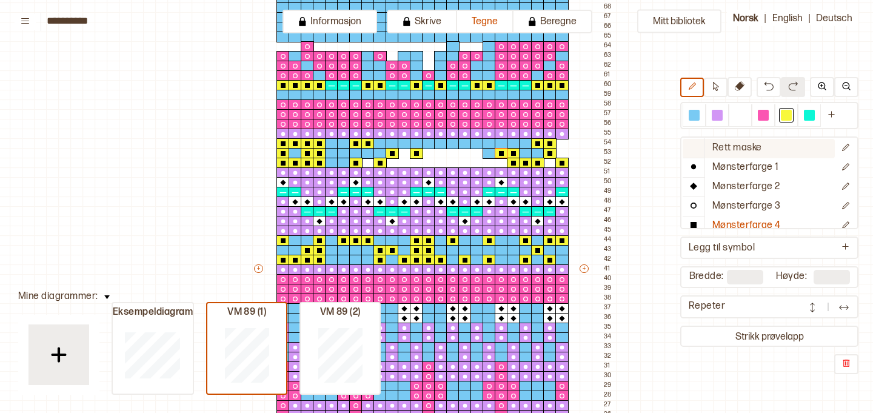
click at [738, 153] on p "Rett maske" at bounding box center [737, 148] width 50 height 13
click at [691, 114] on div at bounding box center [693, 115] width 11 height 11
click at [564, 145] on div at bounding box center [561, 143] width 13 height 11
click at [563, 152] on div at bounding box center [561, 153] width 13 height 11
click at [548, 162] on div at bounding box center [549, 163] width 13 height 11
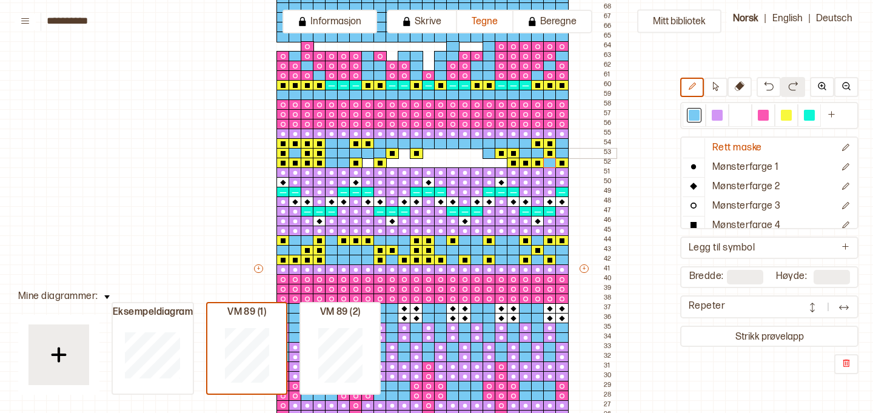
click at [405, 152] on div at bounding box center [404, 153] width 13 height 11
click at [369, 160] on div at bounding box center [367, 163] width 13 height 11
drag, startPoint x: 391, startPoint y: 163, endPoint x: 495, endPoint y: 163, distance: 103.6
click at [495, 163] on div "+ + + + 24 23 22 21 20 19 18 17 16 15 14 13 12 11 10 09 08 07 06 05 04 03 02 01…" at bounding box center [434, 273] width 364 height 853
drag, startPoint x: 431, startPoint y: 152, endPoint x: 476, endPoint y: 155, distance: 44.9
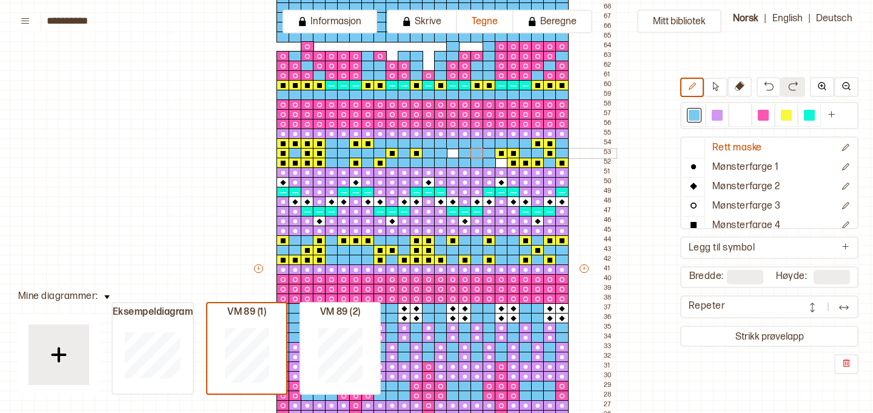
click at [476, 155] on div "+ + + + 24 23 22 21 20 19 18 17 16 15 14 13 12 11 10 09 08 07 06 05 04 03 02 01…" at bounding box center [434, 273] width 364 height 853
click at [451, 151] on div at bounding box center [452, 153] width 13 height 11
click at [499, 164] on div at bounding box center [501, 163] width 13 height 11
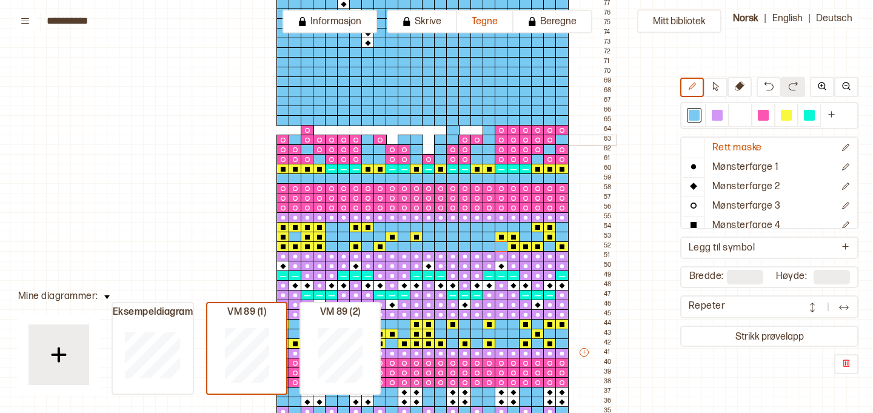
scroll to position [185, 2]
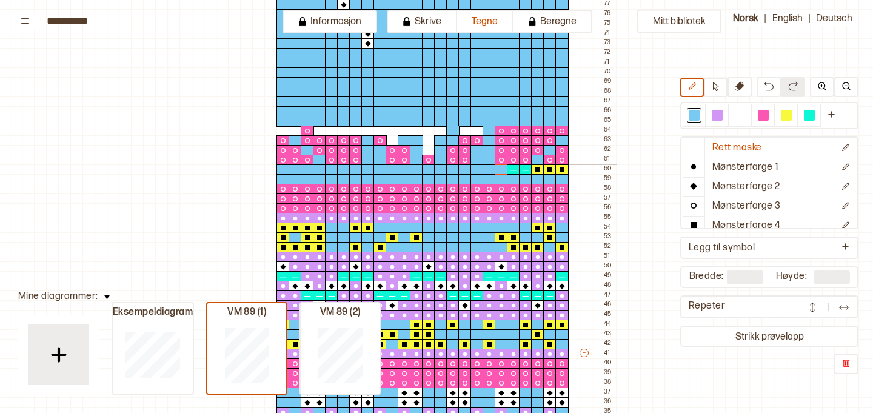
drag, startPoint x: 279, startPoint y: 168, endPoint x: 505, endPoint y: 171, distance: 226.7
drag, startPoint x: 505, startPoint y: 170, endPoint x: 560, endPoint y: 168, distance: 54.6
click at [560, 168] on div "+ + + + 24 23 22 21 20 19 18 17 16 15 14 13 12 11 10 09 08 07 06 05 04 03 02 01…" at bounding box center [434, 358] width 364 height 853
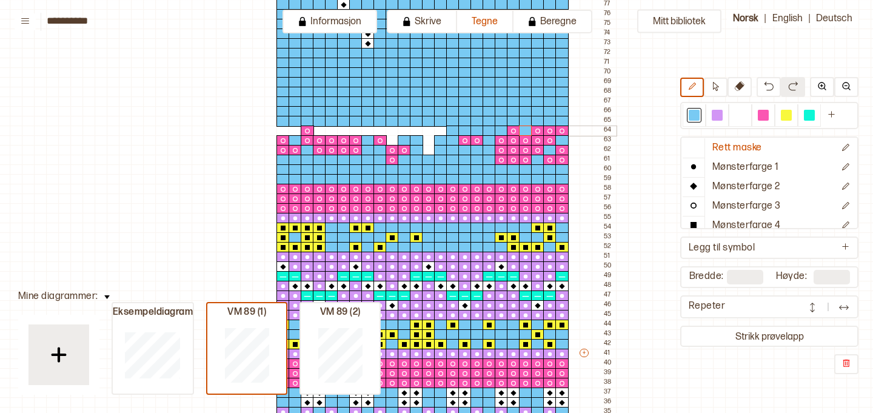
drag, startPoint x: 280, startPoint y: 157, endPoint x: 528, endPoint y: 134, distance: 248.9
drag, startPoint x: 456, startPoint y: 139, endPoint x: 555, endPoint y: 140, distance: 98.8
click at [555, 140] on div "+ + + + 24 23 22 21 20 19 18 17 16 15 14 13 12 11 10 09 08 07 06 05 04 03 02 01…" at bounding box center [434, 358] width 364 height 853
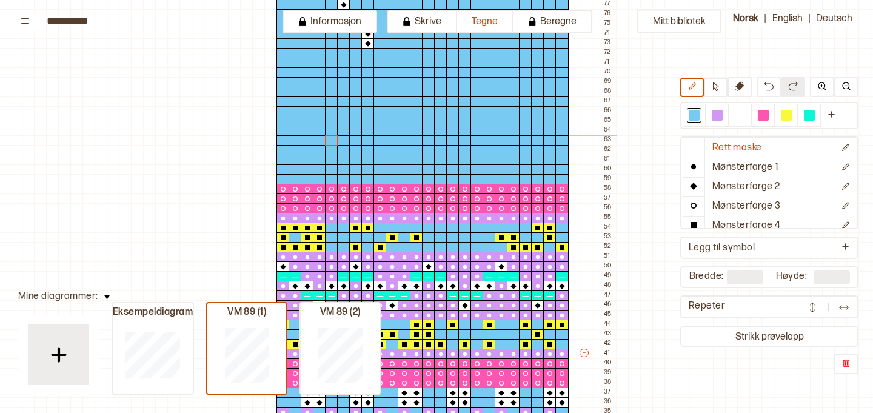
drag, startPoint x: 481, startPoint y: 157, endPoint x: 330, endPoint y: 136, distance: 152.3
click at [330, 136] on div "+ + + + 24 23 22 21 20 19 18 17 16 15 14 13 12 11 10 09 08 07 06 05 04 03 02 01…" at bounding box center [434, 358] width 364 height 853
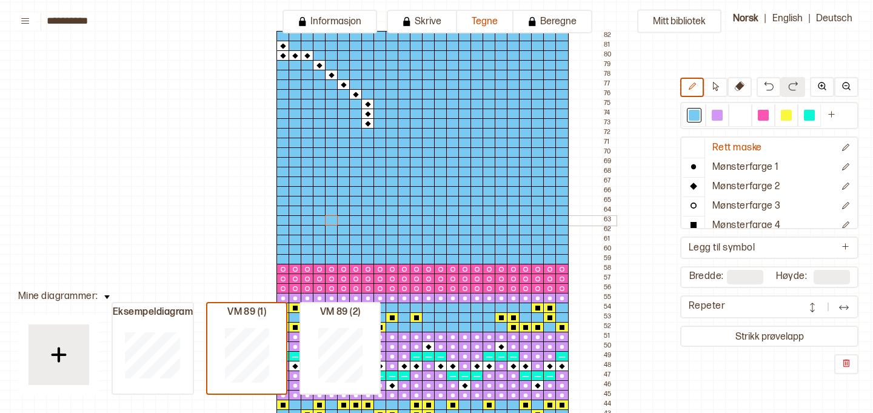
scroll to position [101, 2]
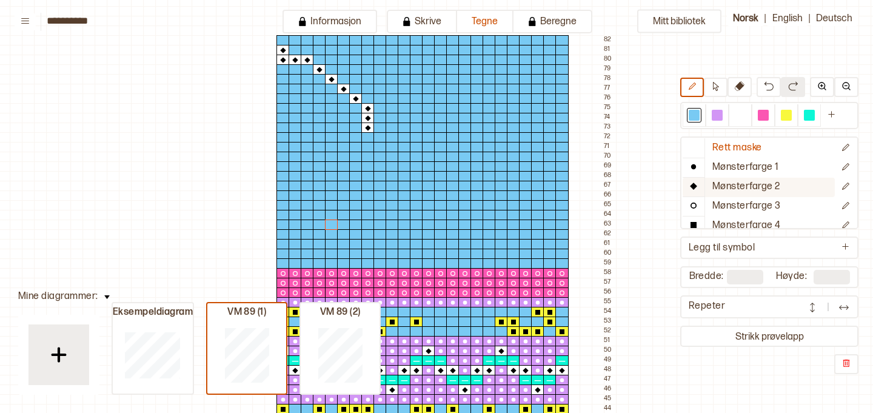
click at [764, 183] on p "Mønsterfarge 2" at bounding box center [746, 187] width 68 height 13
click at [739, 118] on div at bounding box center [740, 115] width 11 height 11
click at [284, 252] on div at bounding box center [282, 253] width 13 height 11
click at [282, 244] on div at bounding box center [282, 244] width 13 height 11
click at [293, 244] on div at bounding box center [294, 244] width 13 height 11
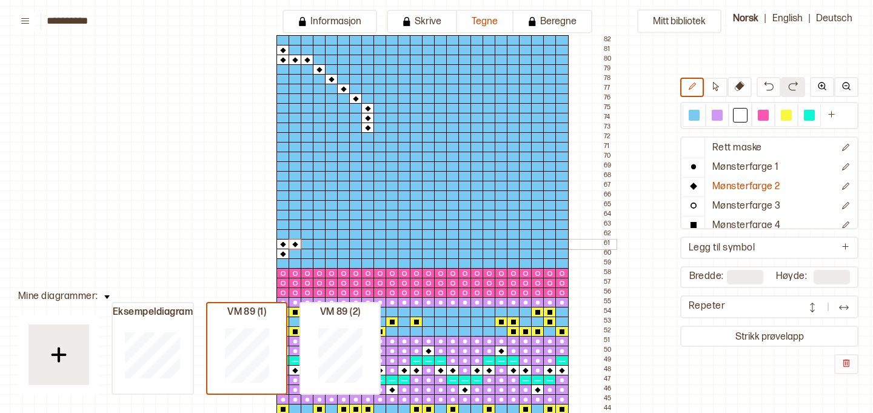
click at [305, 244] on div at bounding box center [307, 244] width 13 height 11
click at [320, 235] on div at bounding box center [319, 234] width 13 height 11
click at [334, 224] on div at bounding box center [331, 224] width 13 height 11
click at [345, 217] on div at bounding box center [343, 215] width 13 height 11
click at [355, 207] on div at bounding box center [355, 205] width 13 height 11
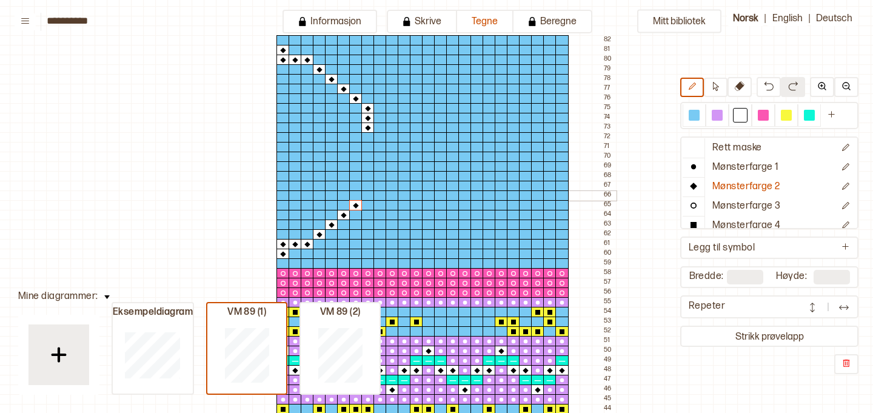
click at [367, 198] on div at bounding box center [367, 195] width 13 height 11
click at [366, 148] on div at bounding box center [367, 147] width 13 height 11
click at [367, 139] on div at bounding box center [367, 137] width 13 height 11
click at [791, 116] on div at bounding box center [786, 115] width 11 height 11
click at [743, 224] on p "Mønsterfarge 4" at bounding box center [746, 225] width 68 height 13
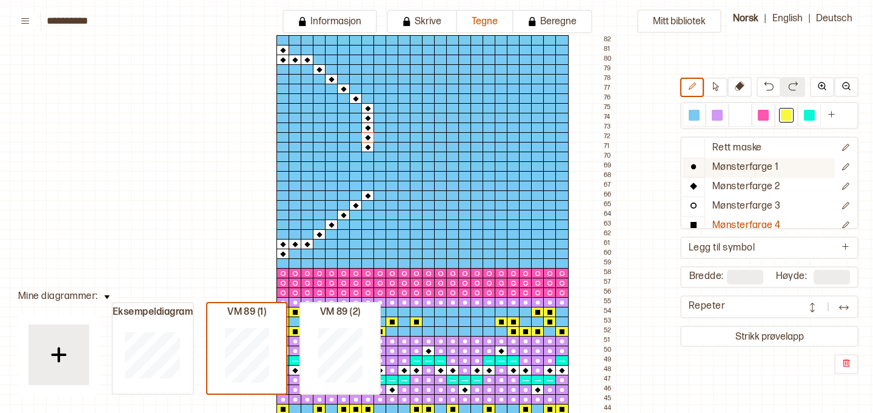
scroll to position [24, 0]
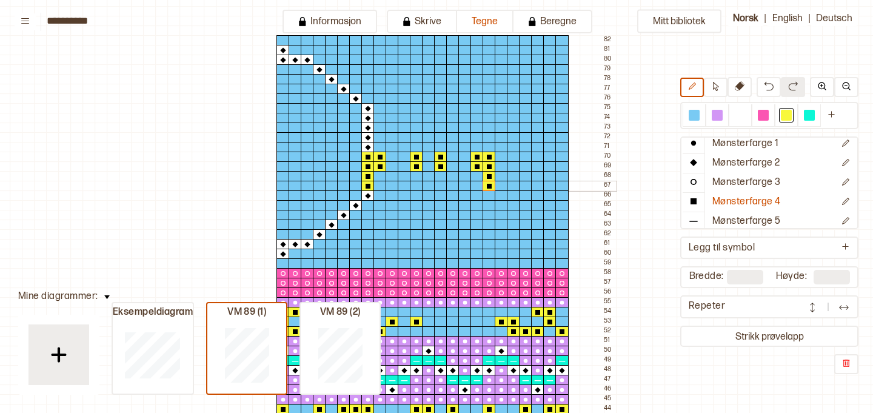
drag, startPoint x: 491, startPoint y: 157, endPoint x: 492, endPoint y: 187, distance: 30.3
click at [538, 158] on div at bounding box center [537, 157] width 13 height 11
click at [549, 158] on div at bounding box center [549, 157] width 13 height 11
click at [562, 157] on div at bounding box center [561, 157] width 13 height 11
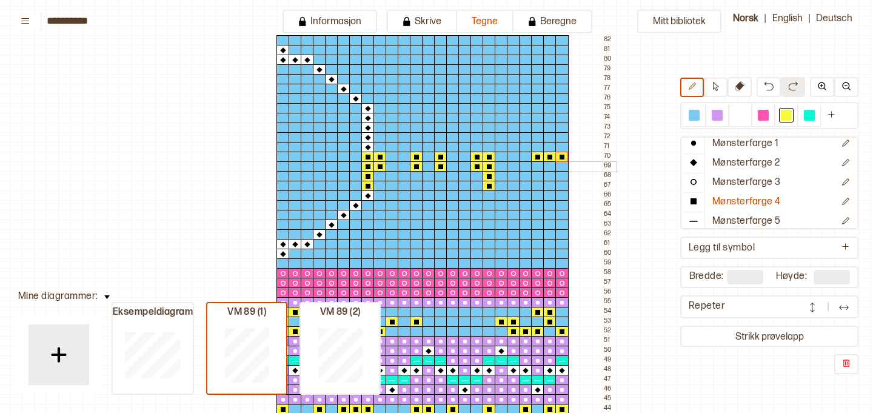
click at [563, 165] on div at bounding box center [561, 166] width 13 height 11
click at [552, 166] on div at bounding box center [549, 166] width 13 height 11
click at [564, 178] on div at bounding box center [561, 176] width 13 height 11
drag, startPoint x: 454, startPoint y: 175, endPoint x: 456, endPoint y: 195, distance: 20.1
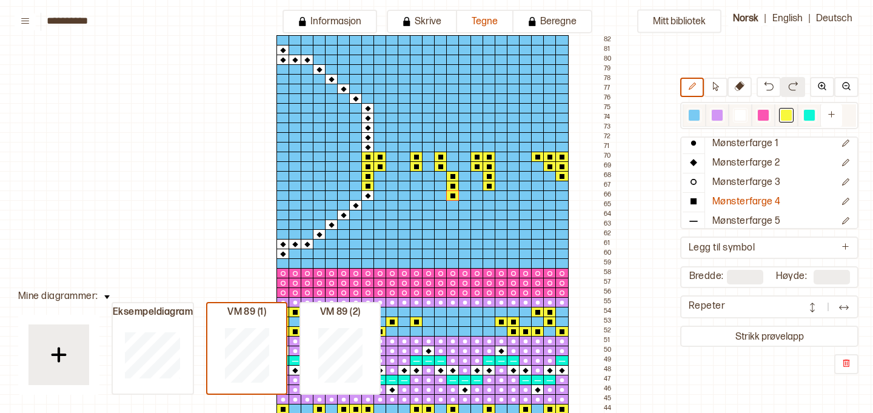
click at [701, 117] on div at bounding box center [694, 115] width 15 height 15
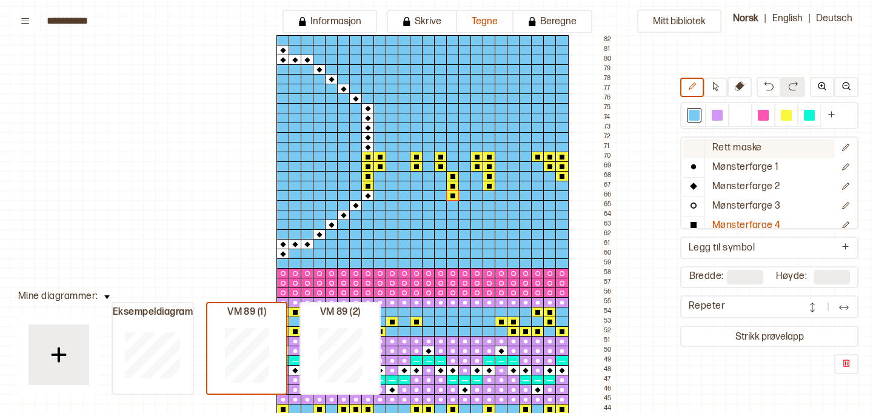
click at [715, 150] on p "Rett maske" at bounding box center [737, 148] width 50 height 13
click at [738, 222] on p "Mønsterfarge 4" at bounding box center [746, 225] width 68 height 13
click at [784, 116] on div at bounding box center [786, 115] width 11 height 11
drag, startPoint x: 407, startPoint y: 175, endPoint x: 407, endPoint y: 184, distance: 8.5
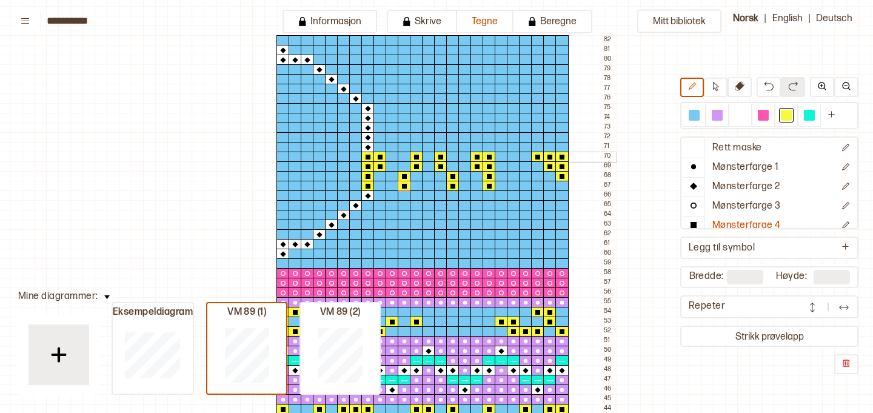
click at [284, 156] on div at bounding box center [282, 157] width 13 height 11
click at [296, 156] on div at bounding box center [294, 157] width 13 height 11
click at [307, 157] on div at bounding box center [307, 157] width 13 height 11
click at [316, 157] on div at bounding box center [319, 157] width 13 height 11
click at [307, 167] on div at bounding box center [307, 166] width 13 height 11
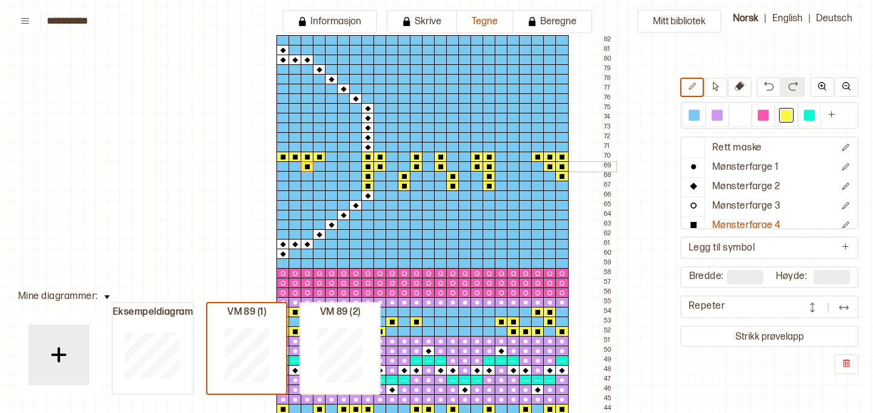
click at [296, 167] on div at bounding box center [294, 166] width 13 height 11
click at [284, 166] on div at bounding box center [282, 166] width 13 height 11
click at [284, 176] on div at bounding box center [282, 176] width 13 height 11
click at [296, 177] on div at bounding box center [294, 176] width 13 height 11
click at [282, 188] on div at bounding box center [282, 186] width 13 height 11
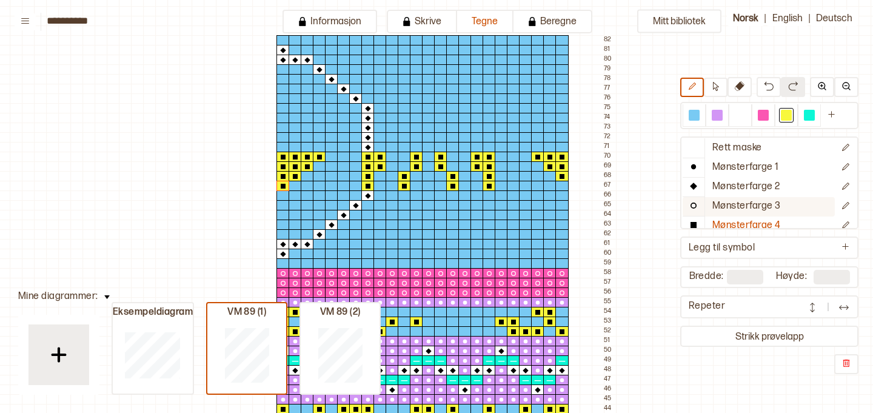
scroll to position [28, 0]
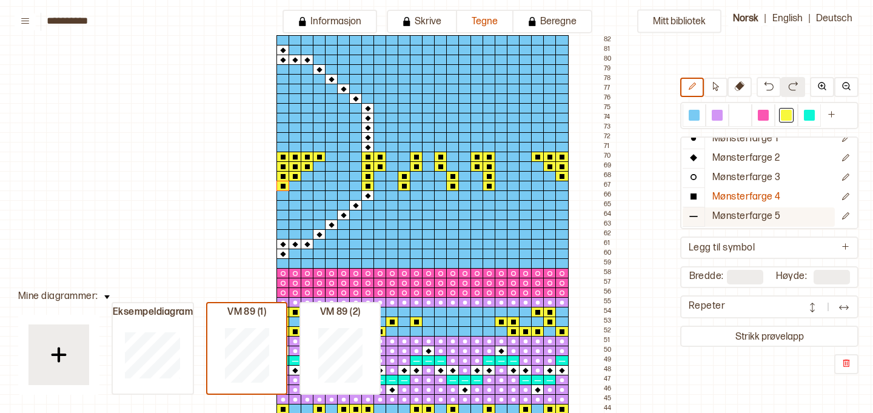
click at [756, 220] on p "Mønsterfarge 5" at bounding box center [746, 216] width 68 height 13
click at [812, 115] on div at bounding box center [809, 115] width 11 height 11
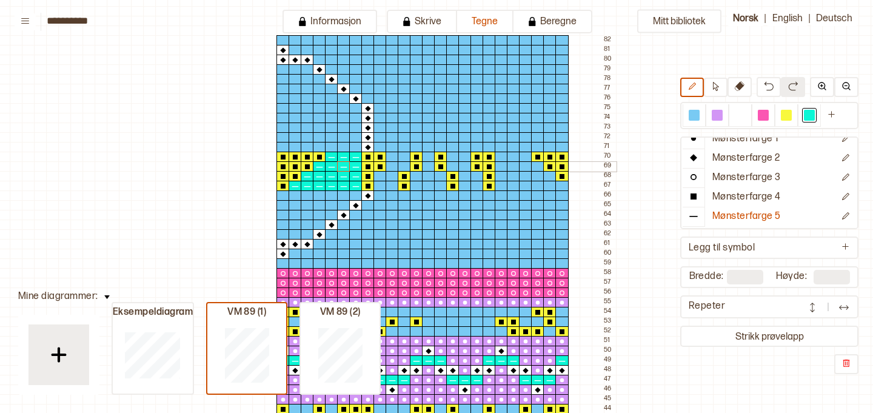
drag, startPoint x: 295, startPoint y: 185, endPoint x: 341, endPoint y: 168, distance: 48.7
drag, startPoint x: 404, startPoint y: 156, endPoint x: 381, endPoint y: 179, distance: 32.6
drag, startPoint x: 428, startPoint y: 156, endPoint x: 429, endPoint y: 165, distance: 9.2
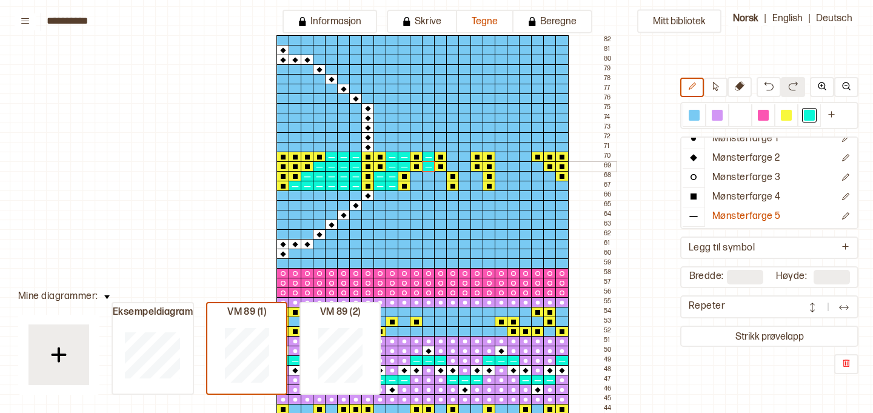
drag, startPoint x: 451, startPoint y: 156, endPoint x: 473, endPoint y: 179, distance: 32.1
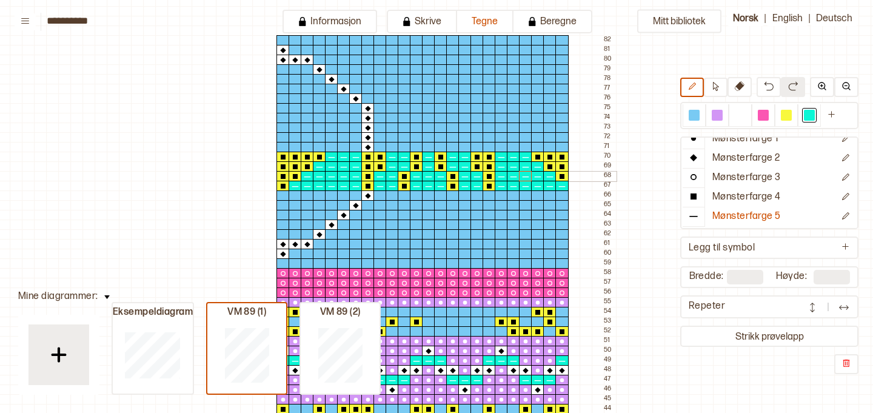
drag, startPoint x: 502, startPoint y: 158, endPoint x: 524, endPoint y: 175, distance: 27.6
click at [761, 116] on div at bounding box center [763, 115] width 11 height 11
click at [745, 177] on p "Mønsterfarge 3" at bounding box center [746, 178] width 68 height 13
click at [548, 146] on div at bounding box center [549, 147] width 13 height 11
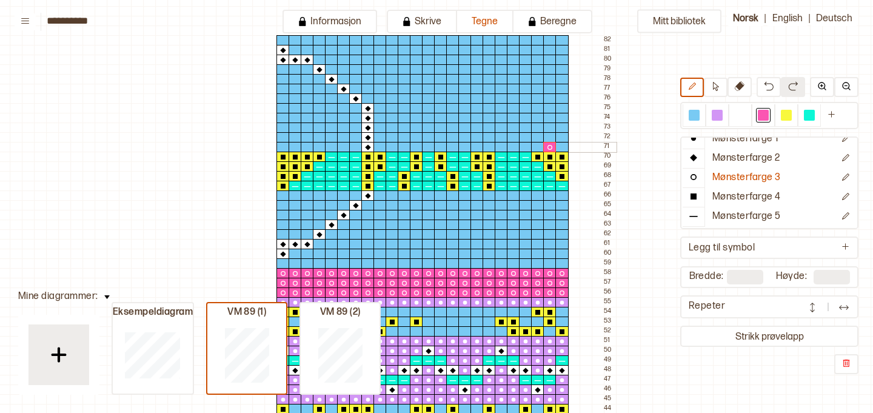
click at [562, 148] on div at bounding box center [561, 147] width 13 height 11
click at [561, 139] on div at bounding box center [561, 137] width 13 height 11
click at [561, 118] on div at bounding box center [561, 118] width 13 height 11
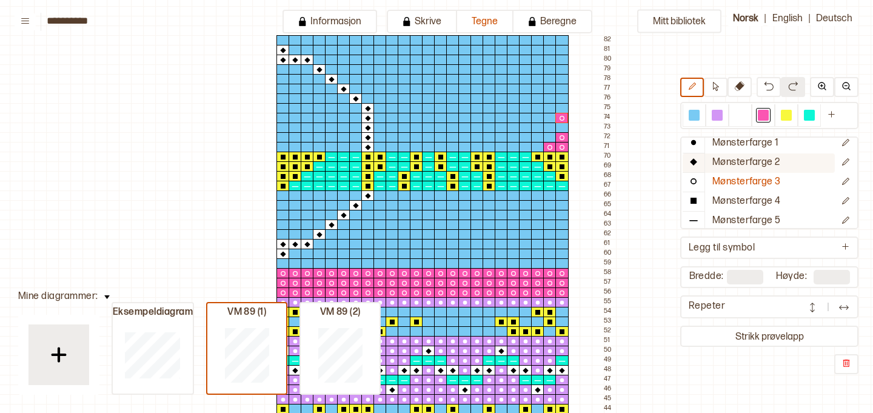
scroll to position [16, 0]
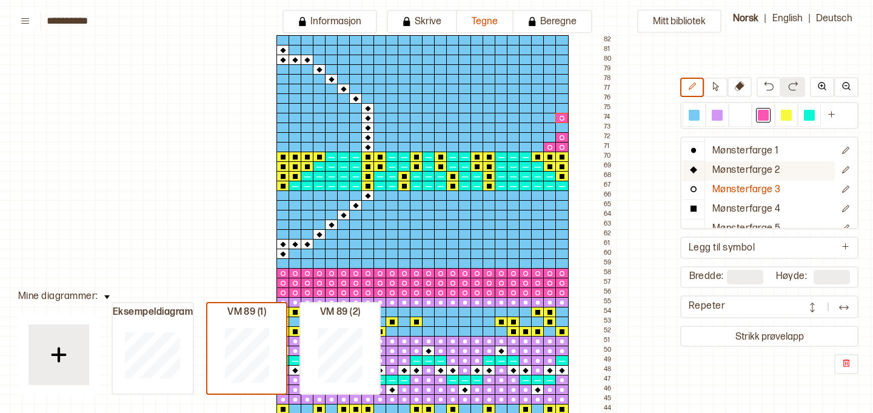
click at [738, 170] on p "Mønsterfarge 2" at bounding box center [746, 170] width 68 height 13
click at [739, 120] on div at bounding box center [740, 115] width 11 height 11
click at [562, 110] on div at bounding box center [561, 108] width 13 height 11
click at [547, 108] on div at bounding box center [549, 108] width 13 height 11
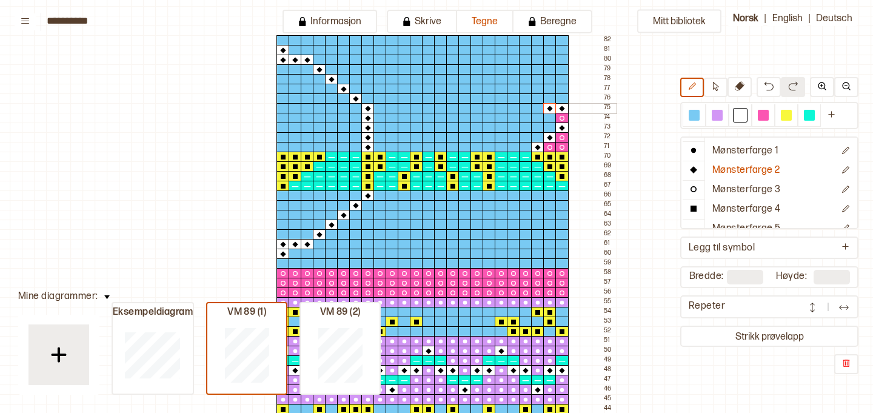
click at [538, 107] on div at bounding box center [537, 108] width 13 height 11
click at [538, 97] on div at bounding box center [537, 98] width 13 height 11
click at [538, 92] on div at bounding box center [537, 89] width 13 height 11
click at [548, 99] on div at bounding box center [549, 98] width 13 height 11
click at [525, 82] on div at bounding box center [525, 79] width 13 height 11
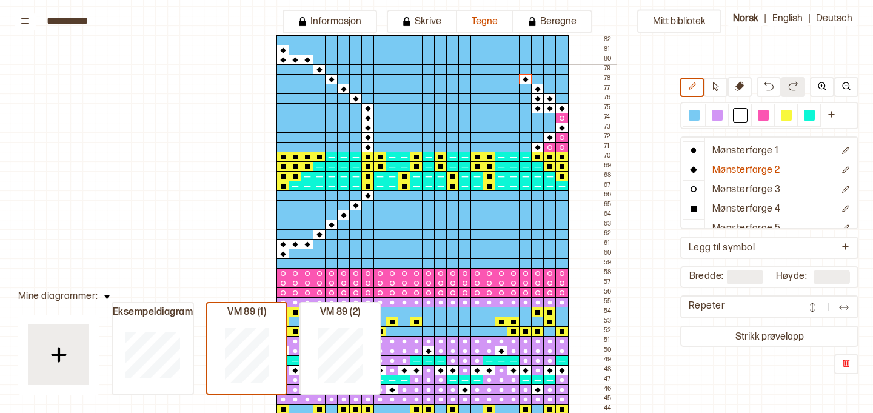
click at [537, 70] on div at bounding box center [537, 69] width 13 height 11
drag, startPoint x: 550, startPoint y: 62, endPoint x: 559, endPoint y: 62, distance: 9.7
click at [502, 58] on div at bounding box center [501, 60] width 13 height 11
click at [501, 51] on div at bounding box center [501, 50] width 13 height 11
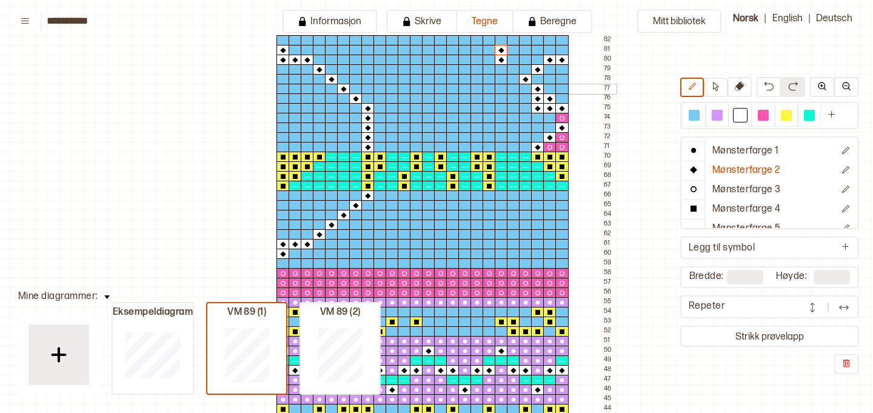
click at [515, 89] on div at bounding box center [513, 89] width 13 height 11
click at [504, 101] on div at bounding box center [501, 98] width 13 height 11
click at [493, 108] on div at bounding box center [488, 108] width 13 height 11
drag, startPoint x: 493, startPoint y: 108, endPoint x: 491, endPoint y: 133, distance: 24.9
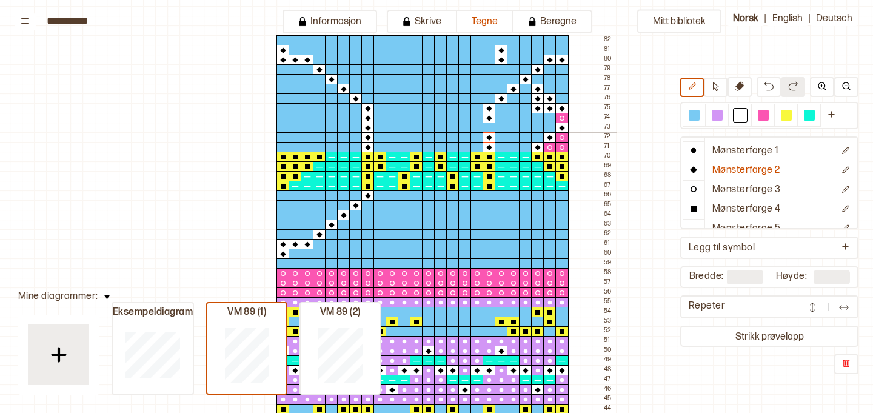
click at [491, 130] on div at bounding box center [488, 127] width 13 height 11
click at [479, 147] on div at bounding box center [476, 147] width 13 height 11
click at [478, 136] on div at bounding box center [476, 137] width 13 height 11
click at [442, 134] on div at bounding box center [440, 137] width 13 height 11
click at [442, 145] on div at bounding box center [440, 147] width 13 height 11
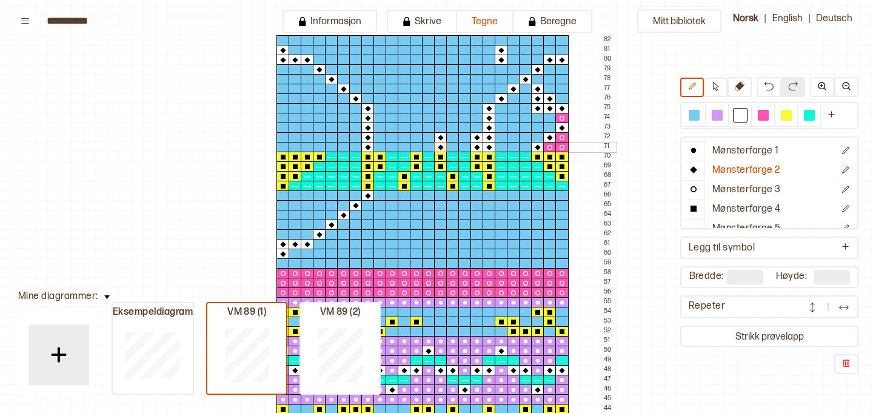
click at [416, 145] on div at bounding box center [416, 147] width 13 height 11
click at [416, 138] on div at bounding box center [416, 137] width 13 height 11
click at [451, 128] on div at bounding box center [452, 127] width 13 height 11
click at [451, 119] on div at bounding box center [452, 118] width 13 height 11
click at [455, 109] on div at bounding box center [452, 108] width 13 height 11
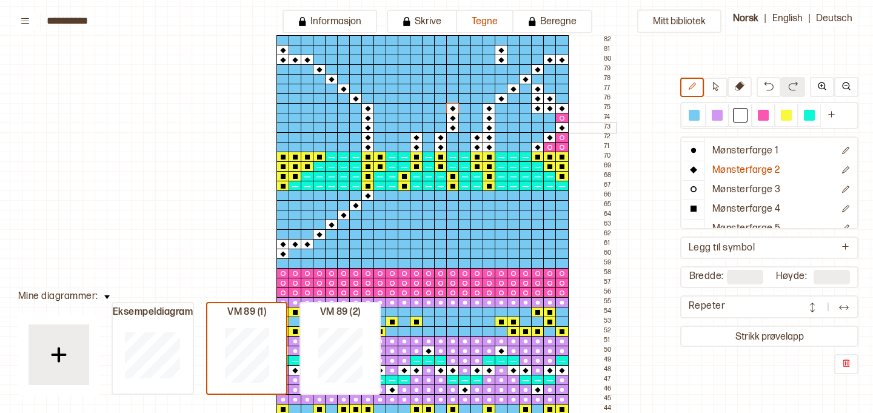
click at [404, 127] on div at bounding box center [404, 127] width 13 height 11
click at [402, 120] on div at bounding box center [404, 118] width 13 height 11
click at [402, 110] on div at bounding box center [404, 108] width 13 height 11
click at [764, 115] on div at bounding box center [763, 115] width 11 height 11
click at [759, 186] on p "Mønsterfarge 3" at bounding box center [746, 190] width 68 height 13
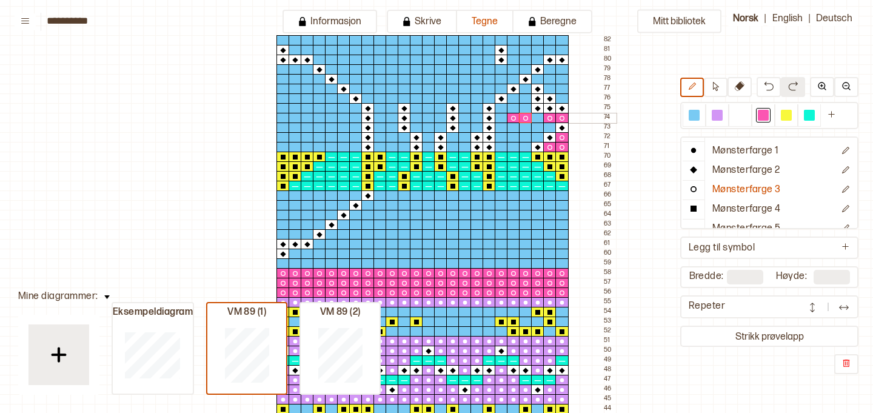
click at [501, 119] on div at bounding box center [501, 118] width 13 height 11
click at [501, 125] on div at bounding box center [501, 127] width 13 height 11
click at [514, 128] on div at bounding box center [513, 127] width 13 height 11
click at [528, 129] on div at bounding box center [525, 127] width 13 height 11
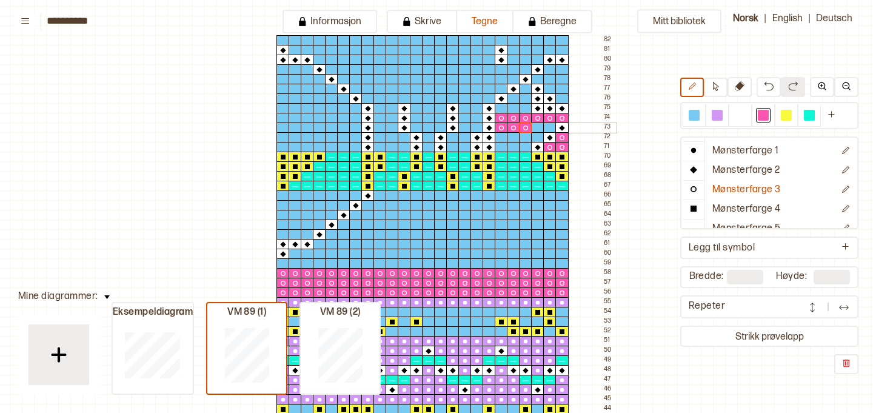
click at [538, 129] on div at bounding box center [537, 127] width 13 height 11
click at [549, 128] on div at bounding box center [549, 127] width 13 height 11
click at [539, 137] on div at bounding box center [537, 137] width 13 height 11
click at [526, 137] on div at bounding box center [525, 137] width 13 height 11
click at [507, 136] on div at bounding box center [513, 137] width 13 height 11
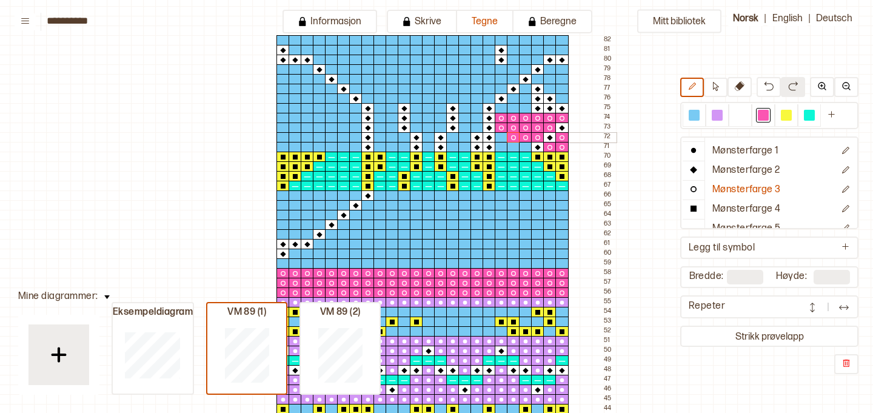
click at [501, 136] on div at bounding box center [501, 137] width 13 height 11
click at [501, 144] on div at bounding box center [501, 147] width 13 height 11
click at [511, 147] on div at bounding box center [513, 147] width 13 height 11
click at [525, 148] on div at bounding box center [525, 147] width 13 height 11
drag, startPoint x: 467, startPoint y: 145, endPoint x: 453, endPoint y: 140, distance: 14.2
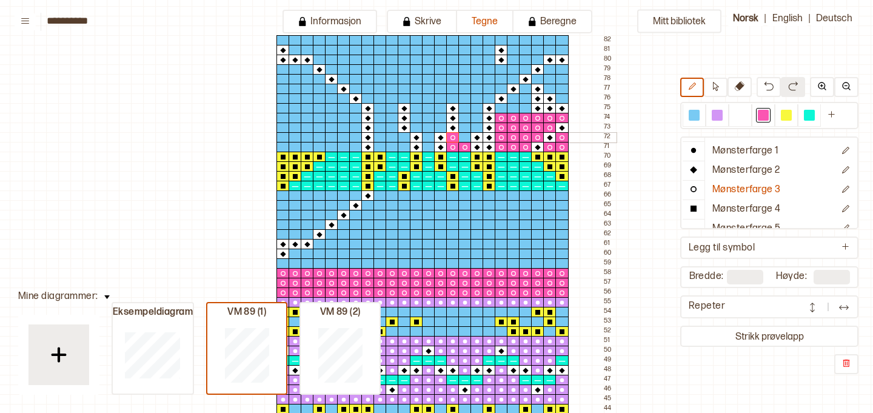
click at [462, 139] on div at bounding box center [464, 137] width 13 height 11
drag, startPoint x: 465, startPoint y: 116, endPoint x: 467, endPoint y: 125, distance: 8.6
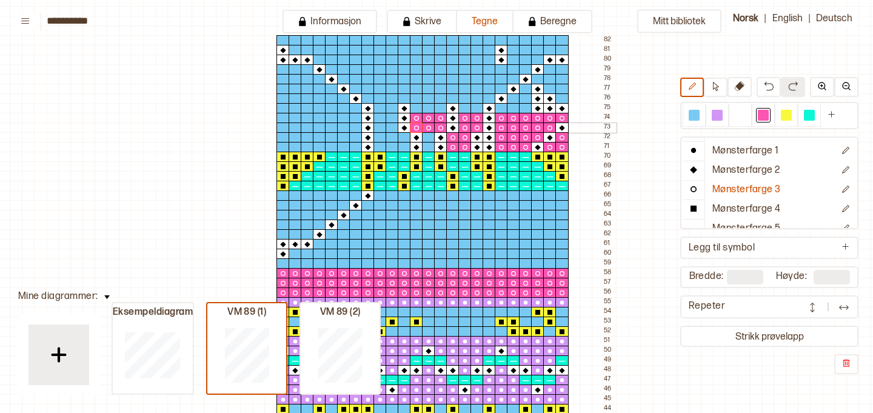
click at [427, 140] on div at bounding box center [428, 137] width 13 height 11
click at [427, 144] on div at bounding box center [428, 147] width 13 height 11
drag, startPoint x: 389, startPoint y: 117, endPoint x: 379, endPoint y: 128, distance: 15.1
click at [392, 138] on div at bounding box center [391, 137] width 13 height 11
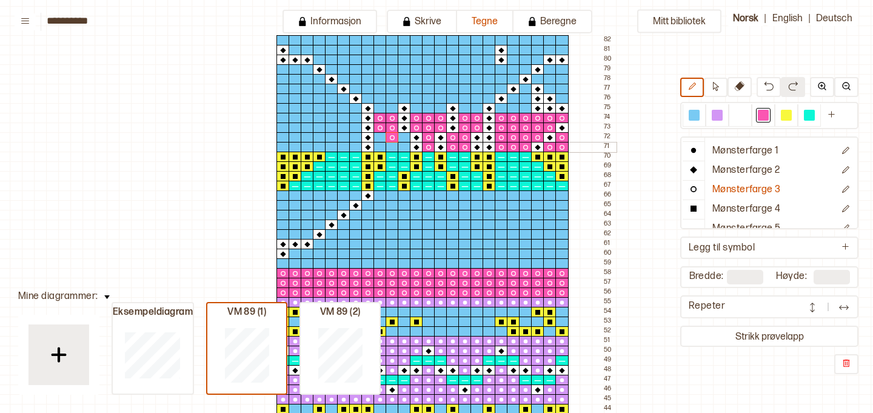
click at [393, 144] on div at bounding box center [391, 147] width 13 height 11
click at [402, 144] on div at bounding box center [404, 147] width 13 height 11
click at [402, 138] on div at bounding box center [404, 137] width 13 height 11
click at [284, 125] on div at bounding box center [282, 127] width 13 height 11
click at [284, 133] on div at bounding box center [282, 137] width 13 height 11
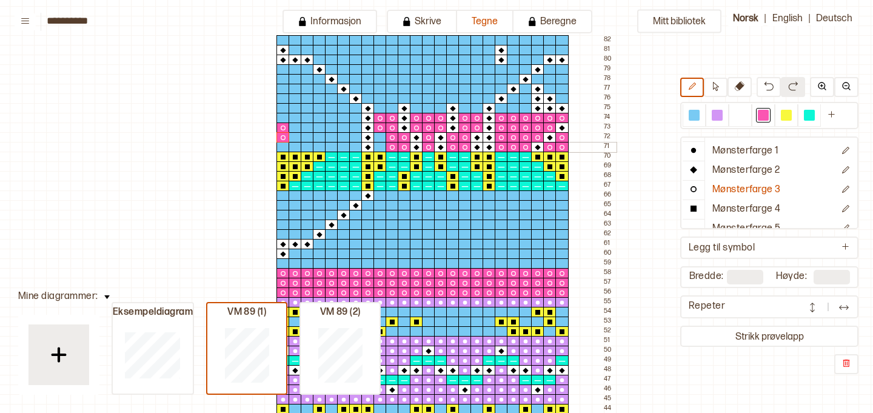
click at [284, 142] on div at bounding box center [282, 147] width 13 height 11
click at [295, 146] on div at bounding box center [294, 147] width 13 height 11
click at [308, 145] on div at bounding box center [307, 147] width 13 height 11
click at [298, 137] on div at bounding box center [294, 137] width 13 height 11
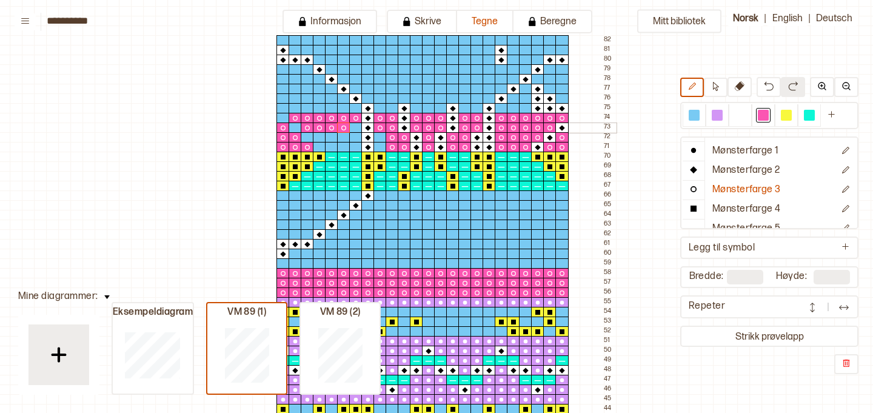
drag, startPoint x: 322, startPoint y: 136, endPoint x: 350, endPoint y: 136, distance: 27.9
drag, startPoint x: 335, startPoint y: 148, endPoint x: 350, endPoint y: 147, distance: 15.3
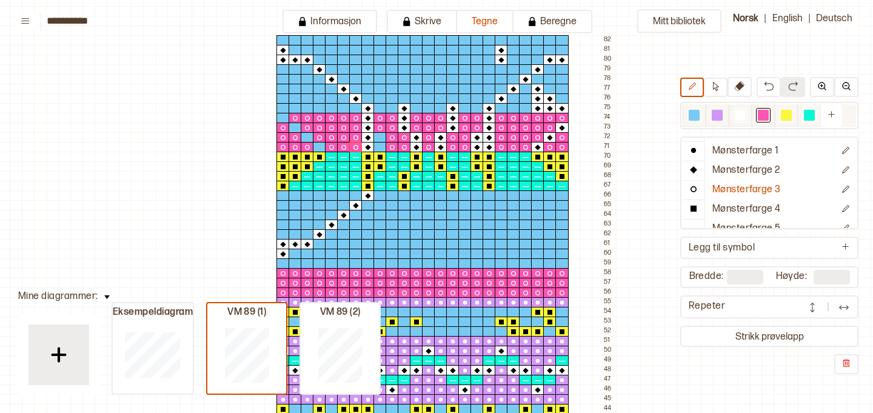
click at [742, 113] on div at bounding box center [740, 115] width 11 height 11
click at [728, 173] on p "Mønsterfarge 2" at bounding box center [746, 170] width 68 height 13
click at [379, 136] on div at bounding box center [379, 137] width 13 height 11
click at [379, 144] on div at bounding box center [379, 147] width 13 height 11
click at [319, 144] on div at bounding box center [319, 147] width 13 height 11
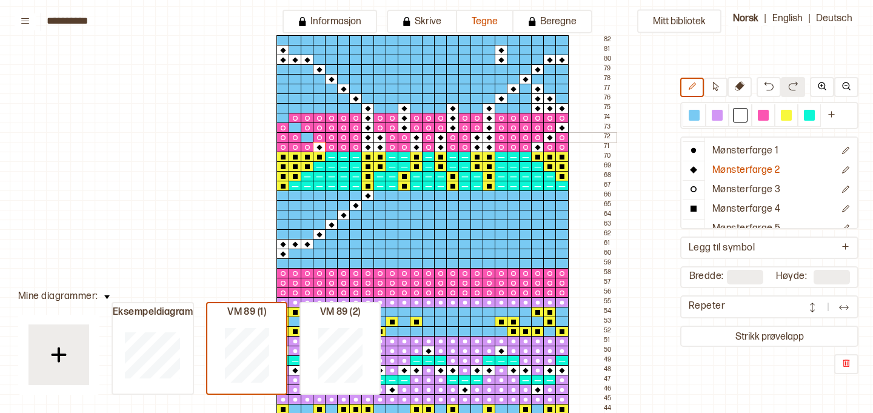
click at [307, 135] on div at bounding box center [307, 137] width 13 height 11
click at [296, 125] on div at bounding box center [294, 127] width 13 height 11
click at [281, 115] on div at bounding box center [282, 118] width 13 height 11
click at [292, 108] on div at bounding box center [294, 108] width 13 height 11
click at [307, 107] on div at bounding box center [307, 108] width 13 height 11
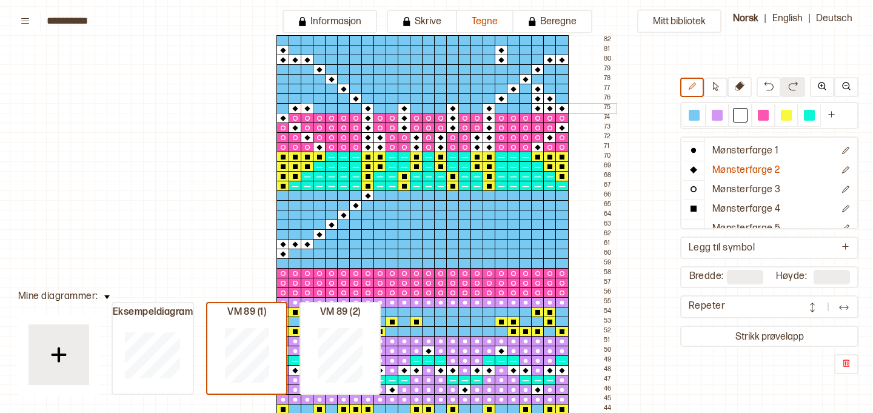
click at [318, 108] on div at bounding box center [319, 108] width 13 height 11
click at [318, 98] on div at bounding box center [319, 98] width 13 height 11
click at [318, 90] on div at bounding box center [319, 89] width 13 height 11
click at [309, 98] on div at bounding box center [307, 98] width 13 height 11
click at [353, 59] on div at bounding box center [355, 60] width 13 height 11
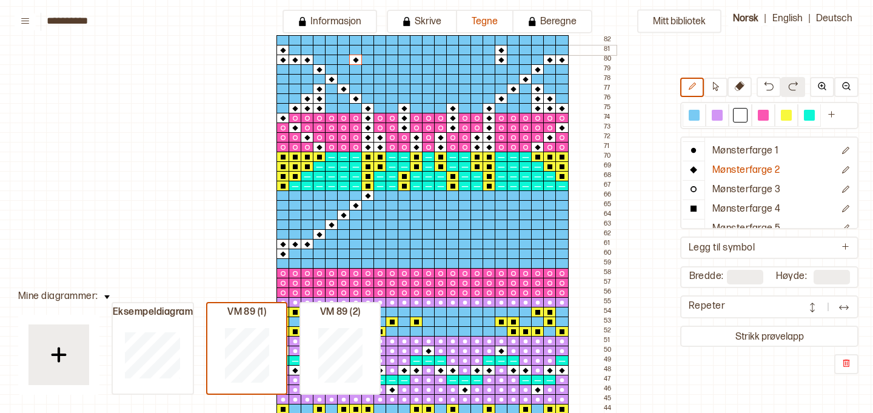
click at [352, 49] on div at bounding box center [355, 50] width 13 height 11
click at [395, 48] on div at bounding box center [391, 50] width 13 height 11
click at [395, 58] on div at bounding box center [391, 60] width 13 height 11
click at [408, 58] on div at bounding box center [404, 60] width 13 height 11
click at [407, 50] on div at bounding box center [404, 50] width 13 height 11
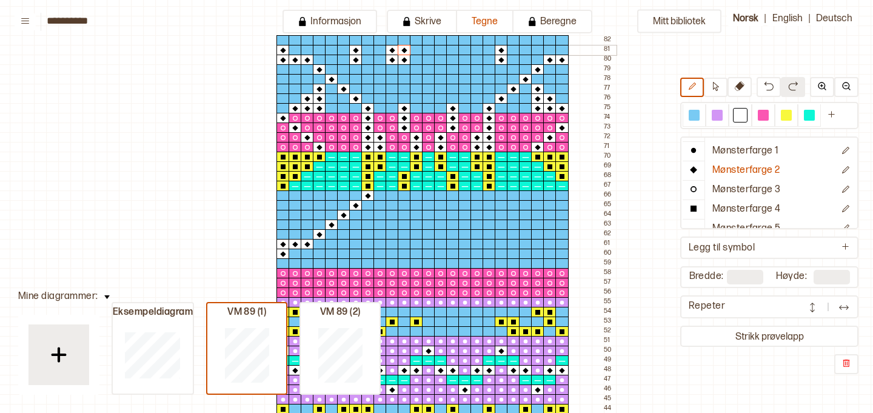
click at [450, 49] on div at bounding box center [452, 50] width 13 height 11
click at [462, 49] on div at bounding box center [464, 50] width 13 height 11
click at [464, 59] on div at bounding box center [464, 60] width 13 height 11
click at [452, 58] on div at bounding box center [452, 60] width 13 height 11
click at [440, 68] on div at bounding box center [440, 69] width 13 height 11
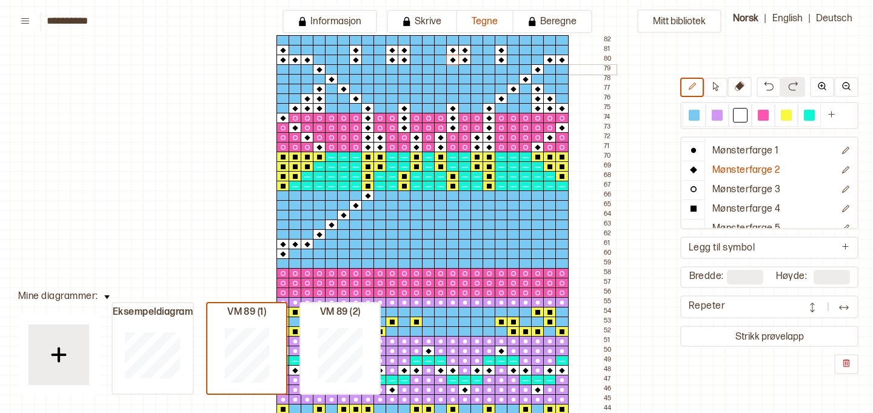
click at [429, 68] on div at bounding box center [428, 69] width 13 height 11
click at [418, 68] on div at bounding box center [416, 69] width 13 height 11
click at [417, 79] on div at bounding box center [416, 79] width 13 height 11
click at [428, 81] on div at bounding box center [428, 79] width 13 height 11
click at [439, 80] on div at bounding box center [440, 79] width 13 height 11
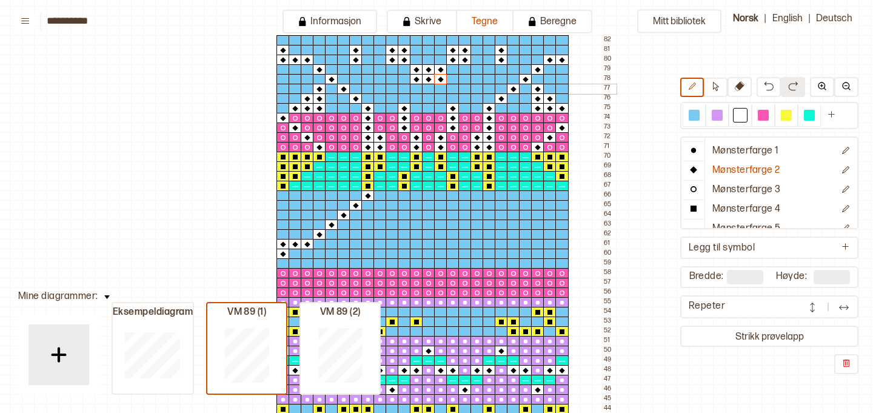
click at [463, 87] on div at bounding box center [464, 89] width 13 height 11
click at [465, 95] on div at bounding box center [464, 98] width 13 height 11
click at [393, 87] on div at bounding box center [391, 89] width 13 height 11
click at [393, 96] on div at bounding box center [391, 98] width 13 height 11
click at [295, 193] on div at bounding box center [294, 195] width 13 height 11
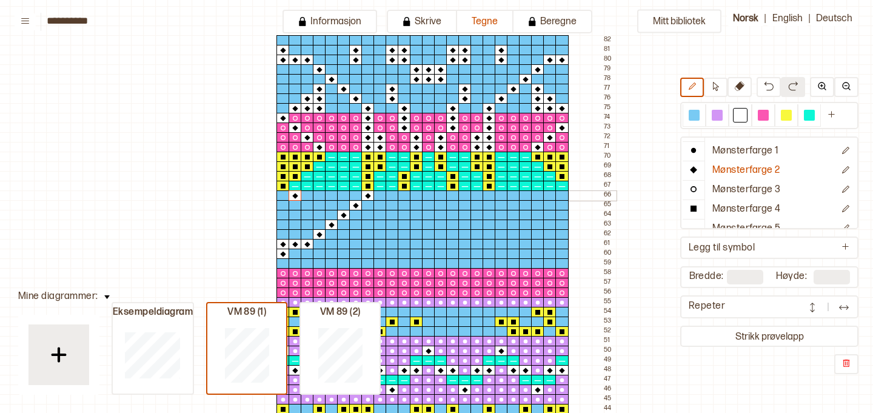
click at [306, 196] on div at bounding box center [307, 195] width 13 height 11
click at [318, 197] on div at bounding box center [319, 195] width 13 height 11
click at [318, 203] on div at bounding box center [319, 205] width 13 height 11
click at [319, 212] on div at bounding box center [319, 215] width 13 height 11
click at [307, 205] on div at bounding box center [307, 205] width 13 height 11
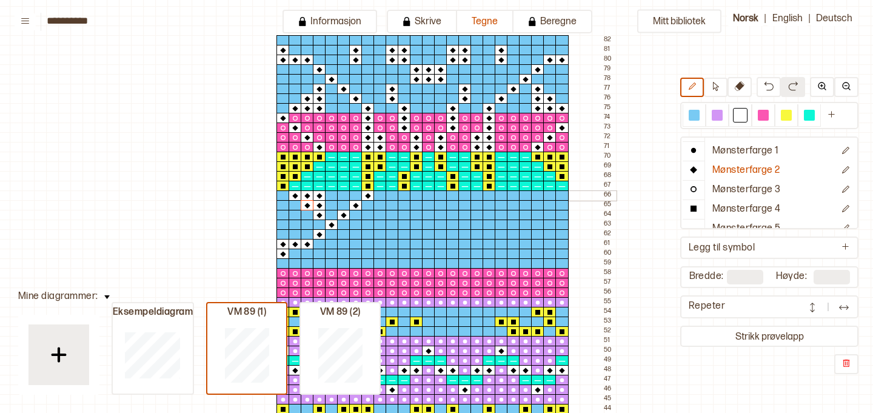
click at [402, 196] on div at bounding box center [404, 195] width 13 height 11
click at [453, 193] on div at bounding box center [452, 195] width 13 height 11
click at [490, 197] on div at bounding box center [488, 195] width 13 height 11
click at [536, 193] on div at bounding box center [537, 195] width 13 height 11
click at [550, 194] on div at bounding box center [549, 195] width 13 height 11
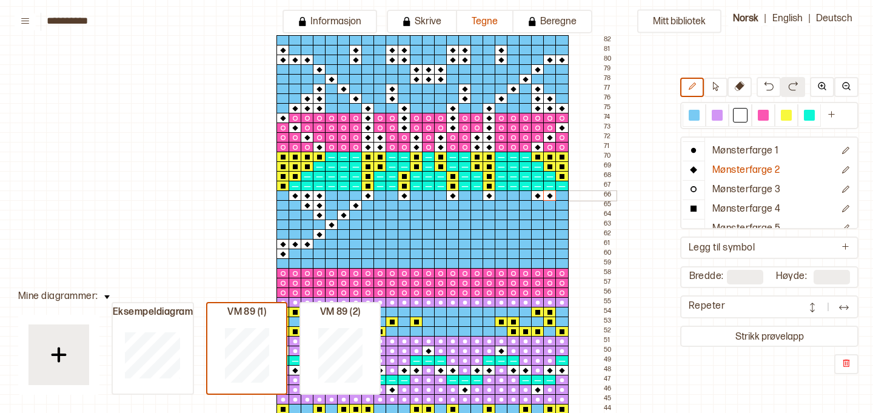
click at [562, 195] on div at bounding box center [561, 195] width 13 height 11
click at [547, 207] on div at bounding box center [549, 205] width 13 height 11
click at [541, 214] on div at bounding box center [537, 215] width 13 height 11
click at [539, 206] on div at bounding box center [537, 205] width 13 height 11
click at [528, 224] on div at bounding box center [525, 224] width 13 height 11
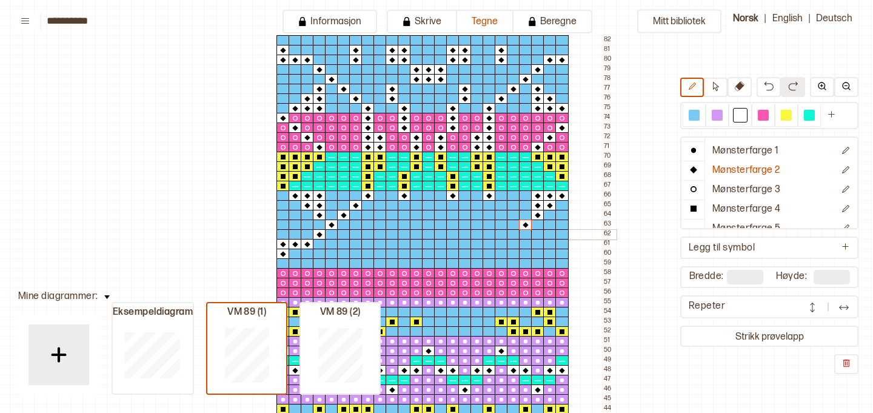
click at [536, 235] on div at bounding box center [537, 234] width 13 height 11
click at [548, 244] on div at bounding box center [549, 244] width 13 height 11
click at [560, 244] on div at bounding box center [561, 244] width 13 height 11
click at [514, 216] on div at bounding box center [513, 215] width 13 height 11
click at [502, 203] on div at bounding box center [501, 205] width 13 height 11
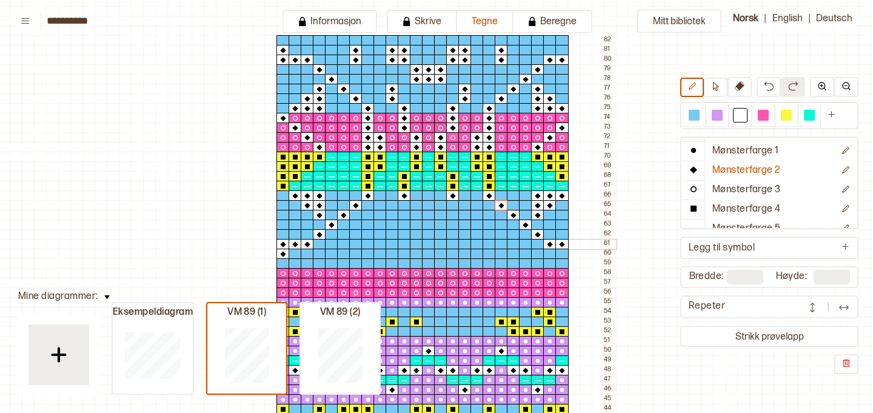
click at [500, 241] on div at bounding box center [501, 244] width 13 height 11
click at [499, 252] on div at bounding box center [501, 253] width 13 height 11
click at [464, 241] on div at bounding box center [464, 244] width 13 height 11
click at [464, 248] on div at bounding box center [464, 253] width 13 height 11
click at [453, 249] on div at bounding box center [452, 253] width 13 height 11
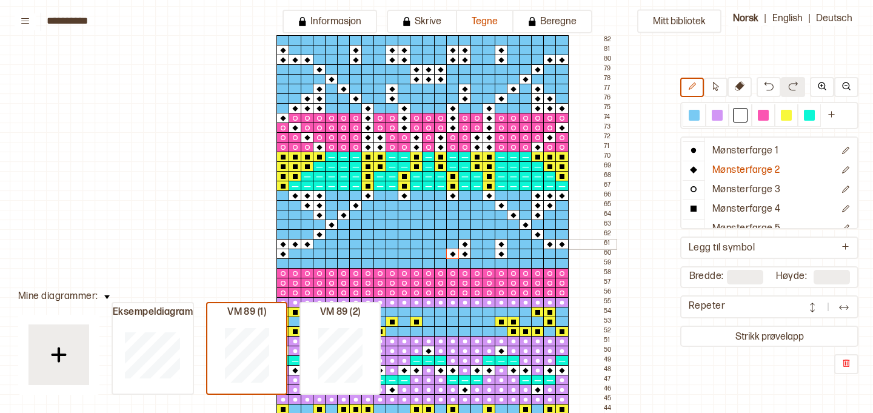
click at [453, 245] on div at bounding box center [452, 244] width 13 height 11
click at [441, 235] on div at bounding box center [440, 234] width 13 height 11
click at [440, 227] on div at bounding box center [440, 224] width 13 height 11
click at [427, 226] on div at bounding box center [428, 224] width 13 height 11
click at [416, 225] on div at bounding box center [416, 224] width 13 height 11
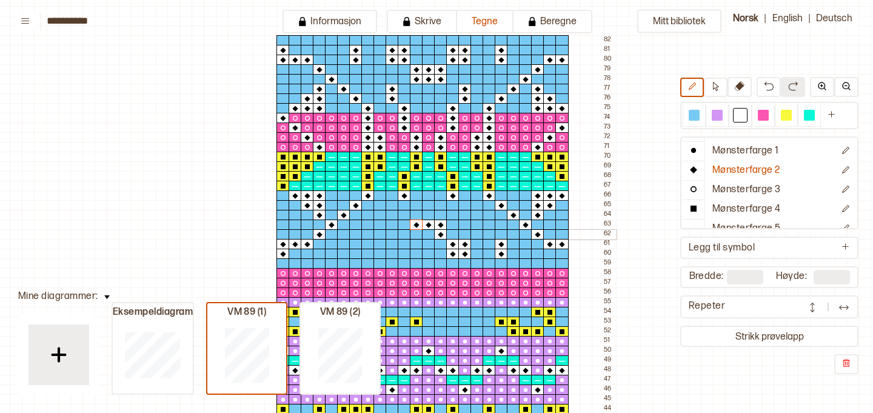
click at [415, 232] on div at bounding box center [416, 234] width 13 height 11
click at [427, 232] on div at bounding box center [428, 234] width 13 height 11
click at [404, 243] on div at bounding box center [404, 244] width 13 height 11
click at [394, 242] on div at bounding box center [391, 244] width 13 height 11
click at [393, 252] on div at bounding box center [391, 253] width 13 height 11
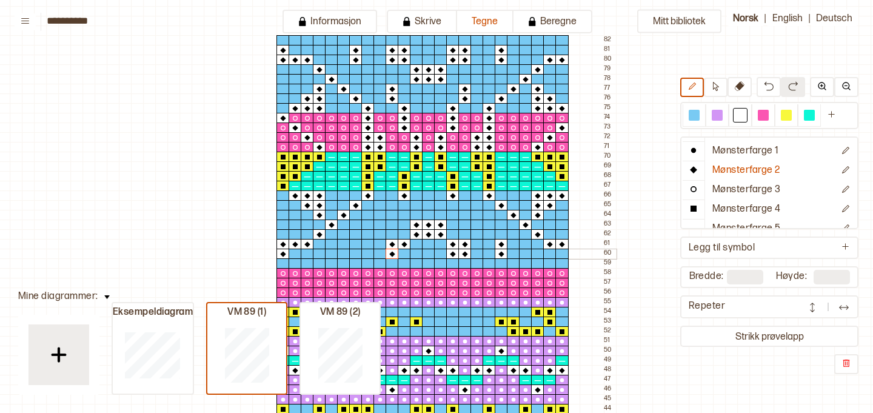
click at [402, 253] on div at bounding box center [404, 253] width 13 height 11
click at [355, 244] on div at bounding box center [355, 244] width 13 height 11
click at [356, 253] on div at bounding box center [355, 253] width 13 height 11
click at [391, 207] on div at bounding box center [391, 205] width 13 height 11
click at [391, 216] on div at bounding box center [391, 215] width 13 height 11
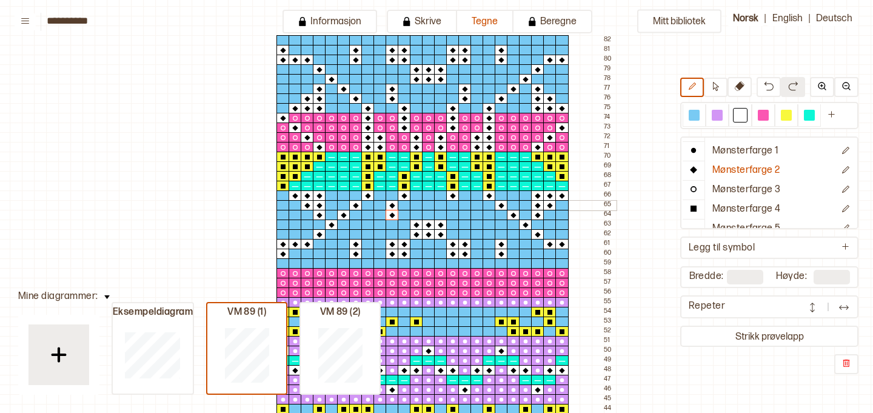
click at [463, 204] on div at bounding box center [464, 205] width 13 height 11
click at [465, 214] on div at bounding box center [464, 215] width 13 height 11
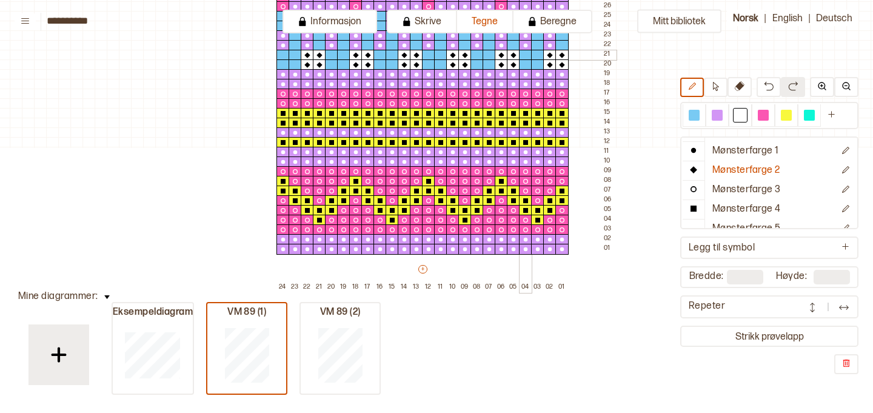
scroll to position [680, 2]
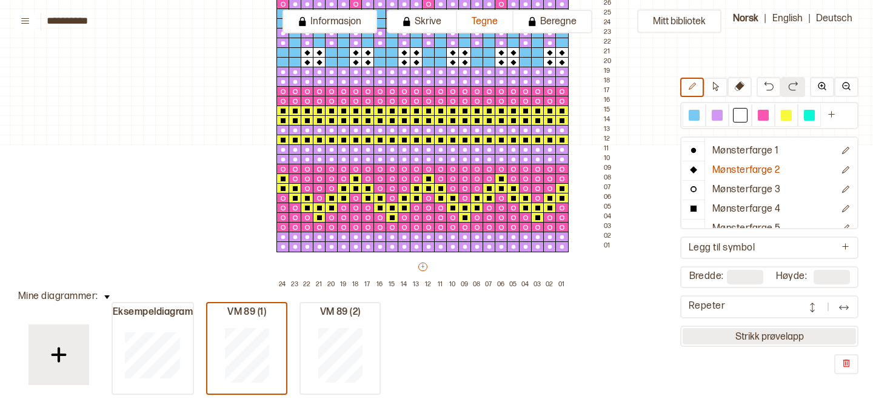
click at [727, 335] on button "Strikk prøvelapp" at bounding box center [768, 336] width 173 height 16
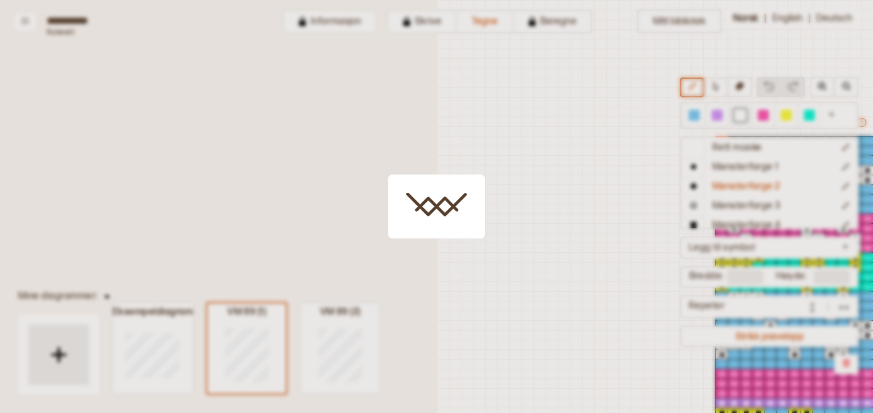
scroll to position [337, 400]
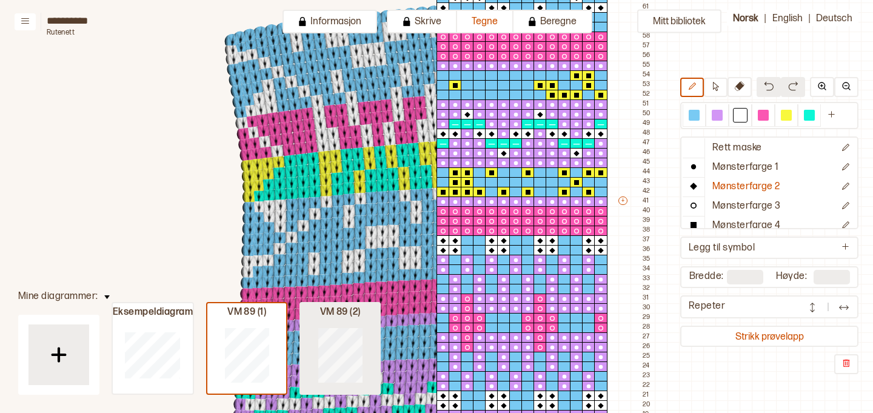
type input "**"
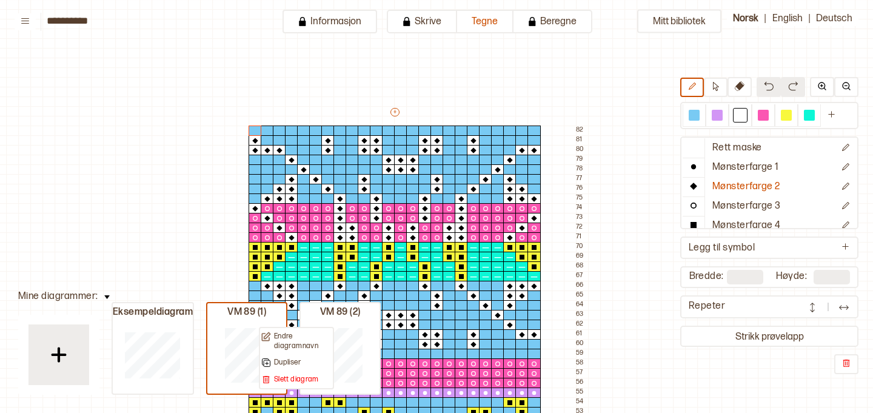
scroll to position [0, 30]
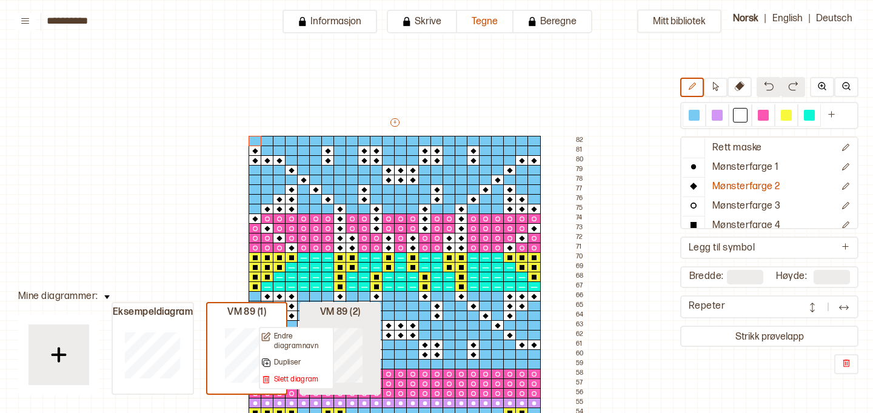
click at [192, 323] on div at bounding box center [152, 355] width 79 height 78
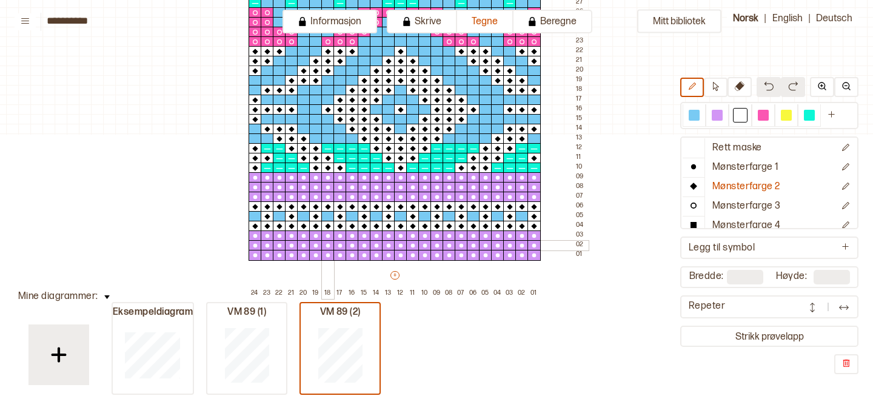
scroll to position [712, 30]
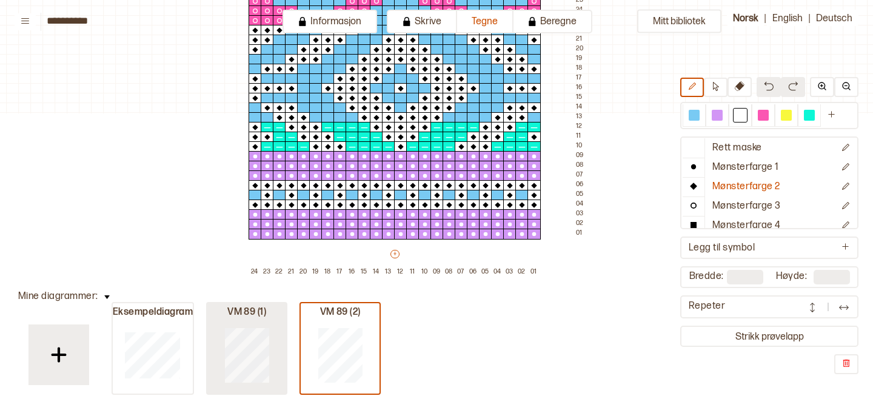
click at [192, 319] on div at bounding box center [152, 355] width 79 height 78
type input "**"
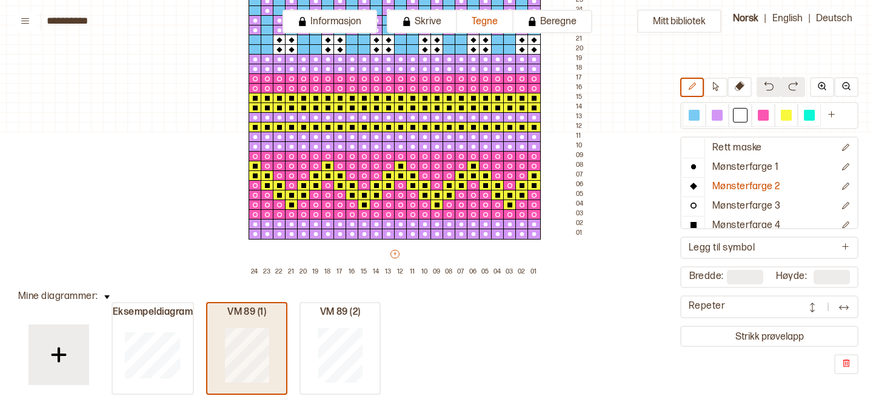
scroll to position [693, 30]
